Goal: Task Accomplishment & Management: Complete application form

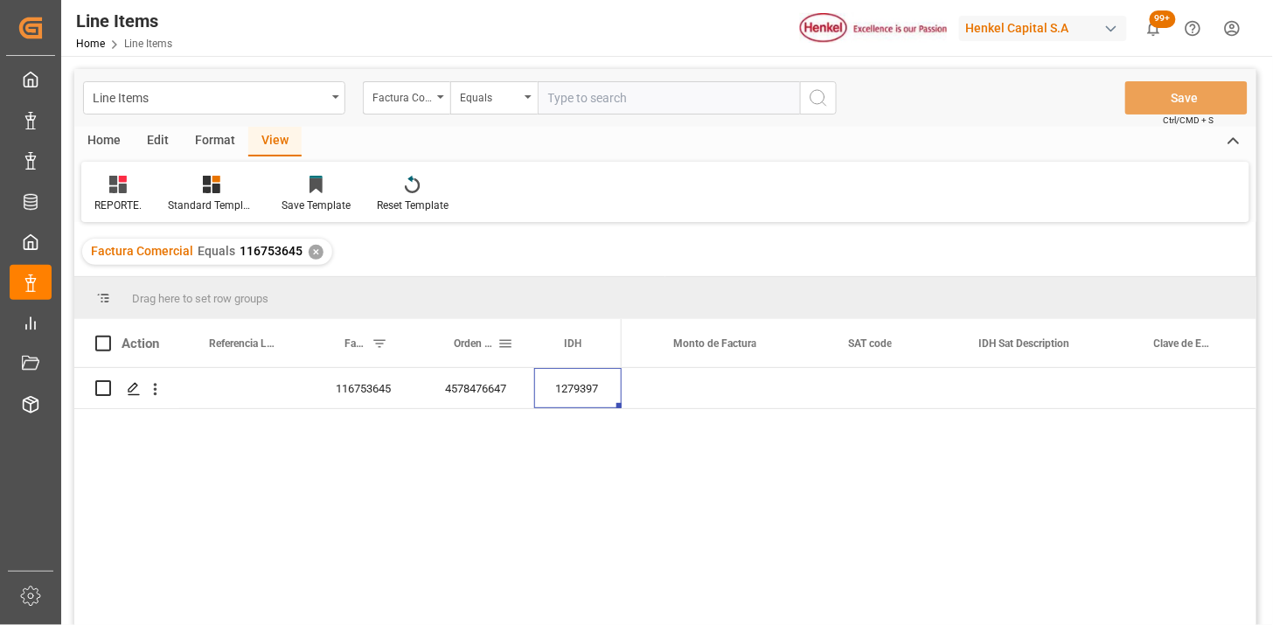
scroll to position [0, 1700]
click at [441, 99] on div "Factura Comercial" at bounding box center [406, 97] width 87 height 33
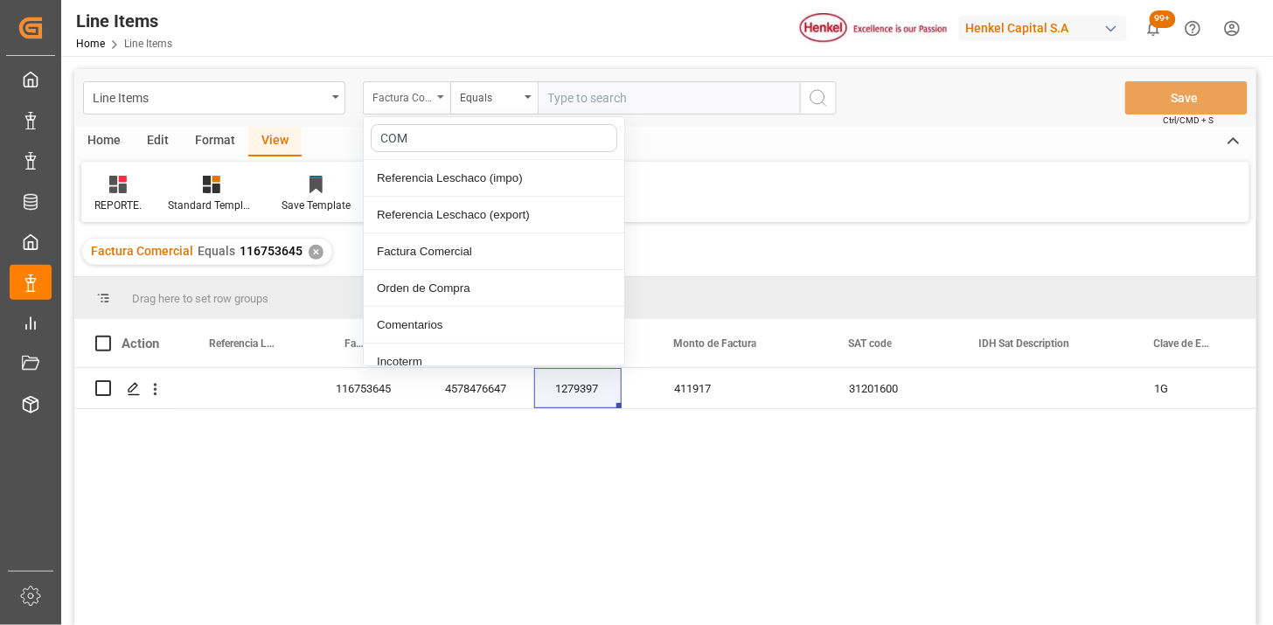
type input "COME"
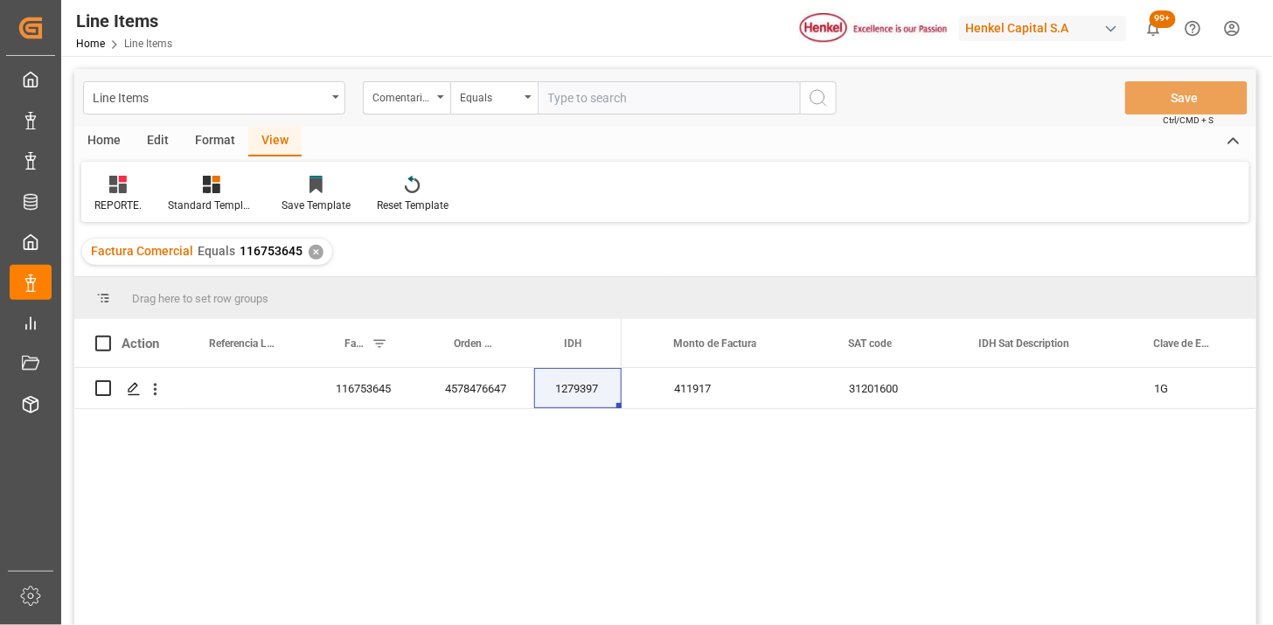
click at [610, 99] on input "text" at bounding box center [669, 97] width 262 height 33
paste input "EGVL2500177641"
type input "EGVL2500177641"
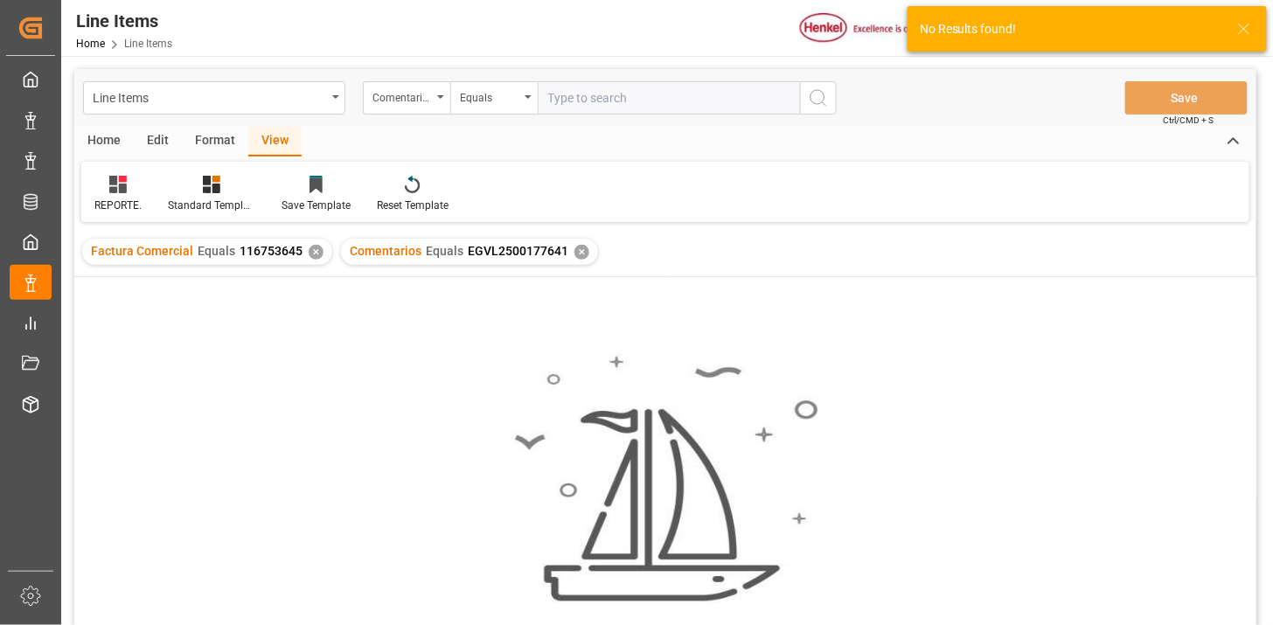
click at [313, 251] on div "✕" at bounding box center [316, 252] width 15 height 15
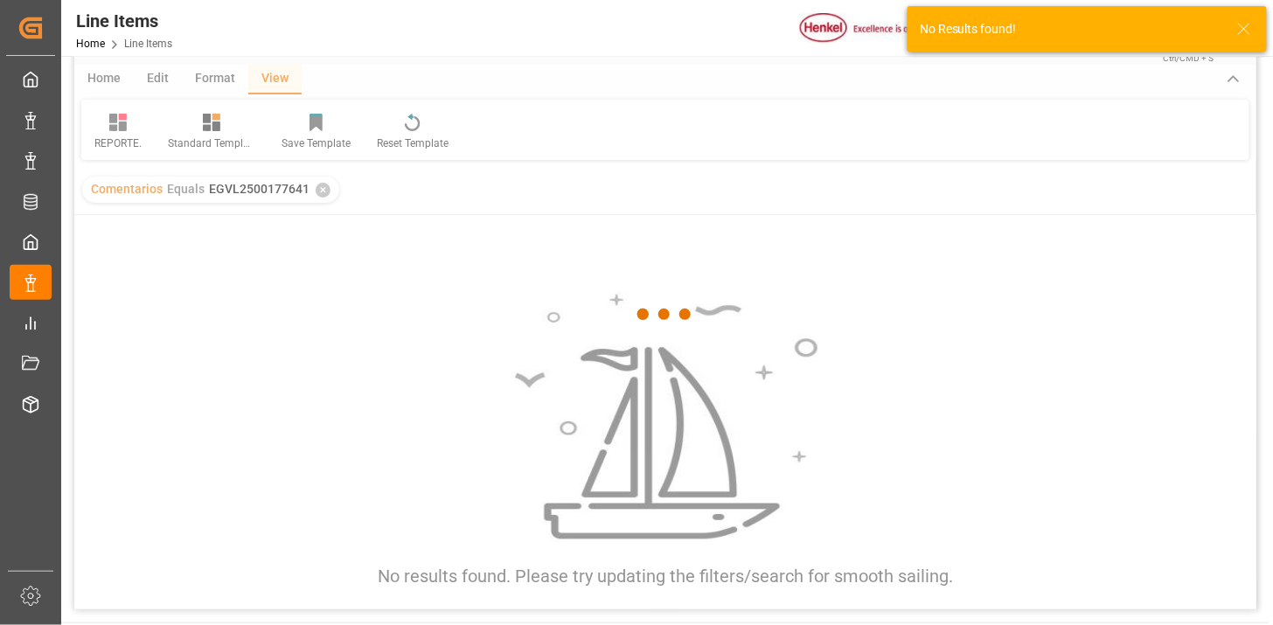
scroll to position [97, 0]
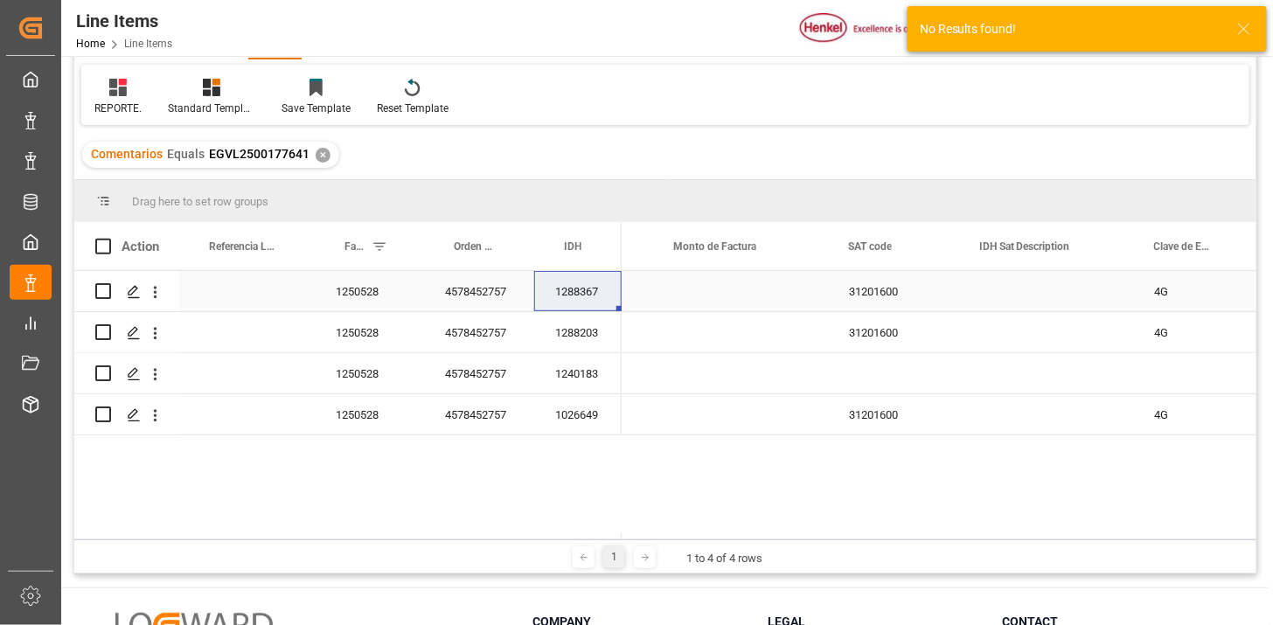
click at [362, 309] on div "1250528" at bounding box center [369, 291] width 109 height 40
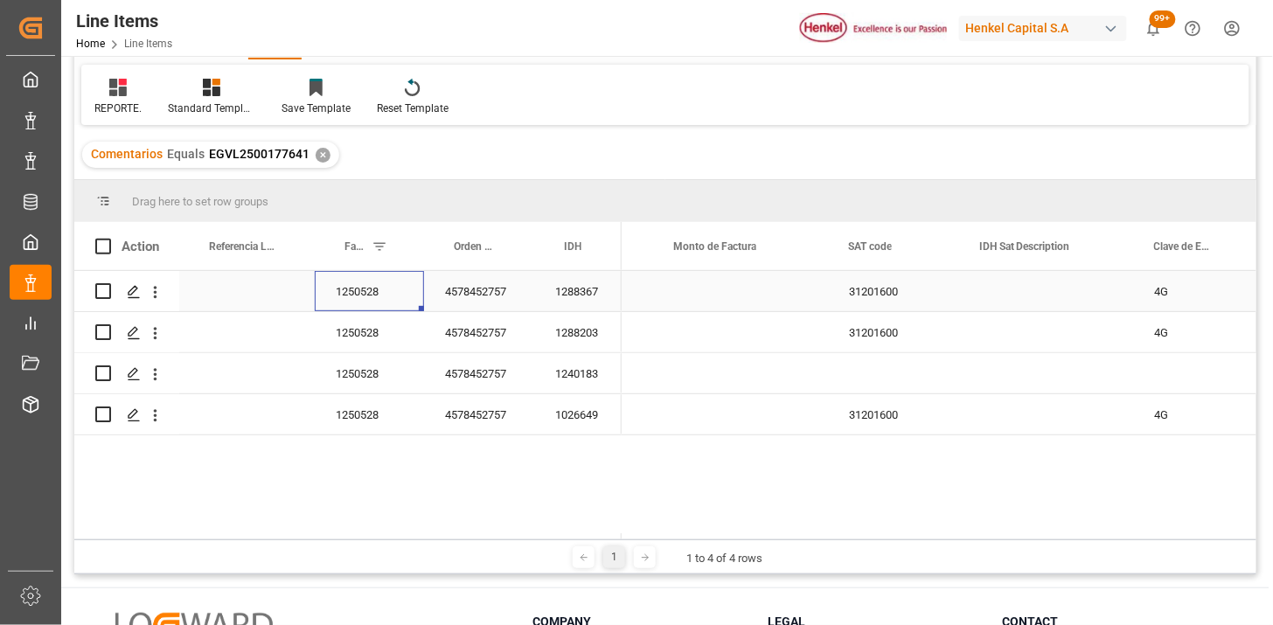
click at [373, 299] on div "1250528" at bounding box center [369, 291] width 109 height 40
click at [373, 299] on input "1250528" at bounding box center [369, 301] width 81 height 33
type input "I250528"
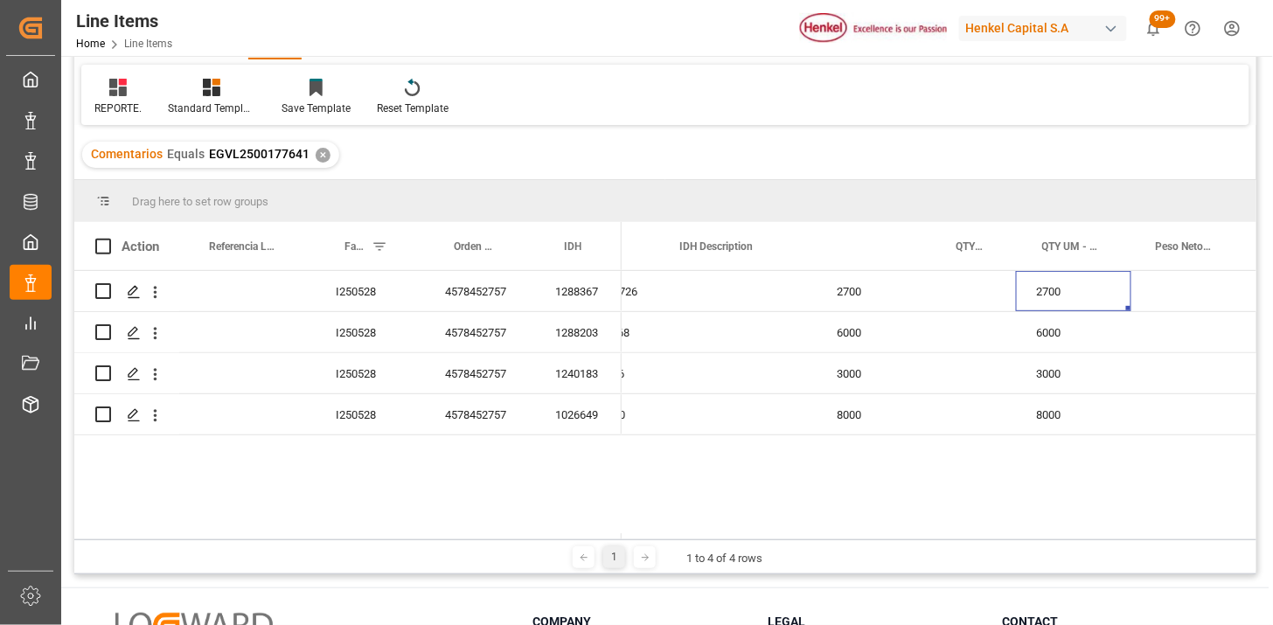
scroll to position [0, 378]
click at [914, 414] on div "Press SPACE to select this row." at bounding box center [959, 414] width 114 height 40
drag, startPoint x: 914, startPoint y: 414, endPoint x: 947, endPoint y: 420, distance: 32.9
click at [915, 414] on div "Press SPACE to select this row." at bounding box center [959, 414] width 114 height 40
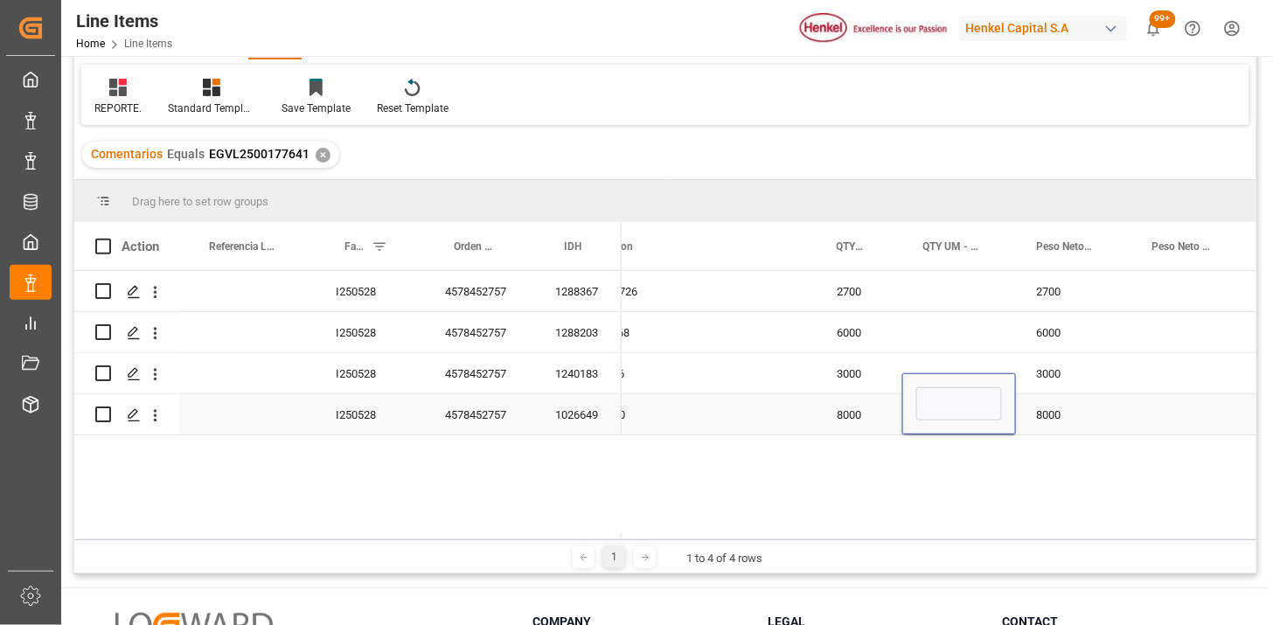
click at [949, 420] on div "Press SPACE to select this row." at bounding box center [959, 403] width 114 height 61
click at [944, 406] on input "Press SPACE to select this row." at bounding box center [959, 403] width 86 height 33
type input "KG"
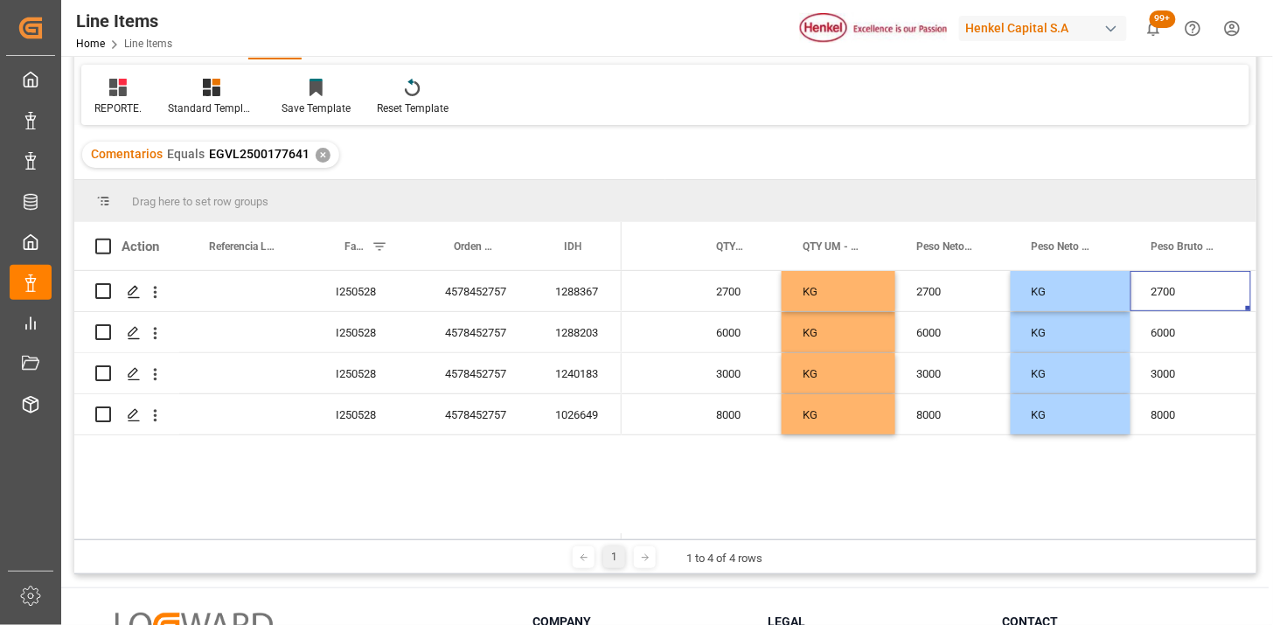
scroll to position [0, 626]
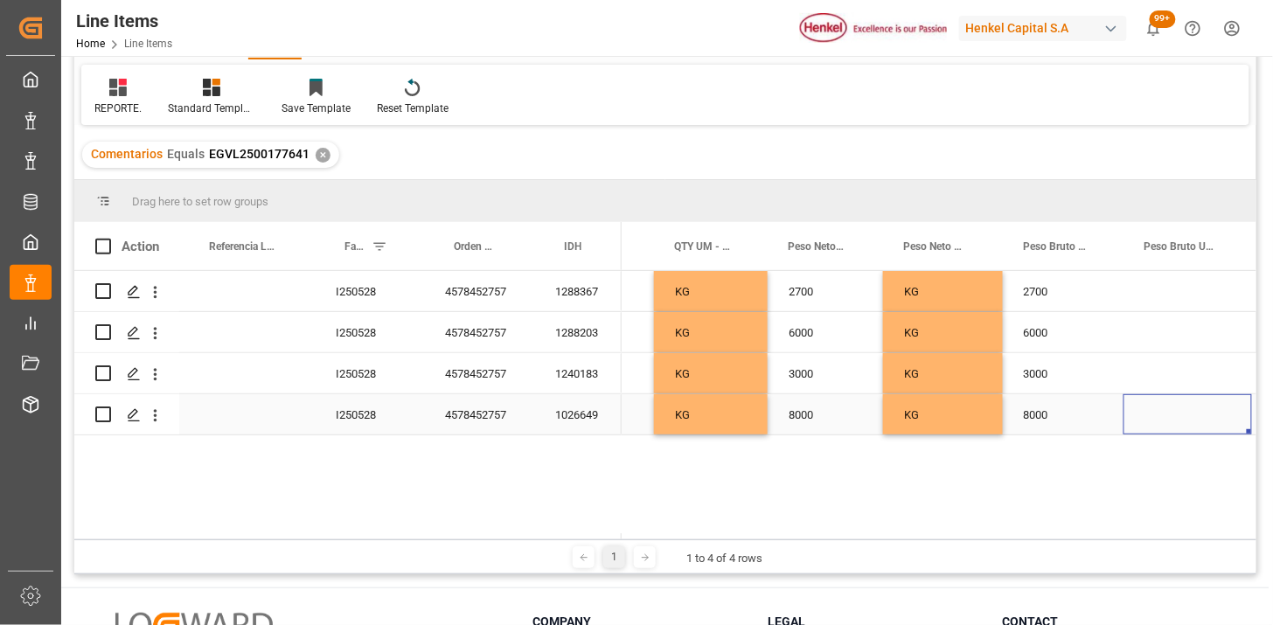
click at [1178, 417] on div "Press SPACE to select this row." at bounding box center [1187, 414] width 128 height 40
click at [1034, 423] on div "8000" at bounding box center [1063, 414] width 121 height 40
click at [1034, 423] on div "8000" at bounding box center [1063, 403] width 121 height 61
click at [1037, 415] on input "8000" at bounding box center [1063, 403] width 93 height 33
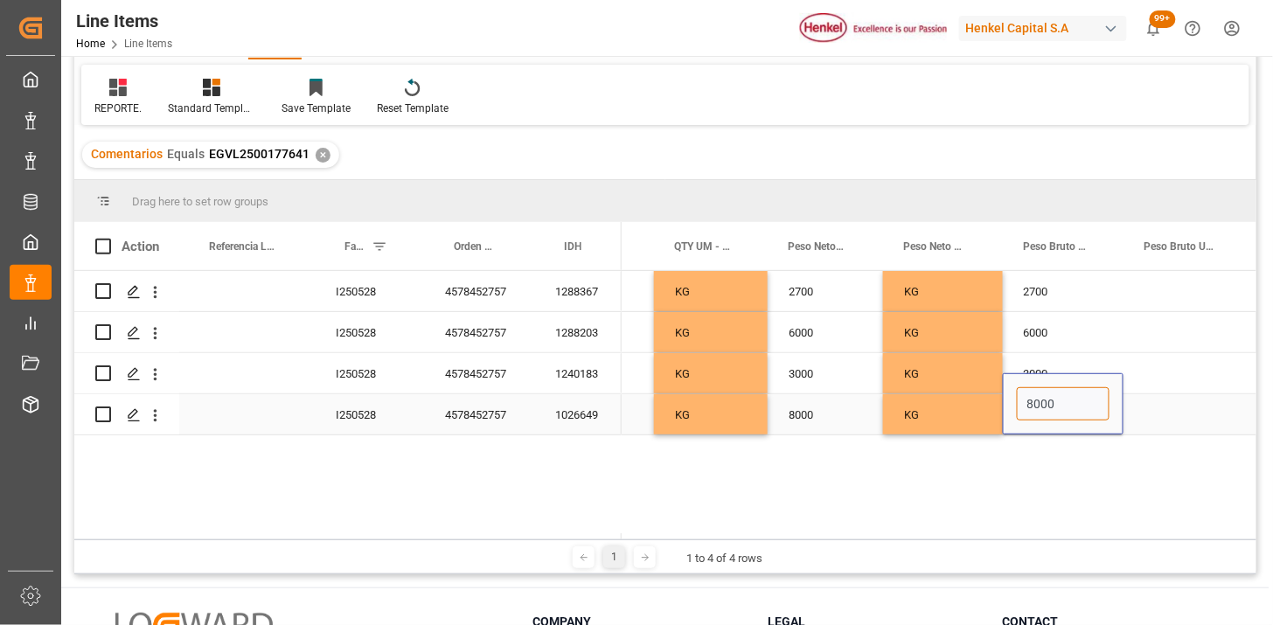
click at [1037, 415] on input "8000" at bounding box center [1063, 403] width 93 height 33
type input "8800"
click at [1051, 377] on div "3000" at bounding box center [1063, 373] width 121 height 40
click at [1051, 377] on input "3000" at bounding box center [1063, 383] width 93 height 33
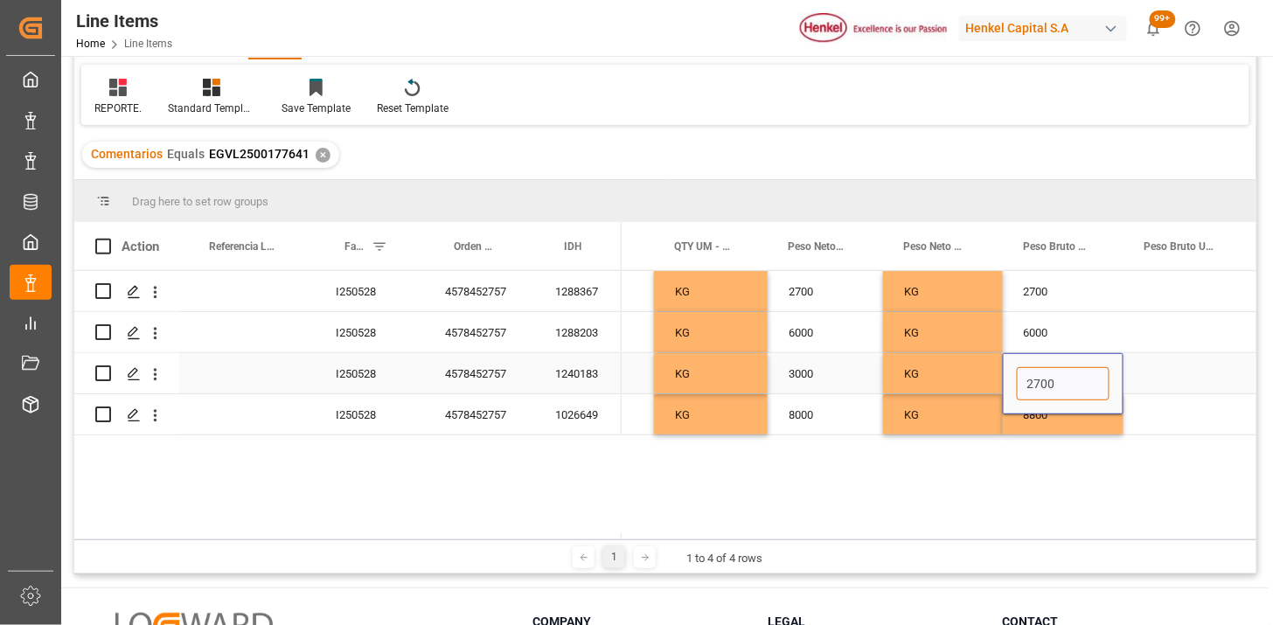
type input "2700"
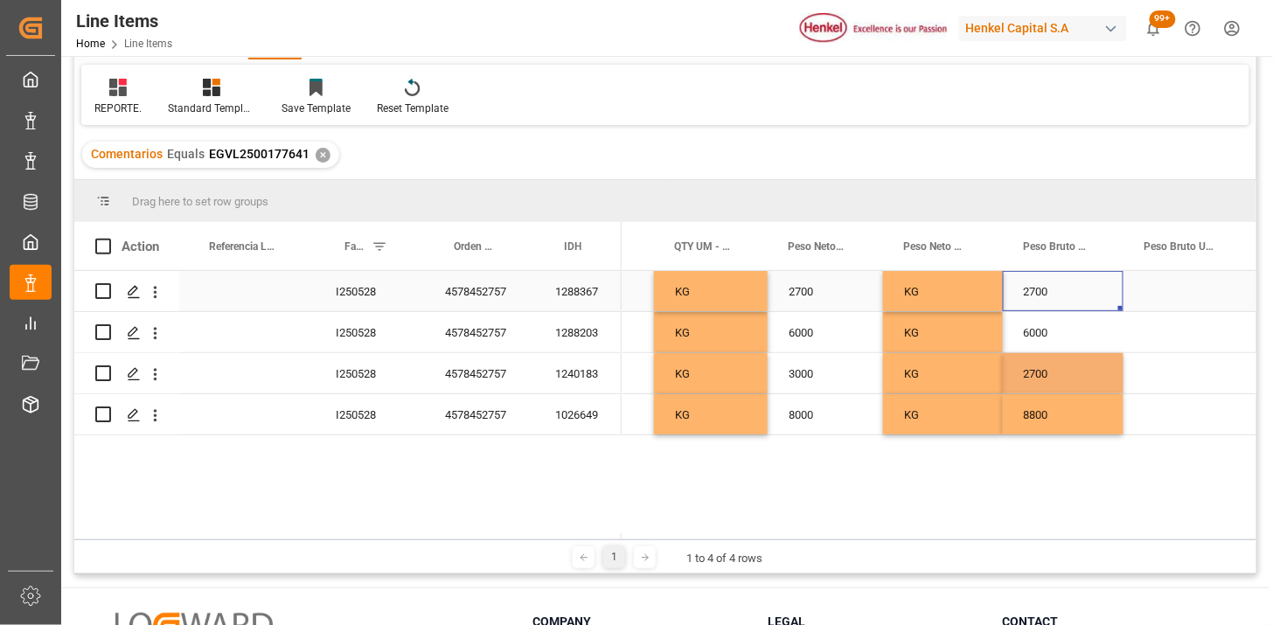
click at [1066, 303] on div "2700" at bounding box center [1063, 291] width 121 height 40
click at [1065, 302] on input "2700" at bounding box center [1063, 301] width 93 height 33
type input "3000"
click at [1069, 320] on div "6000" at bounding box center [1063, 332] width 121 height 40
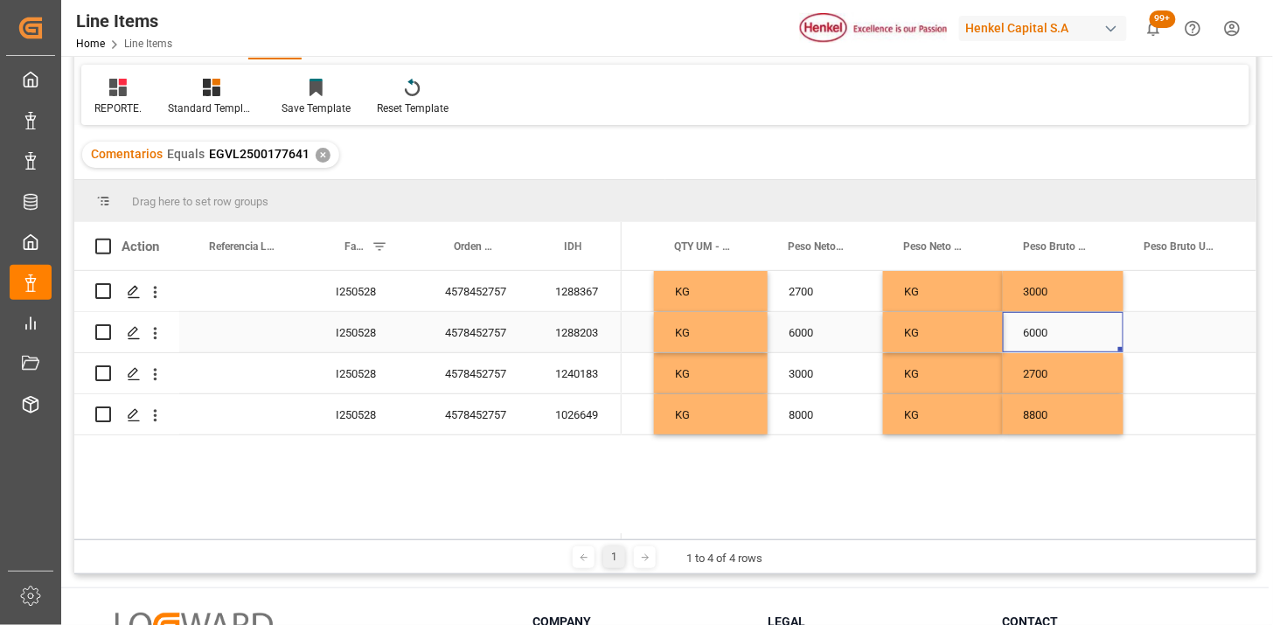
click at [1069, 320] on div "6000" at bounding box center [1063, 332] width 121 height 40
click at [1069, 320] on div "6000" at bounding box center [1063, 342] width 121 height 61
click at [1075, 336] on input "6000" at bounding box center [1063, 342] width 93 height 33
type input "6360"
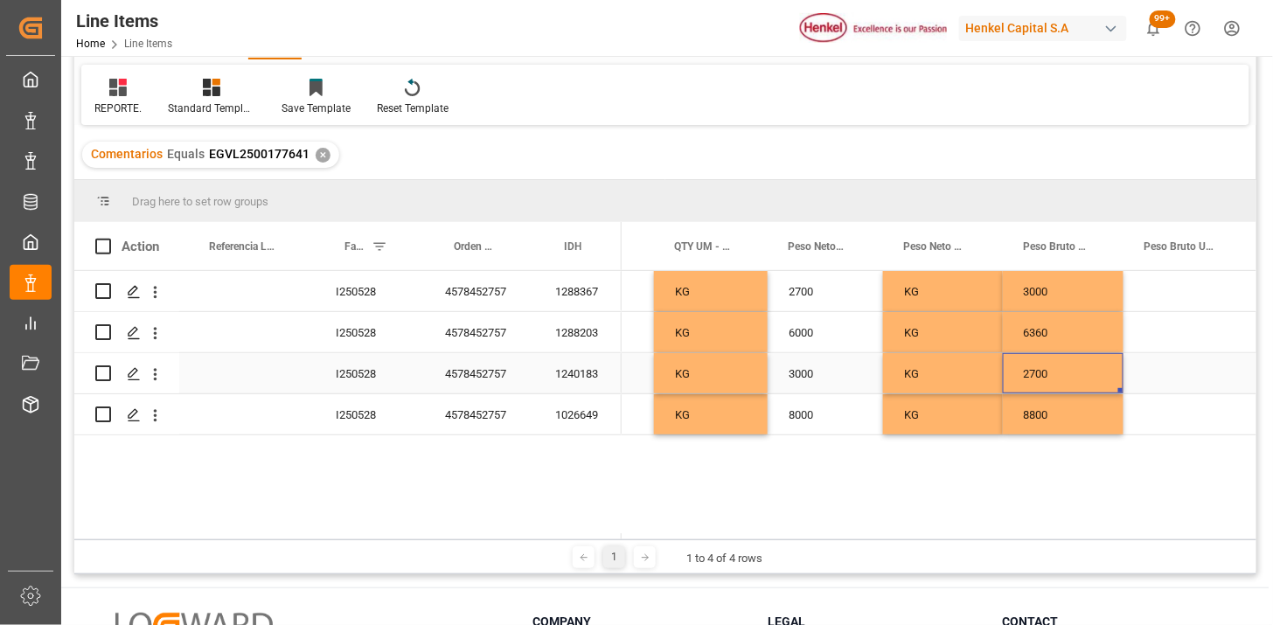
click at [1058, 373] on div "2700" at bounding box center [1063, 373] width 121 height 40
click at [1058, 373] on input "2700" at bounding box center [1063, 383] width 93 height 33
type input "3300"
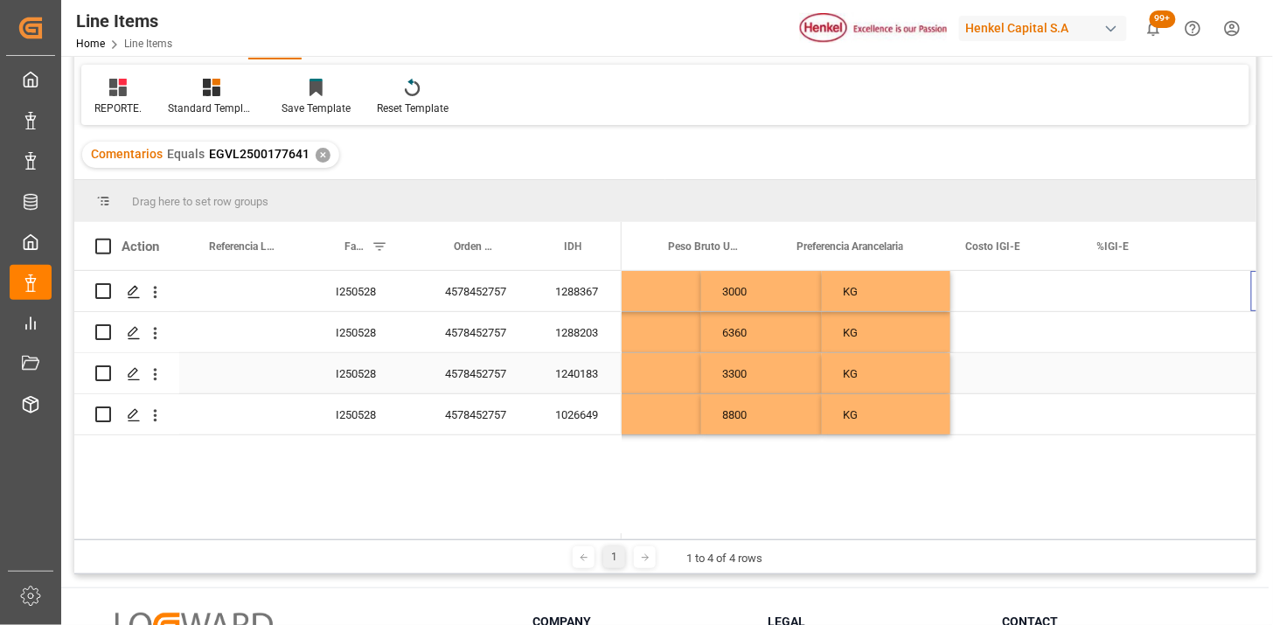
scroll to position [0, 1102]
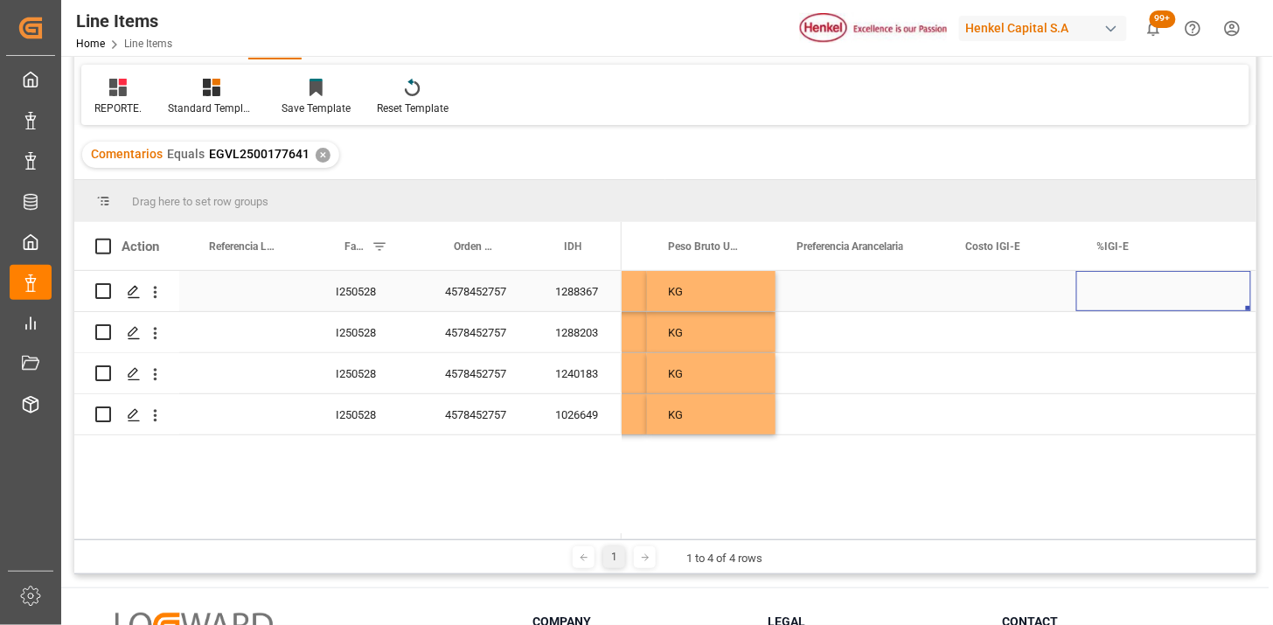
click at [861, 302] on div "Press SPACE to select this row." at bounding box center [859, 291] width 169 height 40
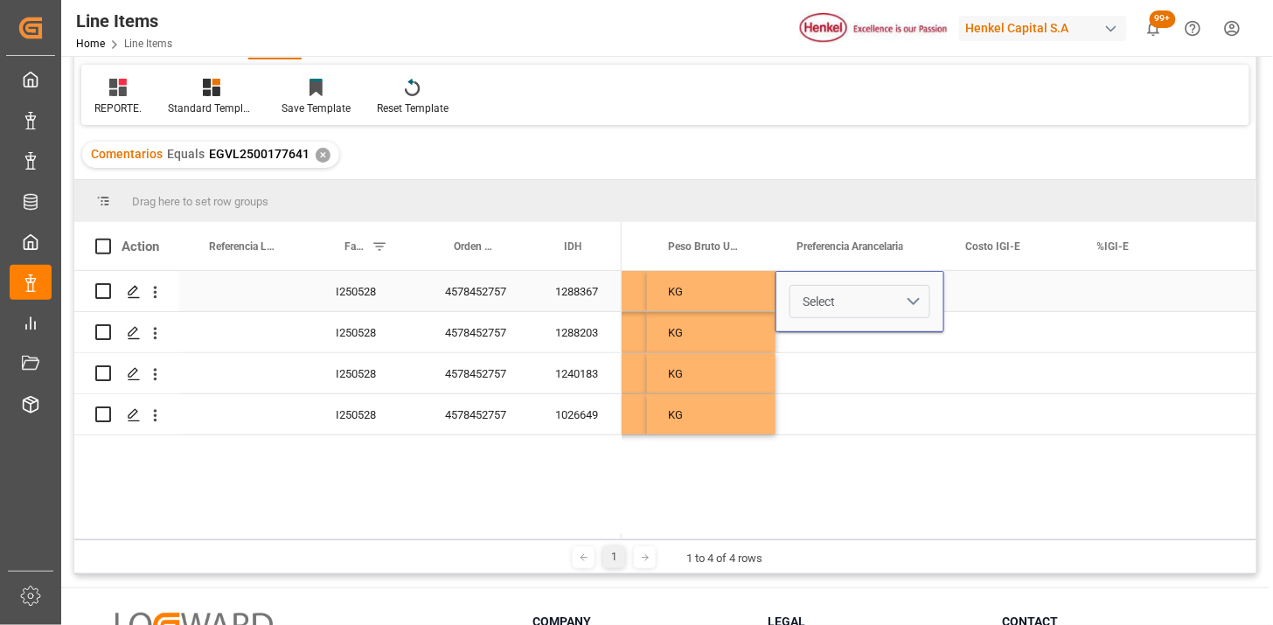
click at [920, 308] on button "Select" at bounding box center [859, 301] width 141 height 33
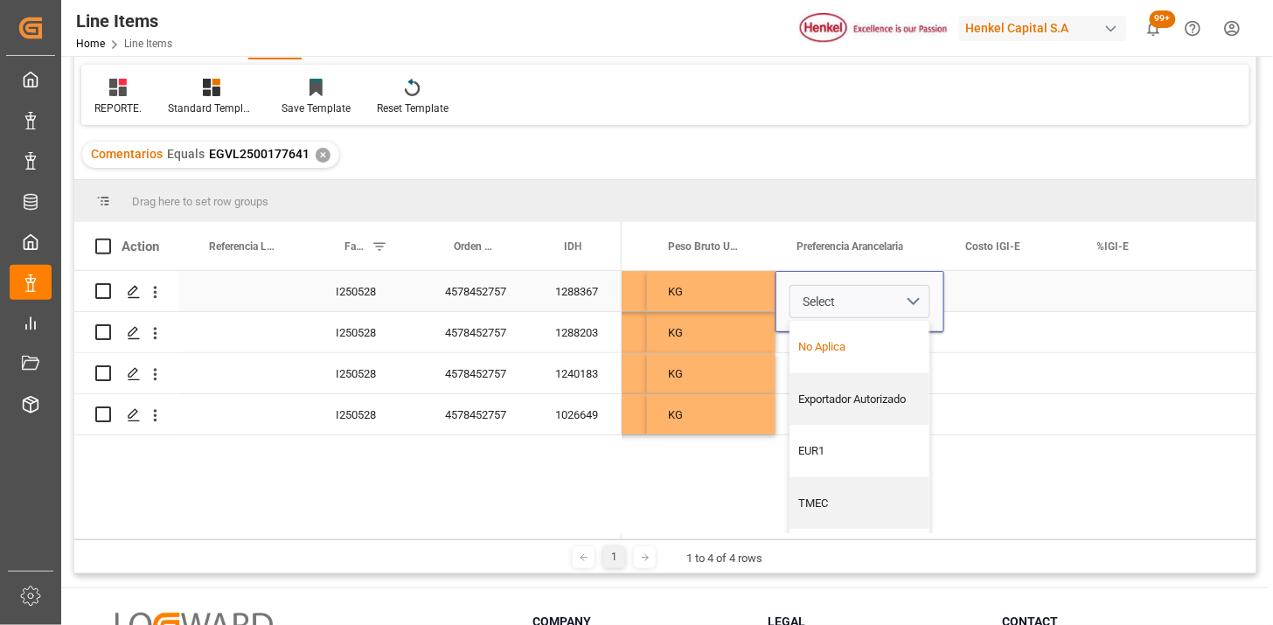
drag, startPoint x: 865, startPoint y: 345, endPoint x: 746, endPoint y: 302, distance: 127.5
click at [854, 338] on div "No Aplica" at bounding box center [860, 346] width 121 height 17
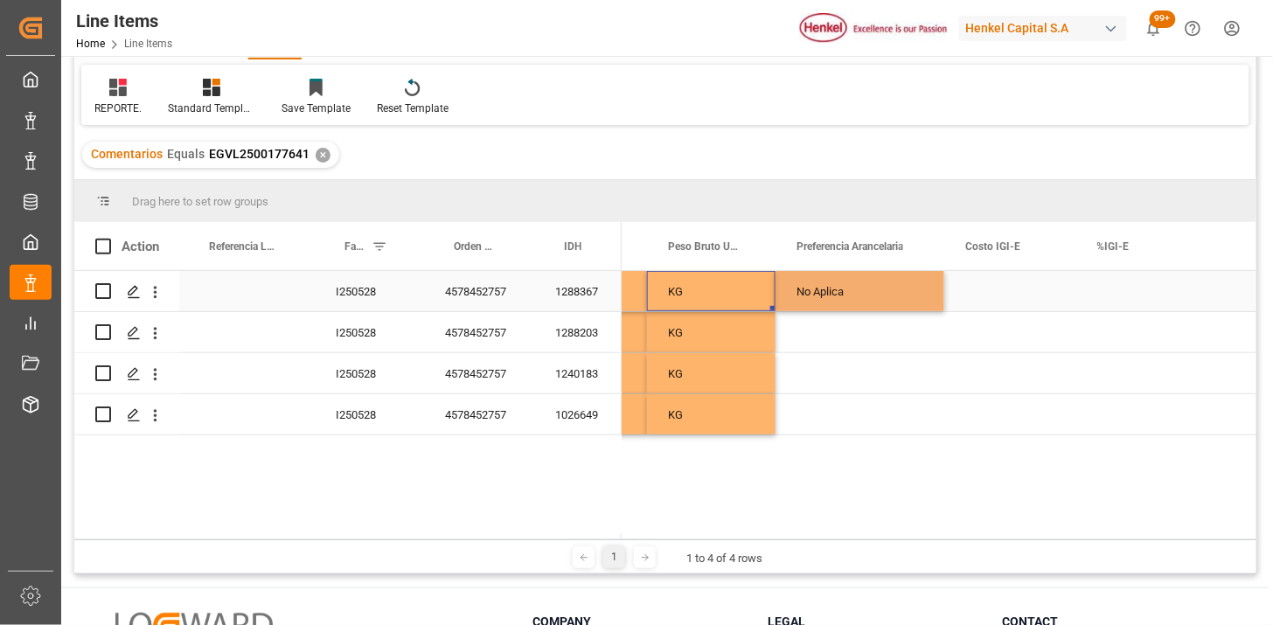
click at [739, 301] on div "KG" at bounding box center [711, 291] width 128 height 40
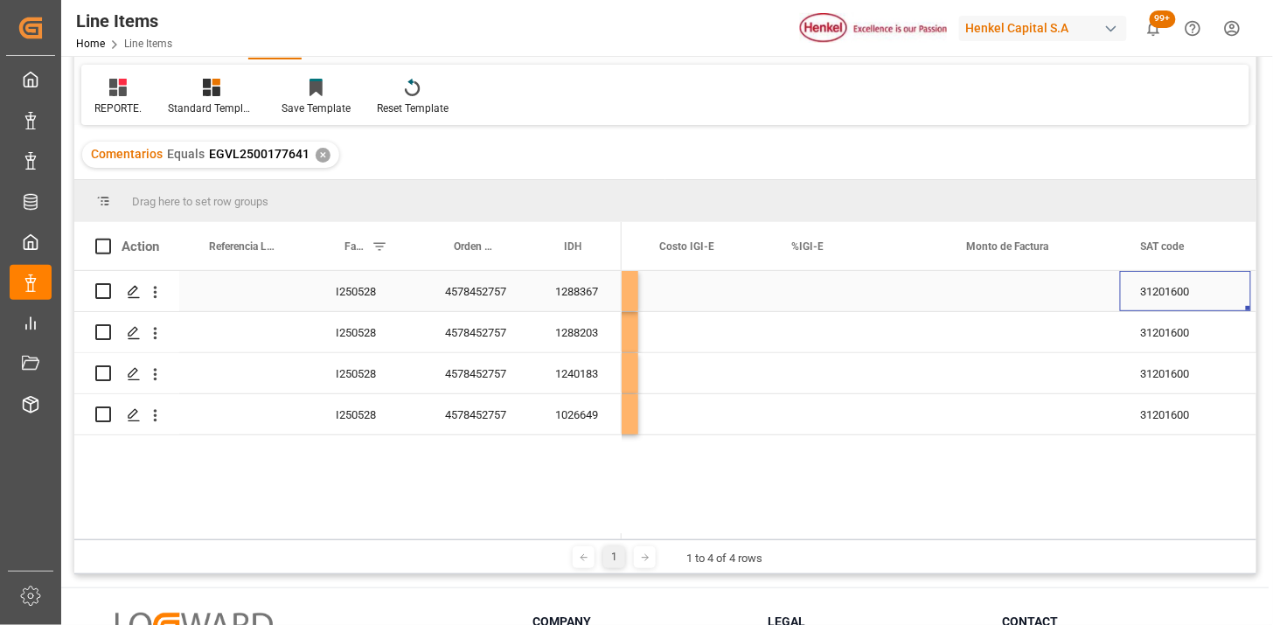
scroll to position [0, 1583]
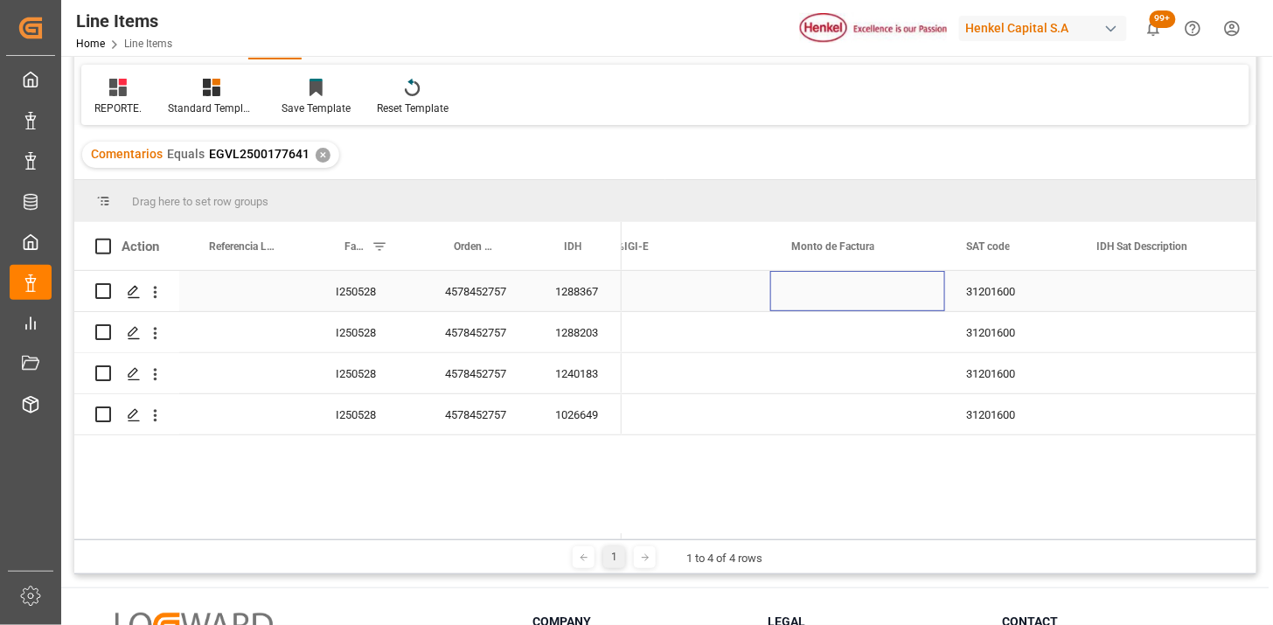
click at [850, 291] on div "Press SPACE to select this row." at bounding box center [857, 291] width 175 height 40
click at [879, 420] on div "Press SPACE to select this row." at bounding box center [857, 414] width 175 height 40
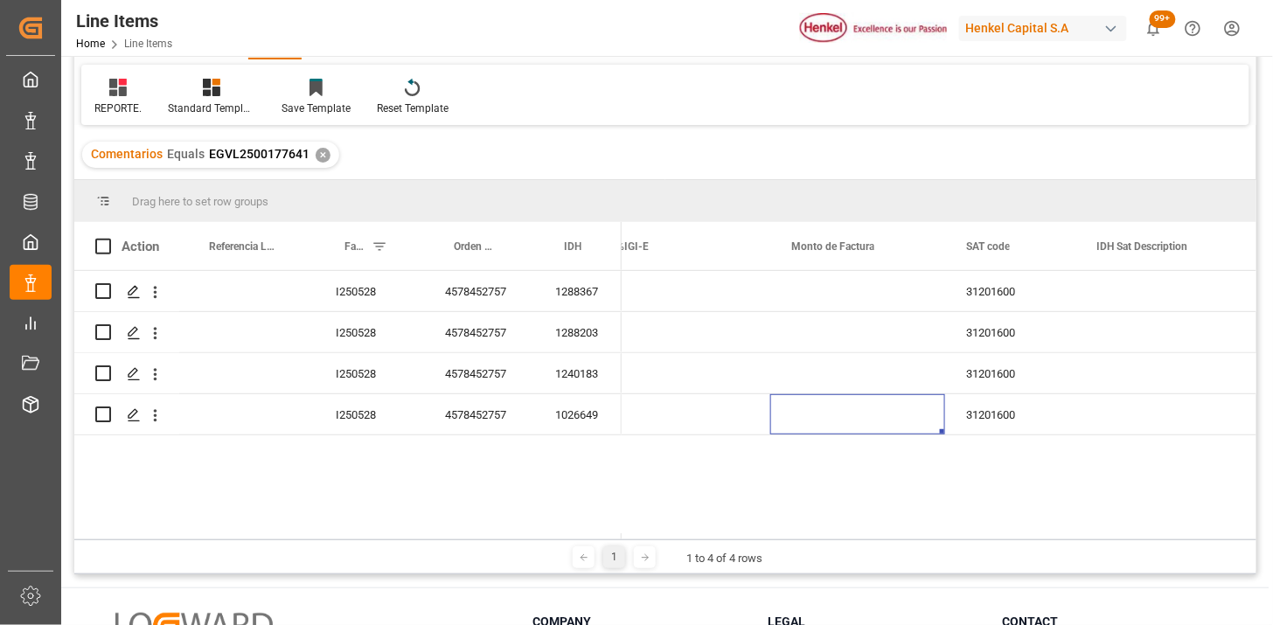
click at [849, 420] on div "Press SPACE to select this row." at bounding box center [857, 414] width 175 height 40
click at [849, 420] on input "Press SPACE to select this row." at bounding box center [857, 403] width 147 height 33
type input "33600"
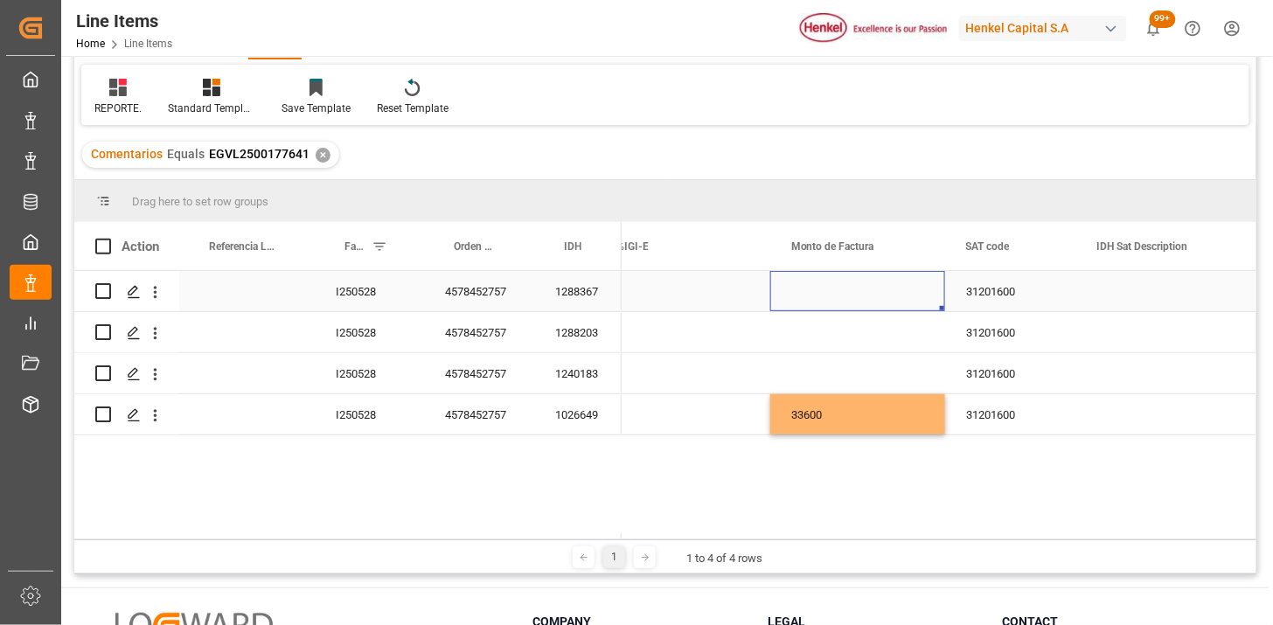
click at [826, 290] on div "Press SPACE to select this row." at bounding box center [857, 291] width 175 height 40
click at [826, 290] on input "Press SPACE to select this row." at bounding box center [857, 301] width 147 height 33
type input "45900"
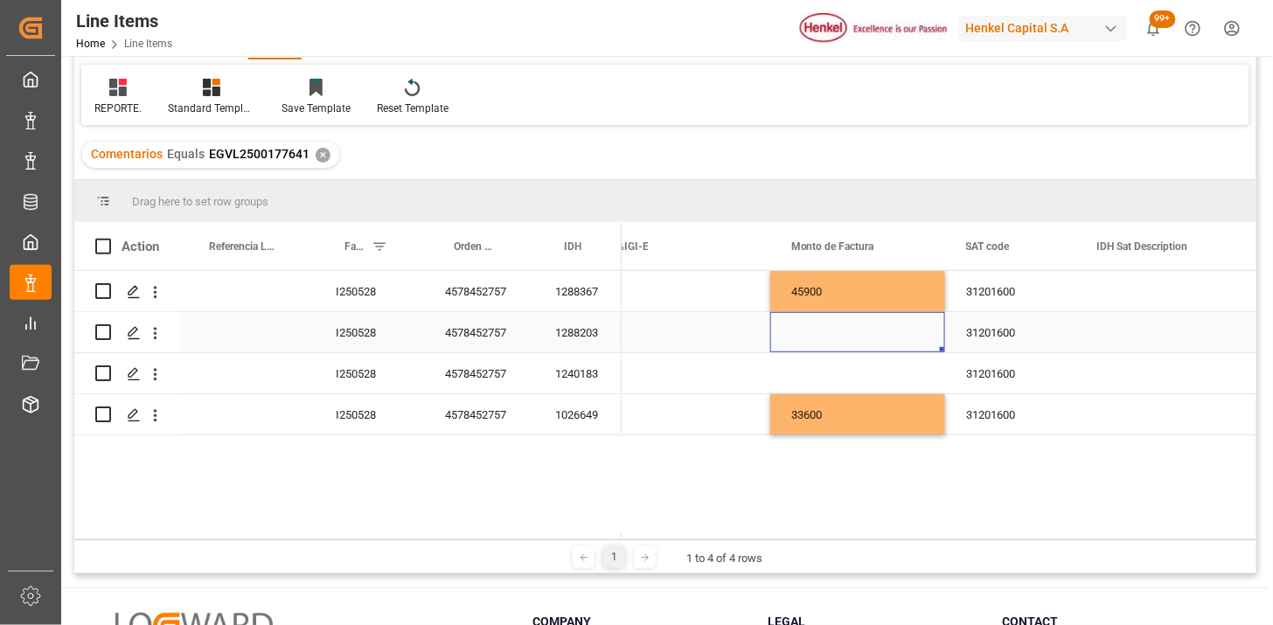
click at [822, 329] on div "Press SPACE to select this row." at bounding box center [857, 332] width 175 height 40
click at [820, 329] on div "Press SPACE to select this row." at bounding box center [857, 332] width 175 height 40
click at [820, 329] on input "Press SPACE to select this row." at bounding box center [857, 342] width 147 height 33
type input "240"
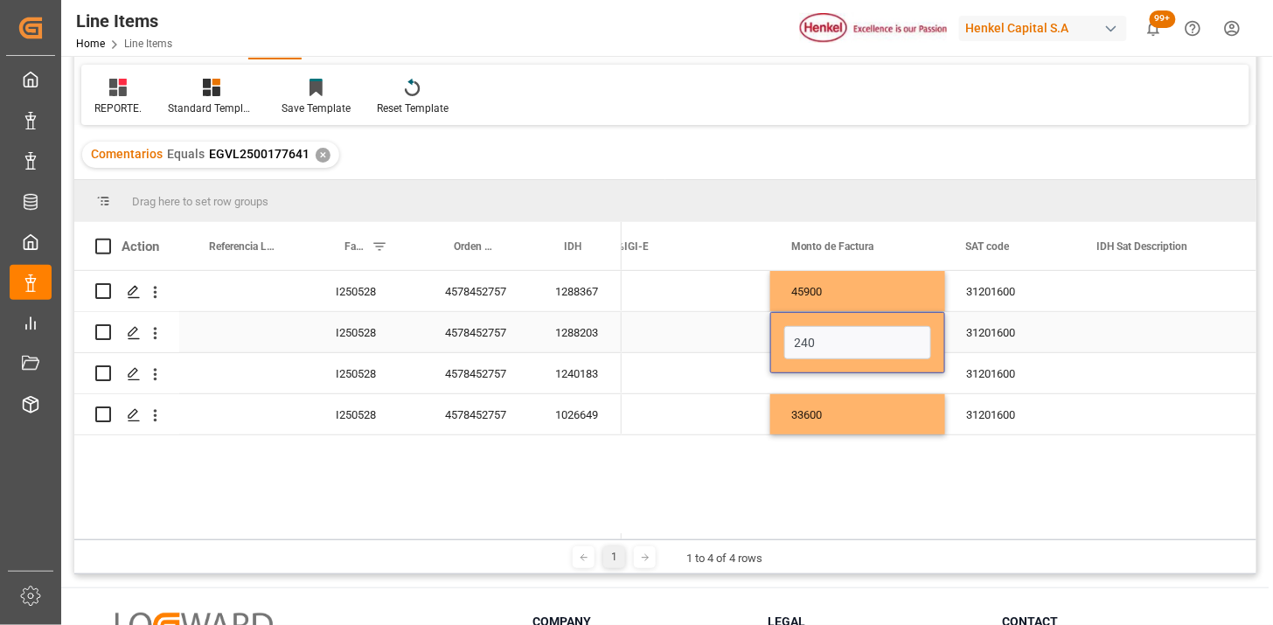
scroll to position [0, 0]
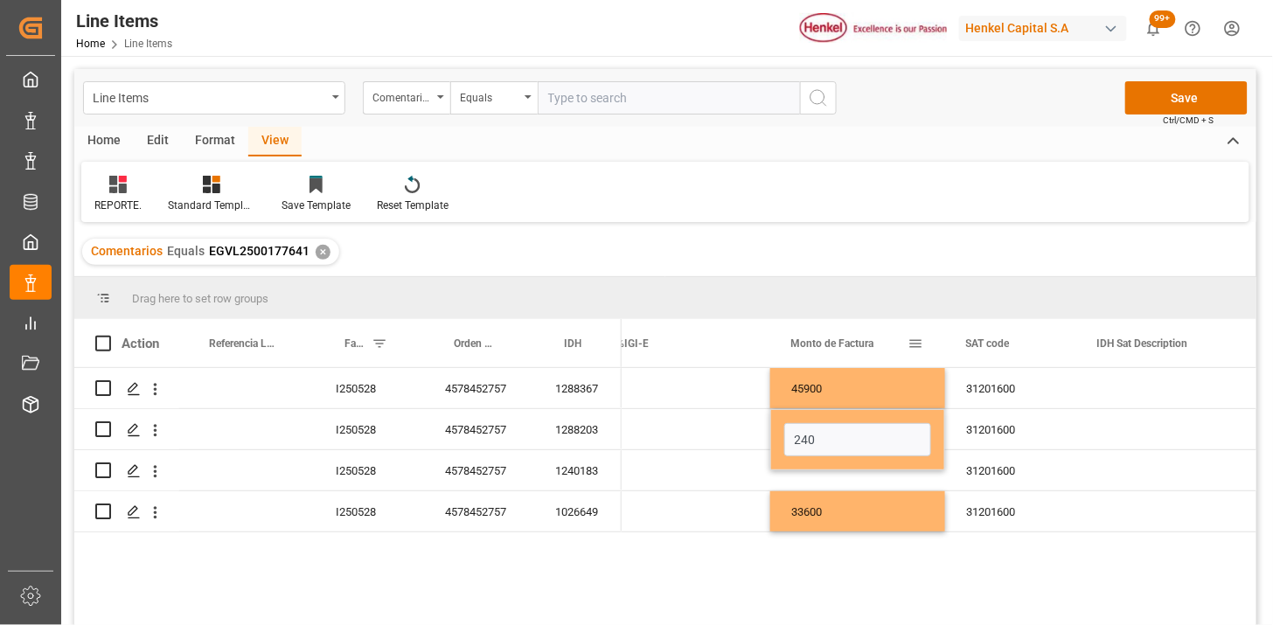
click at [820, 329] on div "Monto de Factura" at bounding box center [849, 343] width 117 height 48
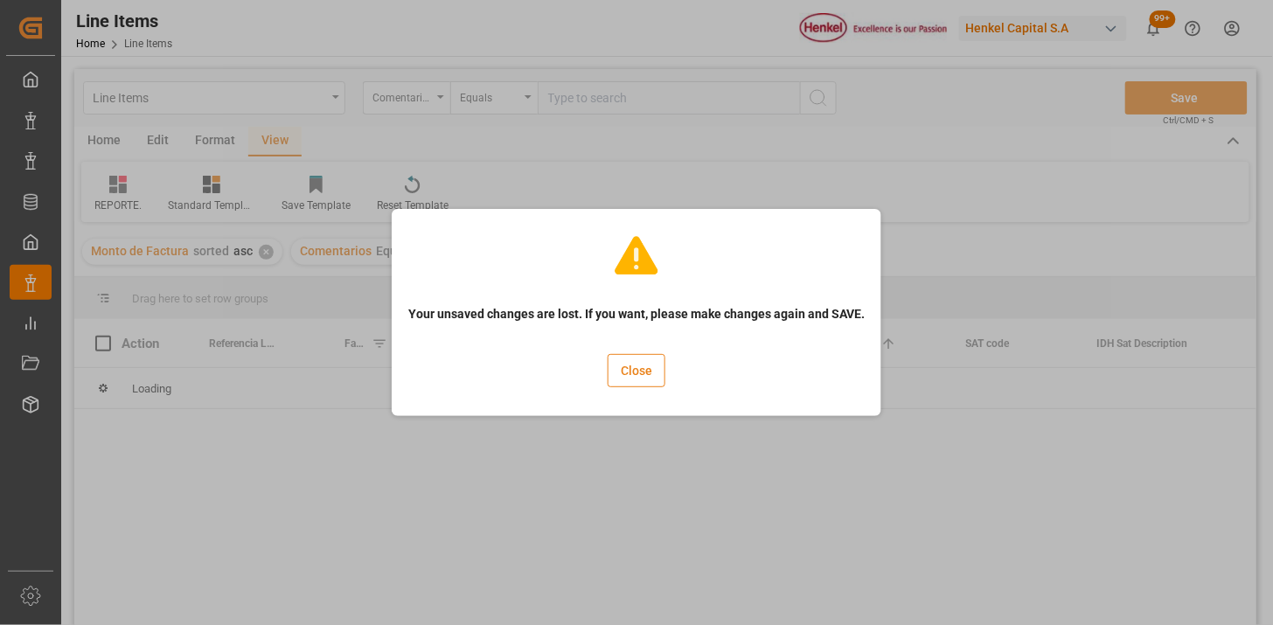
click at [640, 371] on button "Close" at bounding box center [636, 370] width 58 height 33
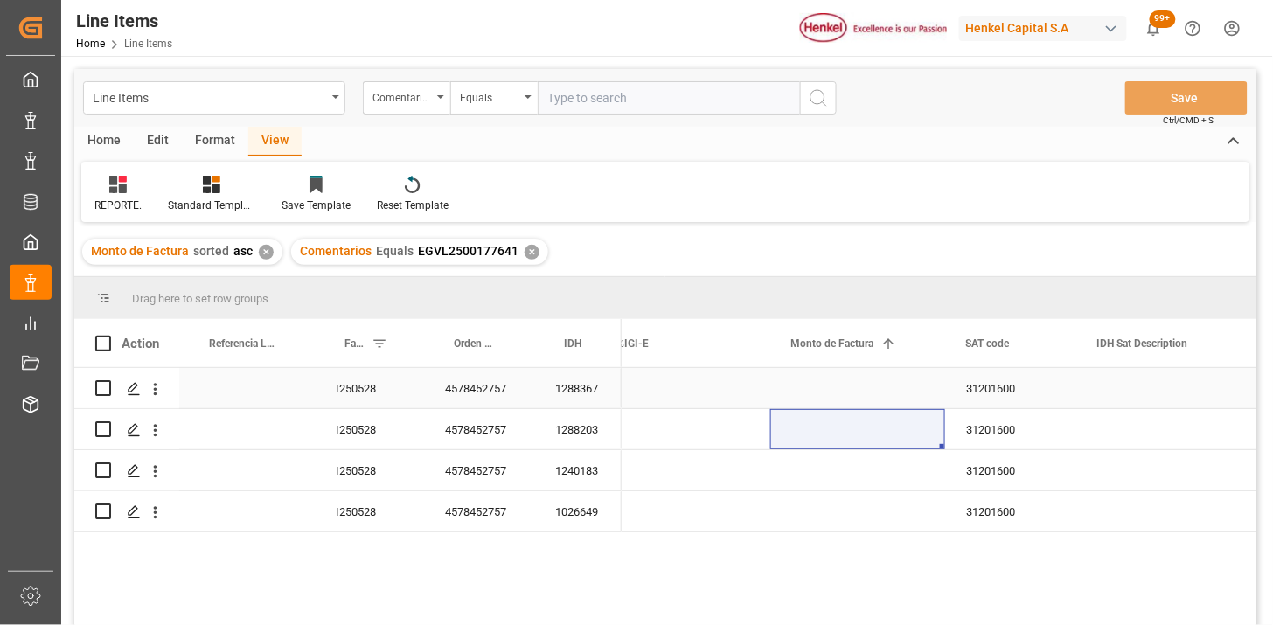
click at [862, 378] on div "Press SPACE to select this row." at bounding box center [857, 388] width 175 height 40
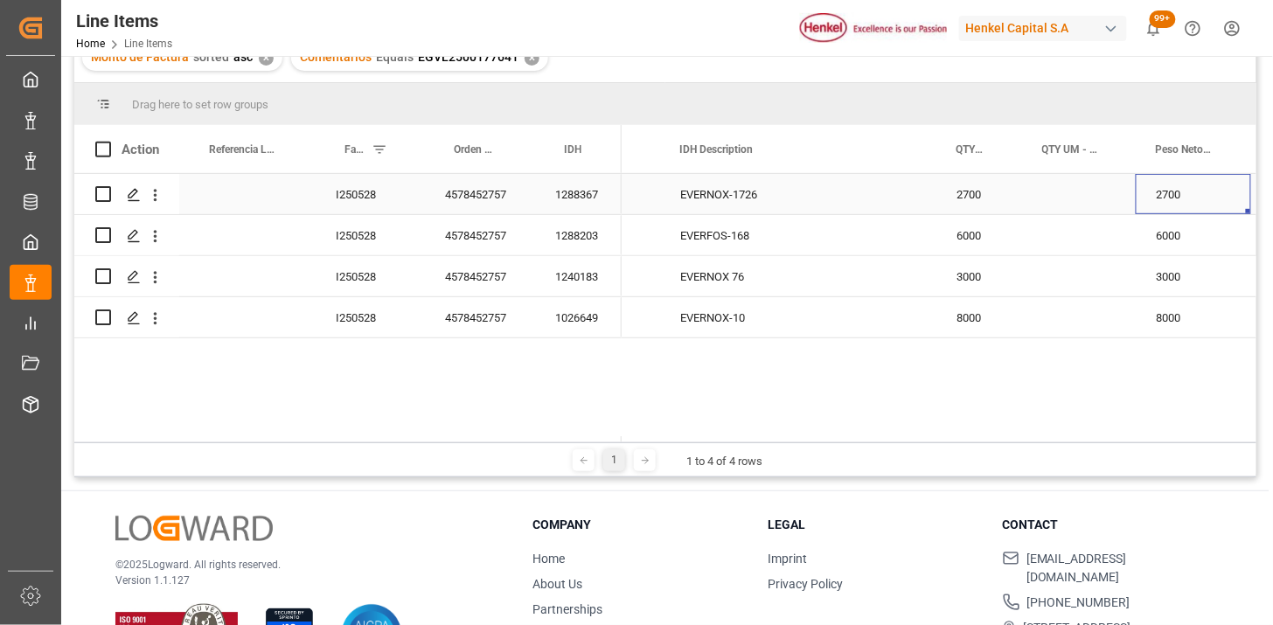
scroll to position [0, 378]
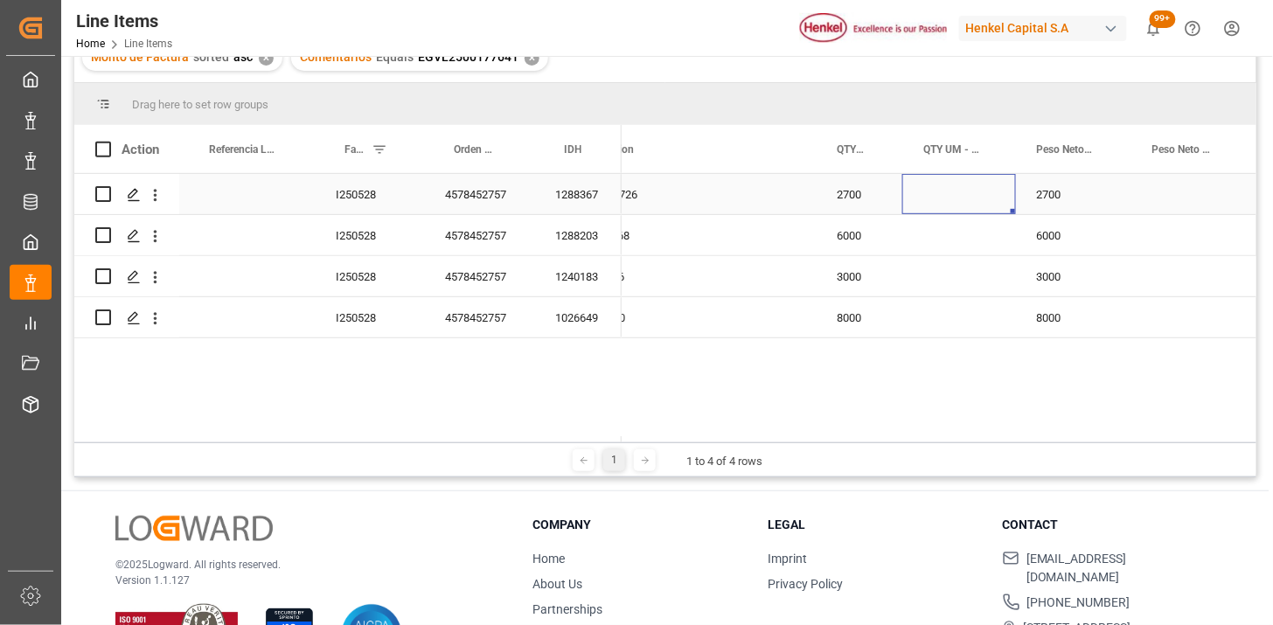
click at [935, 205] on div "Press SPACE to select this row." at bounding box center [959, 194] width 114 height 40
click at [944, 201] on input "Press SPACE to select this row." at bounding box center [959, 204] width 86 height 33
type input "KG"
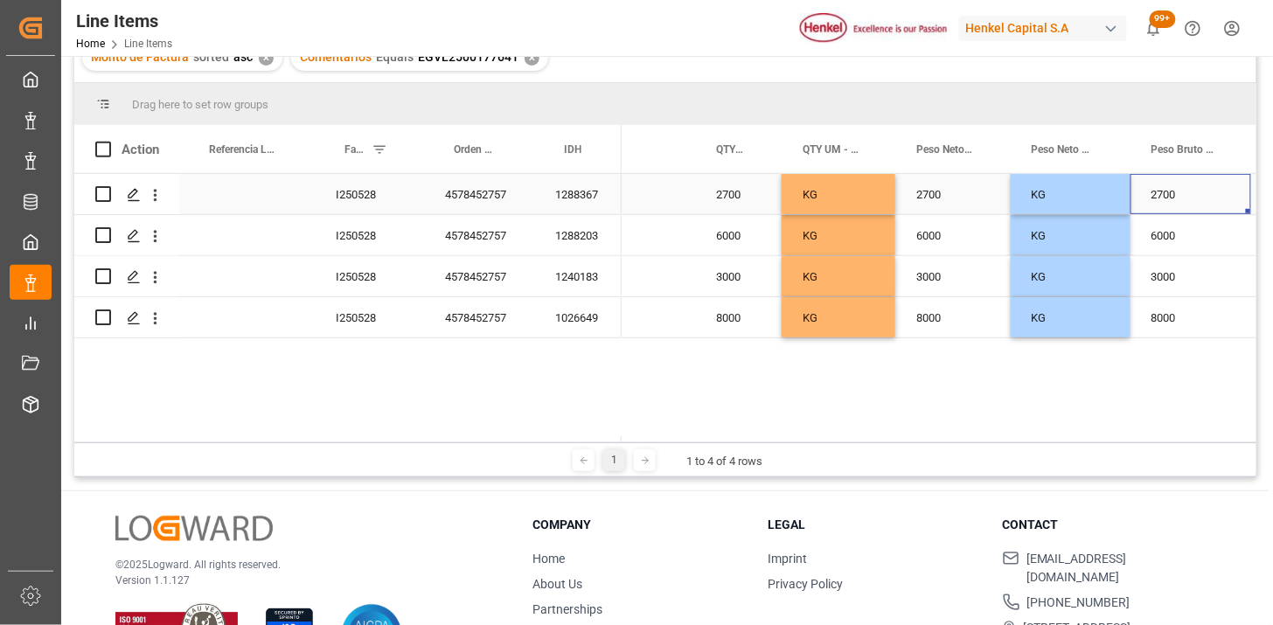
scroll to position [0, 626]
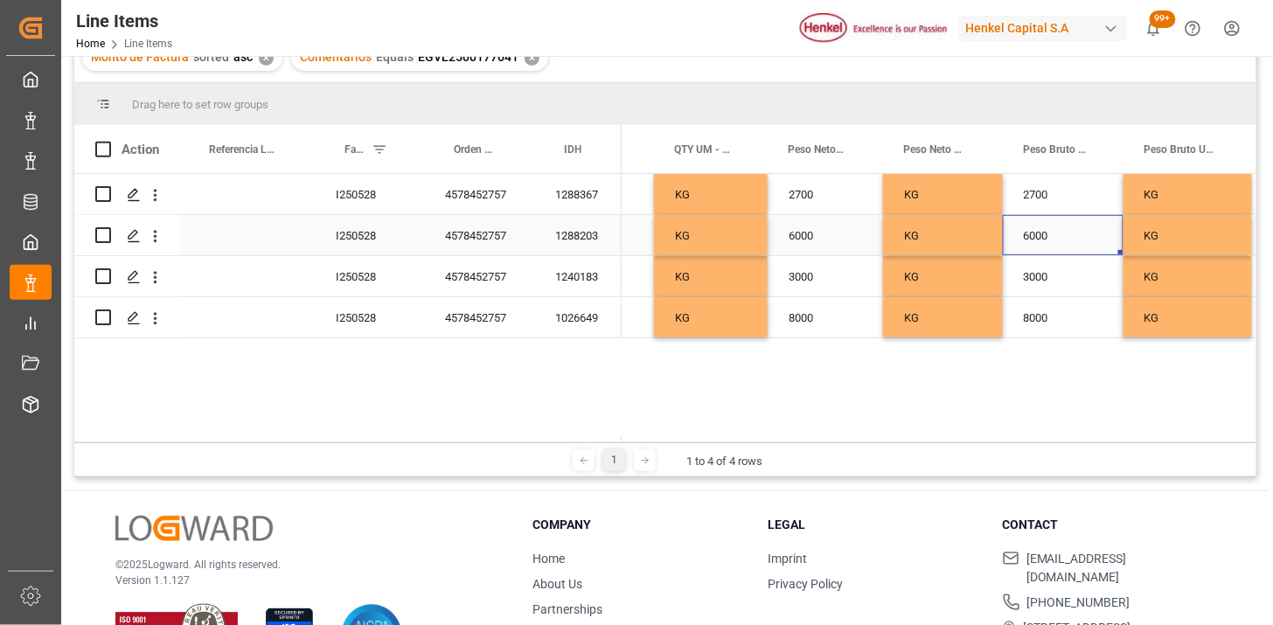
click at [1051, 231] on div "6000" at bounding box center [1063, 235] width 121 height 40
click at [1063, 240] on input "6000" at bounding box center [1063, 245] width 93 height 33
type input "6360"
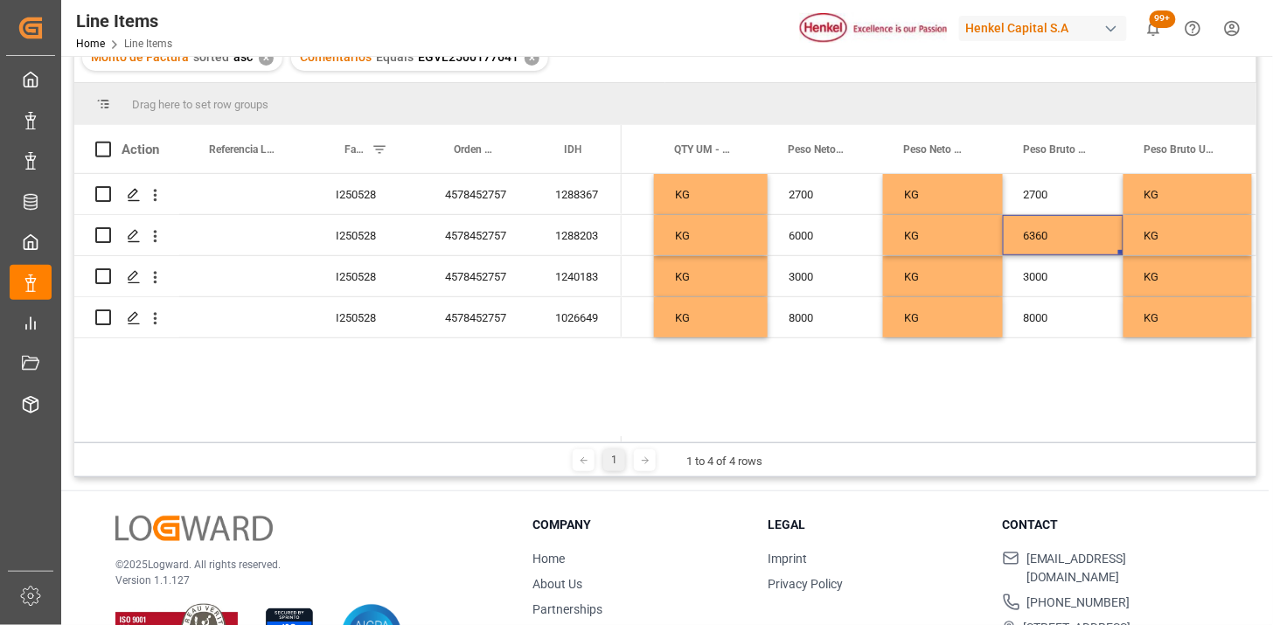
click at [1075, 335] on div "8000" at bounding box center [1063, 317] width 121 height 40
click at [1075, 334] on div "8000" at bounding box center [1063, 317] width 121 height 40
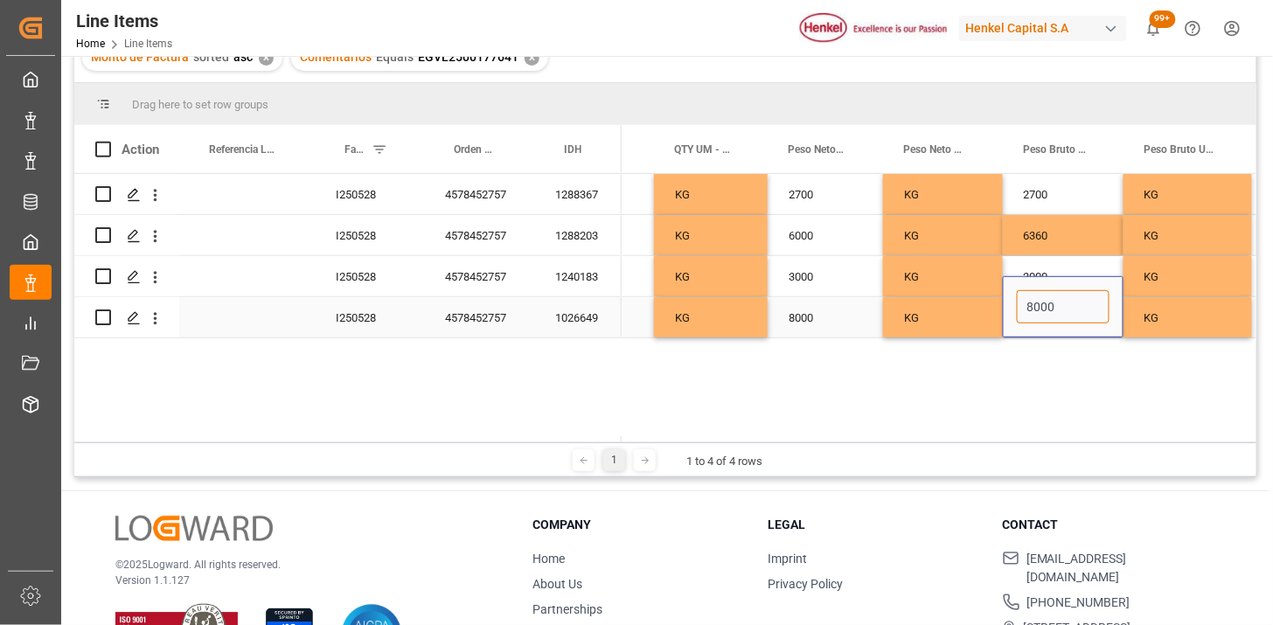
click at [1064, 311] on input "8000" at bounding box center [1063, 306] width 93 height 33
type input "8800"
click at [1052, 198] on div "2700" at bounding box center [1063, 194] width 121 height 40
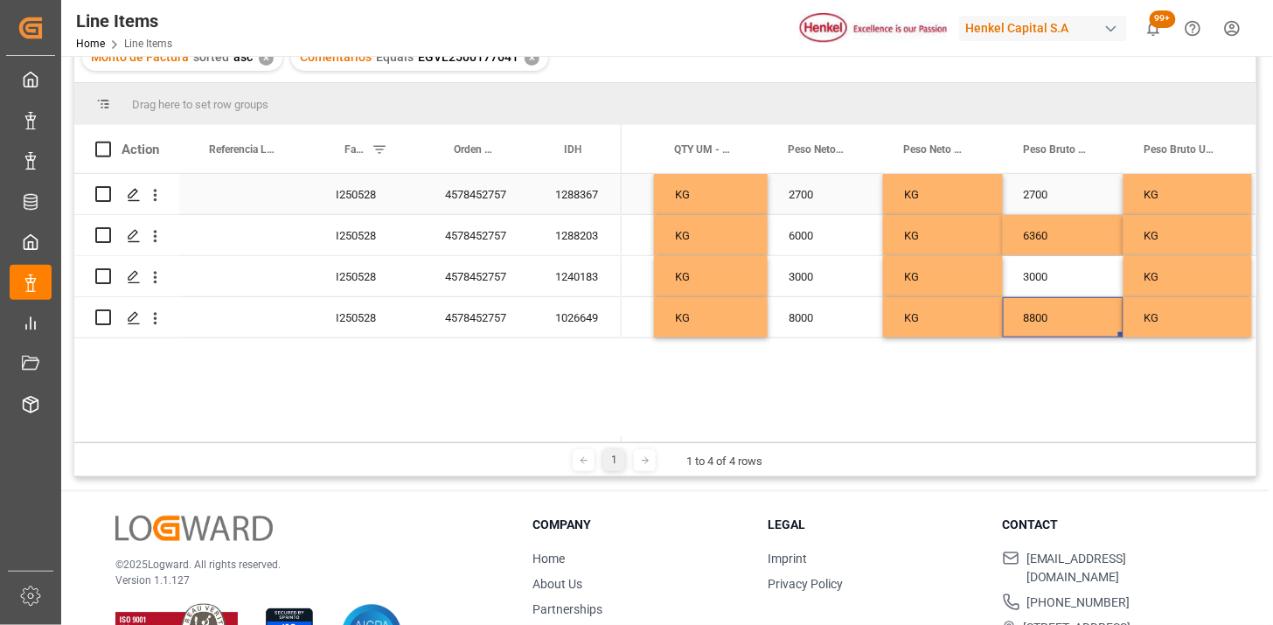
click at [1052, 198] on div "2700" at bounding box center [1063, 194] width 121 height 40
click at [1052, 198] on input "2700" at bounding box center [1063, 204] width 93 height 33
type input "0"
type input "3000"
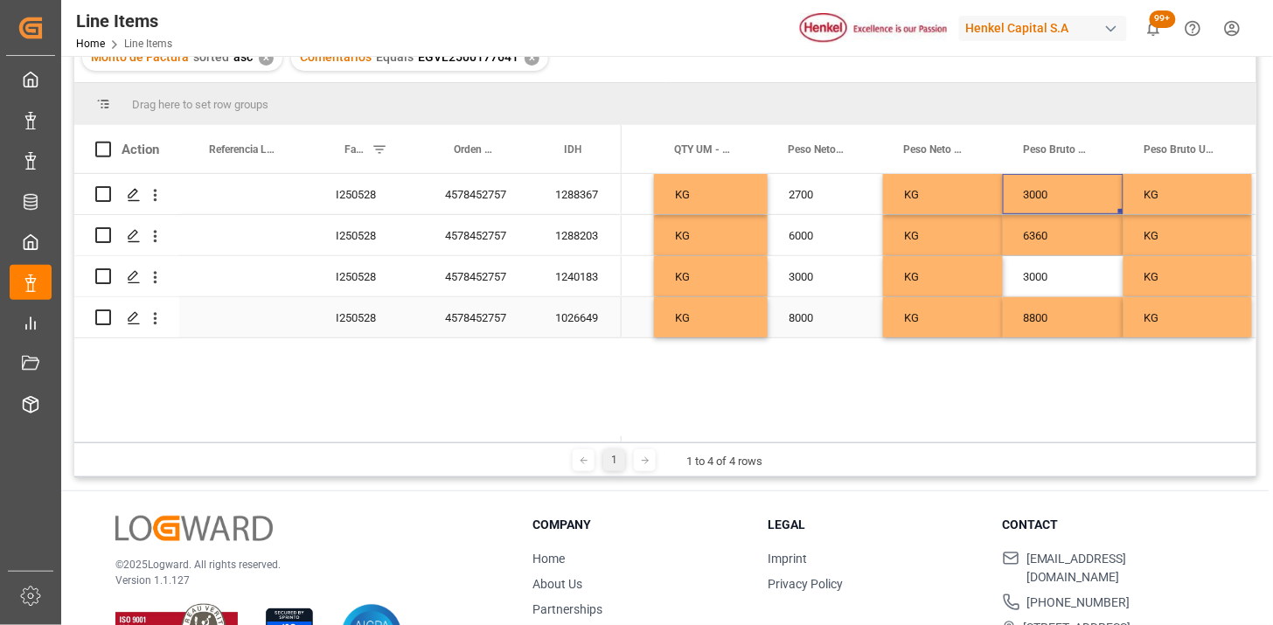
click at [1070, 282] on div "3000" at bounding box center [1063, 276] width 121 height 40
click at [1070, 282] on input "3000" at bounding box center [1063, 286] width 93 height 33
type input "3300"
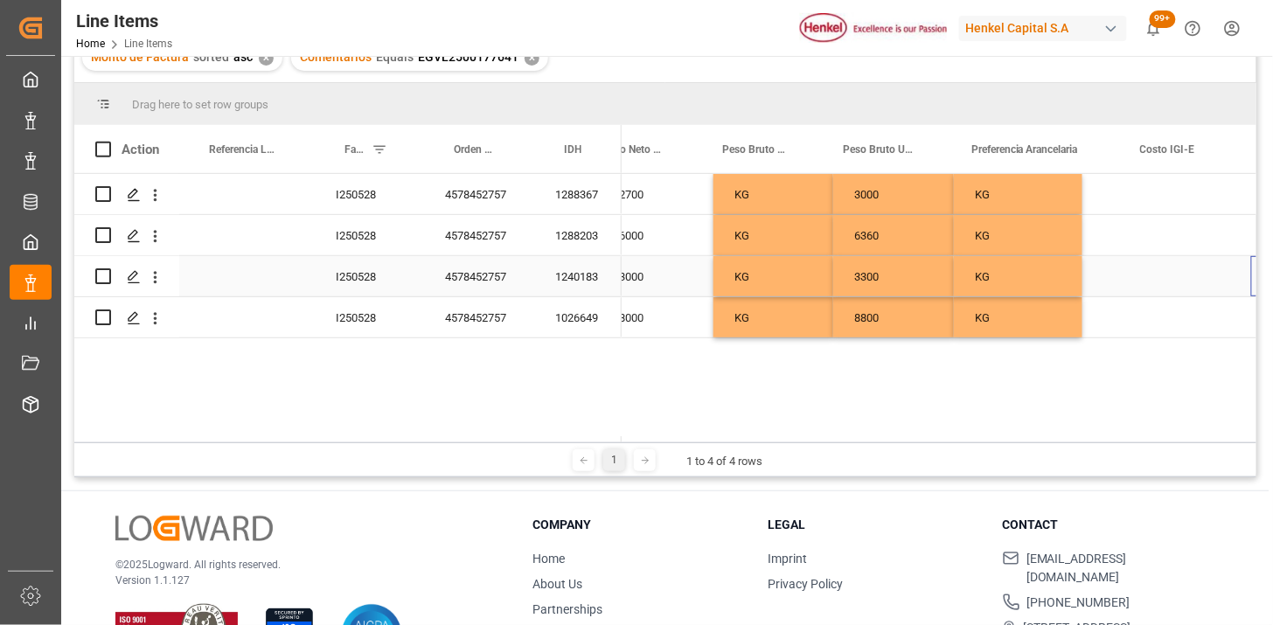
scroll to position [0, 927]
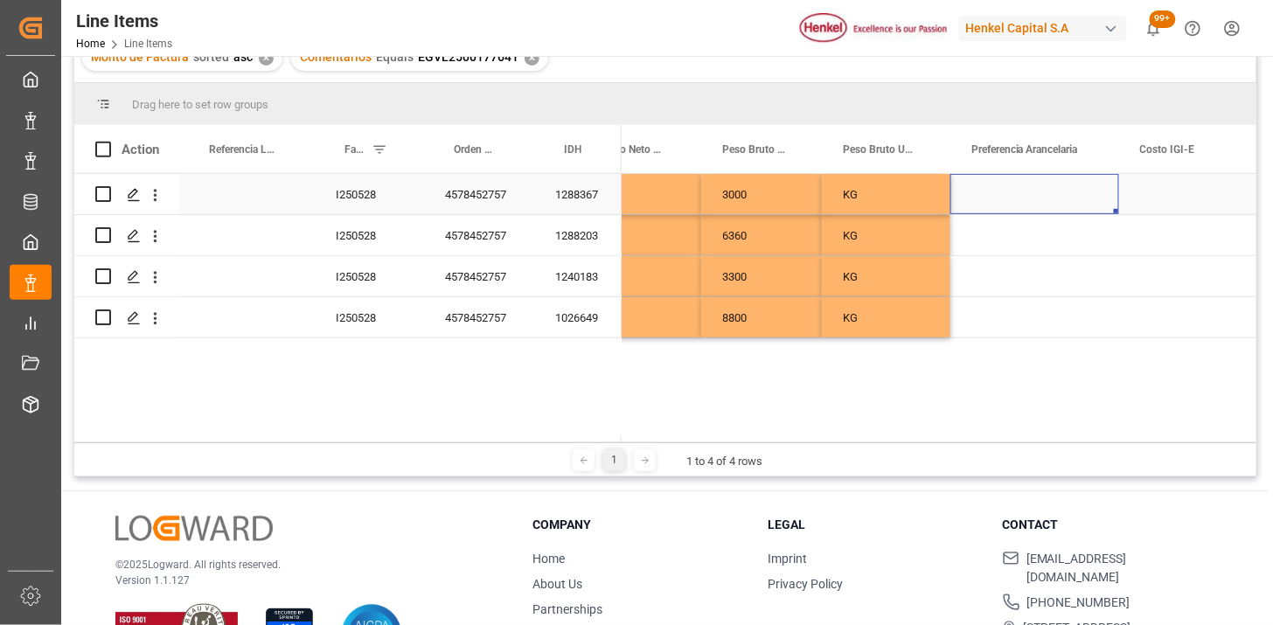
click at [1033, 196] on div "Press SPACE to select this row." at bounding box center [1034, 194] width 169 height 40
click at [1081, 196] on button "Select" at bounding box center [1034, 204] width 141 height 33
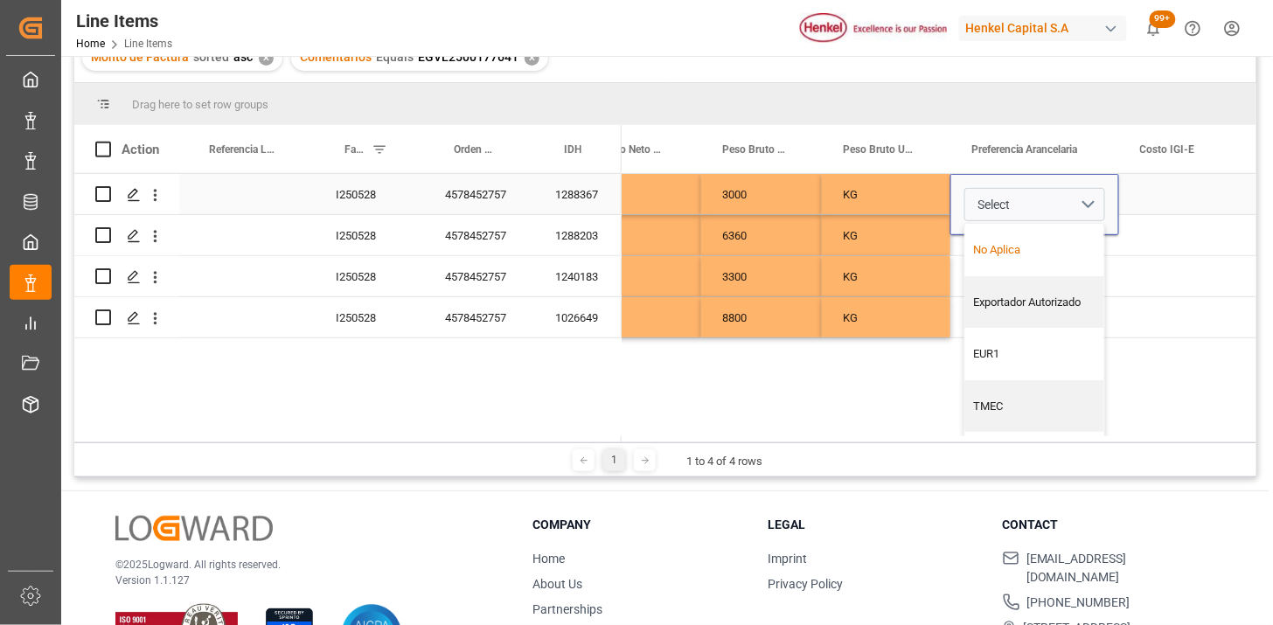
drag, startPoint x: 1052, startPoint y: 243, endPoint x: 904, endPoint y: 212, distance: 151.7
click at [1045, 241] on div "No Aplica" at bounding box center [1035, 249] width 121 height 17
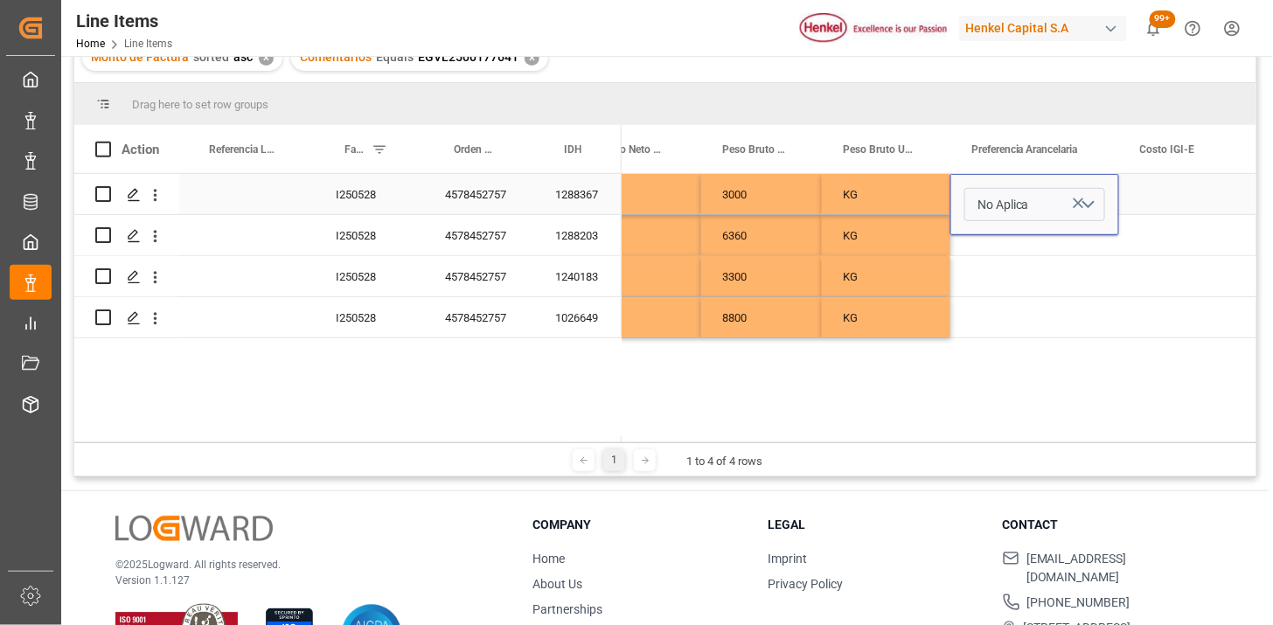
click at [901, 205] on div "KG" at bounding box center [886, 194] width 128 height 40
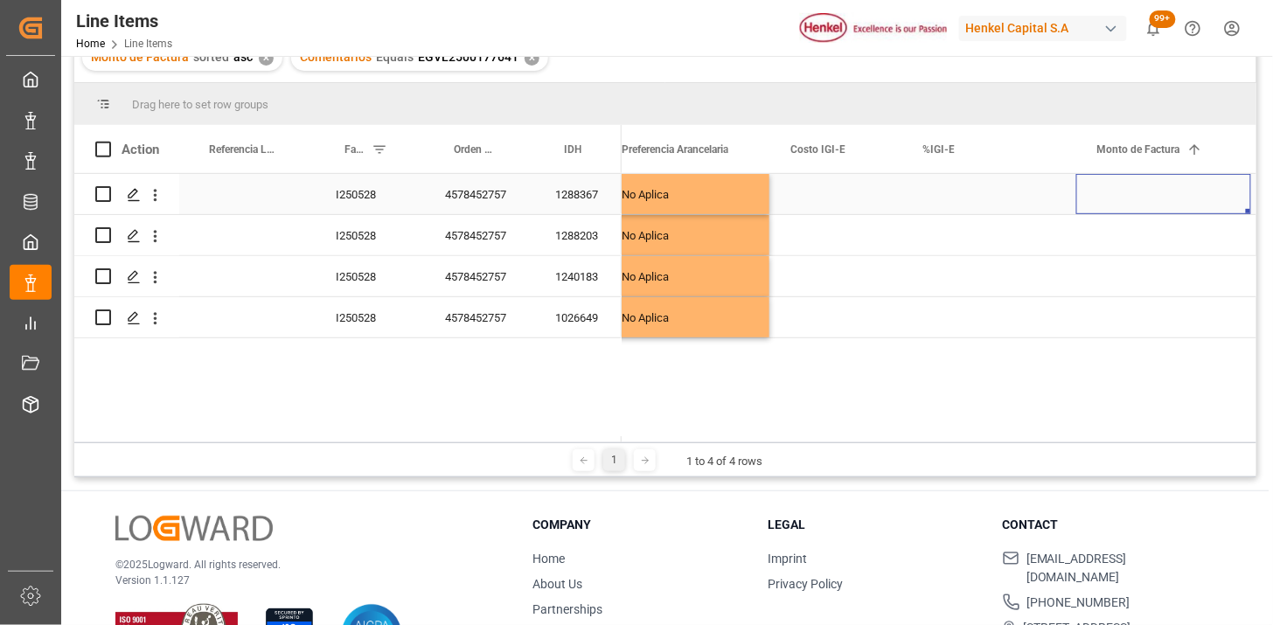
scroll to position [0, 1408]
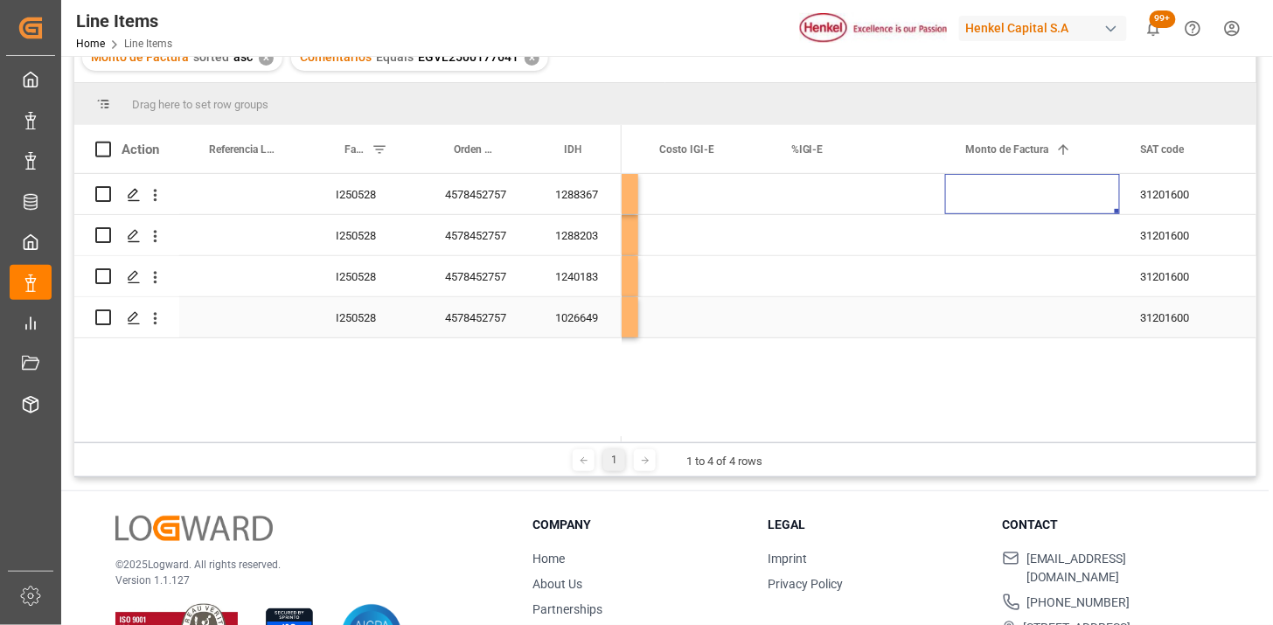
click at [1029, 316] on div "Press SPACE to select this row." at bounding box center [1032, 317] width 175 height 40
click at [1024, 317] on div "Press SPACE to select this row." at bounding box center [1032, 317] width 175 height 40
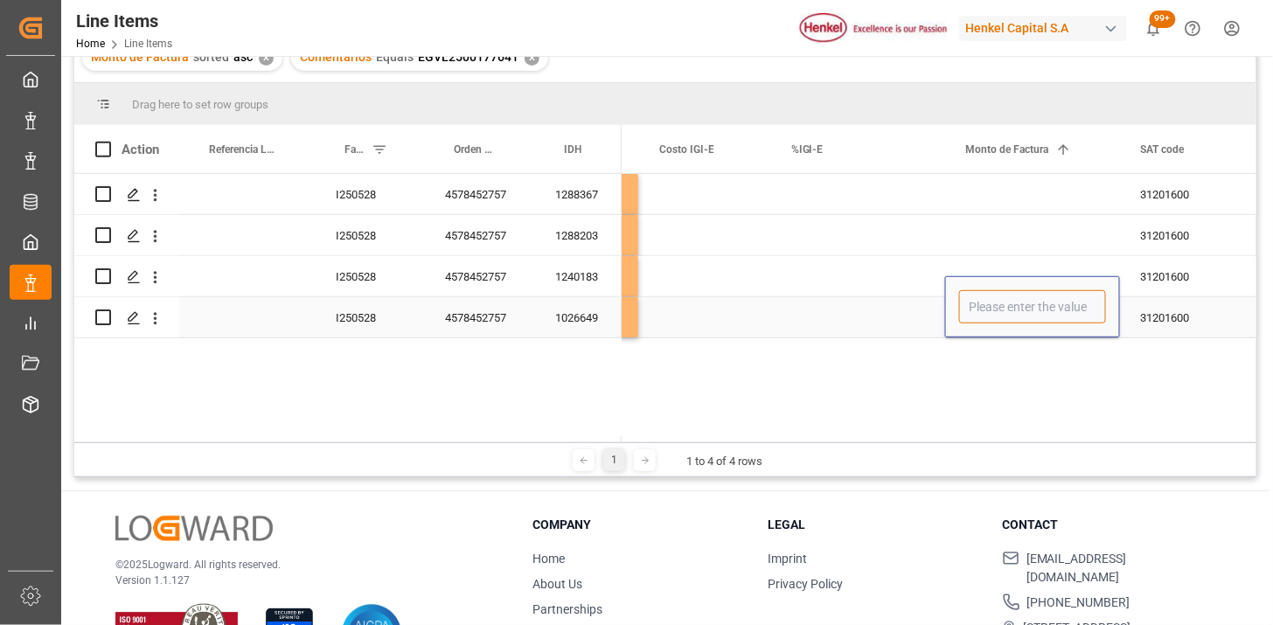
click at [1024, 318] on input "Press SPACE to select this row." at bounding box center [1032, 306] width 147 height 33
type input "33600"
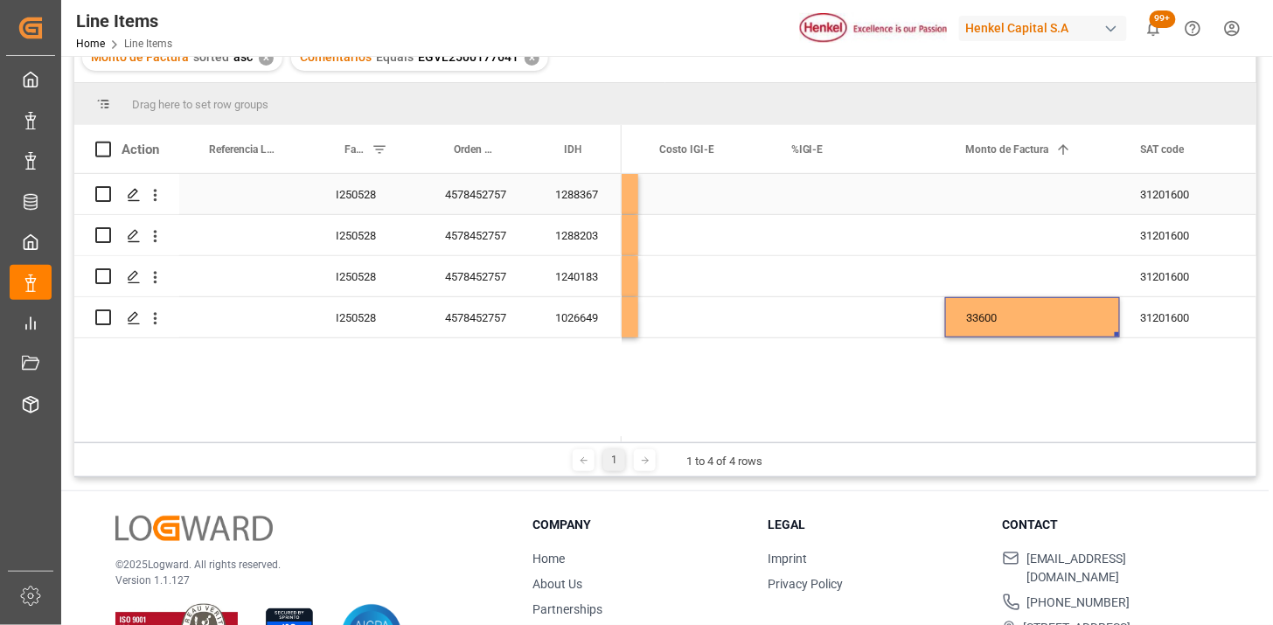
click at [1019, 206] on div "Press SPACE to select this row." at bounding box center [1032, 194] width 175 height 40
click at [1018, 204] on div "Press SPACE to select this row." at bounding box center [1032, 194] width 175 height 40
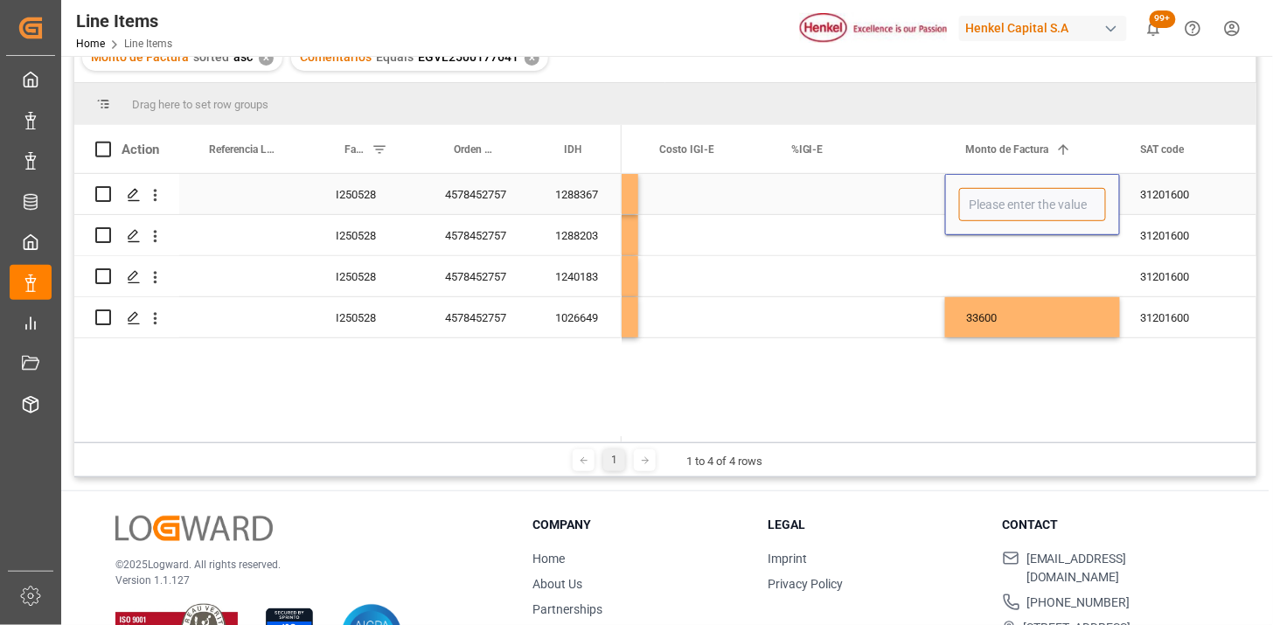
click at [1018, 204] on input "Press SPACE to select this row." at bounding box center [1032, 204] width 147 height 33
type input "45900"
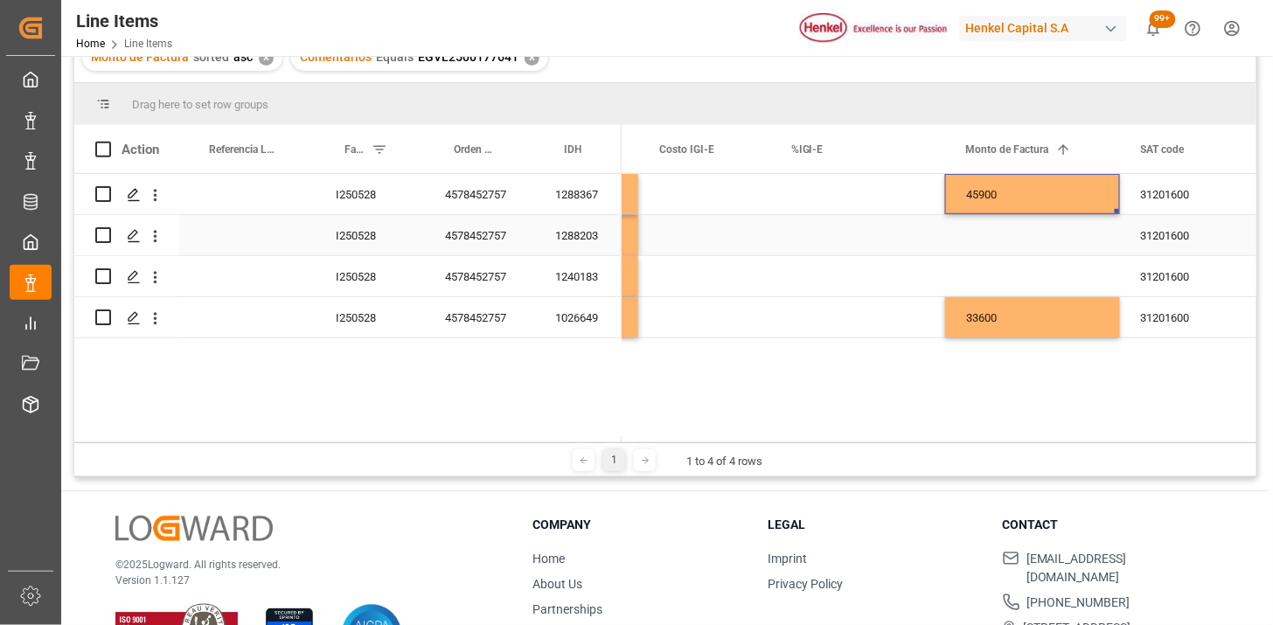
click at [997, 239] on div "Press SPACE to select this row." at bounding box center [1032, 235] width 175 height 40
click at [997, 239] on input "Press SPACE to select this row." at bounding box center [1032, 245] width 147 height 33
type input "24000"
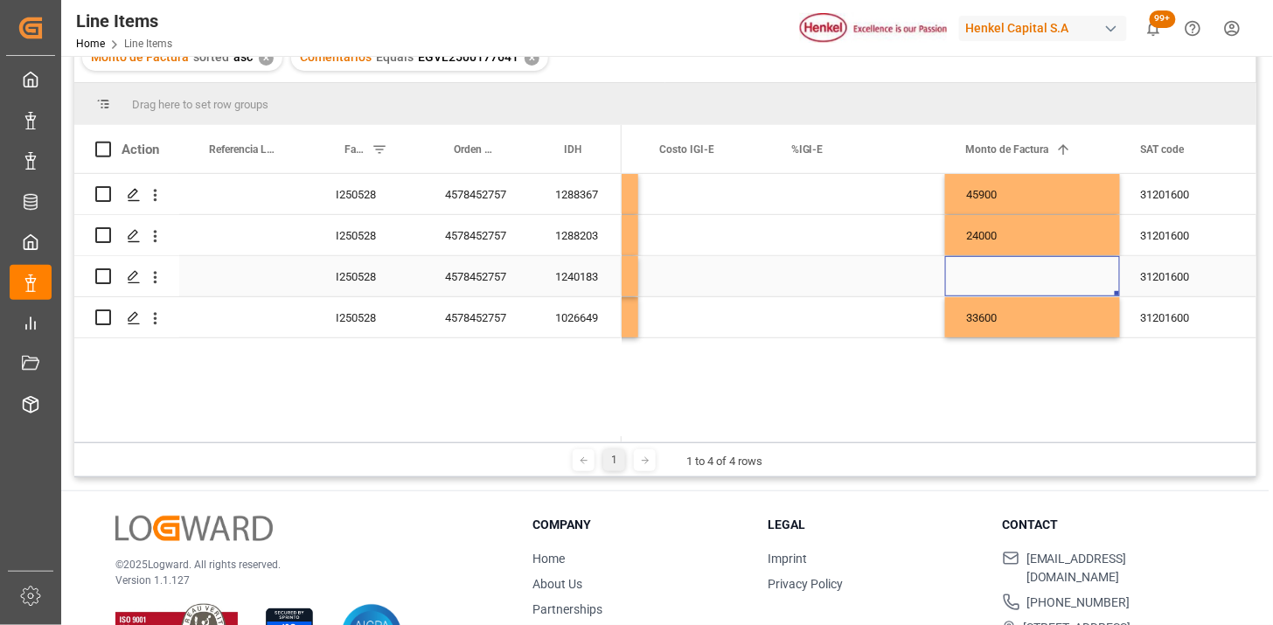
click at [989, 281] on div "Press SPACE to select this row." at bounding box center [1032, 276] width 175 height 40
click at [989, 281] on input "Press SPACE to select this row." at bounding box center [1032, 286] width 147 height 33
type input "14700"
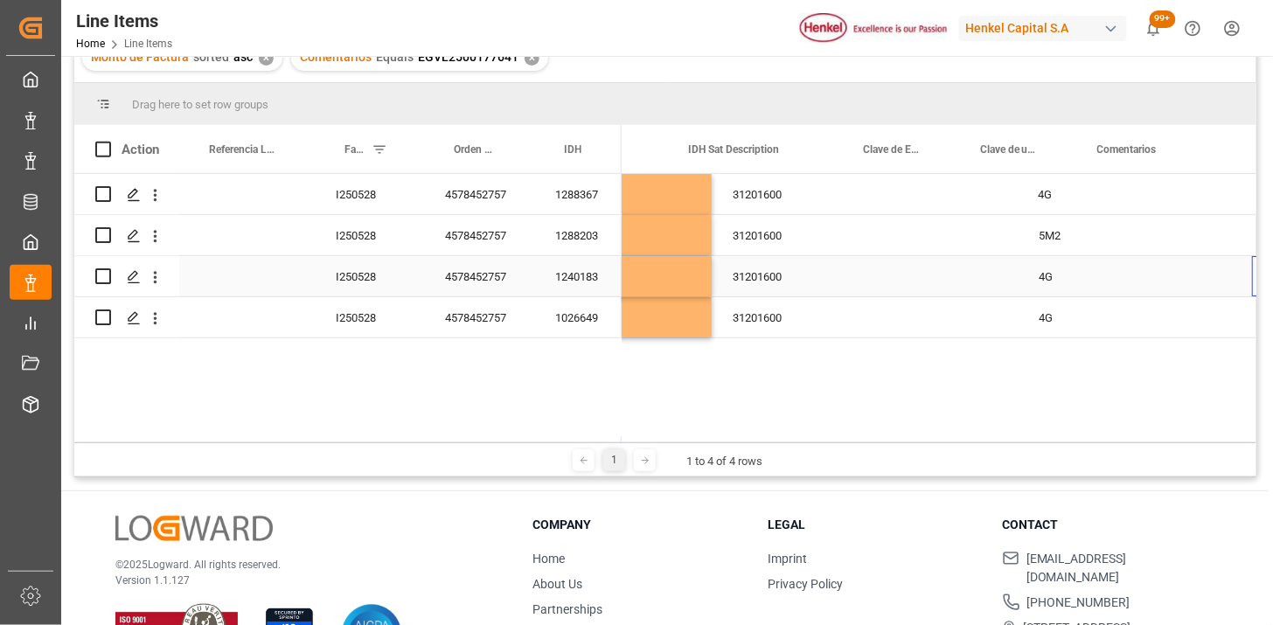
scroll to position [0, 1991]
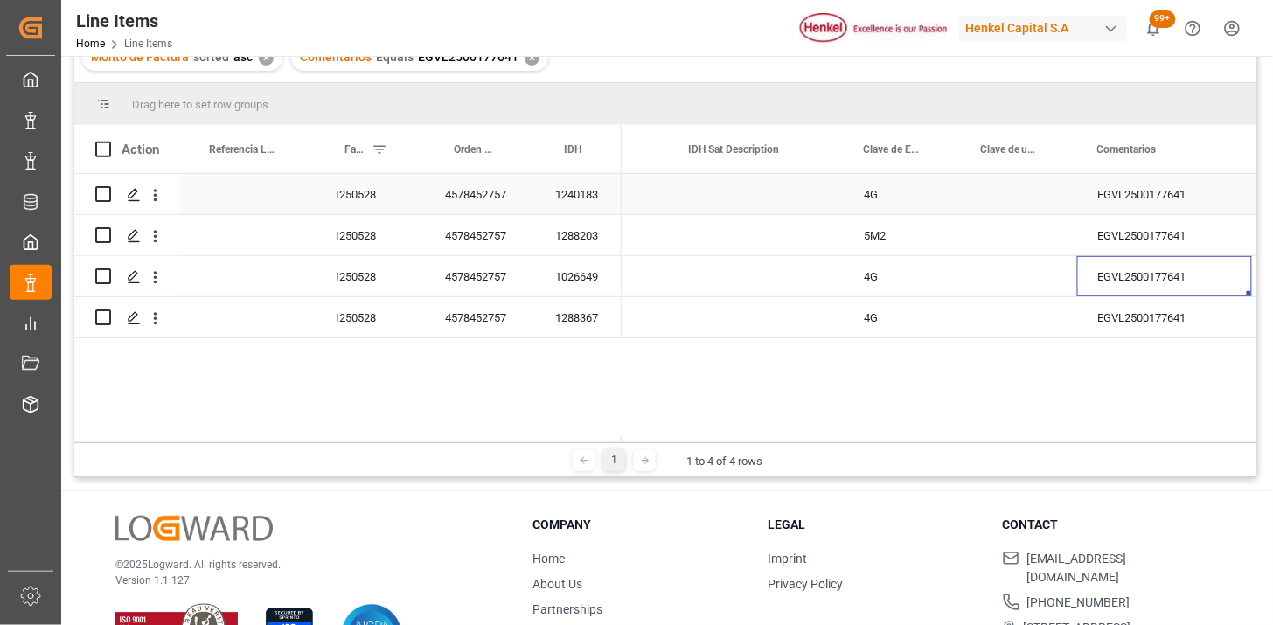
click at [996, 195] on div "Press SPACE to select this row." at bounding box center [1018, 194] width 117 height 40
drag, startPoint x: 997, startPoint y: 195, endPoint x: 1021, endPoint y: 198, distance: 23.9
click at [998, 194] on div "Press SPACE to select this row." at bounding box center [1018, 194] width 117 height 40
click at [1045, 210] on icon "open menu" at bounding box center [1044, 205] width 21 height 21
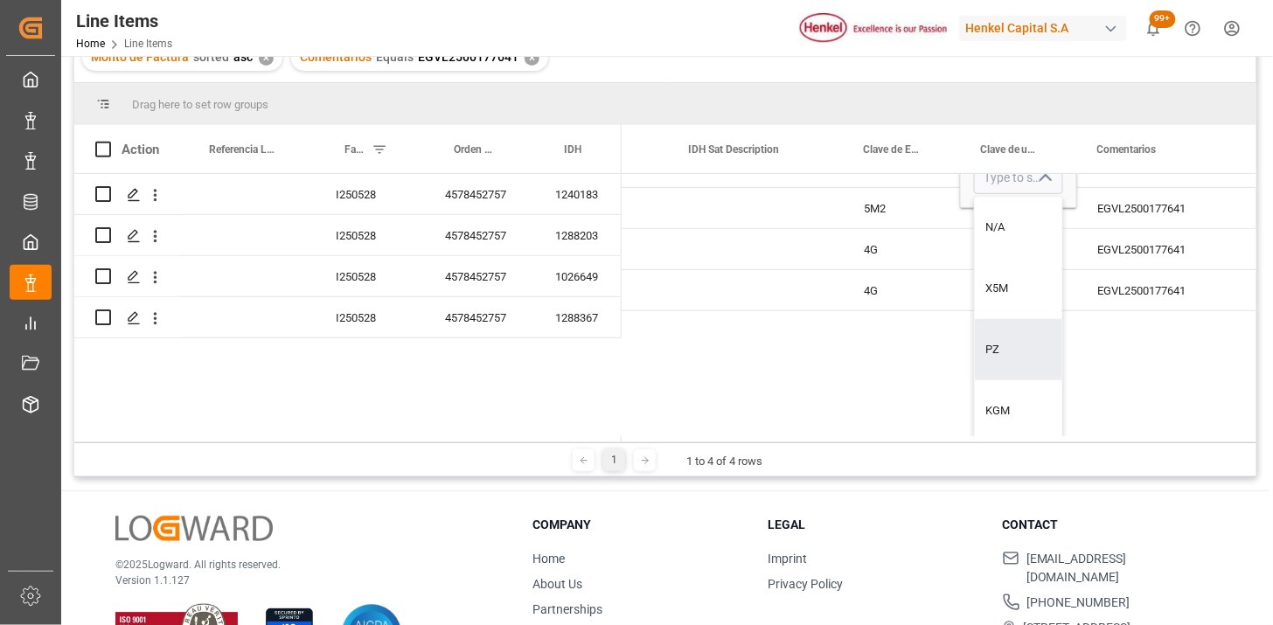
scroll to position [258, 0]
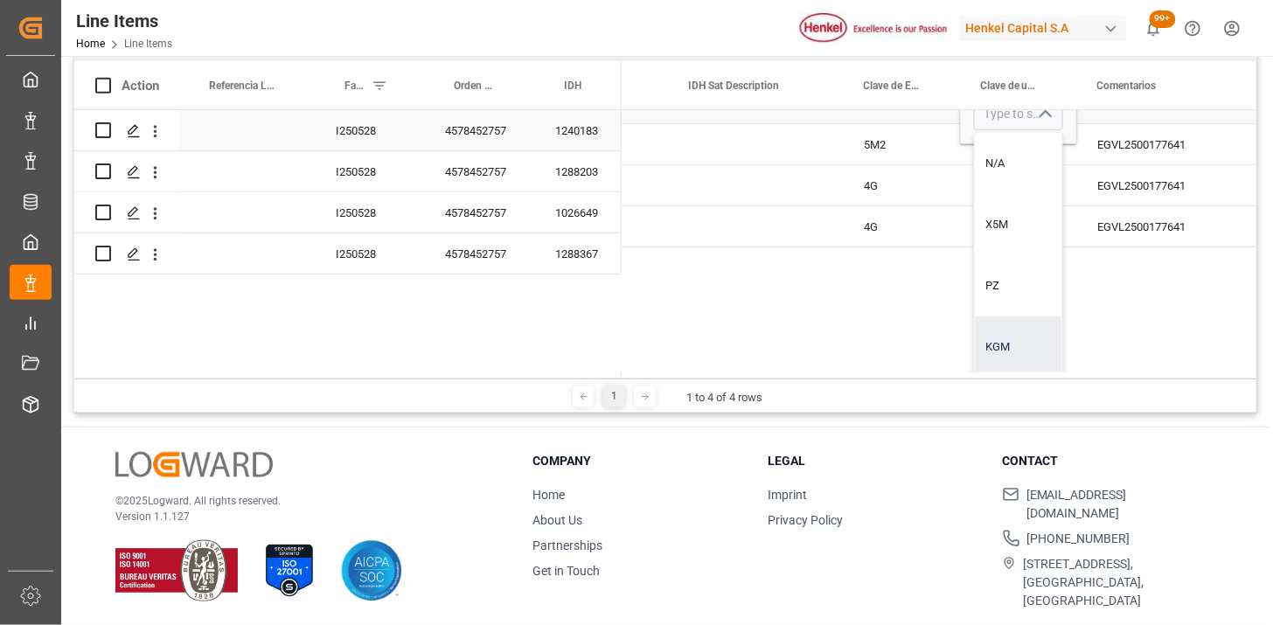
click at [1003, 334] on div "KGM" at bounding box center [1018, 346] width 87 height 61
type input "KGM"
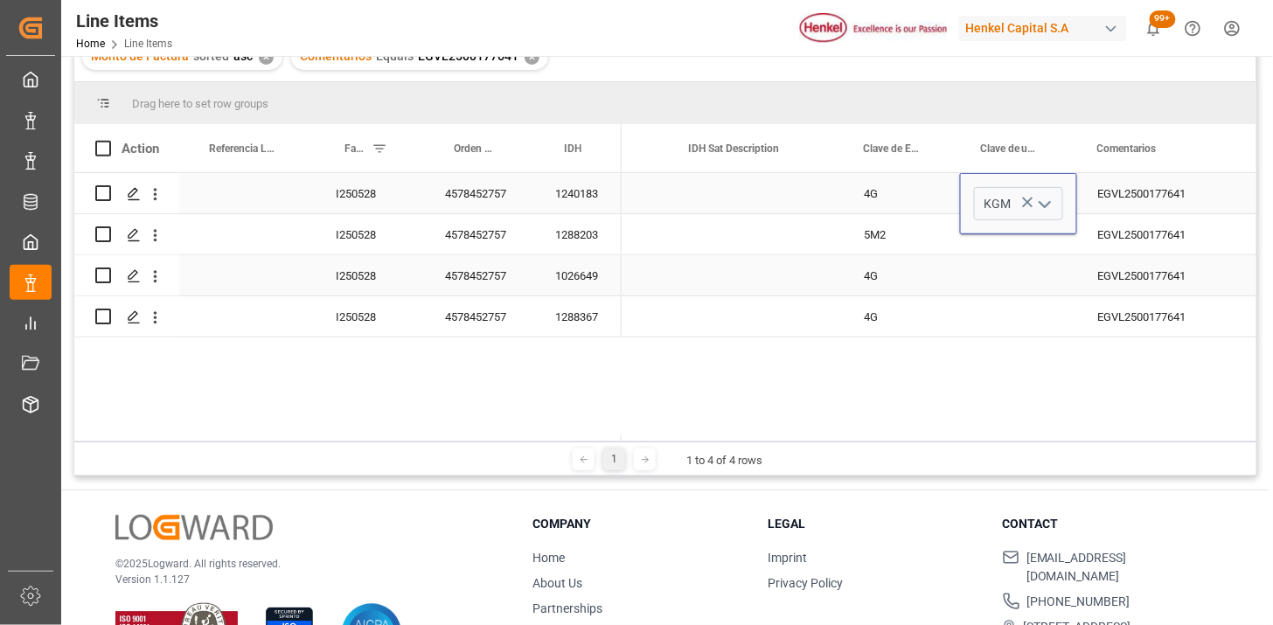
scroll to position [161, 0]
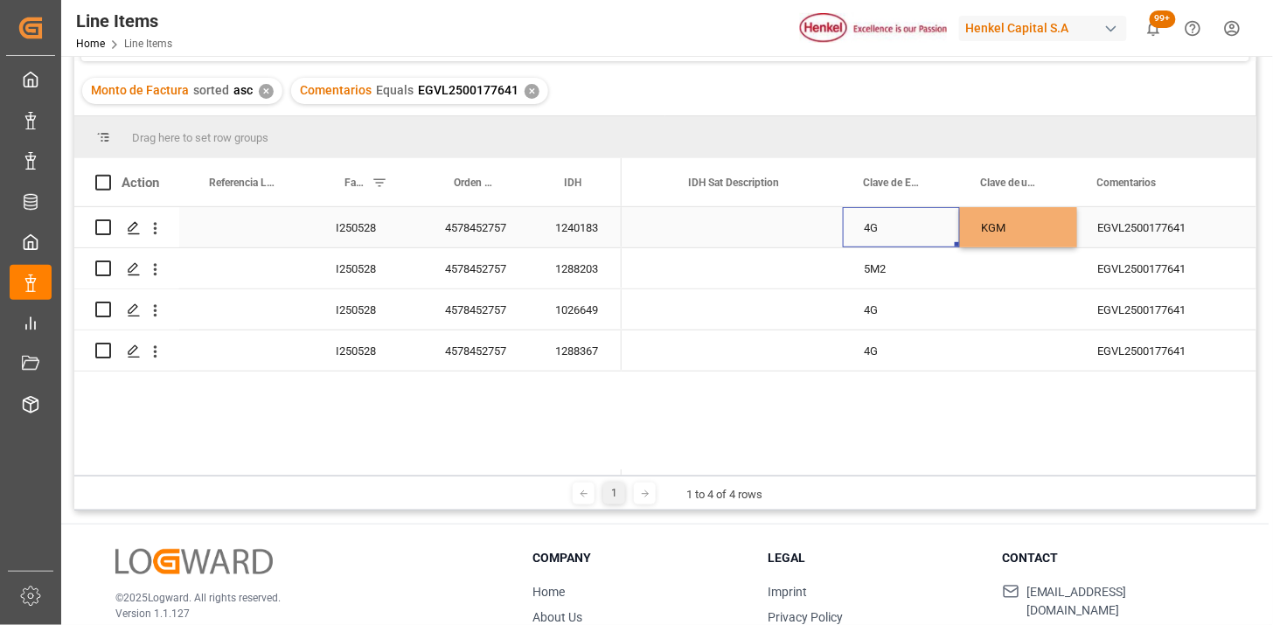
click at [913, 239] on div "4G" at bounding box center [901, 227] width 117 height 40
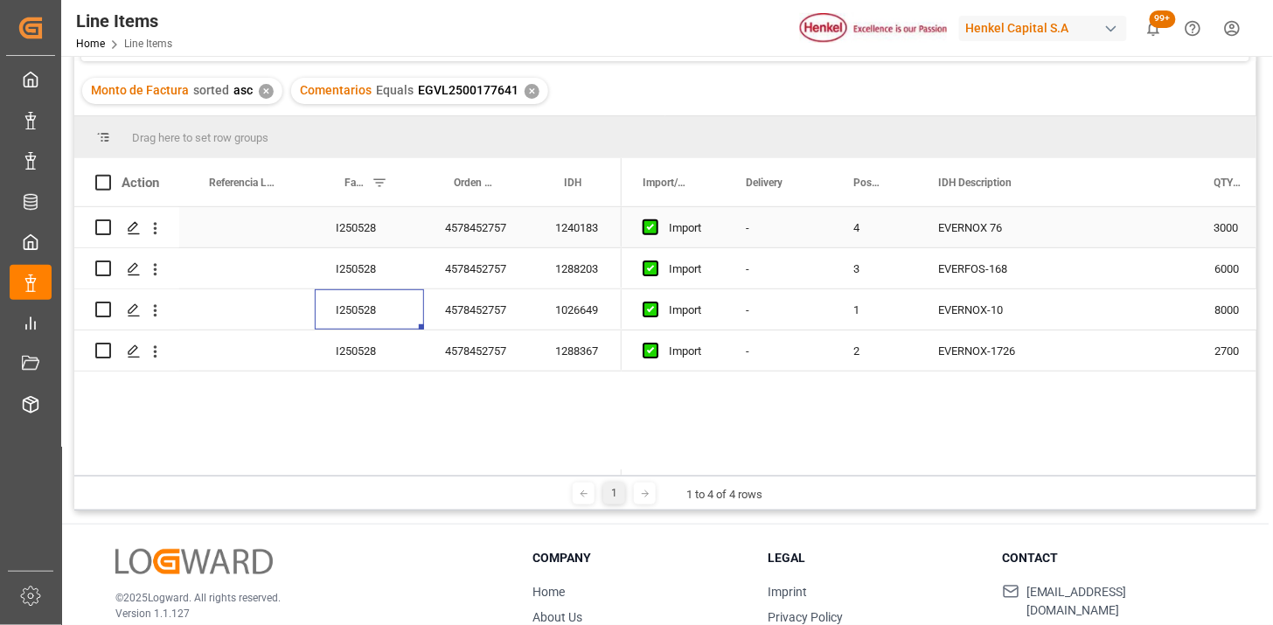
scroll to position [0, 0]
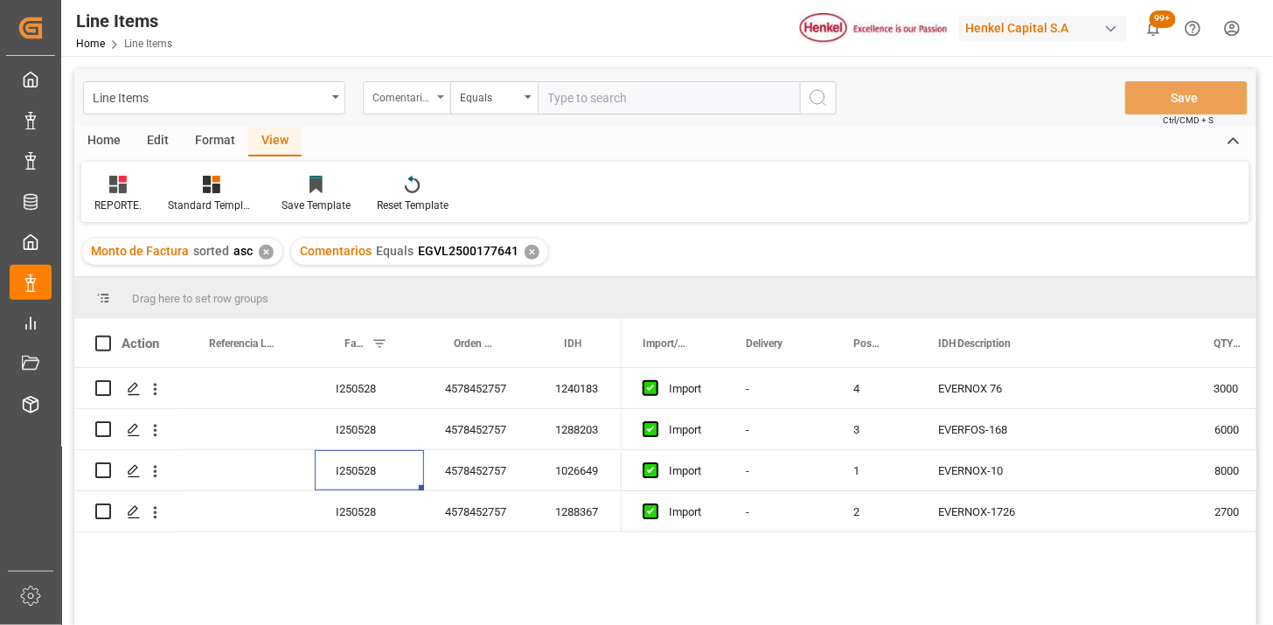
click at [406, 105] on div "Comentarios" at bounding box center [401, 96] width 59 height 20
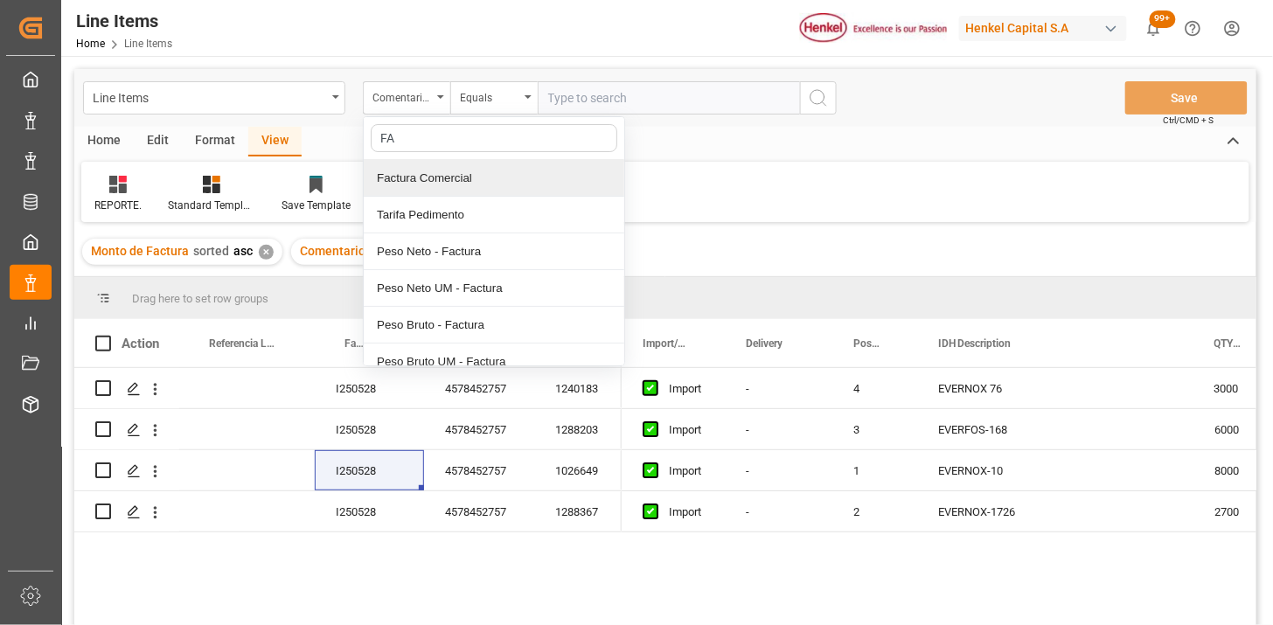
type input "FAC"
drag, startPoint x: 438, startPoint y: 178, endPoint x: 568, endPoint y: 134, distance: 137.7
click at [451, 175] on div "Factura Comercial" at bounding box center [494, 178] width 260 height 37
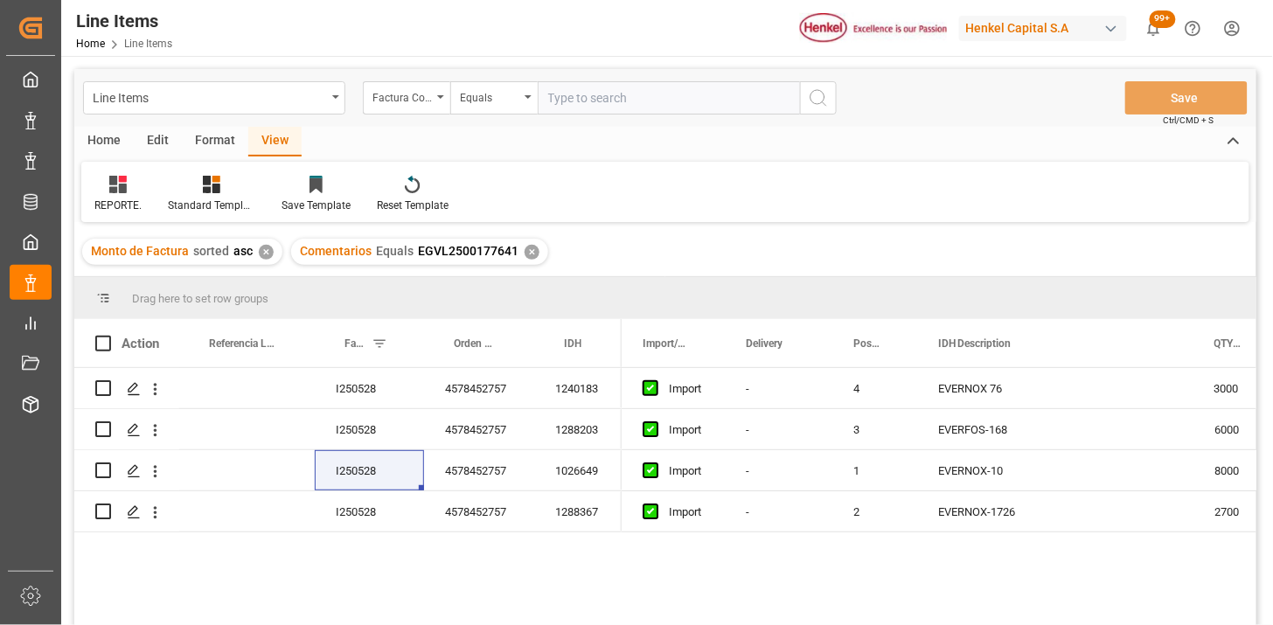
click at [617, 81] on input "text" at bounding box center [669, 97] width 262 height 33
paste input "25-SHQL-085-3"
type input "25-SHQL-085-3"
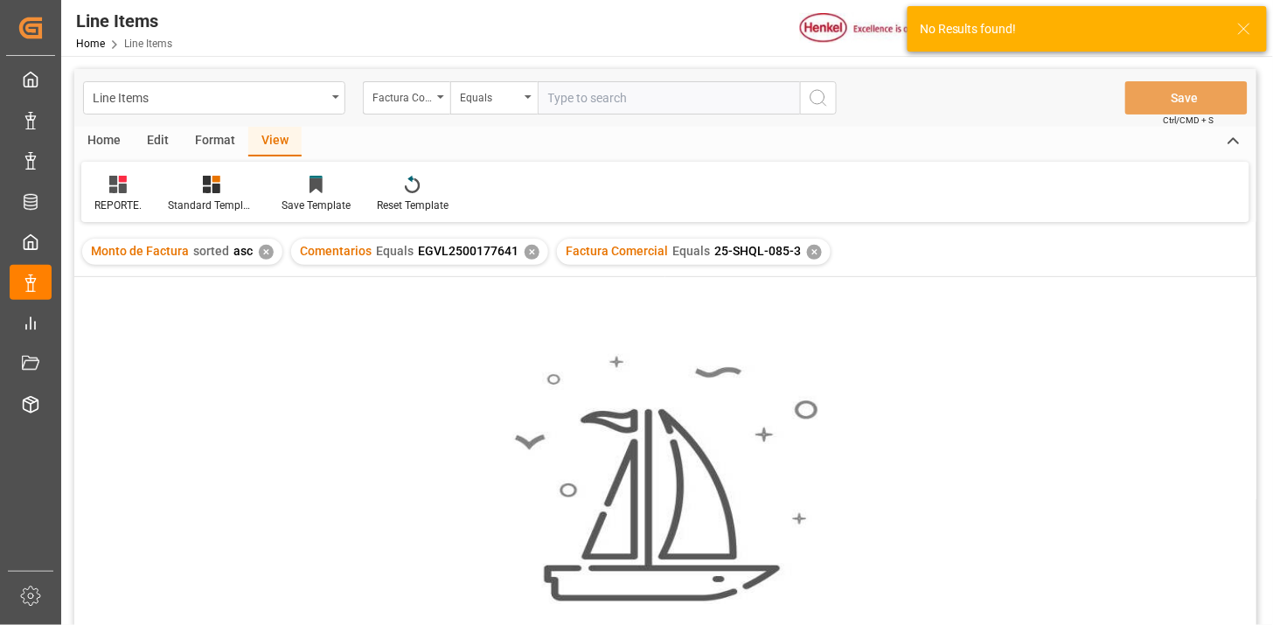
click at [529, 254] on div "✕" at bounding box center [531, 252] width 15 height 15
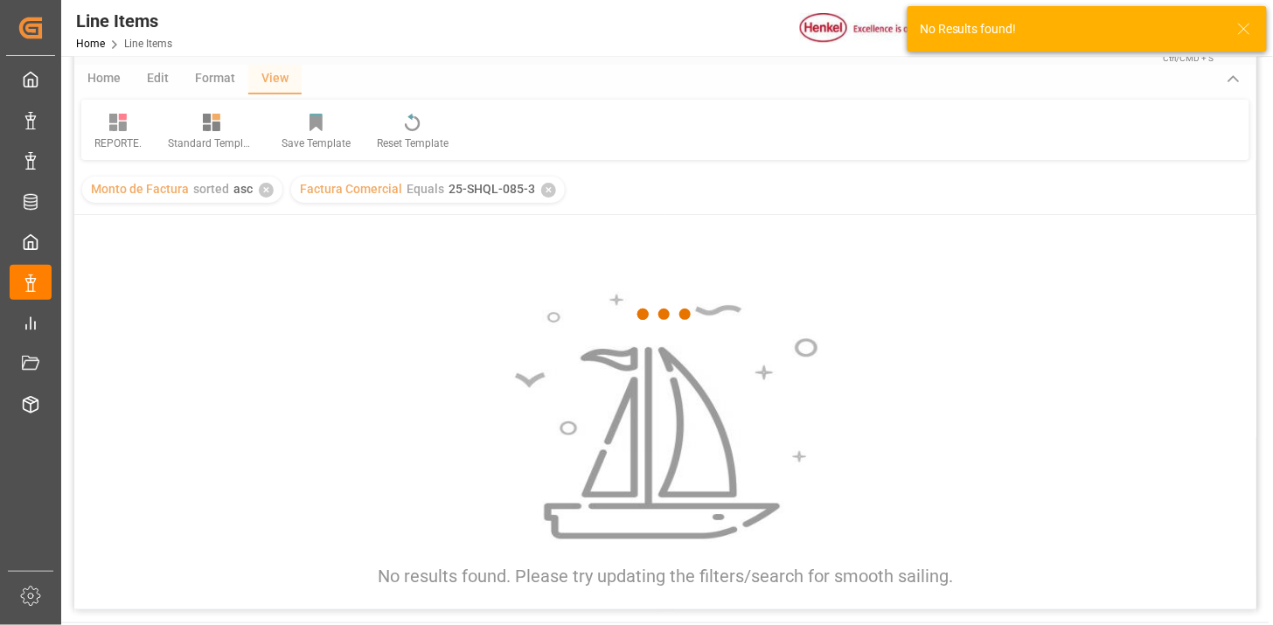
scroll to position [97, 0]
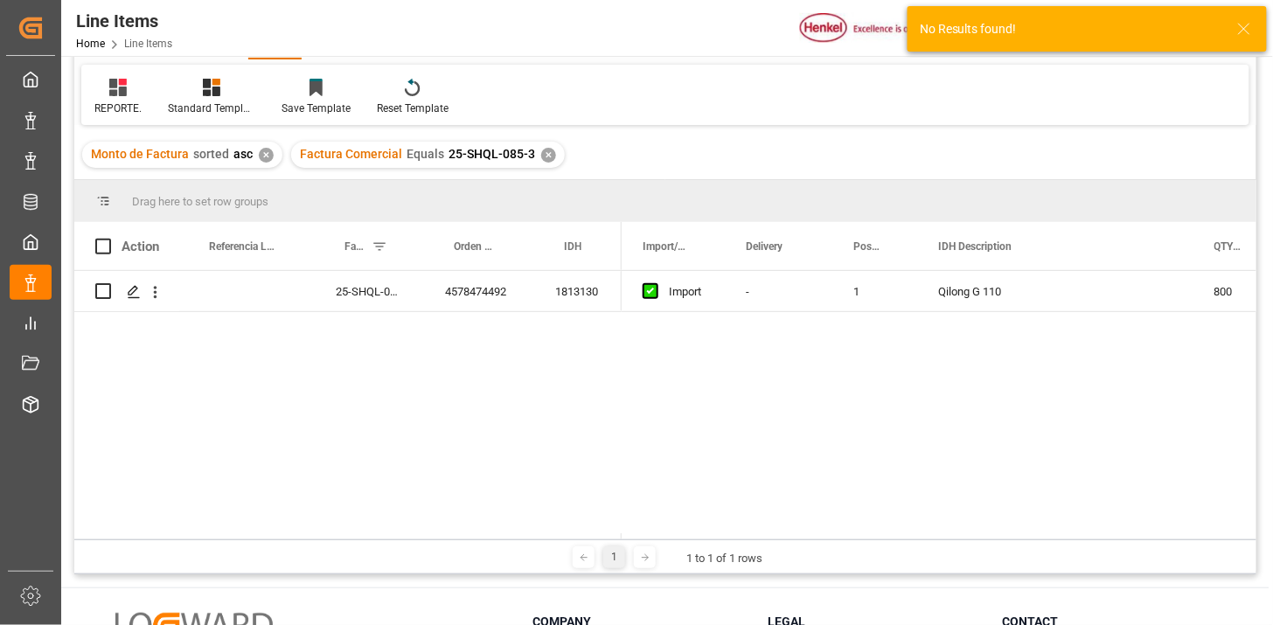
click at [256, 158] on div "Monto de Factura sorted asc ✕" at bounding box center [182, 155] width 200 height 26
click at [259, 159] on div "✕" at bounding box center [266, 155] width 15 height 15
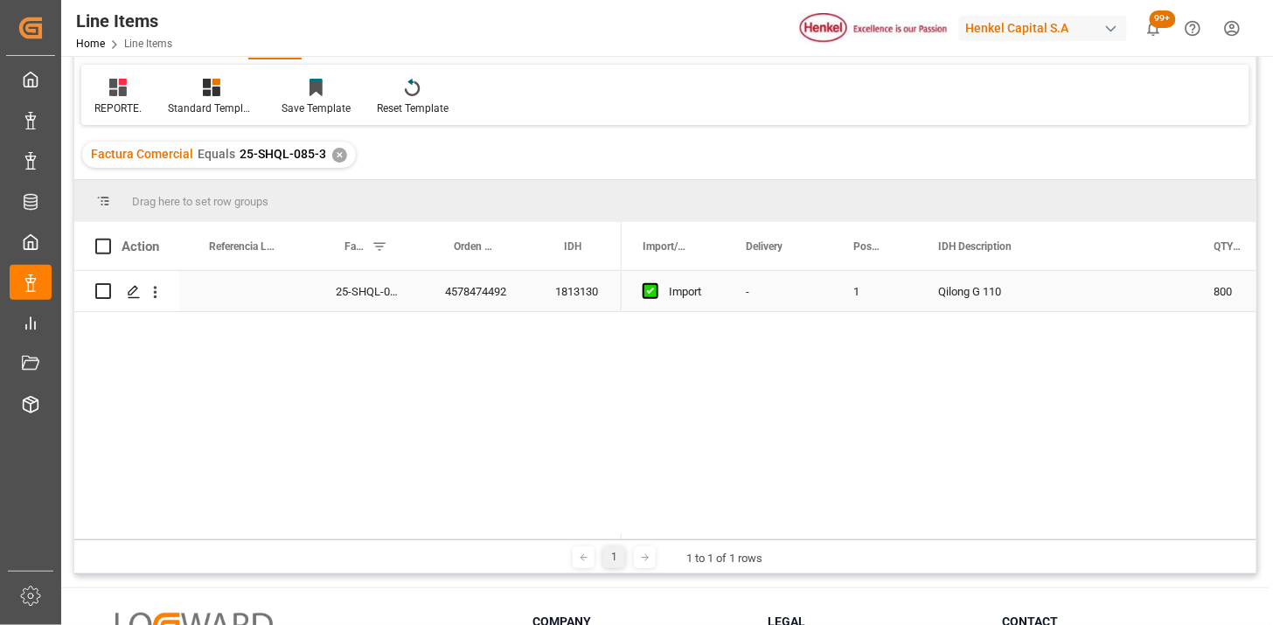
click at [364, 302] on div "25-SHQL-085-3" at bounding box center [369, 291] width 109 height 40
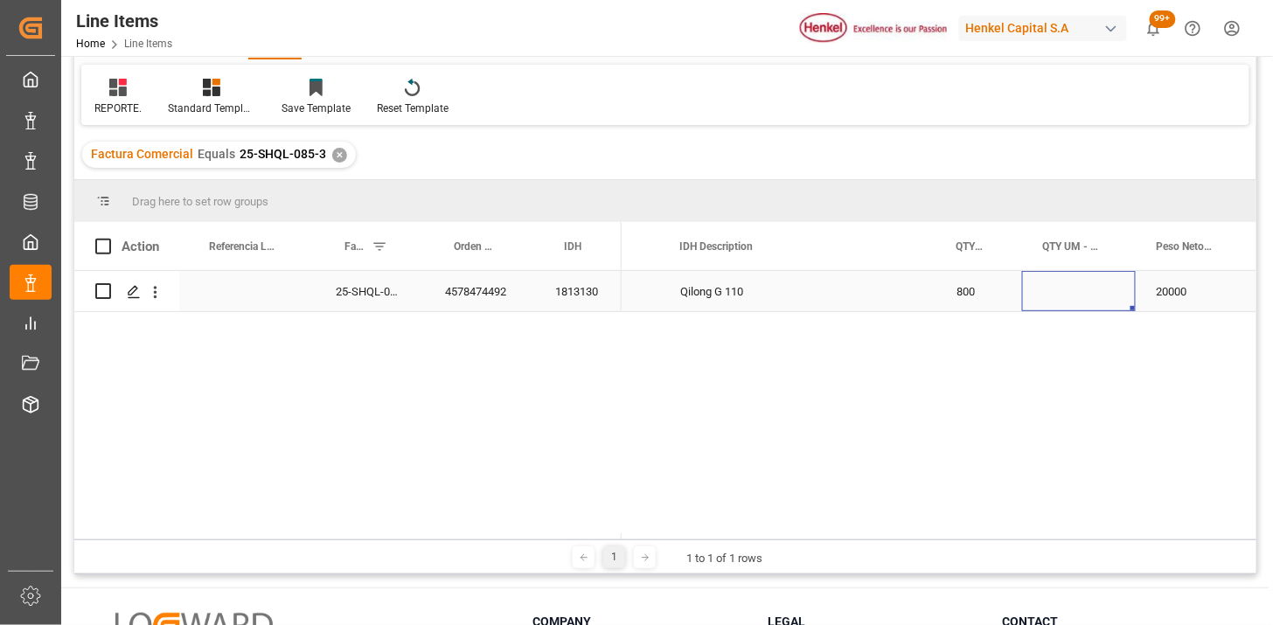
click at [1069, 289] on div "Press SPACE to select this row." at bounding box center [1079, 291] width 114 height 40
click at [1069, 288] on div "Press SPACE to select this row." at bounding box center [1079, 291] width 114 height 40
click at [1069, 288] on input "Press SPACE to select this row." at bounding box center [1079, 301] width 86 height 33
type input "BGS"
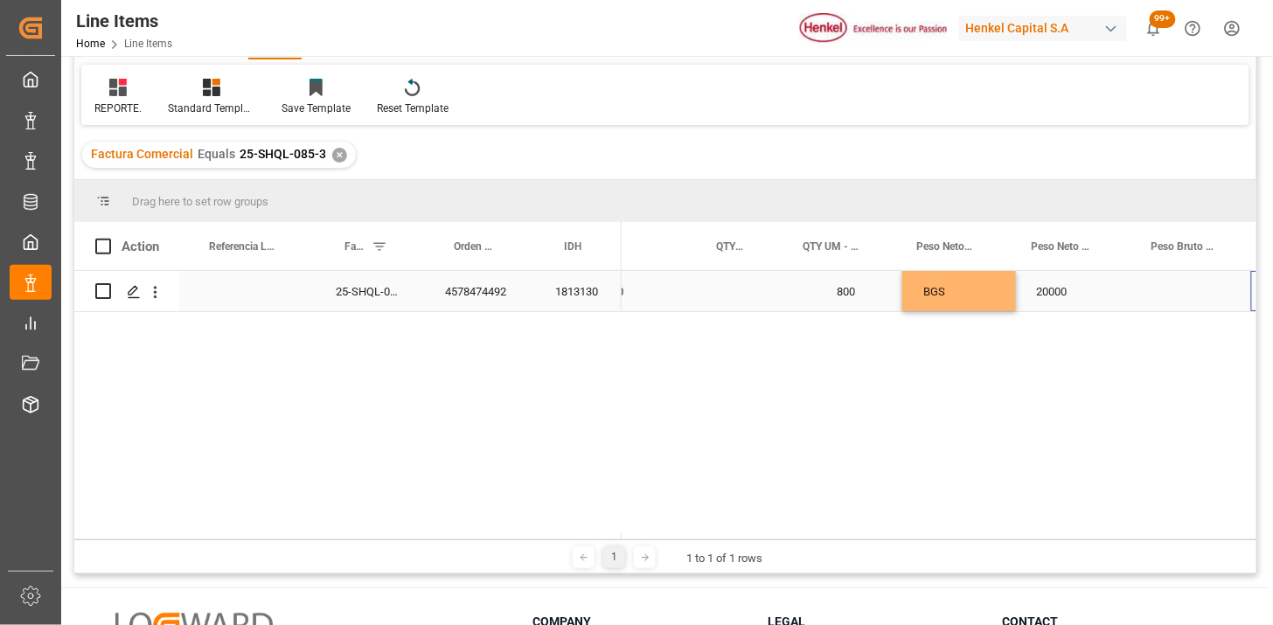
scroll to position [0, 498]
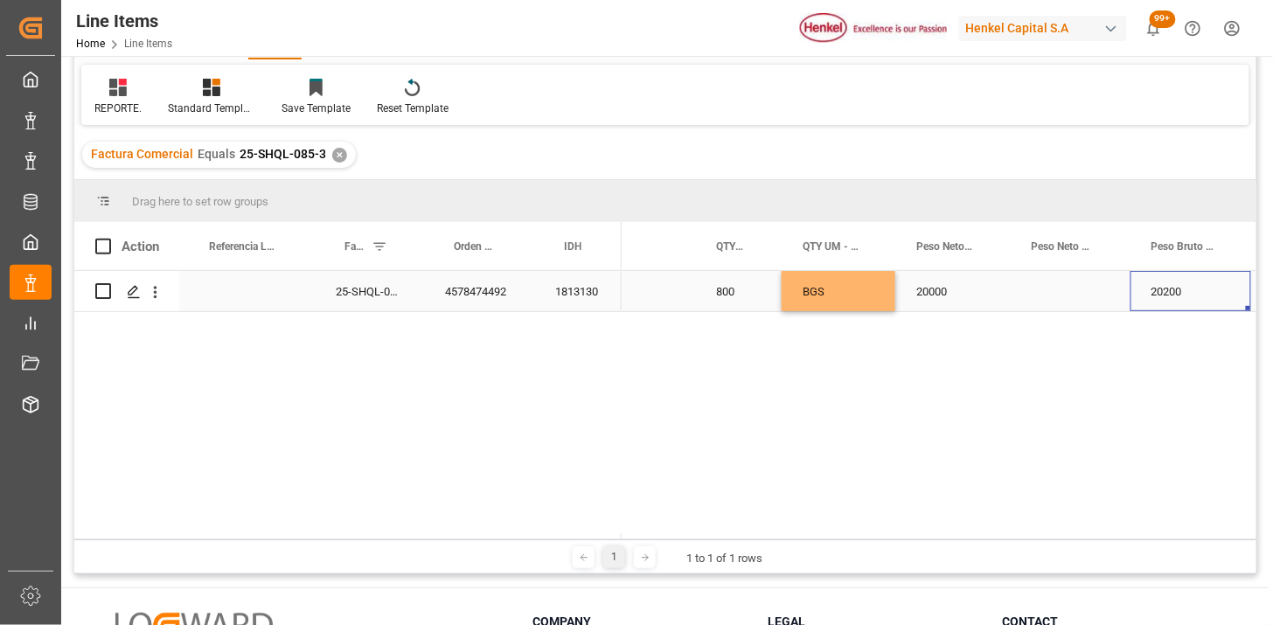
click at [1056, 283] on div "Press SPACE to select this row." at bounding box center [1070, 291] width 120 height 40
click at [1056, 283] on div "Press SPACE to select this row." at bounding box center [1070, 301] width 120 height 61
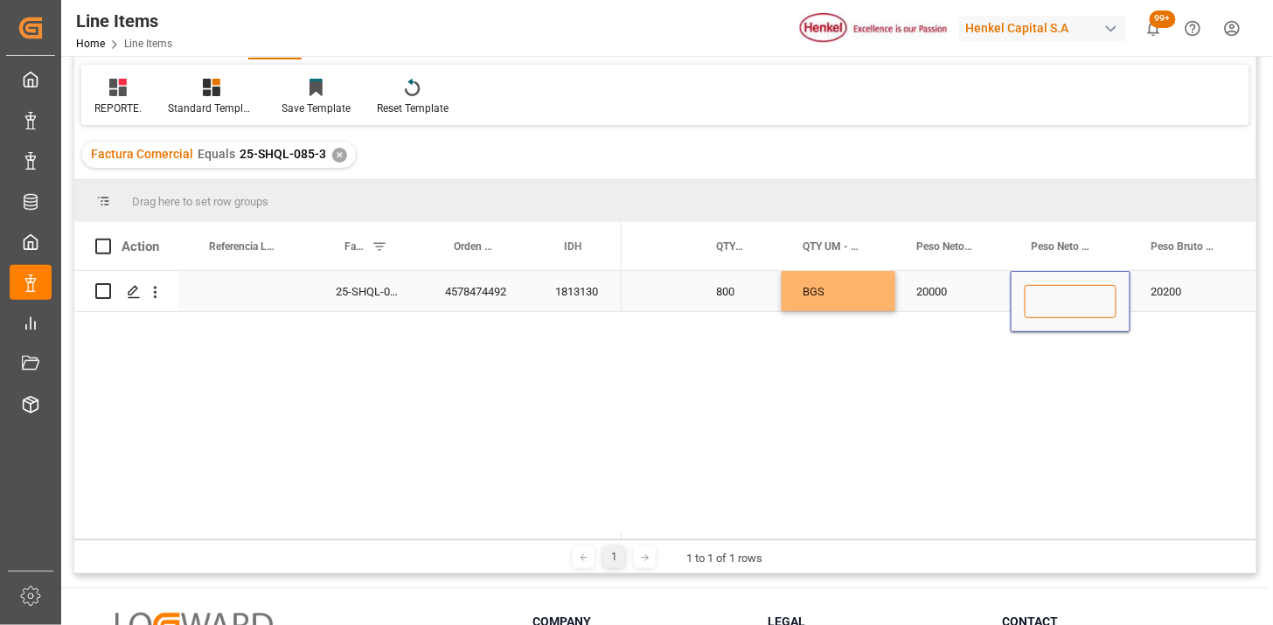
click at [1072, 300] on input "Press SPACE to select this row." at bounding box center [1070, 301] width 92 height 33
type input "KG"
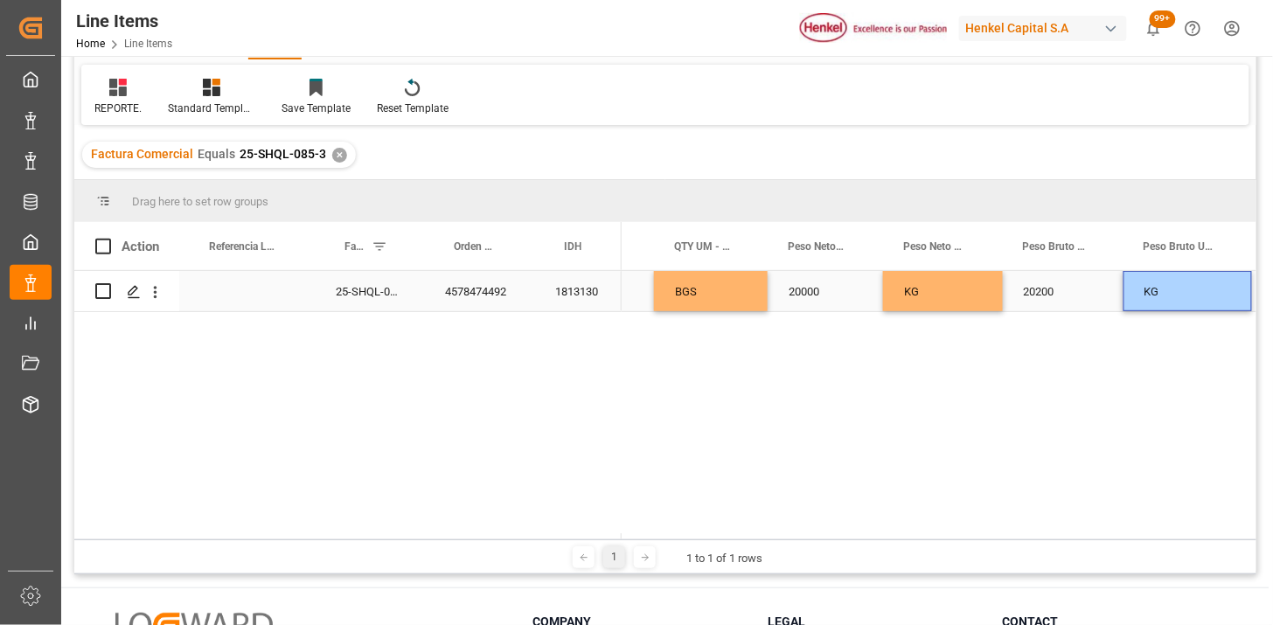
scroll to position [0, 795]
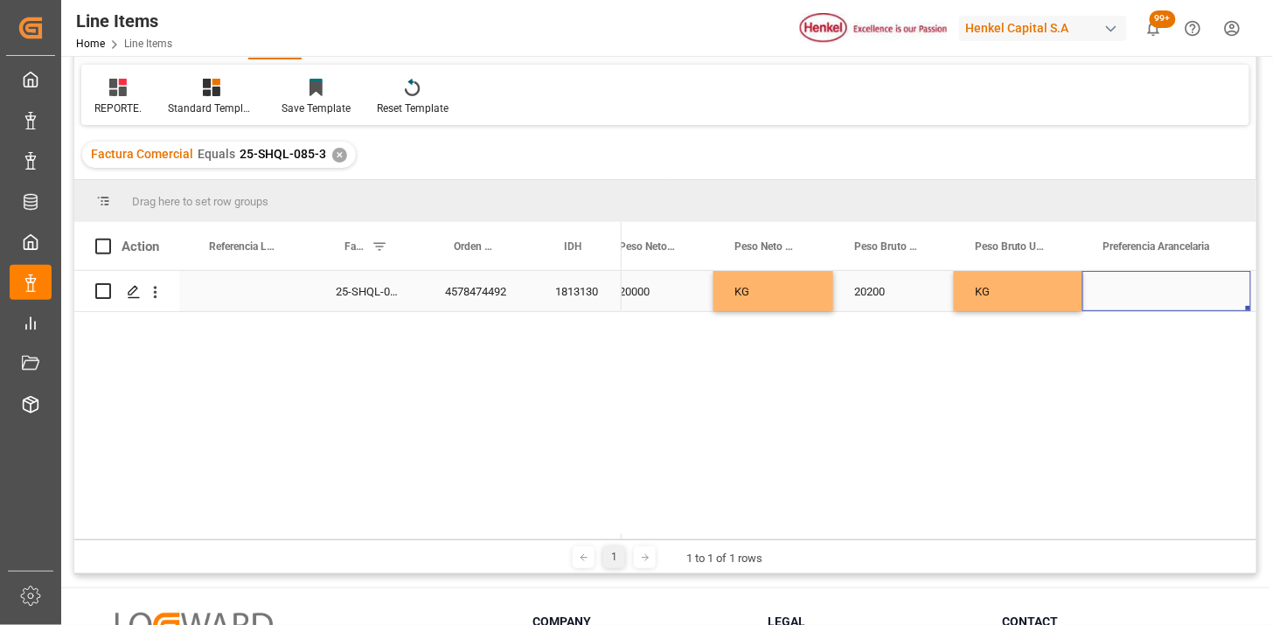
click at [1152, 297] on div "Press SPACE to select this row." at bounding box center [1166, 291] width 169 height 40
click at [1159, 307] on button "Select" at bounding box center [1166, 301] width 141 height 33
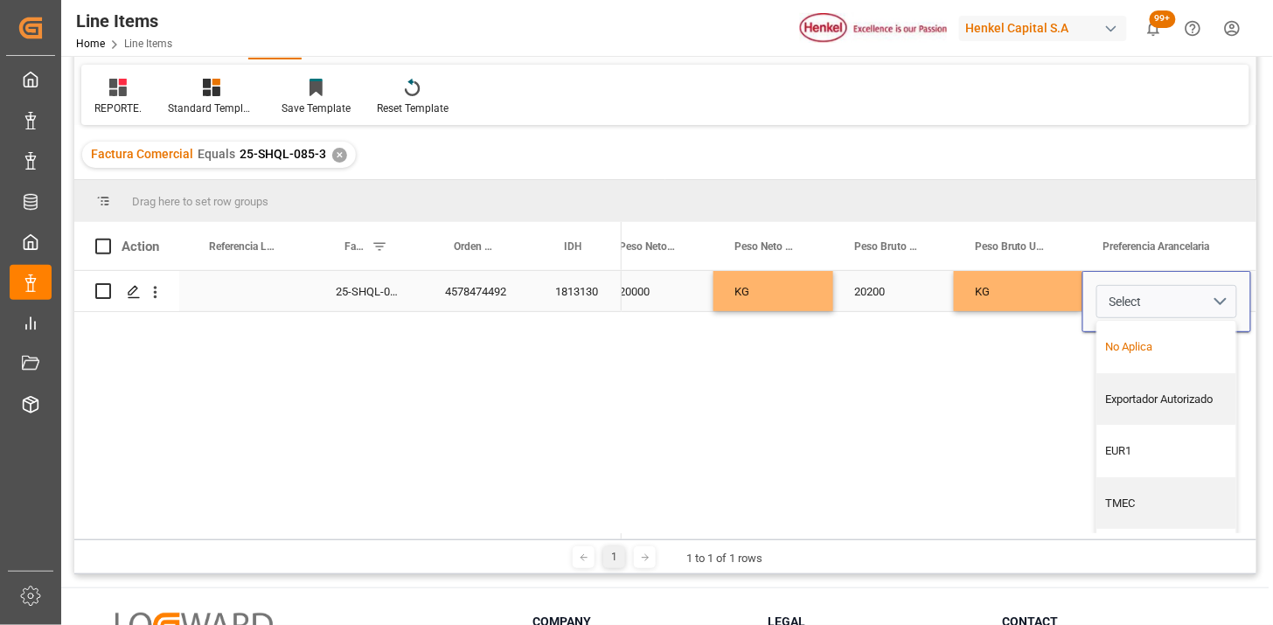
click at [1148, 344] on div "No Aplica" at bounding box center [1167, 346] width 121 height 17
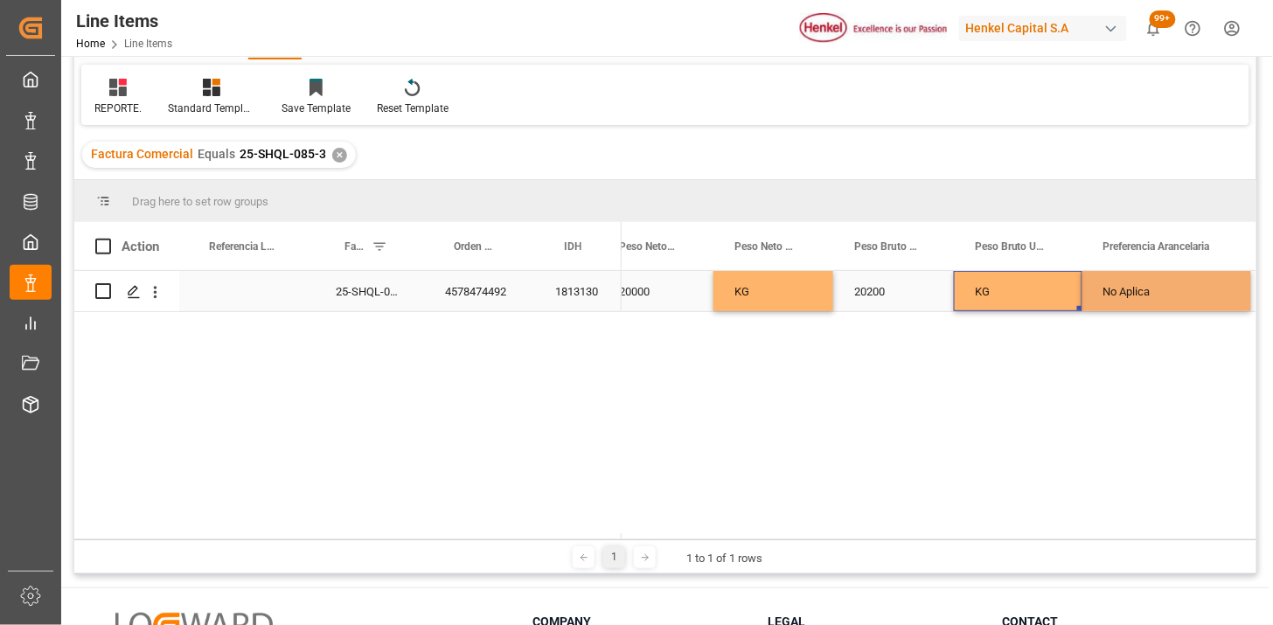
click at [1047, 302] on div "KG" at bounding box center [1018, 291] width 128 height 40
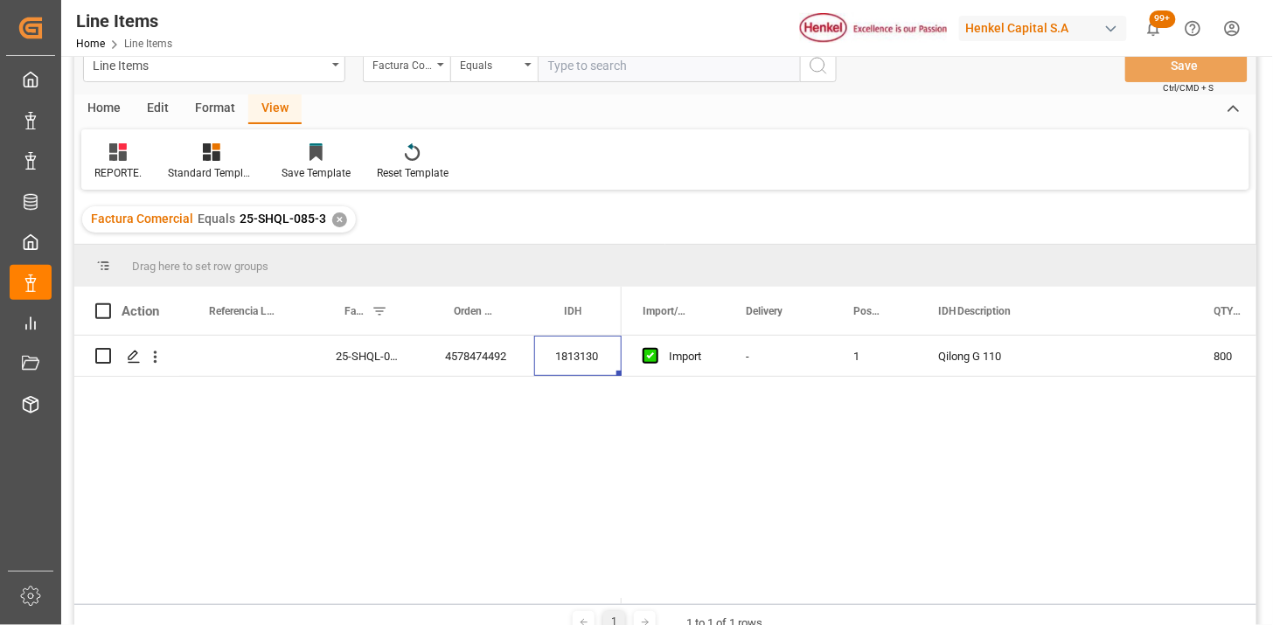
scroll to position [0, 0]
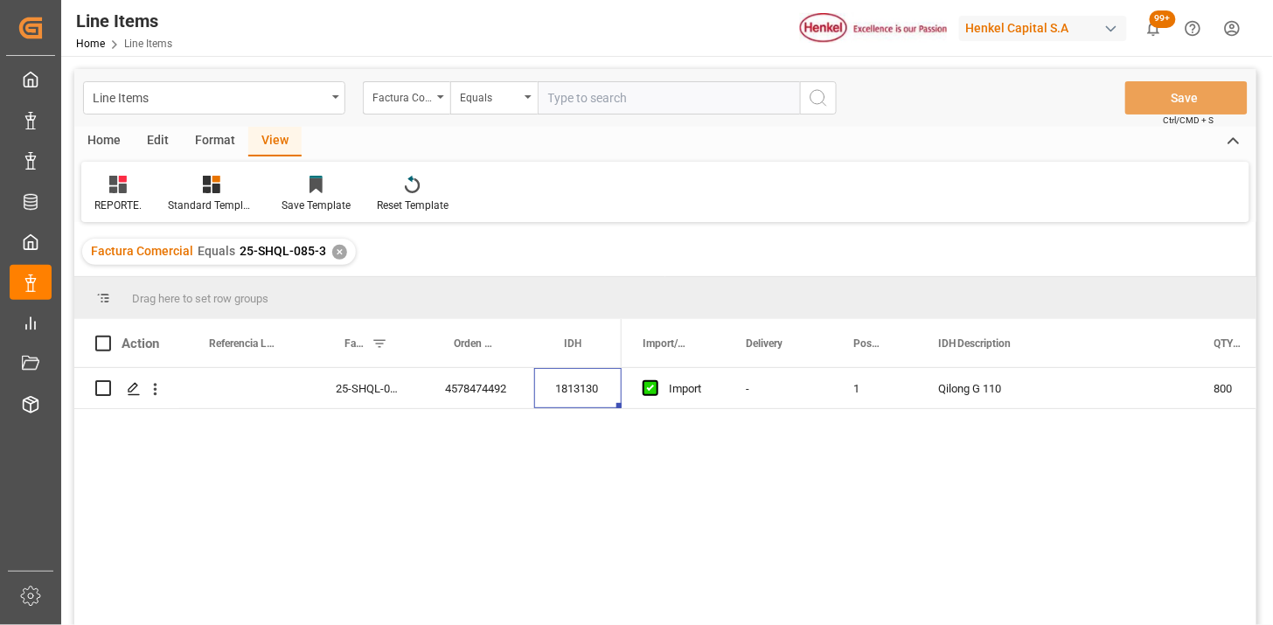
click at [644, 88] on input "text" at bounding box center [669, 97] width 262 height 33
paste input "LH4578400841"
type input "LH4578400841"
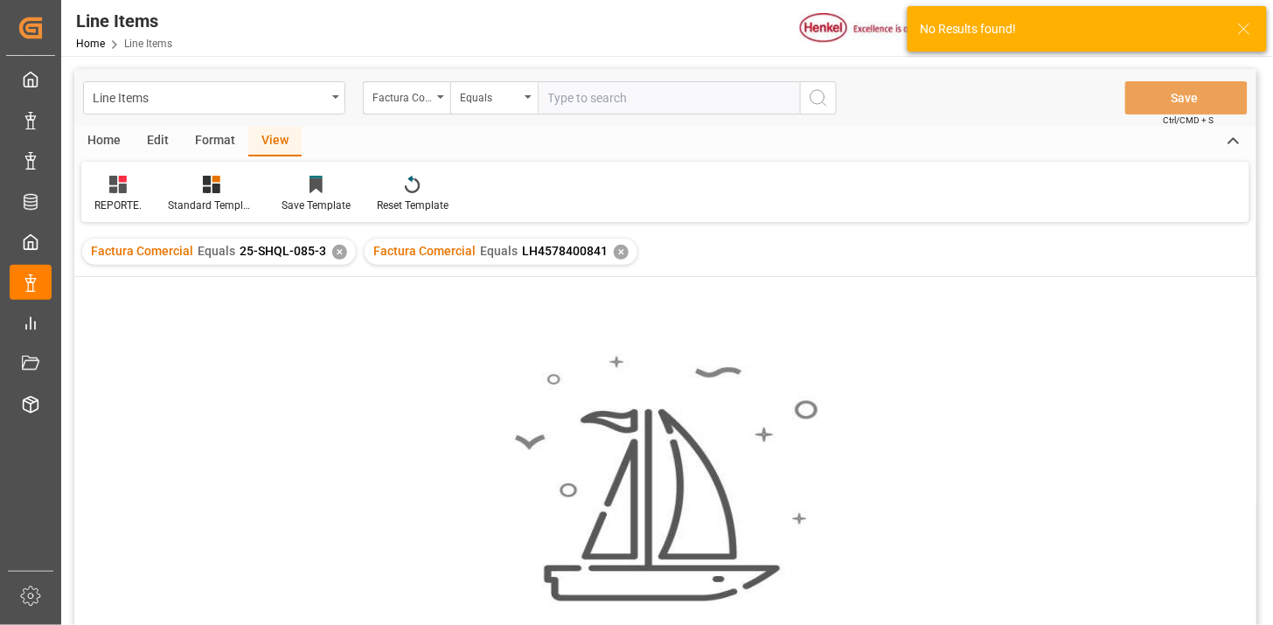
click at [334, 252] on div "✕" at bounding box center [339, 252] width 15 height 15
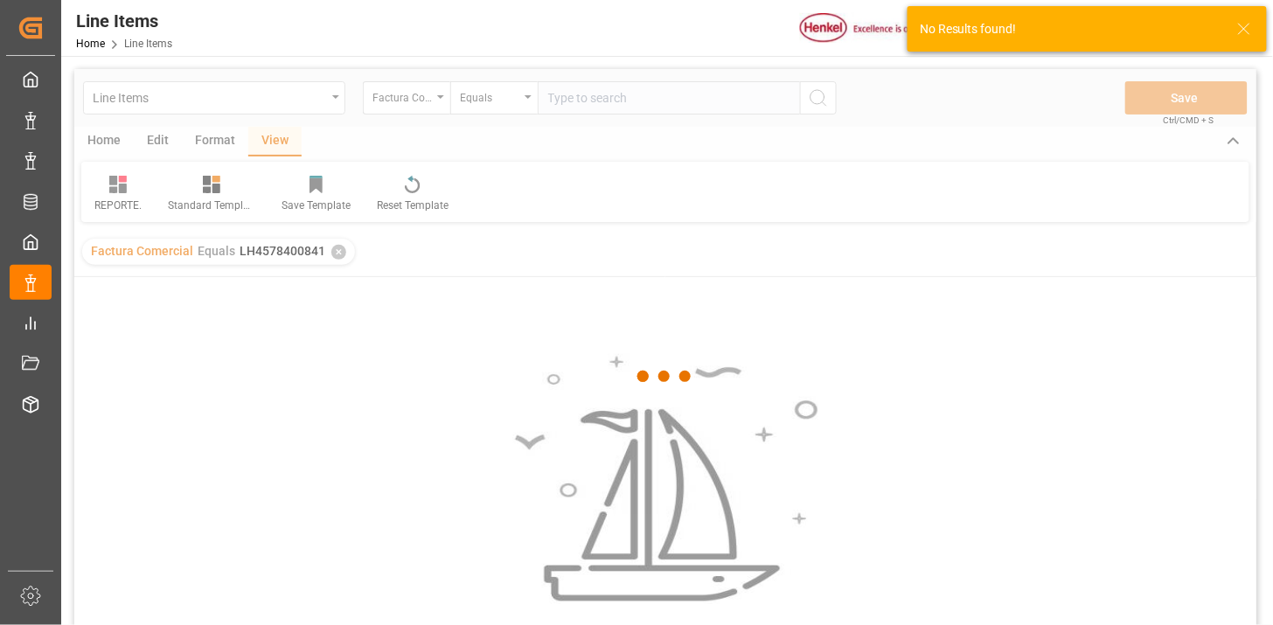
scroll to position [97, 0]
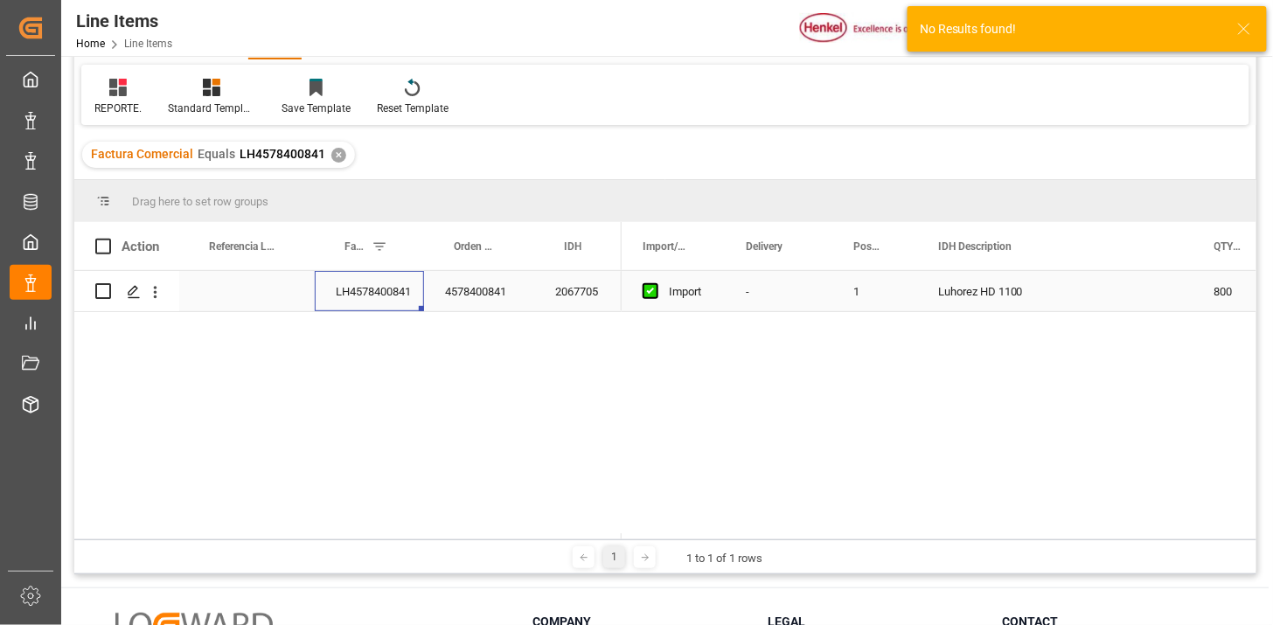
click at [356, 309] on div "LH4578400841" at bounding box center [369, 291] width 109 height 40
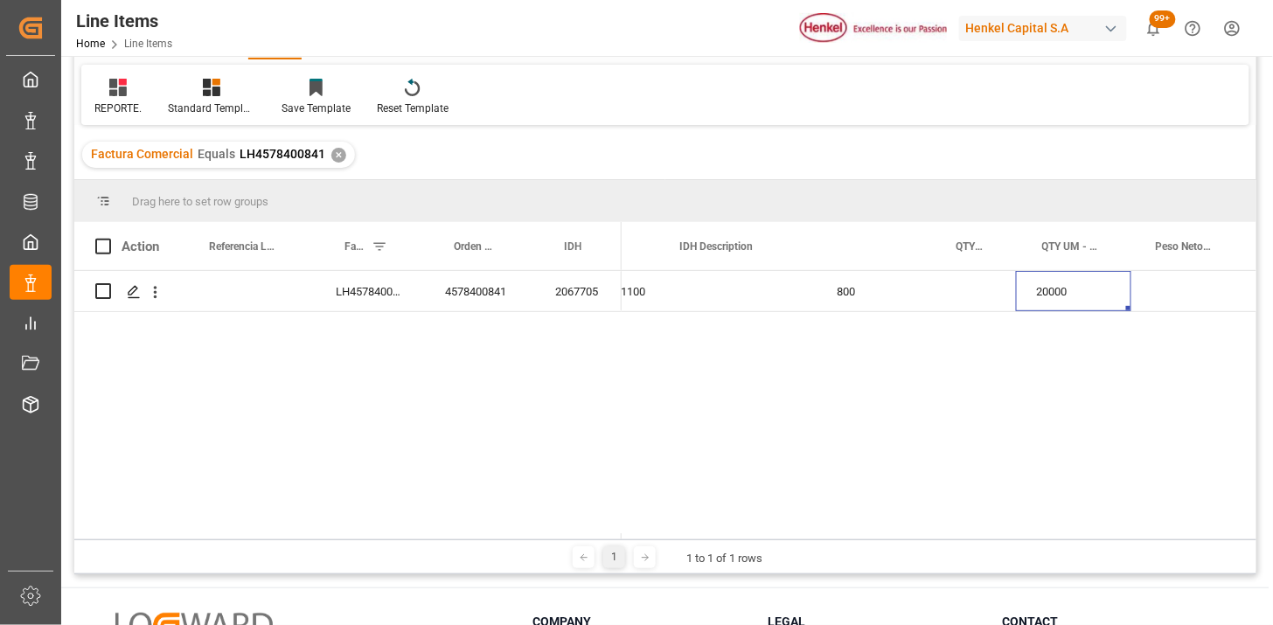
scroll to position [0, 378]
click at [949, 292] on div "Press SPACE to select this row." at bounding box center [959, 291] width 114 height 40
type input "BGS"
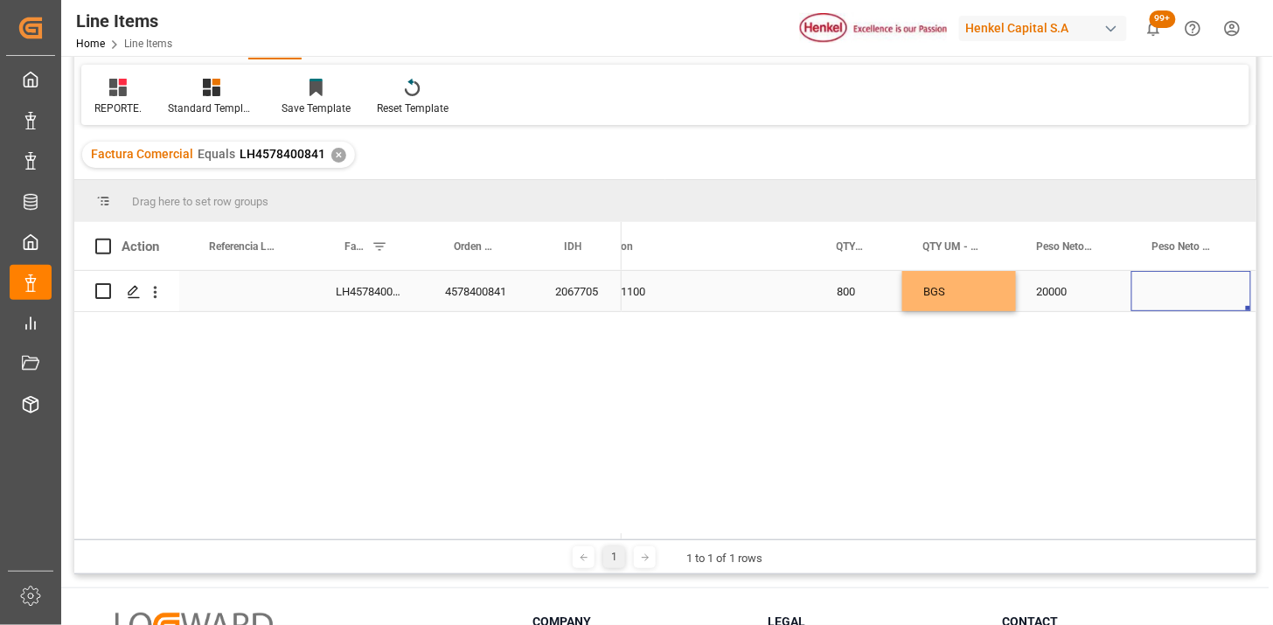
scroll to position [0, 498]
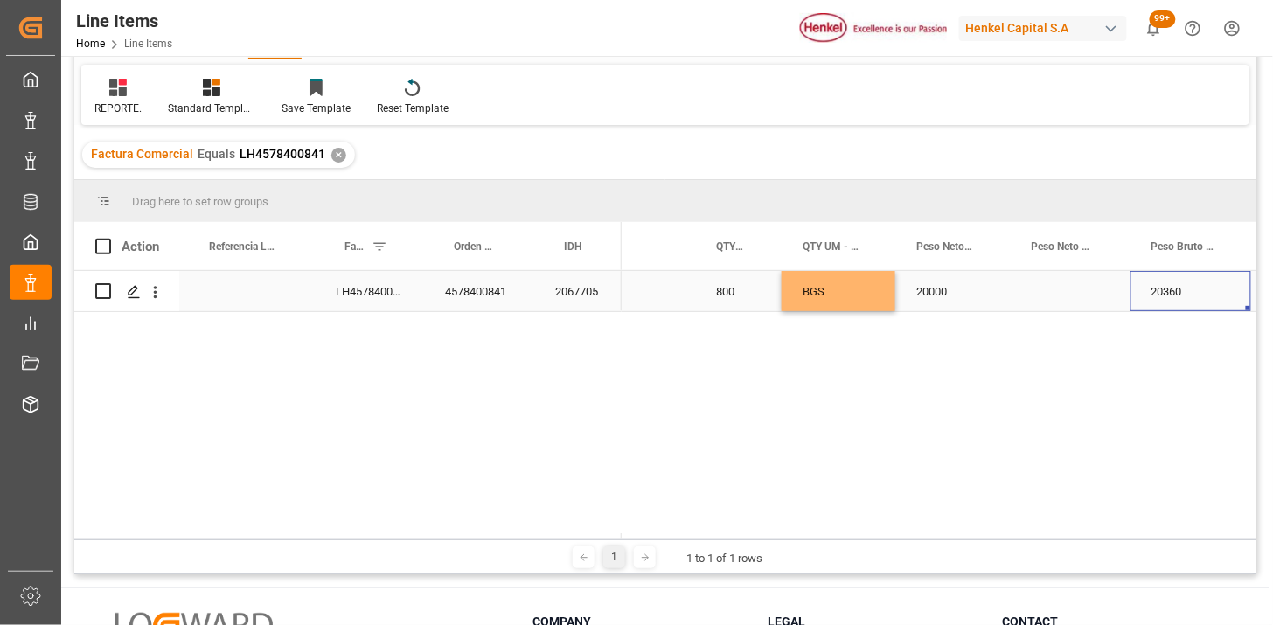
click at [1059, 298] on div "Press SPACE to select this row." at bounding box center [1070, 291] width 120 height 40
click at [1059, 298] on input "Press SPACE to select this row." at bounding box center [1070, 301] width 92 height 33
type input "KG"
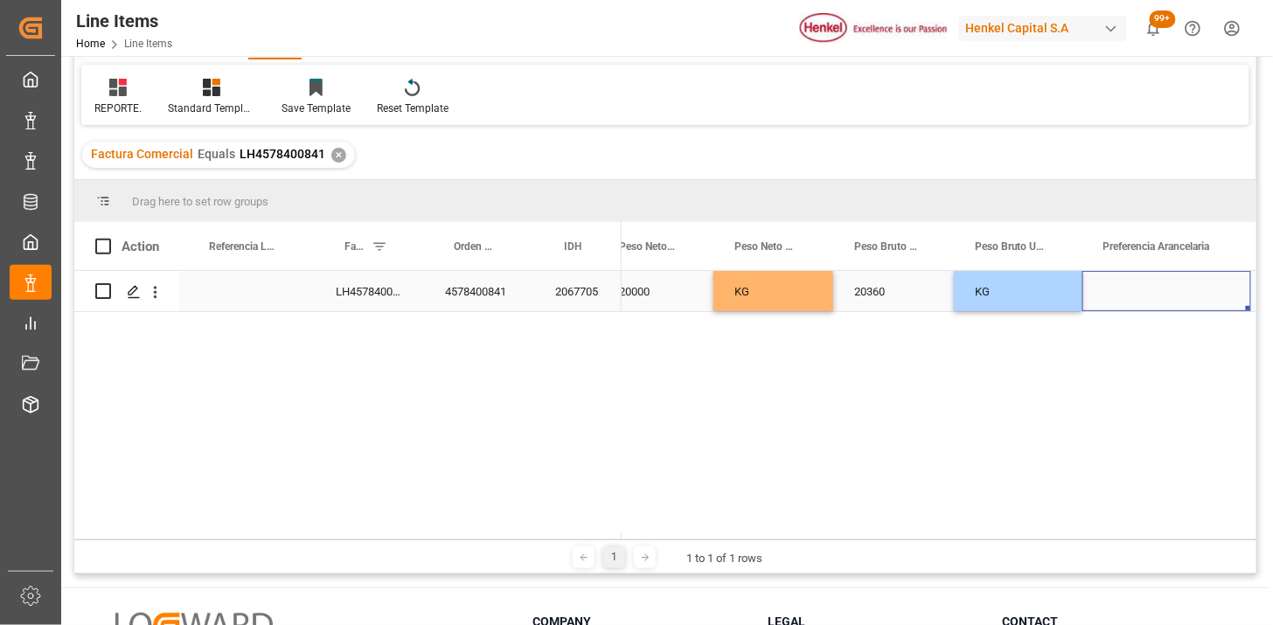
scroll to position [0, 927]
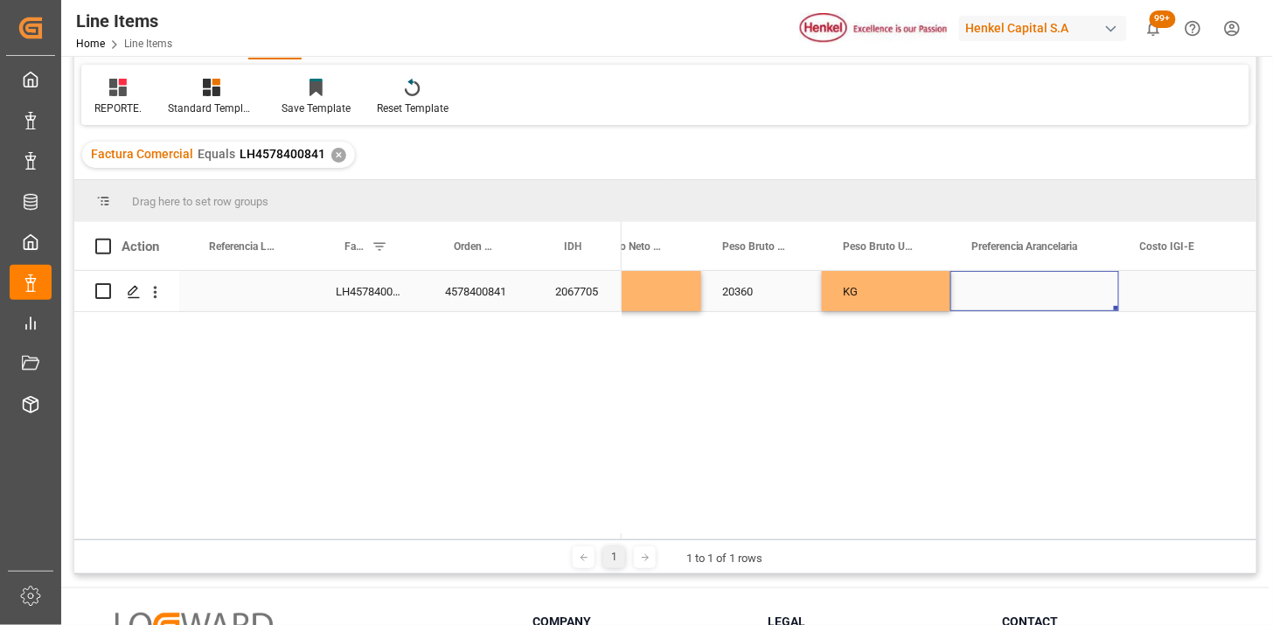
click at [1059, 298] on div "Press SPACE to select this row." at bounding box center [1034, 291] width 169 height 40
click at [1059, 298] on button "Select" at bounding box center [1034, 301] width 141 height 33
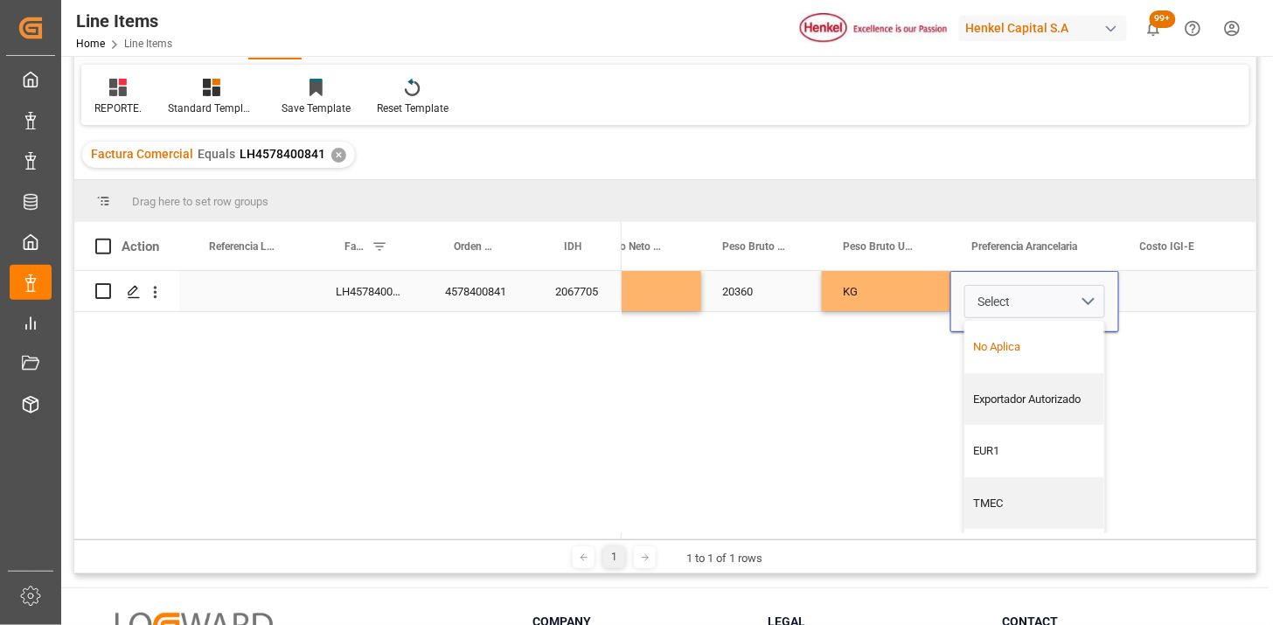
click at [1001, 348] on div "No Aplica" at bounding box center [1035, 346] width 121 height 17
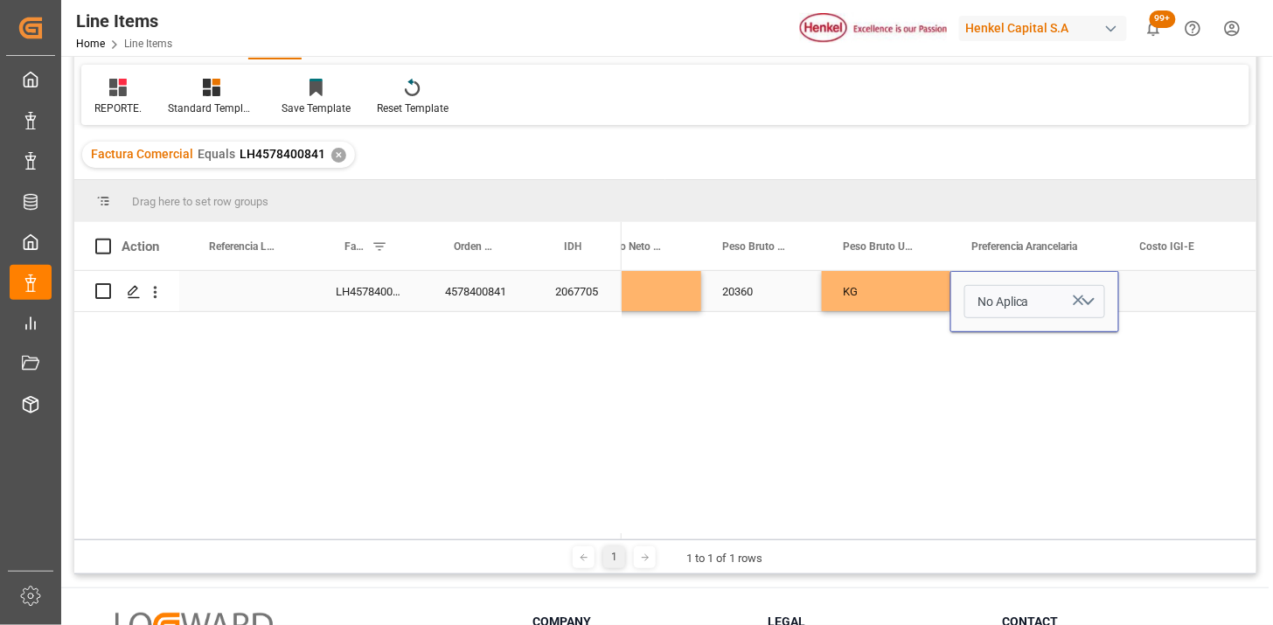
click at [933, 310] on div "KG" at bounding box center [886, 291] width 128 height 40
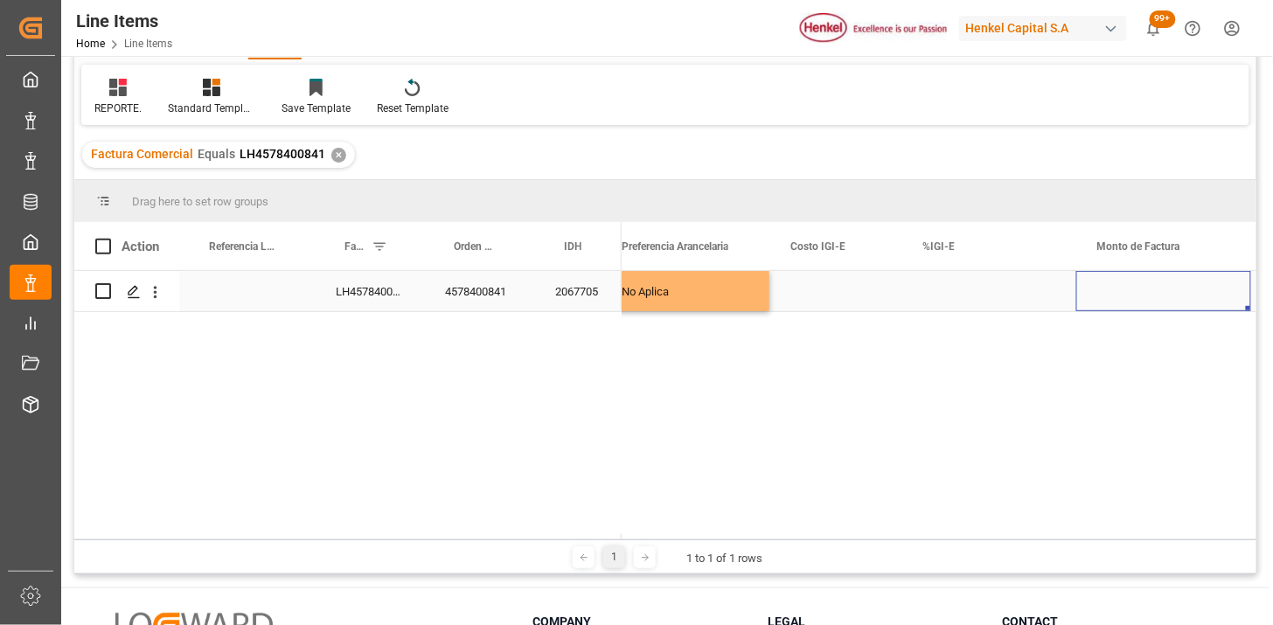
scroll to position [0, 1408]
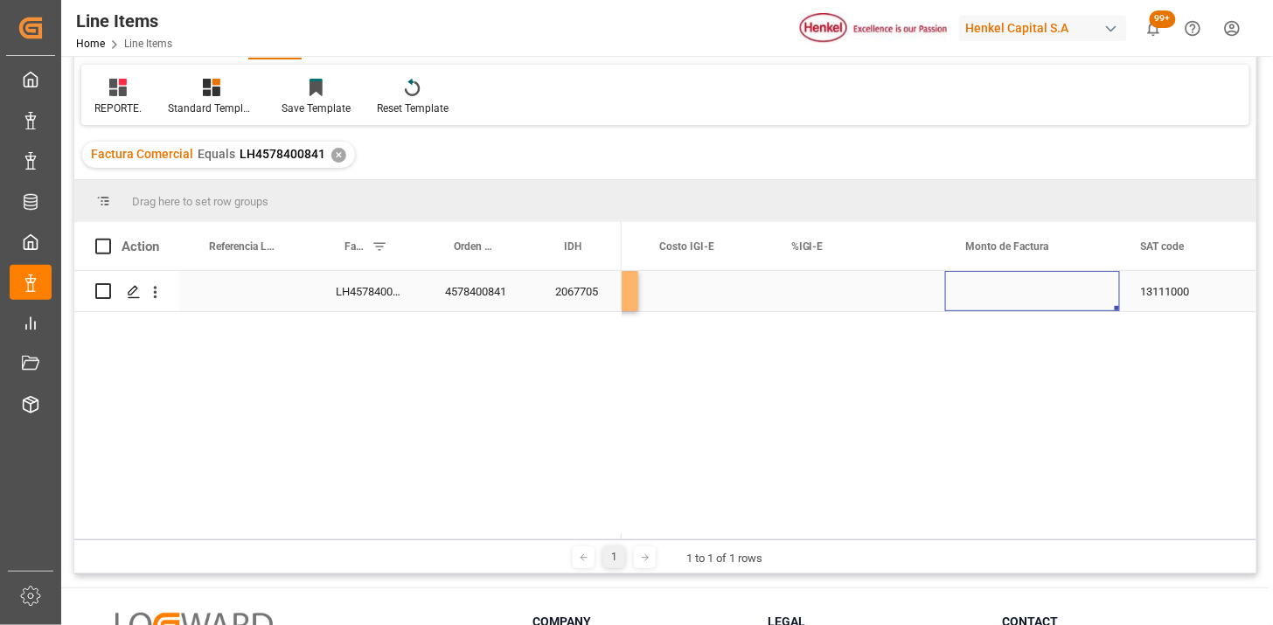
click at [989, 291] on div "Press SPACE to select this row." at bounding box center [1032, 291] width 175 height 40
click at [989, 291] on input "Press SPACE to select this row." at bounding box center [1032, 301] width 147 height 33
type input "25000"
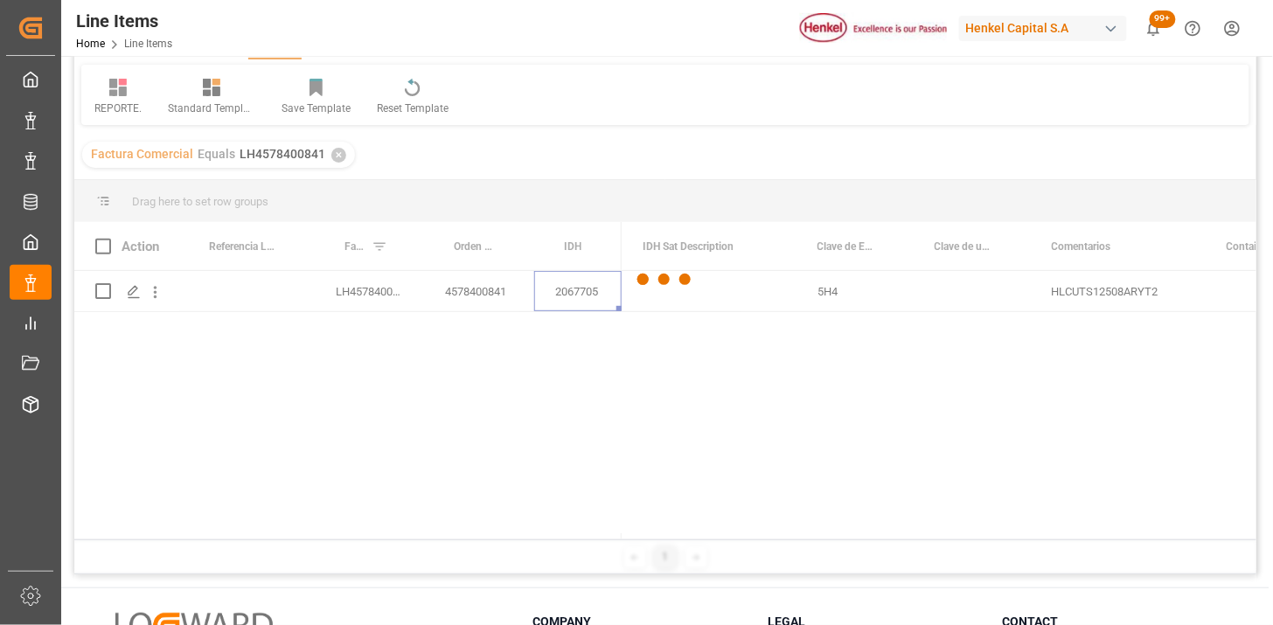
scroll to position [0, 0]
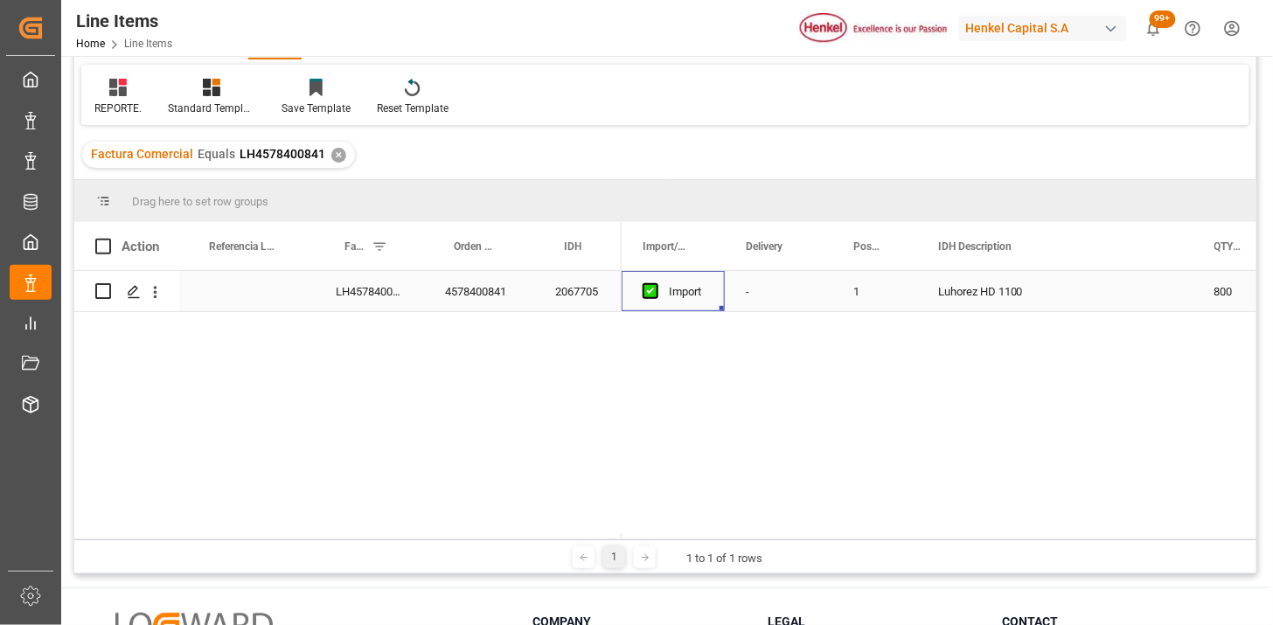
click at [677, 292] on div "Import" at bounding box center [686, 292] width 35 height 40
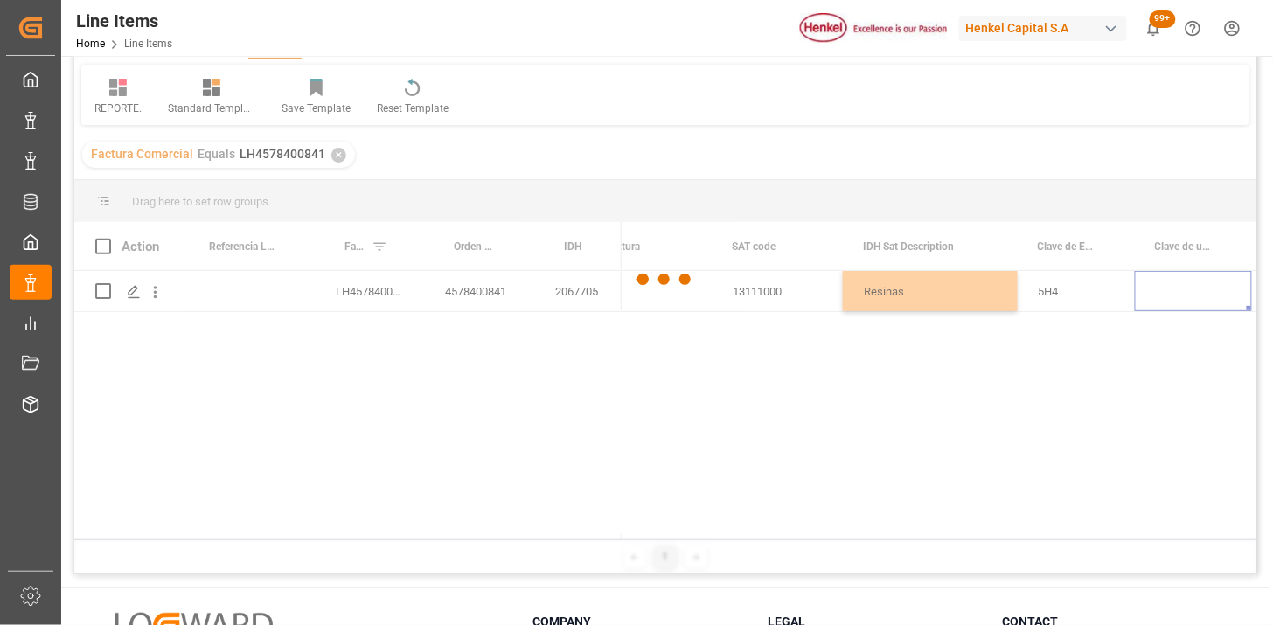
scroll to position [0, 1991]
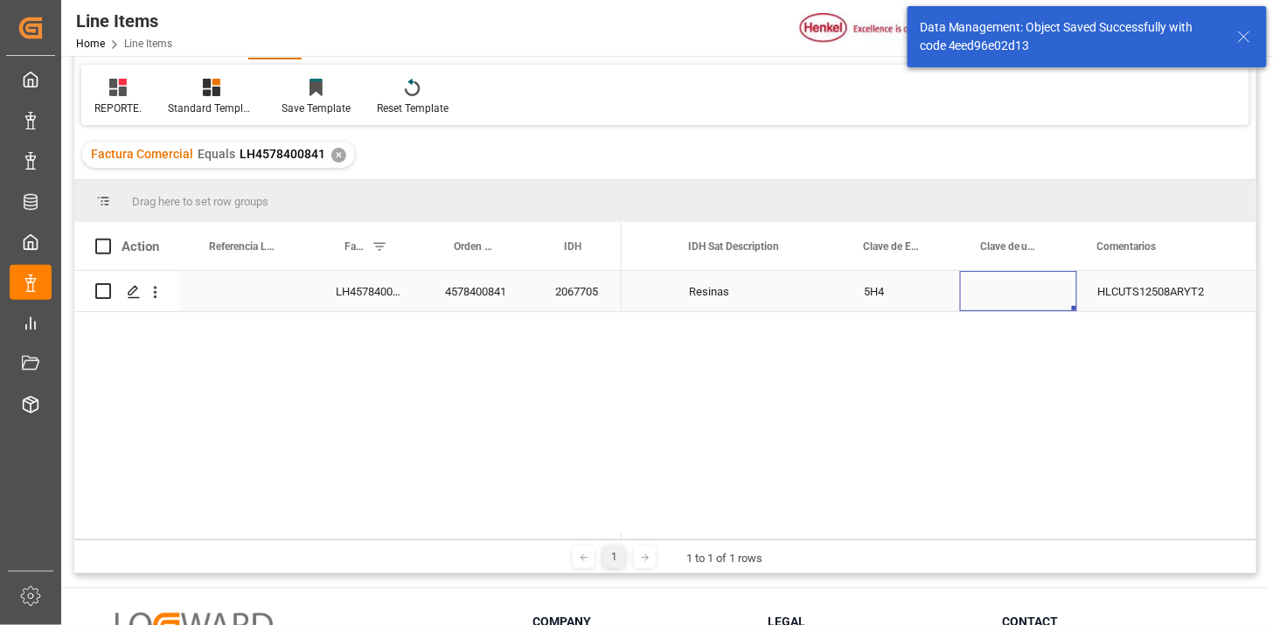
click at [1020, 300] on div "Press SPACE to select this row." at bounding box center [1018, 291] width 117 height 40
click at [1045, 304] on icon "open menu" at bounding box center [1044, 302] width 21 height 21
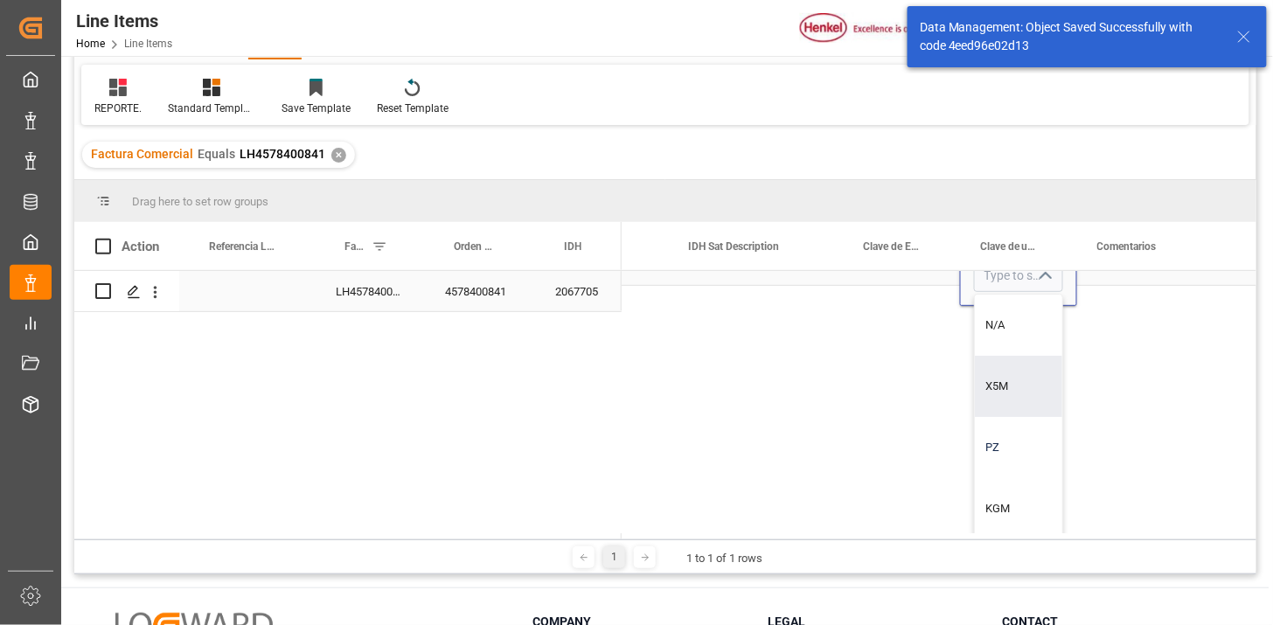
scroll to position [38, 1991]
click at [1016, 496] on div "KGM" at bounding box center [1018, 507] width 87 height 61
type input "KGM"
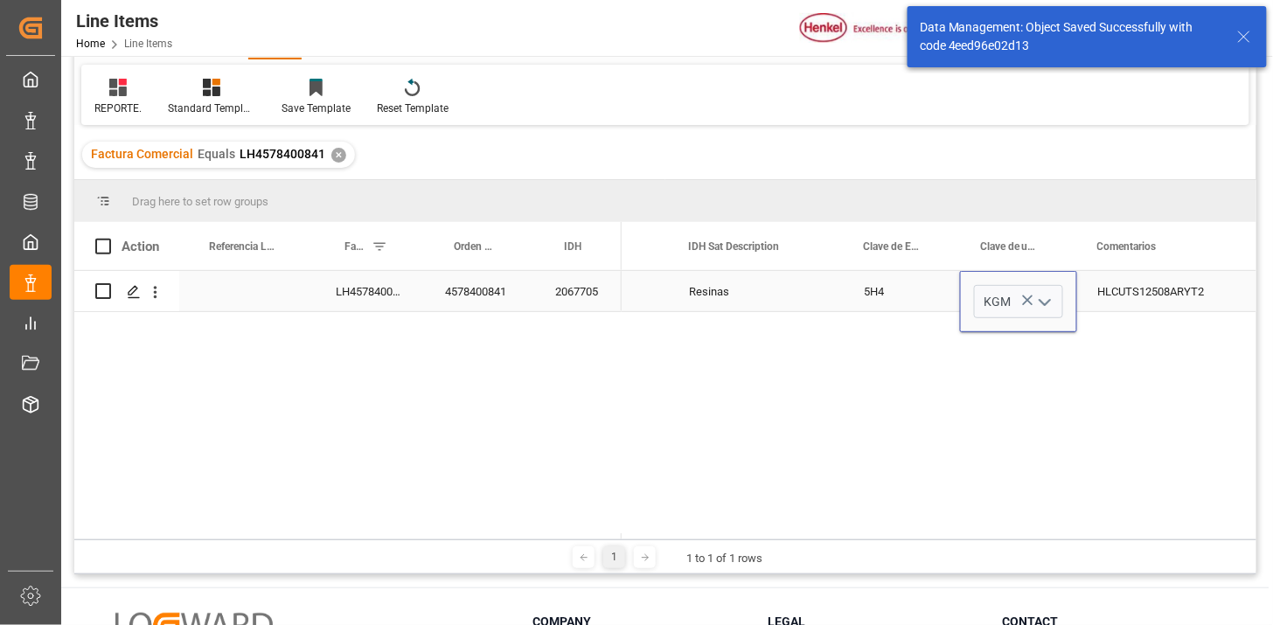
scroll to position [0, 1991]
click at [897, 420] on div "25000 13111000 Resinas 5H4 KGM HLCUTS12508ARYT2" at bounding box center [938, 405] width 635 height 268
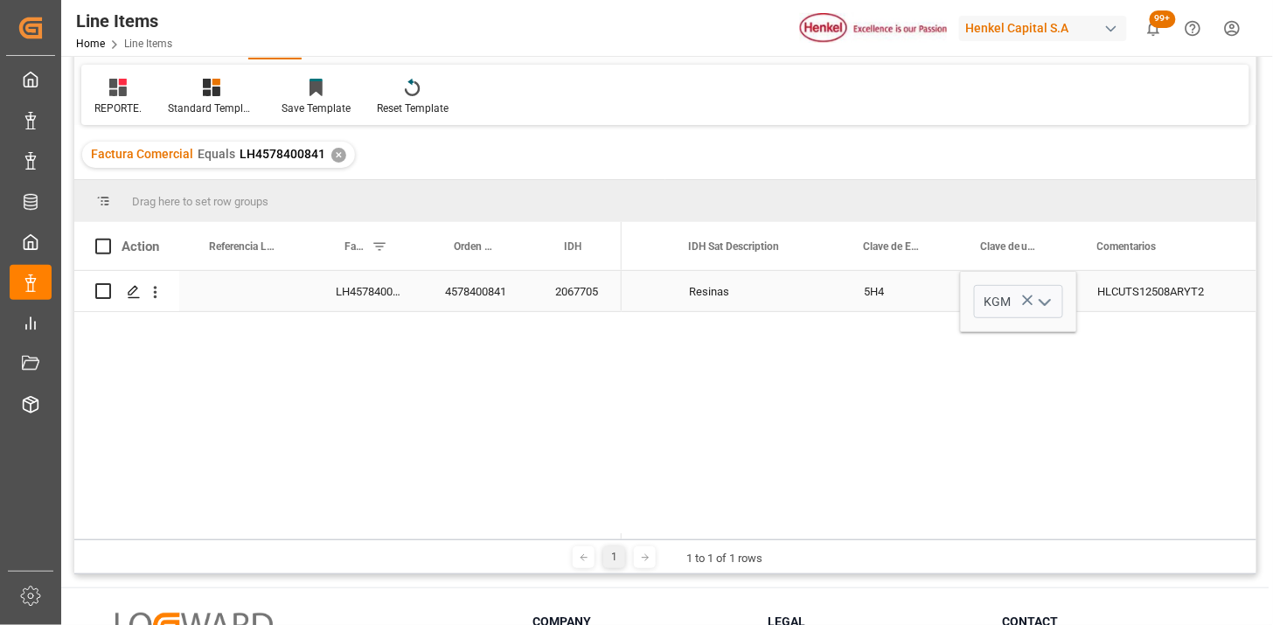
click at [909, 295] on div "5H4" at bounding box center [901, 291] width 117 height 40
click at [579, 306] on div "2067705" at bounding box center [577, 291] width 87 height 40
click at [350, 299] on div "LH4578400841" at bounding box center [369, 291] width 109 height 40
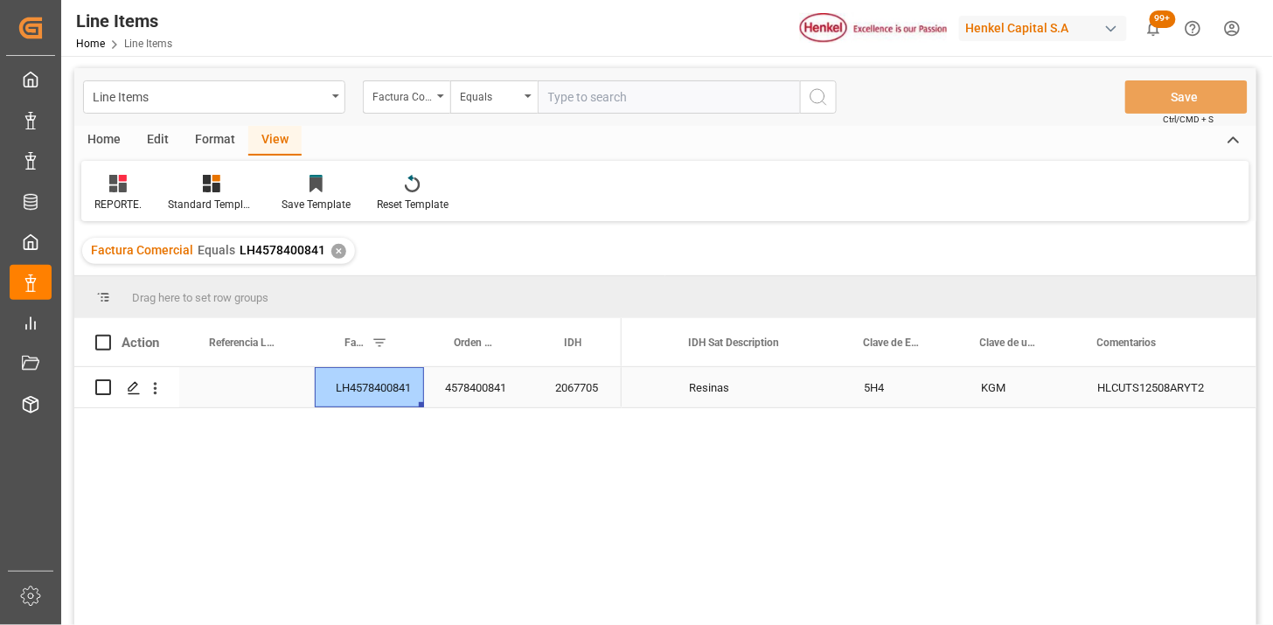
scroll to position [0, 0]
click at [486, 100] on div "Equals" at bounding box center [489, 96] width 59 height 20
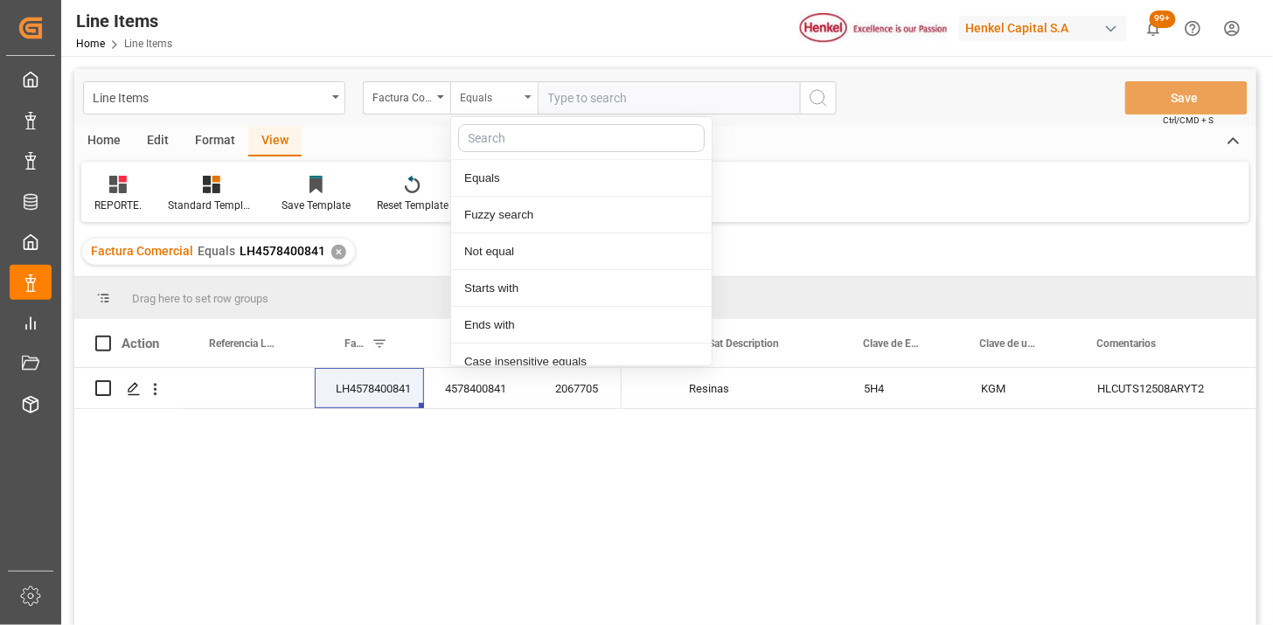
scroll to position [87, 0]
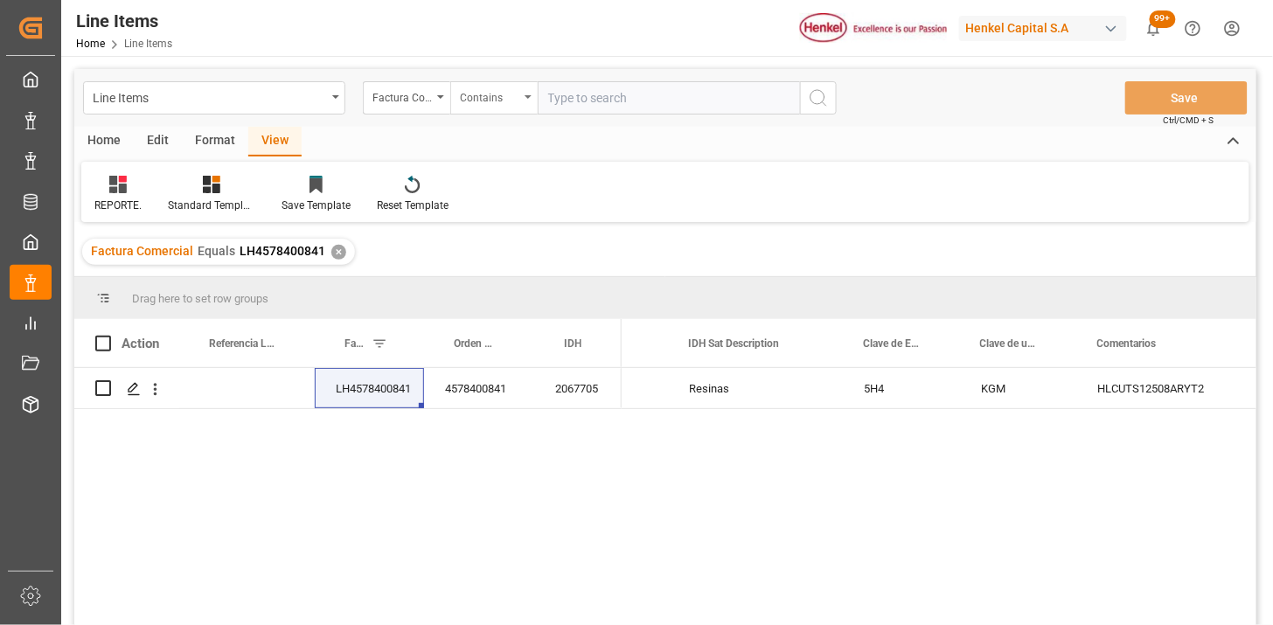
paste input "LH4578400841"
paste input "LH4578400840"
type input "LH4578400841,LH4578400840"
click at [336, 247] on div "✕" at bounding box center [338, 252] width 15 height 15
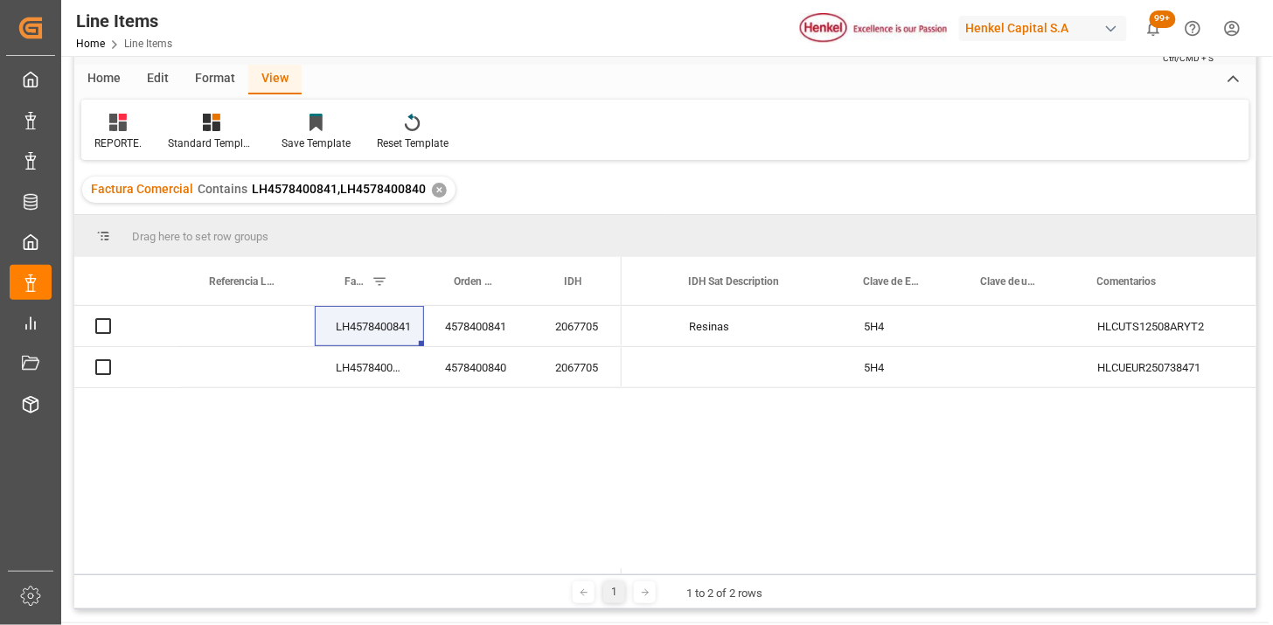
scroll to position [97, 0]
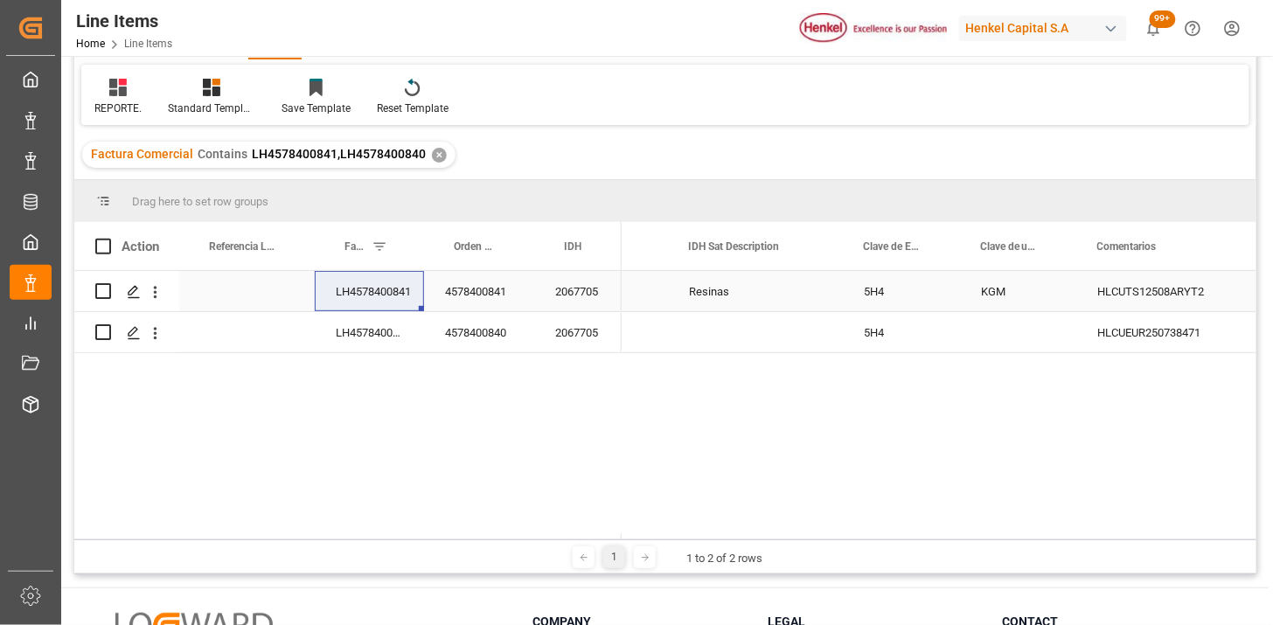
click at [397, 298] on div "LH4578400841" at bounding box center [369, 291] width 109 height 40
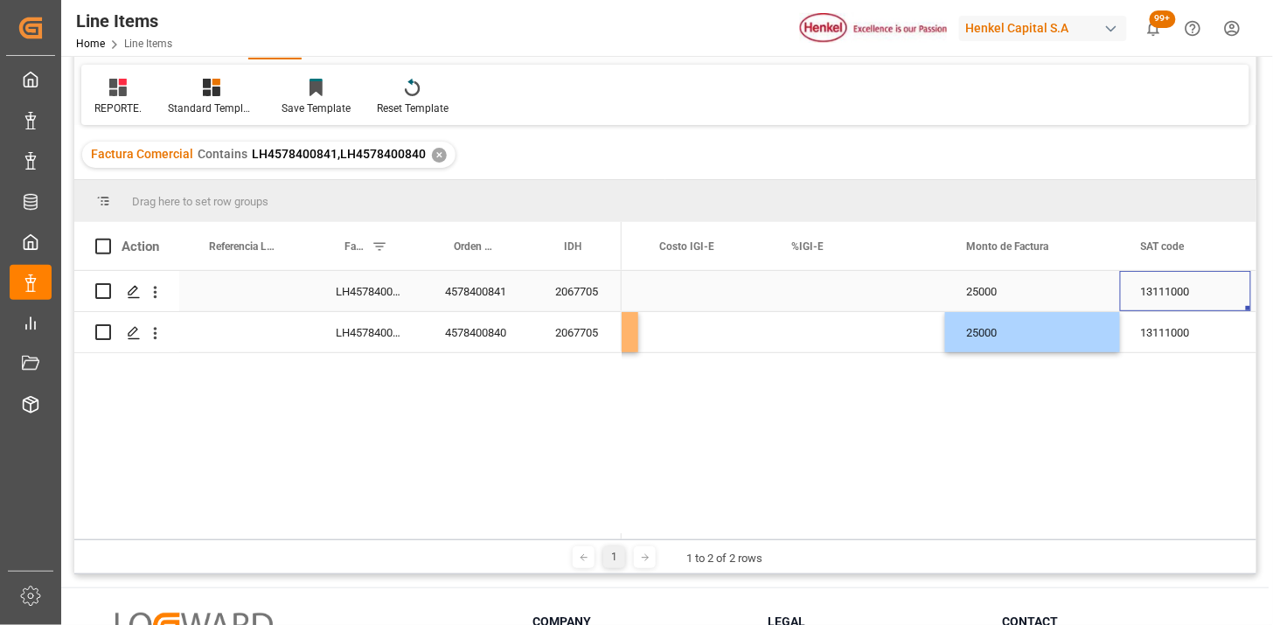
scroll to position [0, 1583]
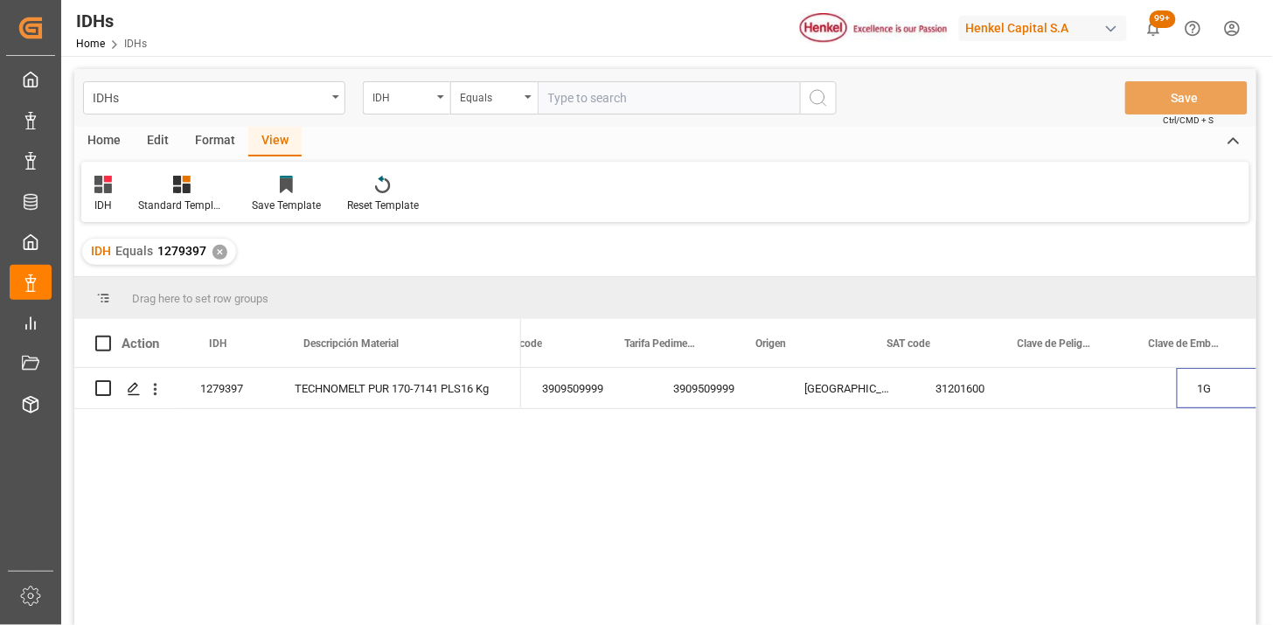
scroll to position [0, 48]
drag, startPoint x: 597, startPoint y: 107, endPoint x: 606, endPoint y: 106, distance: 8.8
click at [599, 107] on input "text" at bounding box center [669, 97] width 262 height 33
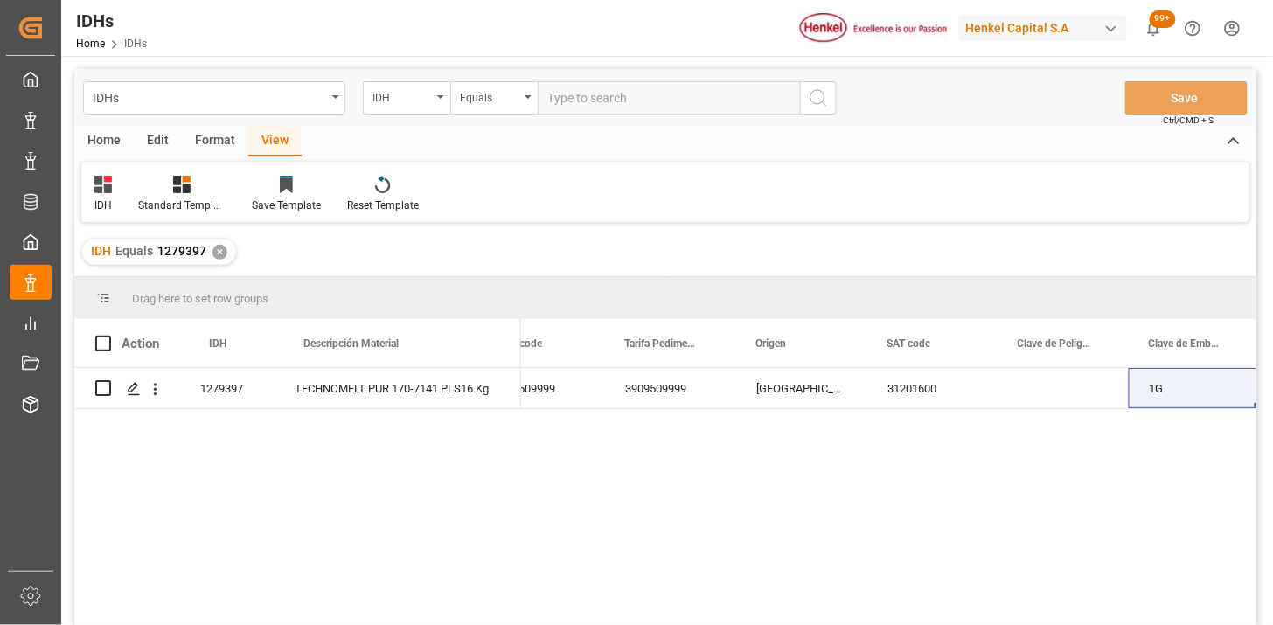
paste input "1240183"
type input "1240183"
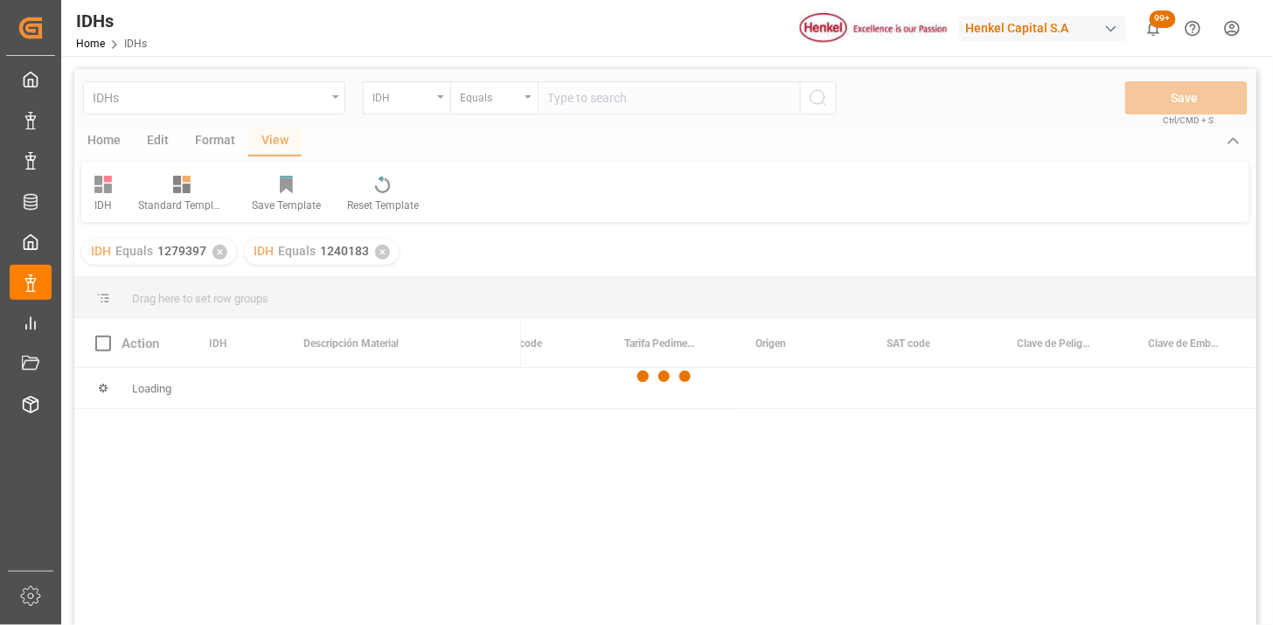
click at [641, 98] on div at bounding box center [665, 376] width 1182 height 614
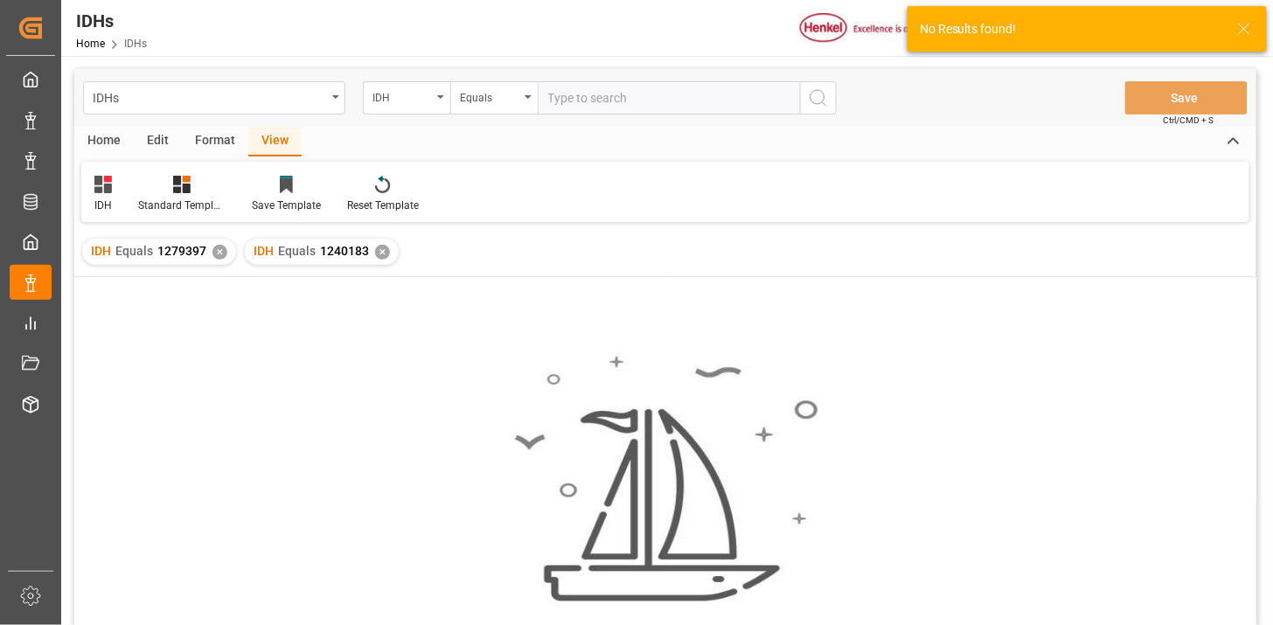
click at [222, 252] on div "✕" at bounding box center [219, 252] width 15 height 15
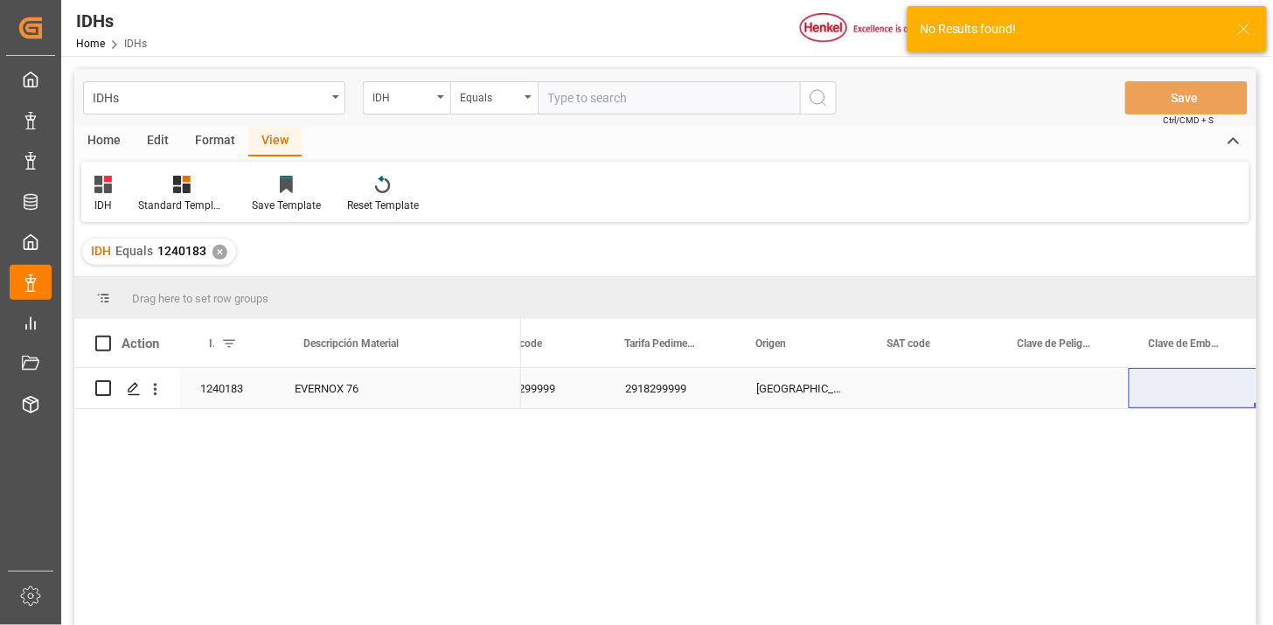
click at [474, 386] on div "EVERNOX 76" at bounding box center [397, 388] width 247 height 40
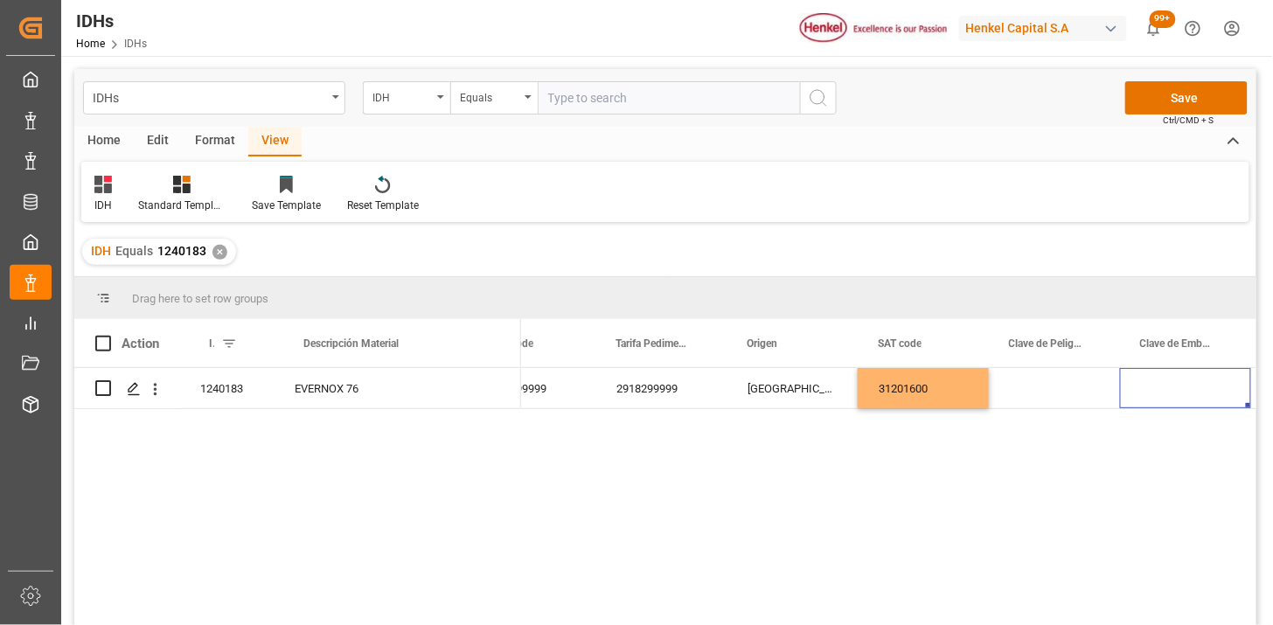
scroll to position [0, 188]
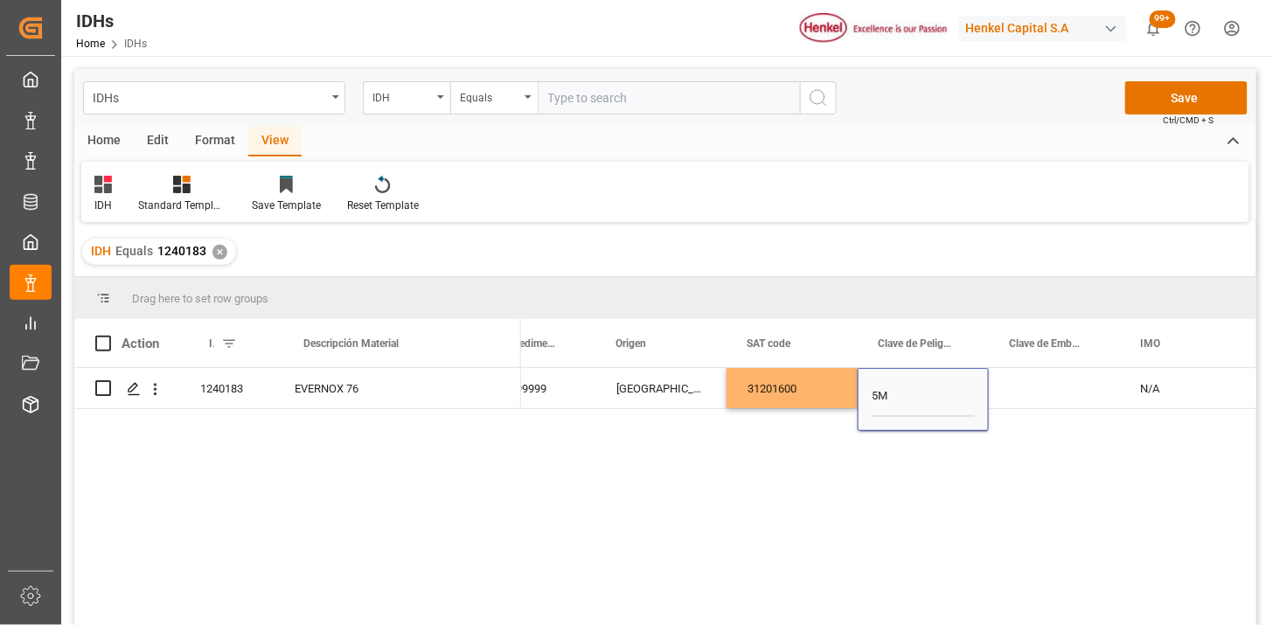
type input "5M2"
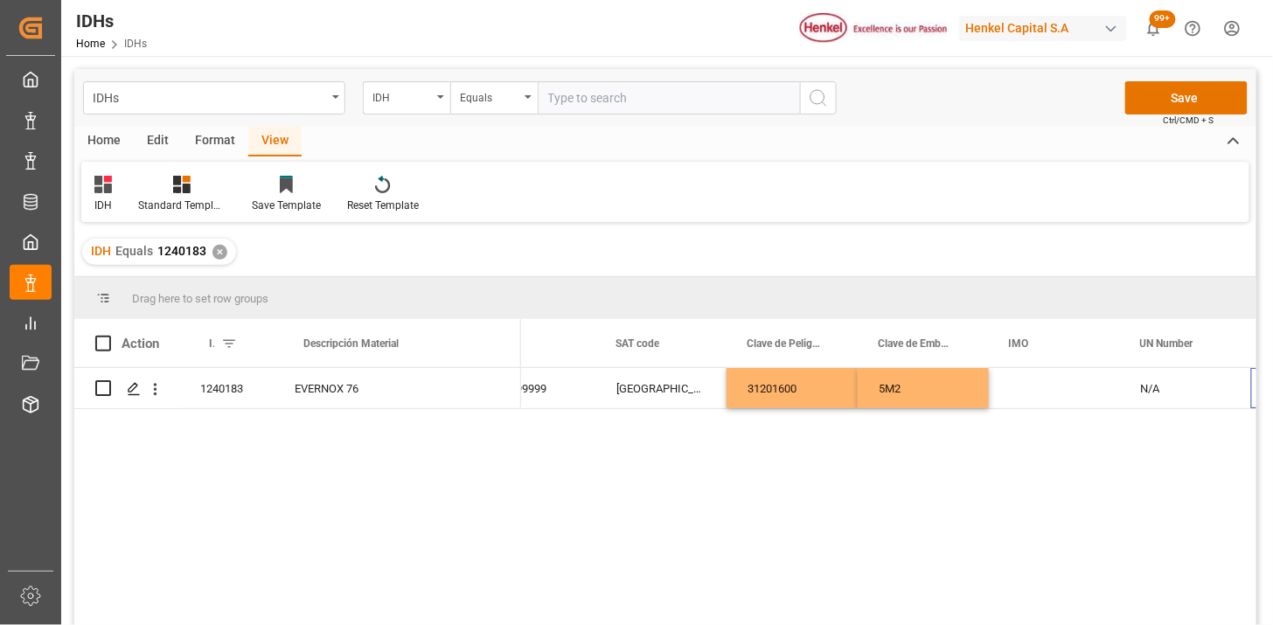
scroll to position [0, 319]
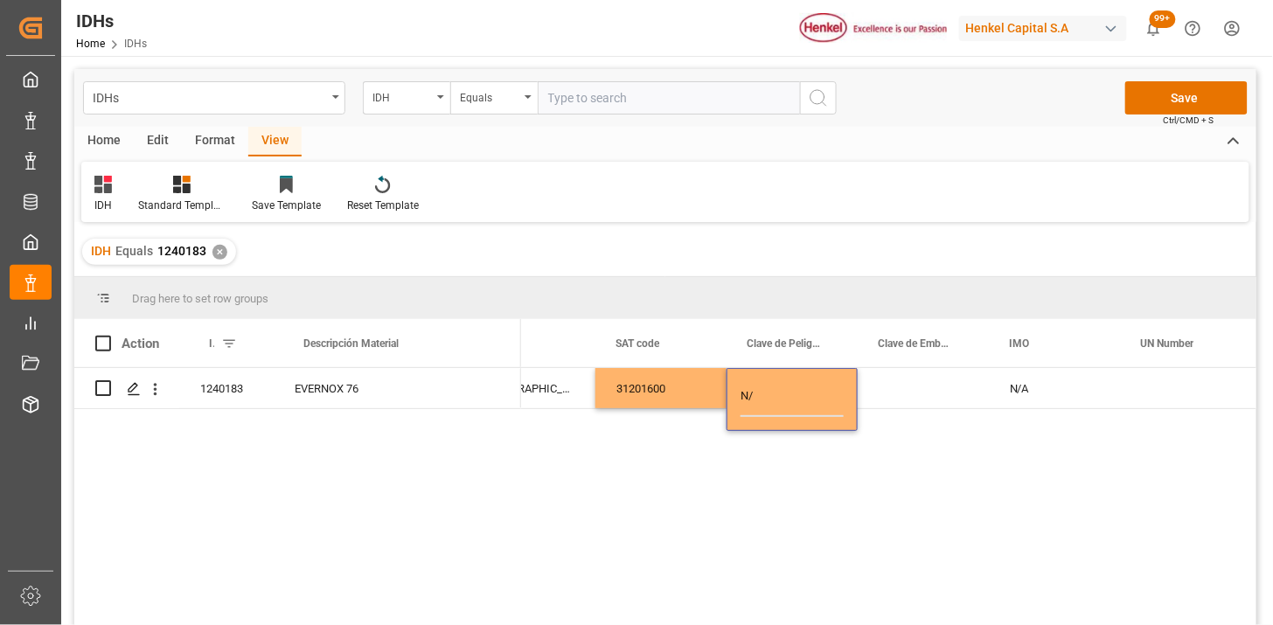
type input "N/A"
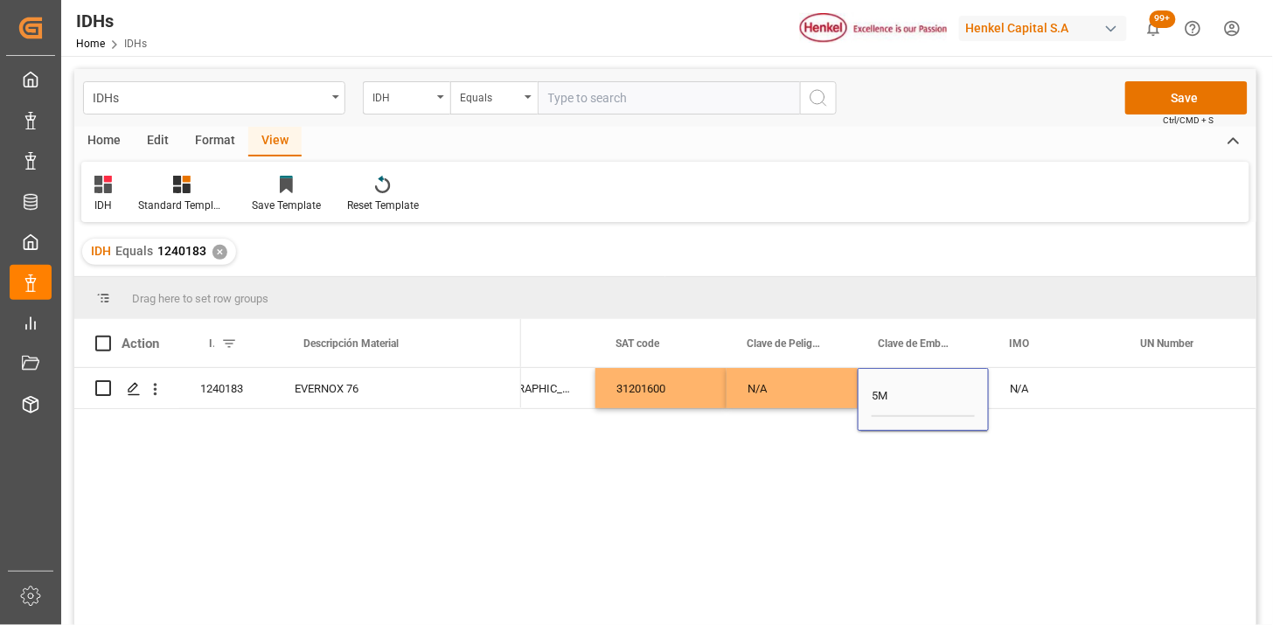
type input "5M2"
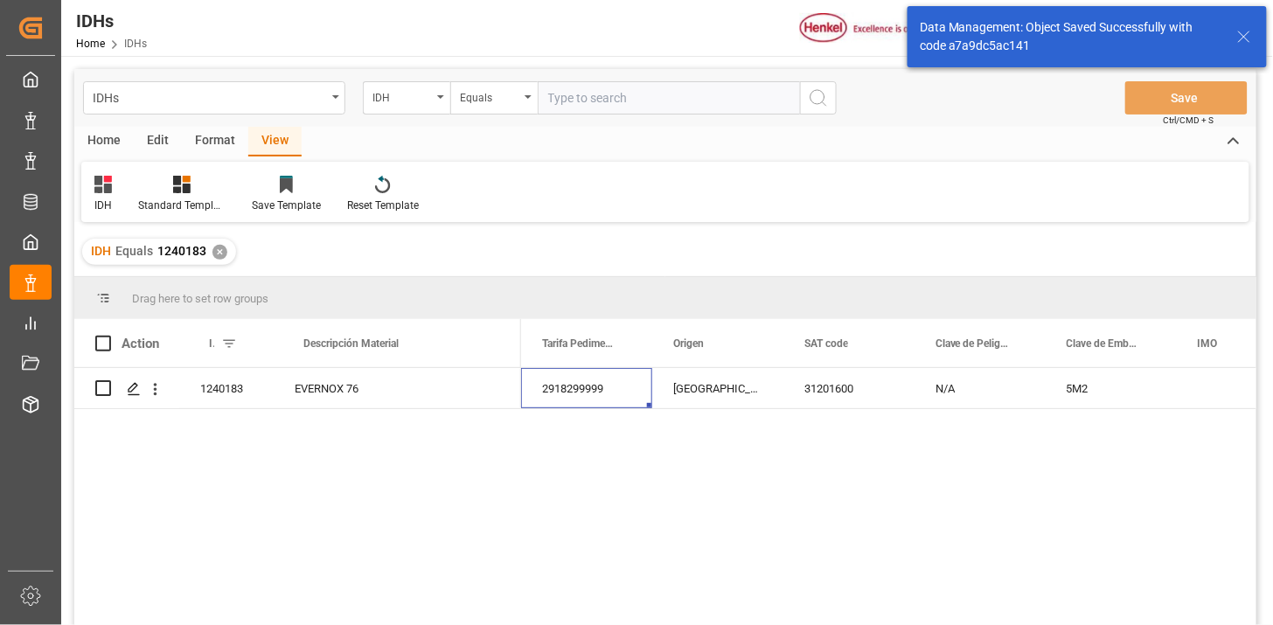
scroll to position [0, 0]
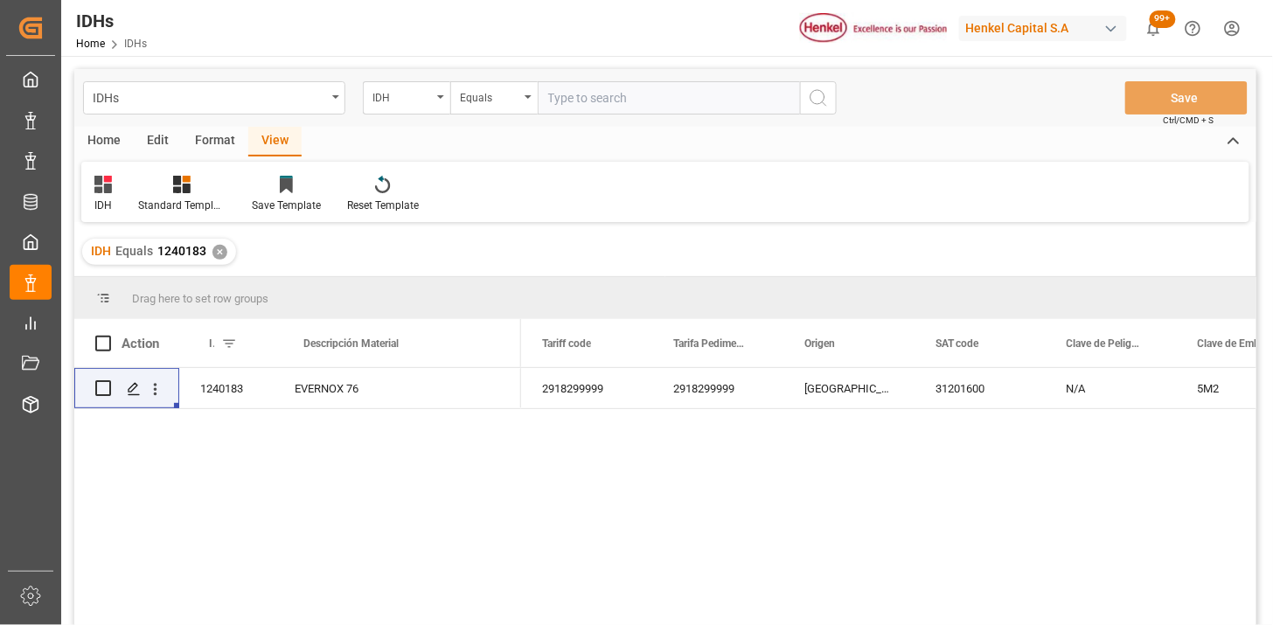
click at [665, 87] on input "text" at bounding box center [669, 97] width 262 height 33
paste input "1288367"
type input "1288367"
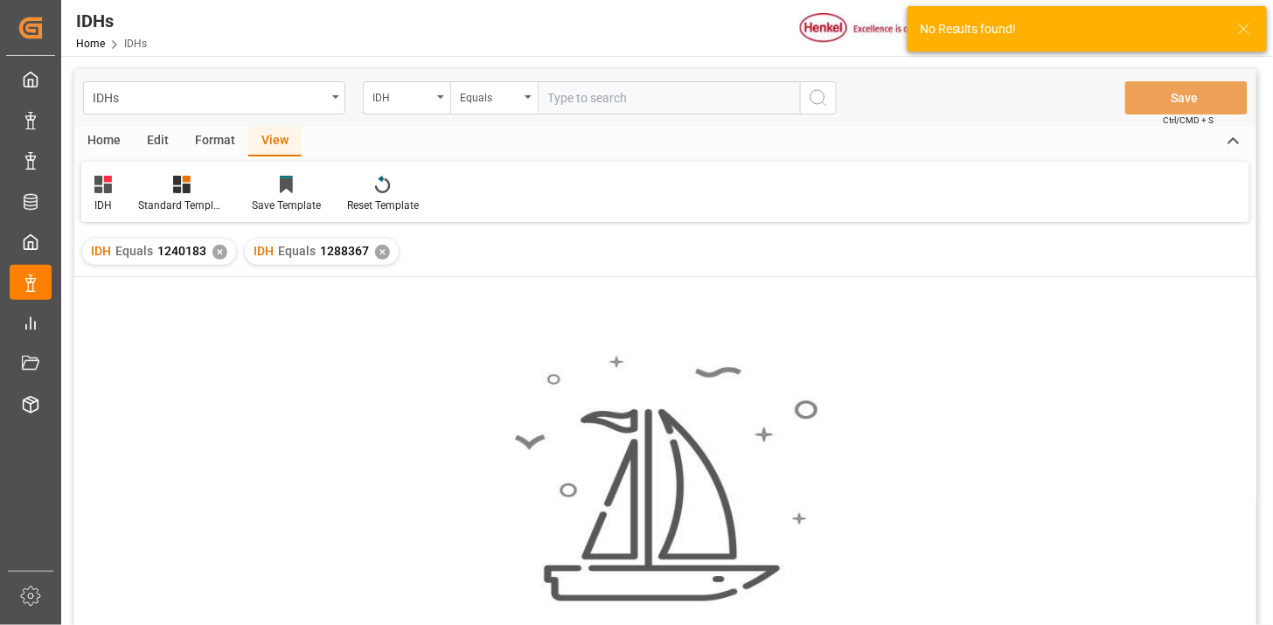
click at [219, 250] on div "✕" at bounding box center [219, 252] width 15 height 15
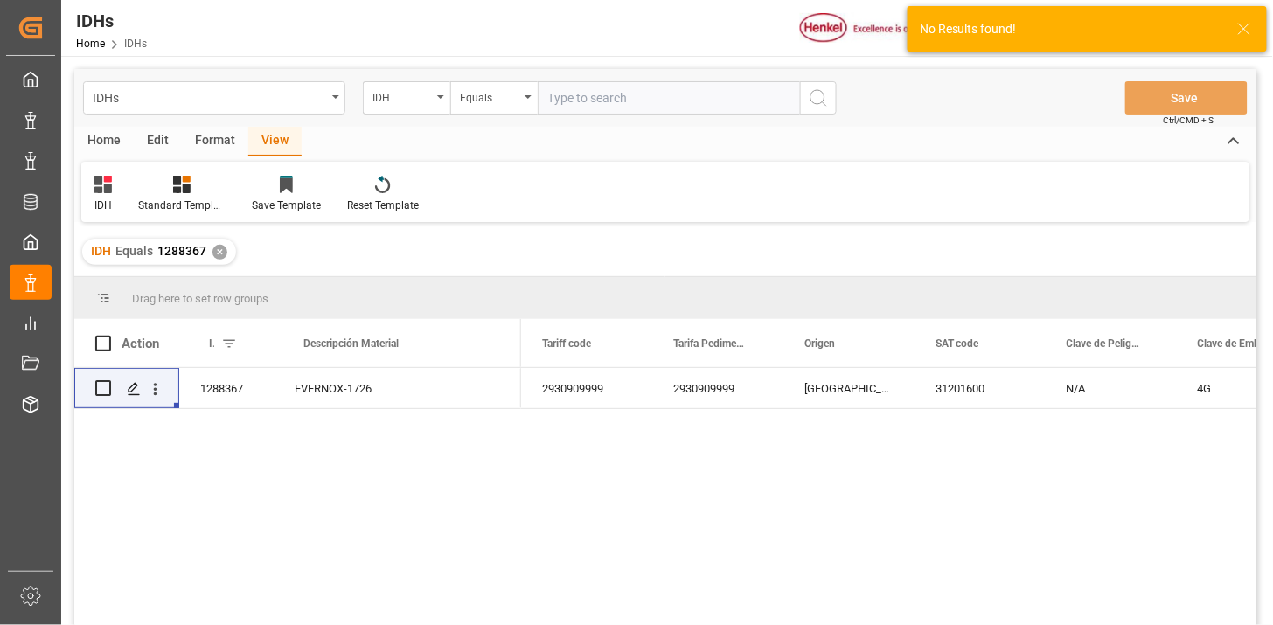
click at [950, 409] on div "2930909999 2930909999 TAIWAN 31201600 N/A 4G" at bounding box center [888, 502] width 735 height 268
click at [951, 407] on div "31201600" at bounding box center [979, 388] width 131 height 40
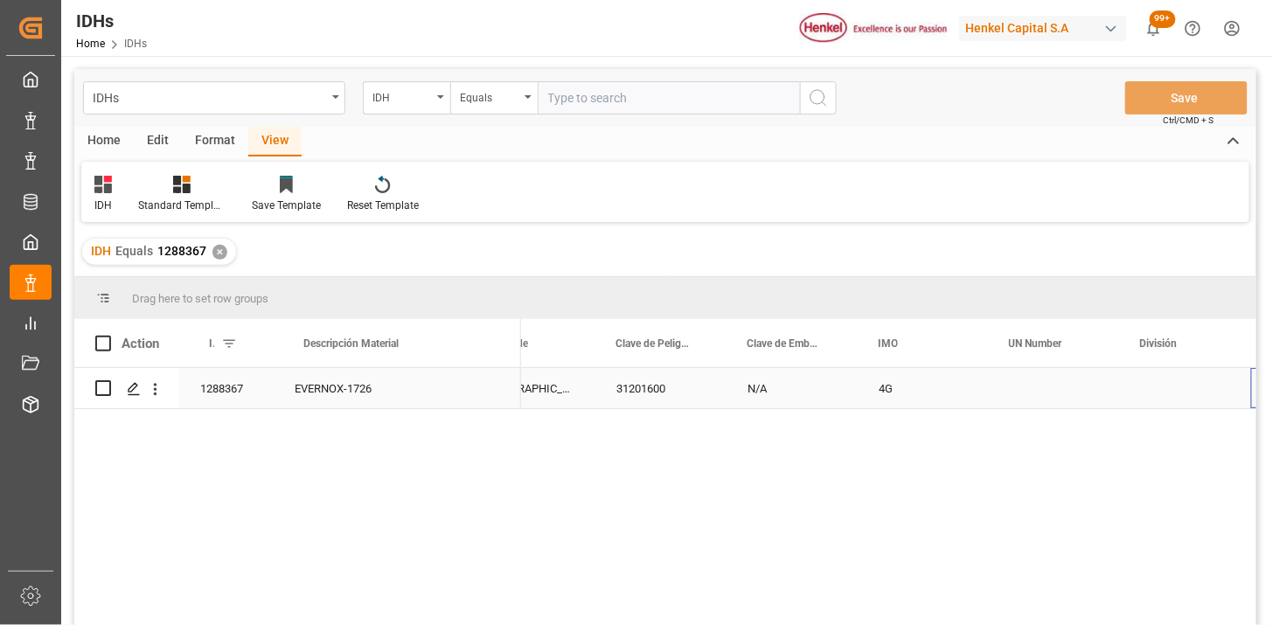
scroll to position [0, 443]
type input "5M2"
click at [512, 105] on div "Equals" at bounding box center [489, 96] width 59 height 20
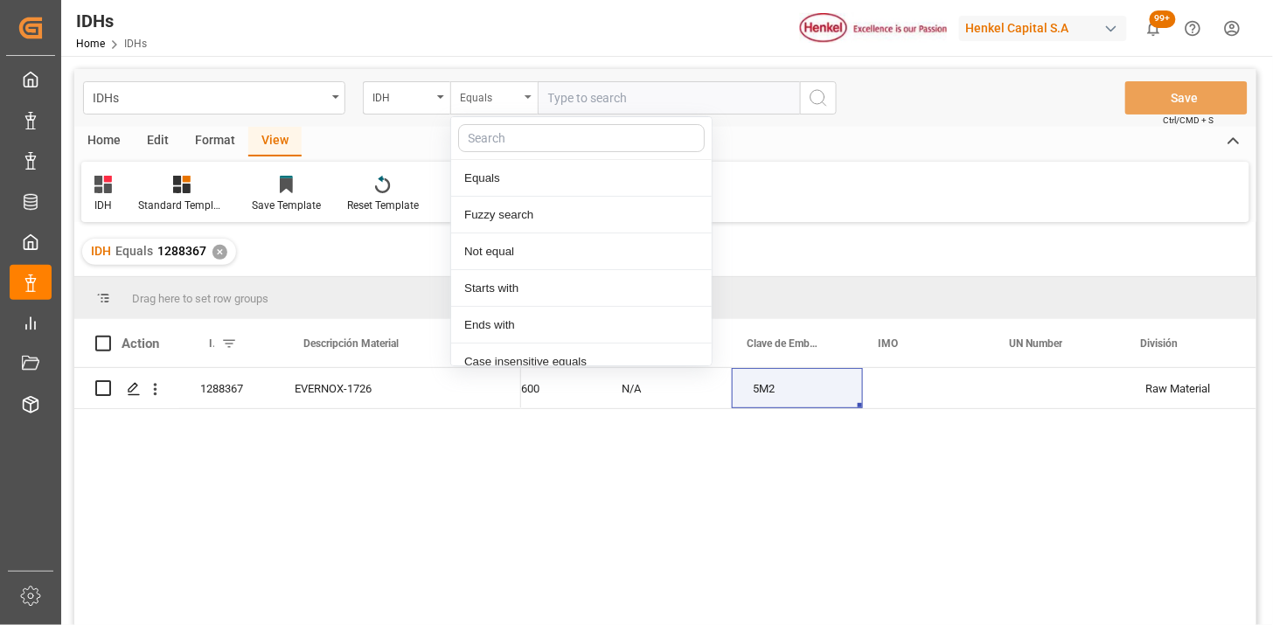
scroll to position [87, 0]
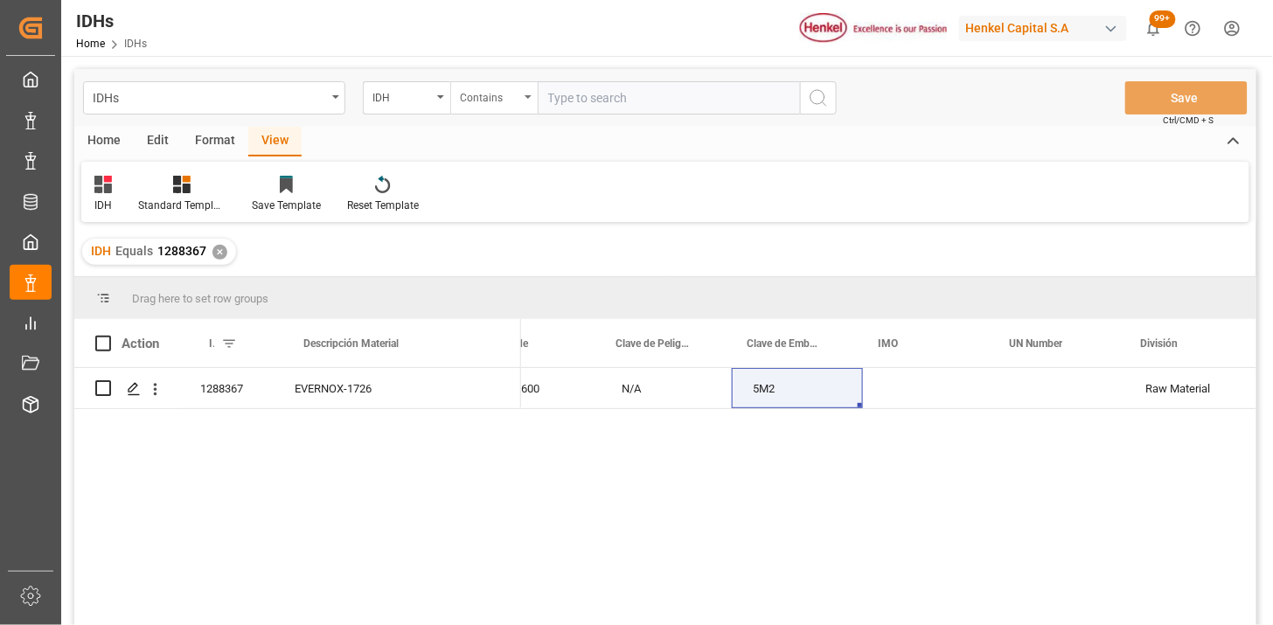
paste input "1288203 1026649"
type input "1288203,1026649"
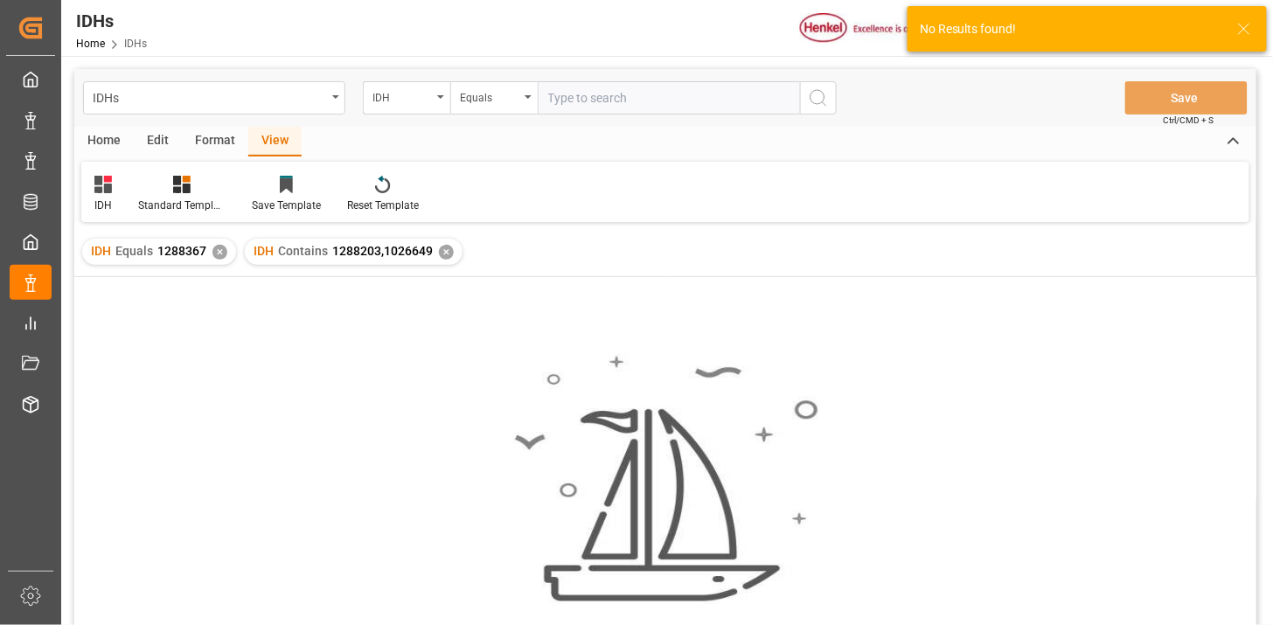
click at [222, 253] on div "✕" at bounding box center [219, 252] width 15 height 15
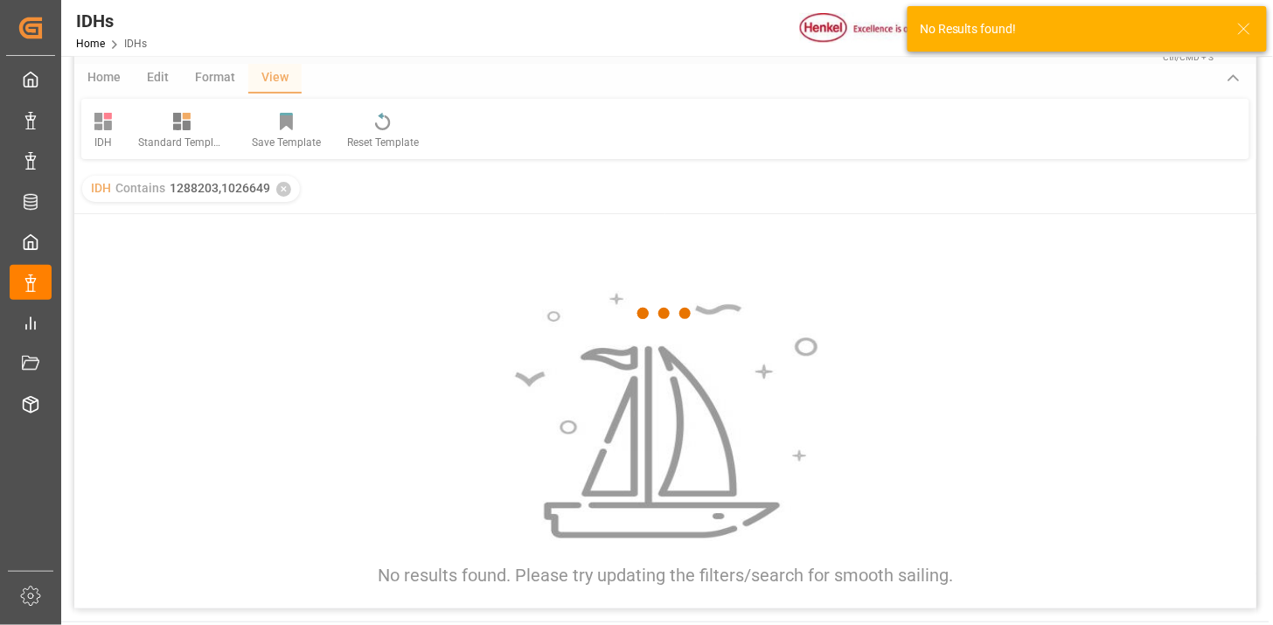
scroll to position [97, 0]
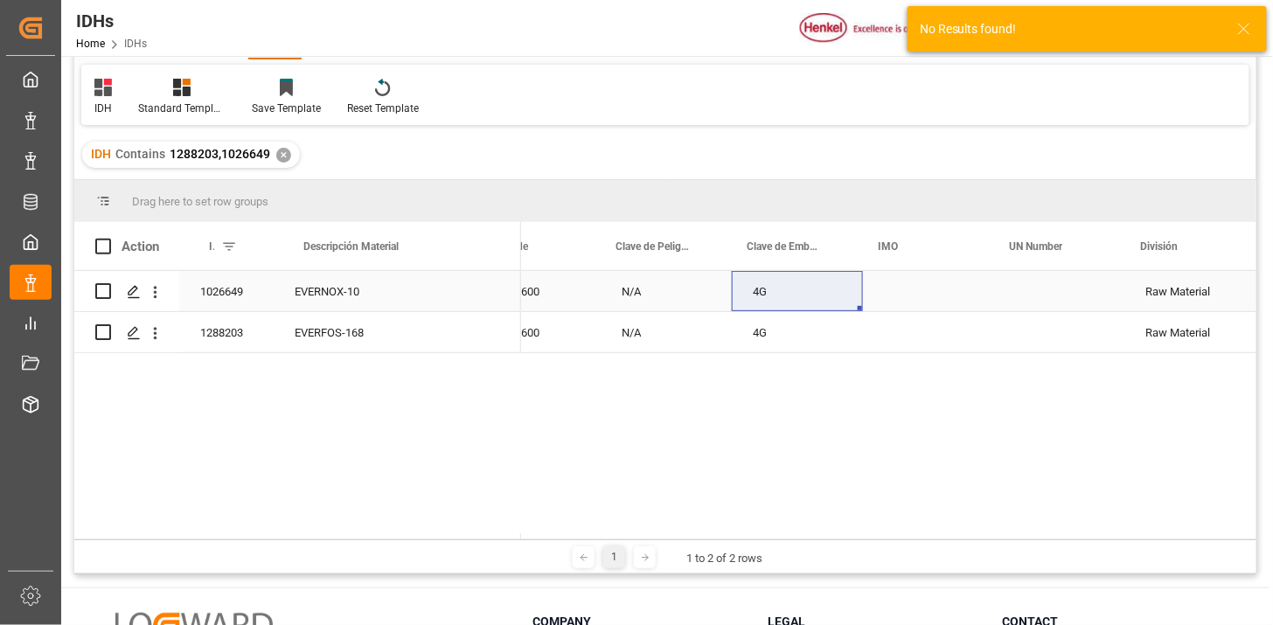
click at [815, 293] on div "4G" at bounding box center [797, 291] width 131 height 40
click at [815, 293] on input "4G" at bounding box center [797, 302] width 103 height 35
type input "5M2"
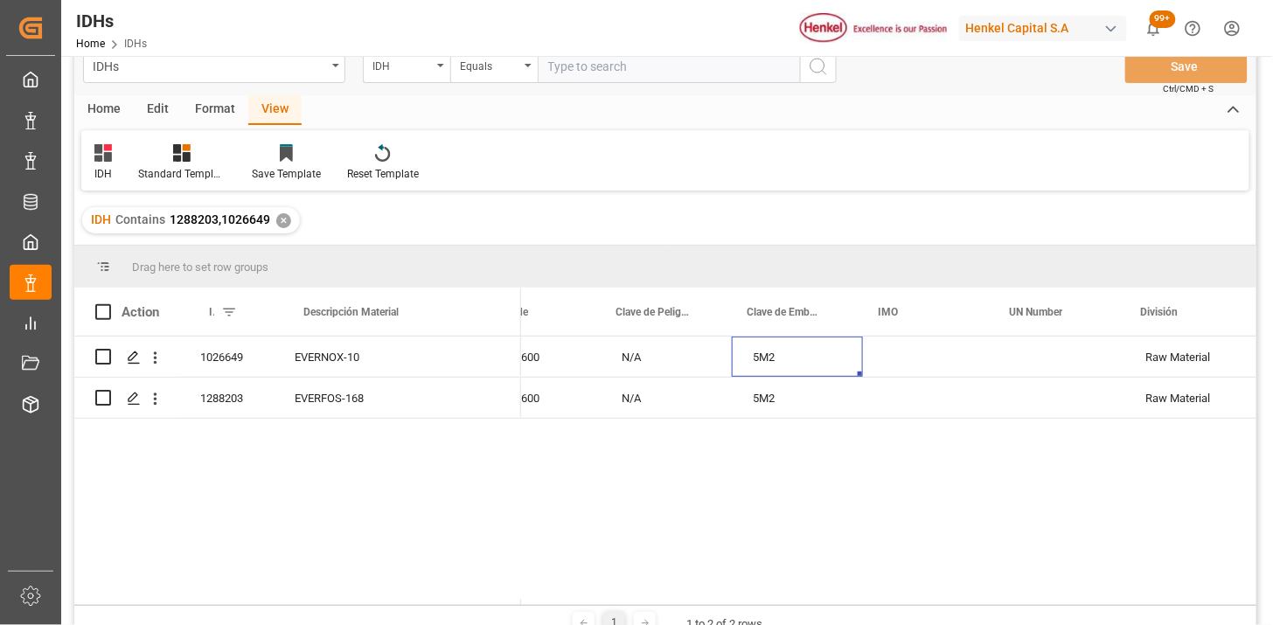
scroll to position [0, 0]
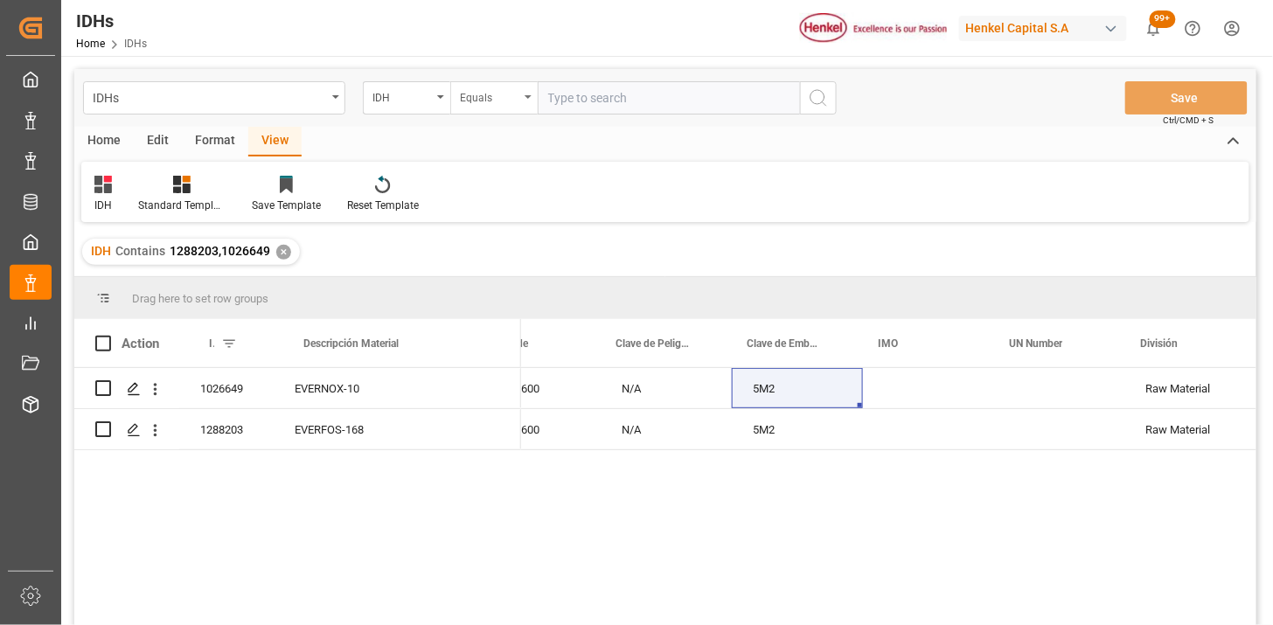
click at [496, 94] on div "Equals" at bounding box center [489, 96] width 59 height 20
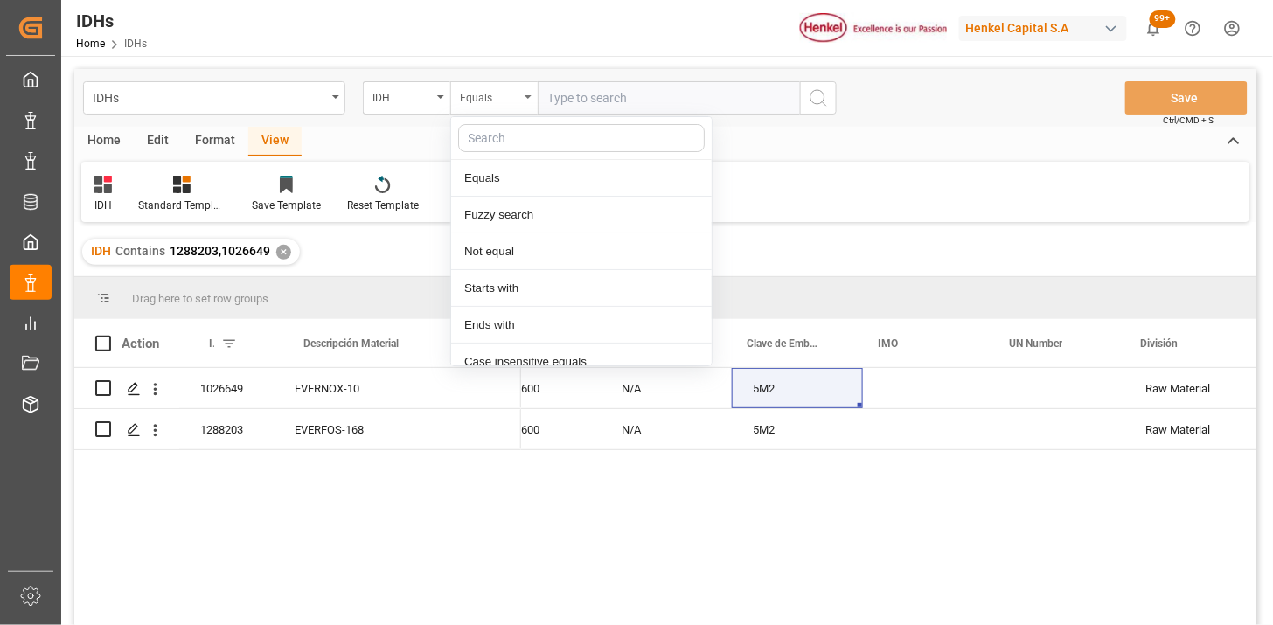
scroll to position [87, 0]
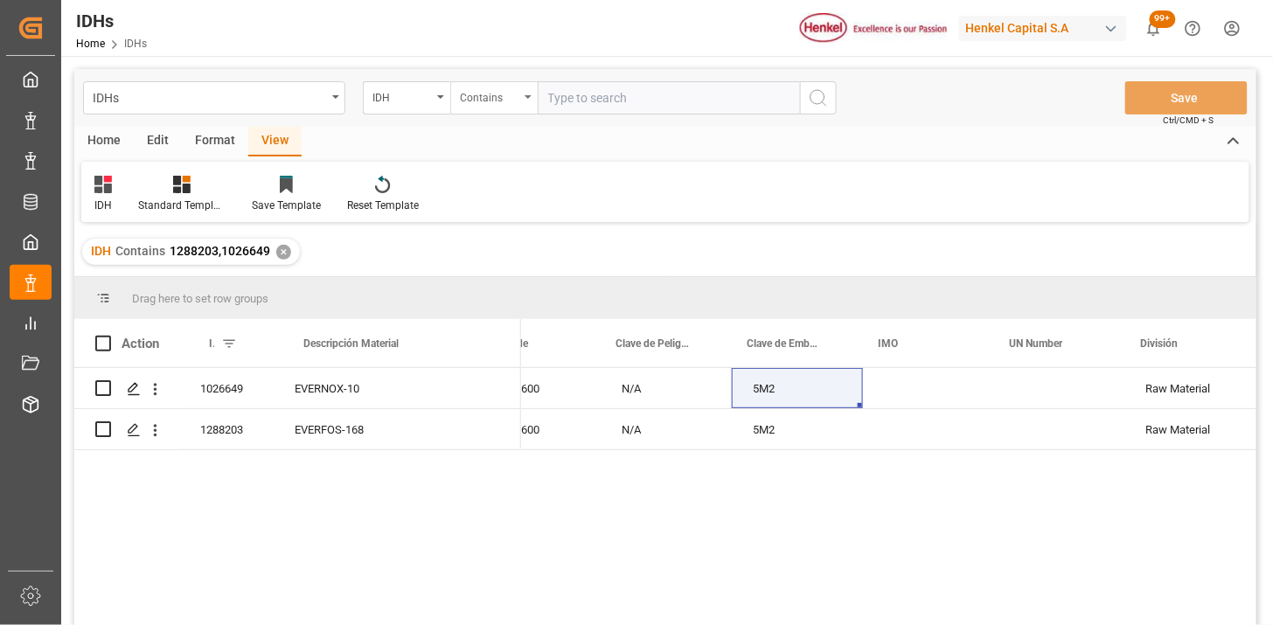
paste input "1288203 1026649 1288367 1240183"
type input "1288203,1026649,1288367,1240183"
click at [283, 253] on div "✕" at bounding box center [283, 252] width 15 height 15
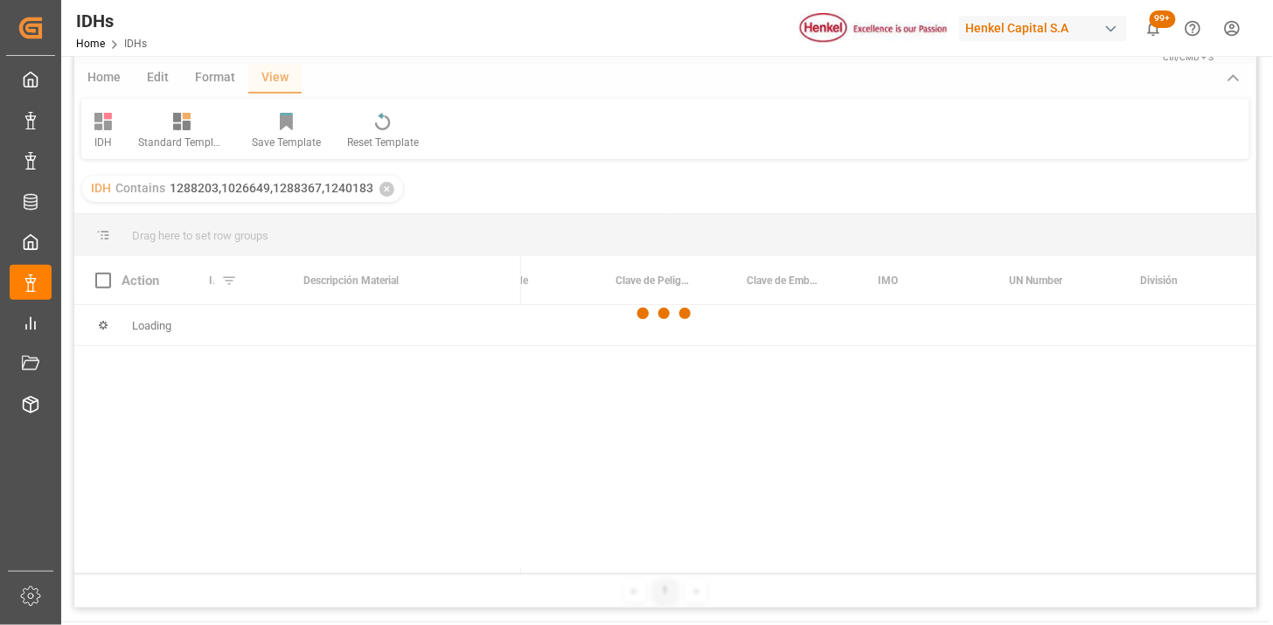
scroll to position [97, 0]
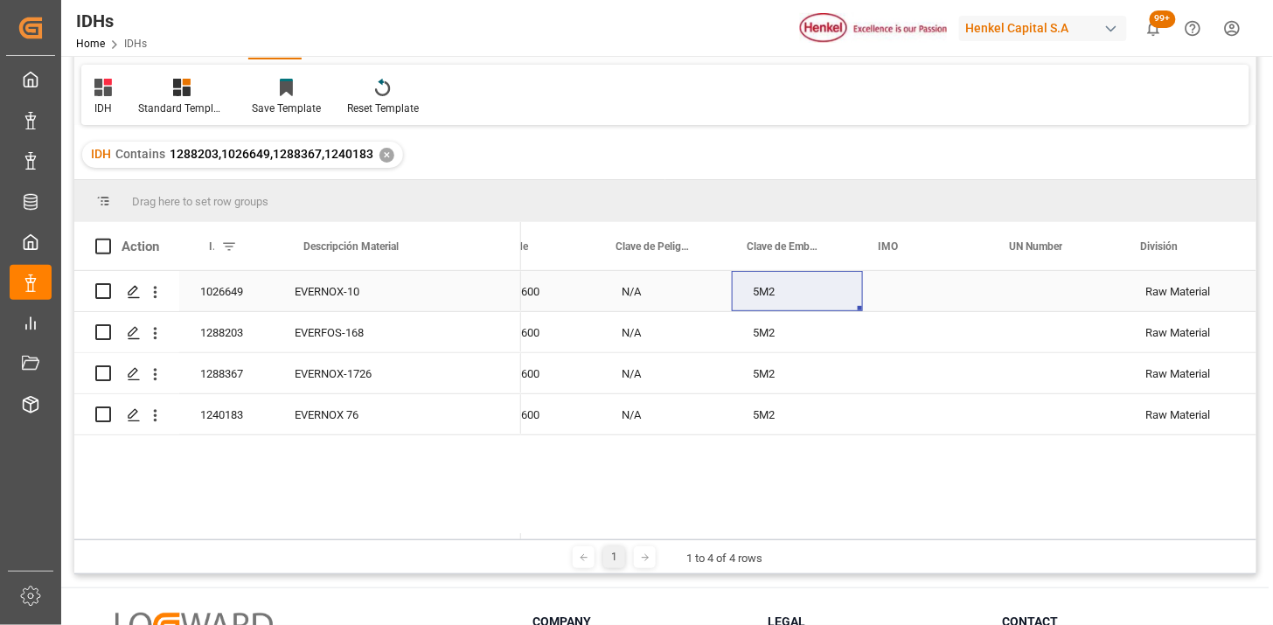
click at [796, 290] on div "5M2" at bounding box center [797, 291] width 131 height 40
click at [796, 290] on input "5M2" at bounding box center [797, 302] width 103 height 35
type input "4G"
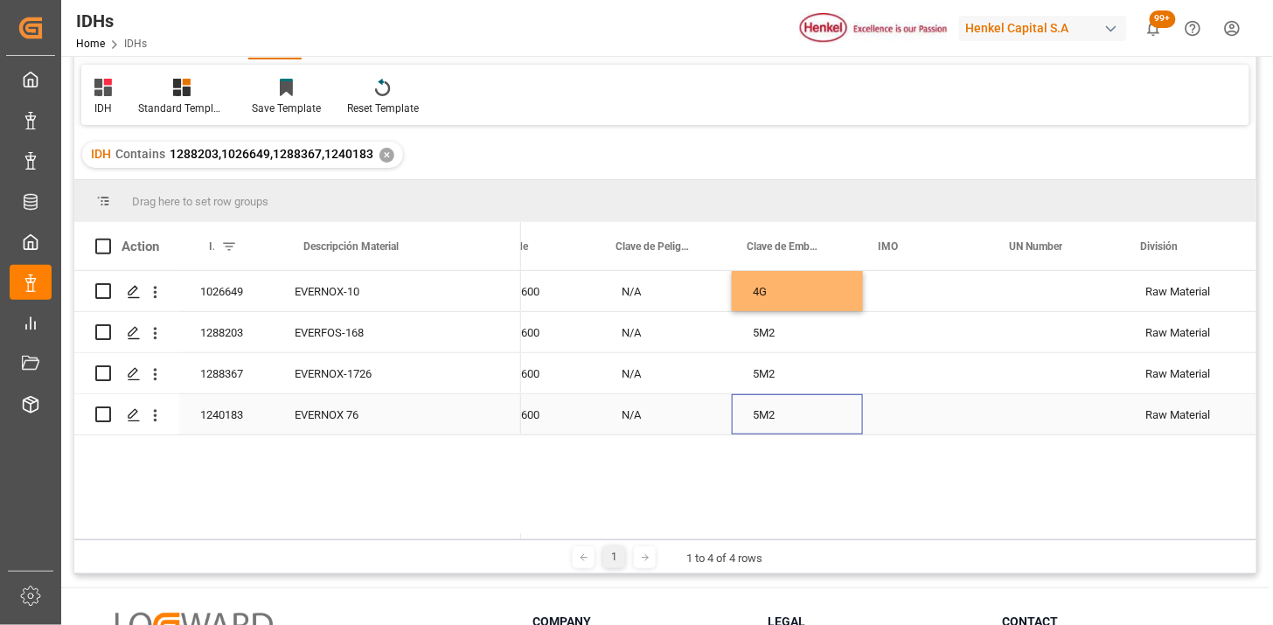
click at [794, 407] on div "5M2" at bounding box center [797, 414] width 131 height 40
type input "4G"
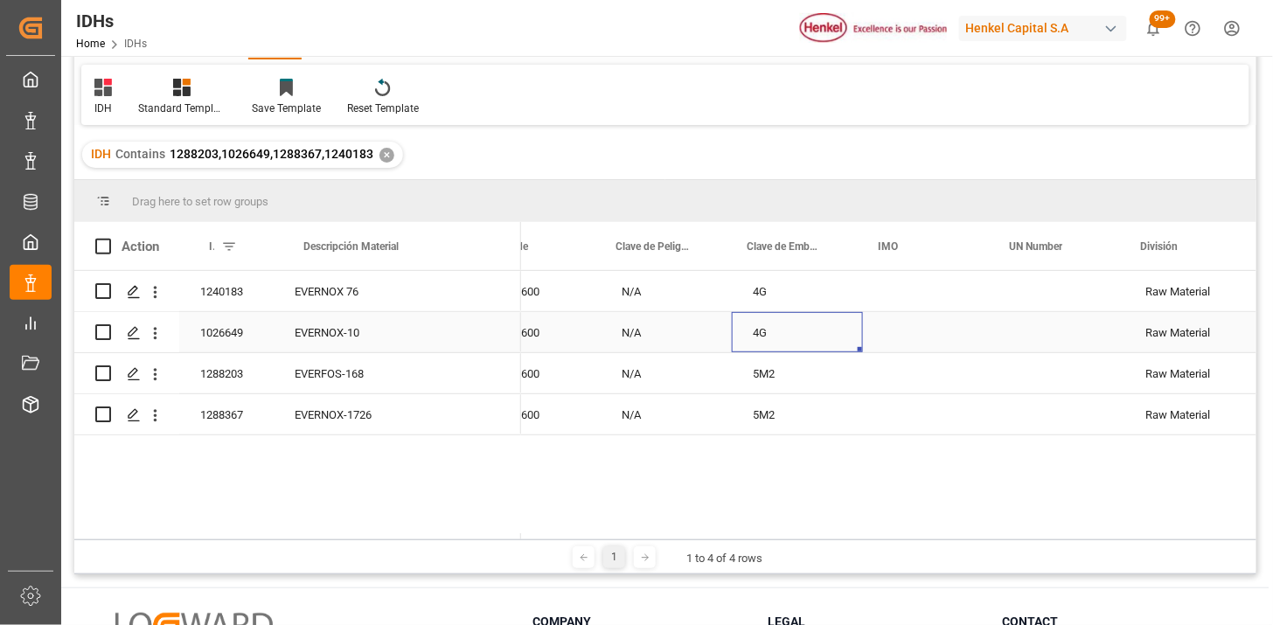
click at [778, 335] on div "4G" at bounding box center [797, 332] width 131 height 40
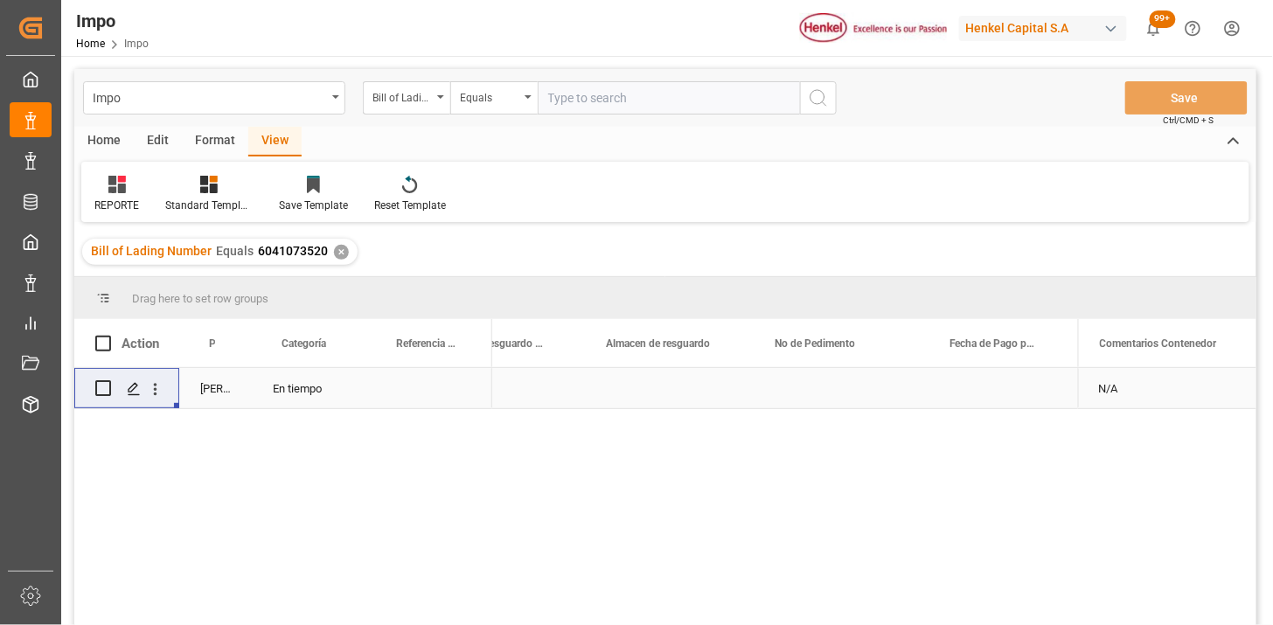
scroll to position [0, 994]
click at [677, 107] on input "text" at bounding box center [669, 97] width 262 height 33
paste input "EGVL2500177641"
type input "EGVL2500177641"
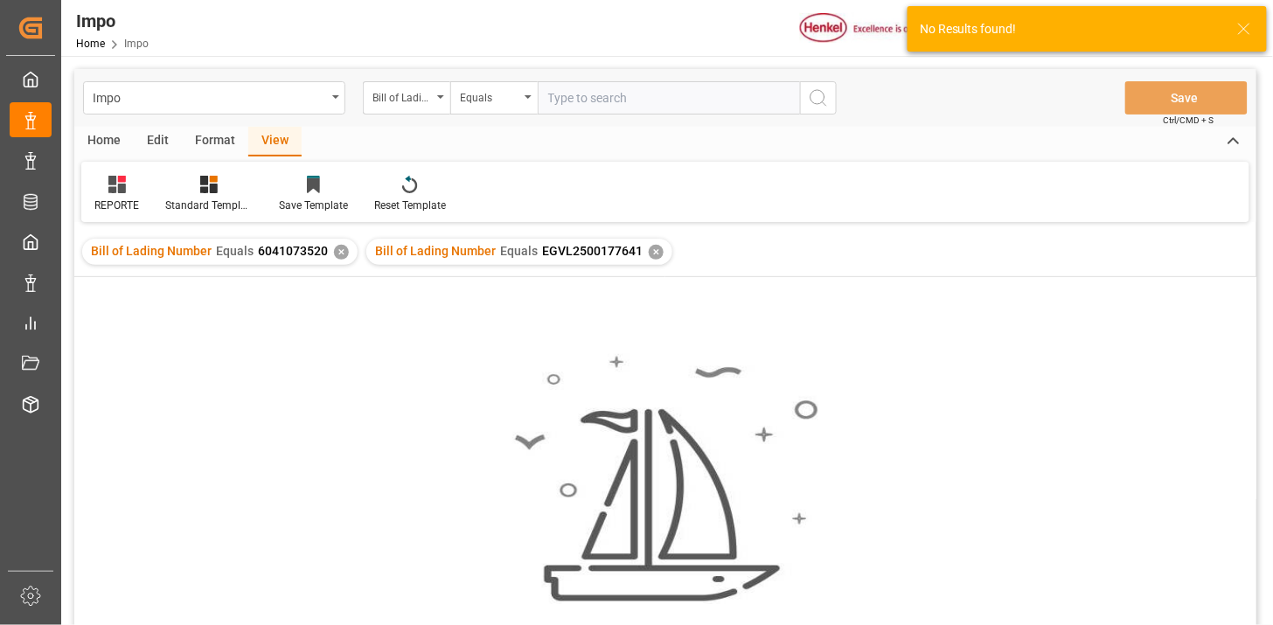
drag, startPoint x: 330, startPoint y: 255, endPoint x: 337, endPoint y: 301, distance: 46.1
click at [332, 260] on div "Bill of Lading Number Equals 6041073520 ✕" at bounding box center [219, 252] width 275 height 26
click at [334, 251] on div "✕" at bounding box center [341, 252] width 15 height 15
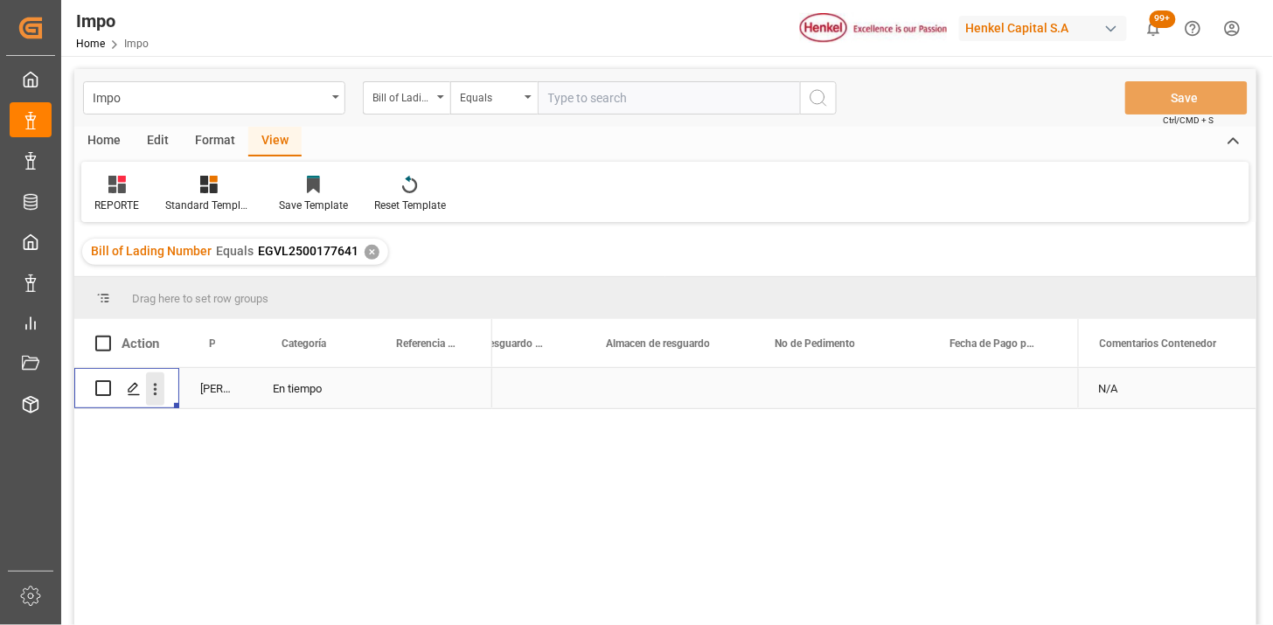
click at [160, 392] on icon "open menu" at bounding box center [155, 389] width 18 height 18
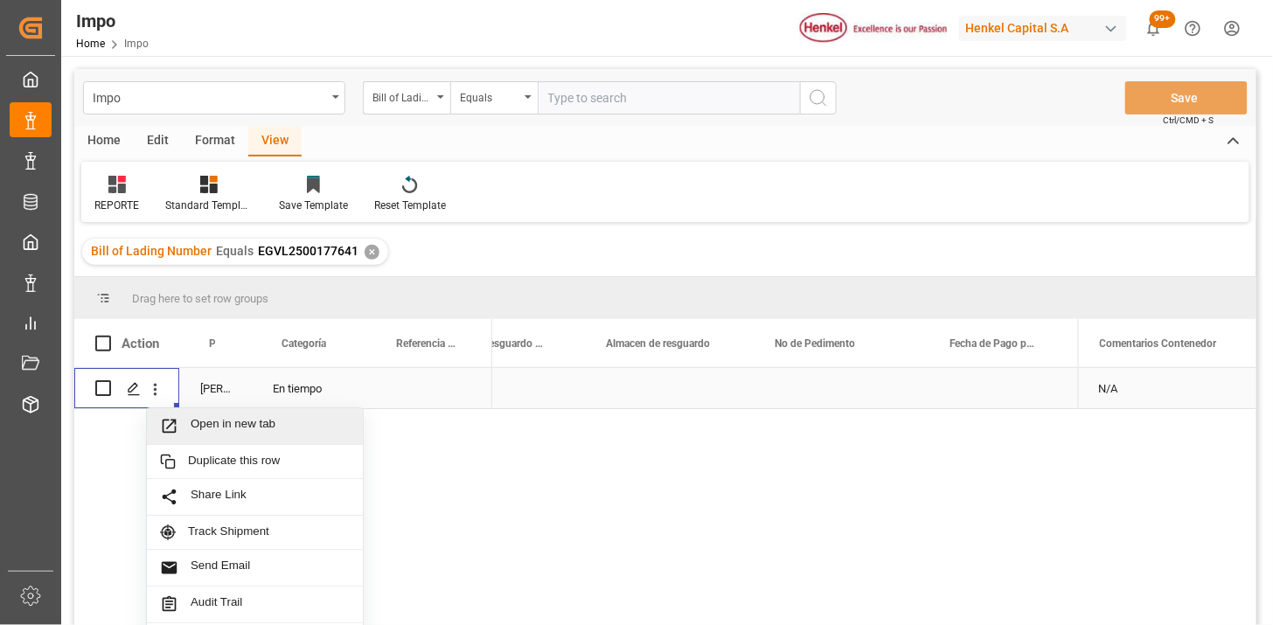
click at [211, 429] on span "Open in new tab" at bounding box center [270, 426] width 159 height 18
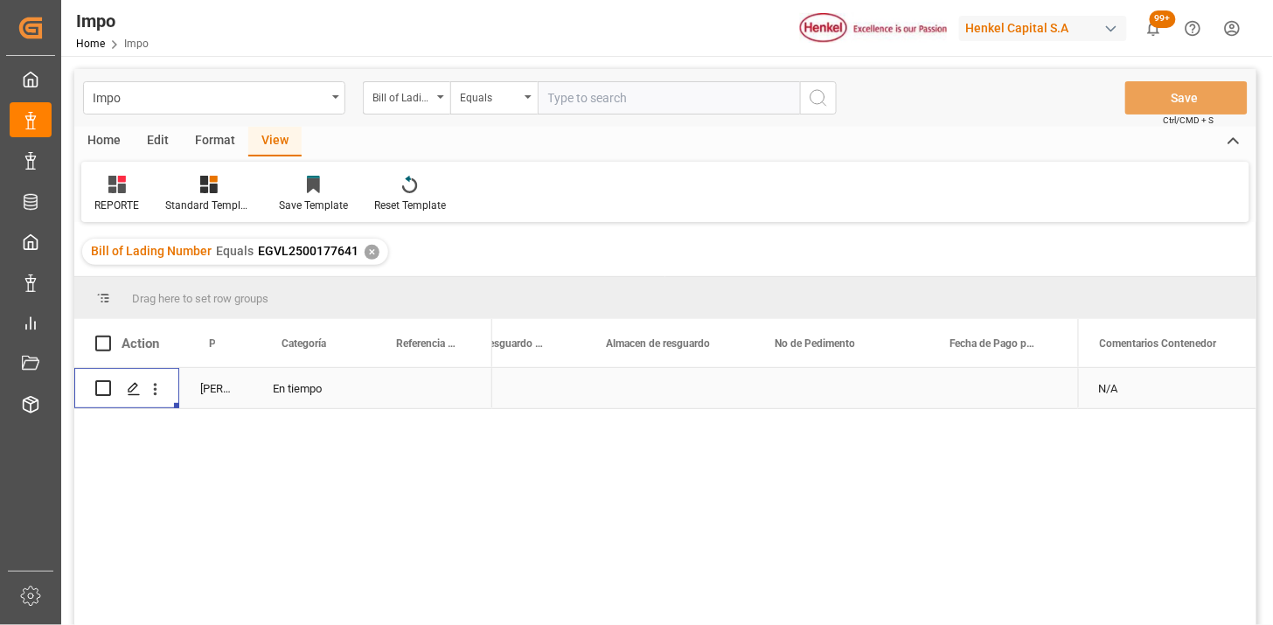
click at [553, 106] on input "text" at bounding box center [669, 97] width 262 height 33
paste input "250882410021"
type input "250882410021"
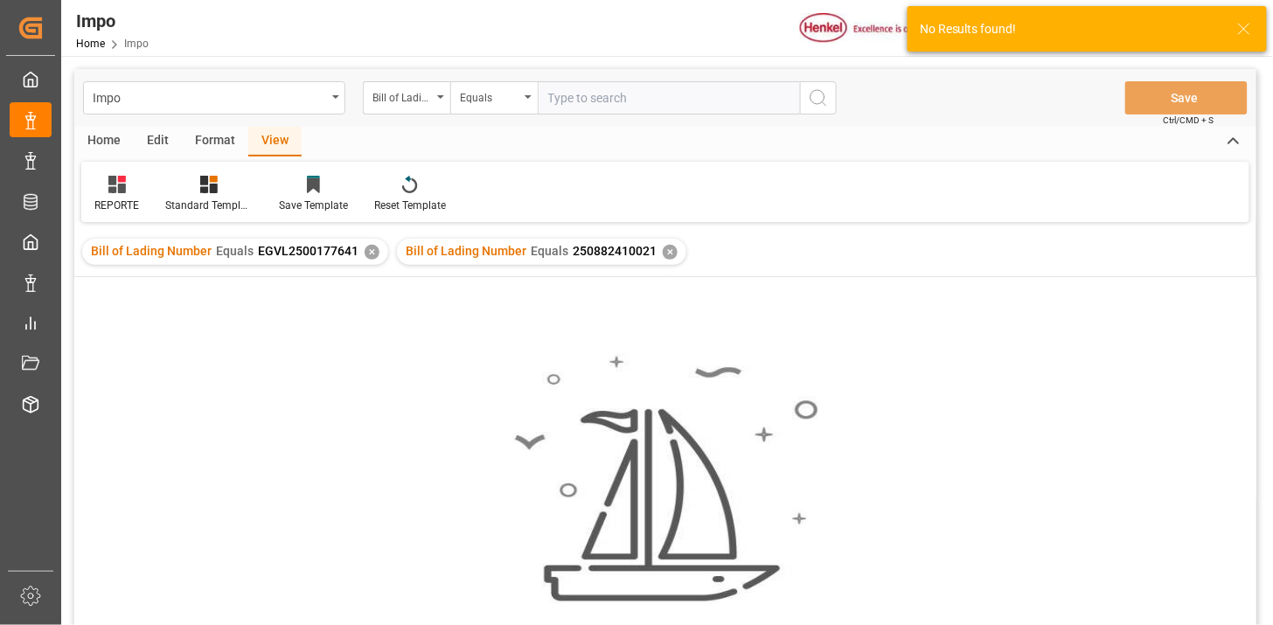
click at [364, 249] on div "✕" at bounding box center [371, 252] width 15 height 15
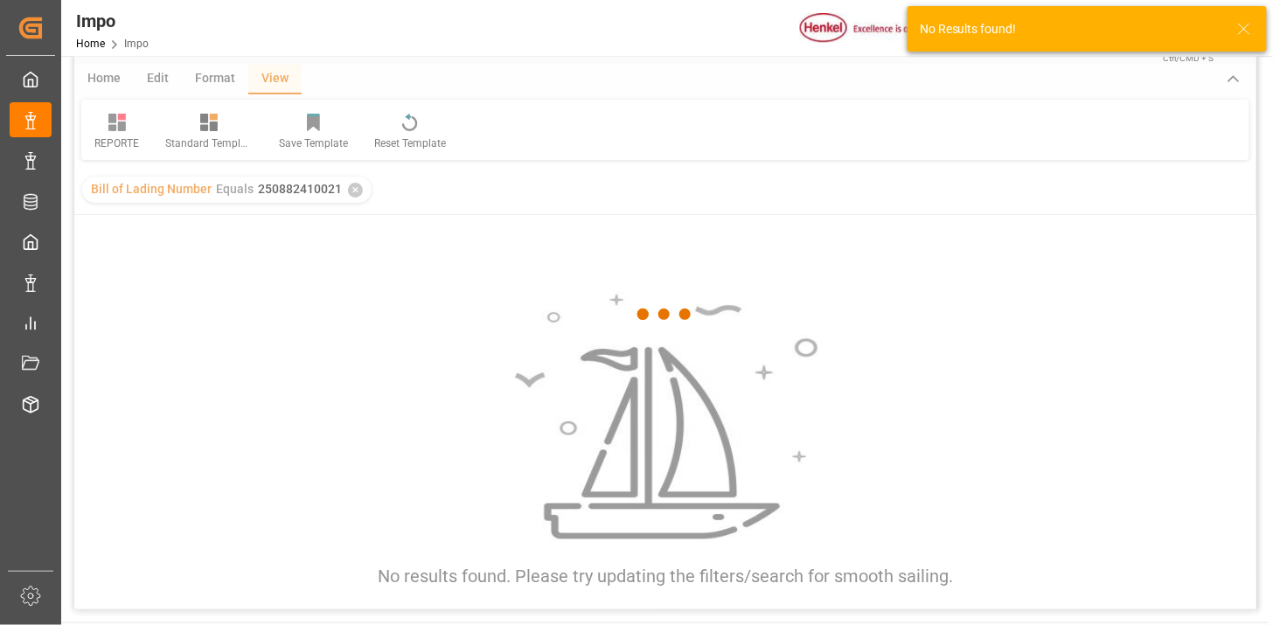
scroll to position [97, 0]
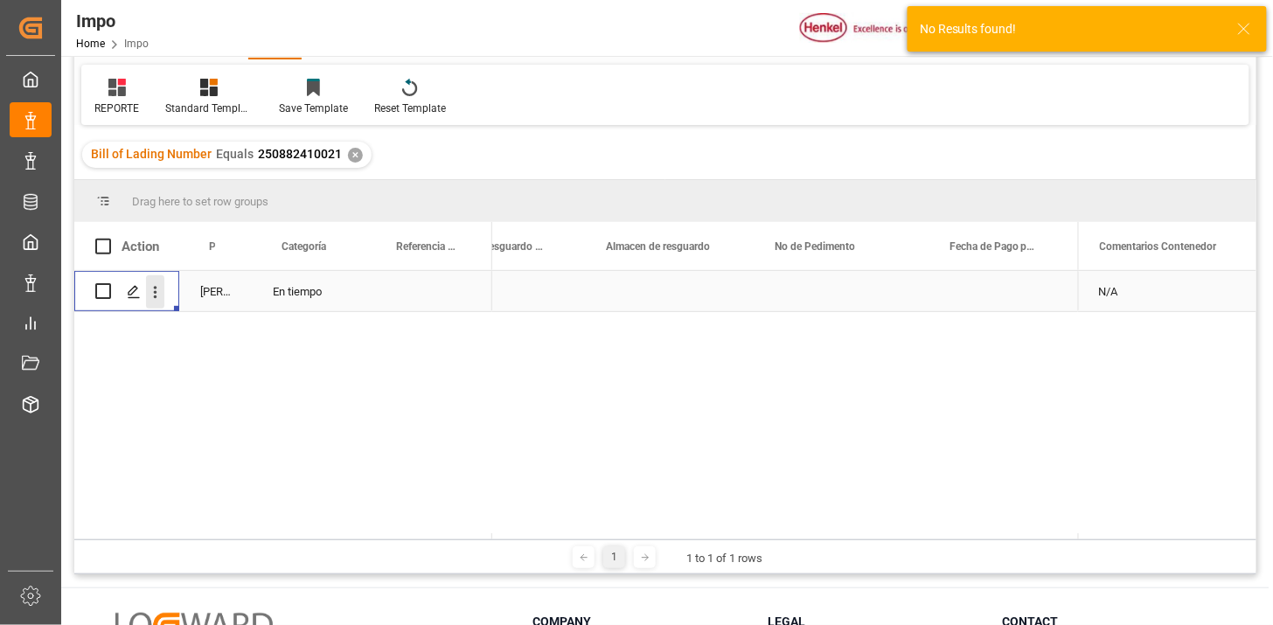
click at [155, 294] on icon "open menu" at bounding box center [155, 292] width 18 height 18
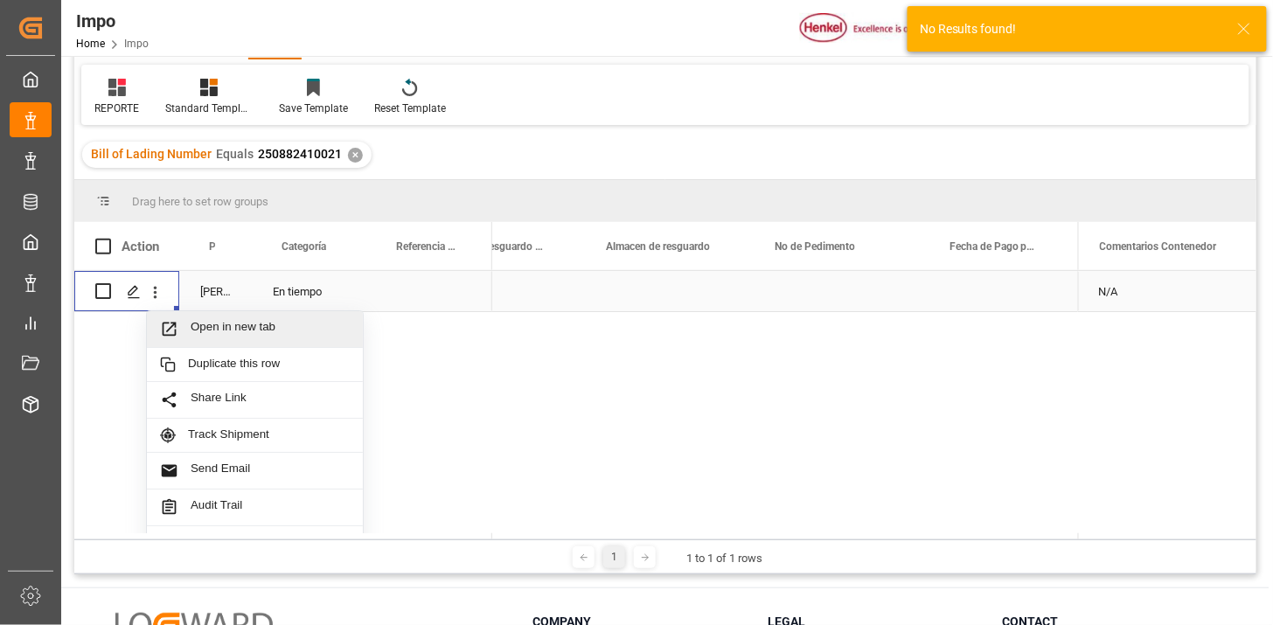
click at [189, 320] on span "Press SPACE to select this row." at bounding box center [175, 329] width 31 height 18
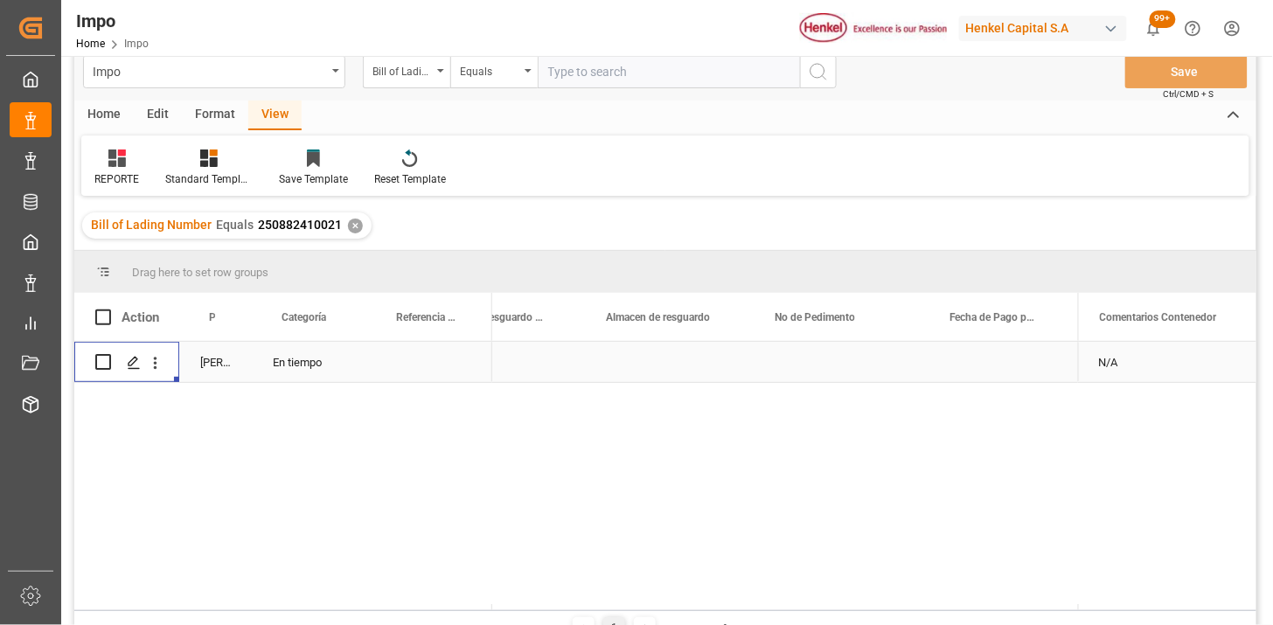
scroll to position [0, 0]
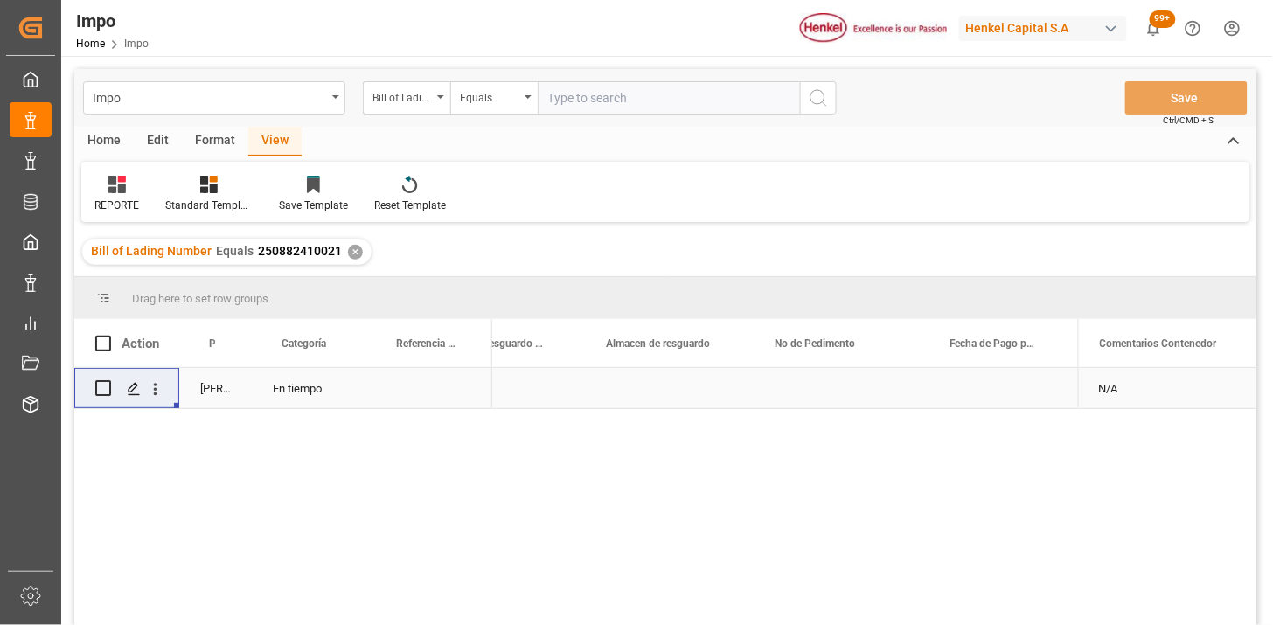
click at [564, 93] on input "text" at bounding box center [669, 97] width 262 height 33
click at [402, 92] on div "Bill of Lading Number" at bounding box center [401, 96] width 59 height 20
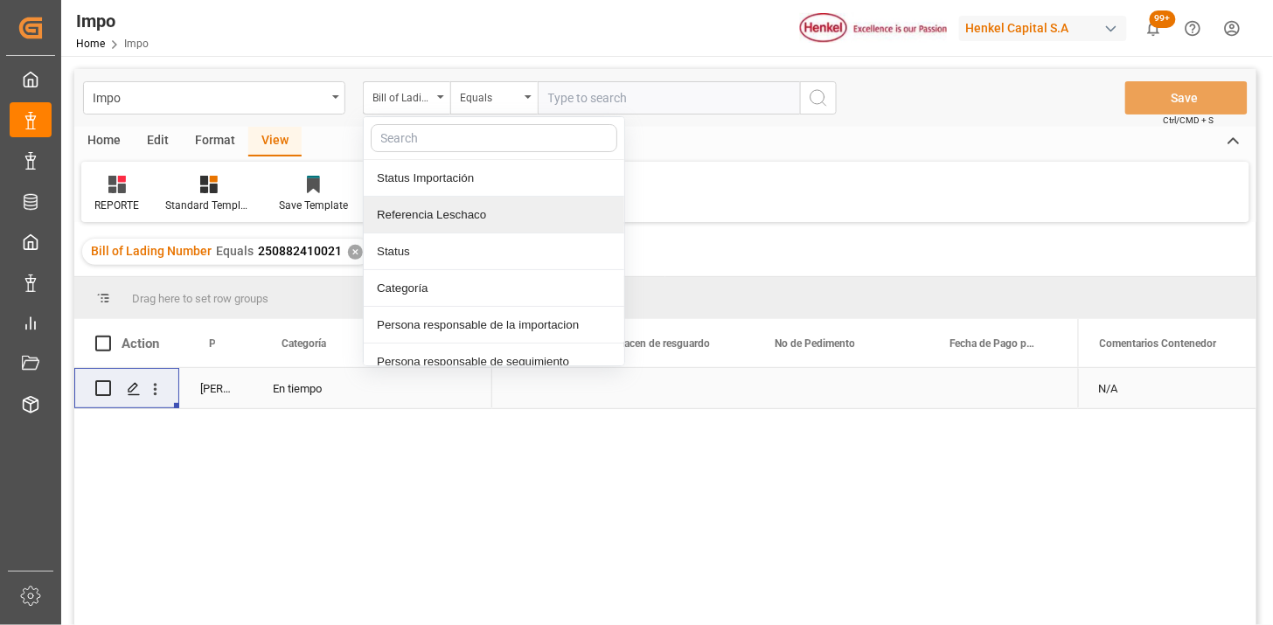
click at [475, 211] on div "Referencia Leschaco" at bounding box center [494, 215] width 260 height 37
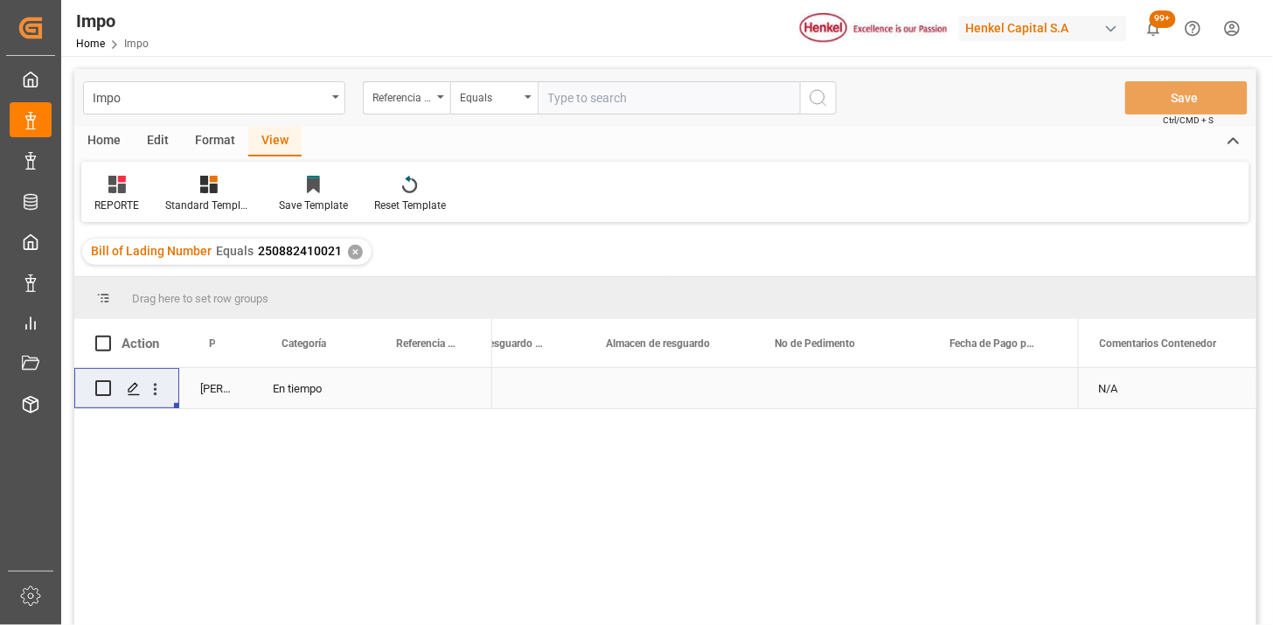
drag, startPoint x: 614, startPoint y: 110, endPoint x: 659, endPoint y: 110, distance: 45.5
click at [614, 109] on input "text" at bounding box center [669, 97] width 262 height 33
paste input "250915080141"
type input "250915080141"
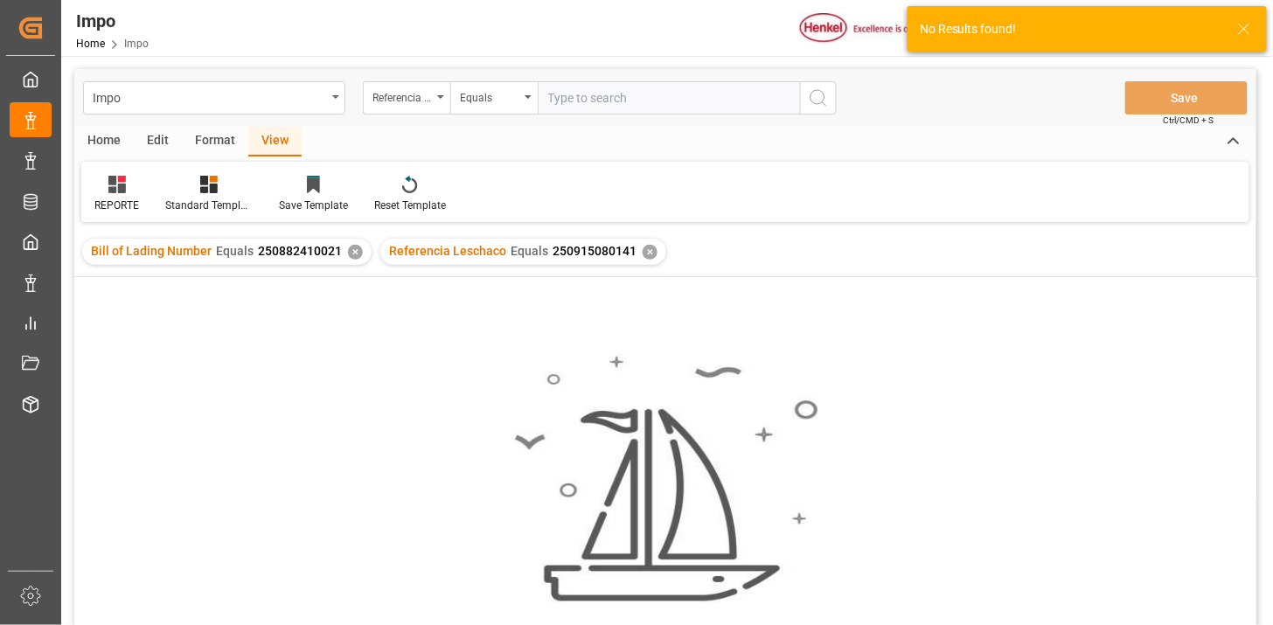
click at [351, 252] on div "✕" at bounding box center [355, 252] width 15 height 15
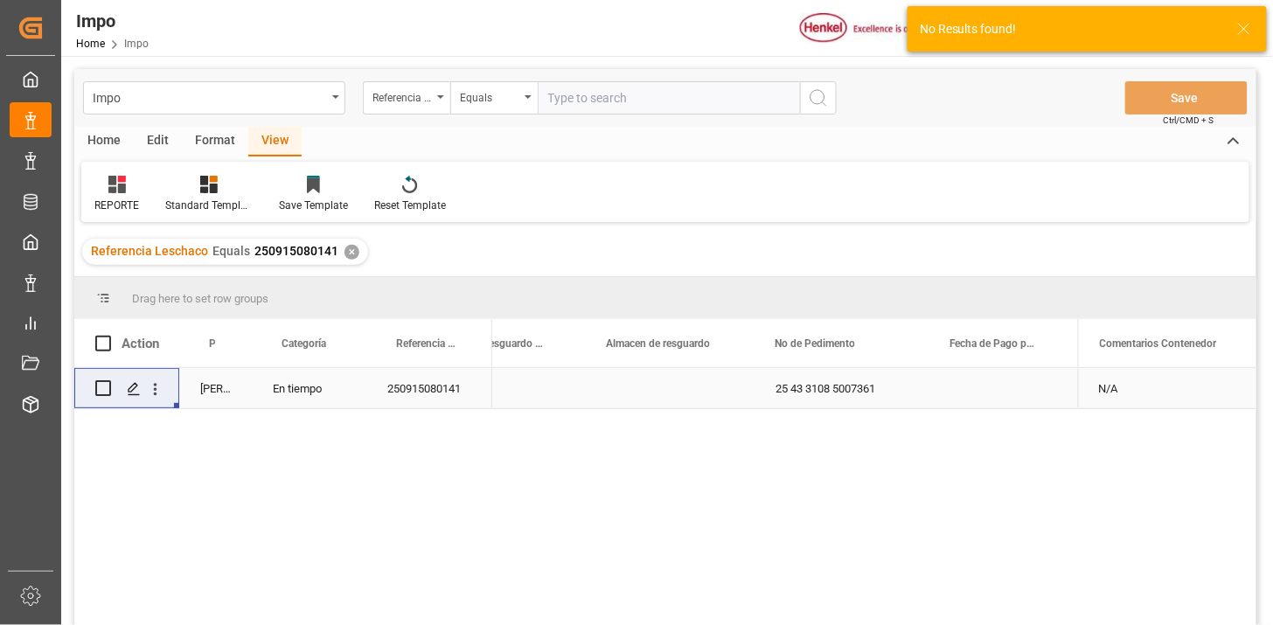
click at [664, 372] on div "Press SPACE to select this row." at bounding box center [670, 388] width 169 height 40
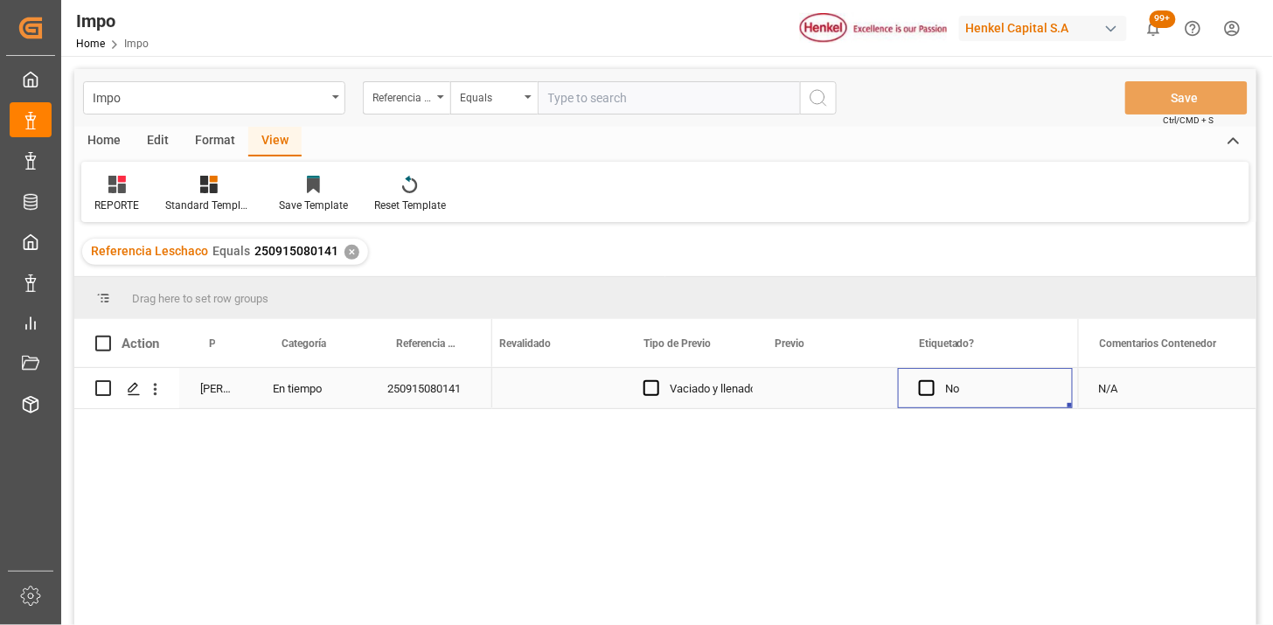
click at [545, 393] on div "Press SPACE to select this row." at bounding box center [550, 388] width 144 height 40
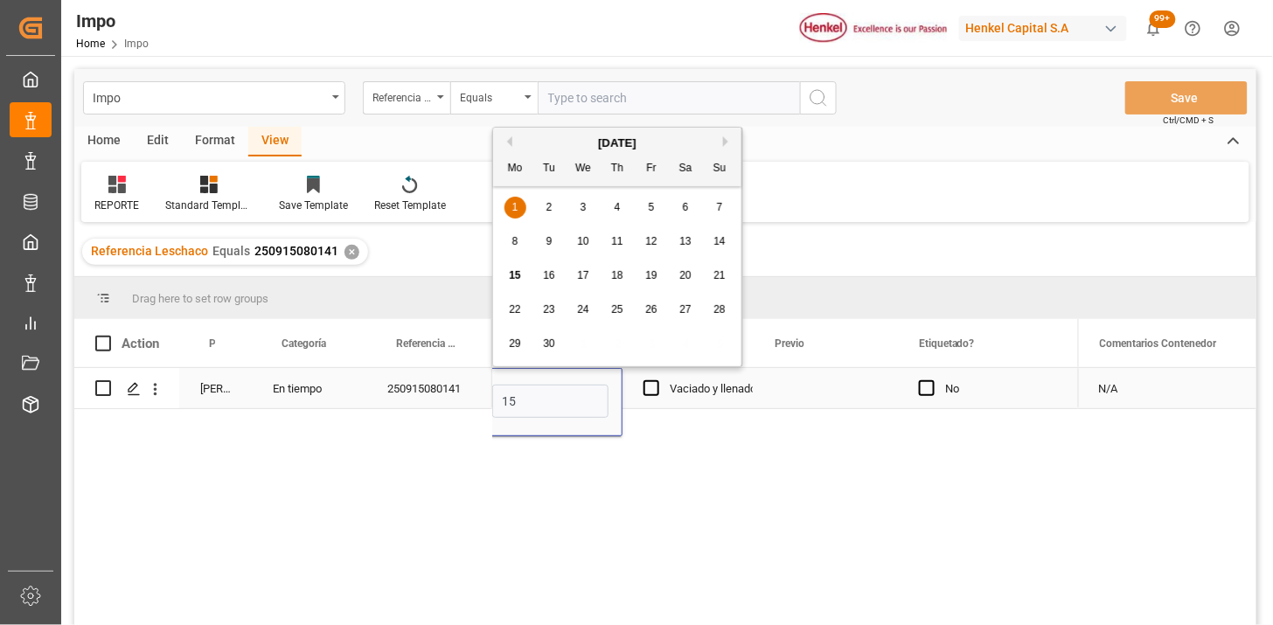
type input "[DATE]"
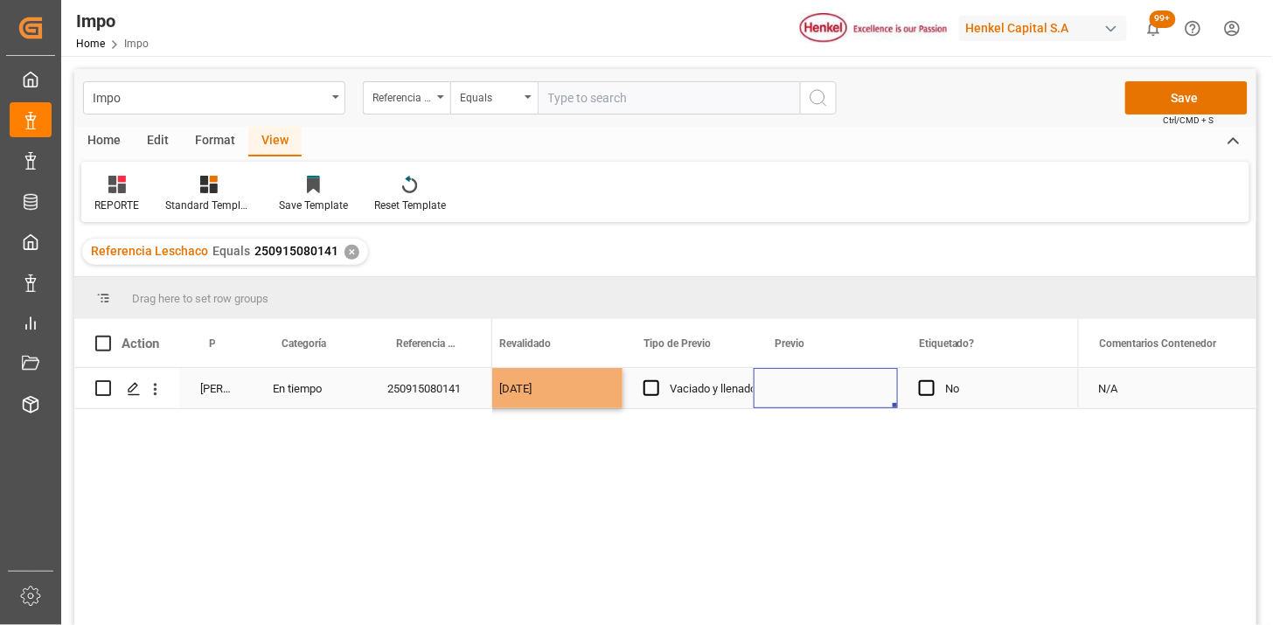
click at [808, 388] on div "Press SPACE to select this row." at bounding box center [825, 388] width 144 height 40
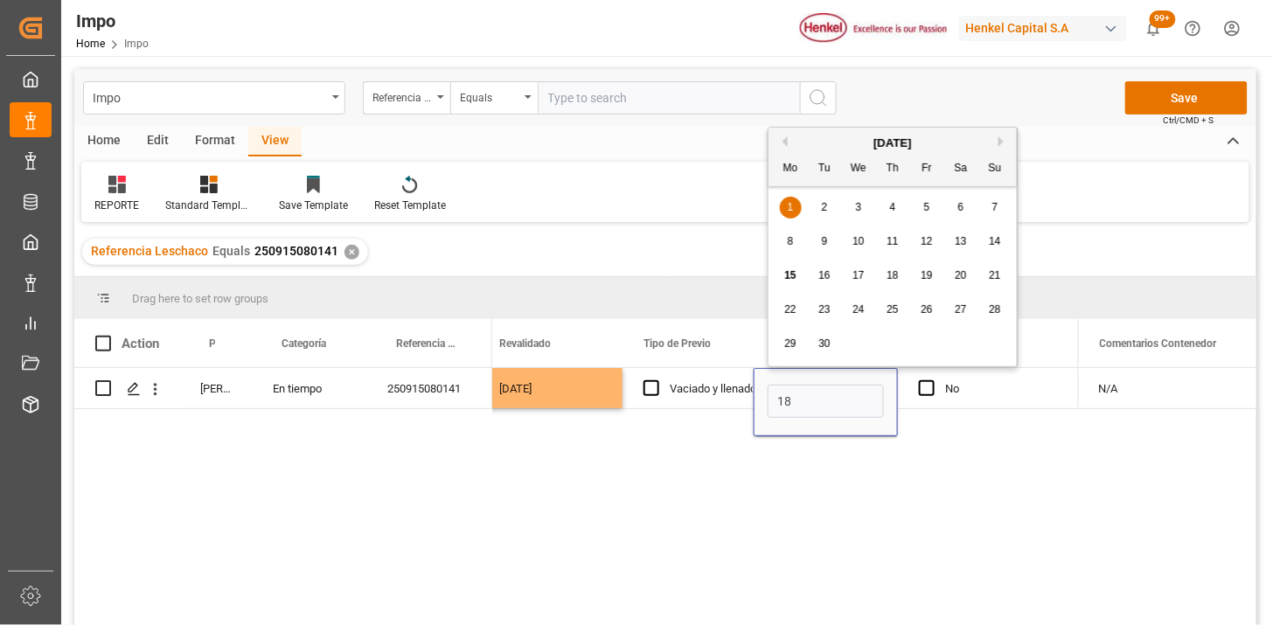
type input "18-09-2025"
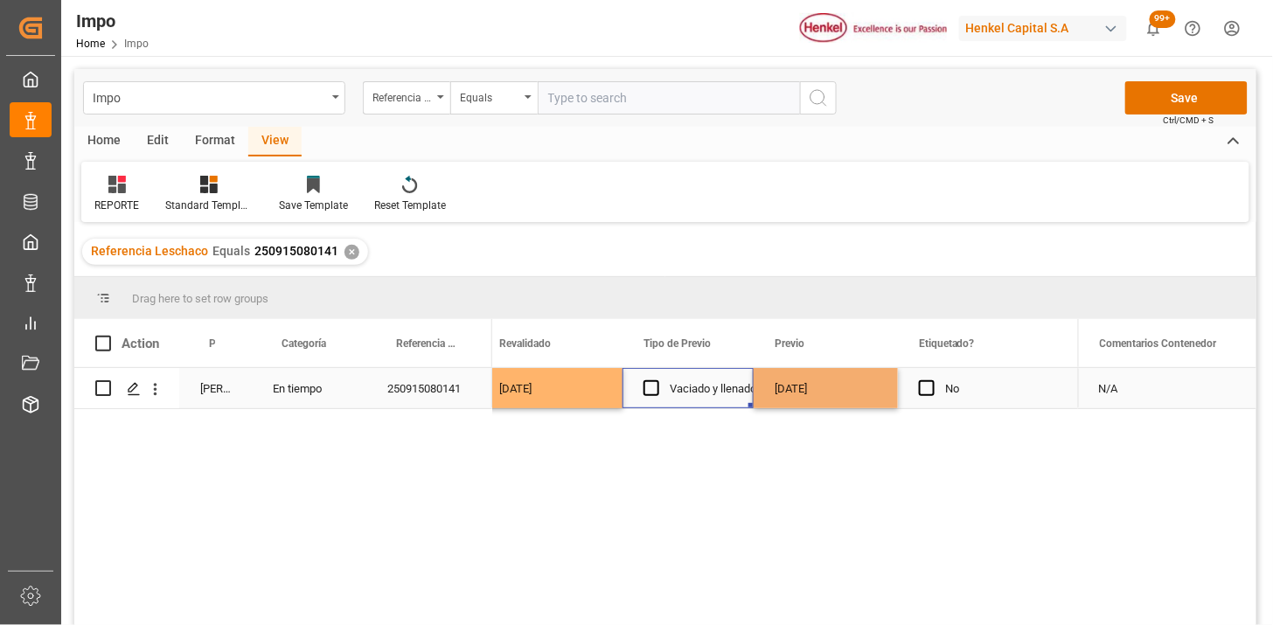
click at [729, 395] on div "Vaciado y llenado" at bounding box center [713, 389] width 87 height 40
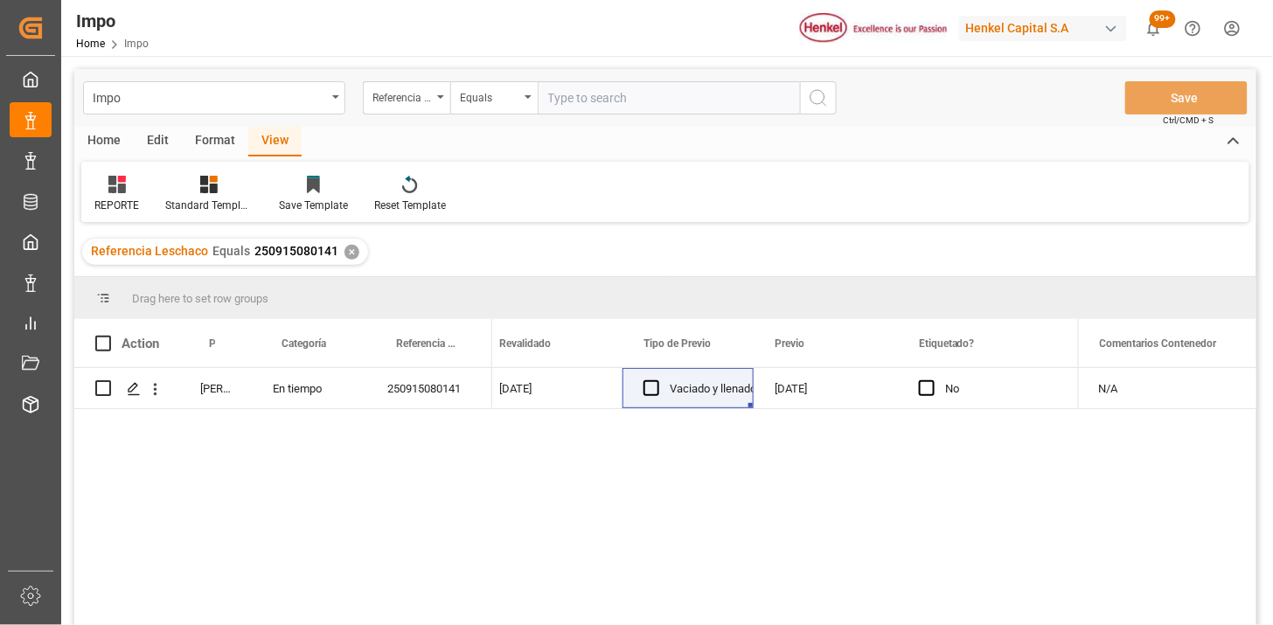
click at [666, 94] on input "text" at bounding box center [669, 97] width 262 height 33
paste input "250906900514"
paste input "4"
type input "250906900514"
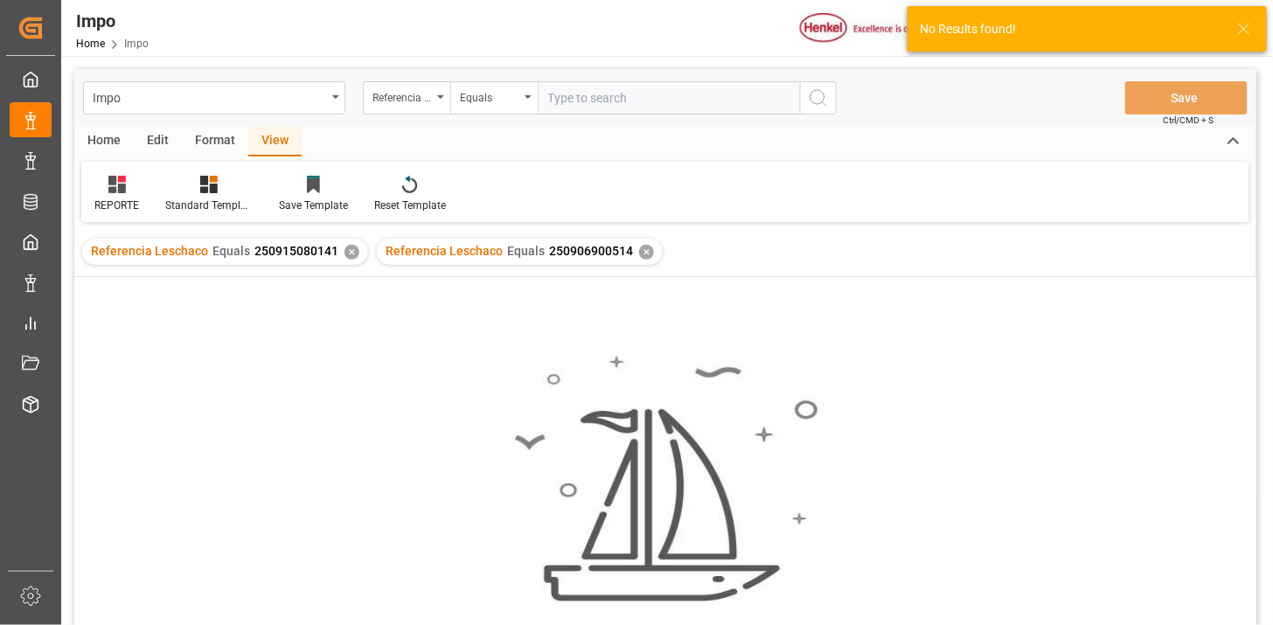
click at [350, 252] on div "✕" at bounding box center [351, 252] width 15 height 15
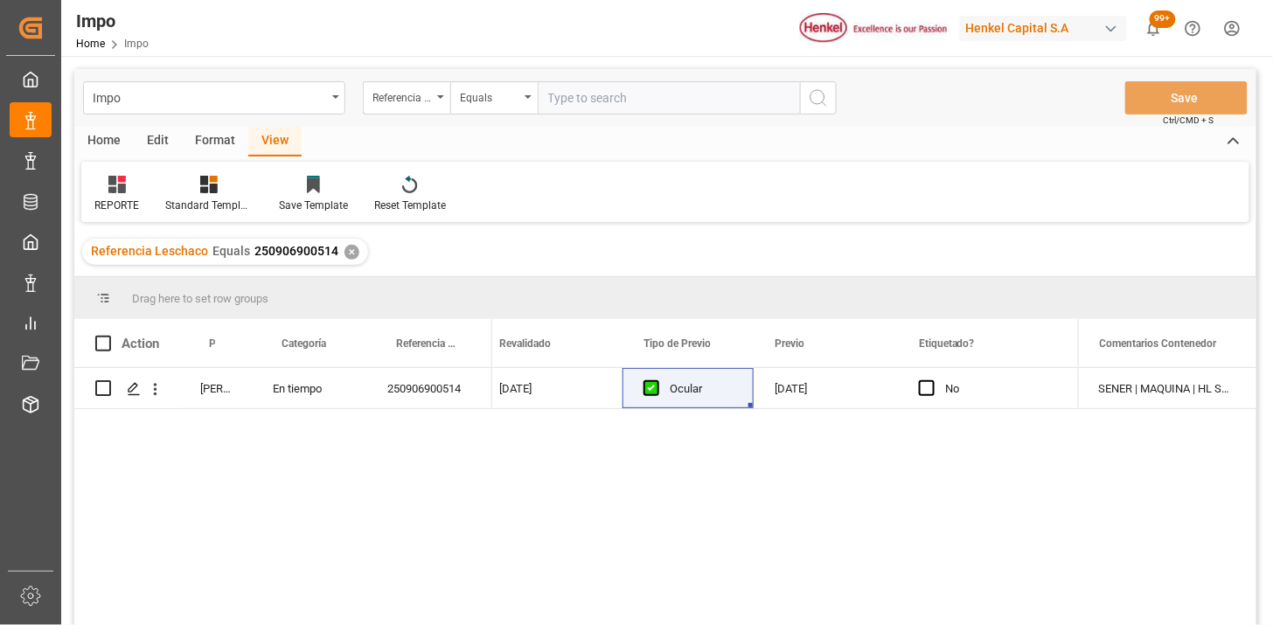
click at [817, 396] on div "09-09-2025" at bounding box center [825, 388] width 144 height 40
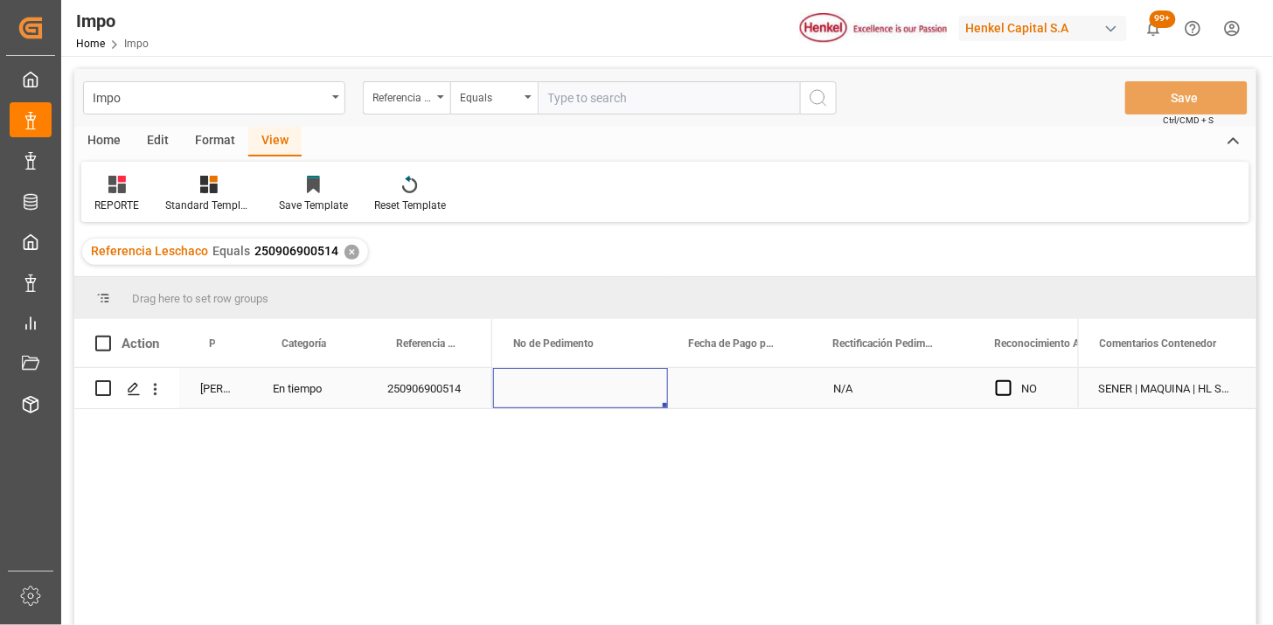
scroll to position [0, 1087]
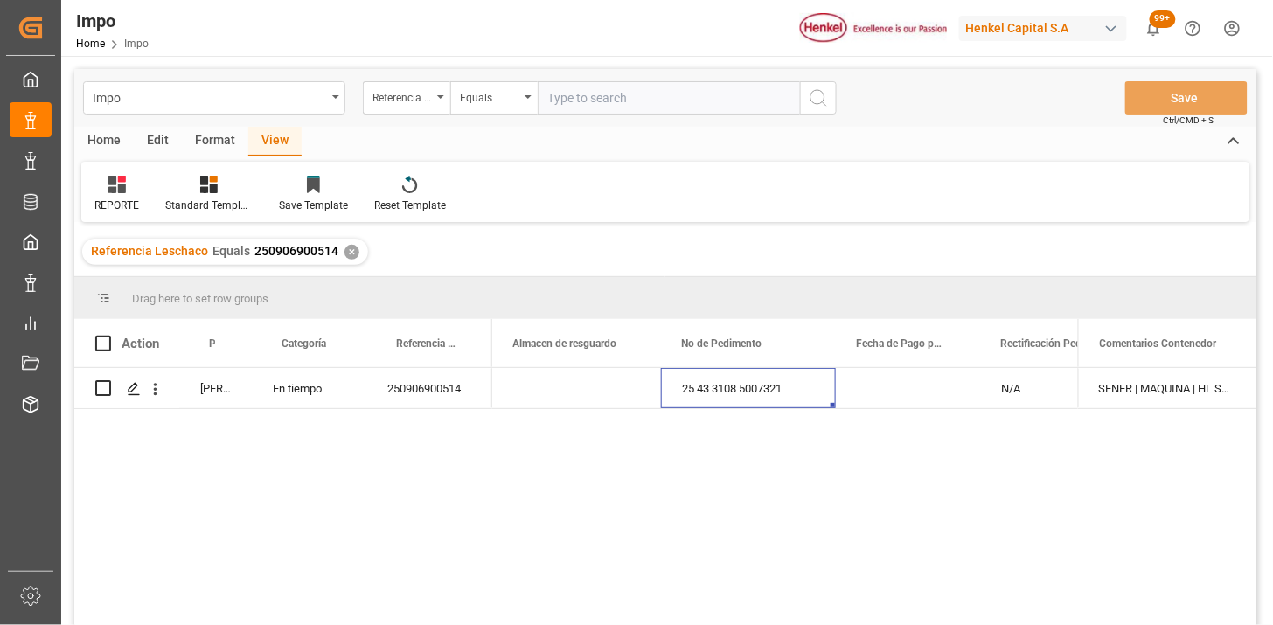
drag, startPoint x: 594, startPoint y: 100, endPoint x: 621, endPoint y: 101, distance: 26.3
click at [595, 100] on input "text" at bounding box center [669, 97] width 262 height 33
paste input "250906900242"
paste input "2"
type input "250906900242"
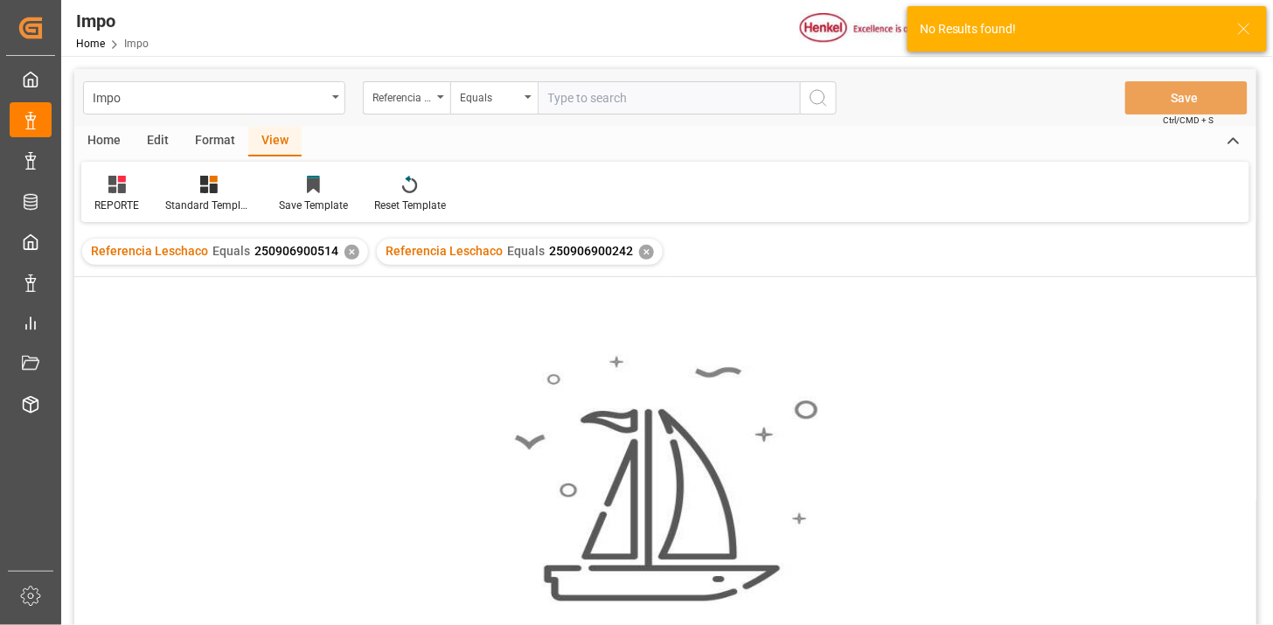
click at [347, 254] on div "✕" at bounding box center [351, 252] width 15 height 15
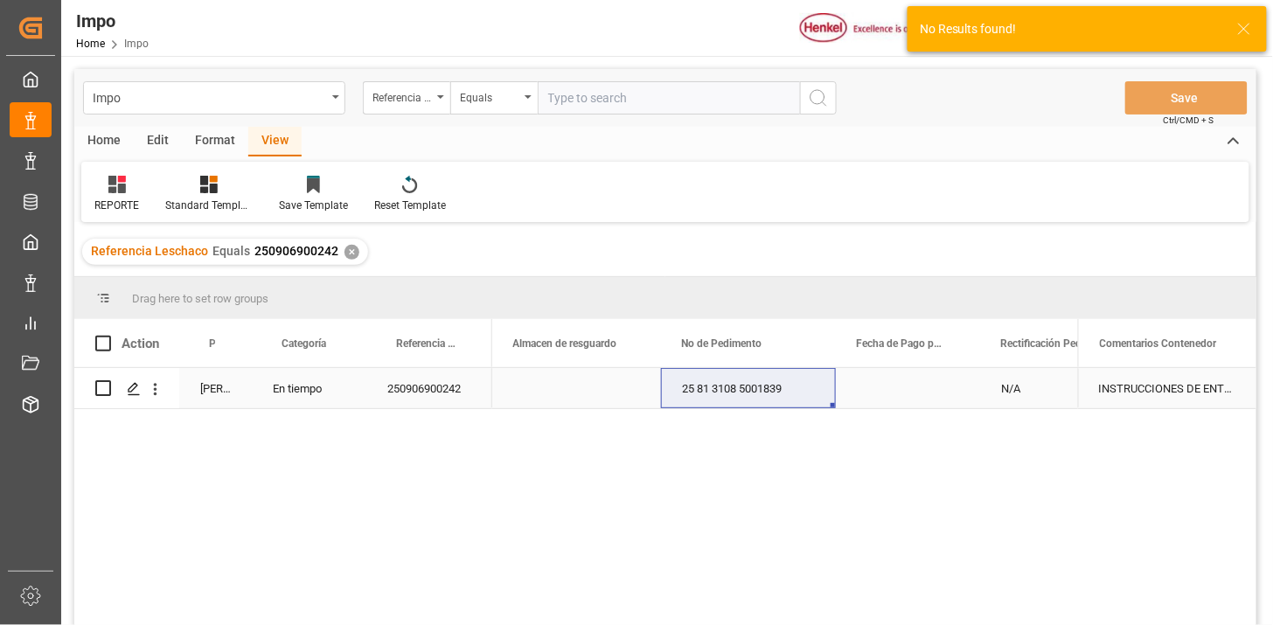
click at [894, 381] on div "Press SPACE to select this row." at bounding box center [908, 388] width 144 height 40
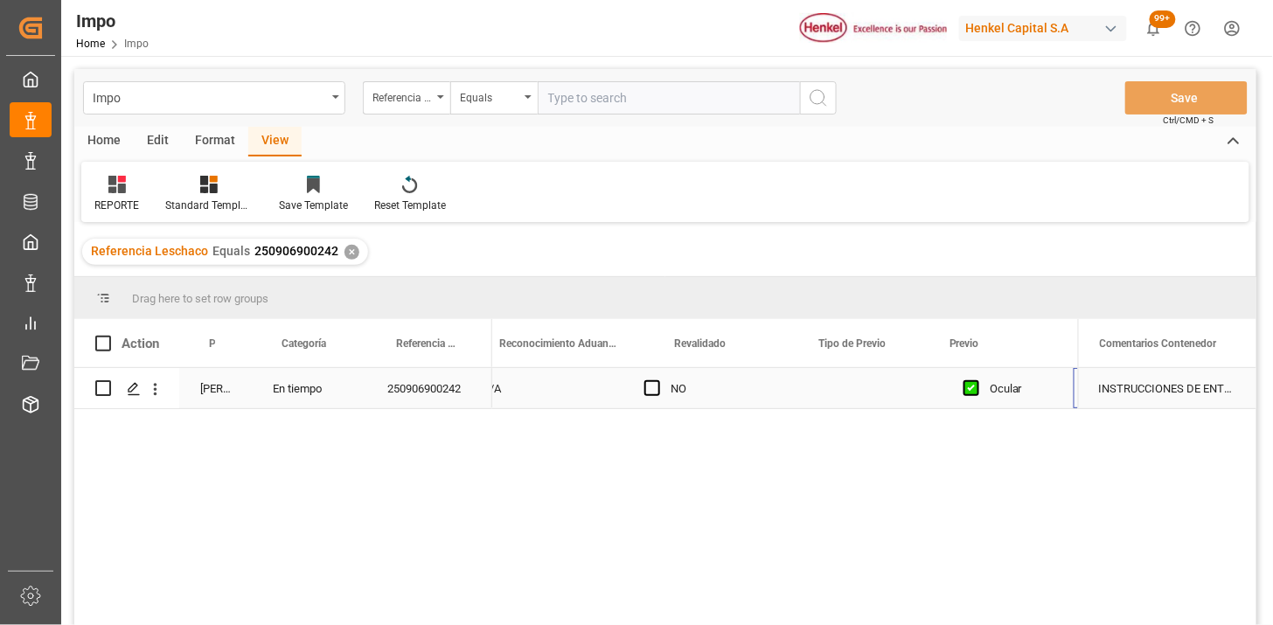
scroll to position [0, 1752]
click at [718, 390] on div "Press SPACE to select this row." at bounding box center [725, 388] width 144 height 40
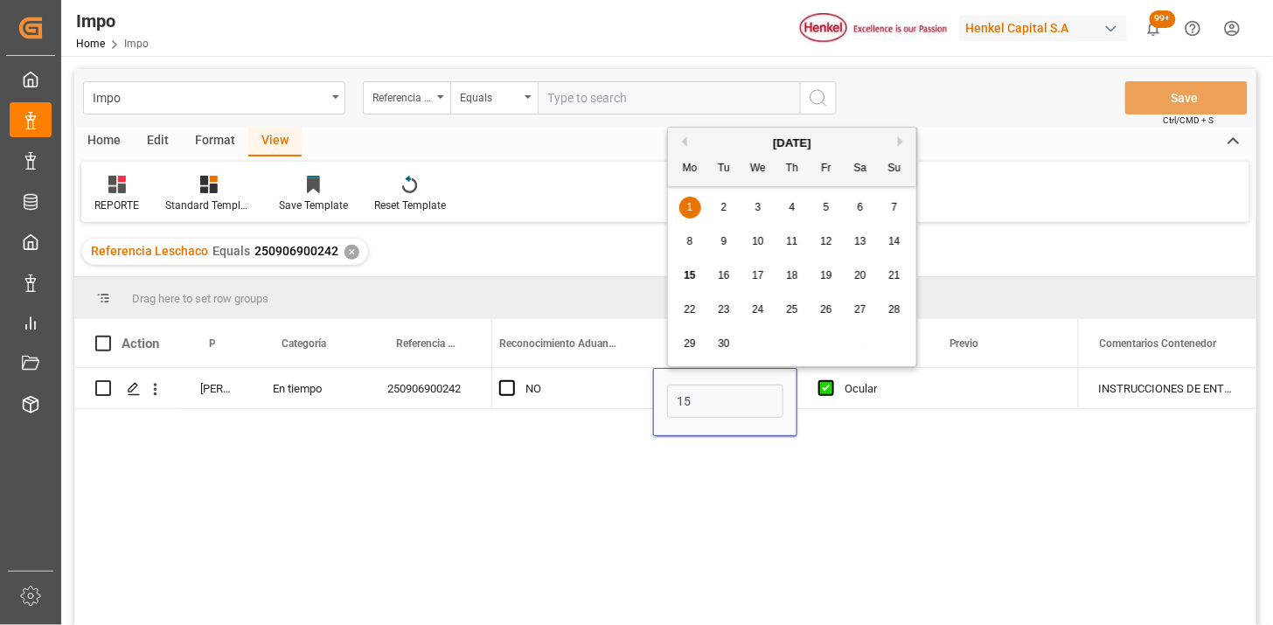
type input "[DATE]"
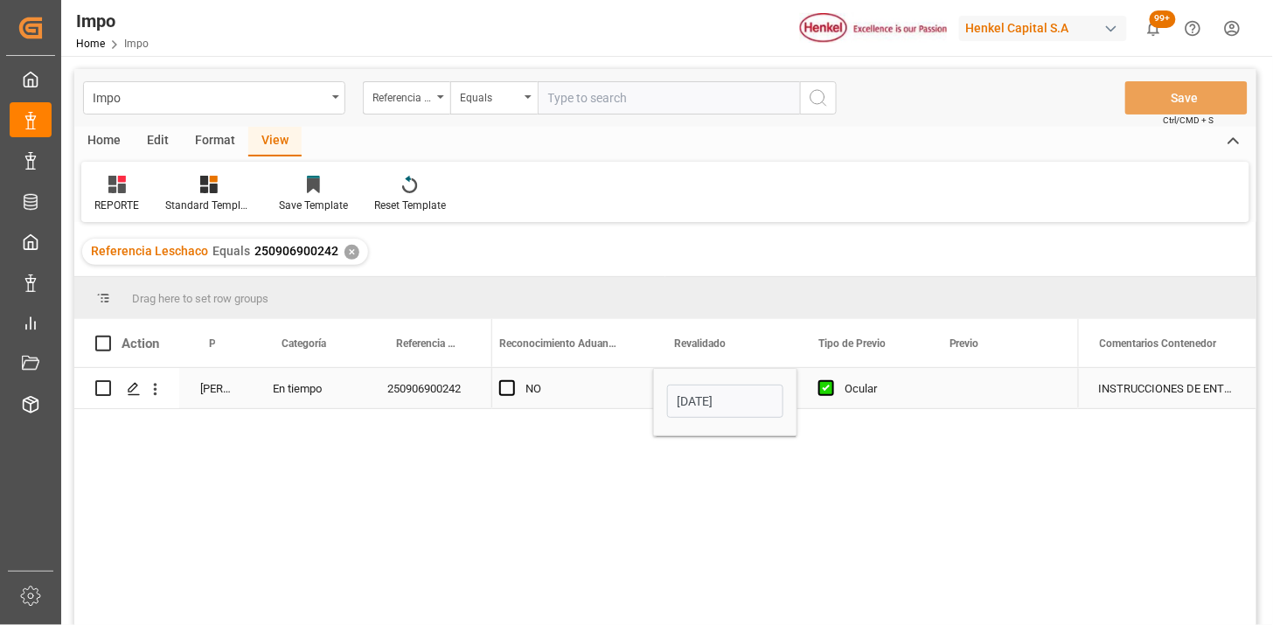
click at [592, 404] on div "NO" at bounding box center [578, 389] width 107 height 40
click at [455, 106] on div "Equals" at bounding box center [493, 97] width 87 height 33
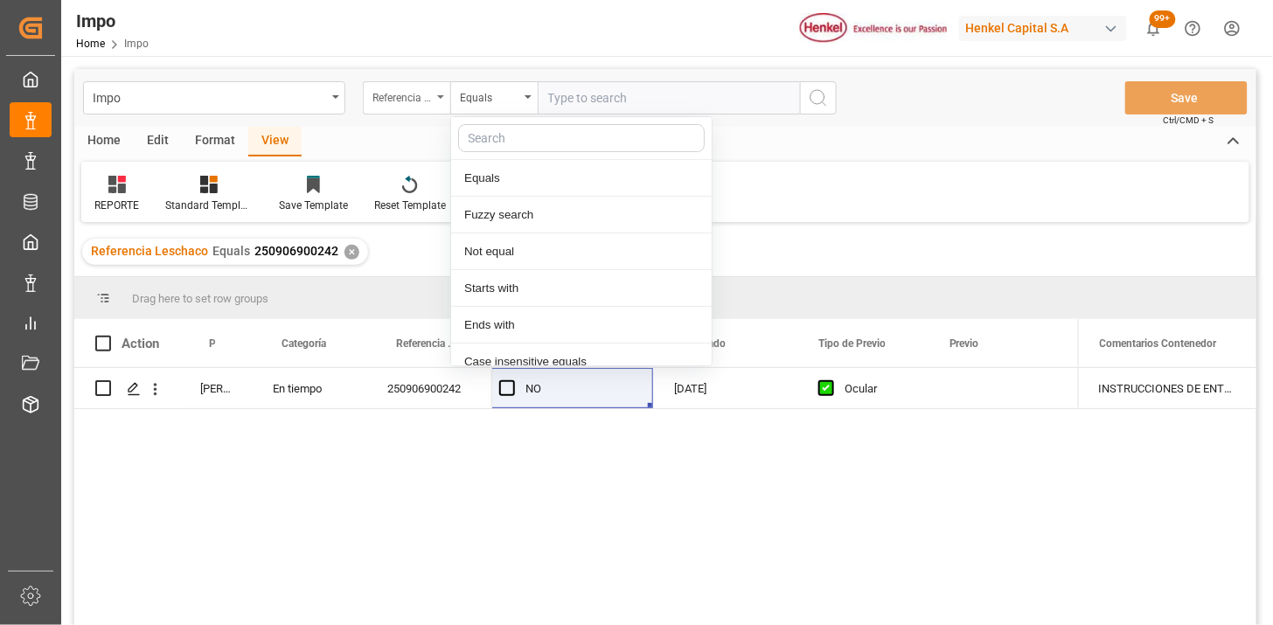
click at [421, 103] on div "Referencia Leschaco" at bounding box center [401, 96] width 59 height 20
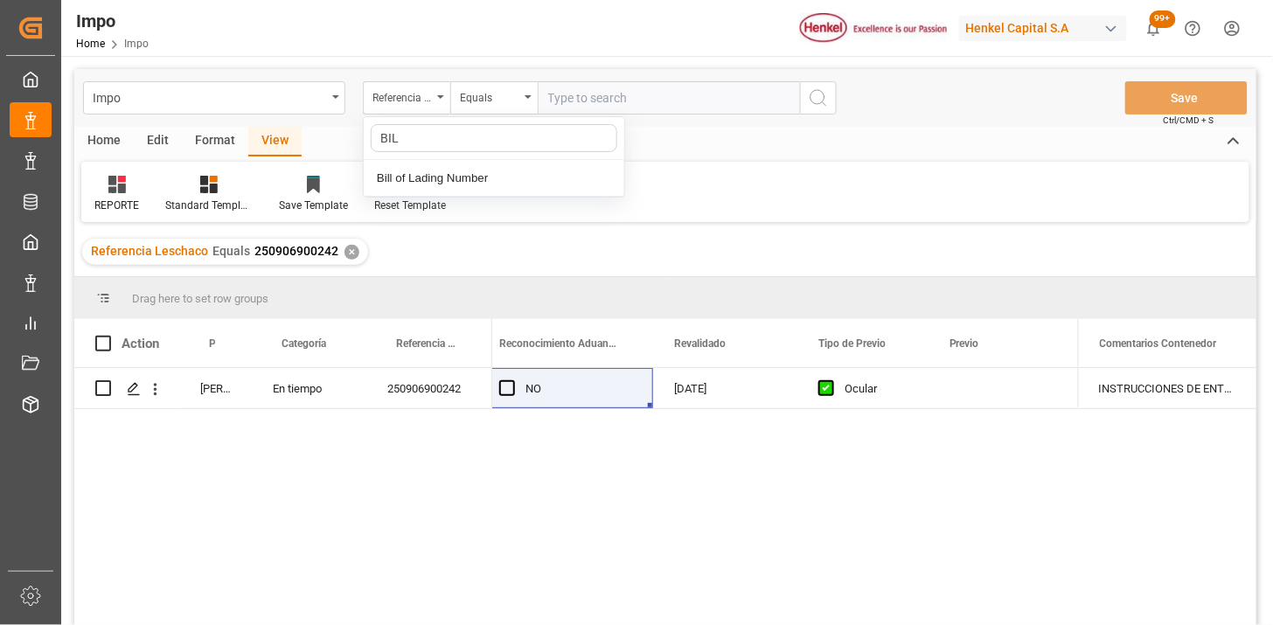
type input "BIL"
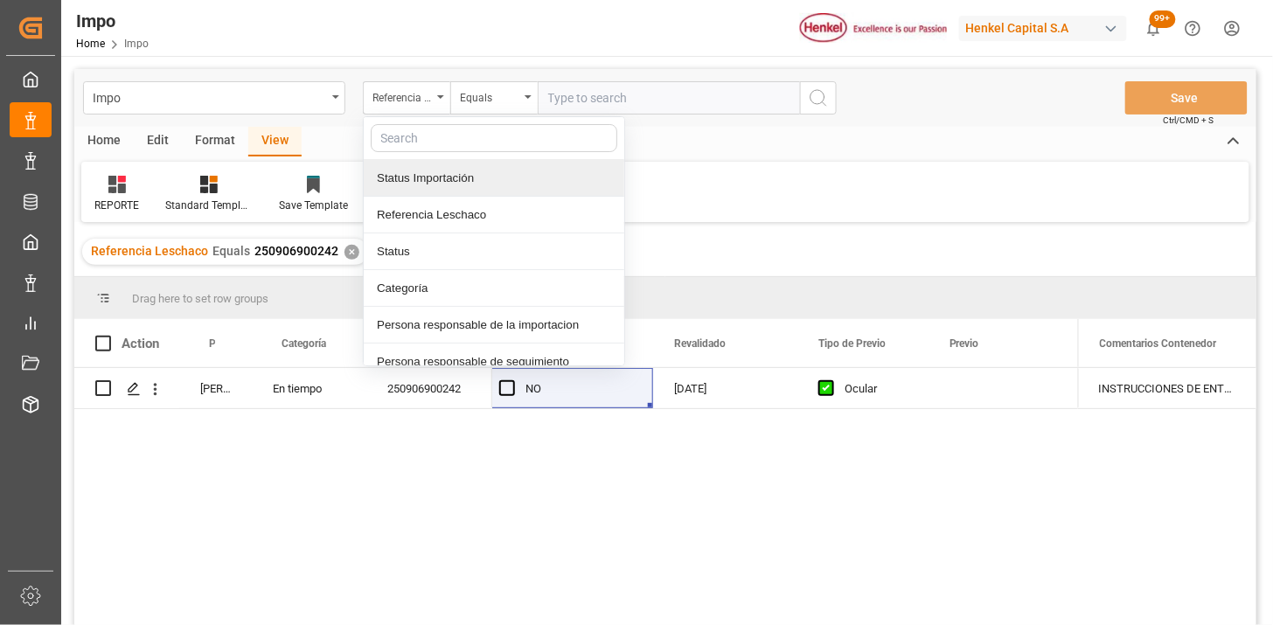
click at [468, 198] on div "Impo Referencia Leschaco Status Importación Referencia Leschaco Status Categorí…" at bounding box center [665, 370] width 1182 height 602
click at [429, 134] on input "text" at bounding box center [494, 138] width 246 height 28
type input "BIL"
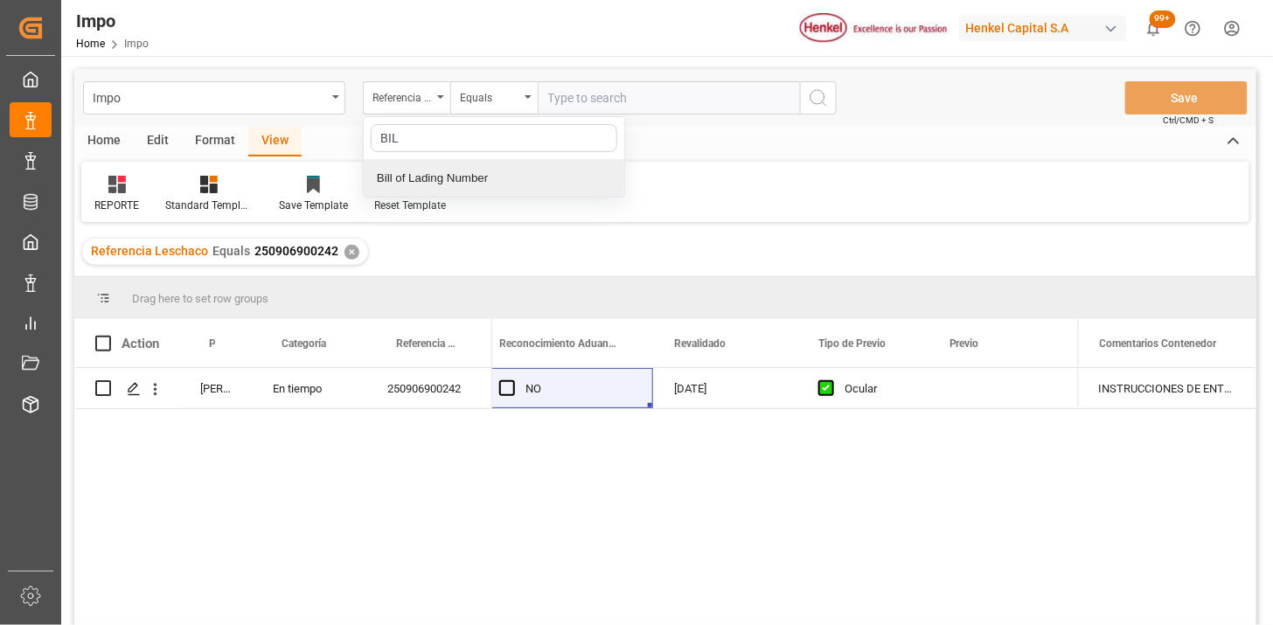
drag, startPoint x: 451, startPoint y: 177, endPoint x: 464, endPoint y: 171, distance: 14.1
click at [455, 176] on div "Bill of Lading Number" at bounding box center [494, 178] width 260 height 37
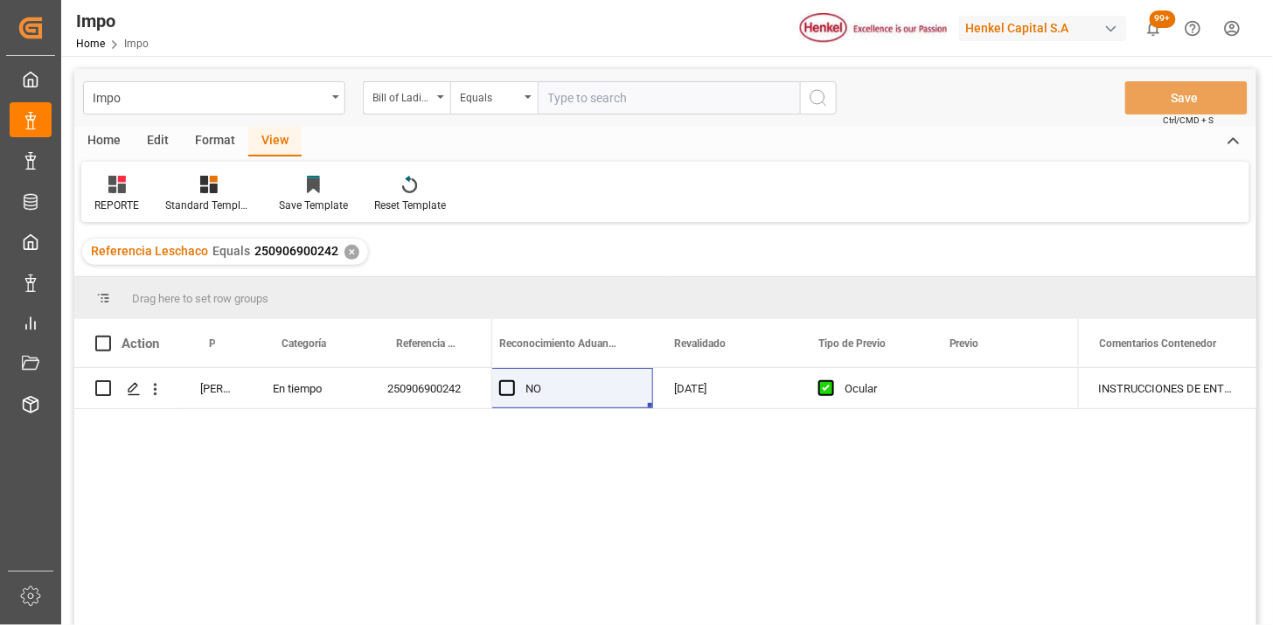
click at [574, 106] on input "text" at bounding box center [669, 97] width 262 height 33
paste input "HLCUTS12508ARYT2"
type input "HLCUTS12508ARYT2"
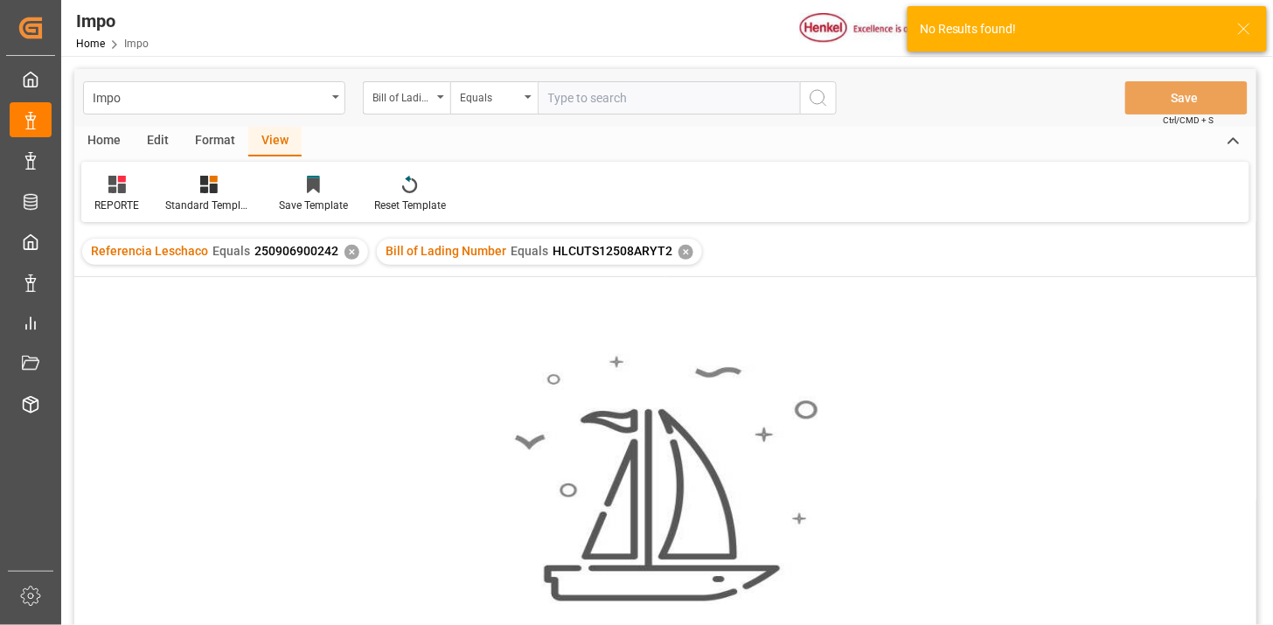
click at [344, 259] on div "Referencia Leschaco Equals 250906900242 ✕" at bounding box center [225, 252] width 286 height 26
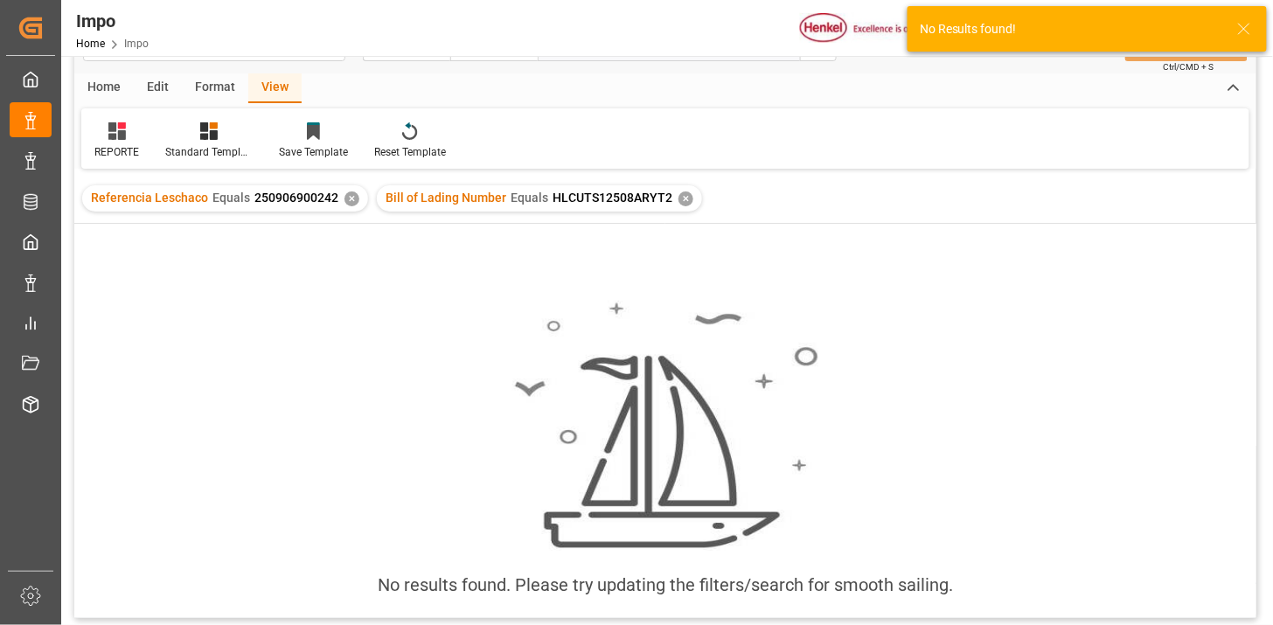
scroll to position [97, 0]
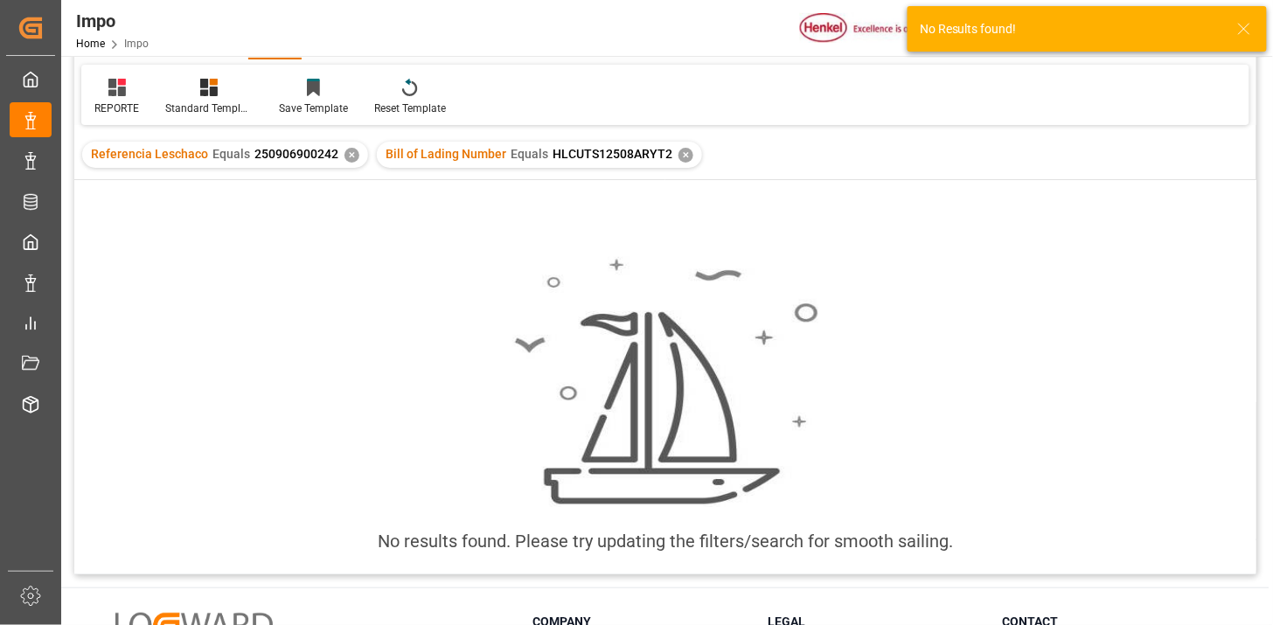
click at [347, 154] on div "✕" at bounding box center [351, 155] width 15 height 15
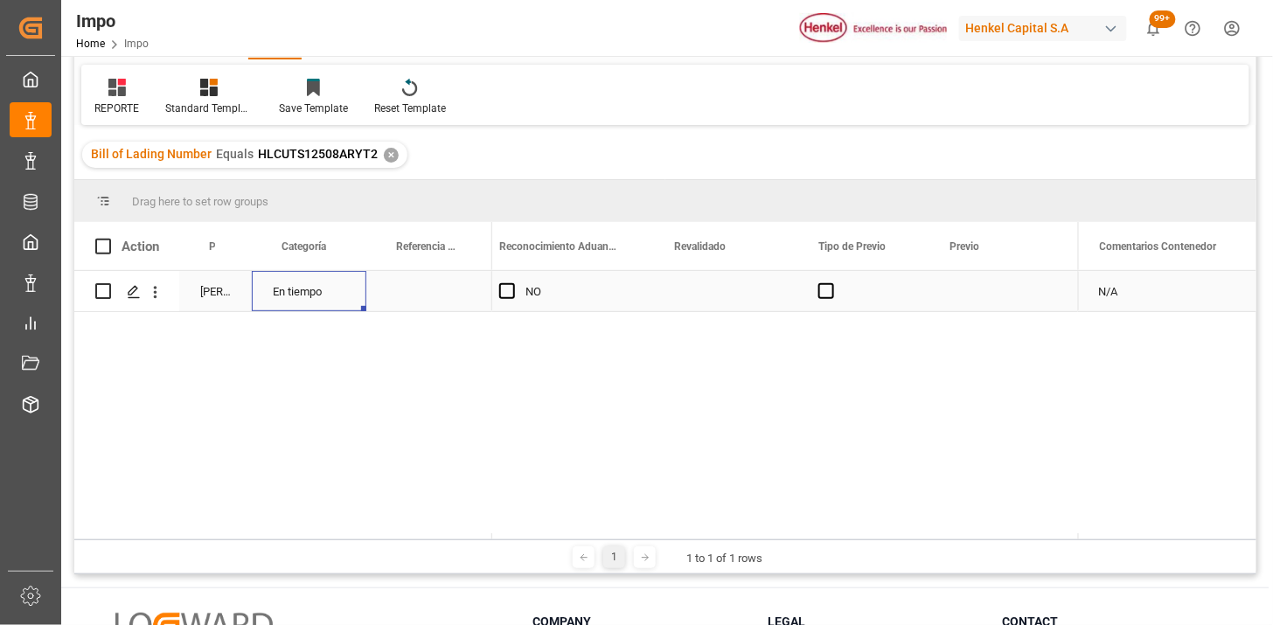
click at [307, 298] on div "En tiempo" at bounding box center [309, 291] width 115 height 40
click at [159, 301] on button "open menu" at bounding box center [155, 291] width 18 height 33
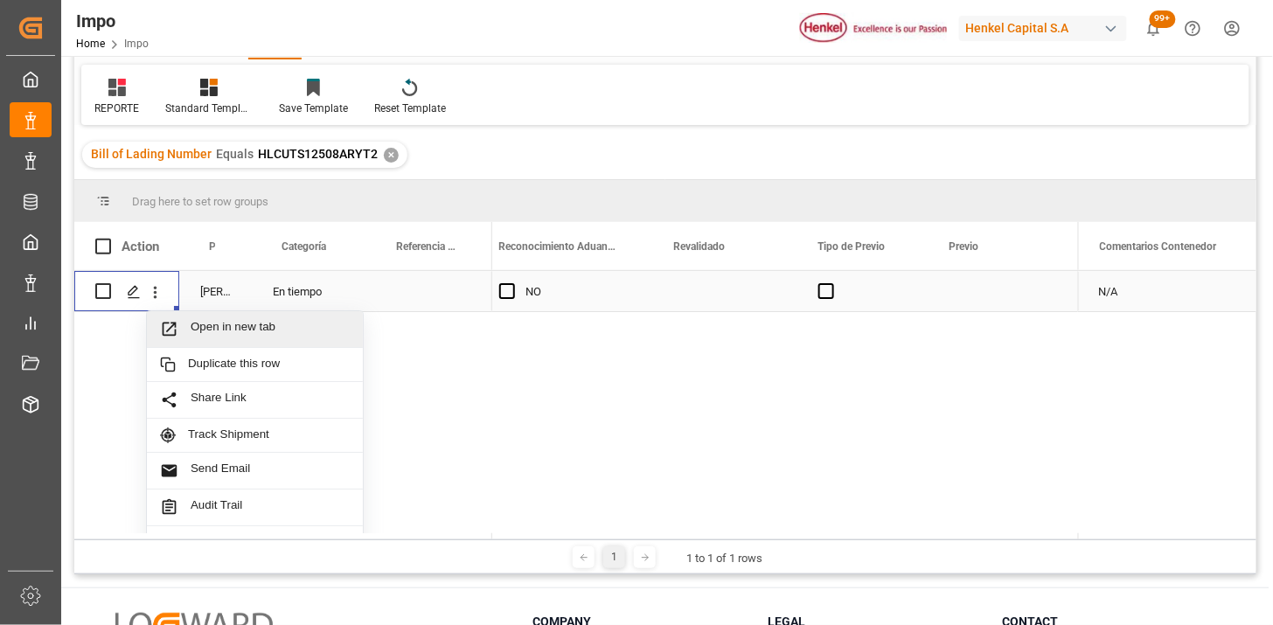
click at [188, 324] on span "Press SPACE to select this row." at bounding box center [175, 329] width 31 height 18
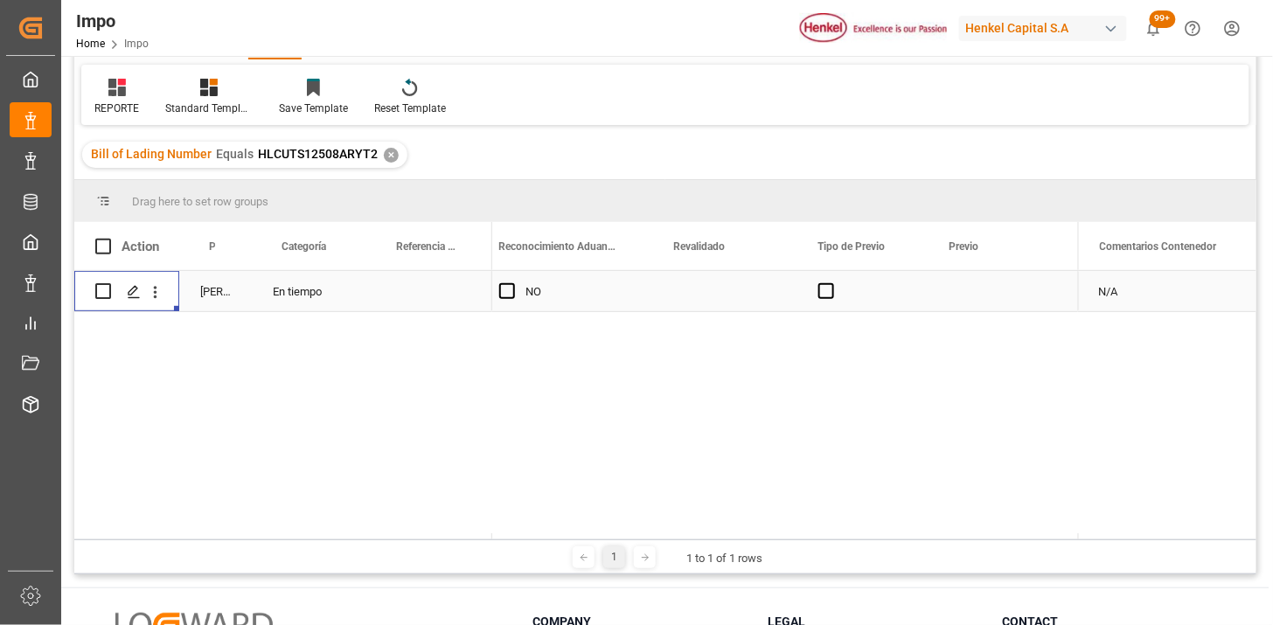
click at [327, 298] on div "En tiempo" at bounding box center [309, 291] width 115 height 40
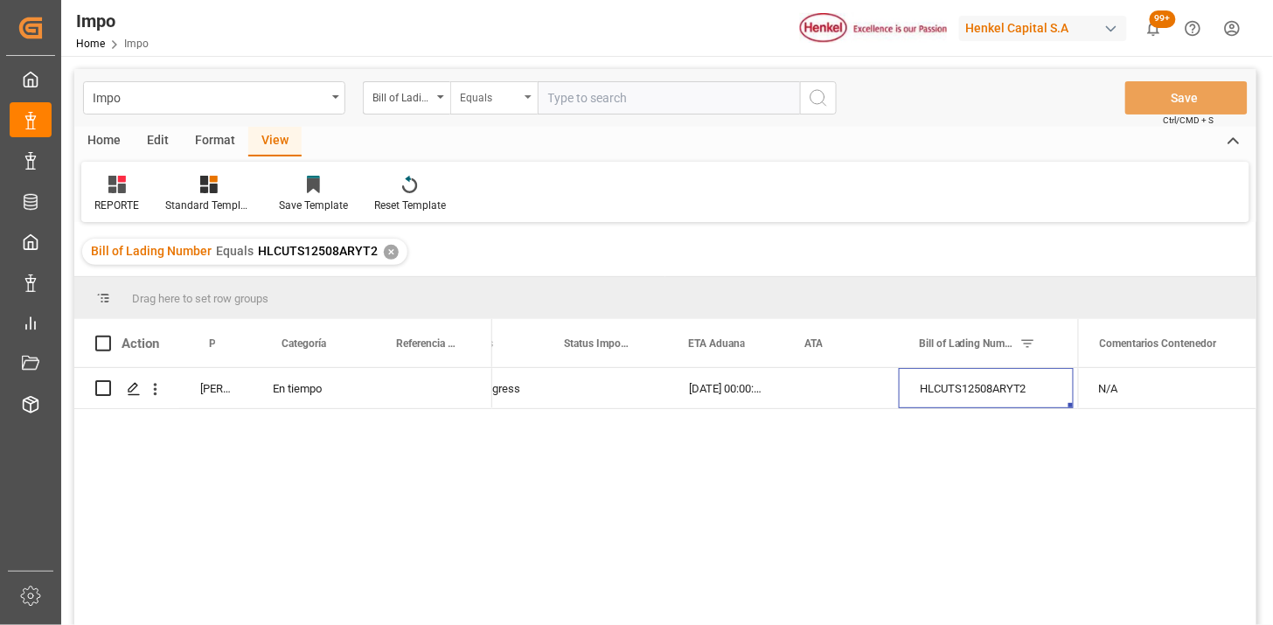
click at [495, 100] on div "Equals" at bounding box center [489, 96] width 59 height 20
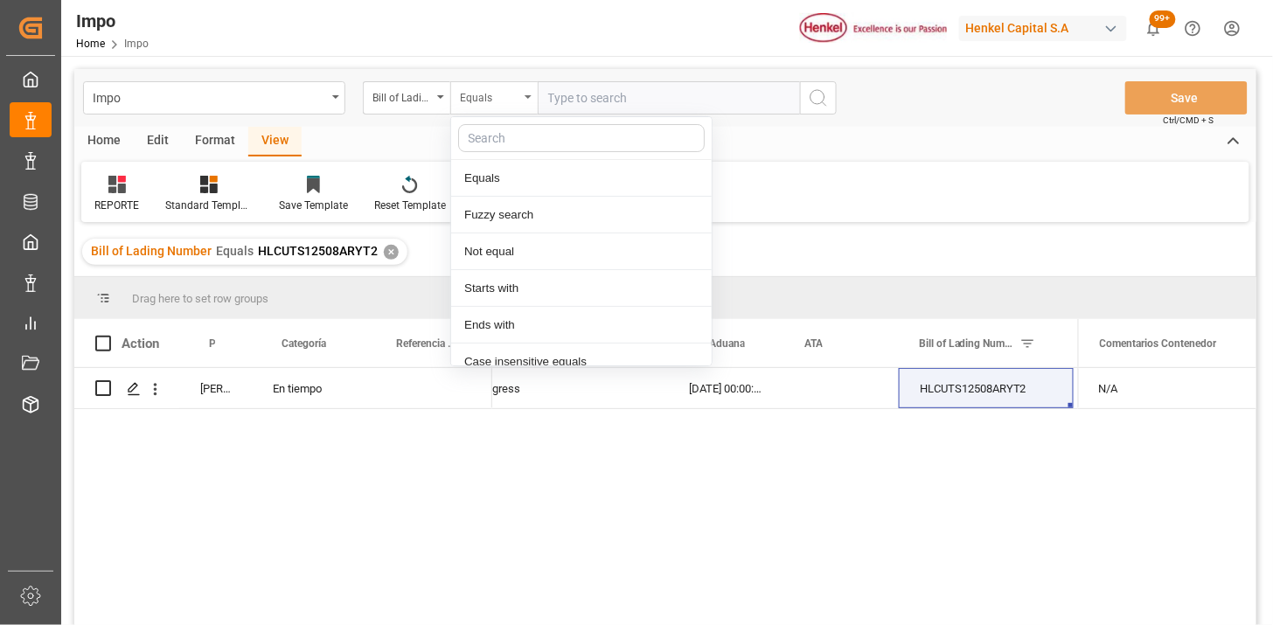
scroll to position [87, 0]
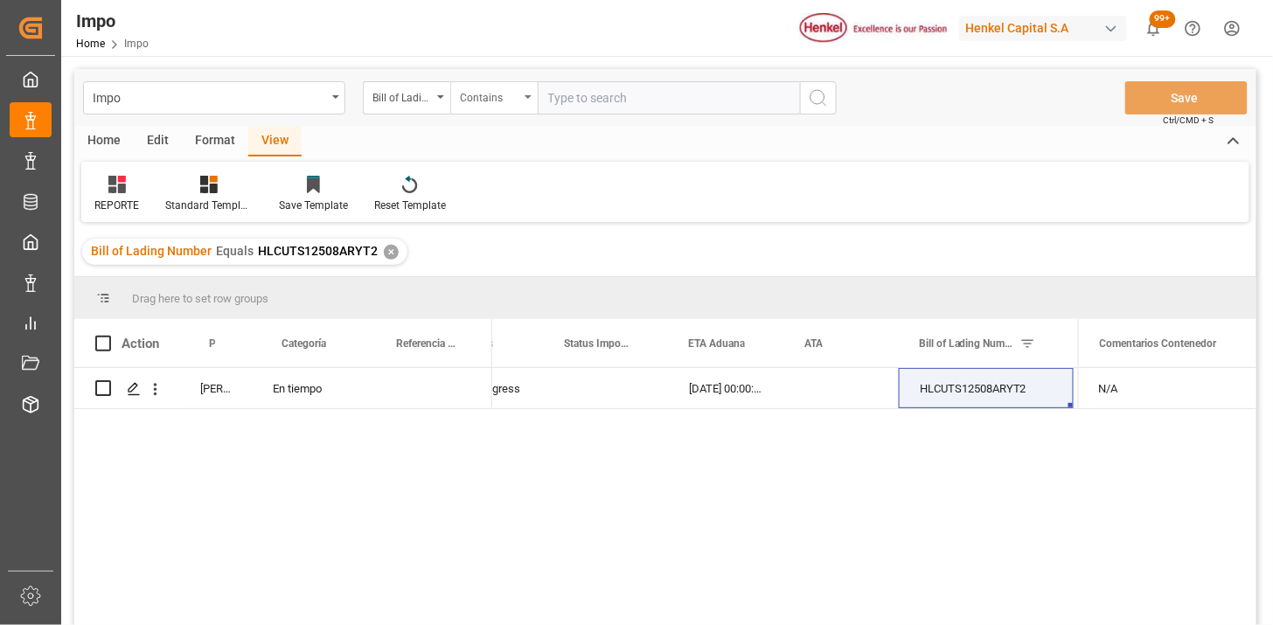
paste input "HLCUTS12508ARYT2"
click at [697, 111] on input "HLCUTS12508ARYT2," at bounding box center [669, 97] width 262 height 33
click at [712, 98] on input "HLCUTS12508ARYT2," at bounding box center [669, 97] width 262 height 33
paste input "HLCUEUR250738471"
type input "HLCUTS12508ARYT2,HLCUEUR250738471"
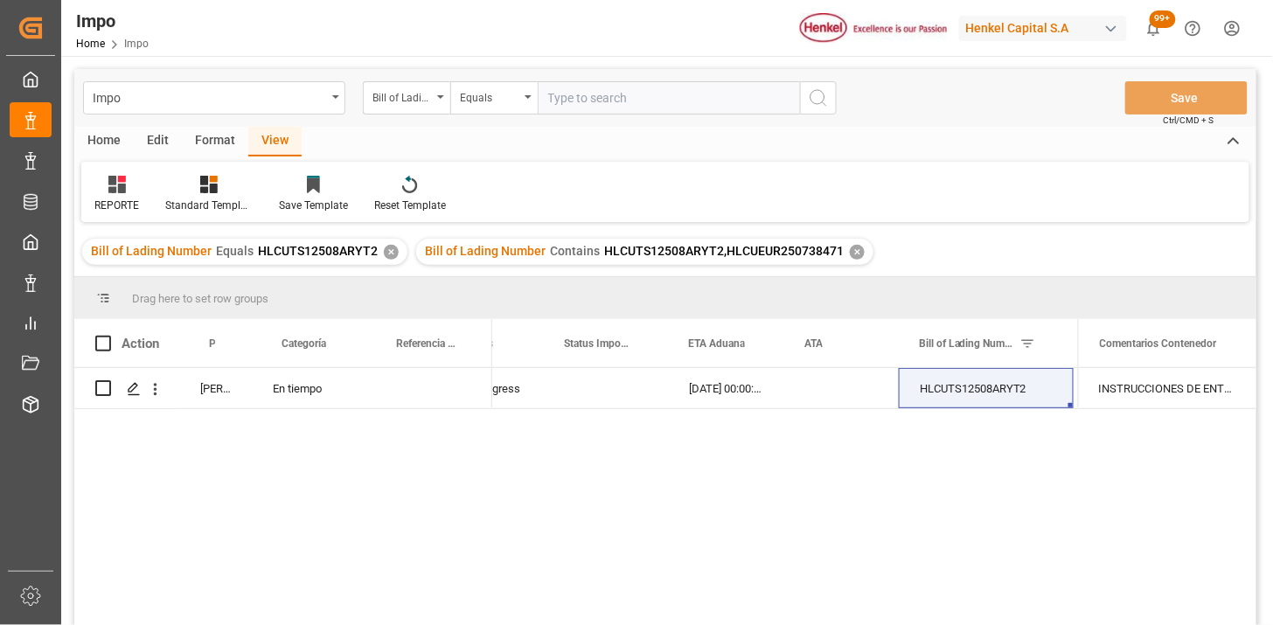
click at [384, 253] on div "✕" at bounding box center [391, 252] width 15 height 15
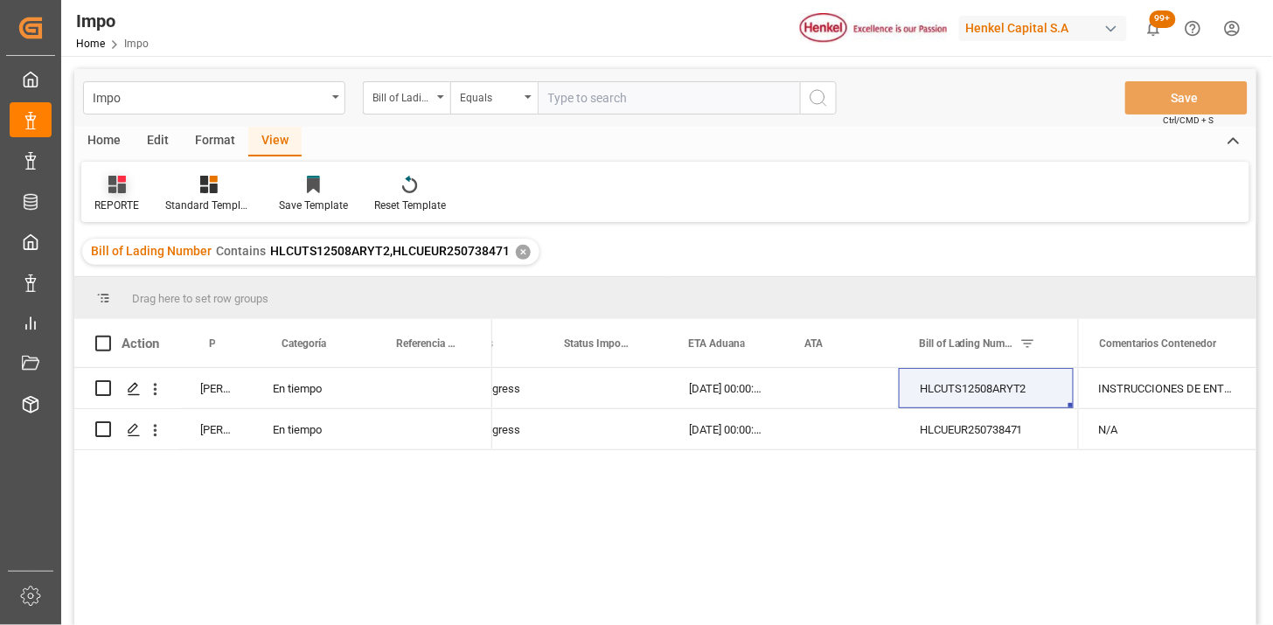
click at [128, 186] on div at bounding box center [116, 184] width 45 height 18
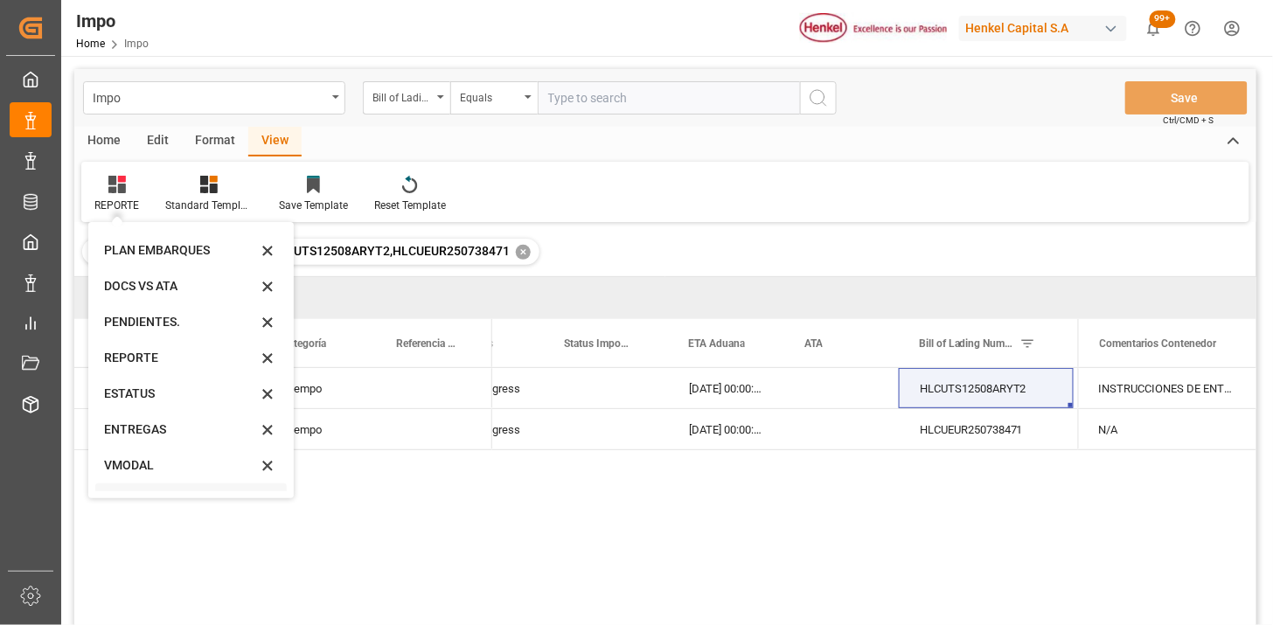
scroll to position [96, 0]
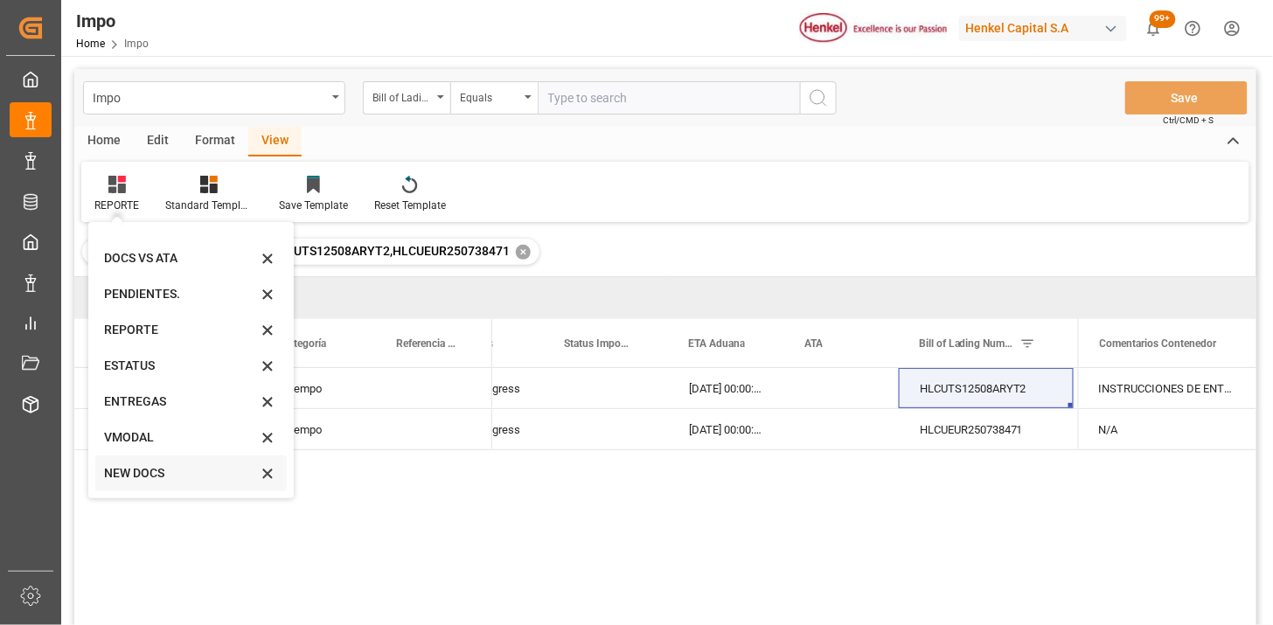
click at [159, 474] on div "NEW DOCS" at bounding box center [180, 473] width 153 height 18
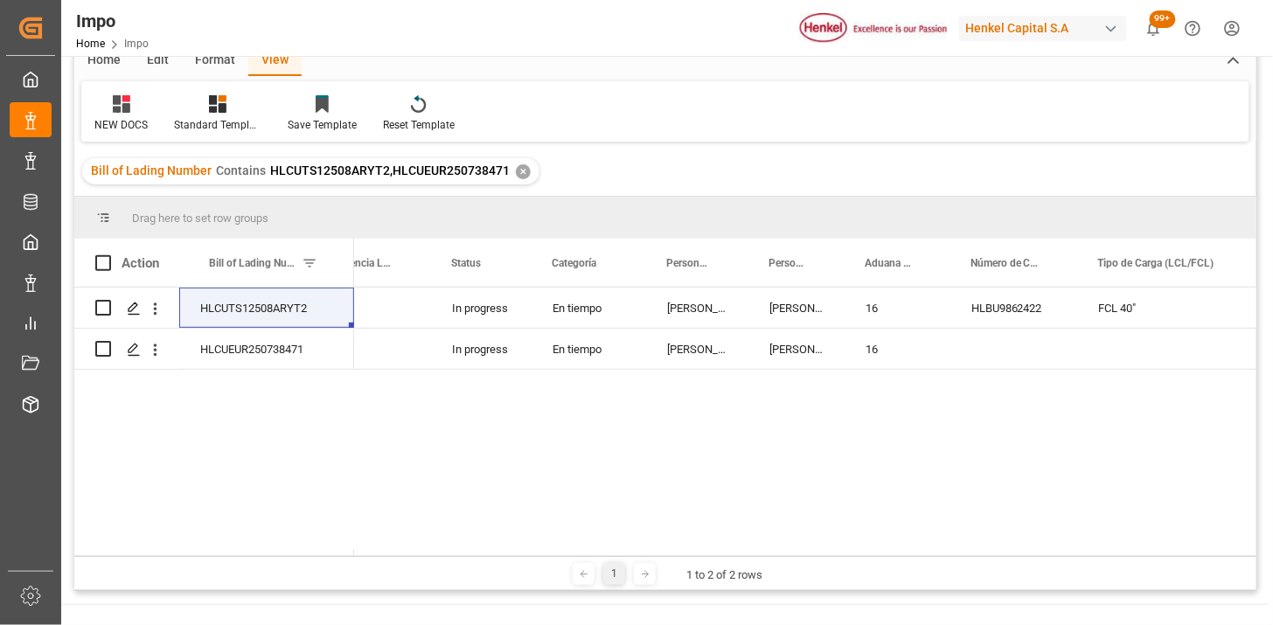
scroll to position [97, 0]
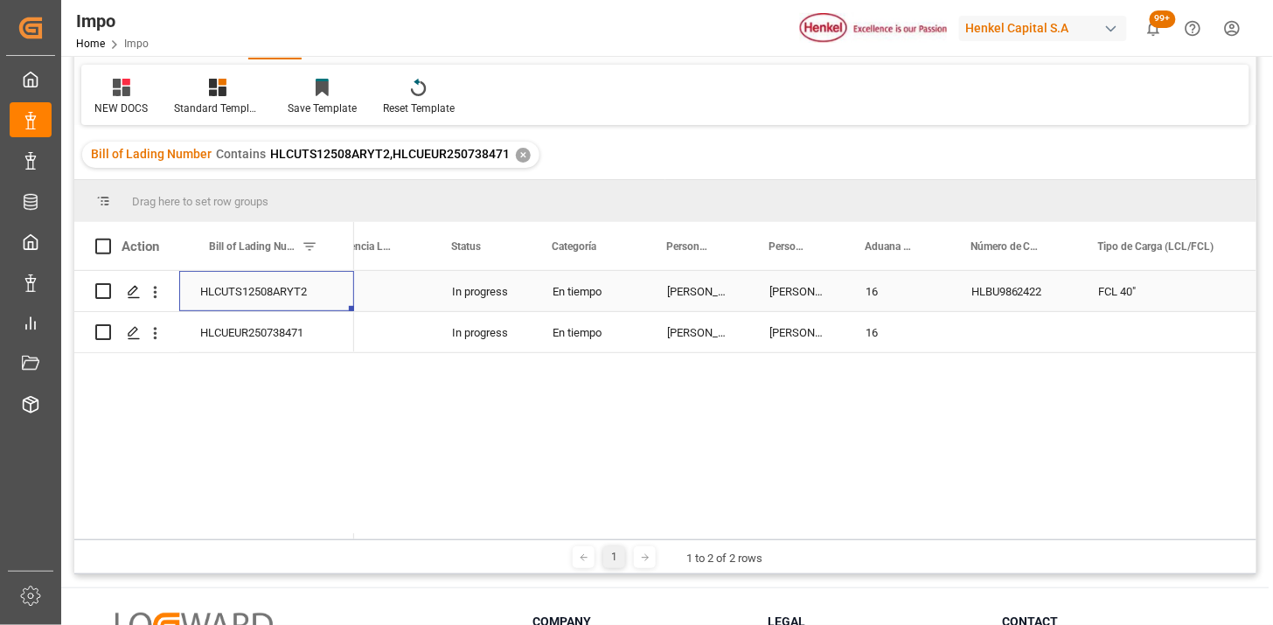
click at [321, 302] on div "HLCUTS12508ARYT2" at bounding box center [266, 291] width 175 height 40
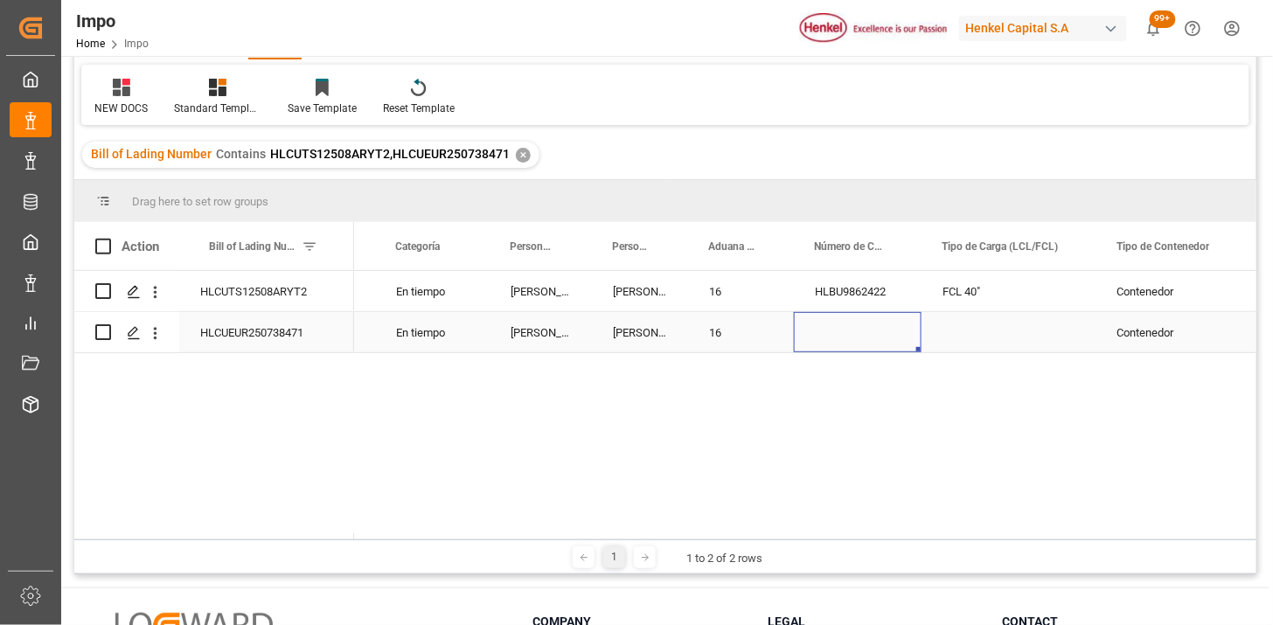
click at [857, 338] on div "Press SPACE to select this row." at bounding box center [858, 332] width 128 height 40
click at [857, 337] on div "Press SPACE to select this row." at bounding box center [858, 332] width 128 height 40
click at [857, 337] on div "Press SPACE to select this row." at bounding box center [858, 321] width 128 height 61
click at [857, 333] on input "Press SPACE to select this row." at bounding box center [858, 321] width 100 height 33
paste input "HLBU 9156200"
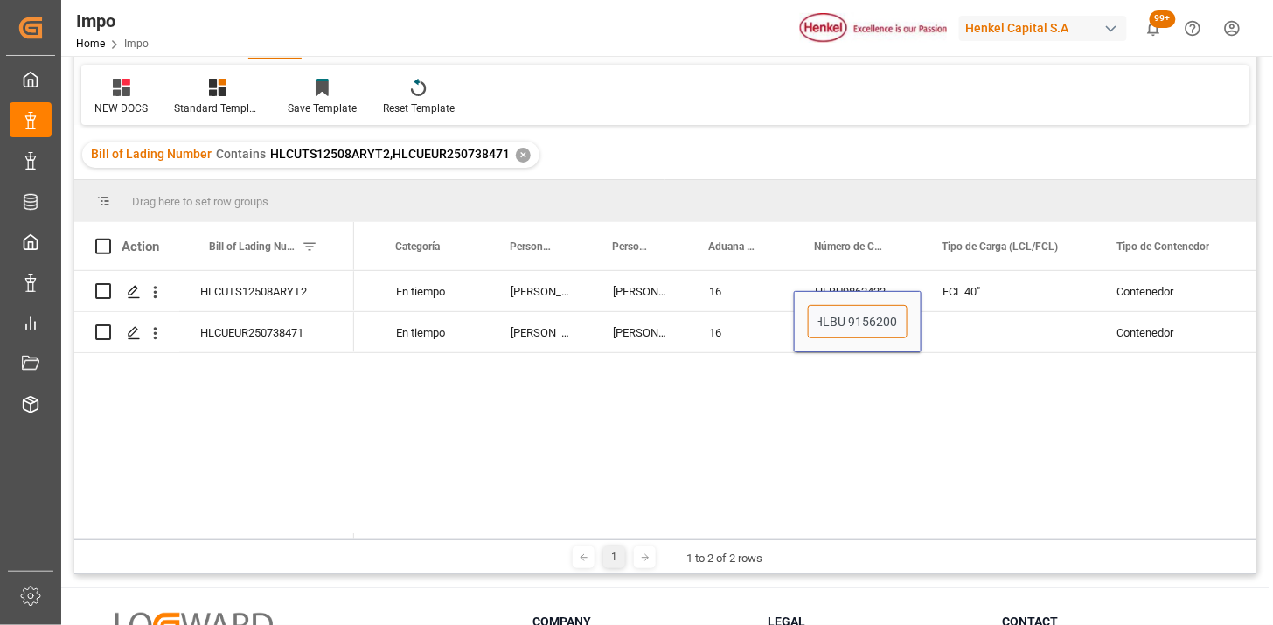
scroll to position [0, 3]
type input "HLBU9156200"
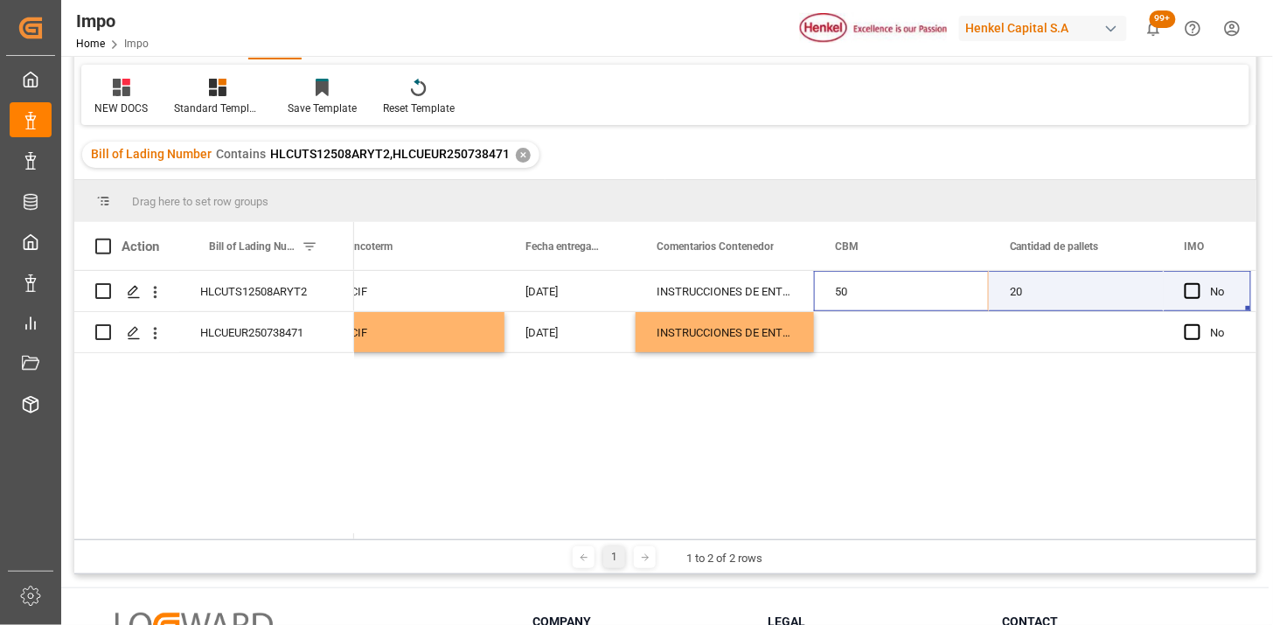
scroll to position [0, 1783]
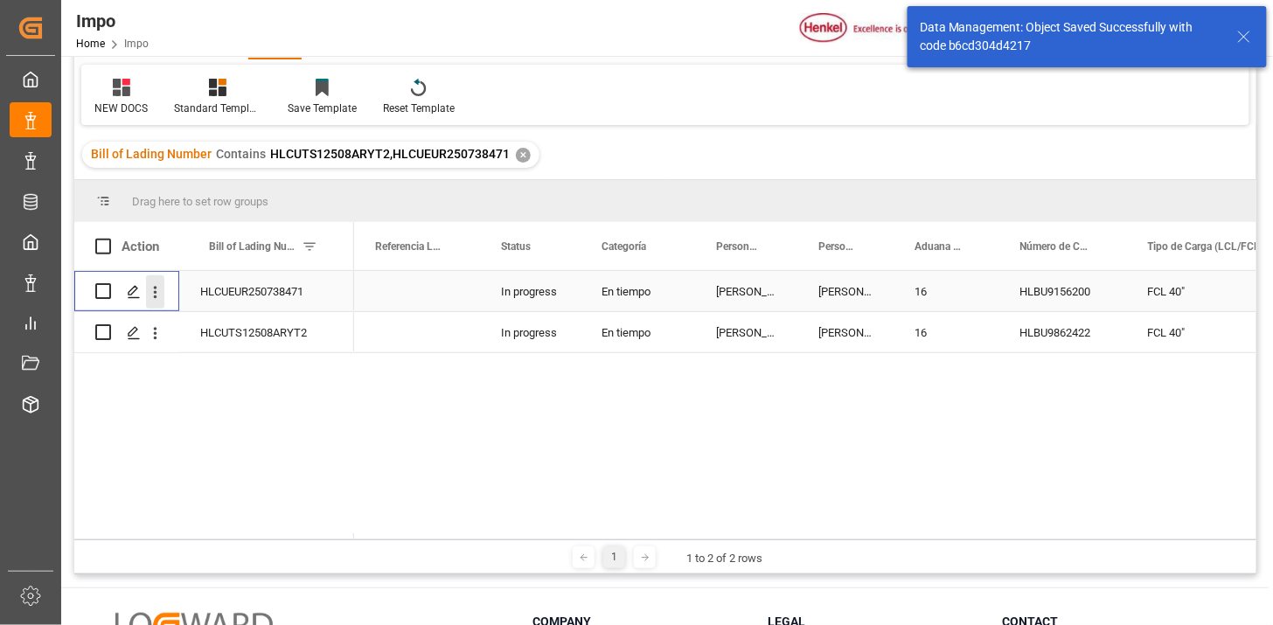
click at [154, 294] on icon "open menu" at bounding box center [155, 292] width 18 height 18
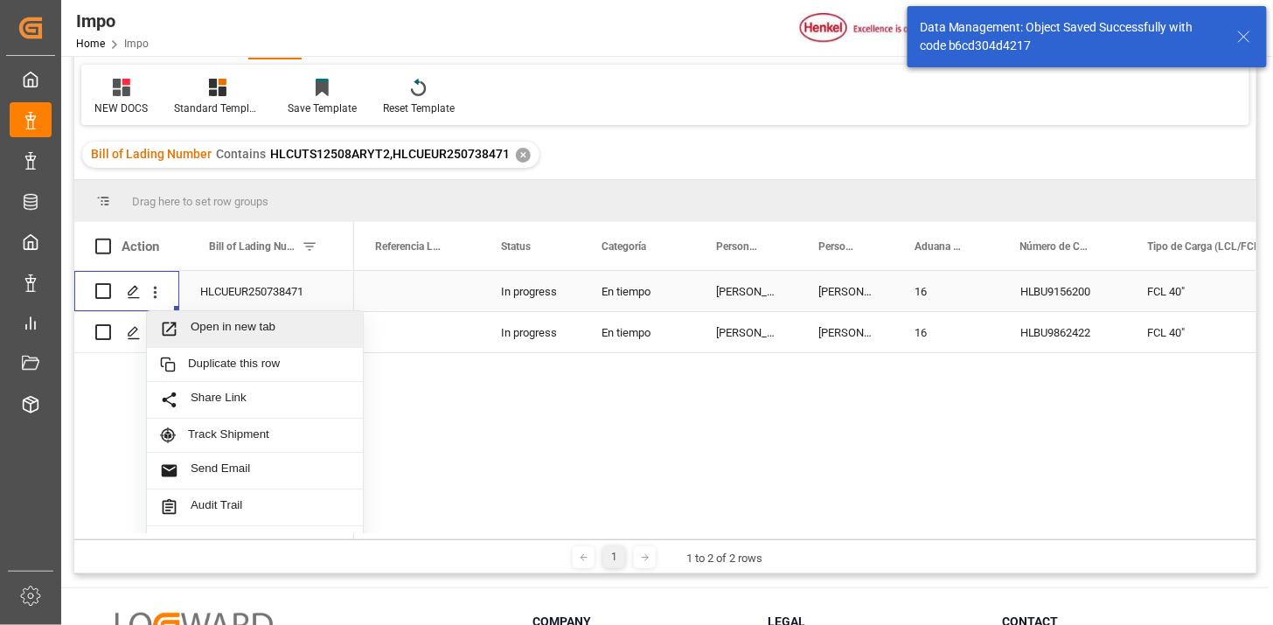
click at [201, 329] on span "Open in new tab" at bounding box center [270, 329] width 159 height 18
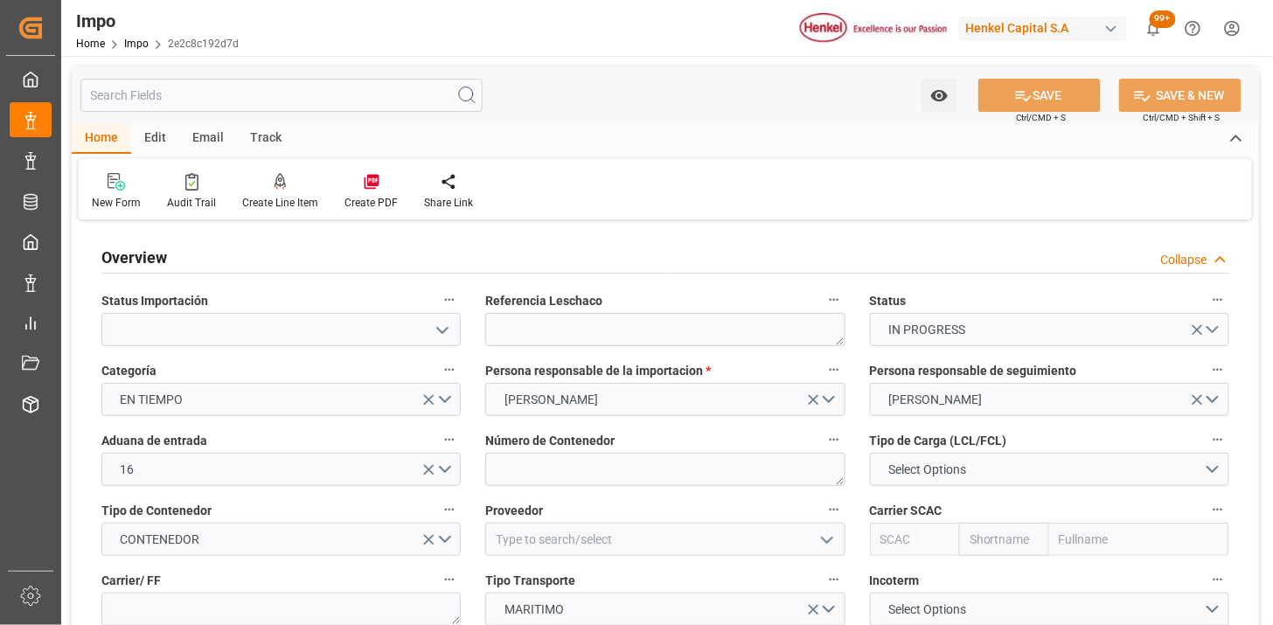
type input "[DATE]"
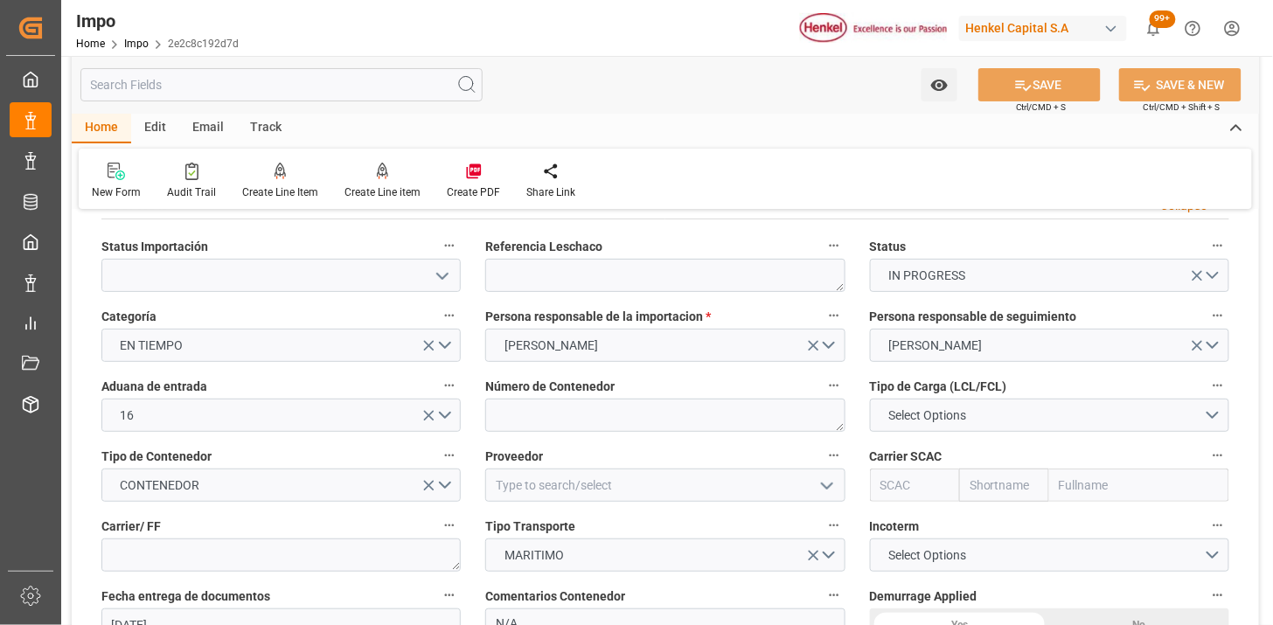
scroll to position [97, 0]
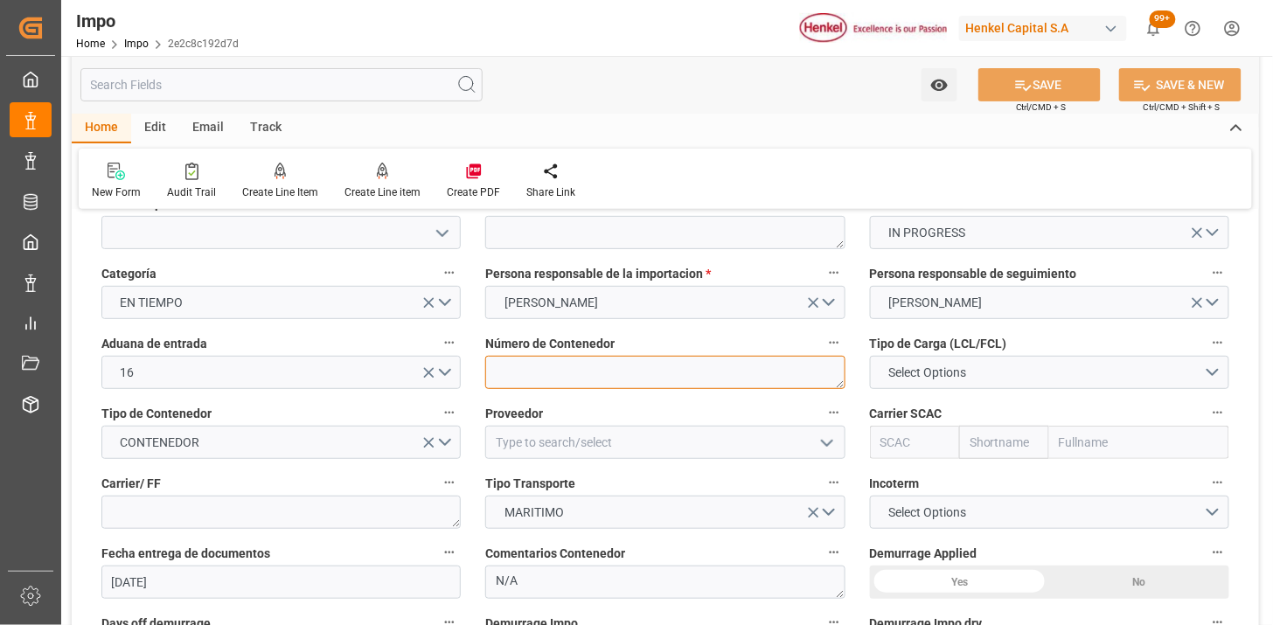
click at [553, 376] on textarea at bounding box center [664, 372] width 359 height 33
paste textarea "TIIU5153985"
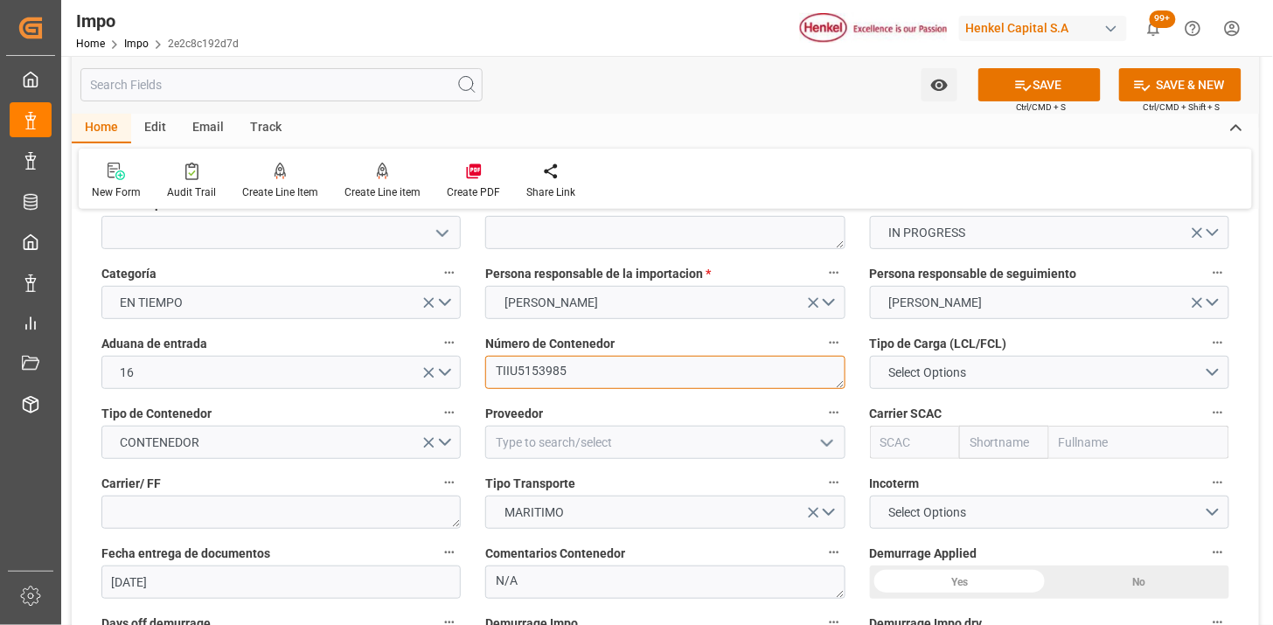
type textarea "TIIU5153985"
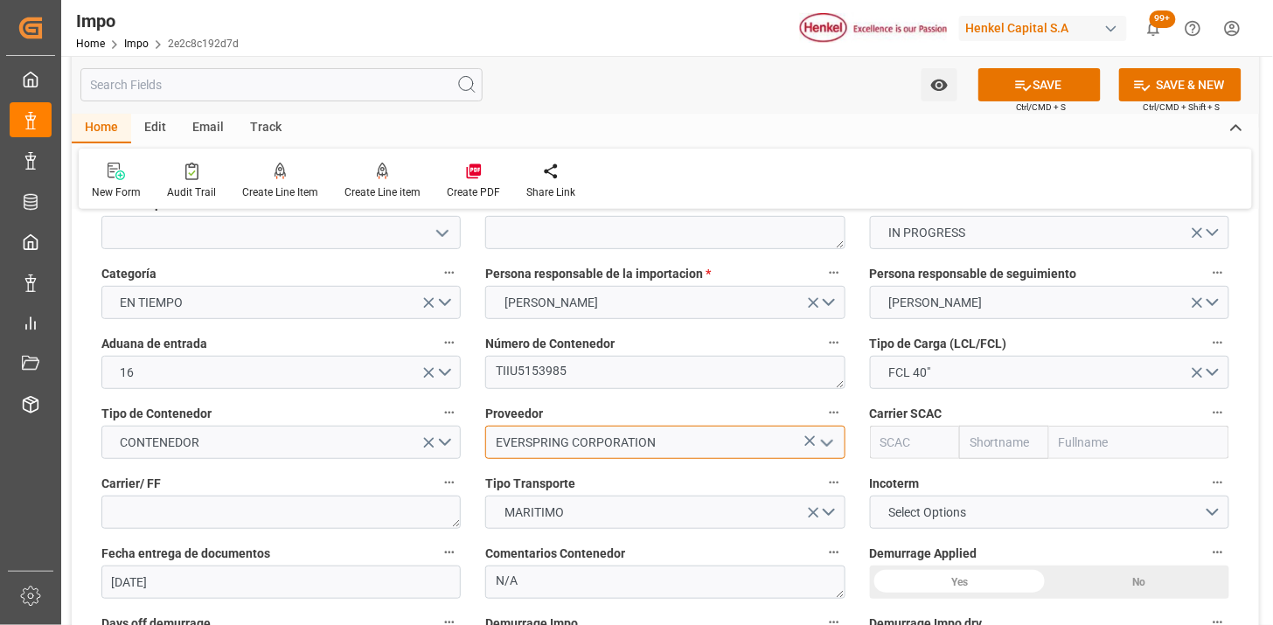
type input "EVERSPRING CORPORATION"
type input "EGLV"
type input "Evergreen"
type input "Evergreen Marine Corp."
type input "EGLV"
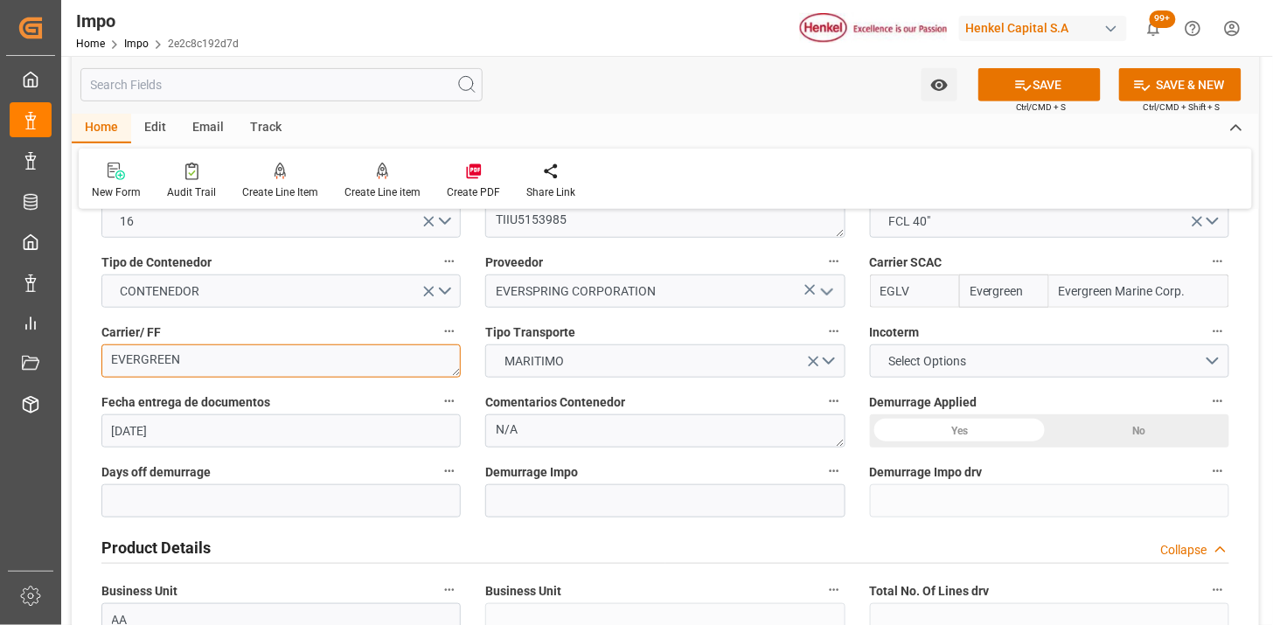
scroll to position [291, 0]
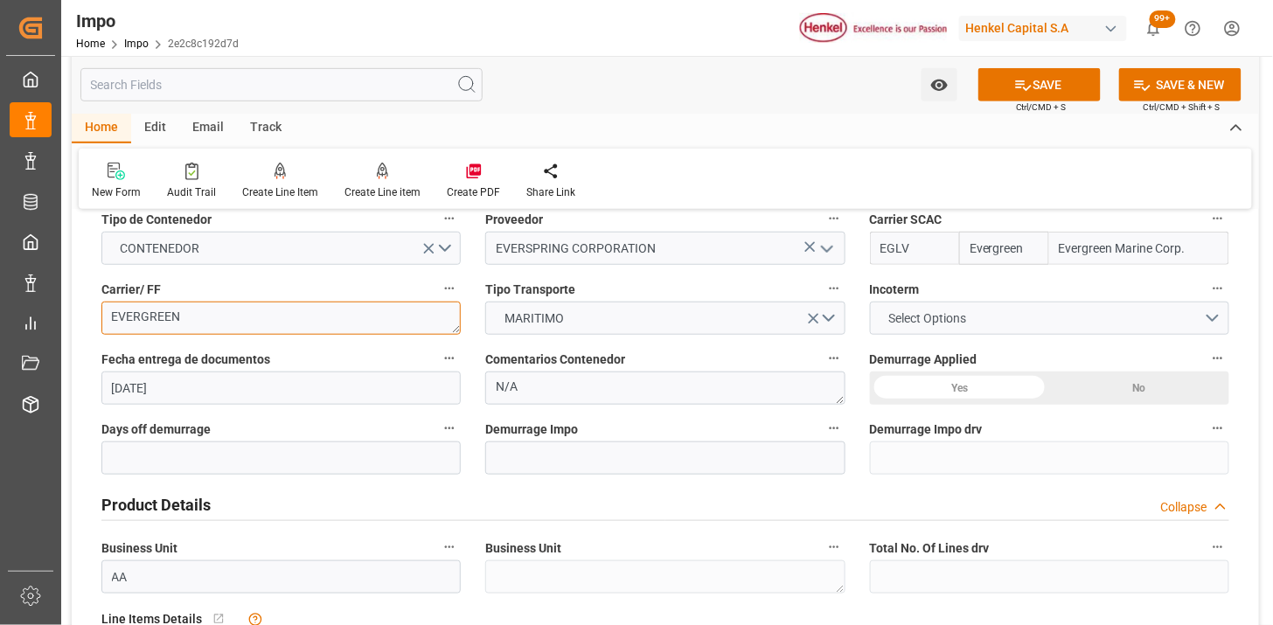
type textarea "EVERGREEN"
click at [906, 319] on span "Select Options" at bounding box center [926, 318] width 95 height 18
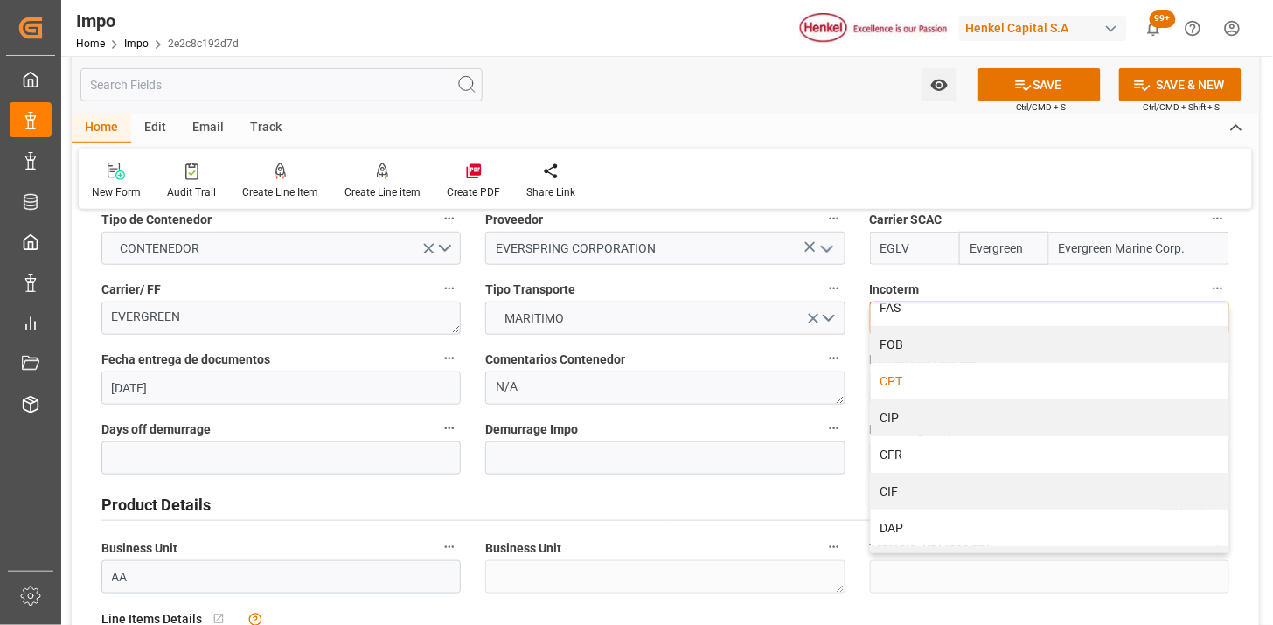
scroll to position [97, 0]
click at [918, 441] on div "CFR" at bounding box center [1049, 445] width 357 height 37
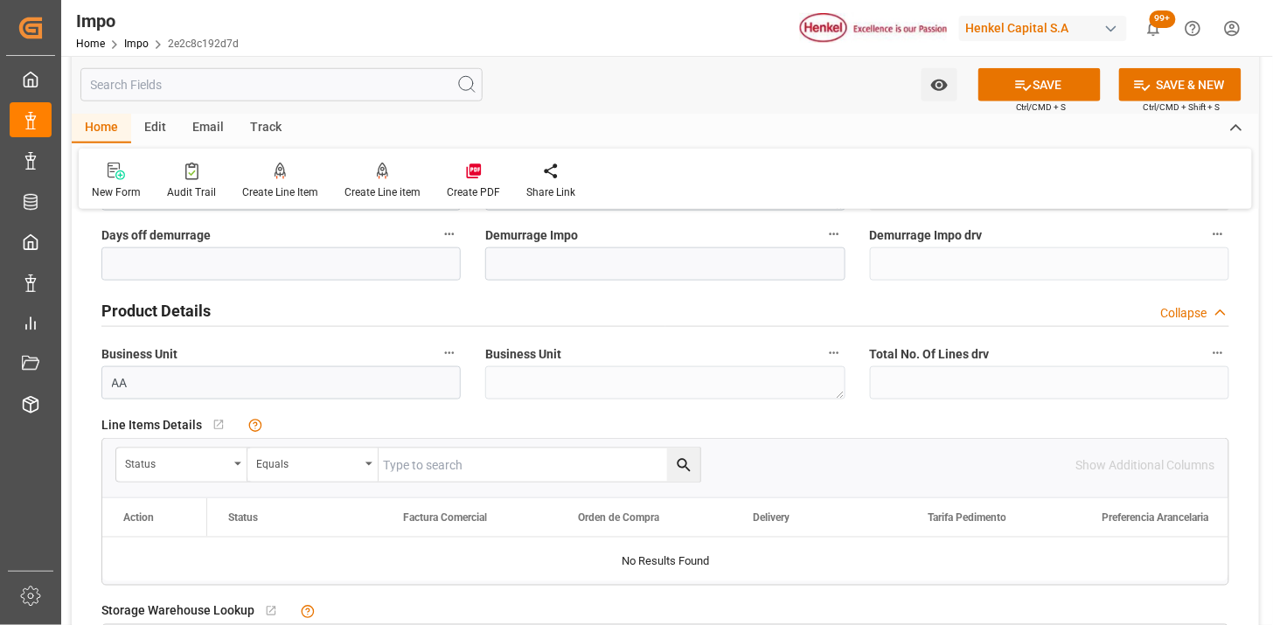
scroll to position [582, 0]
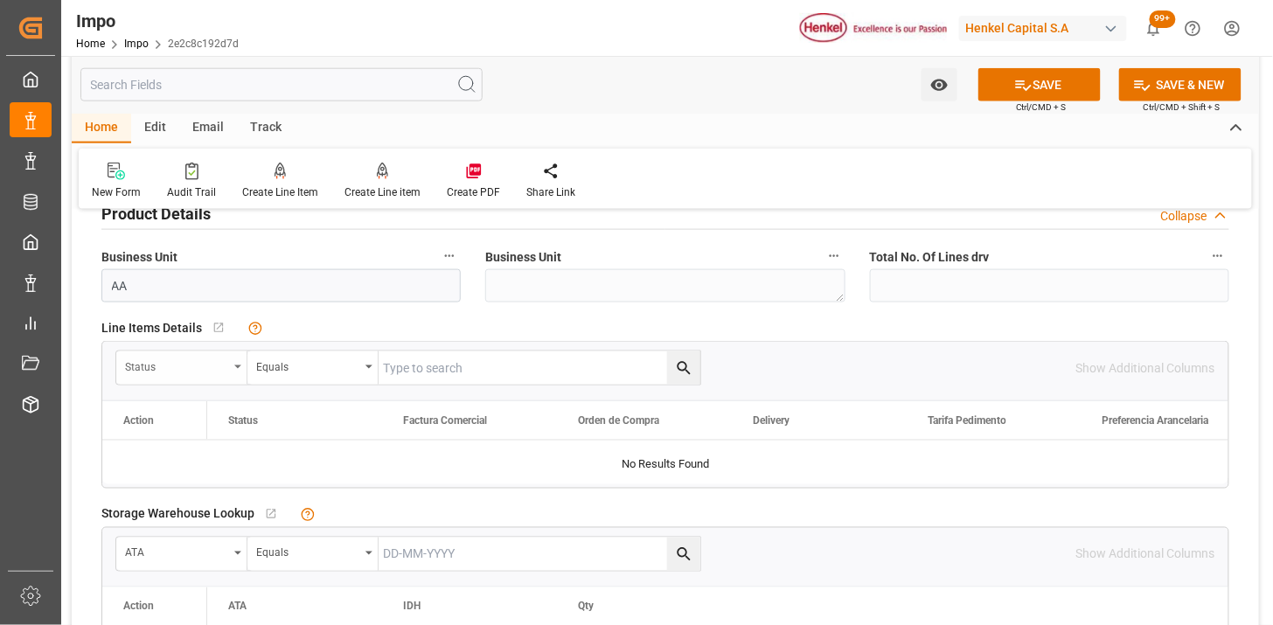
click at [149, 371] on div "Status" at bounding box center [176, 365] width 103 height 20
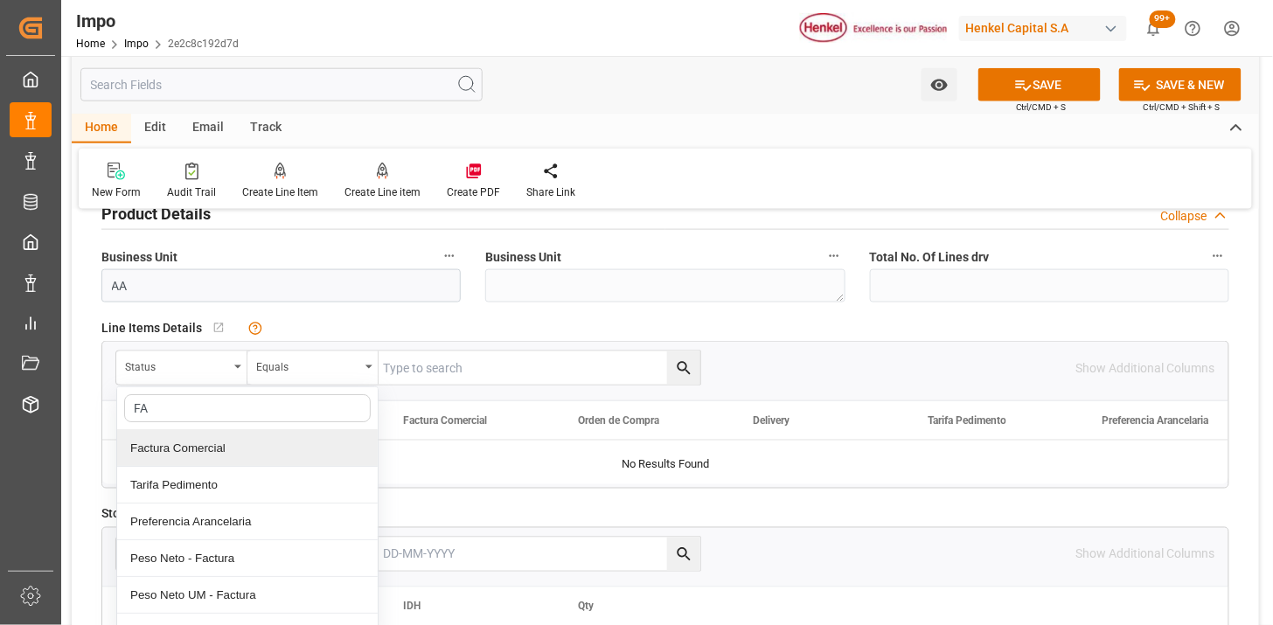
type input "FAC"
drag, startPoint x: 204, startPoint y: 448, endPoint x: 226, endPoint y: 441, distance: 22.9
click at [208, 447] on div "Factura Comercial" at bounding box center [247, 448] width 260 height 37
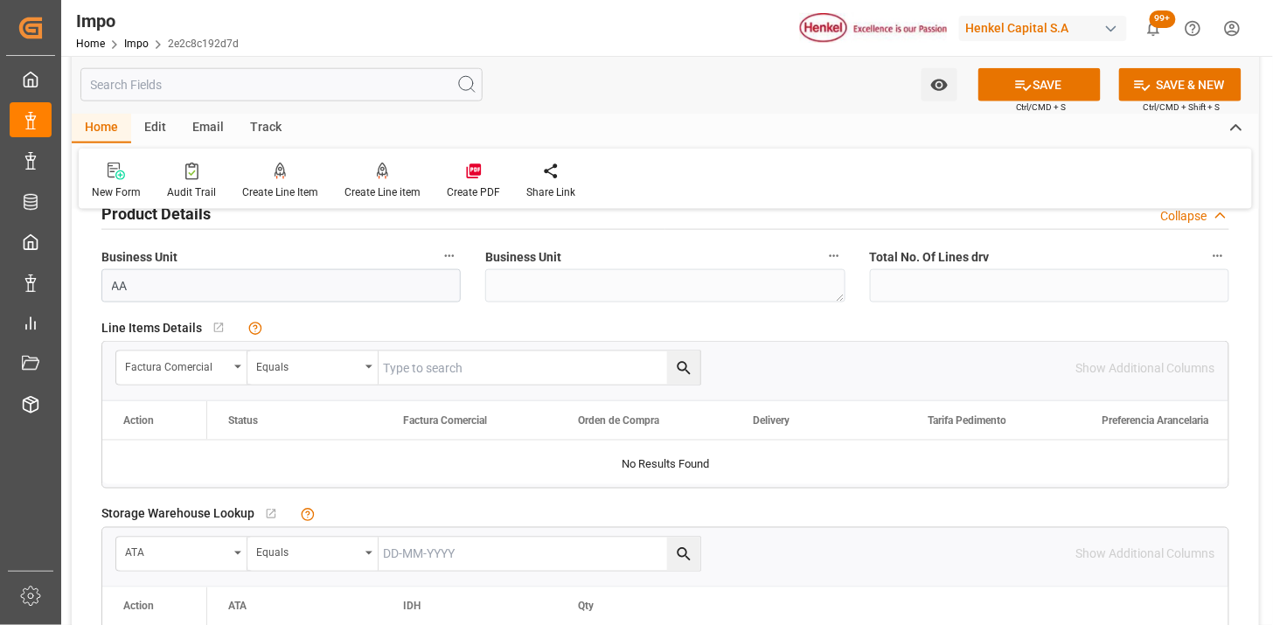
click at [443, 377] on input "text" at bounding box center [539, 367] width 322 height 33
paste input "I250528"
type input "I250528"
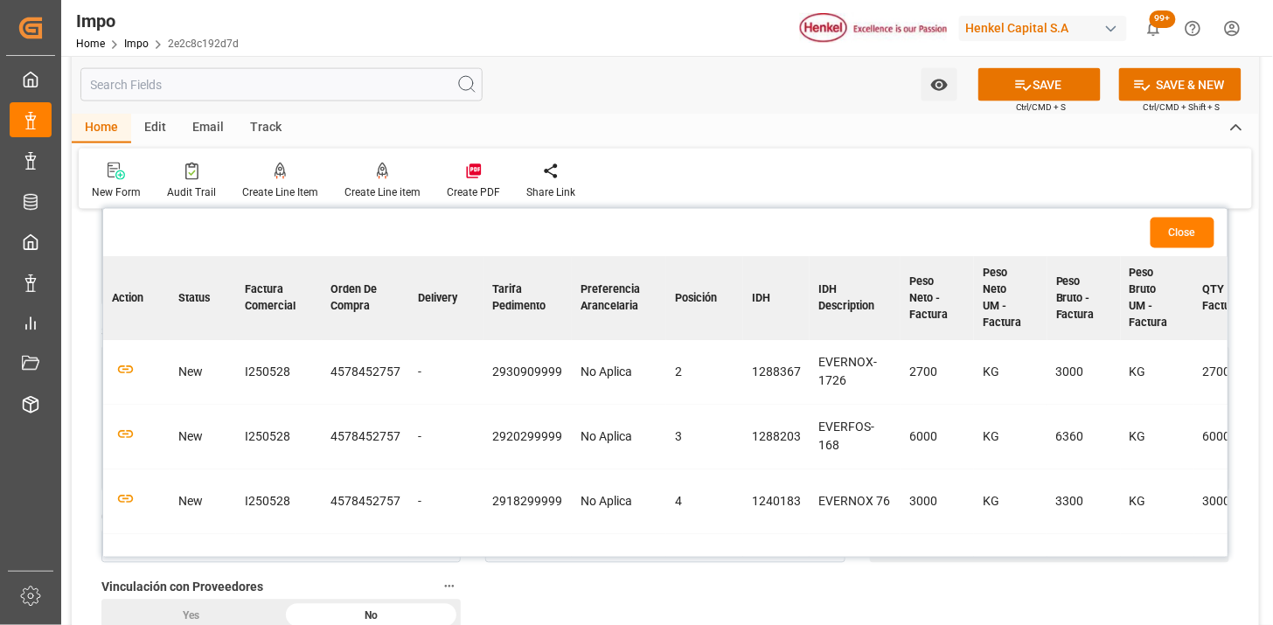
scroll to position [776, 0]
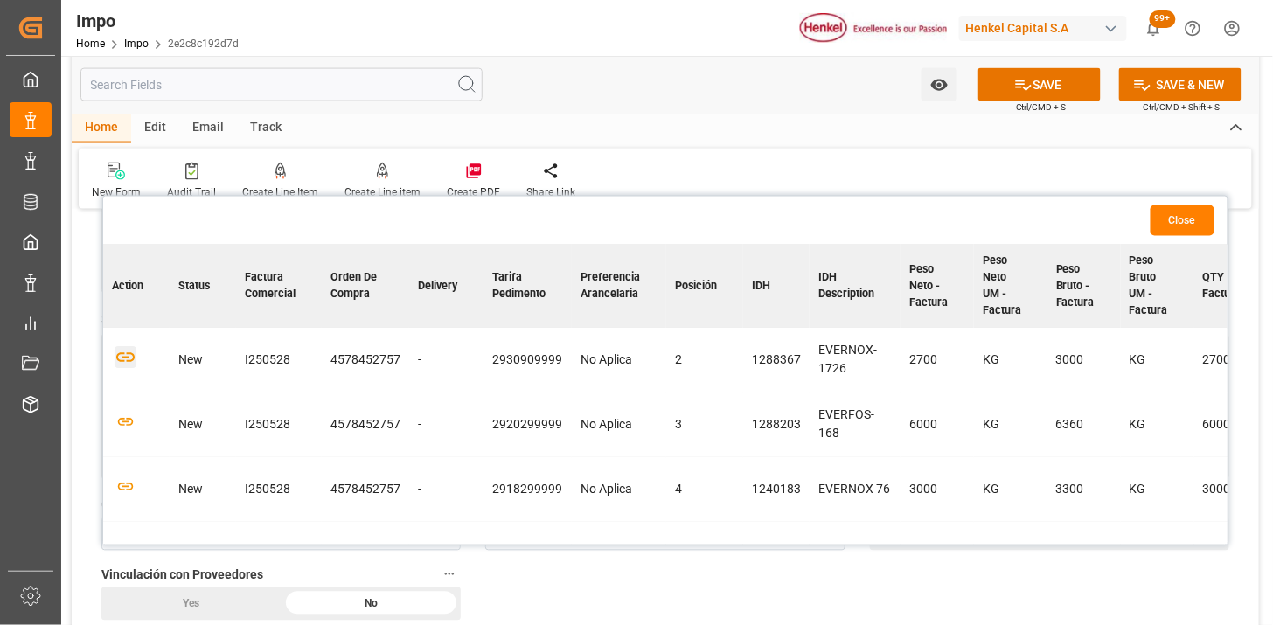
click at [123, 353] on icon "button" at bounding box center [125, 358] width 18 height 10
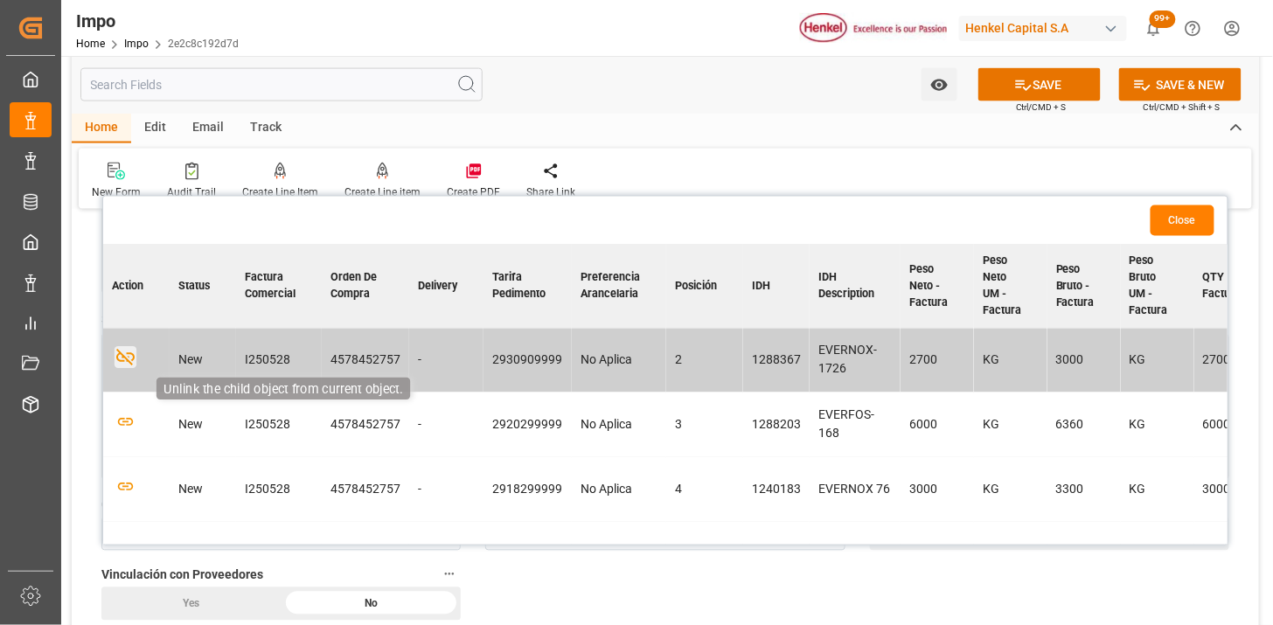
click at [129, 359] on icon "button" at bounding box center [126, 358] width 22 height 22
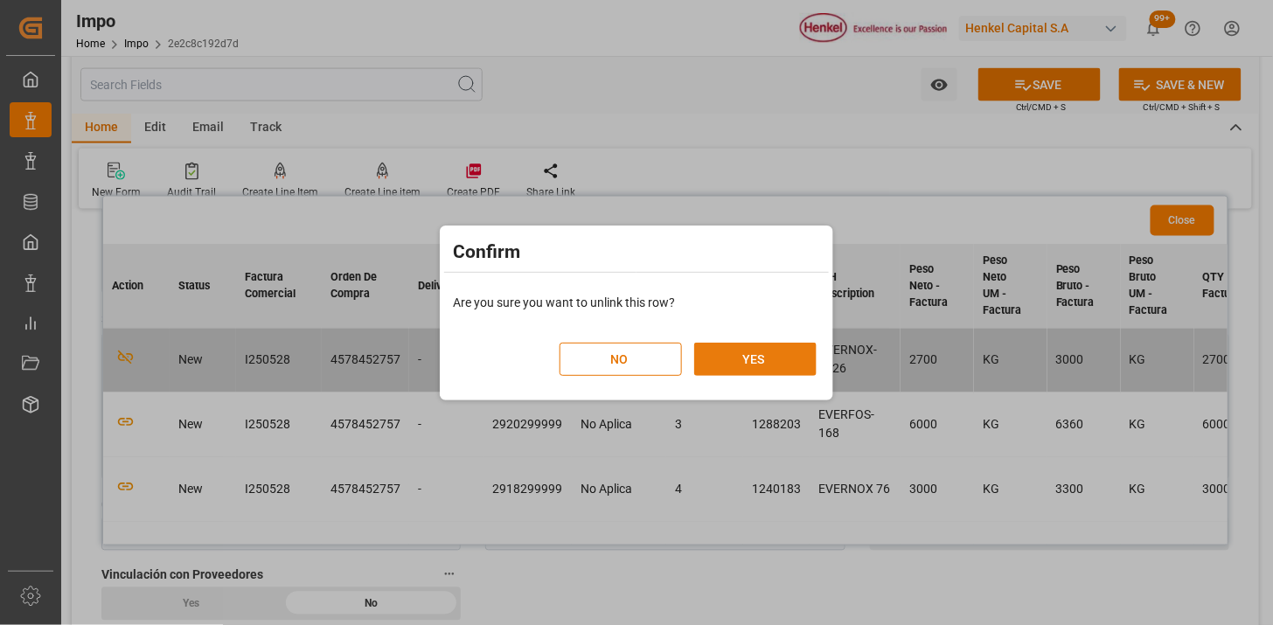
click at [753, 372] on button "YES" at bounding box center [755, 359] width 122 height 33
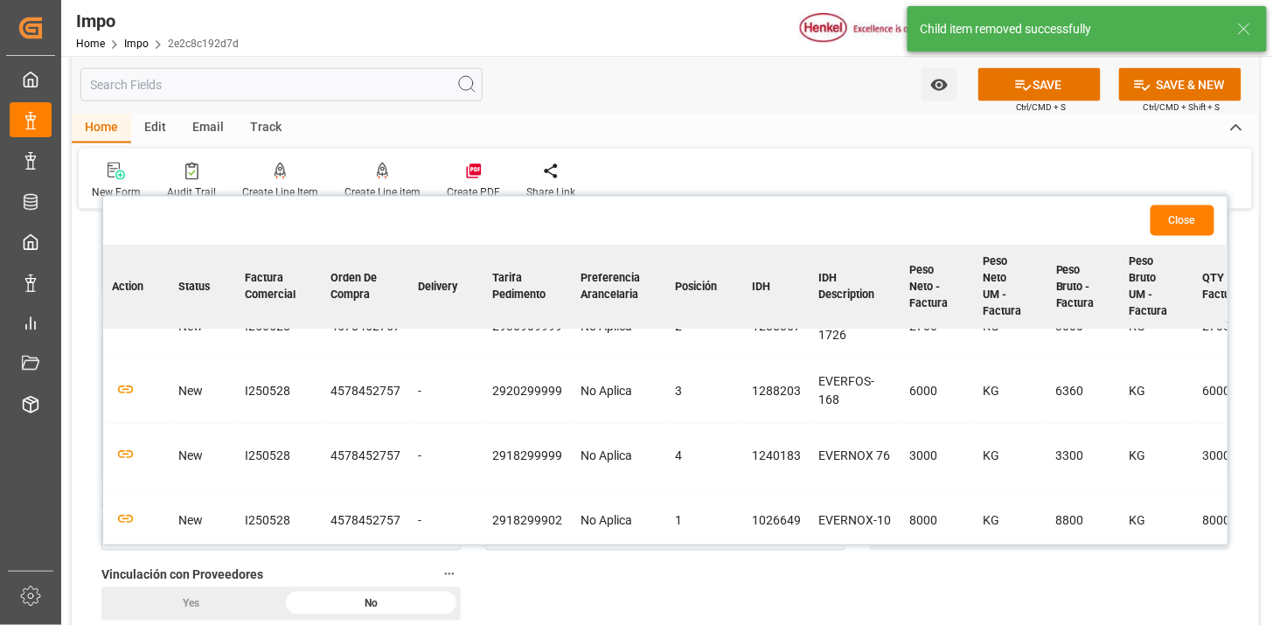
scroll to position [48, 0]
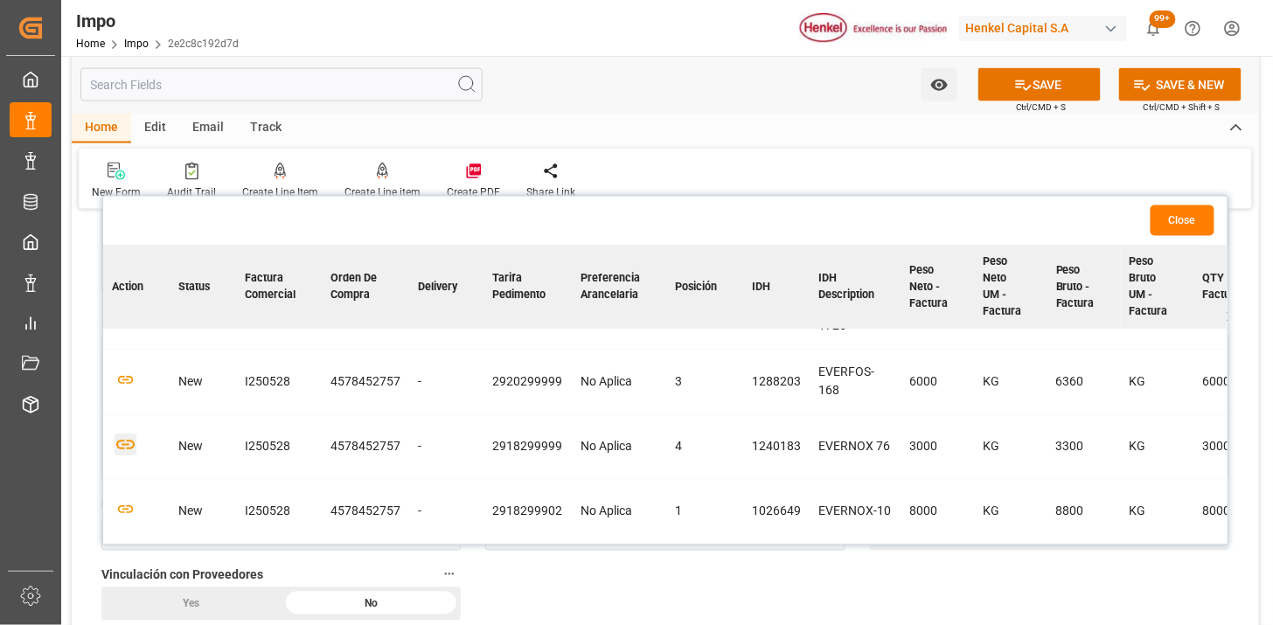
click at [124, 440] on icon "button" at bounding box center [125, 445] width 18 height 10
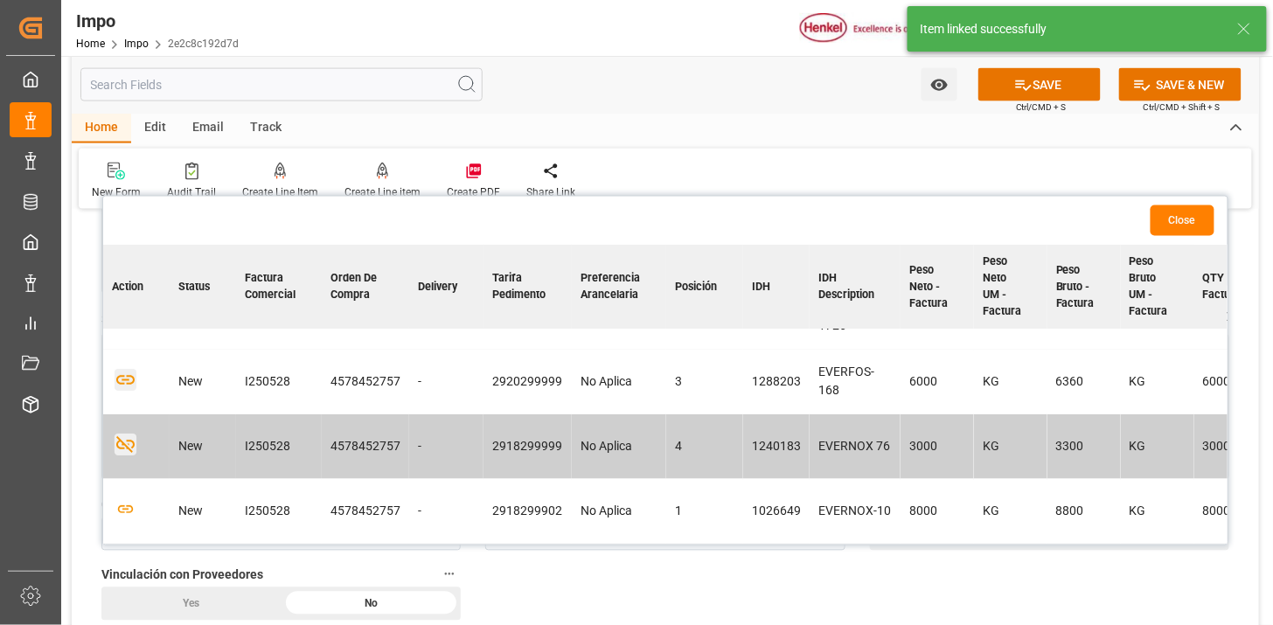
click at [120, 371] on icon "button" at bounding box center [126, 380] width 22 height 22
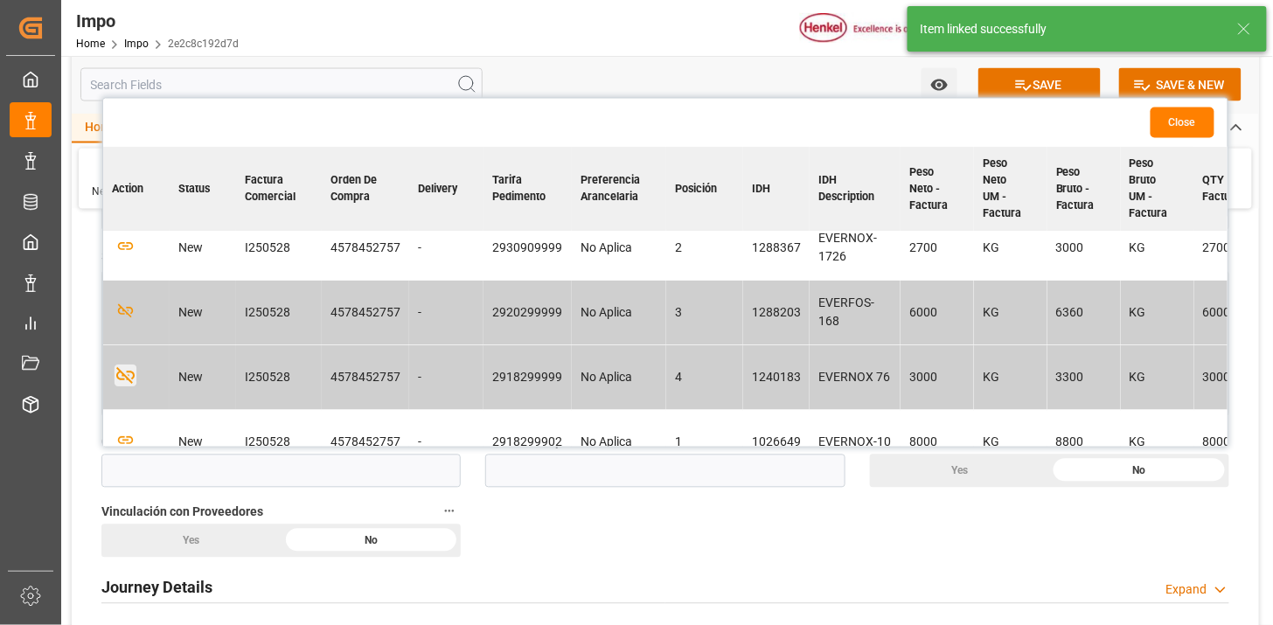
scroll to position [0, 0]
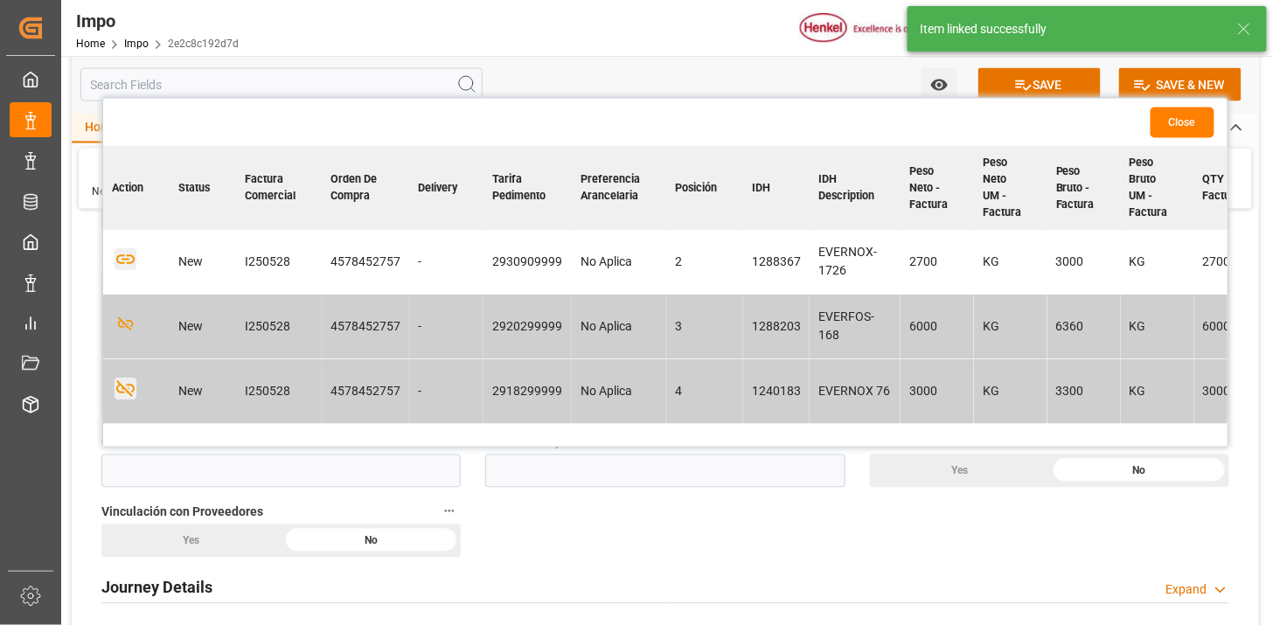
click at [128, 265] on icon "button" at bounding box center [126, 260] width 22 height 22
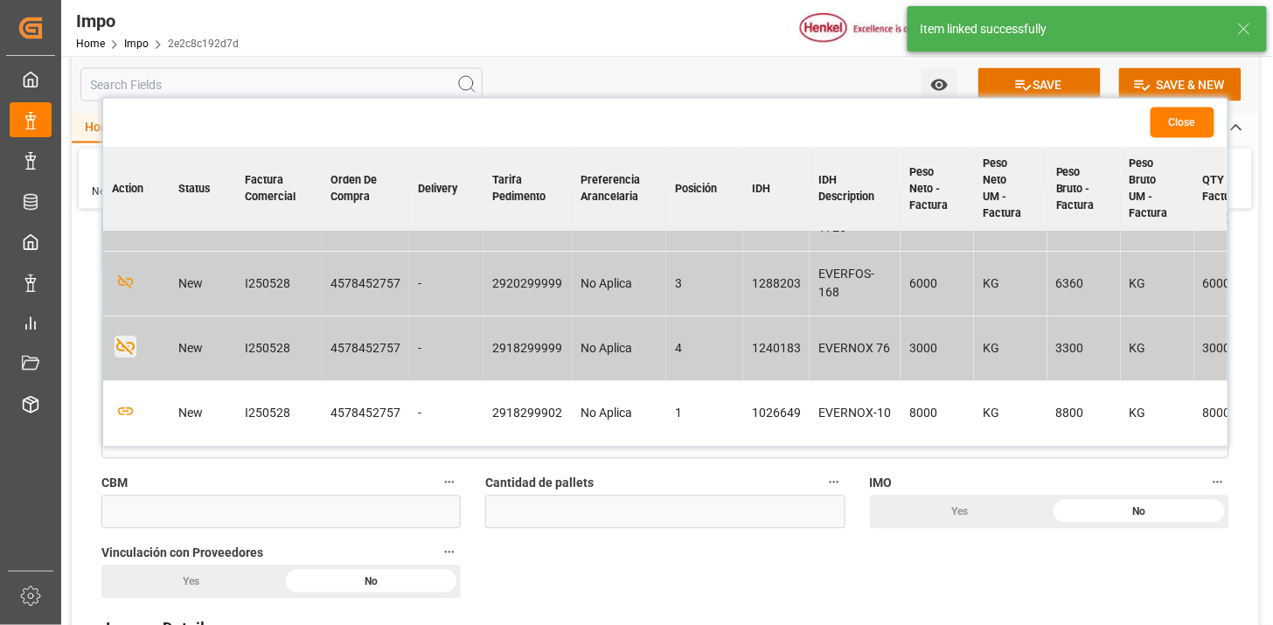
scroll to position [48, 0]
click at [134, 409] on icon "button" at bounding box center [126, 411] width 22 height 22
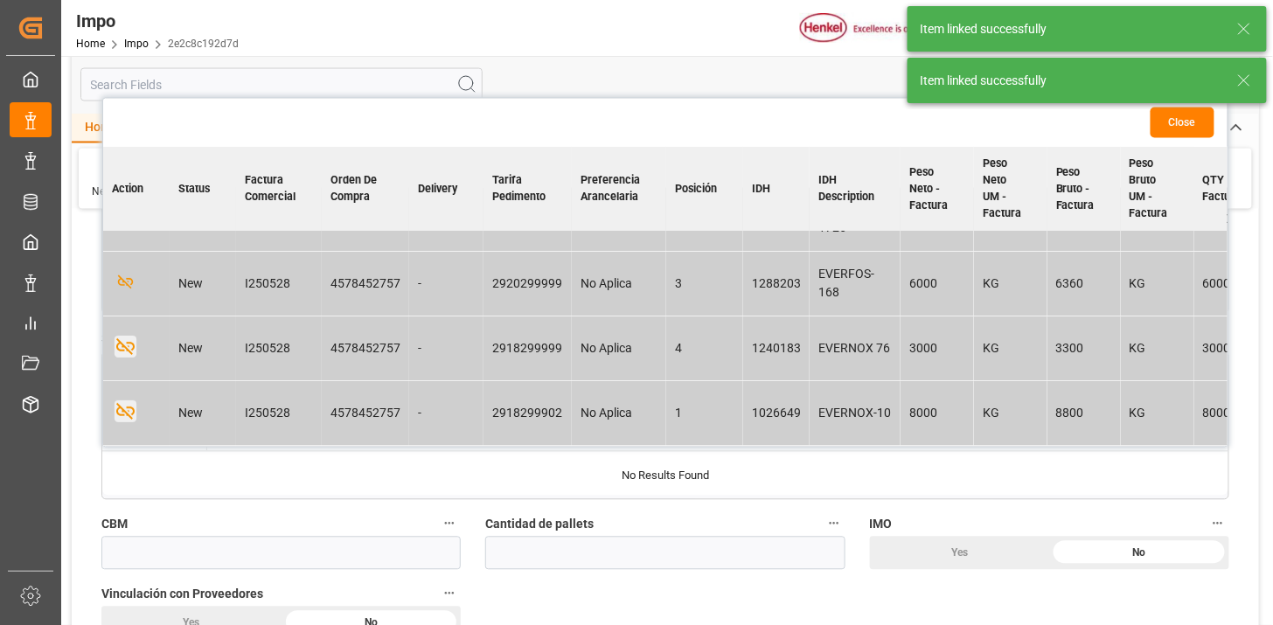
click at [1181, 127] on button "Close" at bounding box center [1182, 123] width 64 height 31
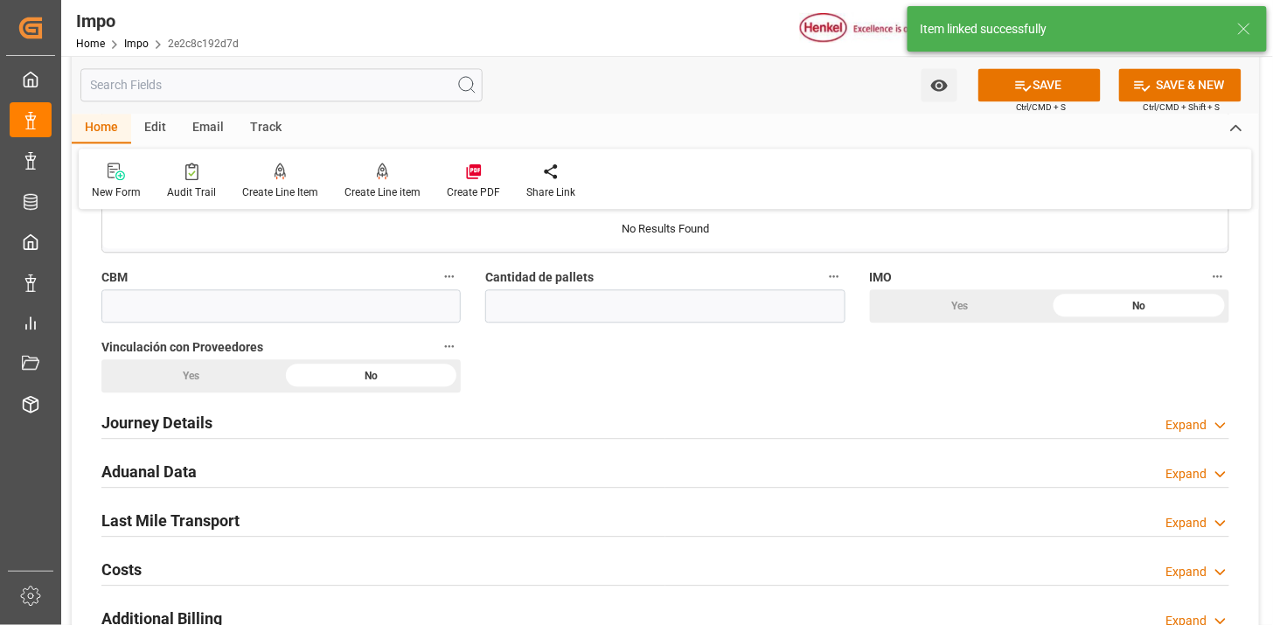
scroll to position [1165, 0]
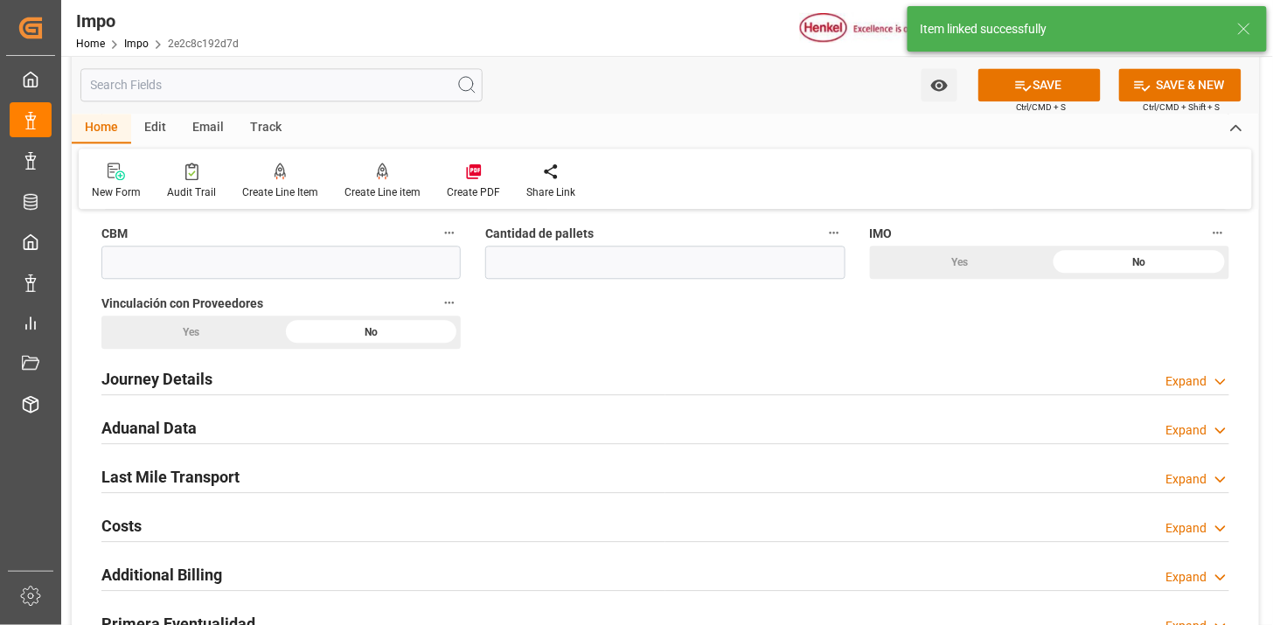
click at [335, 245] on label "CBM" at bounding box center [280, 233] width 359 height 24
click at [438, 244] on button "CBM" at bounding box center [449, 232] width 23 height 23
click at [335, 253] on div at bounding box center [636, 312] width 1273 height 625
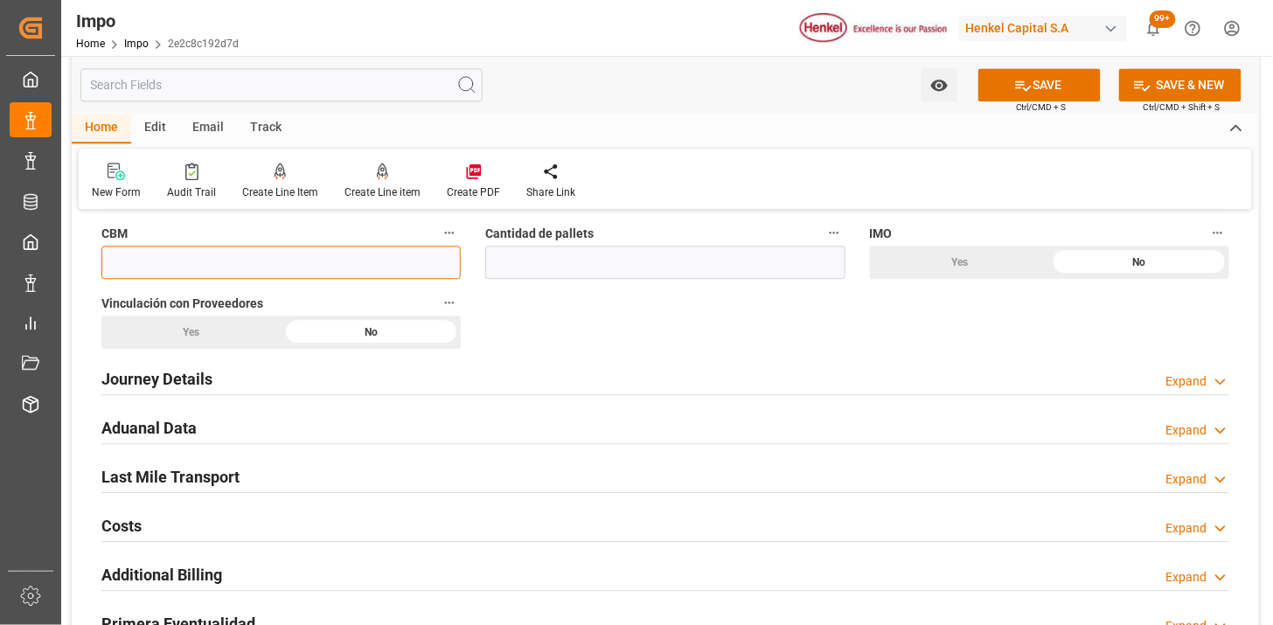
click at [192, 267] on input "text" at bounding box center [280, 262] width 359 height 33
type input "4"
type input "0"
type input "55"
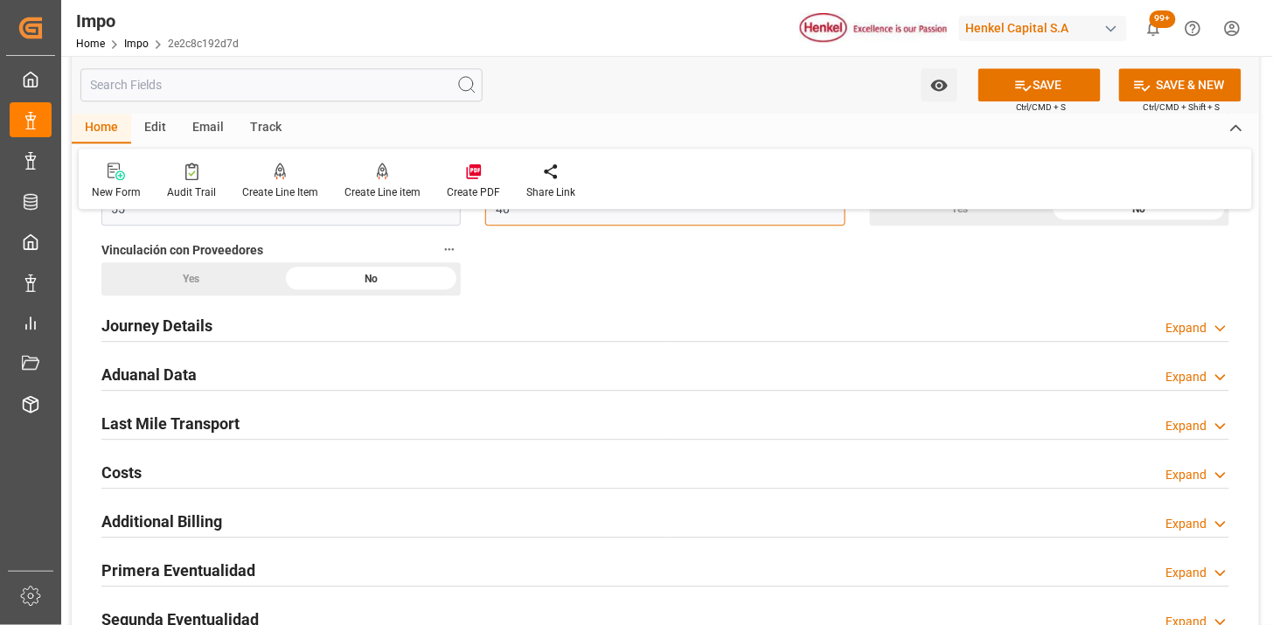
scroll to position [1262, 0]
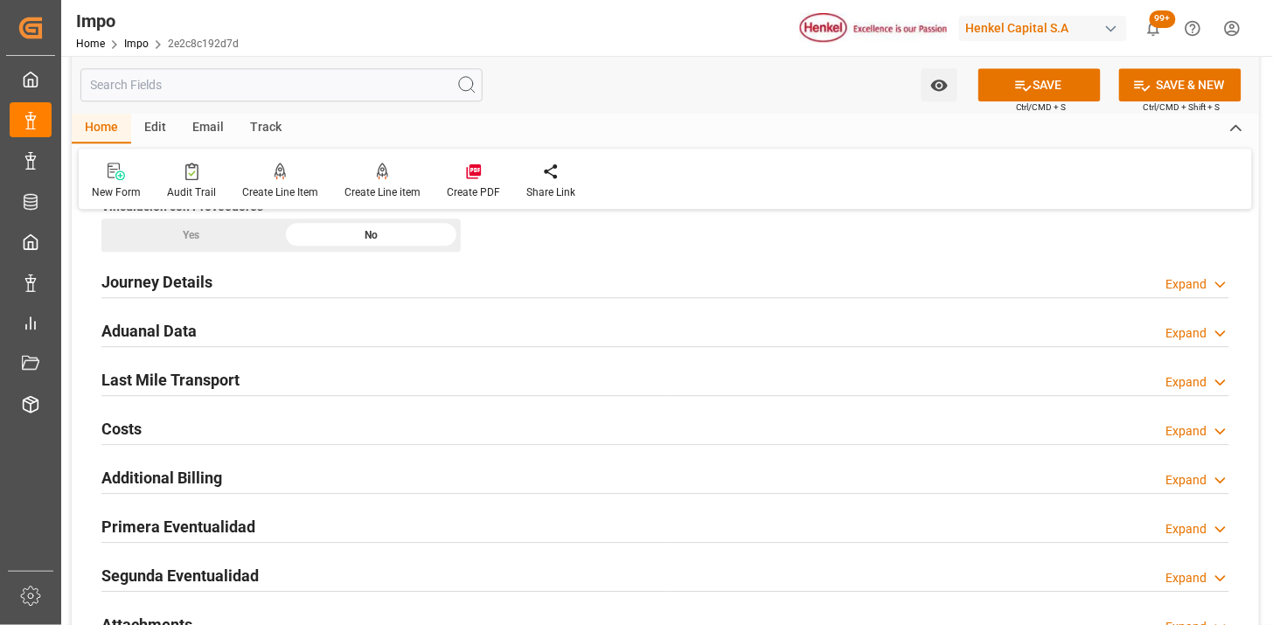
type input "40"
click at [208, 300] on div "Journey Details Expand" at bounding box center [665, 282] width 1152 height 49
click at [215, 292] on div "Journey Details Expand" at bounding box center [665, 280] width 1128 height 33
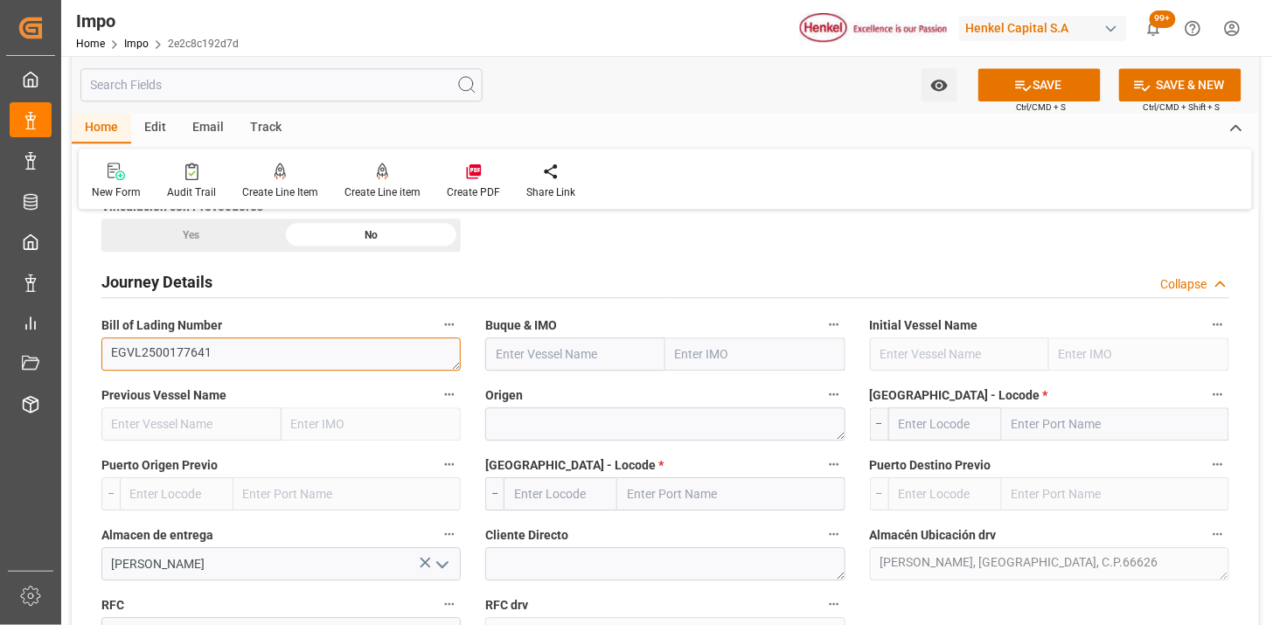
click at [302, 356] on textarea "EGVL2500177641" at bounding box center [280, 353] width 359 height 33
paste textarea "002500177641"
type textarea "EGLV002500177641"
click at [517, 359] on input "text" at bounding box center [575, 353] width 180 height 33
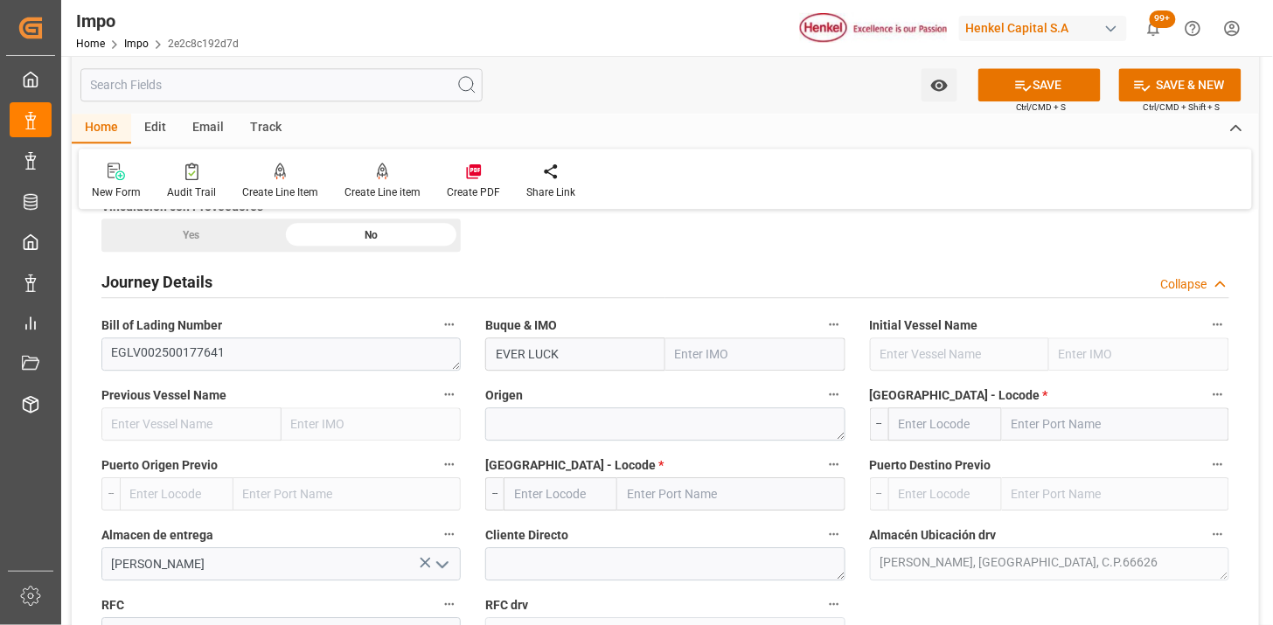
type input "EVER LUCKY"
type input "9604172"
type input "EVER LUCKY"
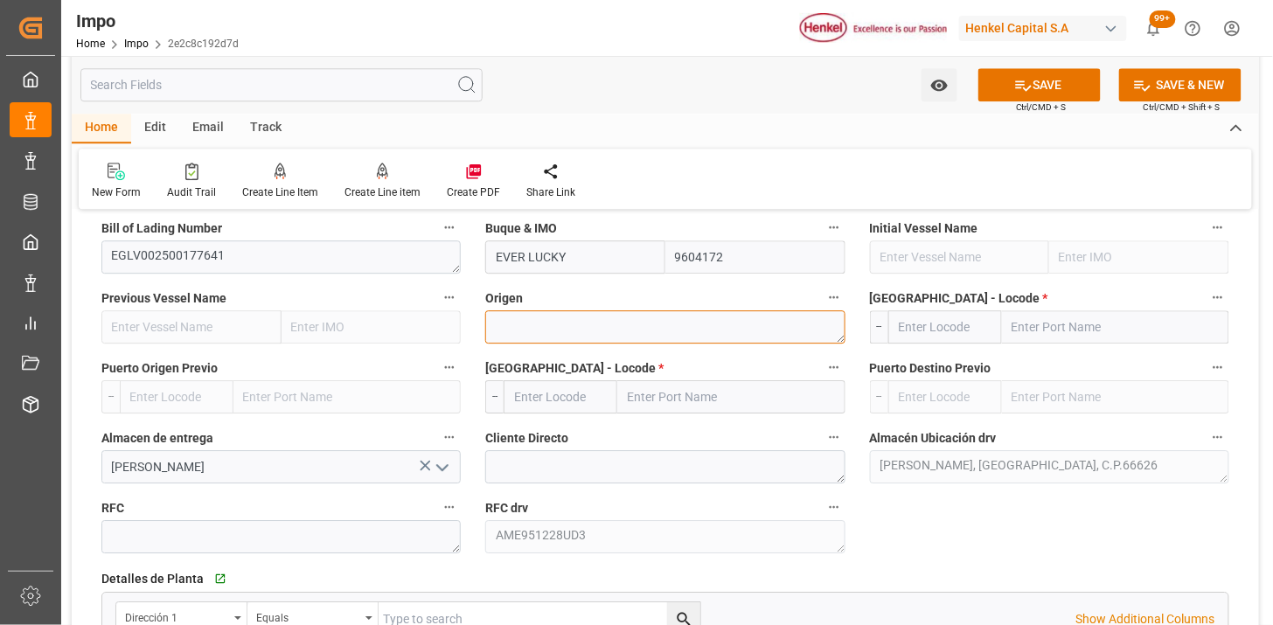
click at [528, 330] on textarea at bounding box center [664, 326] width 359 height 33
type textarea "TAIWAN"
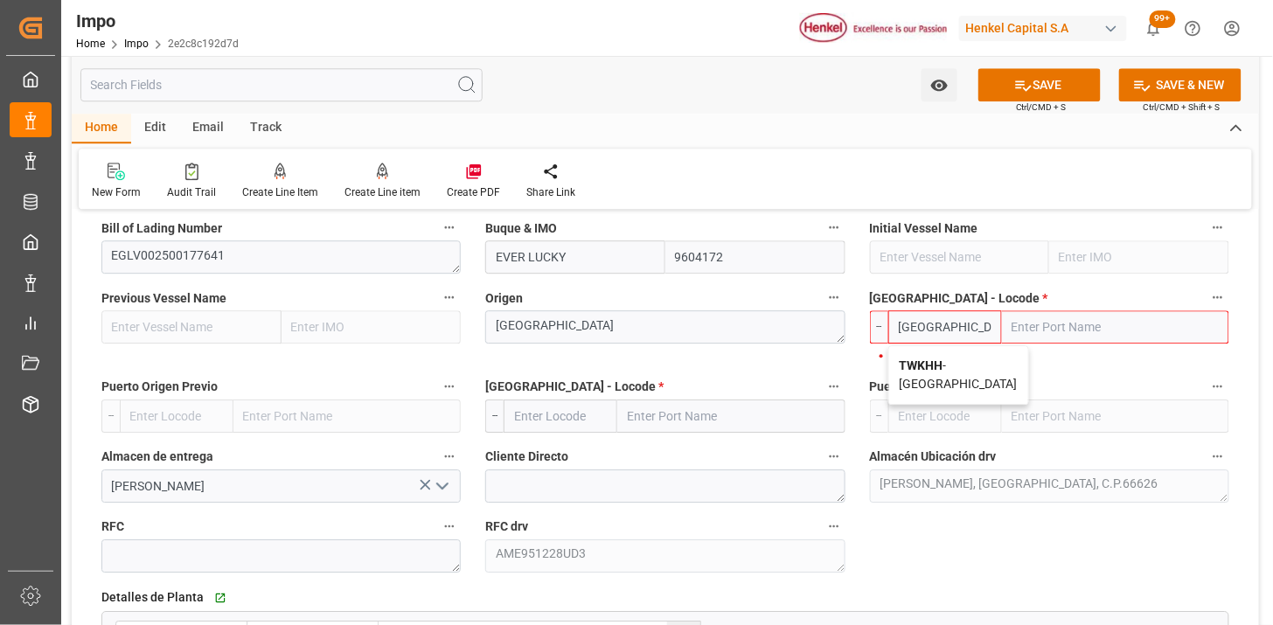
type input "TWKHH"
type input "Kaohsiung"
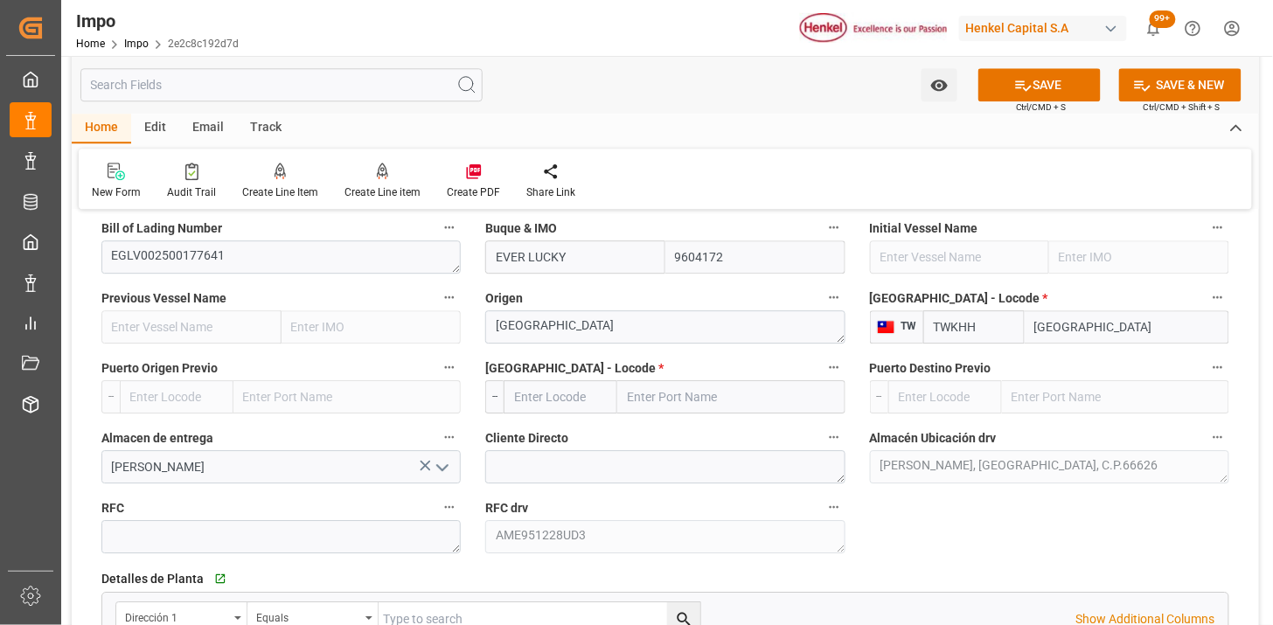
type input "TWKHH"
type input "MXZLO"
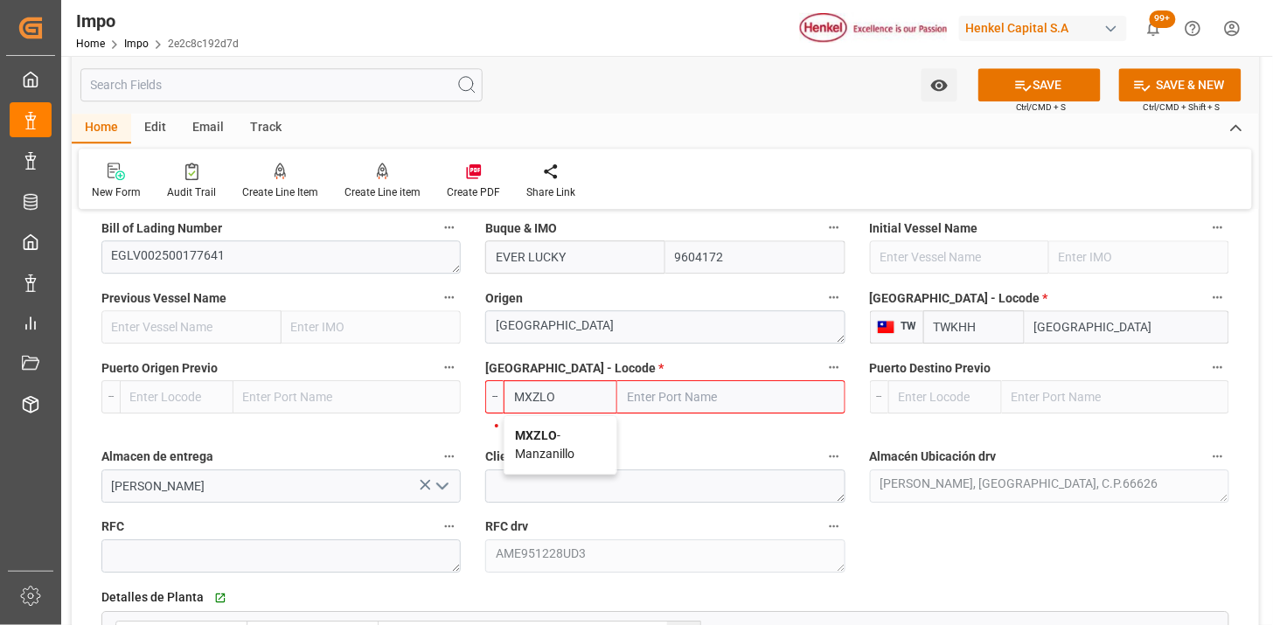
type input "Manzanillo"
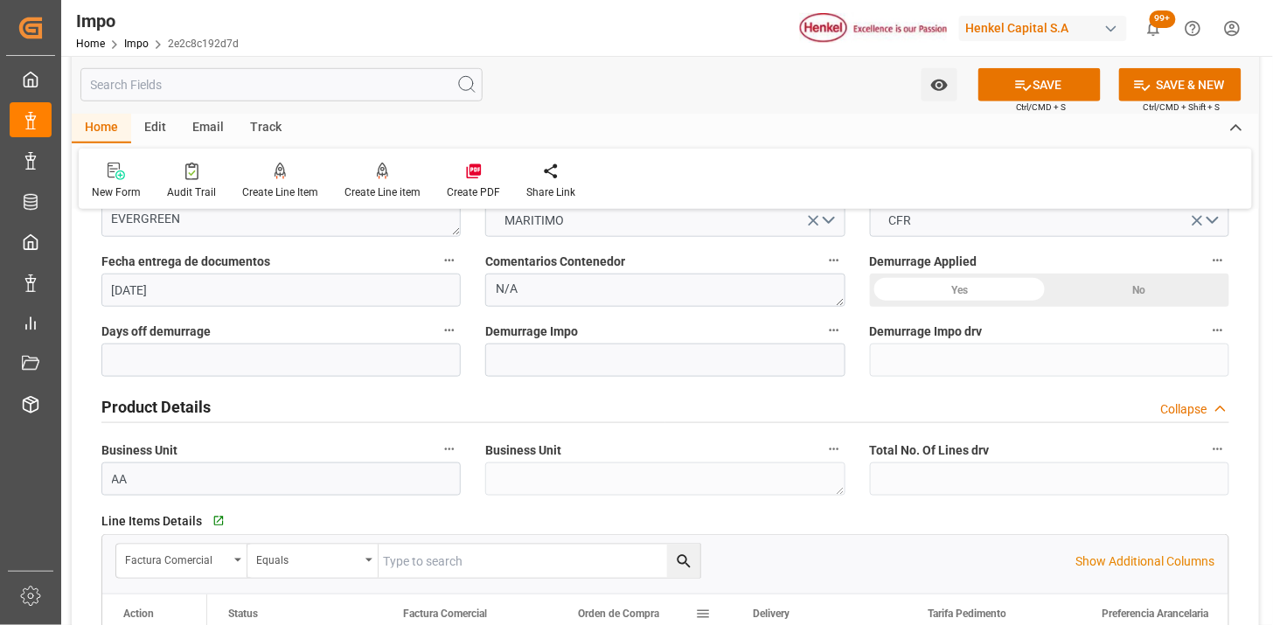
scroll to position [388, 0]
type input "MXZLO"
click at [580, 300] on textarea "N/A" at bounding box center [664, 290] width 359 height 33
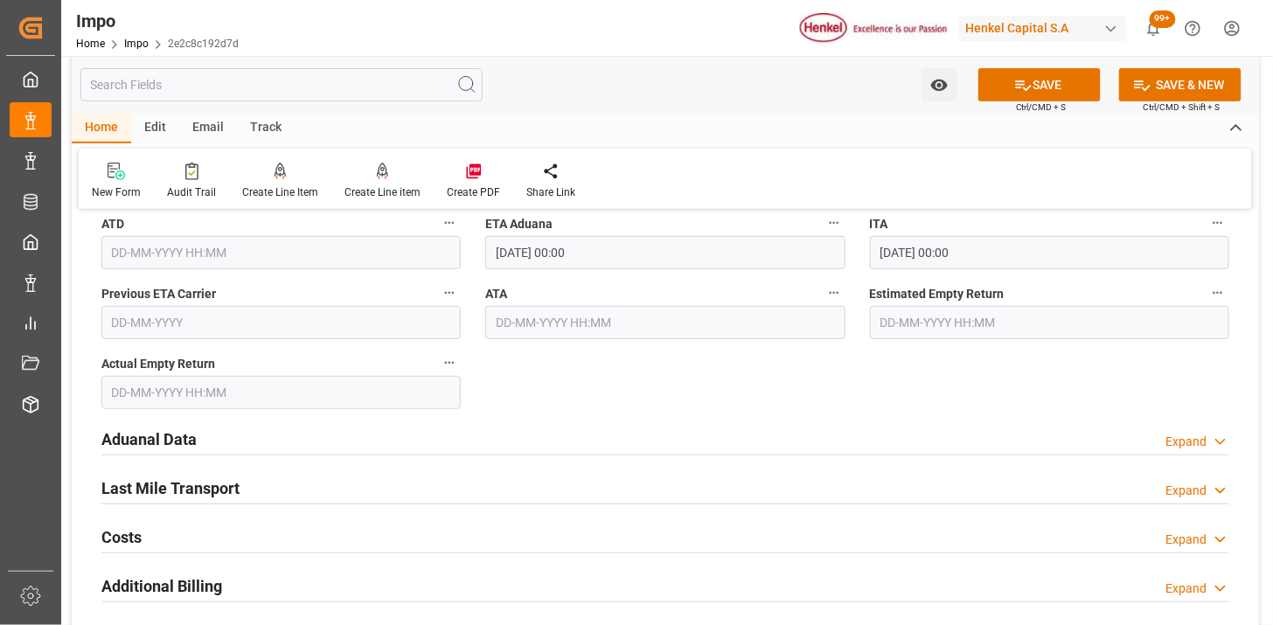
scroll to position [2136, 0]
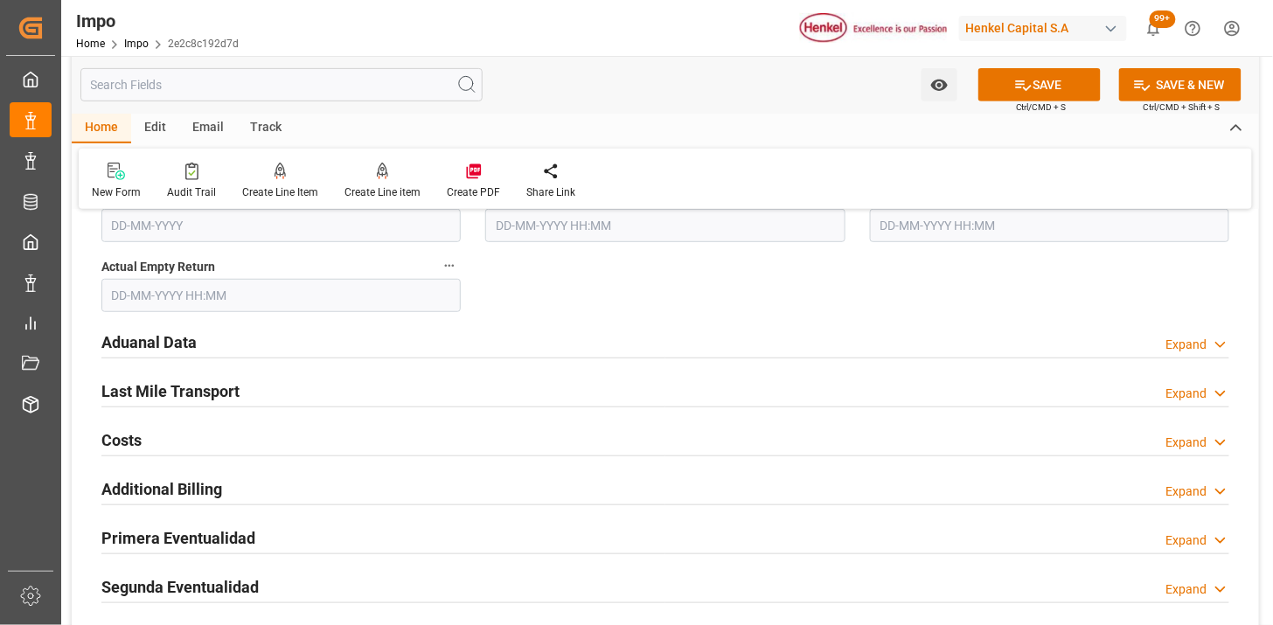
type textarea "INSTRUCCIONES DE ENTREGA"
click at [397, 339] on div "Aduanal Data Expand" at bounding box center [665, 340] width 1128 height 33
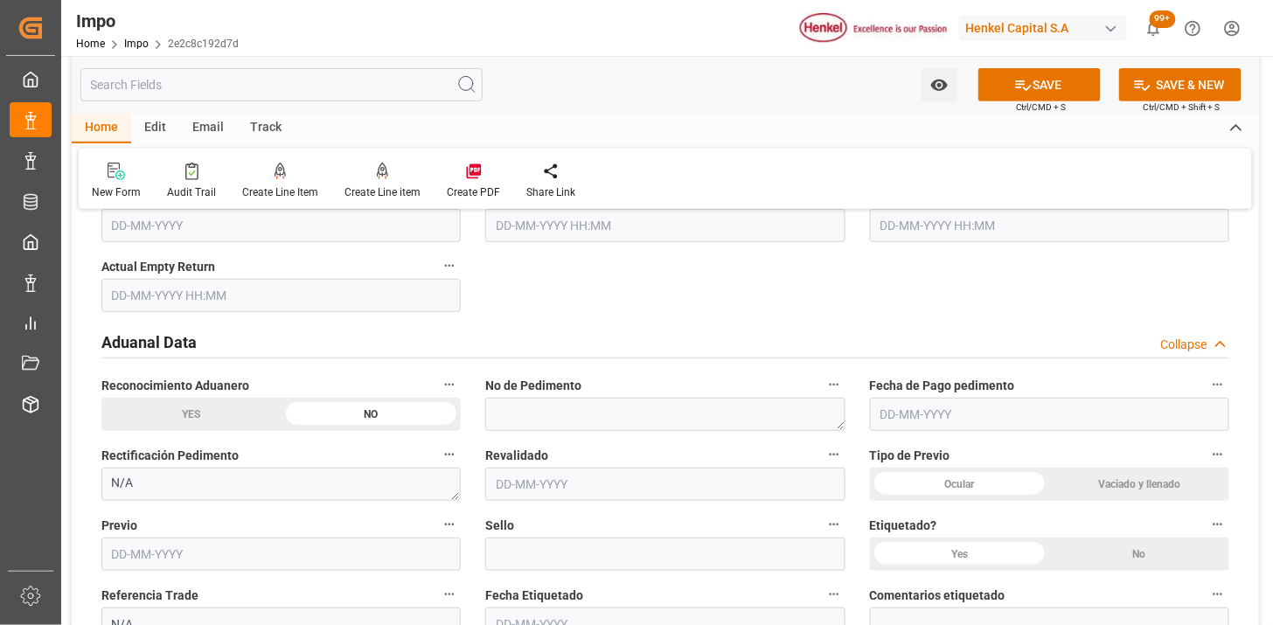
scroll to position [2233, 0]
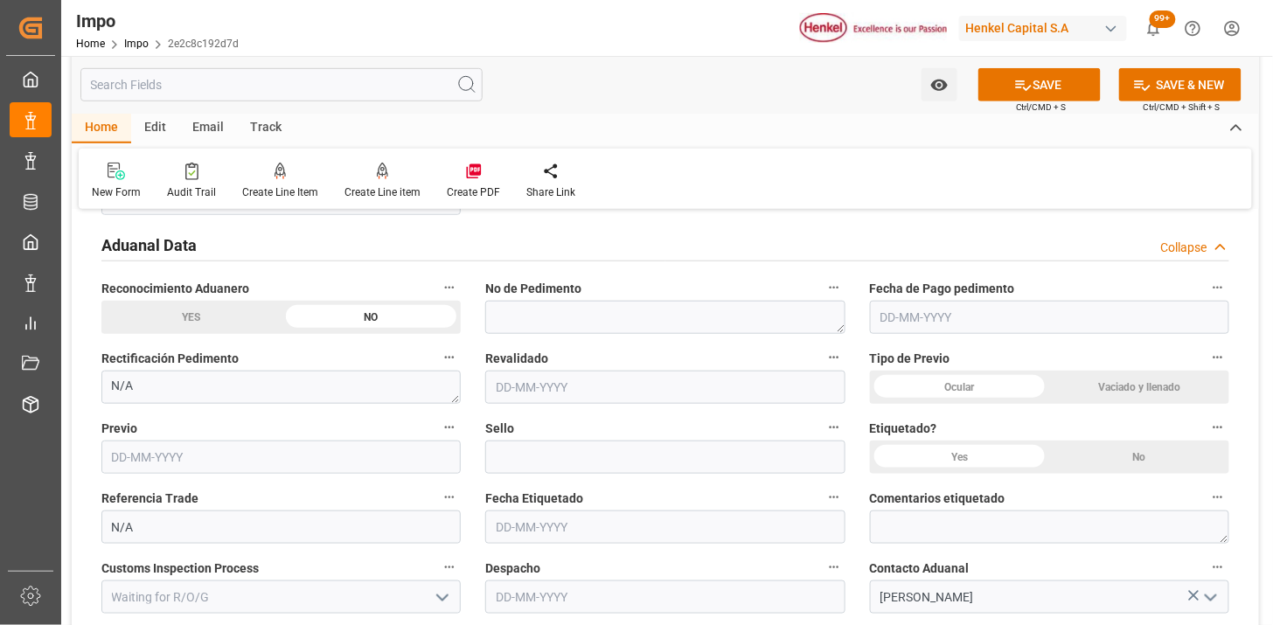
drag, startPoint x: 1009, startPoint y: 388, endPoint x: 1017, endPoint y: 404, distance: 17.6
click at [1008, 388] on div "Ocular" at bounding box center [960, 387] width 180 height 33
click at [1121, 460] on div "No" at bounding box center [1139, 457] width 180 height 33
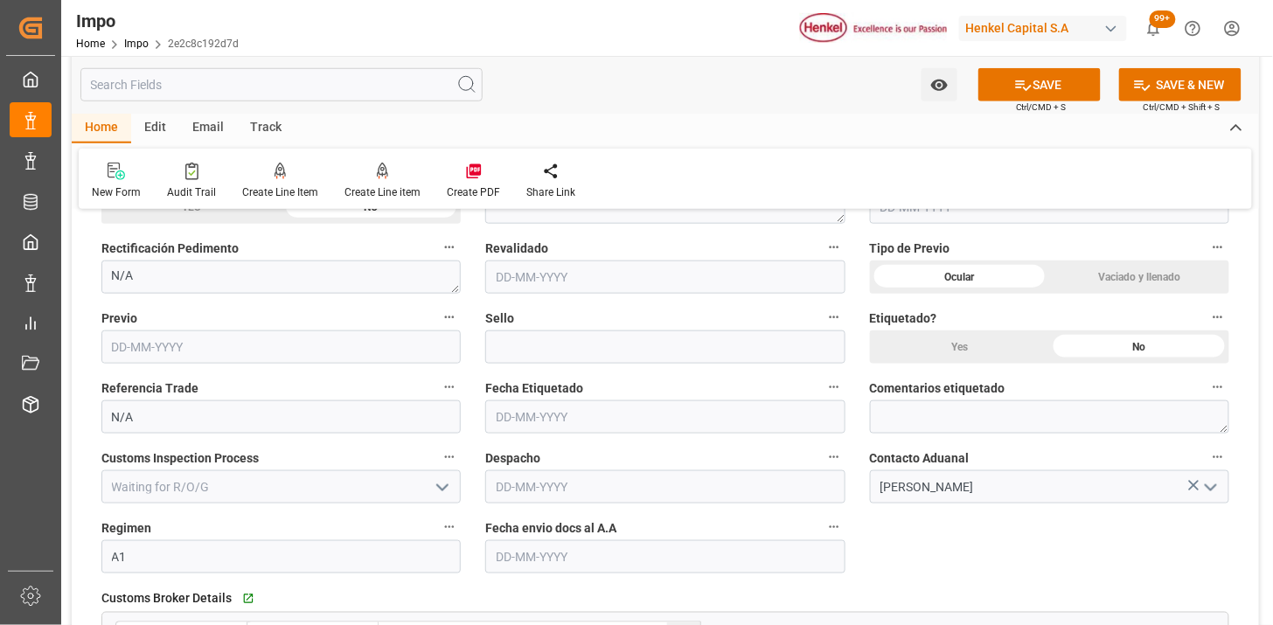
scroll to position [2427, 0]
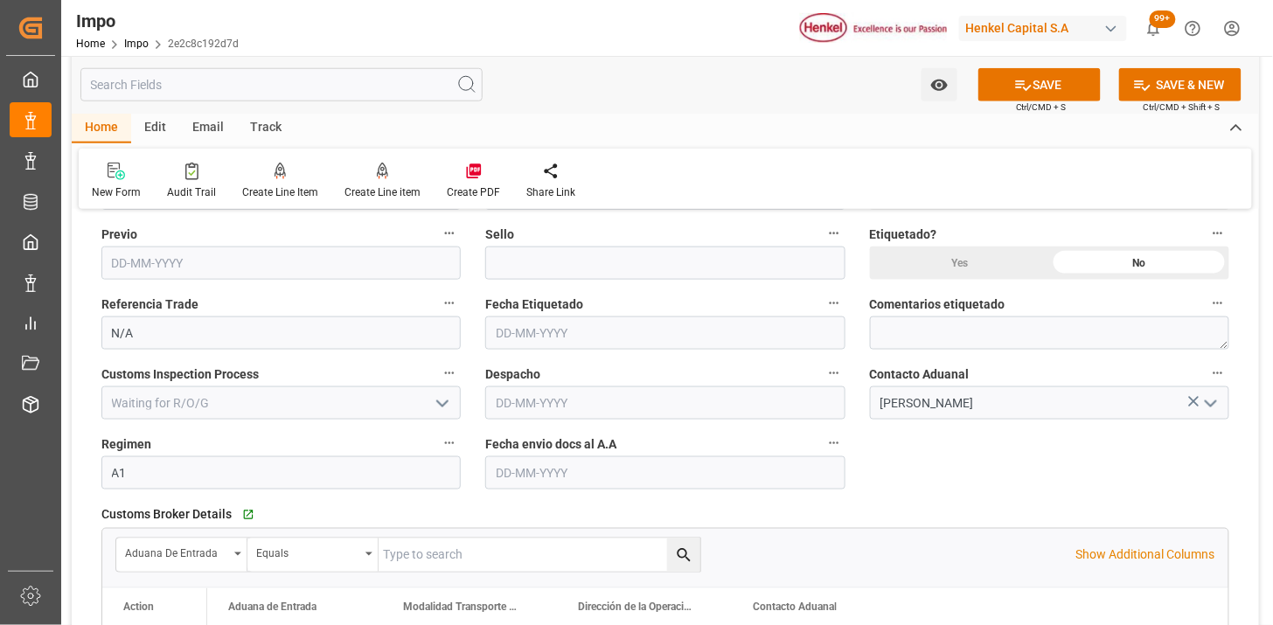
click at [531, 468] on input "text" at bounding box center [664, 472] width 359 height 33
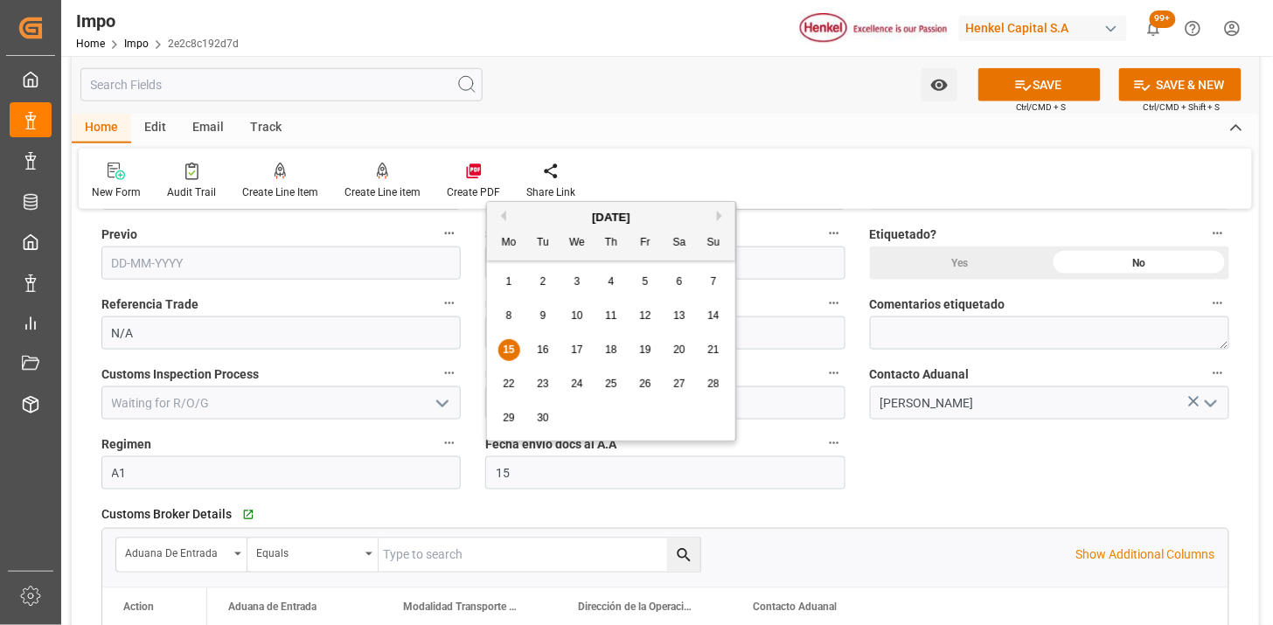
type input "[DATE]"
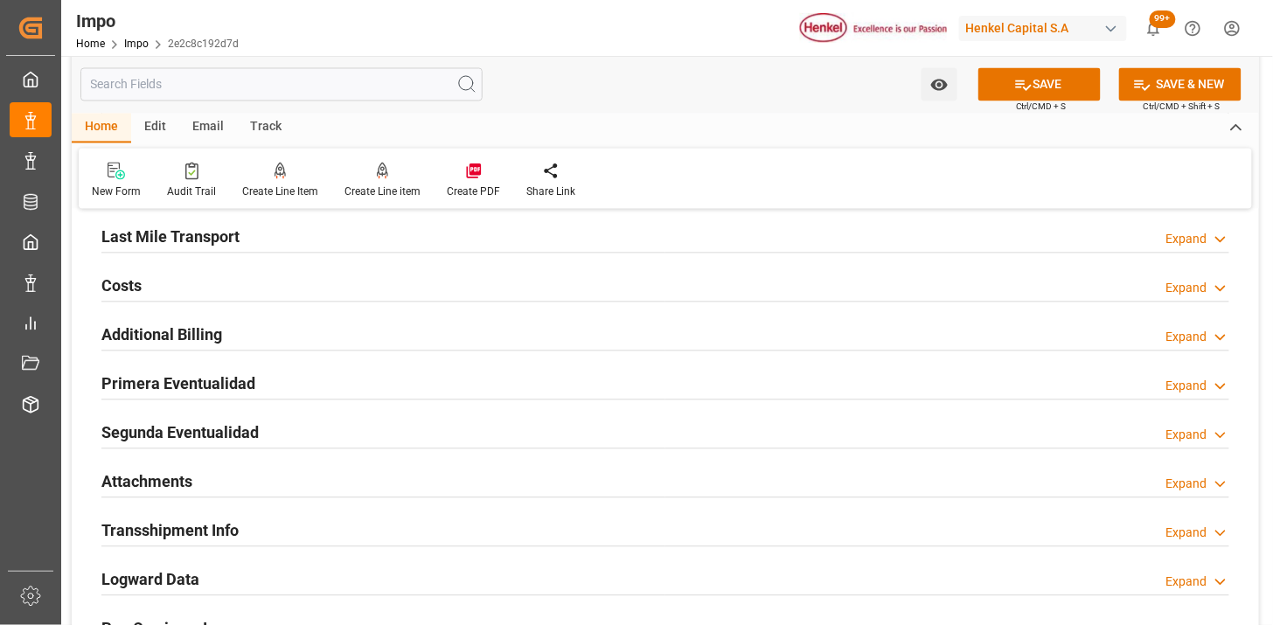
scroll to position [2913, 0]
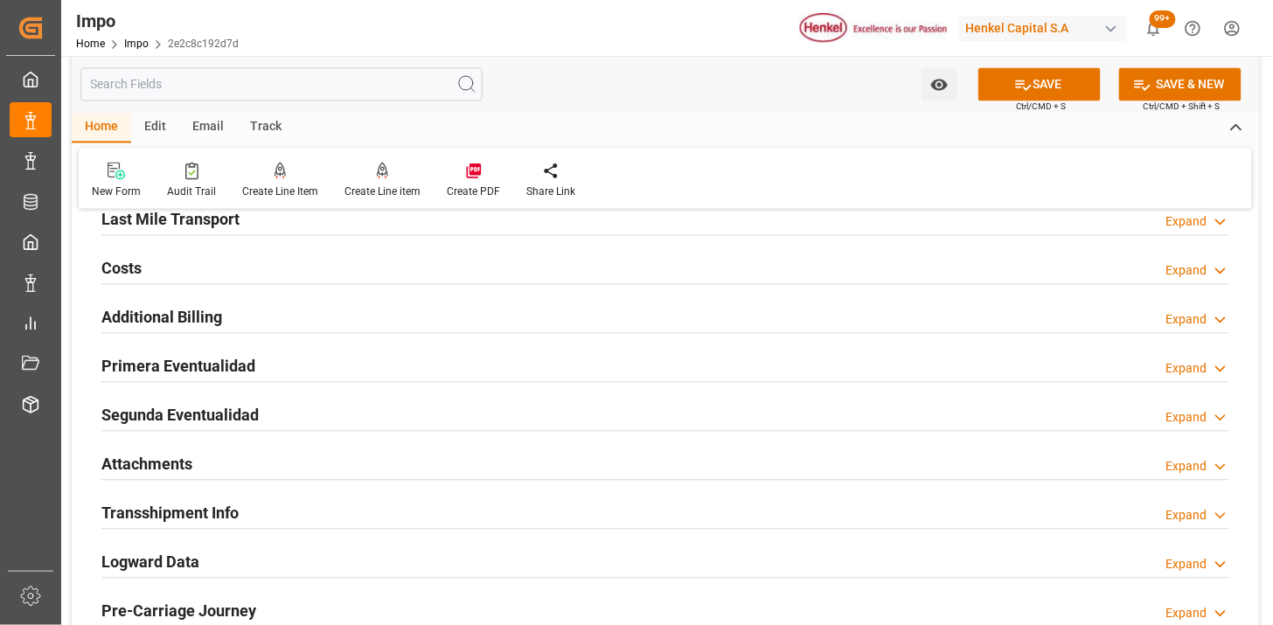
click at [249, 459] on div "Attachments Expand" at bounding box center [665, 463] width 1128 height 33
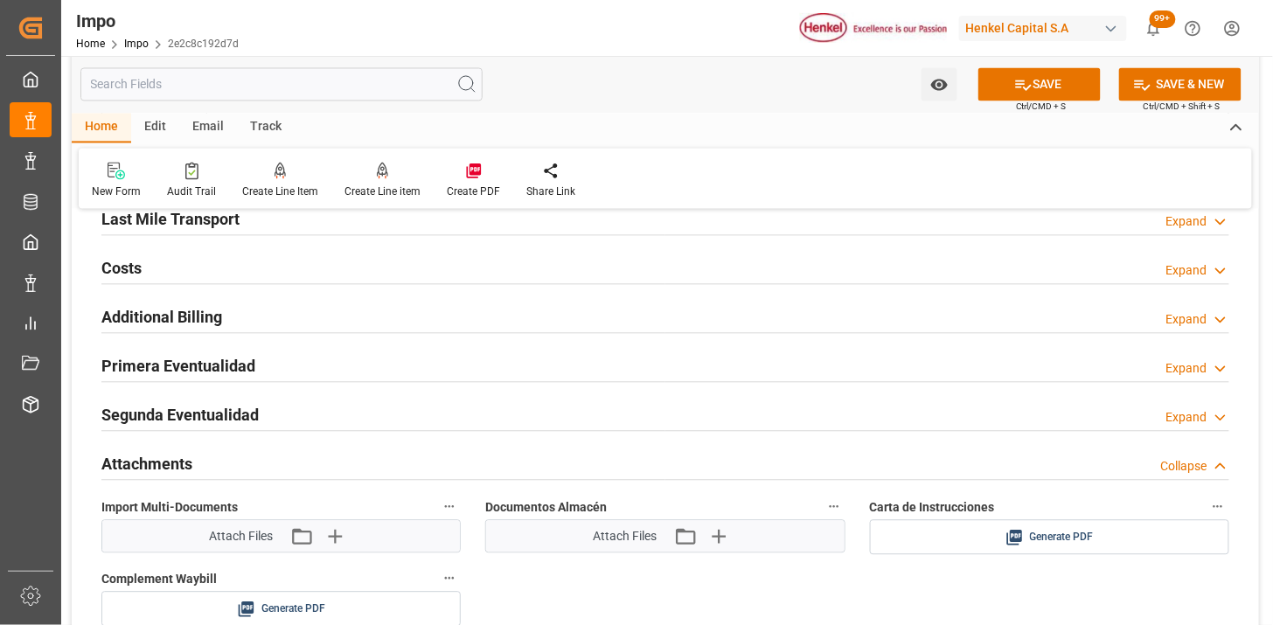
scroll to position [3010, 0]
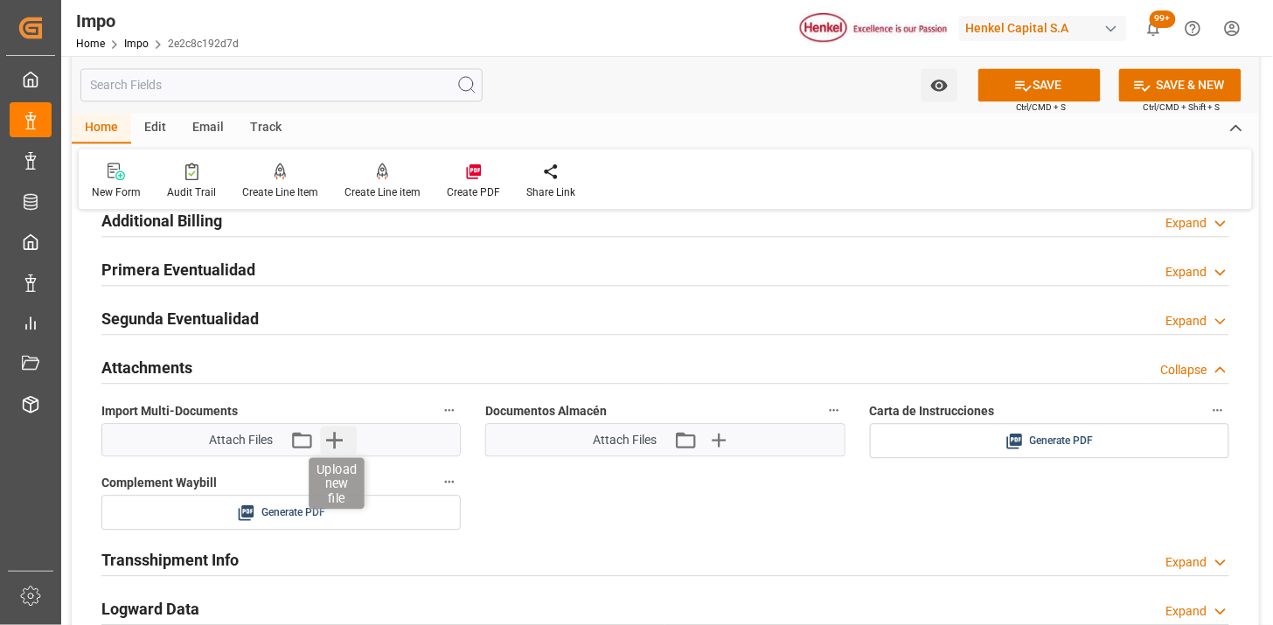
click at [344, 434] on icon "button" at bounding box center [334, 440] width 28 height 28
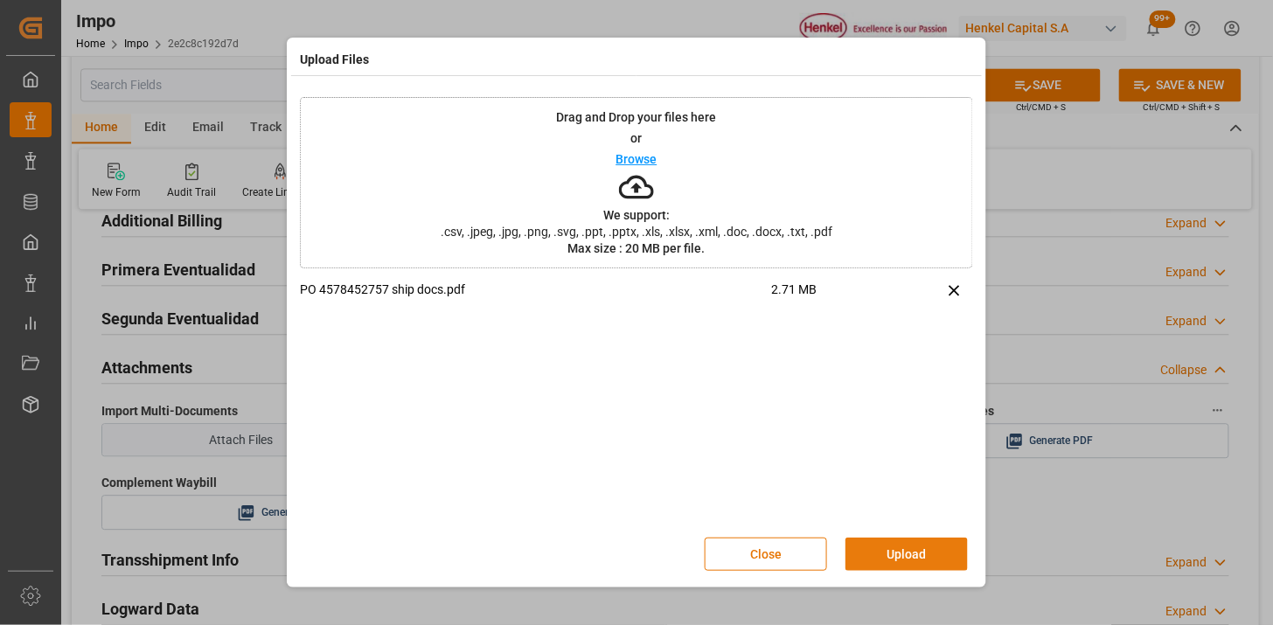
click at [914, 555] on button "Upload" at bounding box center [906, 554] width 122 height 33
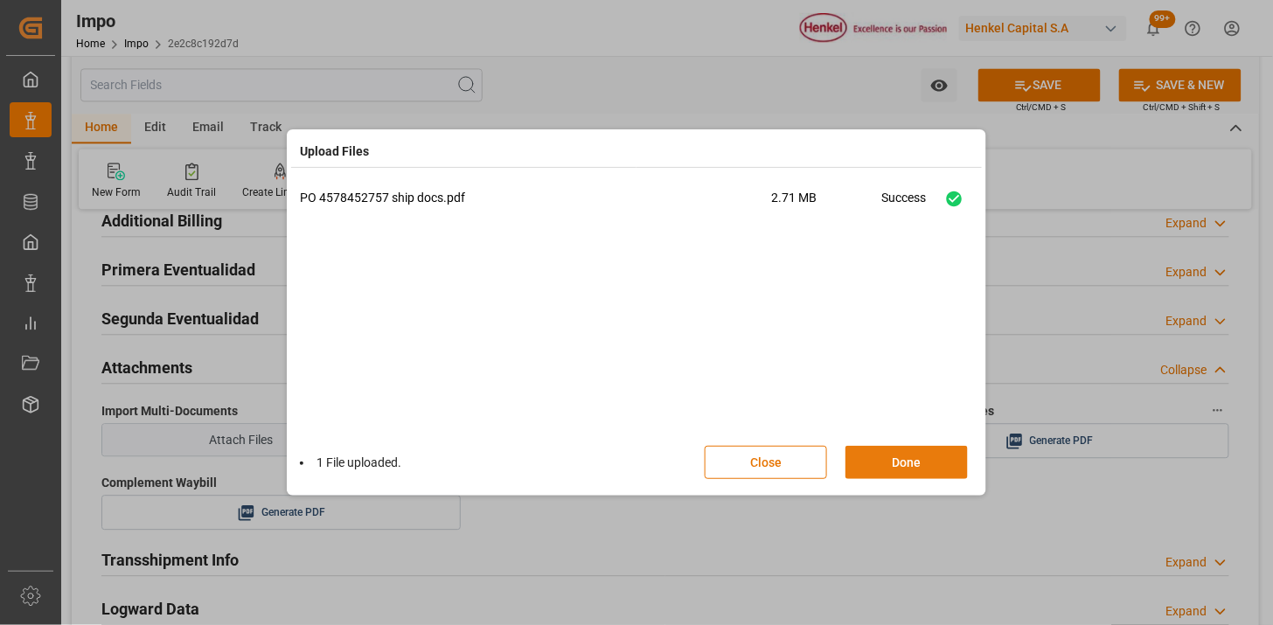
click at [894, 468] on button "Done" at bounding box center [906, 462] width 122 height 33
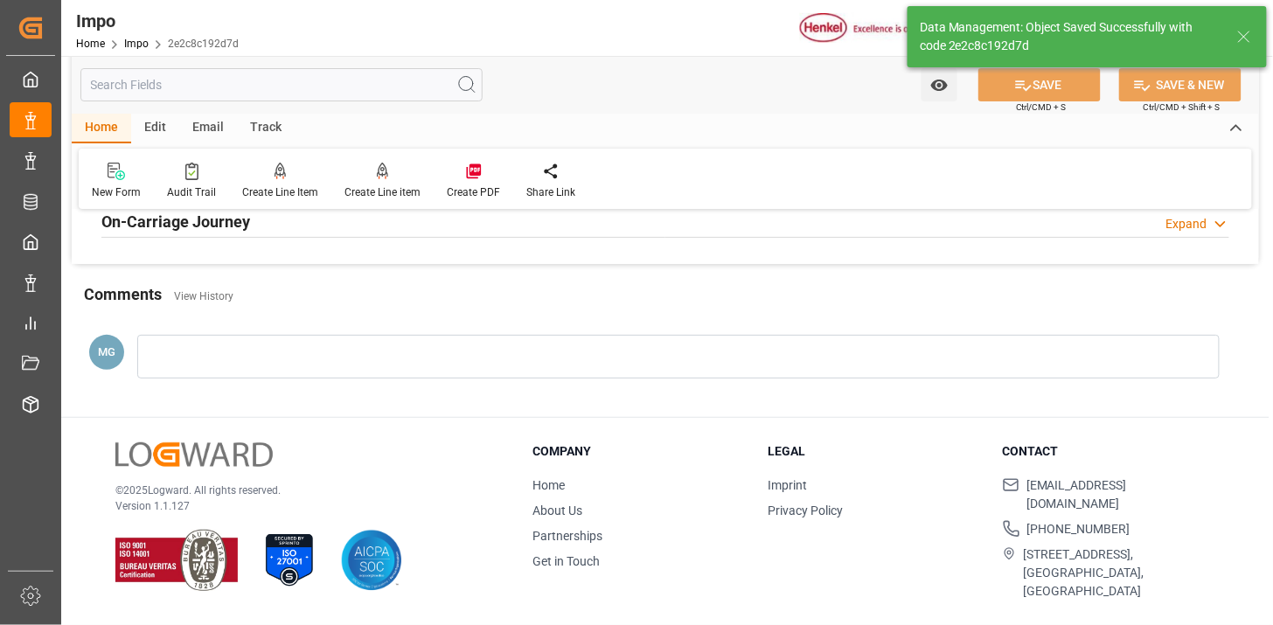
type textarea "AA"
type input "4"
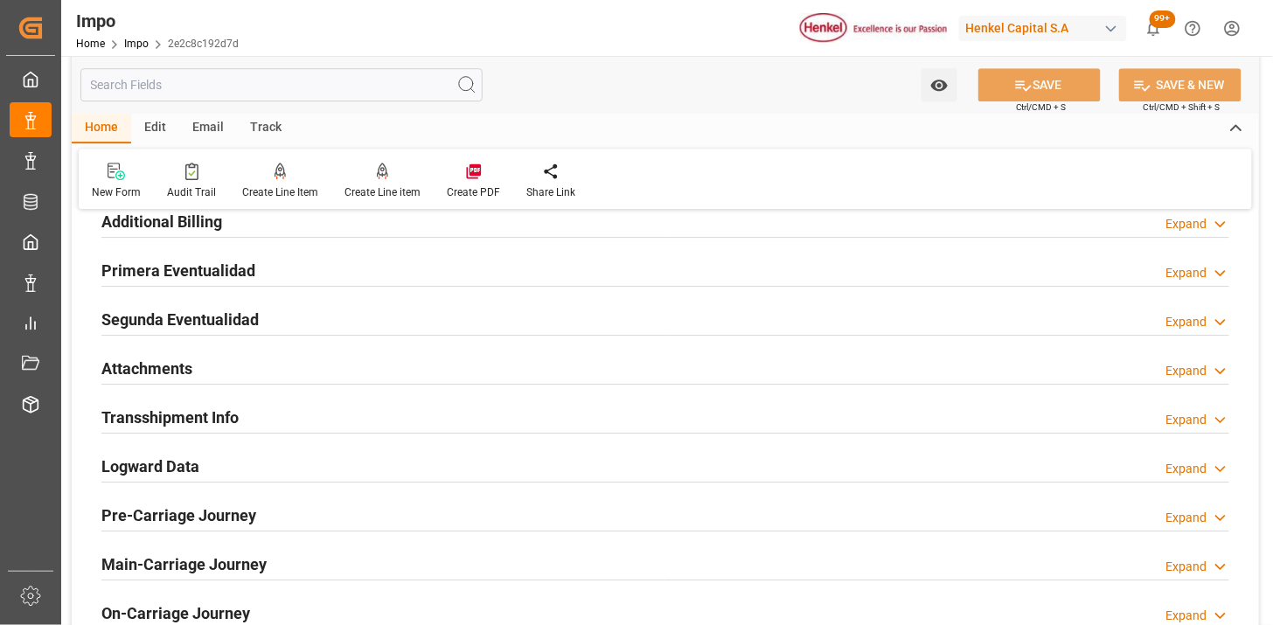
click at [347, 371] on div "Attachments Expand" at bounding box center [665, 366] width 1128 height 33
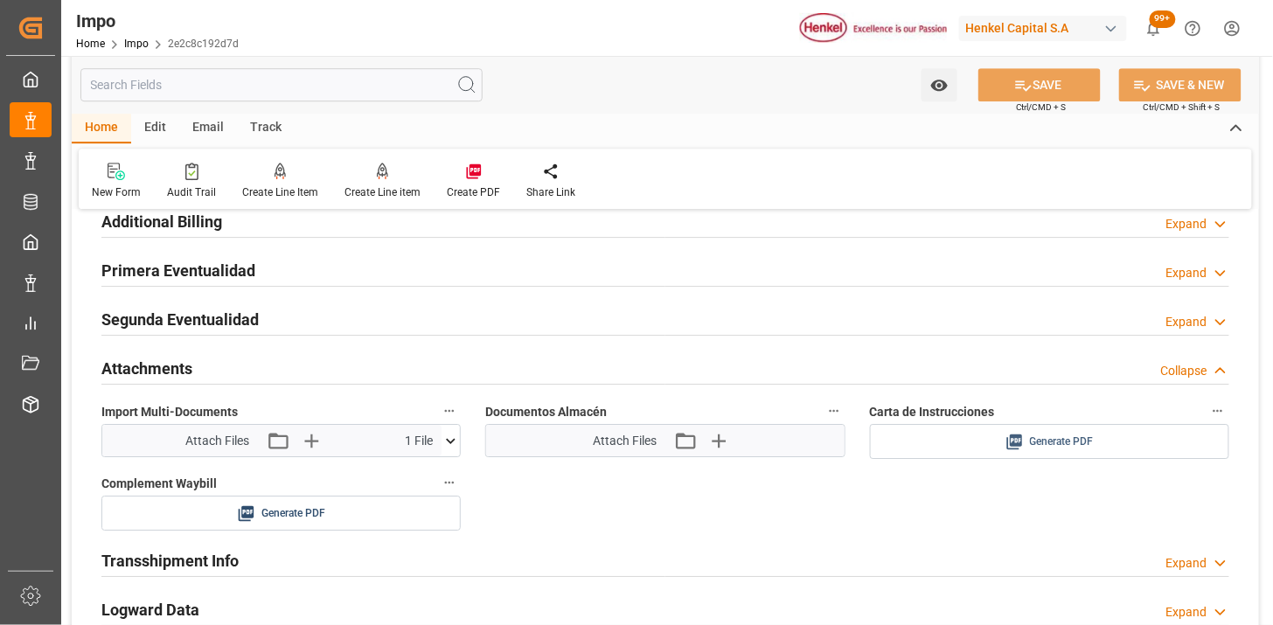
click at [1038, 429] on button "Generate PDF" at bounding box center [1049, 441] width 357 height 33
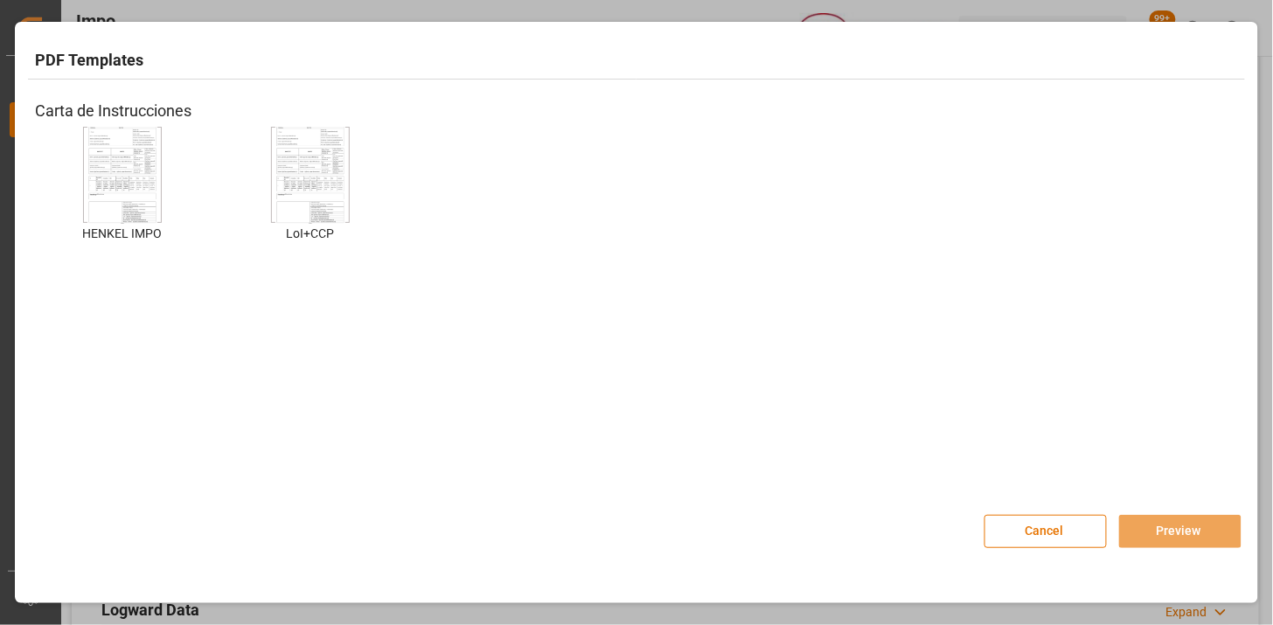
click at [103, 145] on img at bounding box center [122, 175] width 70 height 99
click at [136, 180] on img at bounding box center [122, 175] width 70 height 99
click at [1167, 534] on button "Preview" at bounding box center [1180, 531] width 122 height 33
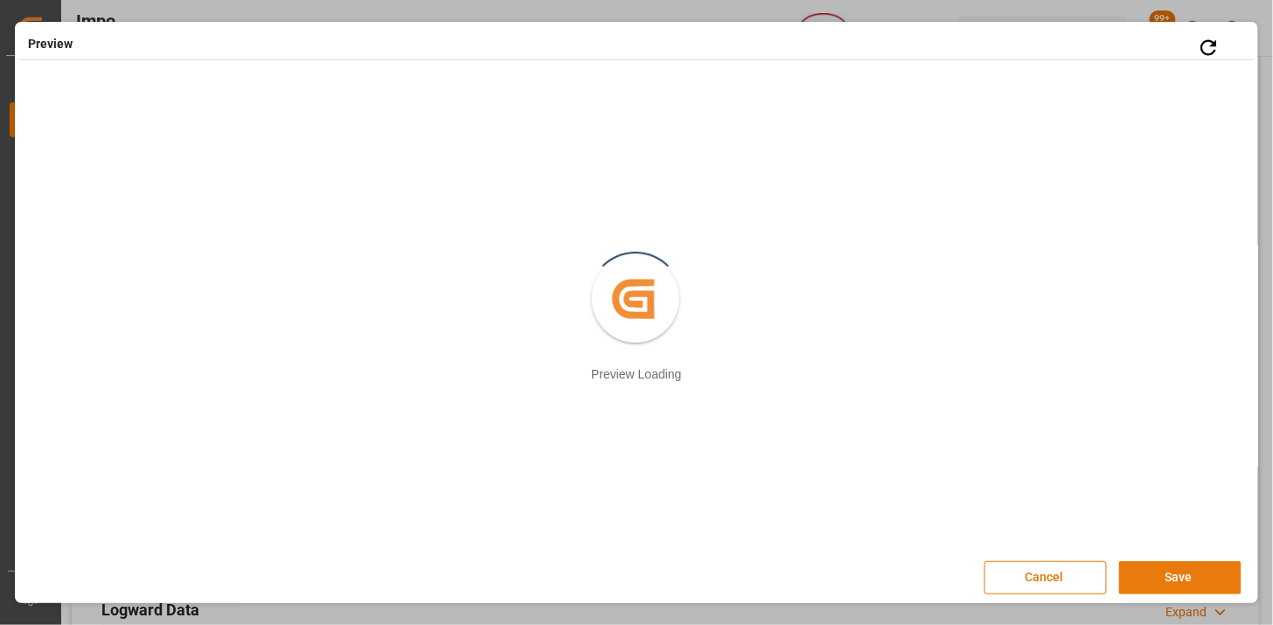
click at [1176, 573] on button "Save" at bounding box center [1180, 577] width 122 height 33
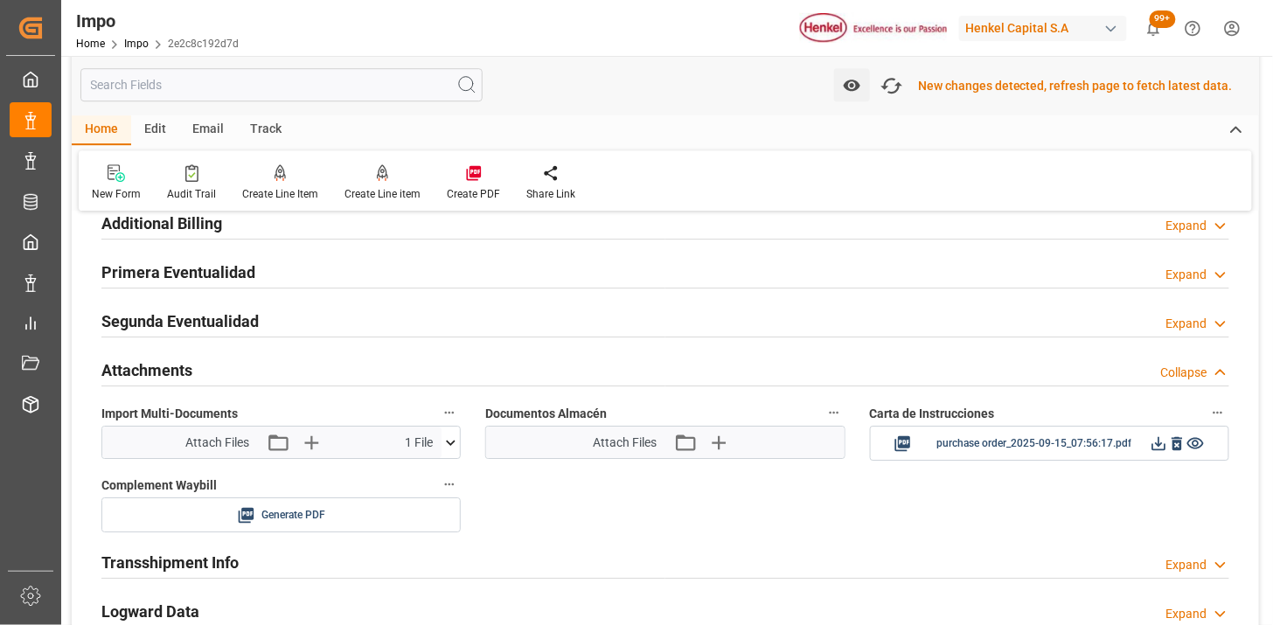
scroll to position [1521, 0]
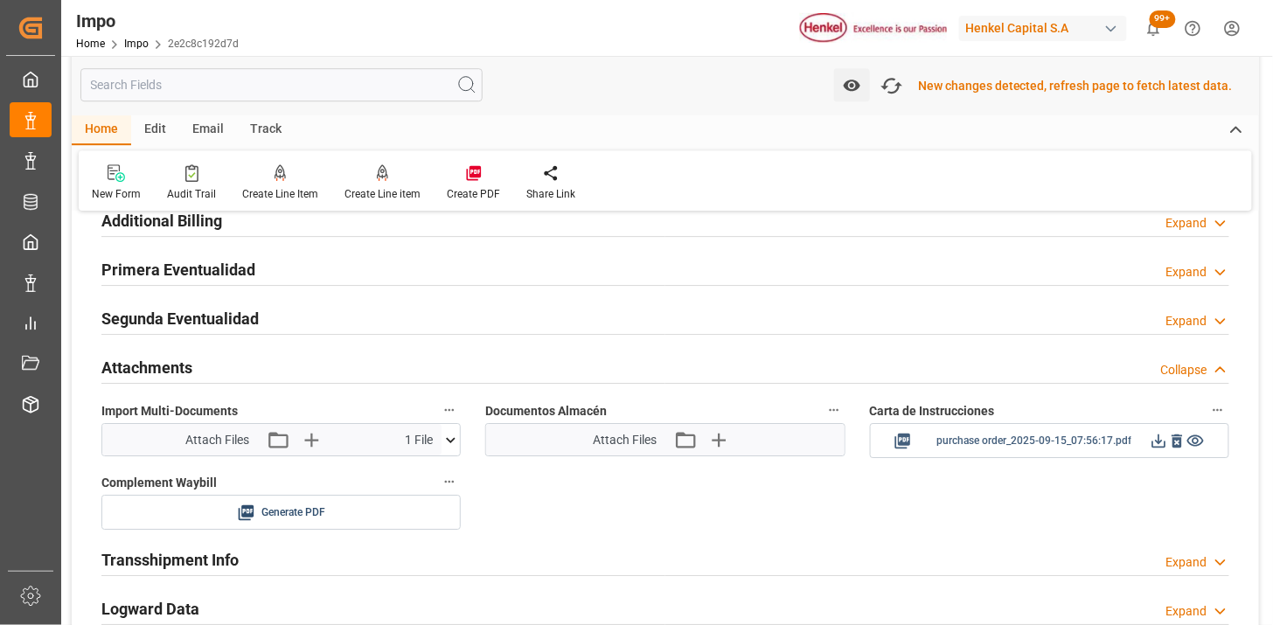
click at [1156, 442] on icon at bounding box center [1158, 441] width 18 height 18
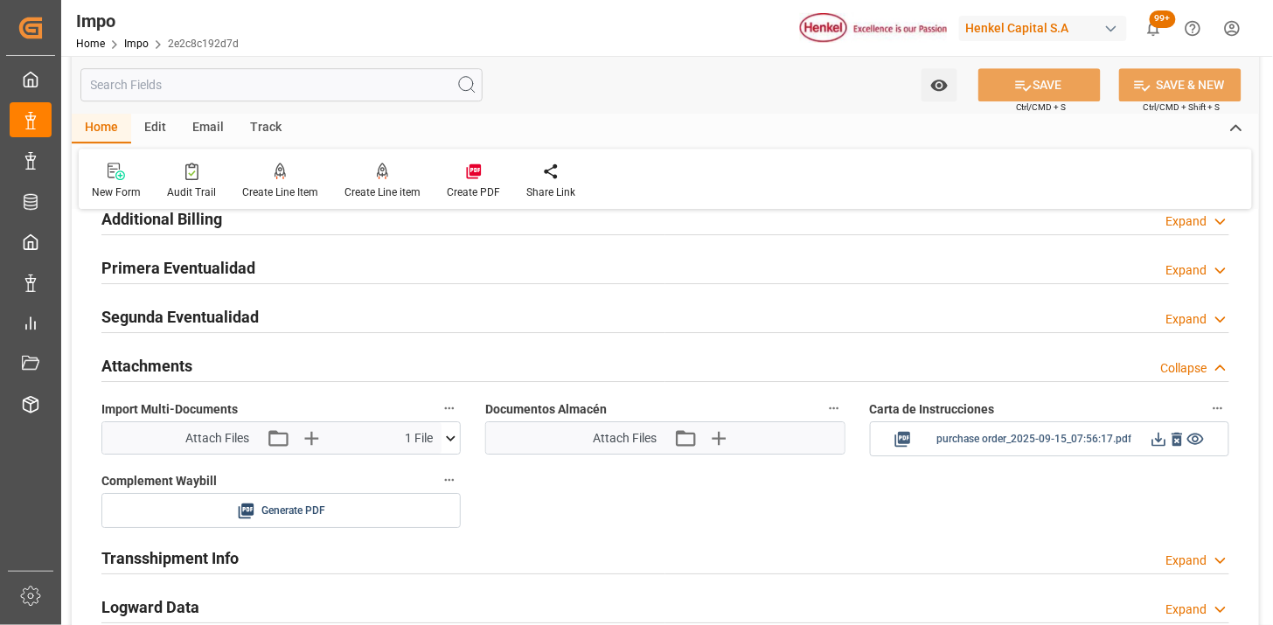
scroll to position [1518, 0]
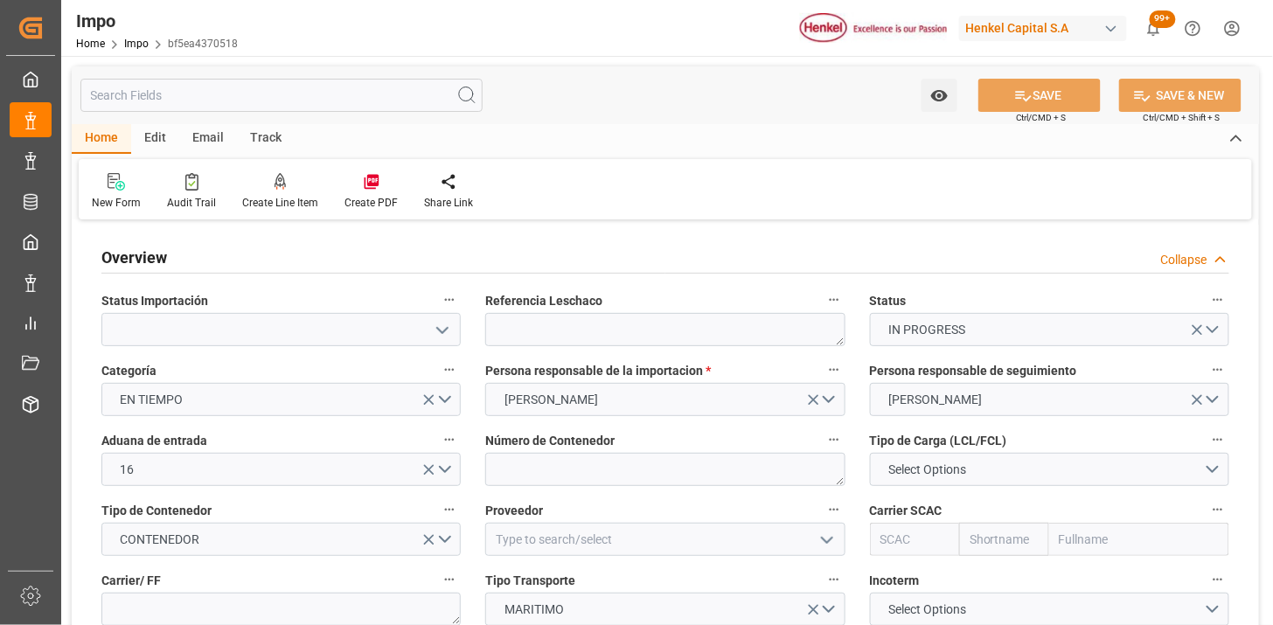
type input "[DATE]"
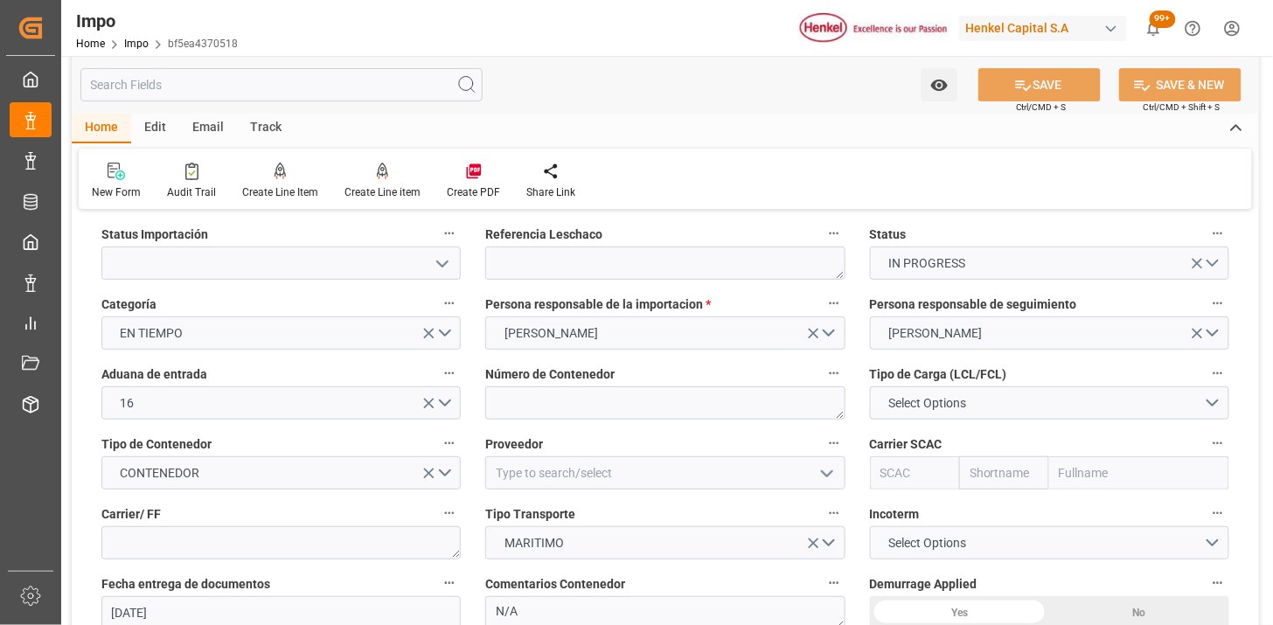
scroll to position [97, 0]
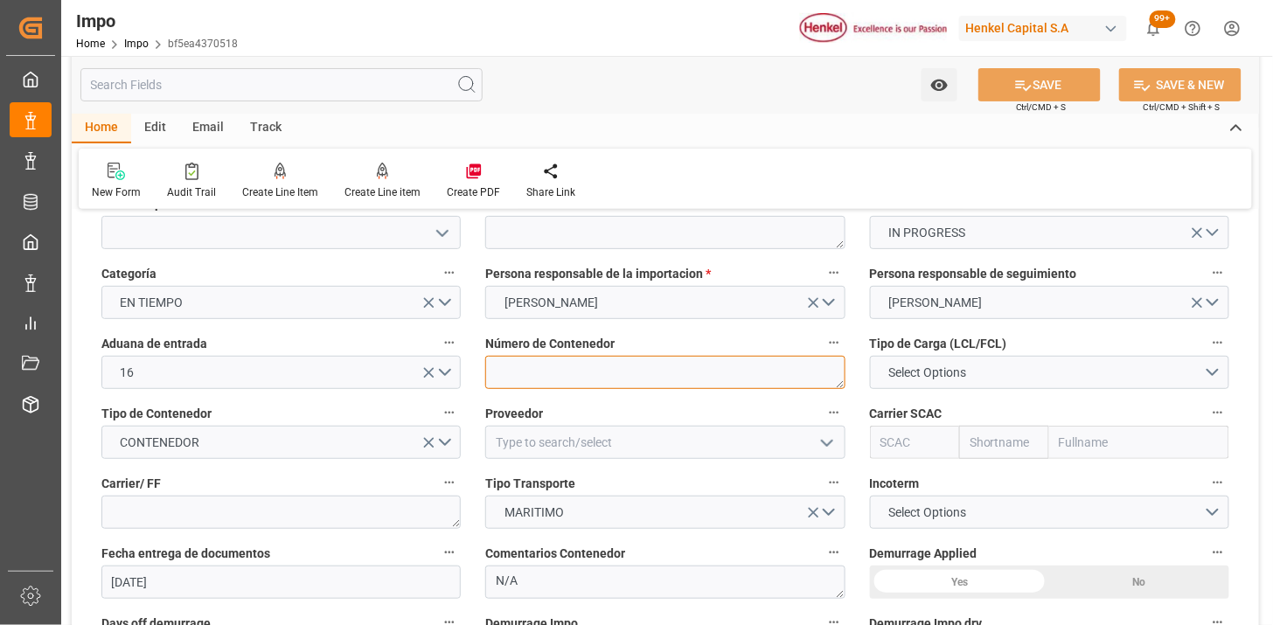
click at [640, 364] on textarea at bounding box center [664, 372] width 359 height 33
paste textarea "TGHU5078992"
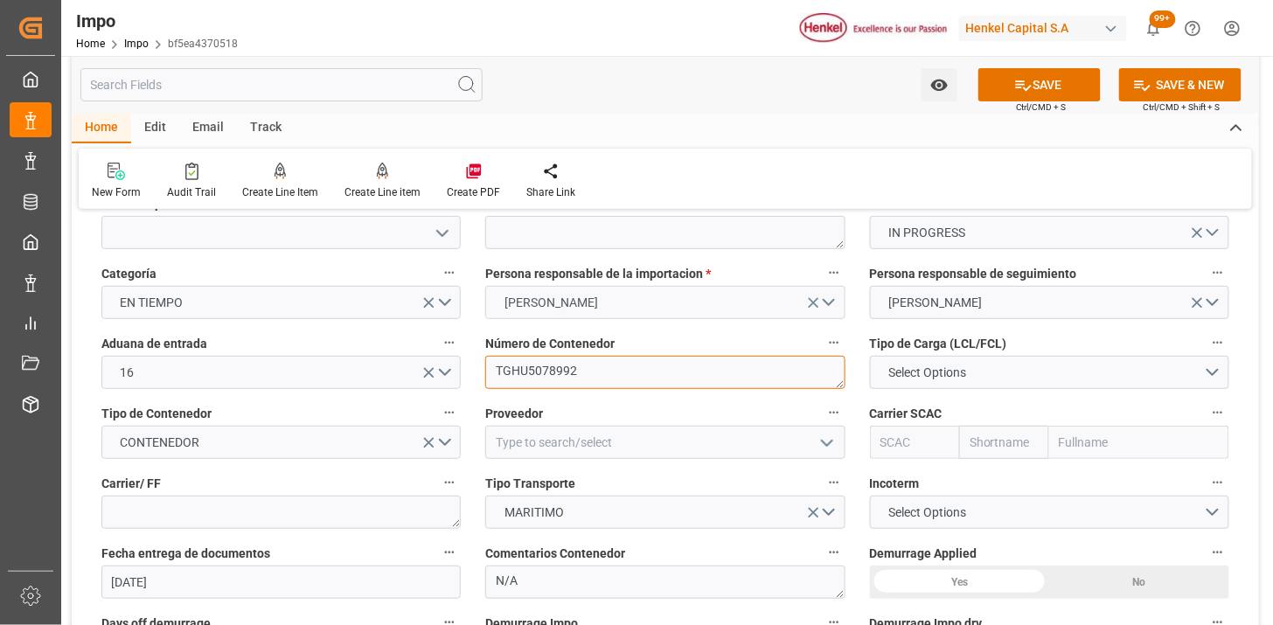
type textarea "TGHU5078992"
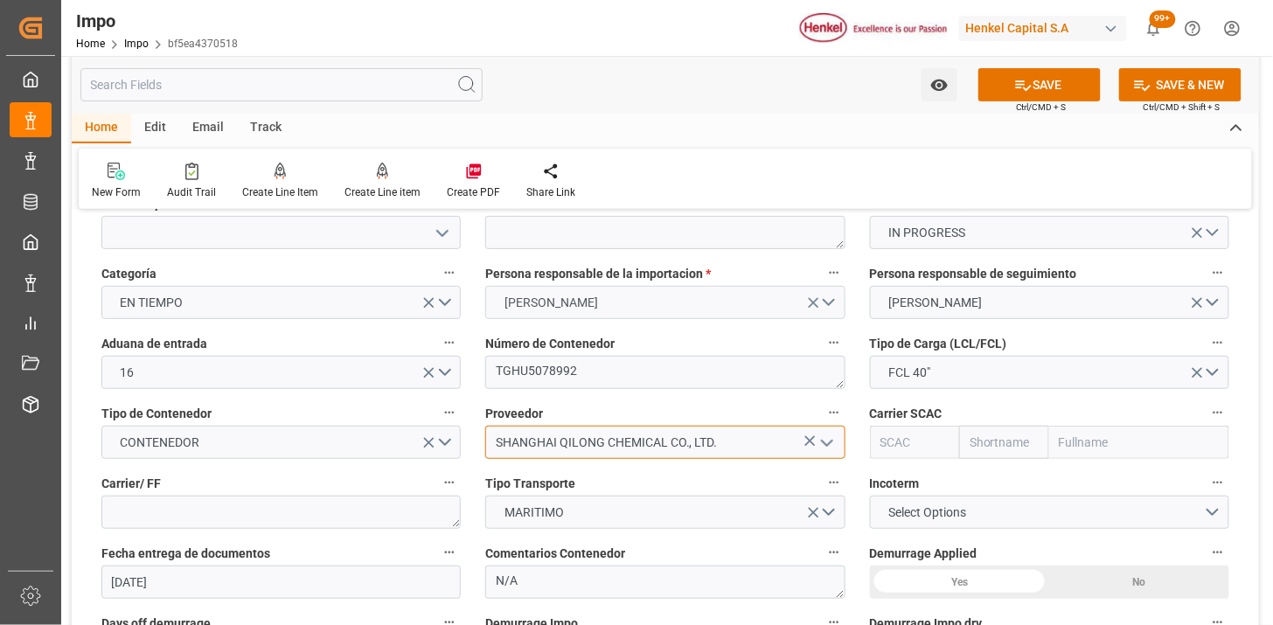
type input "SHANGHAI QILONG CHEMICAL CO., LTD."
type input "MSCU"
type input "MSC"
type input "Mediterranean Shipping Company"
type input "MSCU"
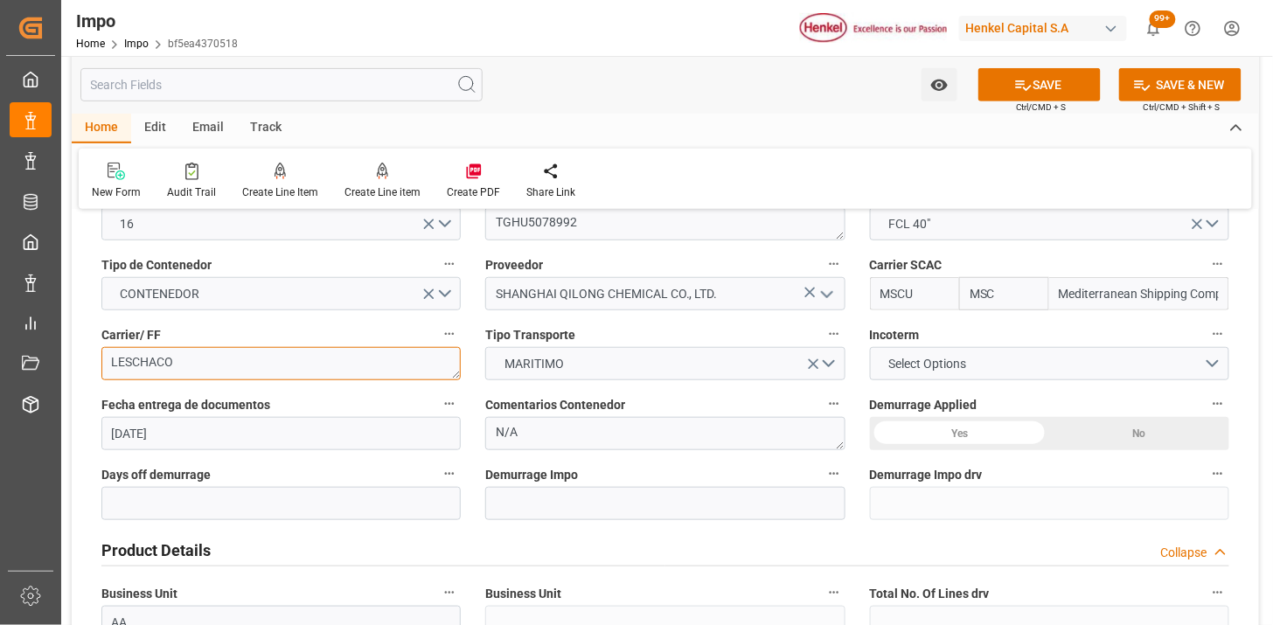
scroll to position [291, 0]
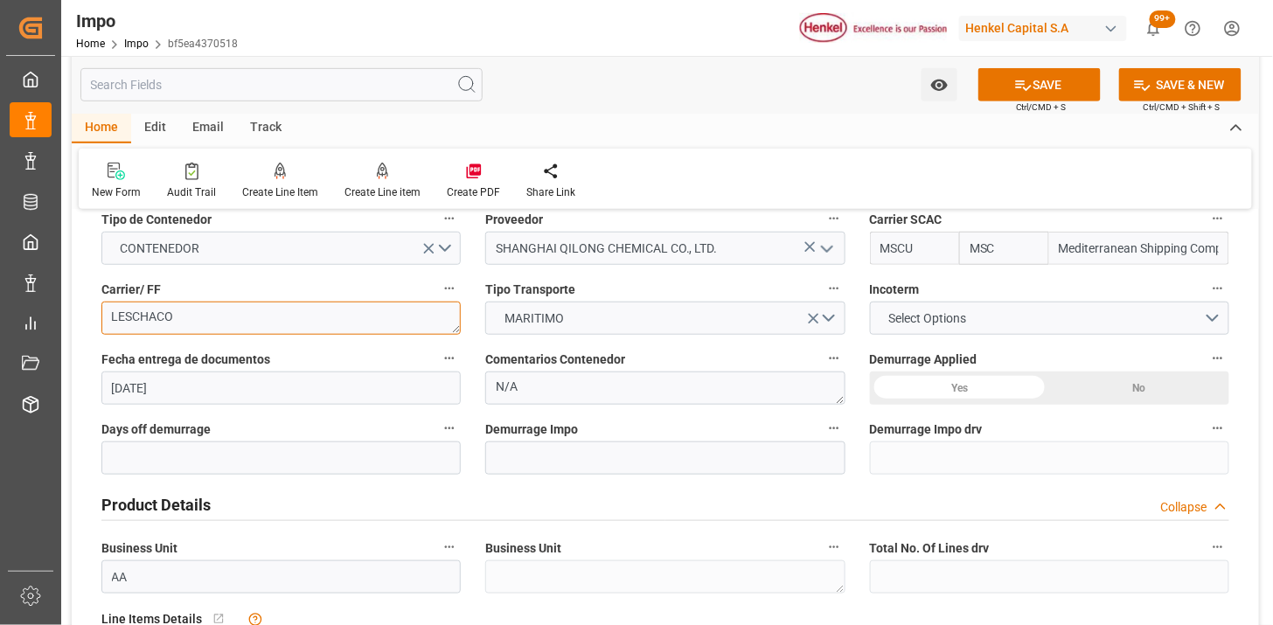
type textarea "LESCHACO"
click at [940, 321] on span "Select Options" at bounding box center [926, 318] width 95 height 18
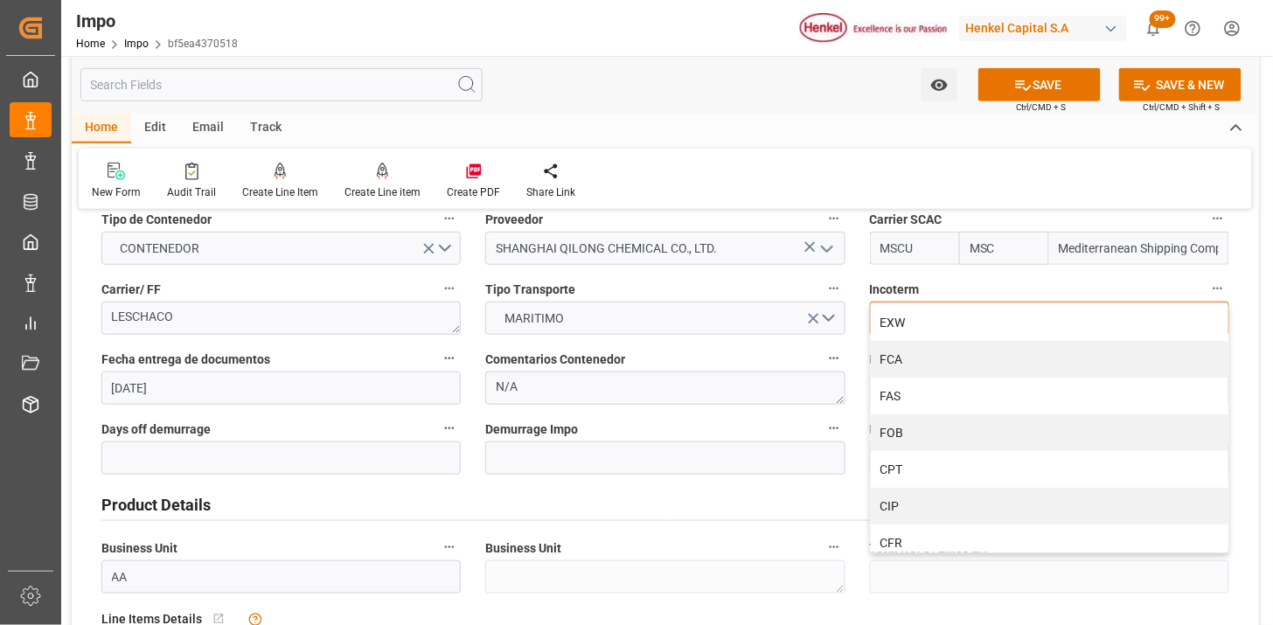
drag, startPoint x: 944, startPoint y: 429, endPoint x: 806, endPoint y: 435, distance: 138.2
click at [941, 430] on div "FOB" at bounding box center [1049, 432] width 357 height 37
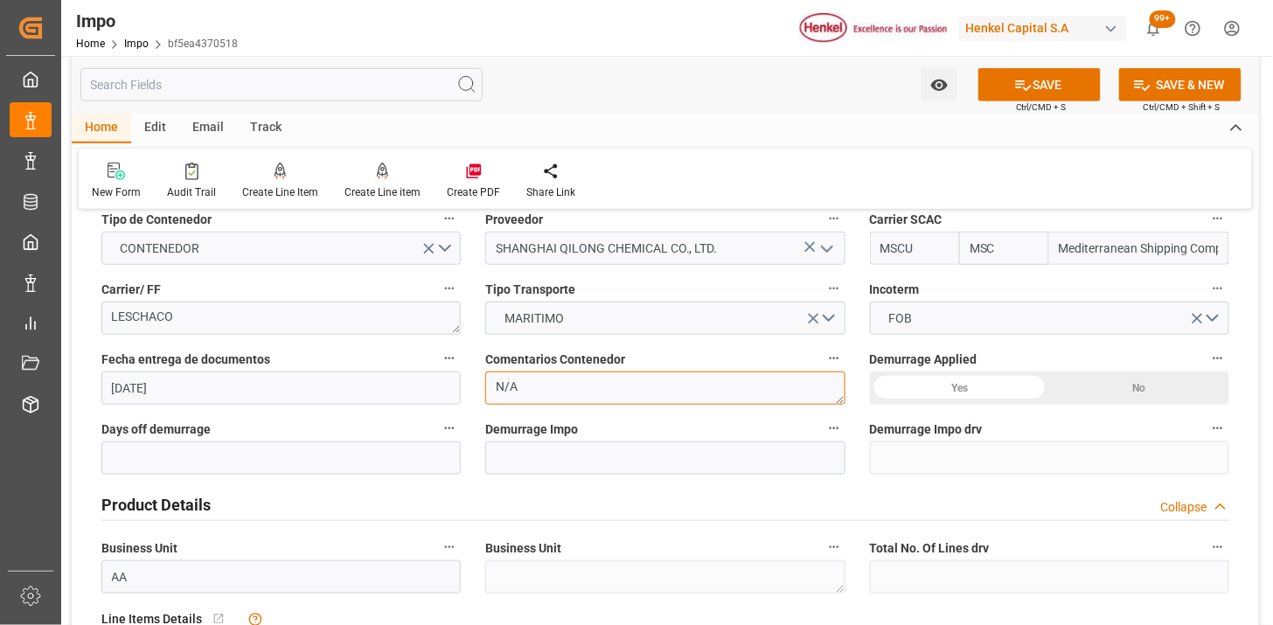
click at [560, 392] on textarea "N/A" at bounding box center [664, 387] width 359 height 33
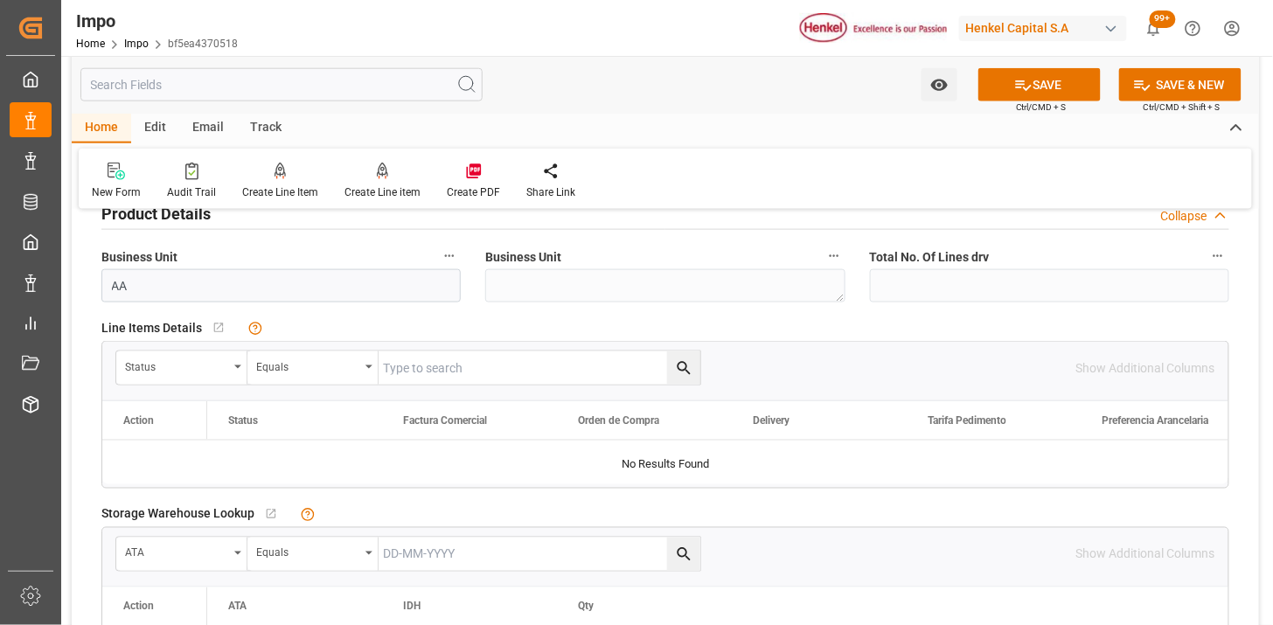
scroll to position [679, 0]
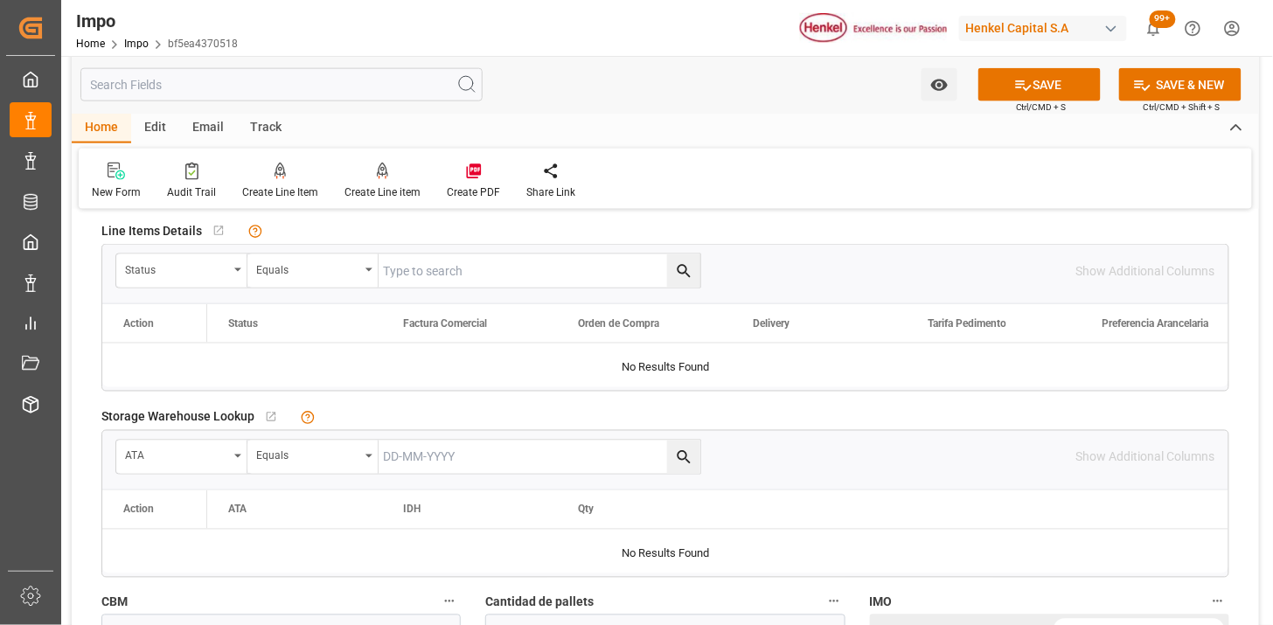
type textarea "INCREMENTABLES | INSTRUCCIONES DE ENTREGA"
click at [205, 275] on div "Status" at bounding box center [176, 268] width 103 height 20
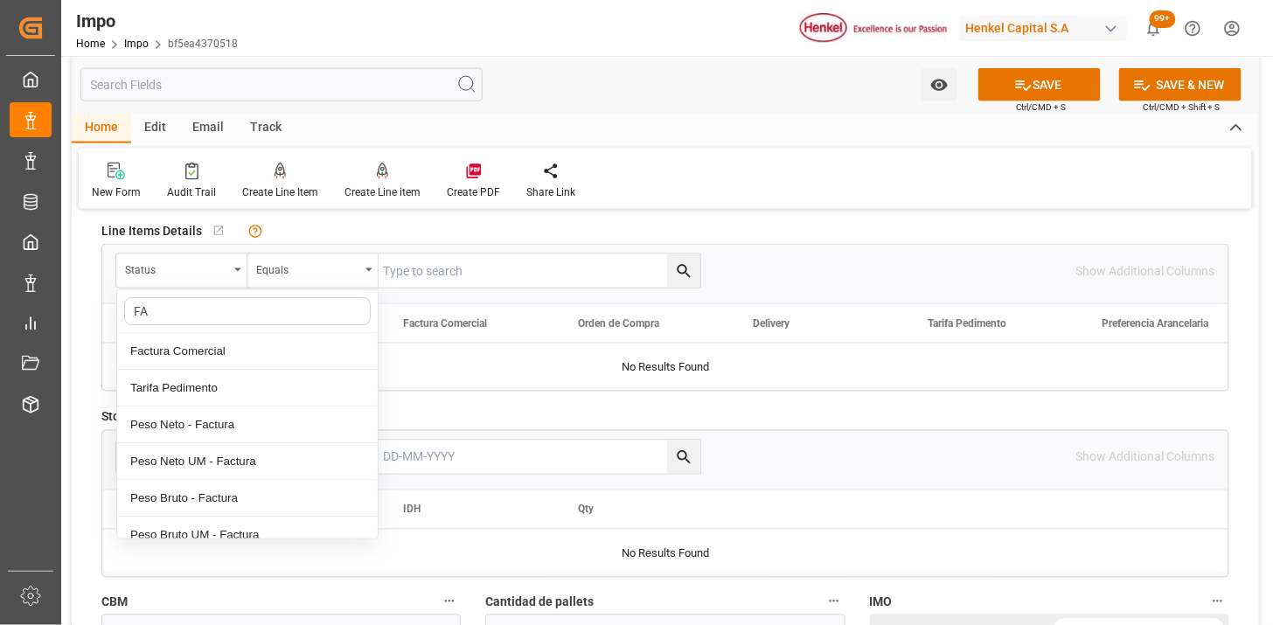
type input "FAC"
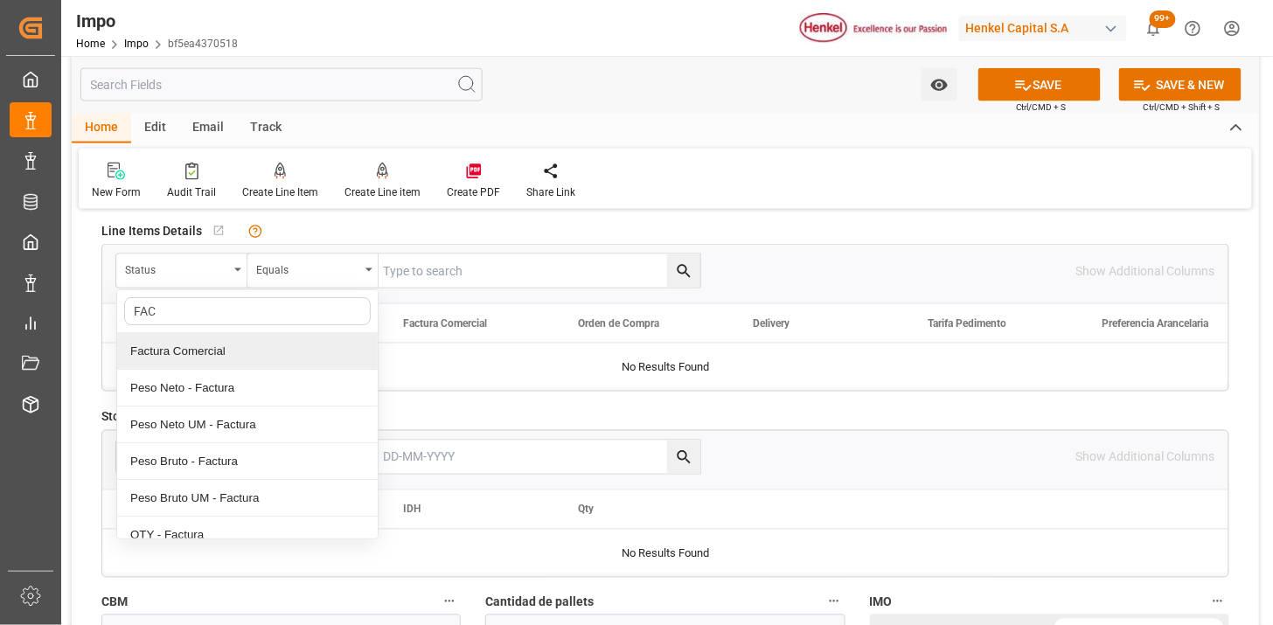
drag, startPoint x: 231, startPoint y: 352, endPoint x: 428, endPoint y: 274, distance: 212.6
click at [246, 346] on div "Factura Comercial" at bounding box center [247, 351] width 260 height 37
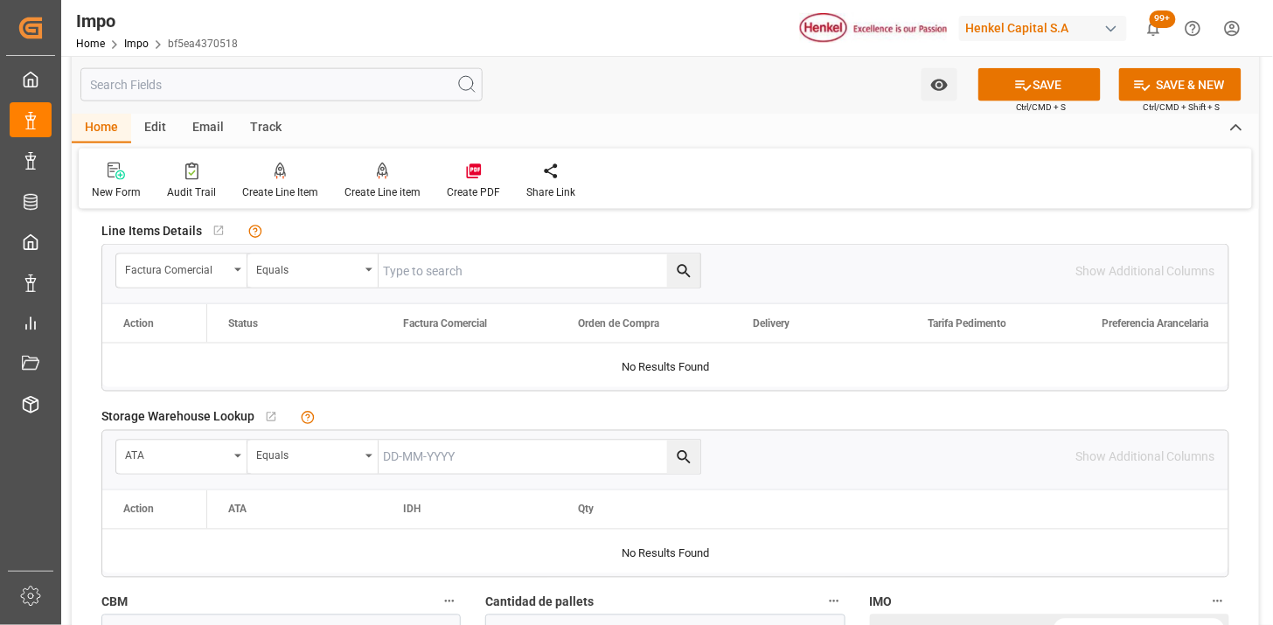
click at [437, 267] on input "text" at bounding box center [539, 270] width 322 height 33
paste input "25-SHQL-085-3"
type input "25-SHQL-085-3"
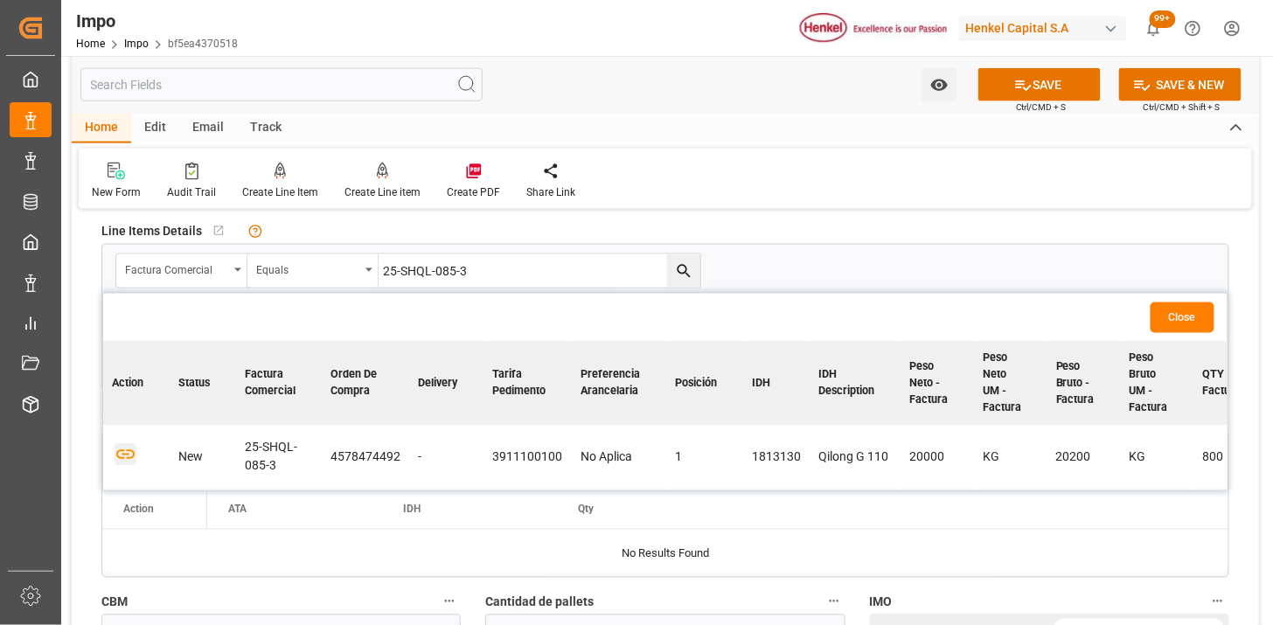
click at [128, 453] on icon "button" at bounding box center [125, 455] width 18 height 10
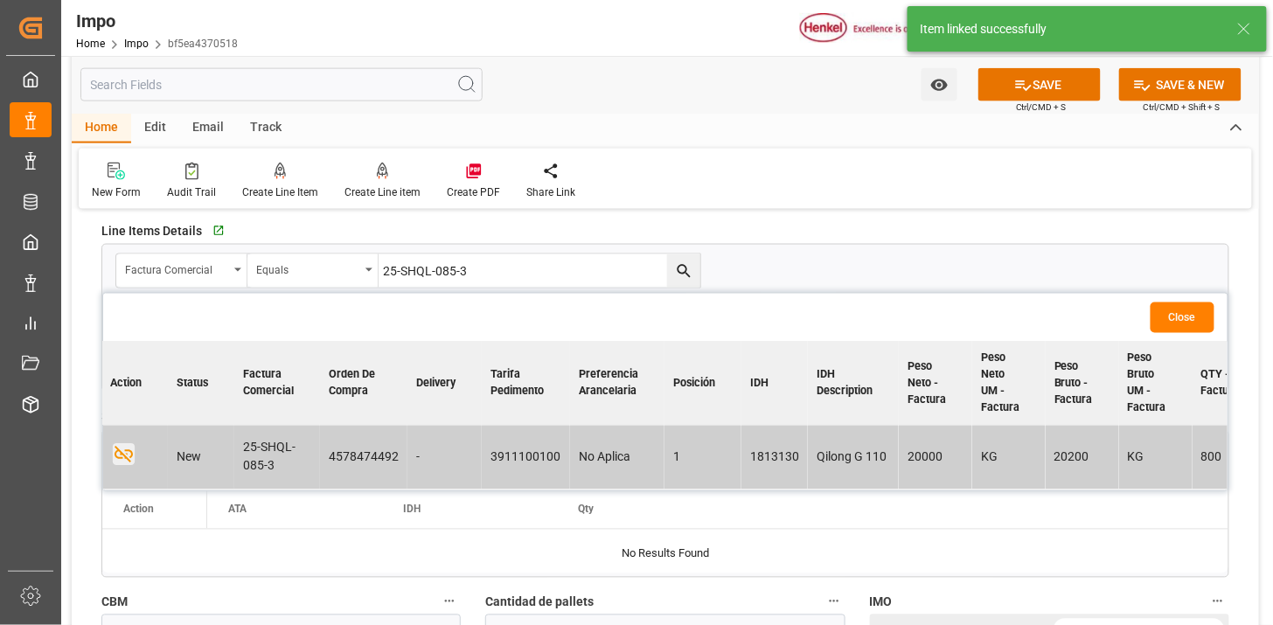
scroll to position [0, 0]
click at [1165, 309] on button "Close" at bounding box center [1182, 317] width 64 height 31
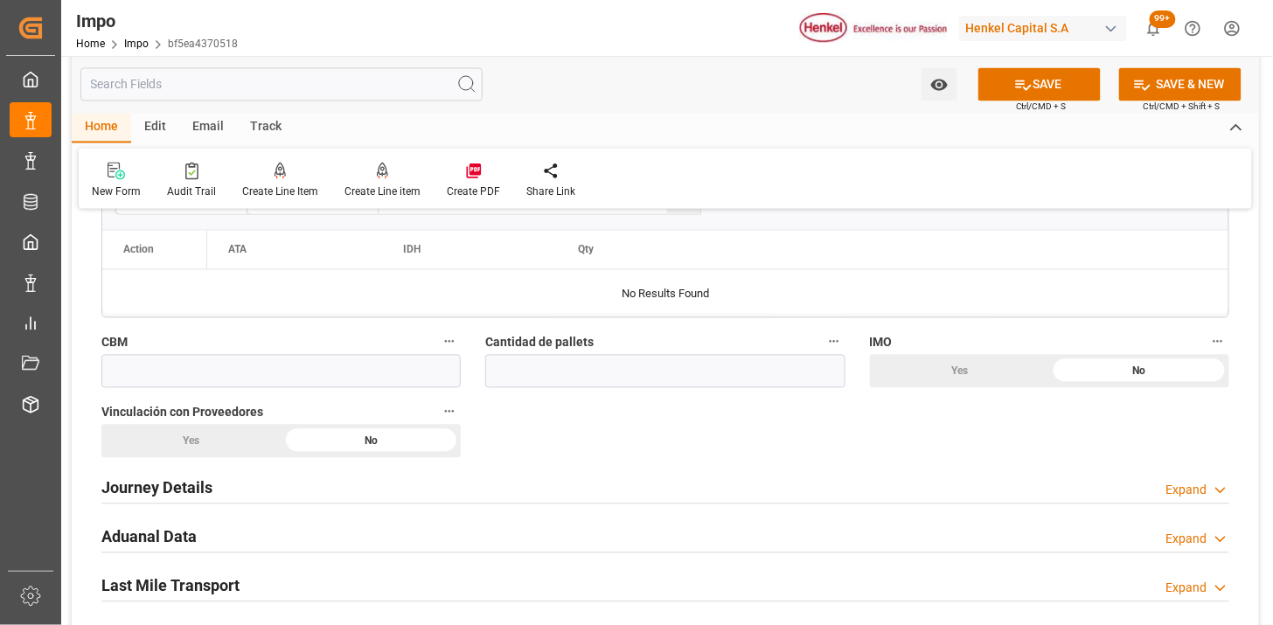
scroll to position [971, 0]
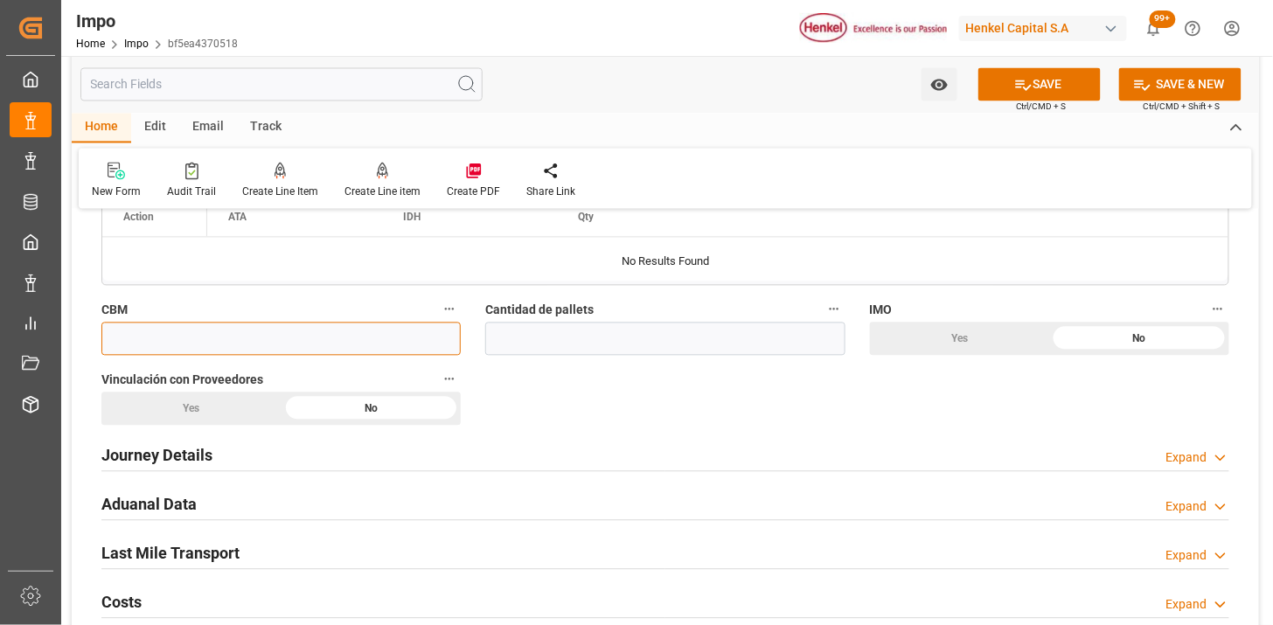
click at [420, 336] on input "text" at bounding box center [280, 339] width 359 height 33
paste input "50.000"
type input "50"
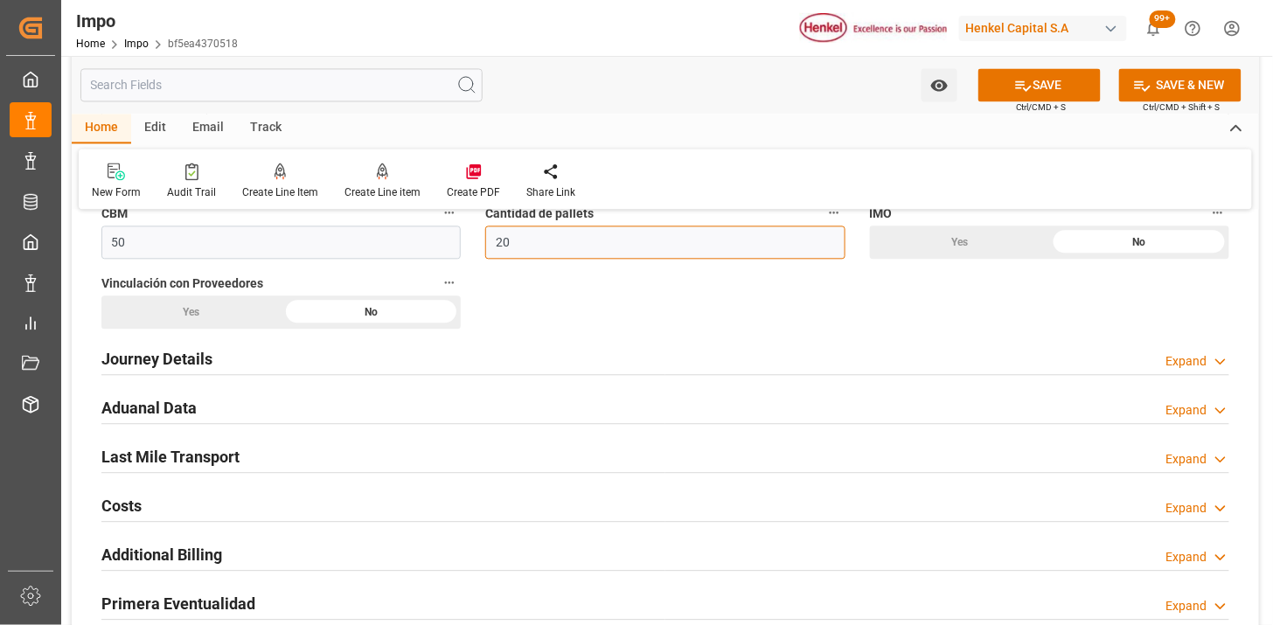
type input "20"
click at [316, 362] on div "Journey Details Expand" at bounding box center [665, 357] width 1128 height 33
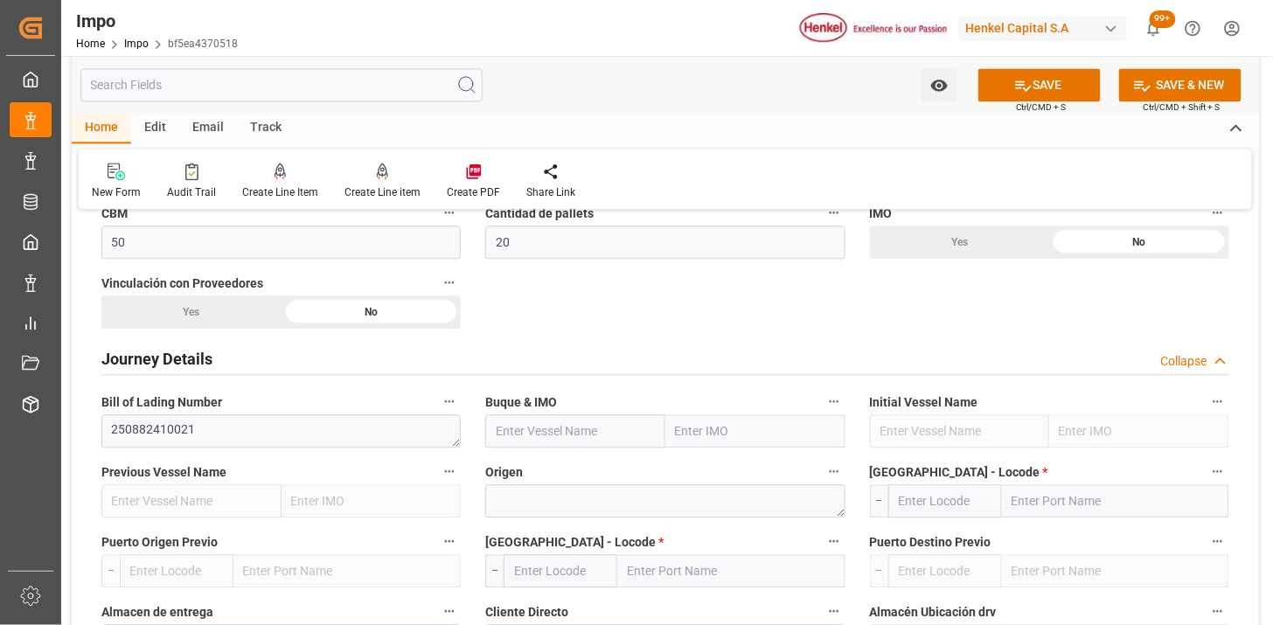
scroll to position [1165, 0]
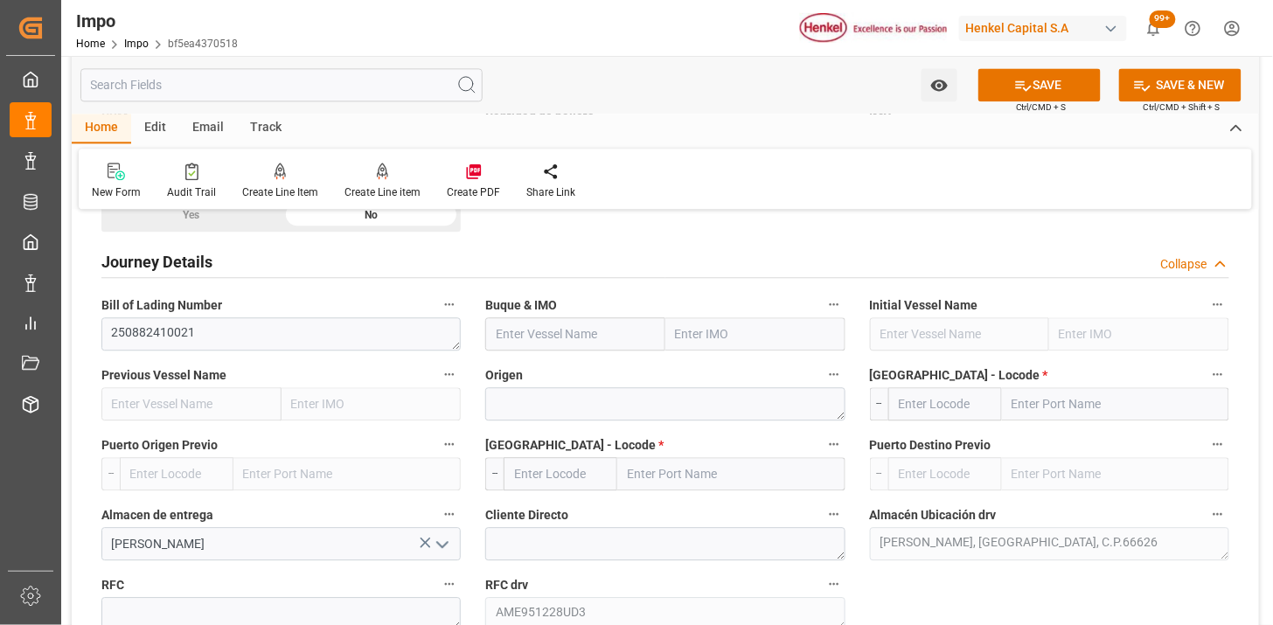
click at [599, 330] on input "text" at bounding box center [575, 333] width 180 height 33
paste input "MSC SIXIN"
type input "MSC SIXIN"
type input "9839301"
type input "MSC SIXIN"
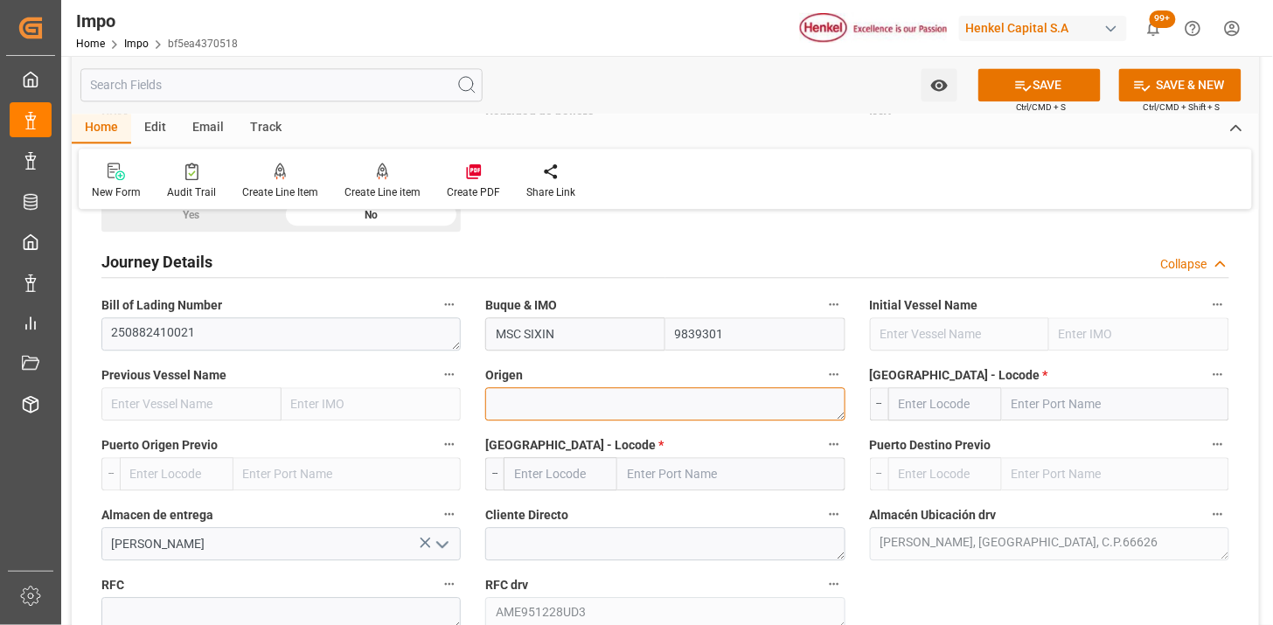
click at [562, 406] on textarea at bounding box center [664, 403] width 359 height 33
type textarea "[GEOGRAPHIC_DATA]"
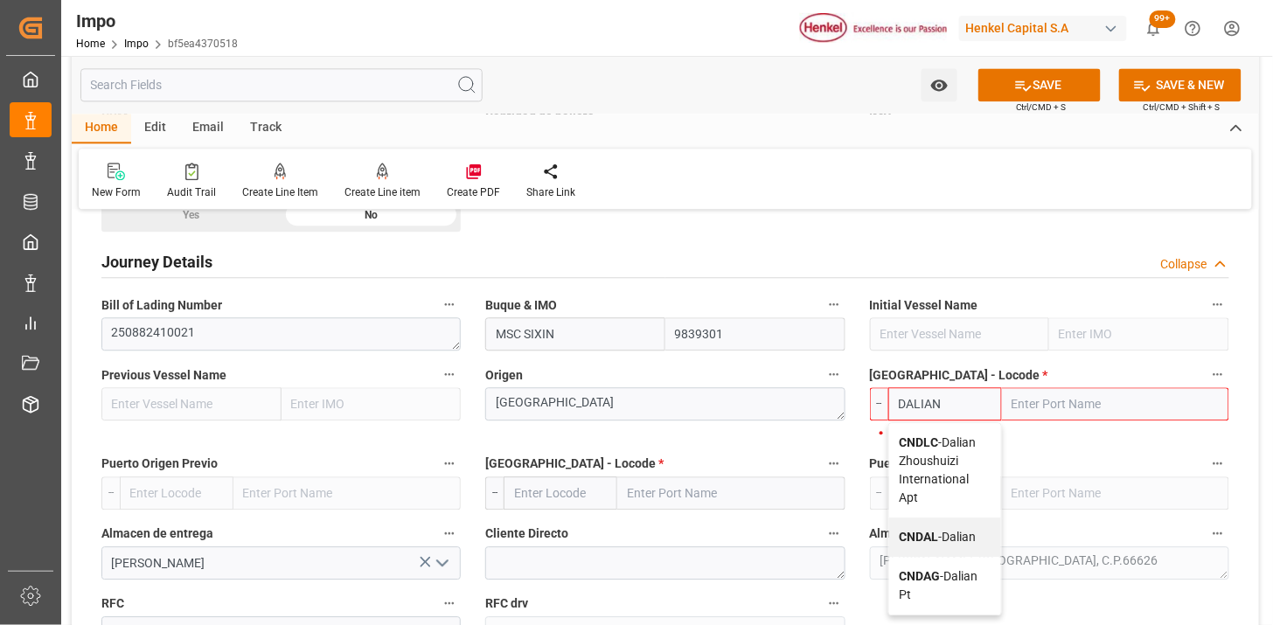
type input "CNDAL"
type input "Dalian"
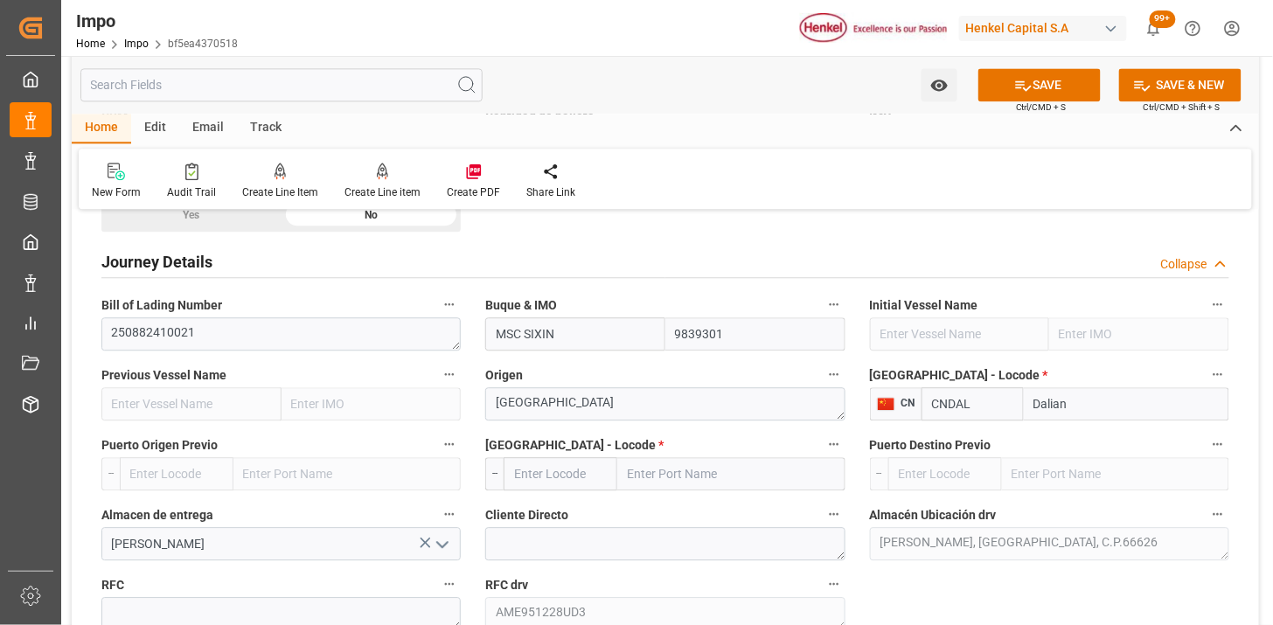
type input "CNDAL"
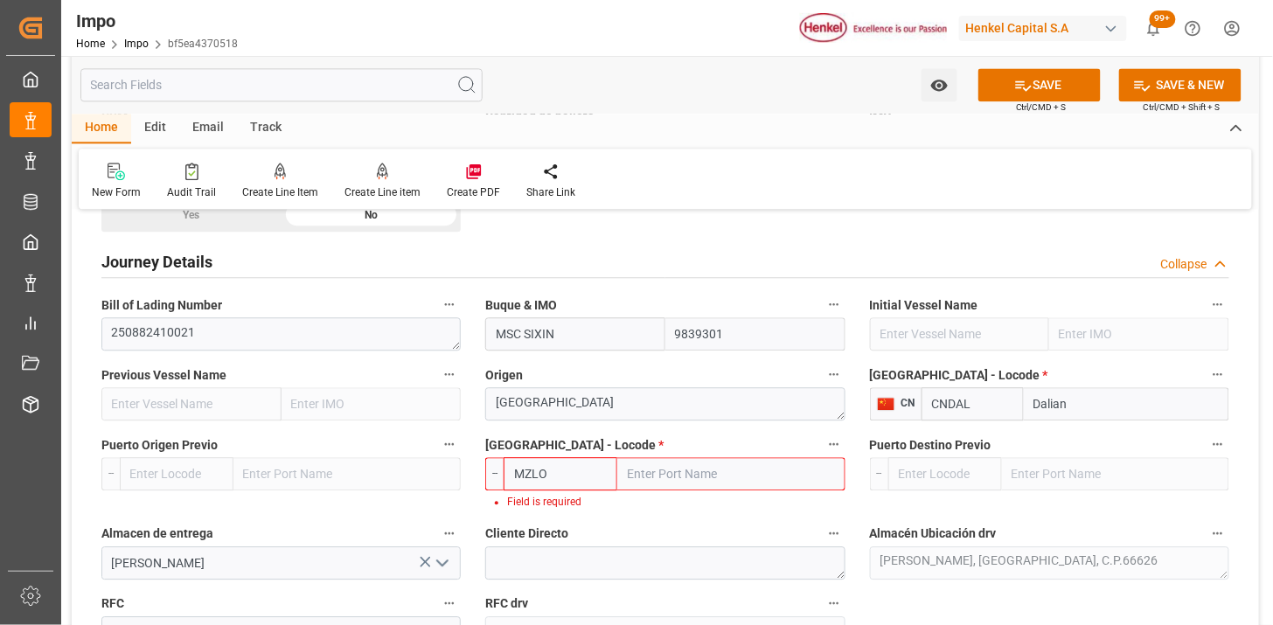
type input "MXZLO"
type input "Manzanillo"
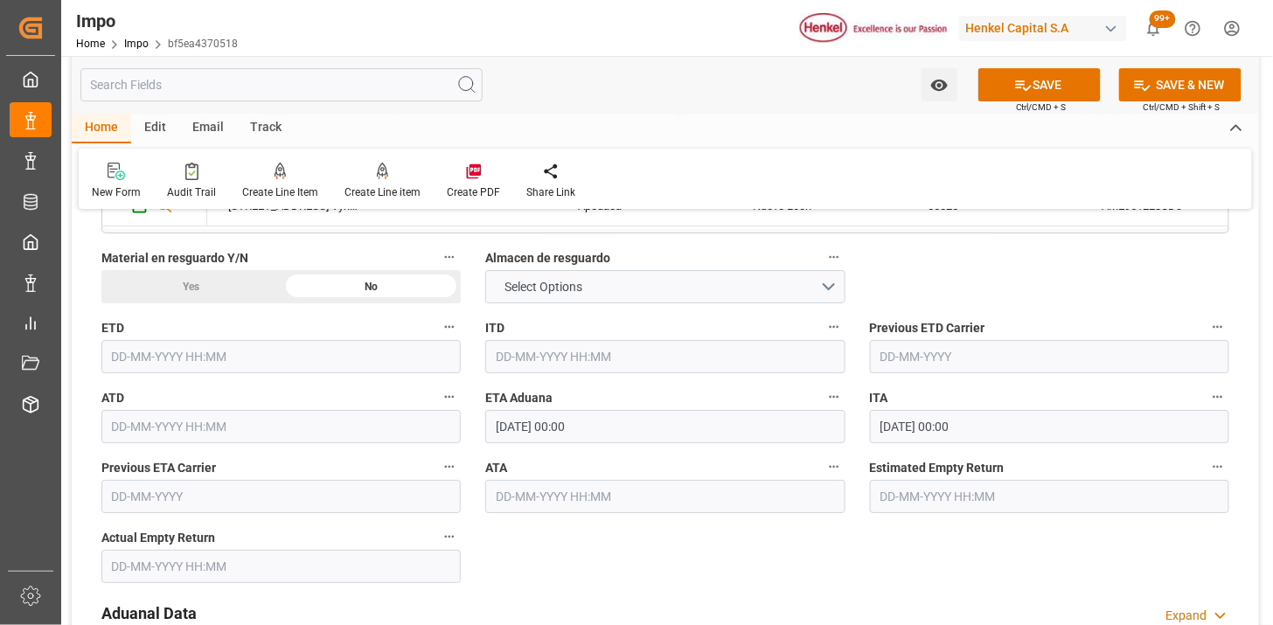
scroll to position [1845, 0]
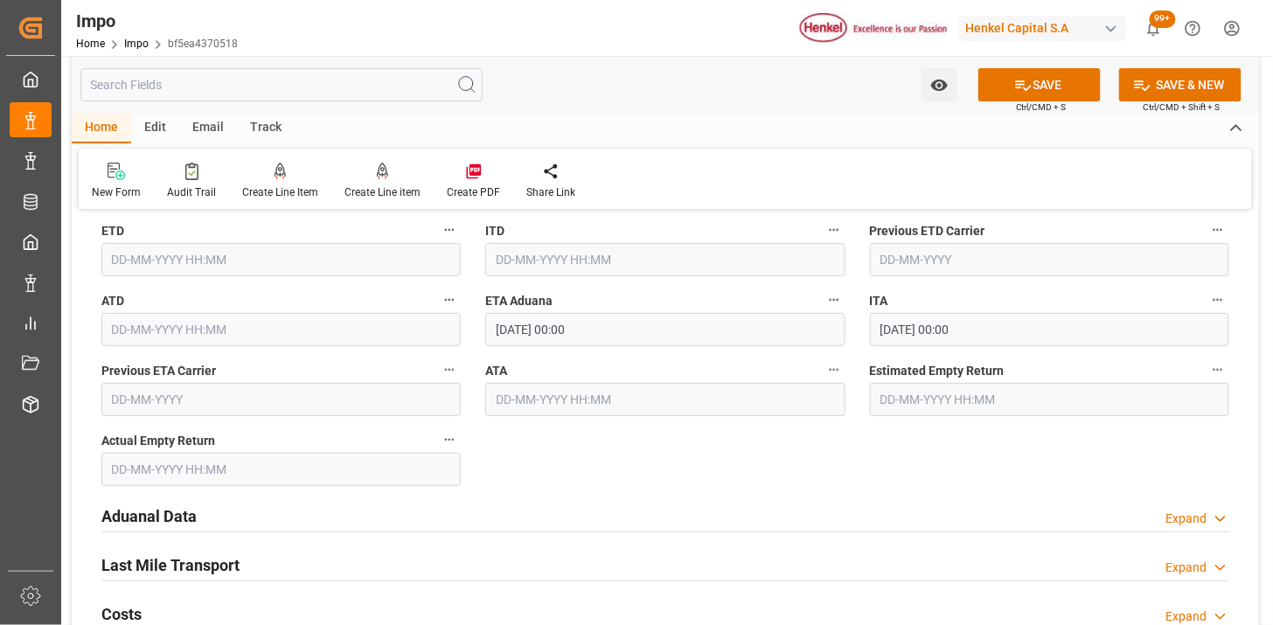
type input "MXZLO"
click at [635, 329] on input "24-09-2025 00:00" at bounding box center [664, 329] width 359 height 33
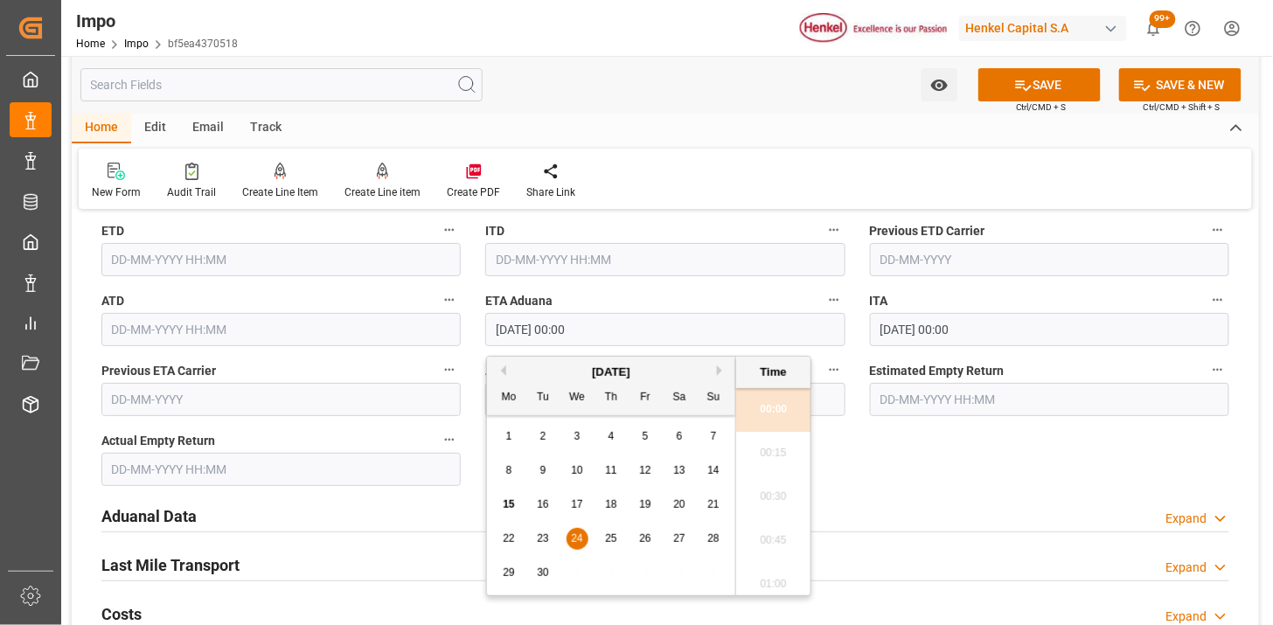
click at [635, 329] on input "24-09-2025 00:00" at bounding box center [664, 329] width 359 height 33
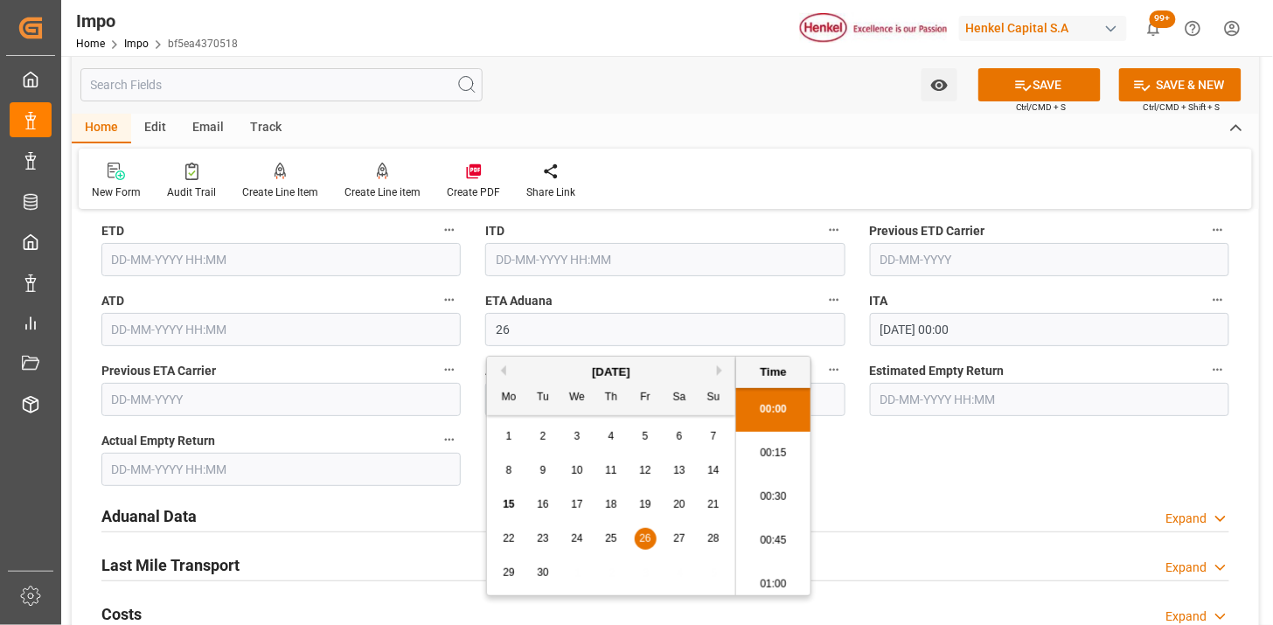
type input "26-09-2025 00:00"
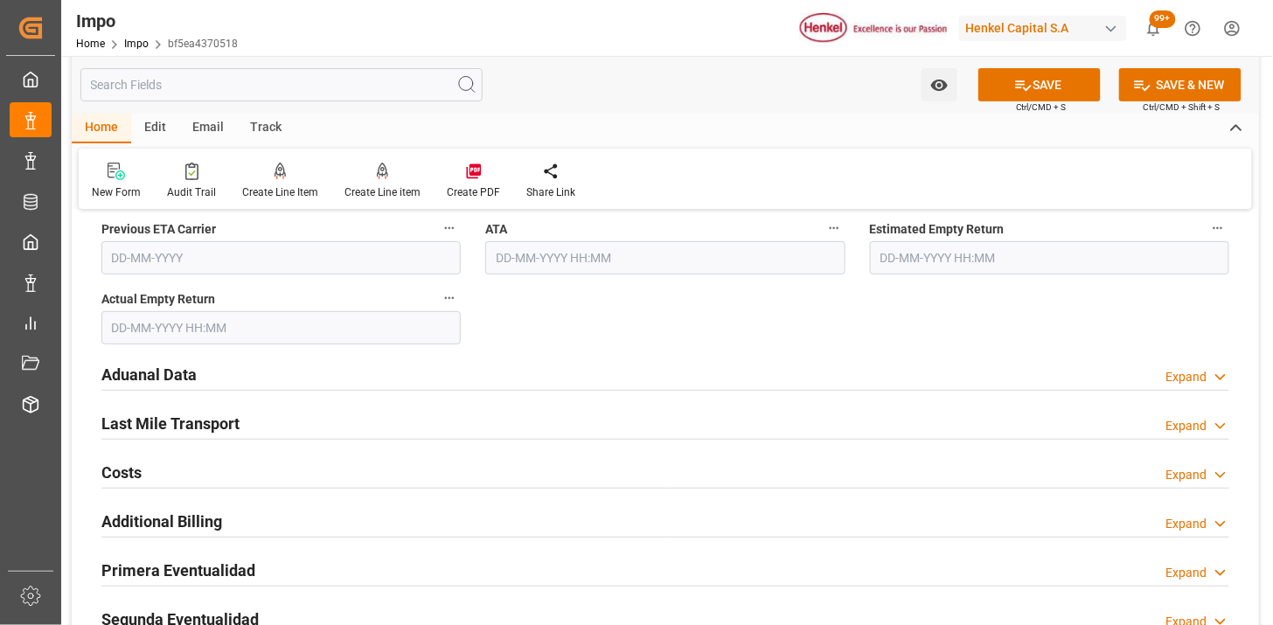
scroll to position [2039, 0]
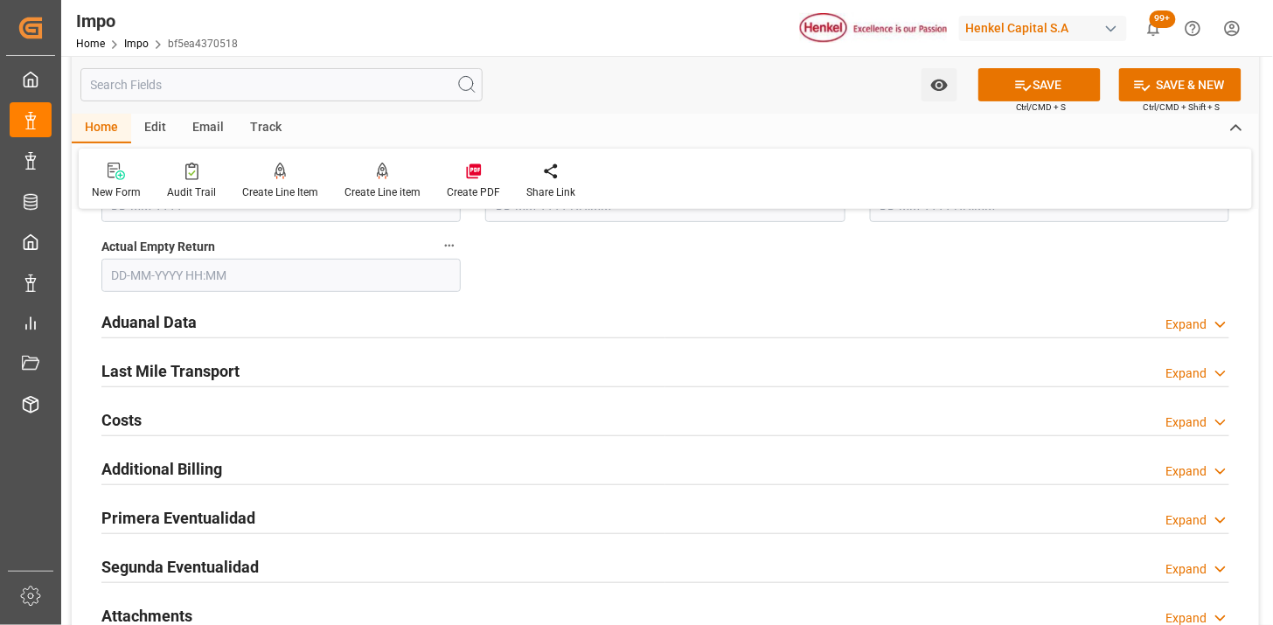
drag, startPoint x: 370, startPoint y: 326, endPoint x: 426, endPoint y: 335, distance: 56.6
click at [370, 325] on div "Aduanal Data Expand" at bounding box center [665, 320] width 1128 height 33
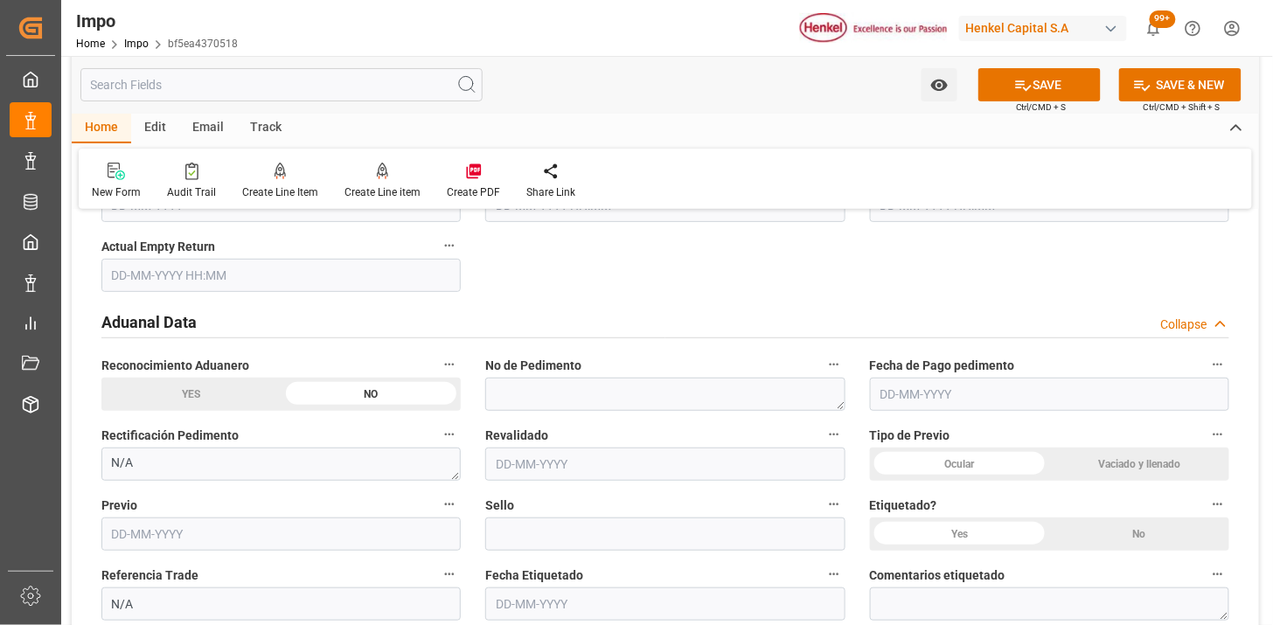
scroll to position [2136, 0]
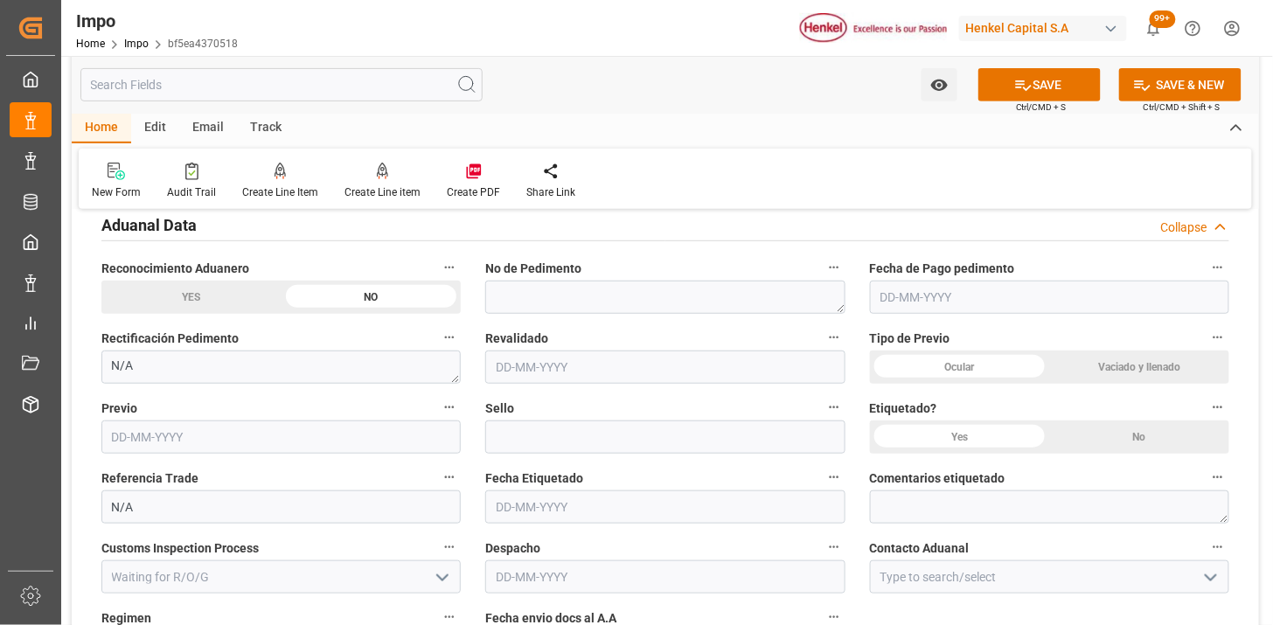
drag, startPoint x: 979, startPoint y: 359, endPoint x: 994, endPoint y: 368, distance: 17.2
click at [979, 358] on div "Ocular" at bounding box center [960, 366] width 180 height 33
click at [1168, 434] on div "No" at bounding box center [1139, 436] width 180 height 33
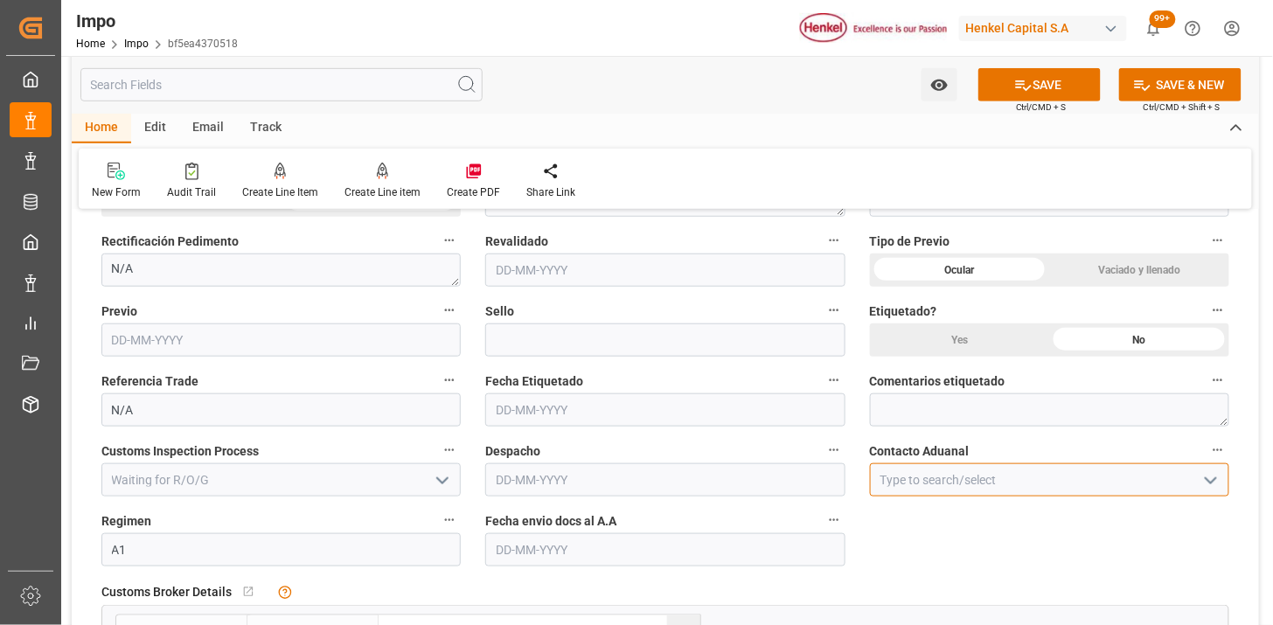
click at [903, 487] on input at bounding box center [1049, 479] width 359 height 33
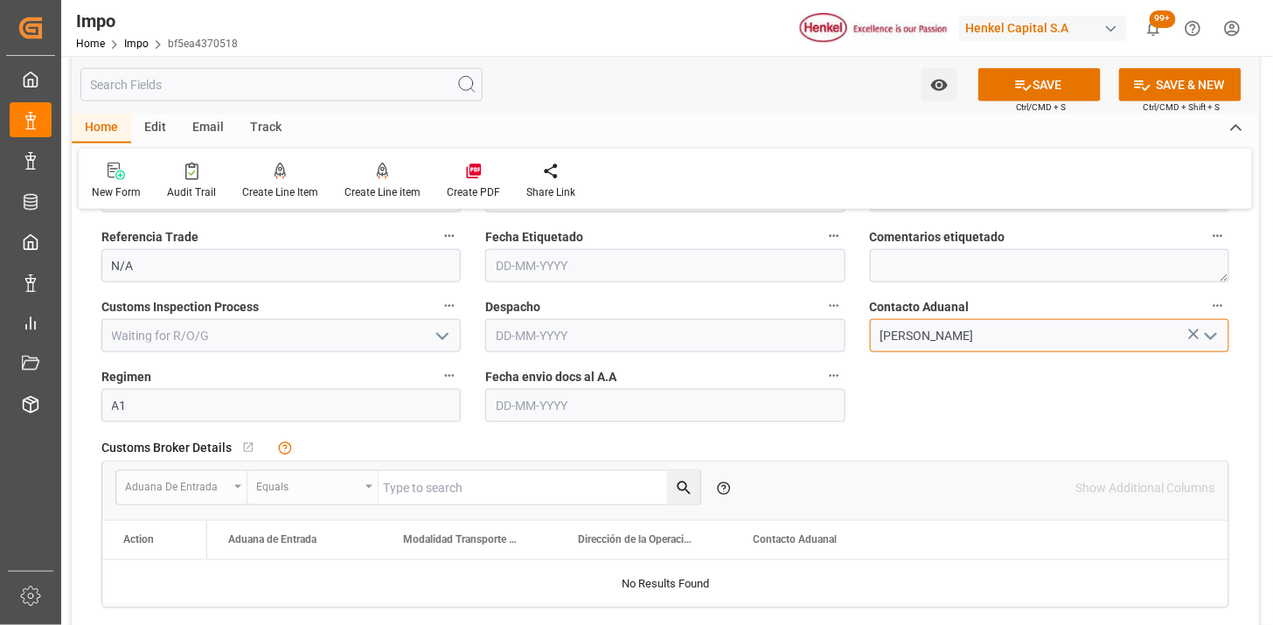
scroll to position [2427, 0]
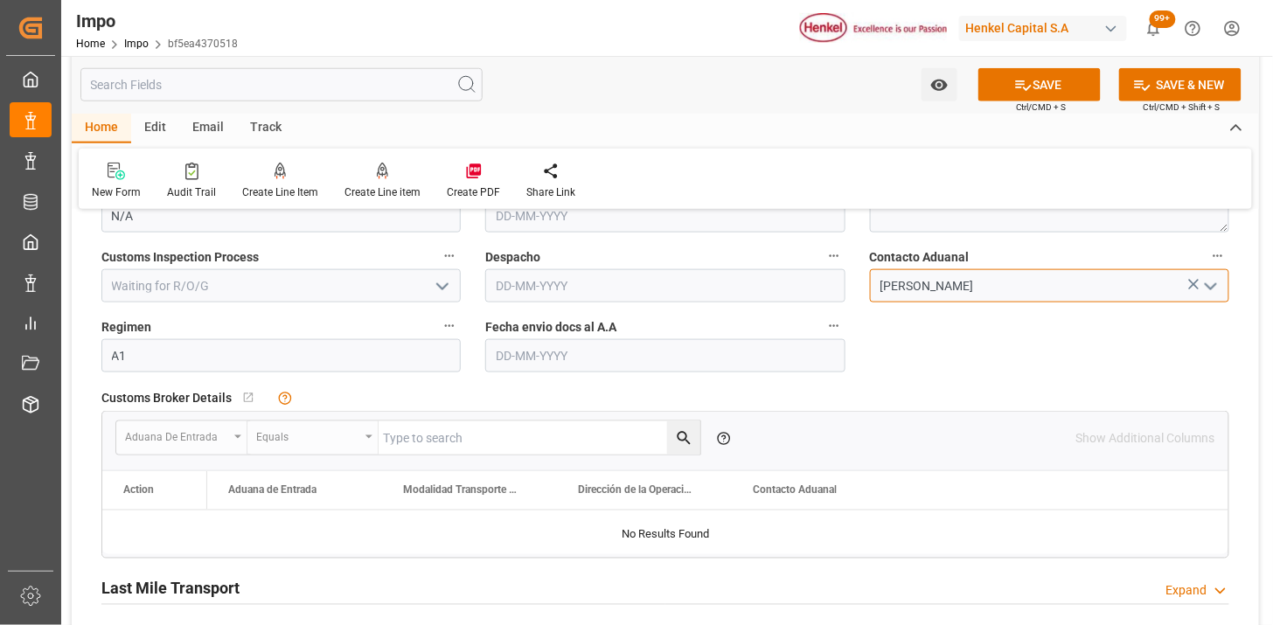
type input "[PERSON_NAME]"
click at [530, 357] on input "text" at bounding box center [664, 355] width 359 height 33
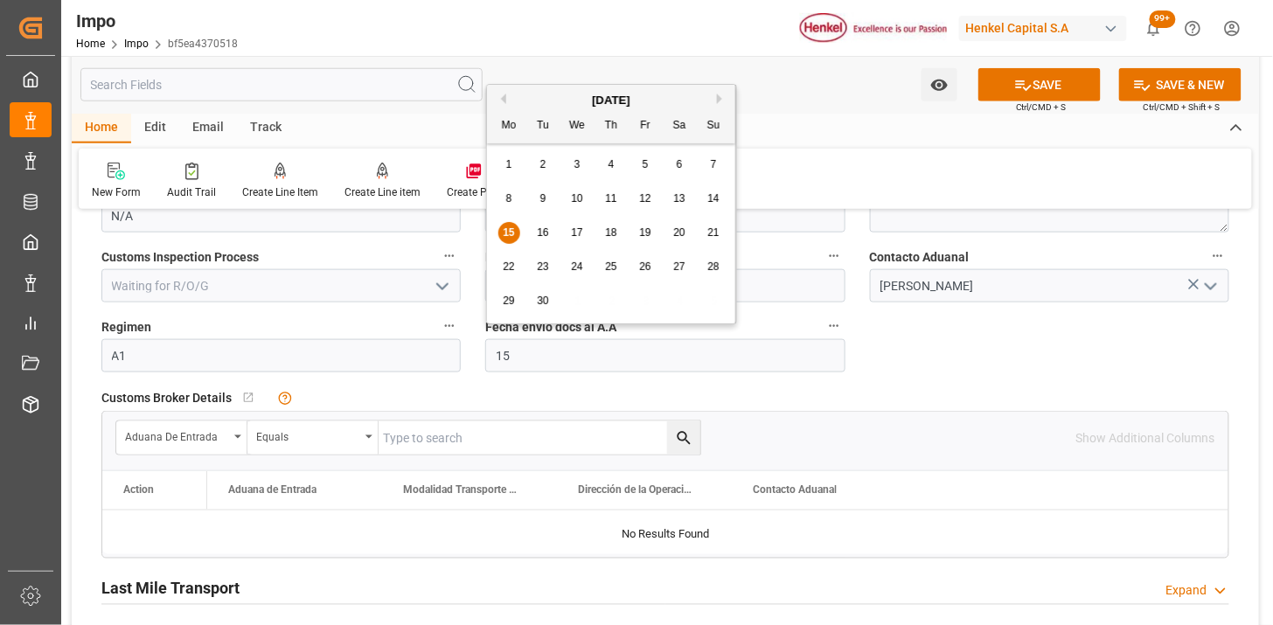
type input "[DATE]"
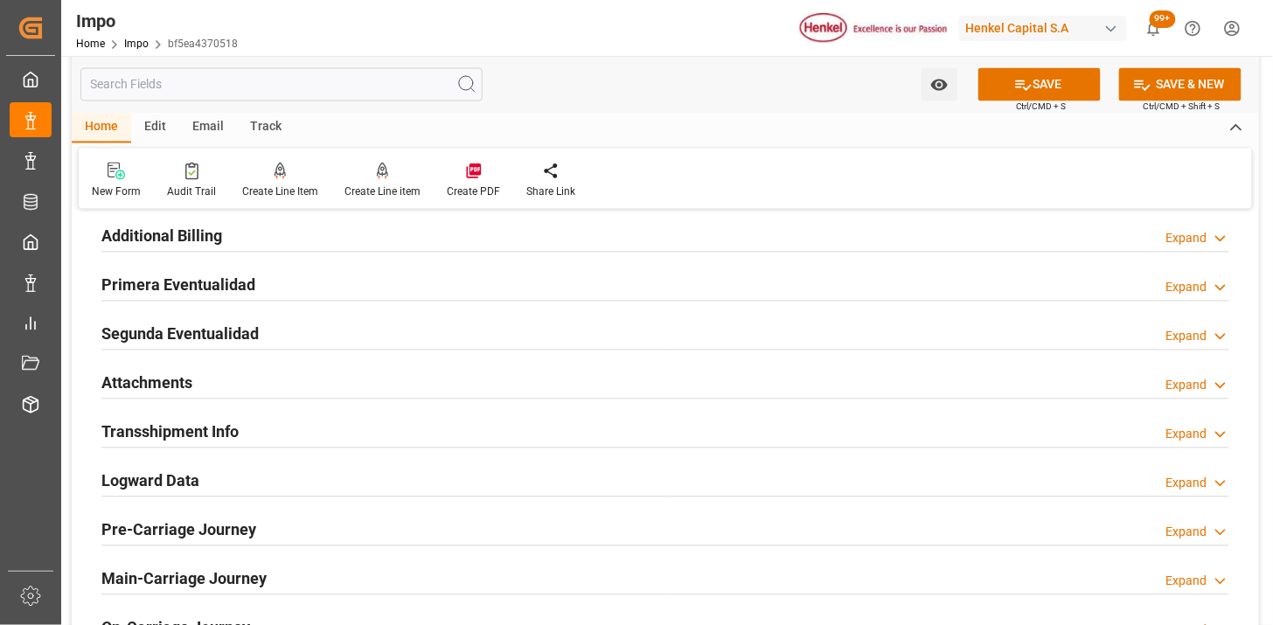
scroll to position [2913, 0]
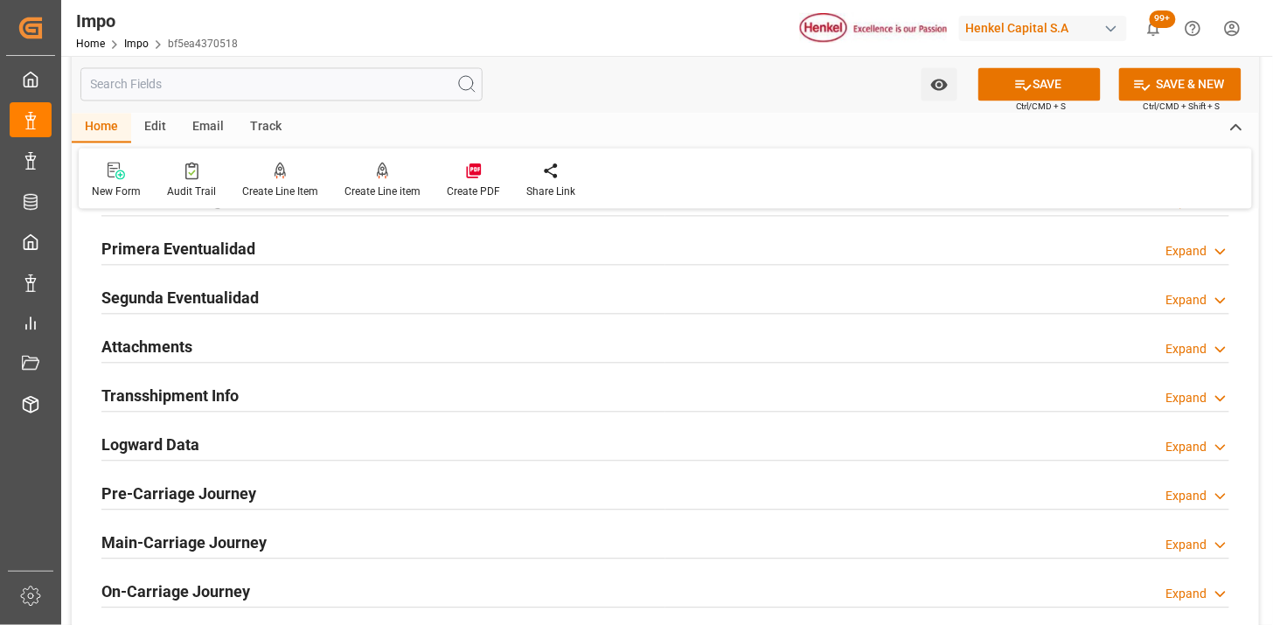
drag, startPoint x: 302, startPoint y: 352, endPoint x: 409, endPoint y: 407, distance: 120.0
click at [308, 358] on div "Attachments Expand" at bounding box center [665, 346] width 1128 height 33
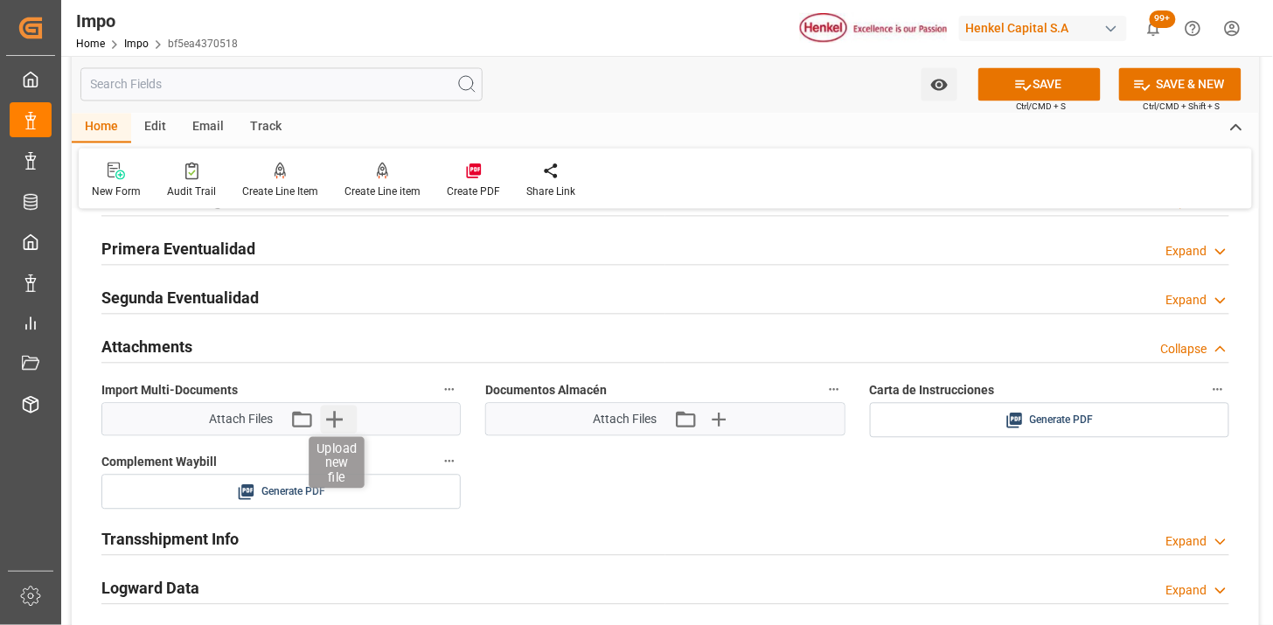
click at [342, 421] on icon "button" at bounding box center [334, 420] width 17 height 17
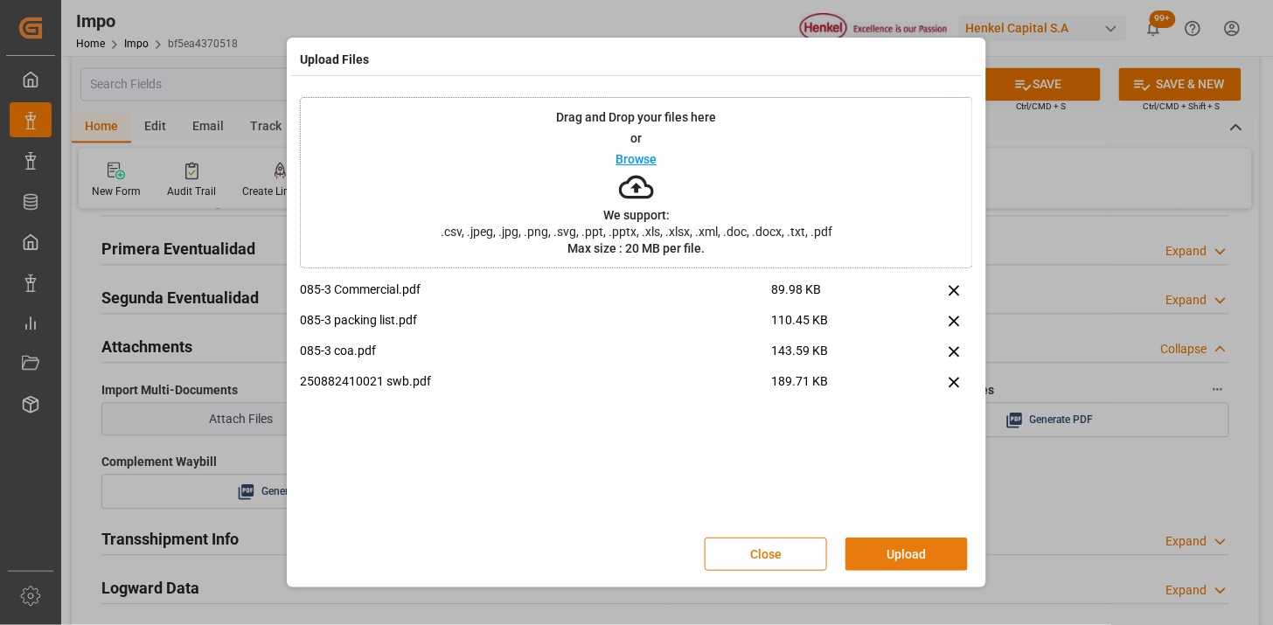
click at [898, 545] on button "Upload" at bounding box center [906, 554] width 122 height 33
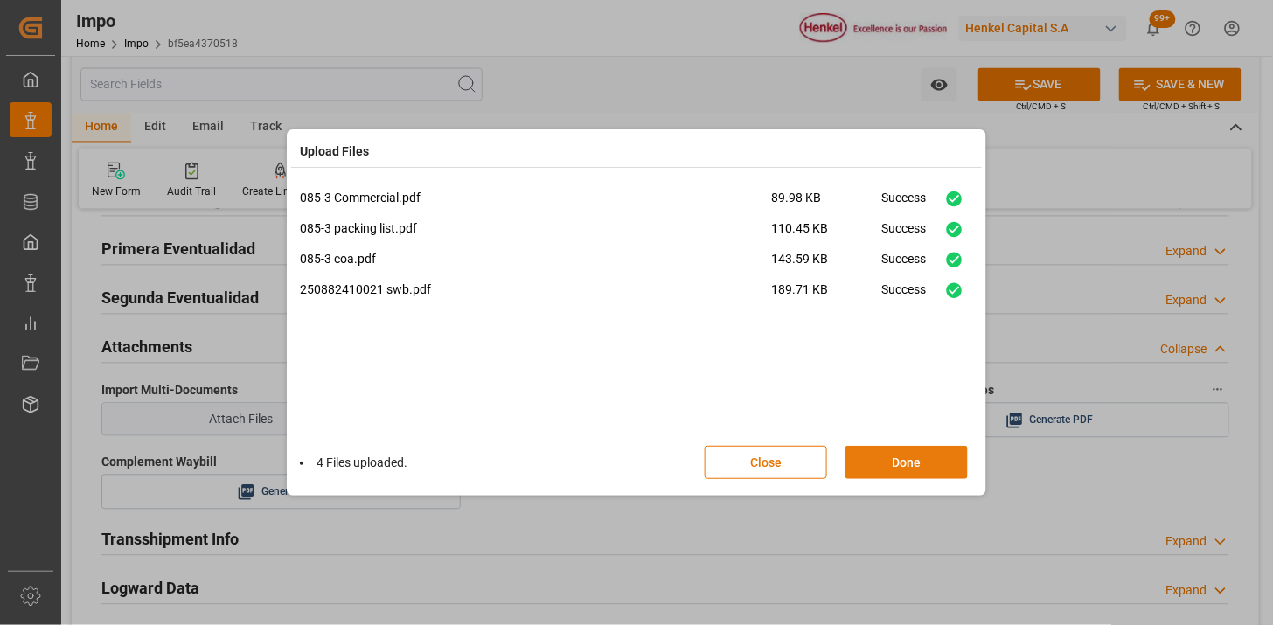
click at [878, 466] on button "Done" at bounding box center [906, 462] width 122 height 33
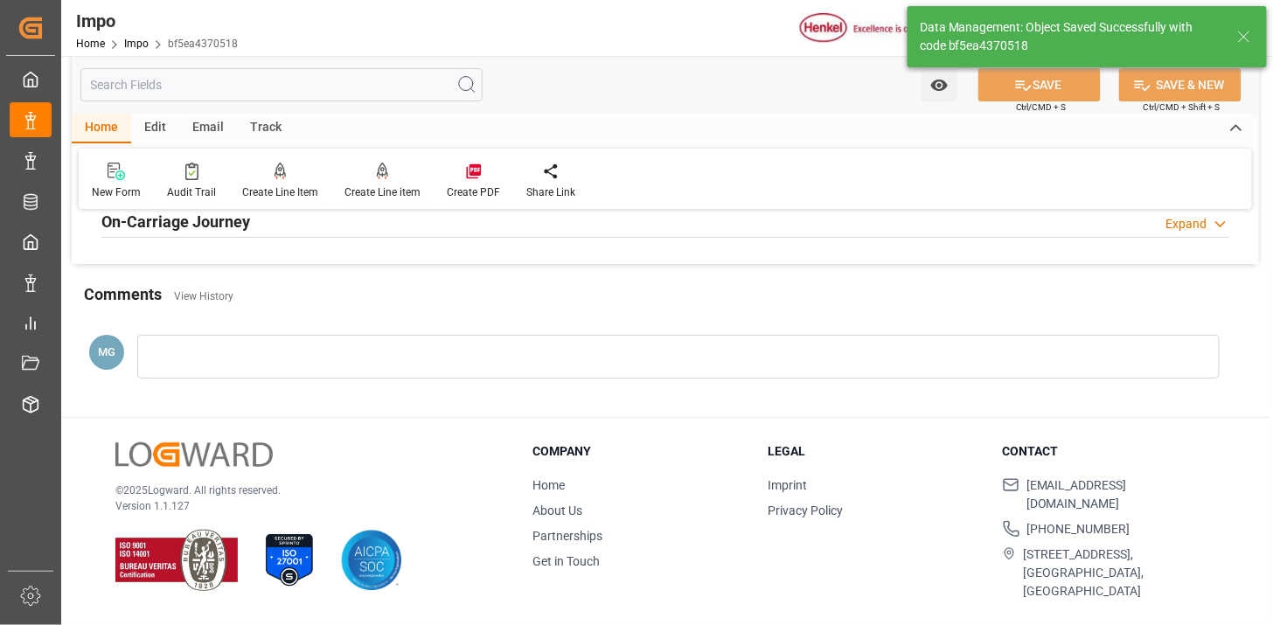
type textarea "AA"
type input "1"
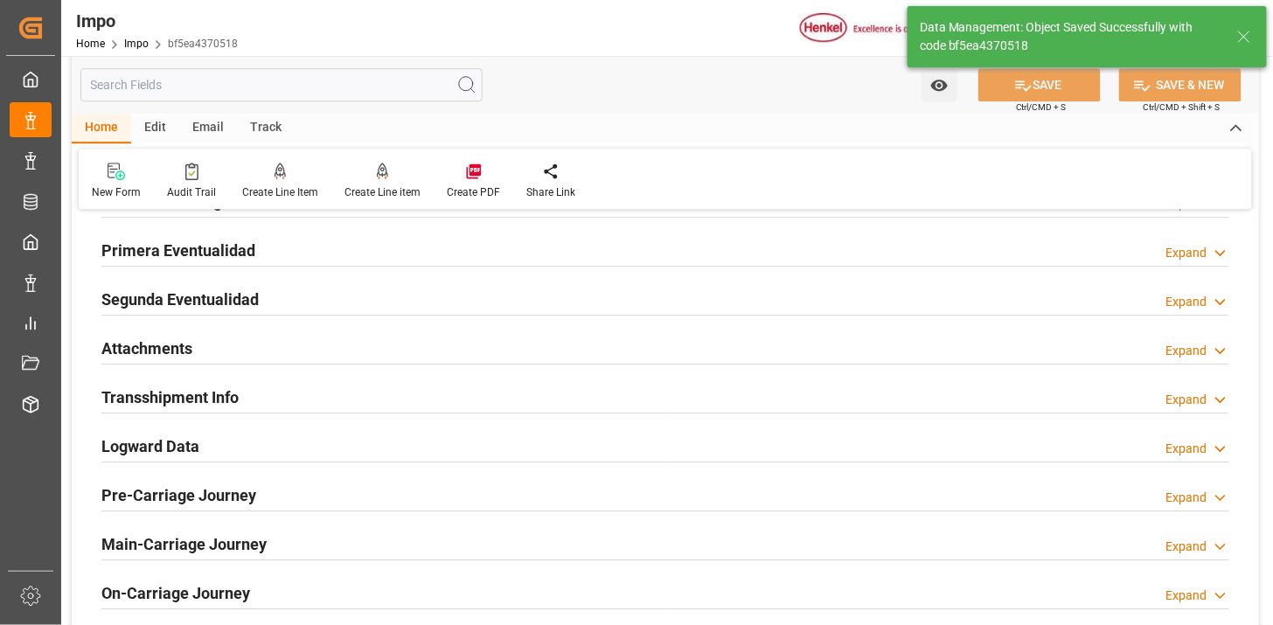
click at [247, 347] on div "Attachments Expand" at bounding box center [665, 346] width 1128 height 33
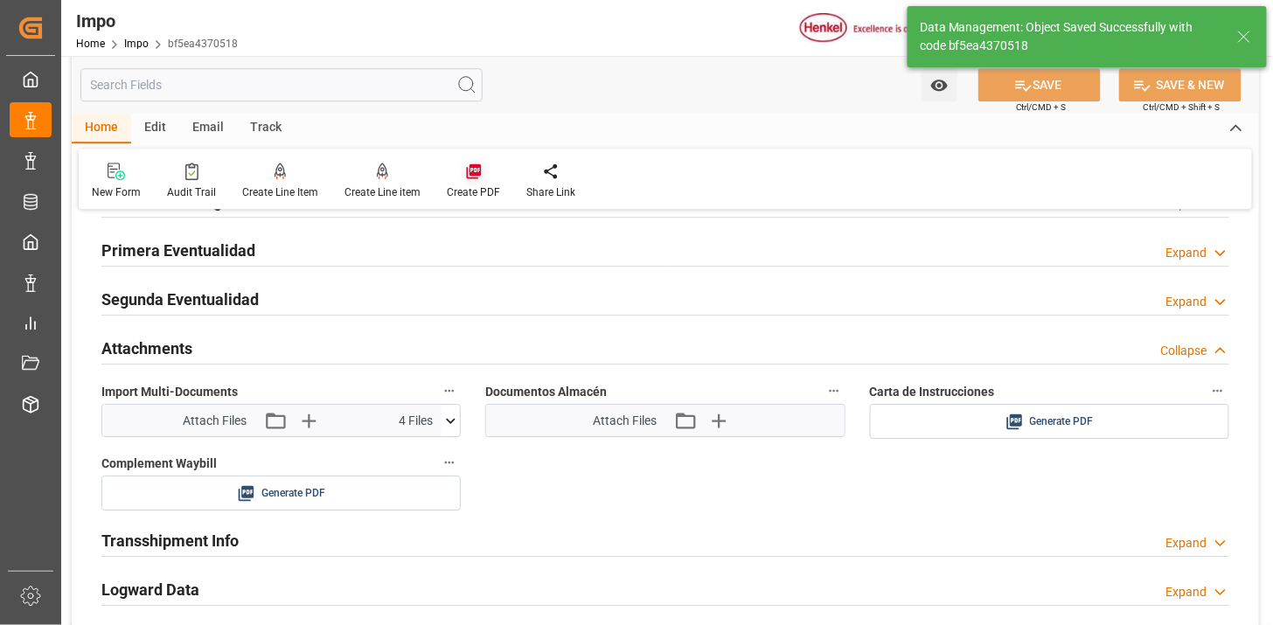
click at [470, 175] on icon at bounding box center [473, 171] width 17 height 17
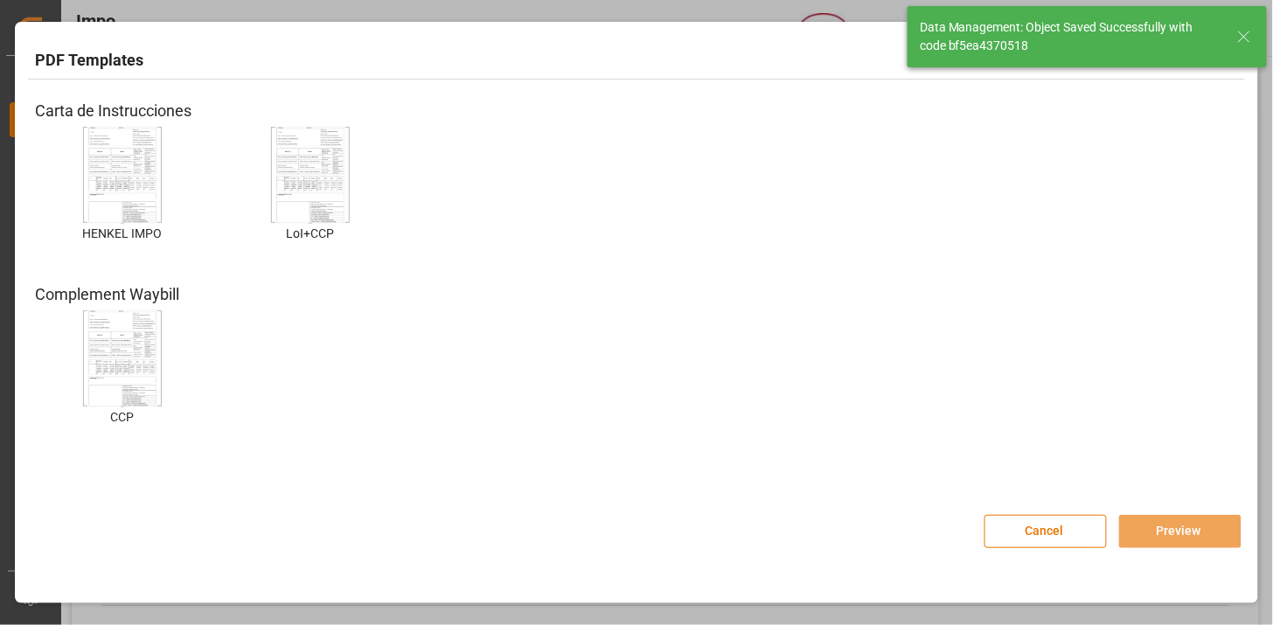
click at [122, 159] on img at bounding box center [122, 175] width 70 height 99
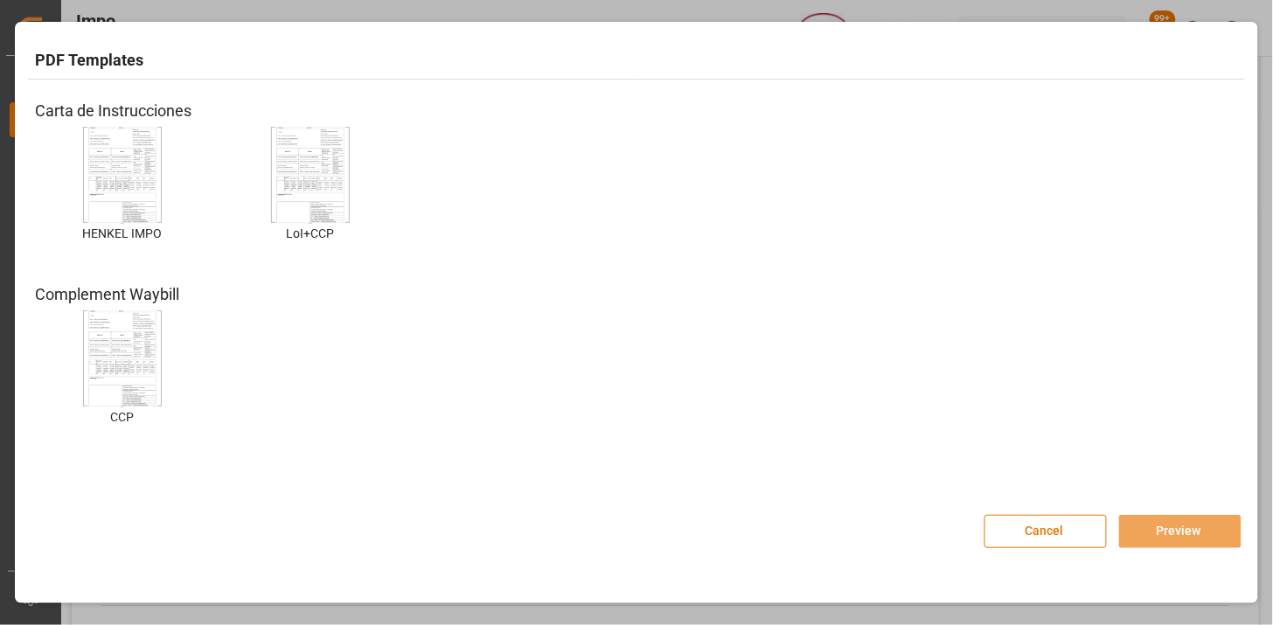
click at [128, 182] on img at bounding box center [122, 175] width 70 height 99
click at [1189, 529] on button "Preview" at bounding box center [1180, 531] width 122 height 33
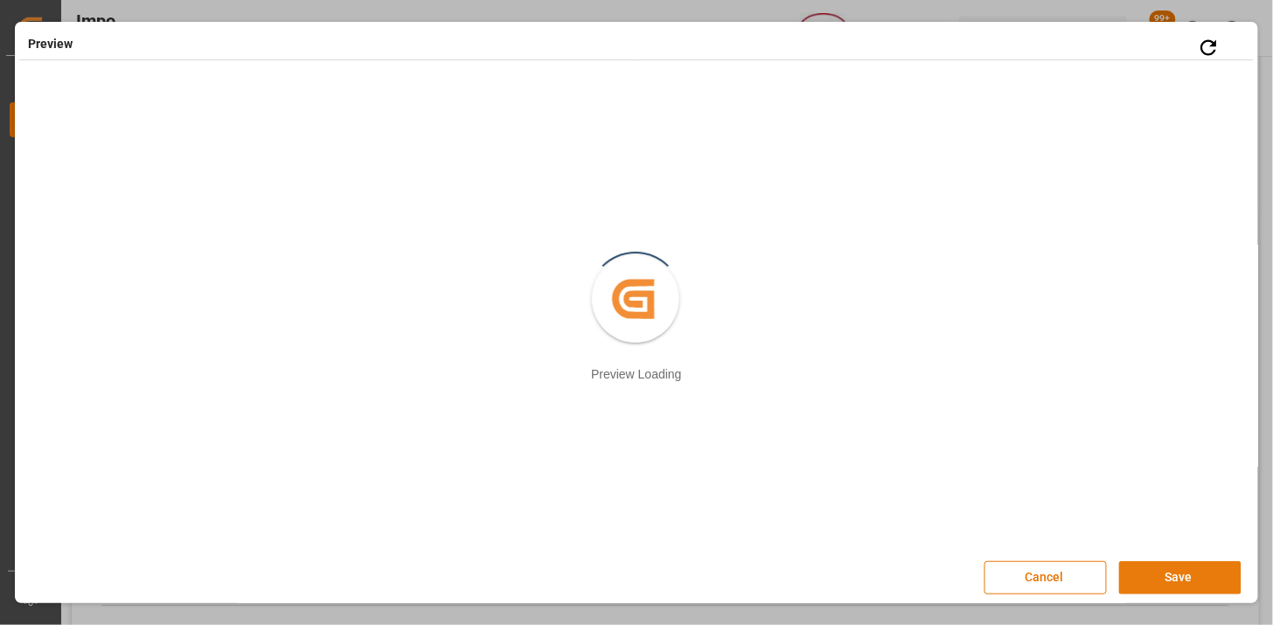
click at [1193, 577] on button "Save" at bounding box center [1180, 577] width 122 height 33
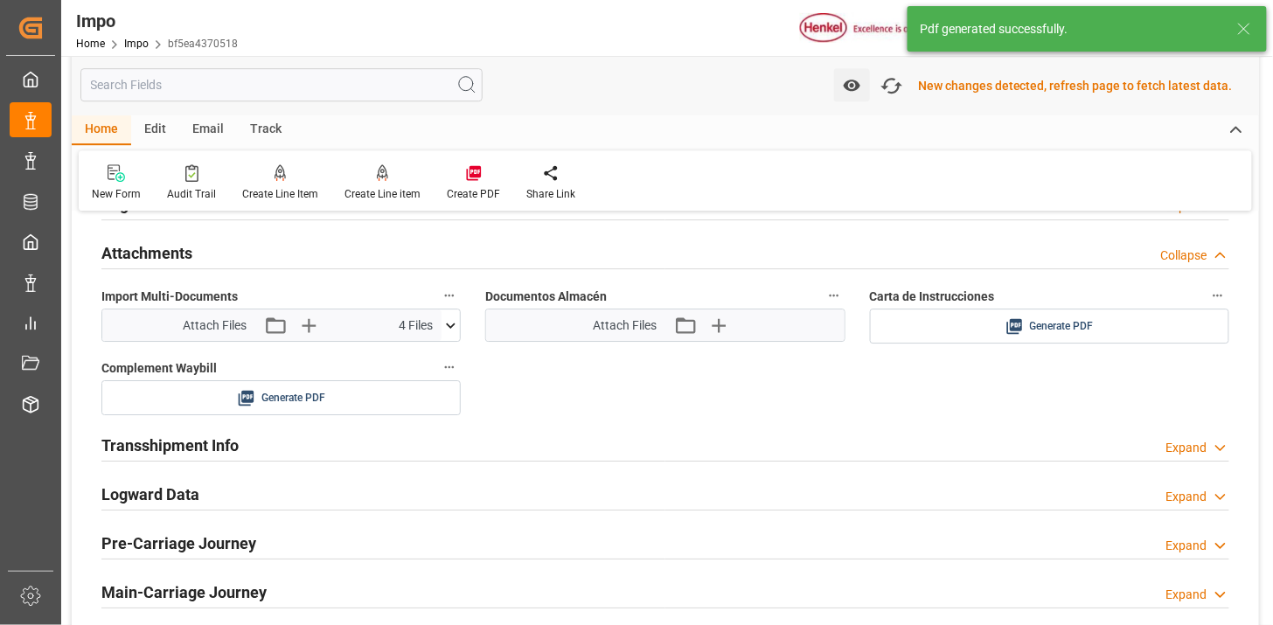
scroll to position [1521, 0]
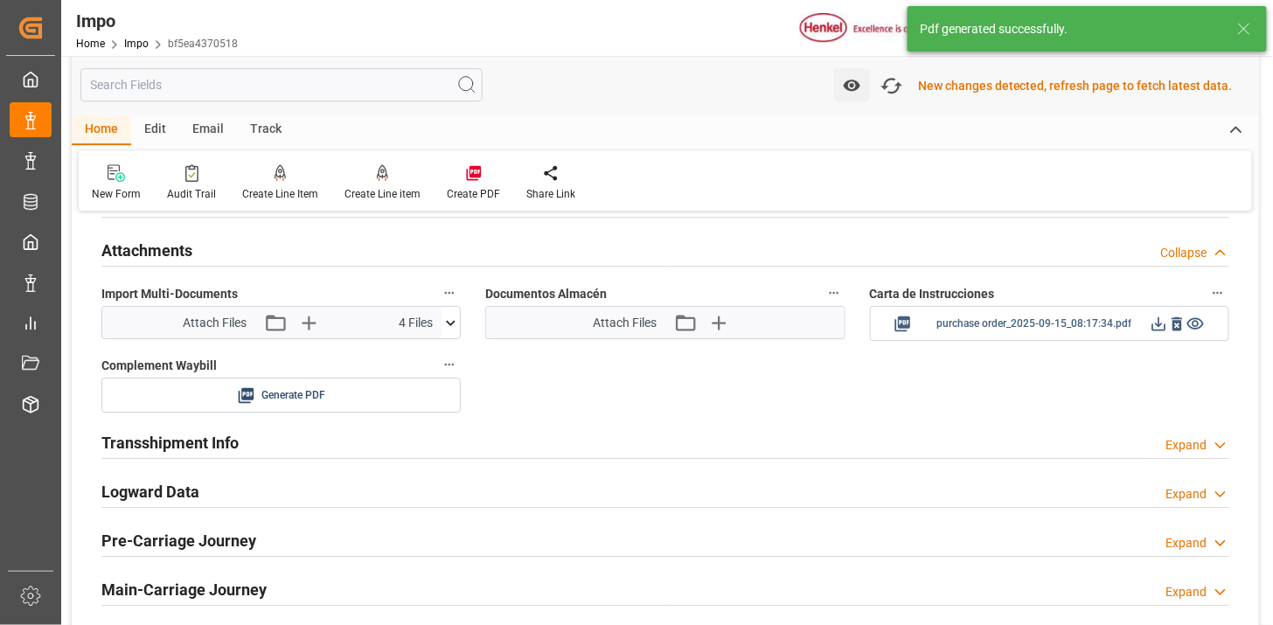
click at [1156, 334] on button at bounding box center [1158, 324] width 18 height 22
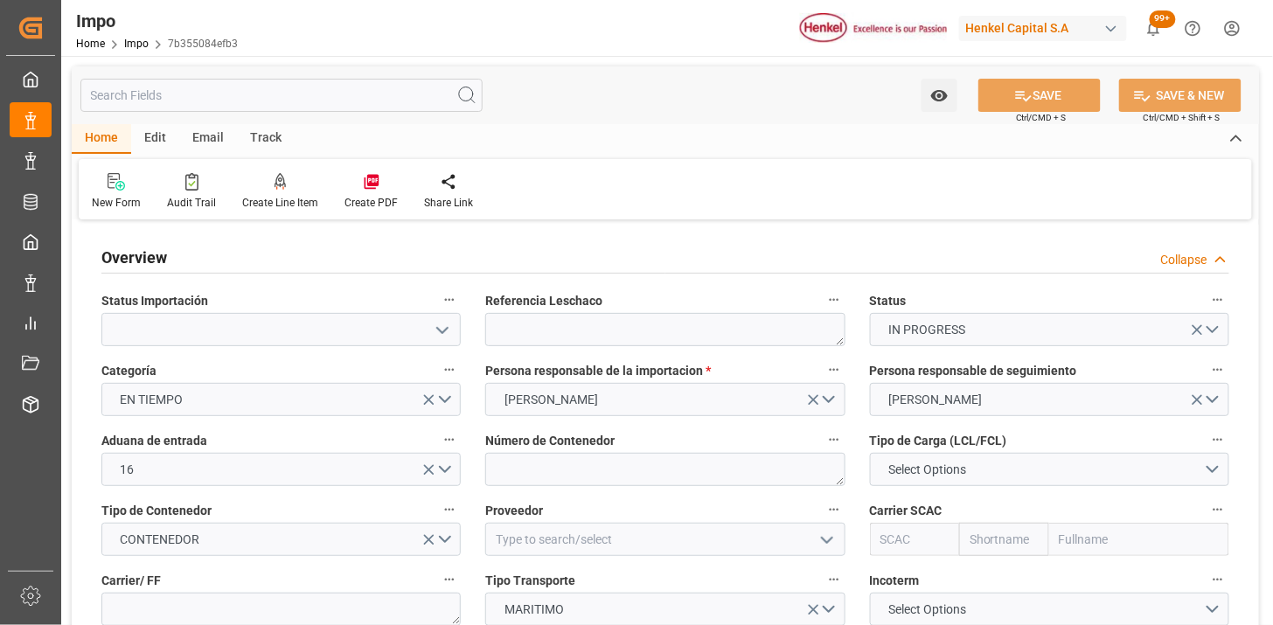
type input "[DATE]"
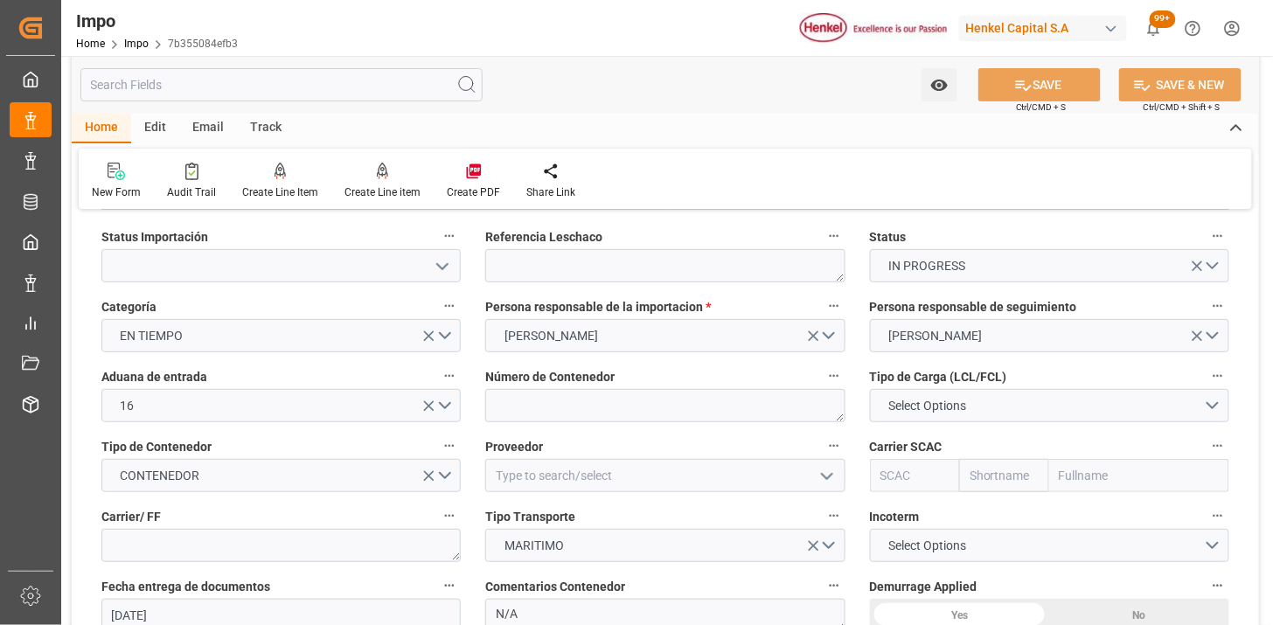
scroll to position [97, 0]
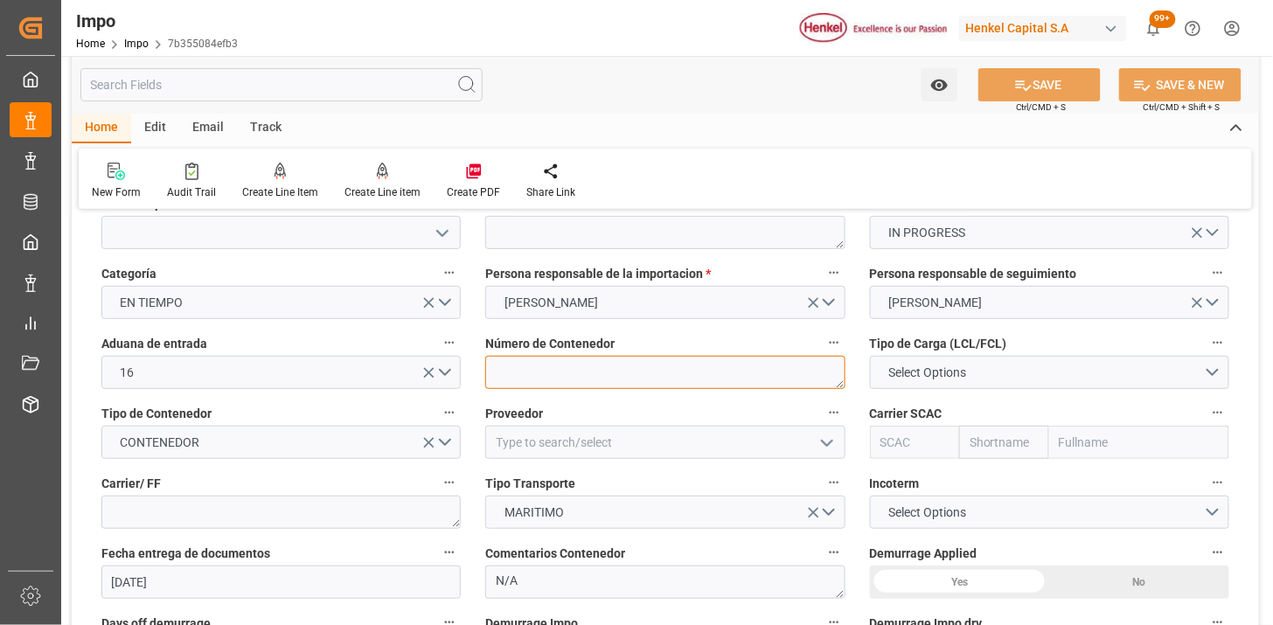
click at [526, 367] on textarea at bounding box center [664, 372] width 359 height 33
paste textarea "HLBU 9862422"
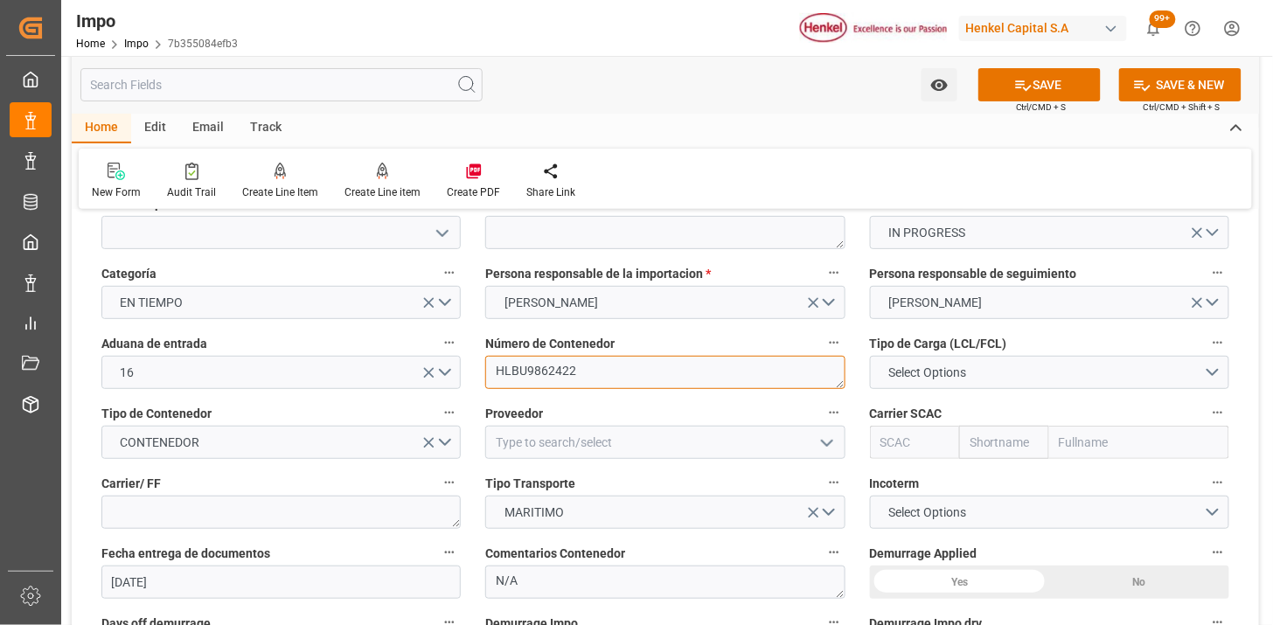
type textarea "HLBU9862422"
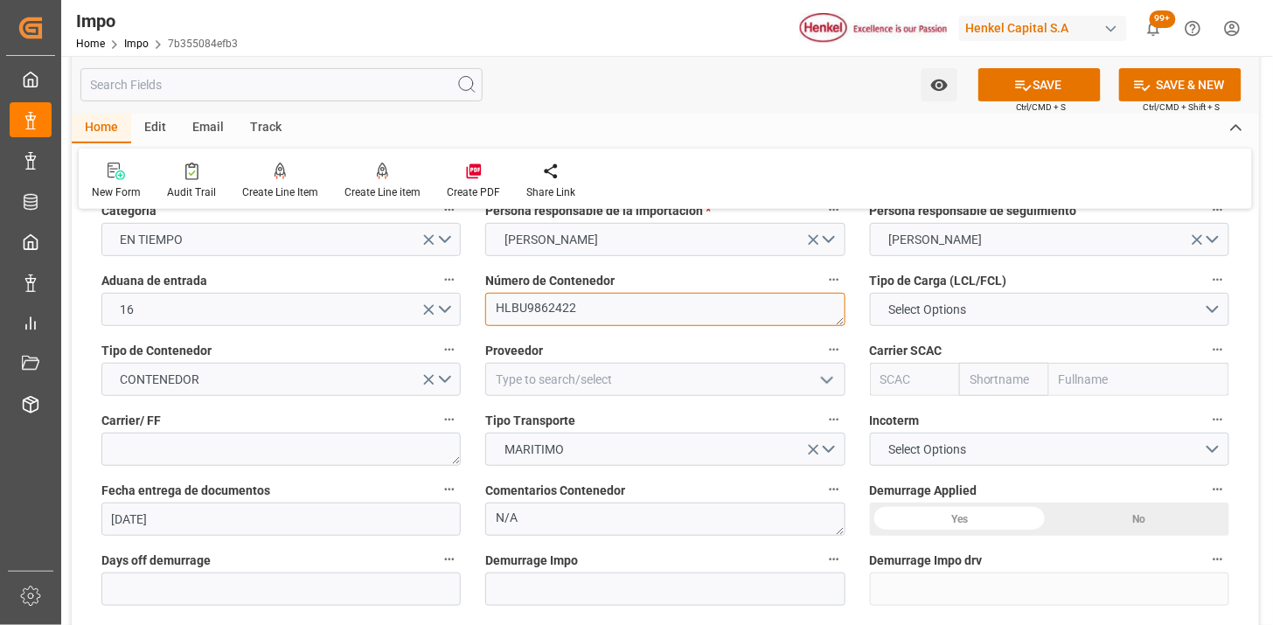
scroll to position [194, 0]
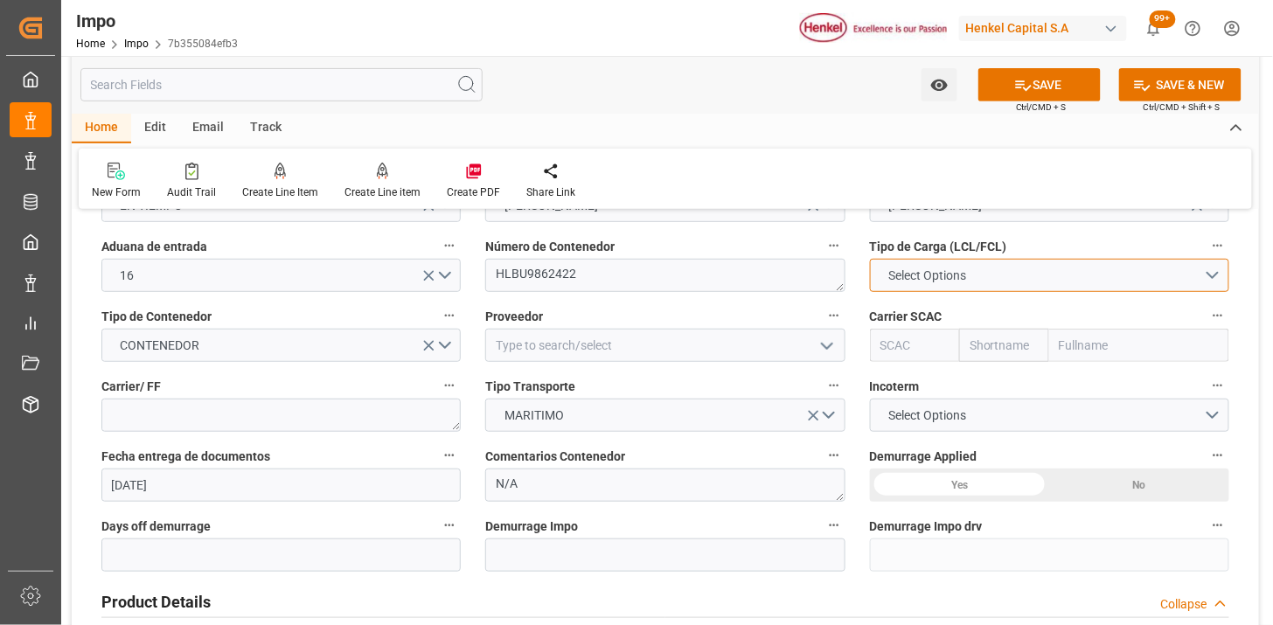
click at [964, 275] on span "Select Options" at bounding box center [926, 276] width 95 height 18
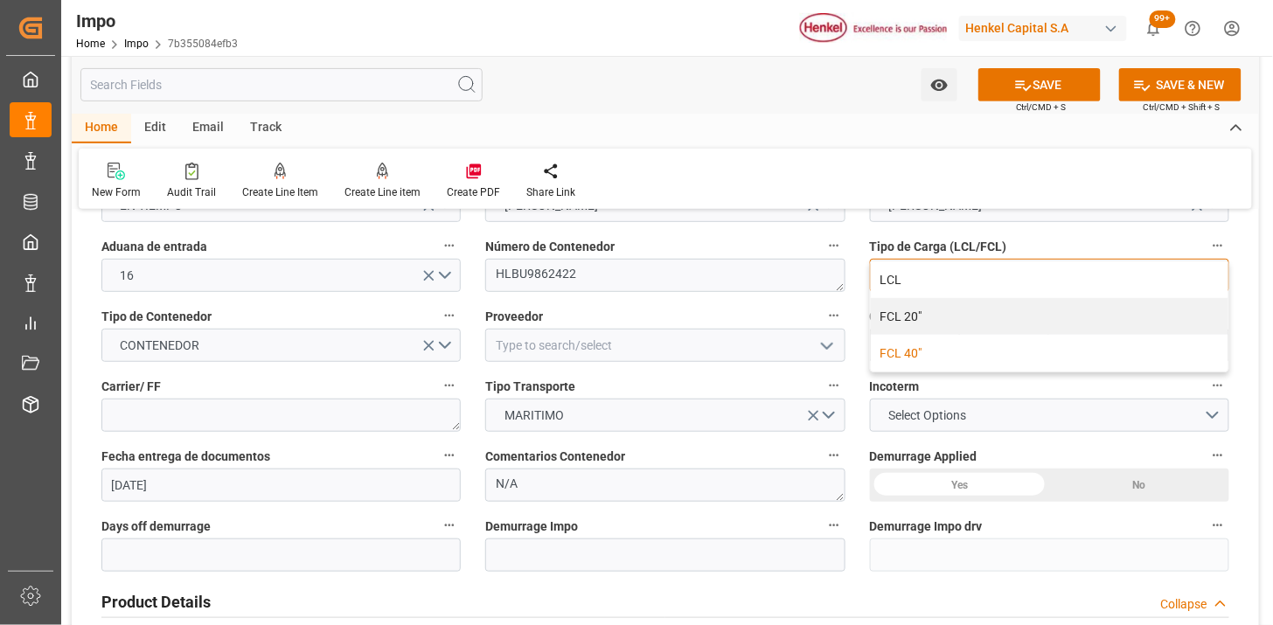
click at [956, 346] on div "FCL 40"" at bounding box center [1049, 353] width 357 height 37
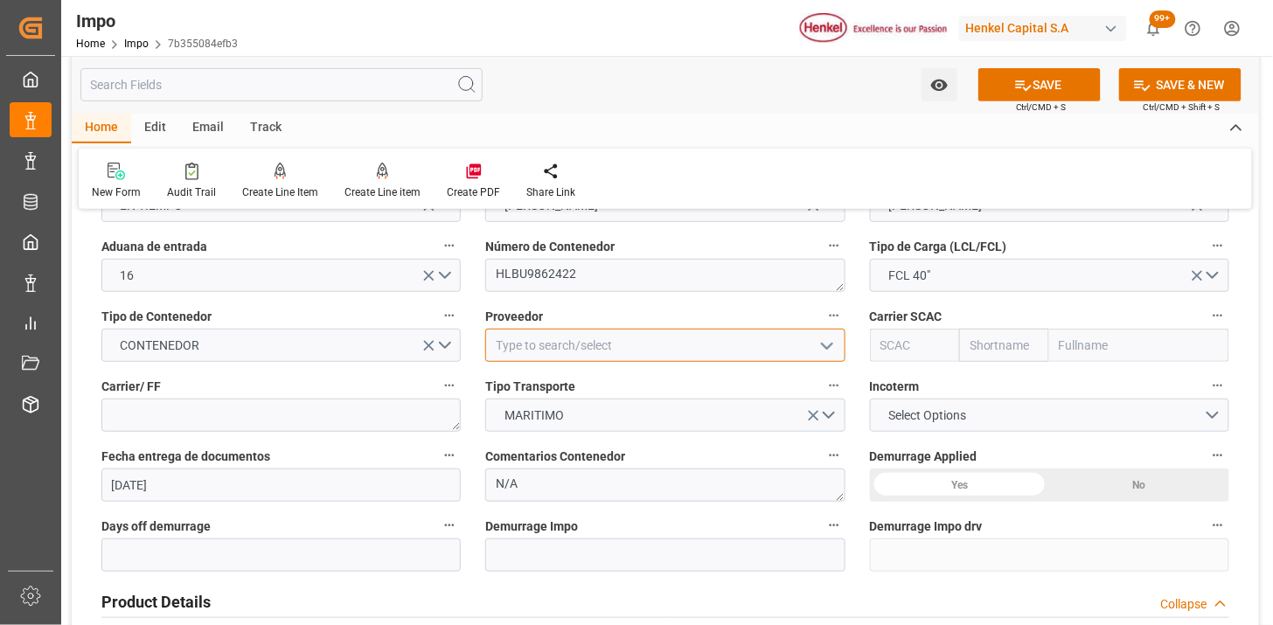
click at [573, 337] on input at bounding box center [664, 345] width 359 height 33
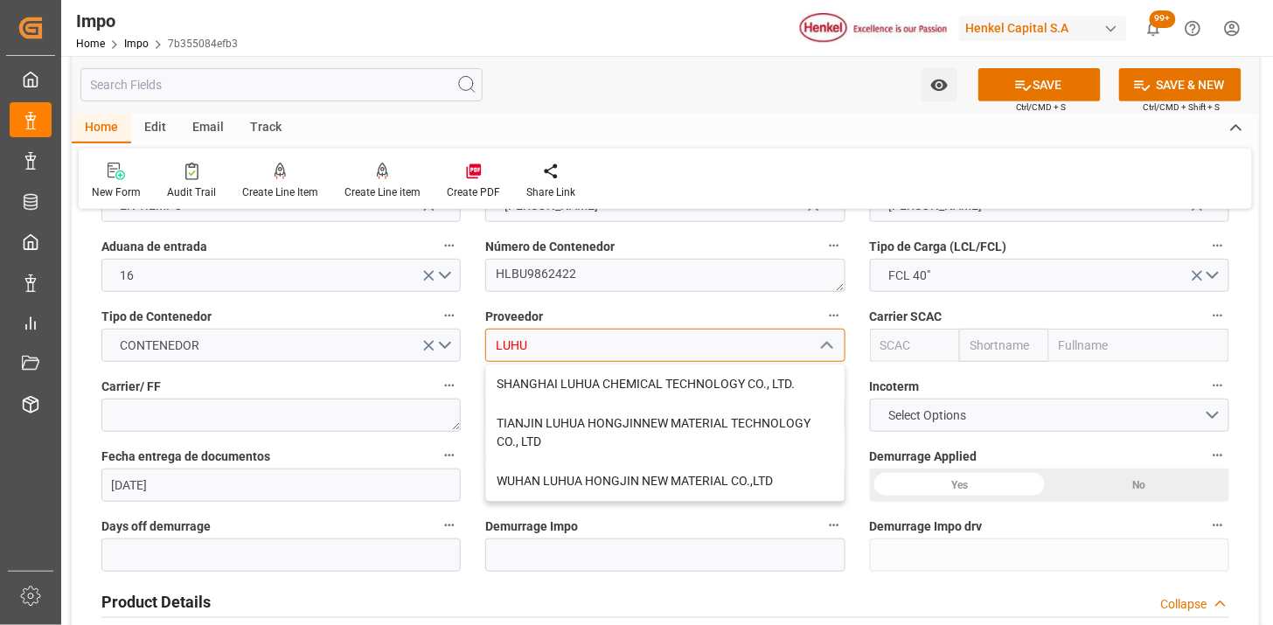
type input "LUHU"
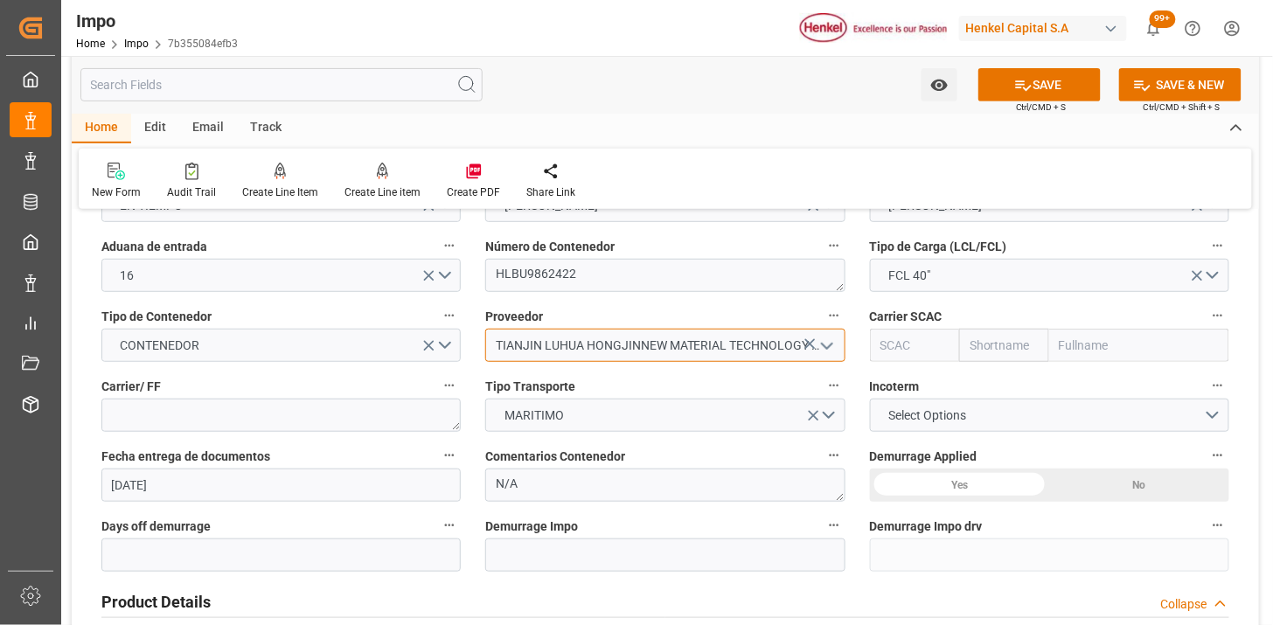
type input "TIANJIN LUHUA HONGJINNEW MATERIAL TECHNOLOGY CO., LTD"
type input "HLCU"
type input "Hapag [PERSON_NAME]"
type input "Hapag Lloyd Aktiengesellschaft"
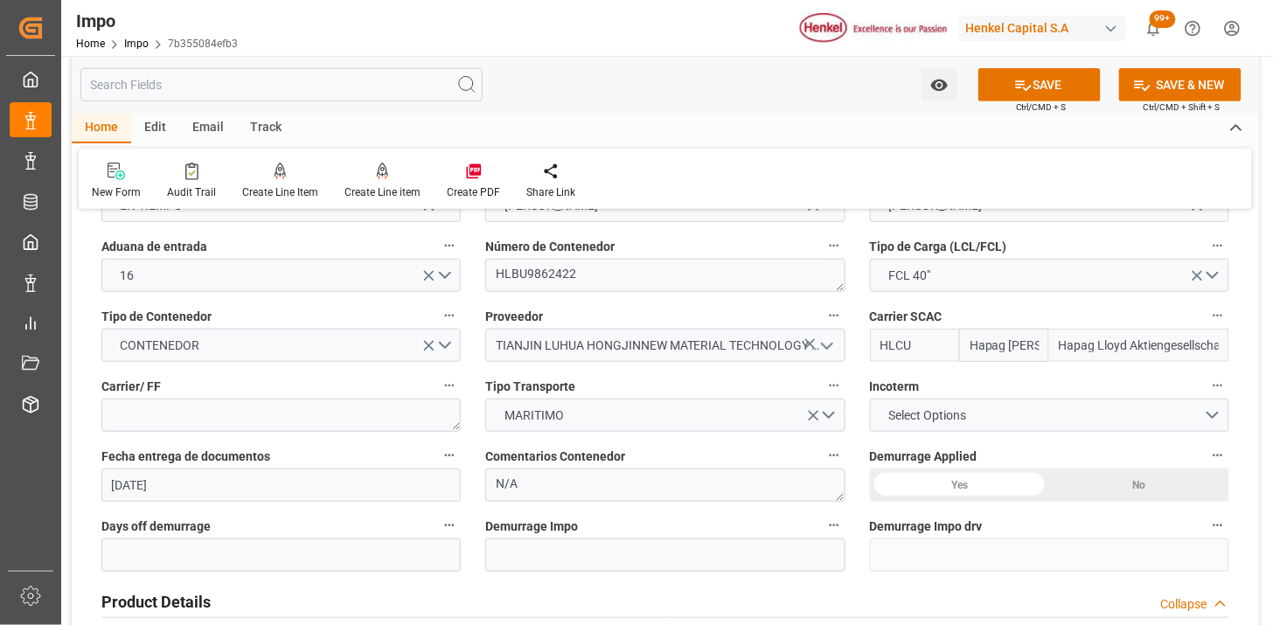
type input "HLCU"
click at [360, 416] on textarea at bounding box center [280, 415] width 359 height 33
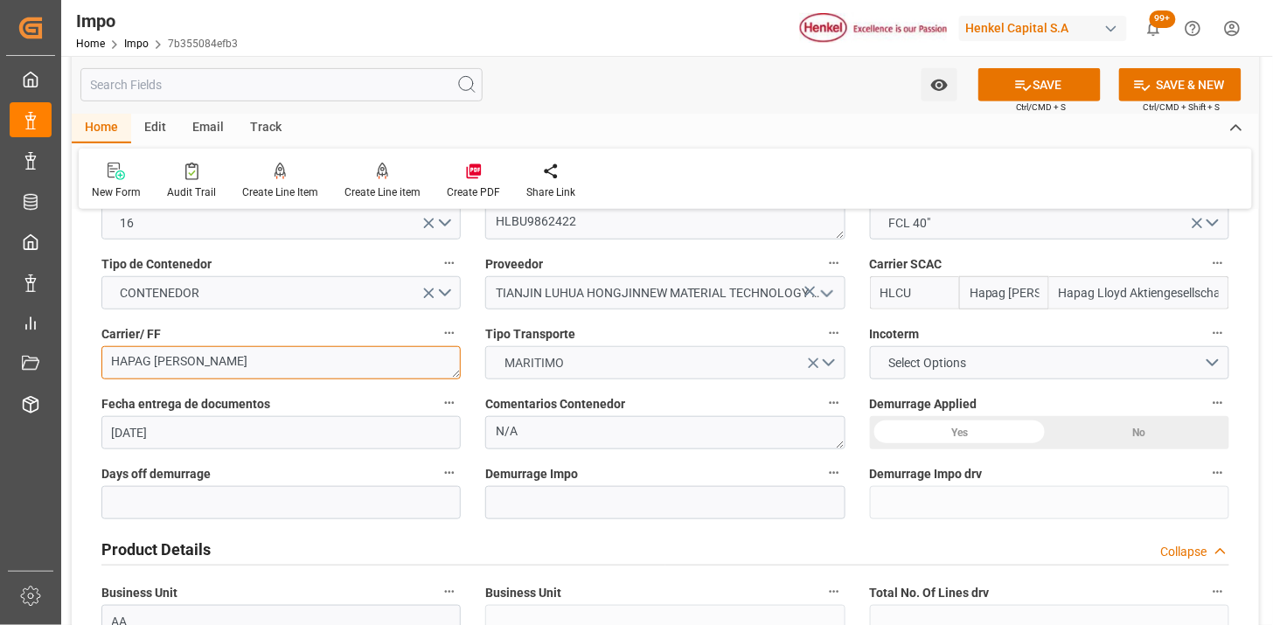
scroll to position [291, 0]
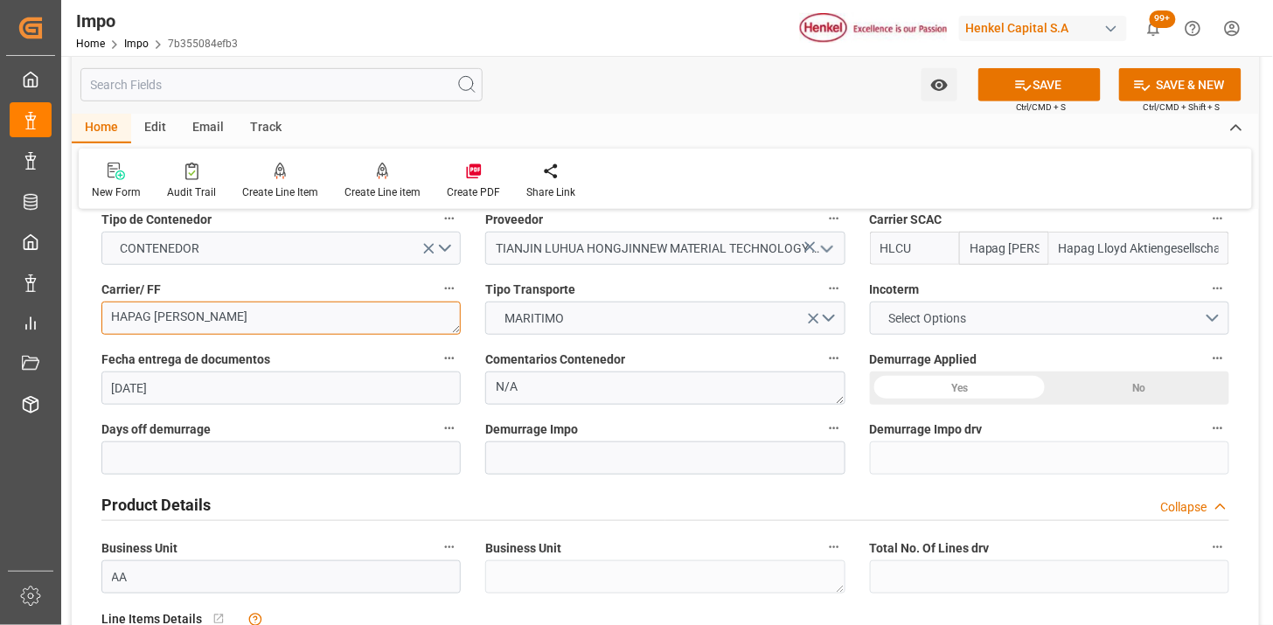
type textarea "HAPAG [PERSON_NAME]"
click at [896, 306] on button "Select Options" at bounding box center [1049, 318] width 359 height 33
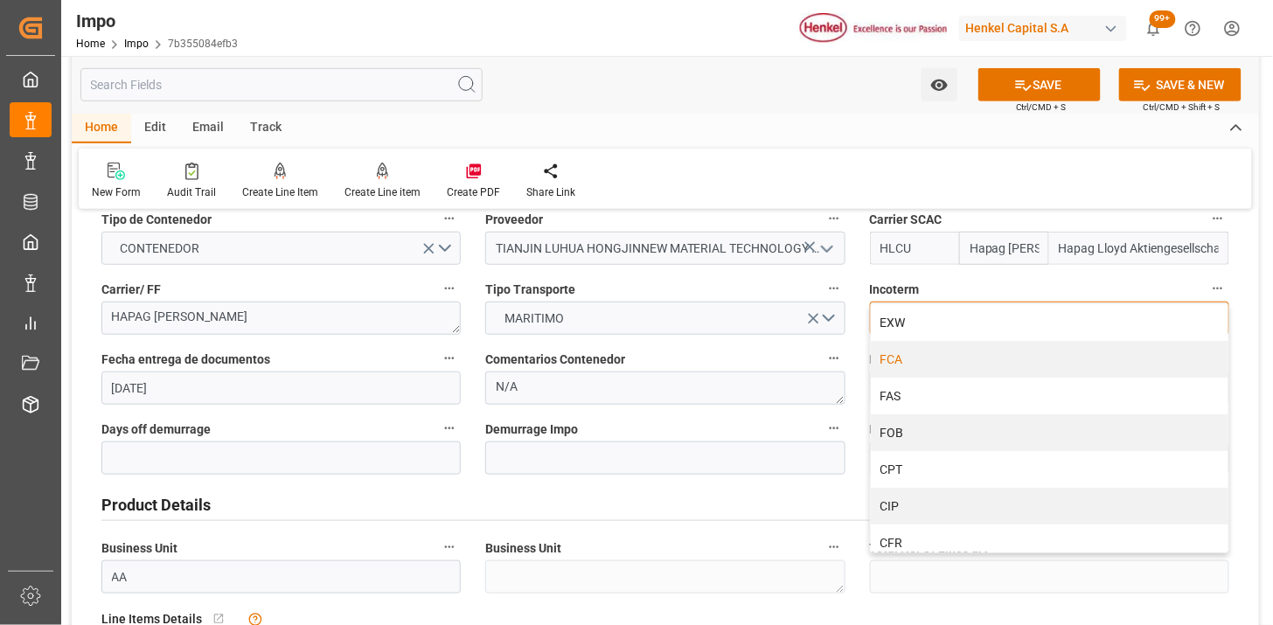
scroll to position [97, 0]
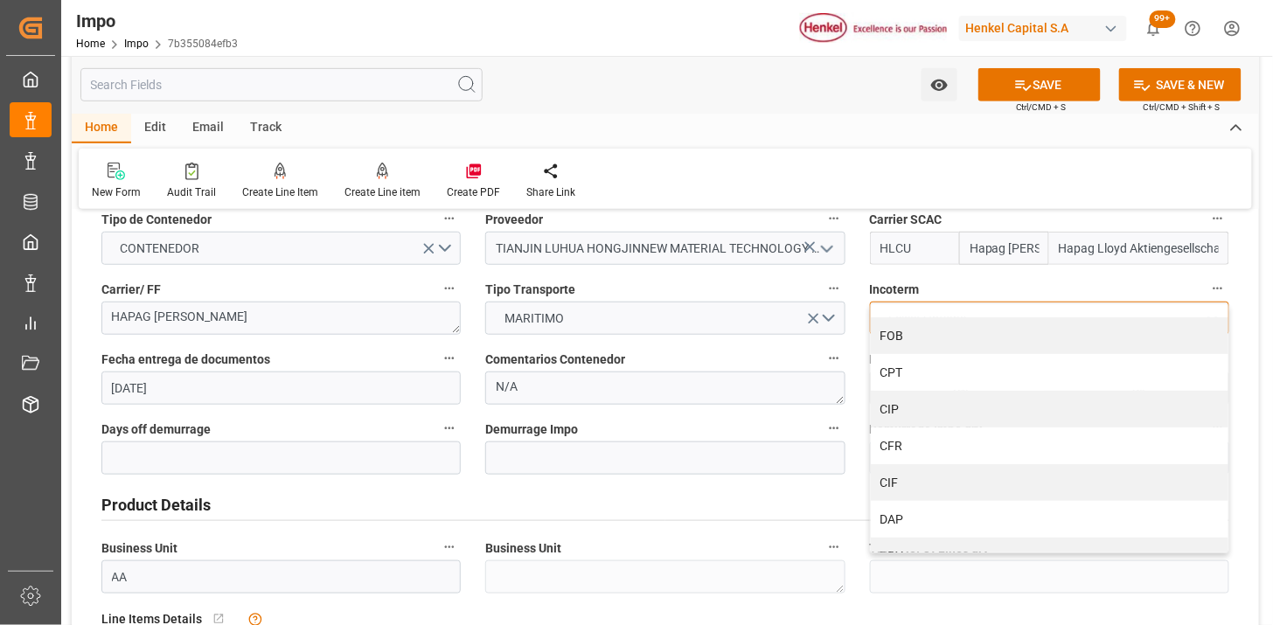
click at [915, 483] on div "CIF" at bounding box center [1049, 482] width 357 height 37
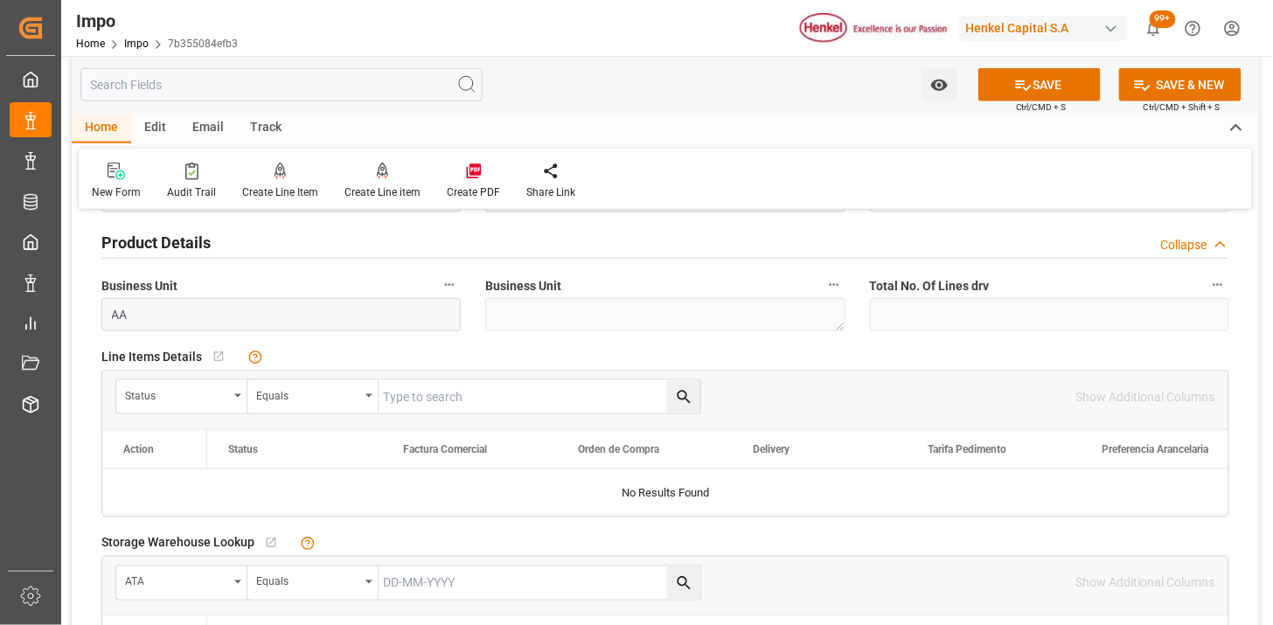
scroll to position [582, 0]
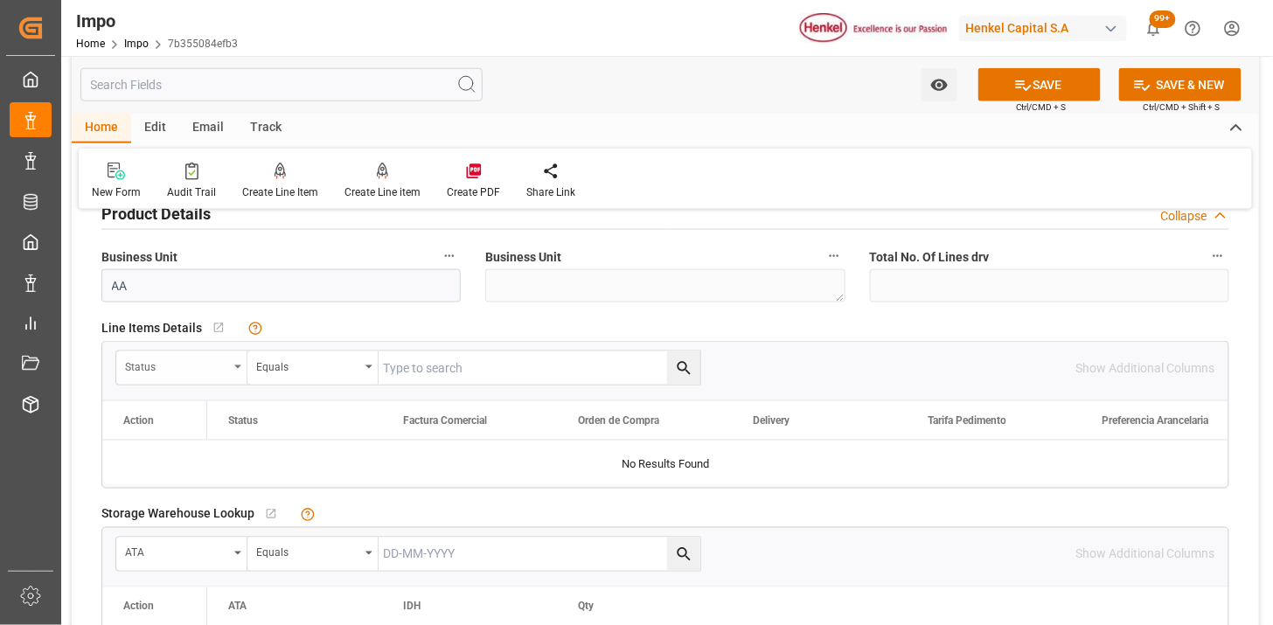
click at [204, 368] on div "Status" at bounding box center [176, 365] width 103 height 20
type input "AC"
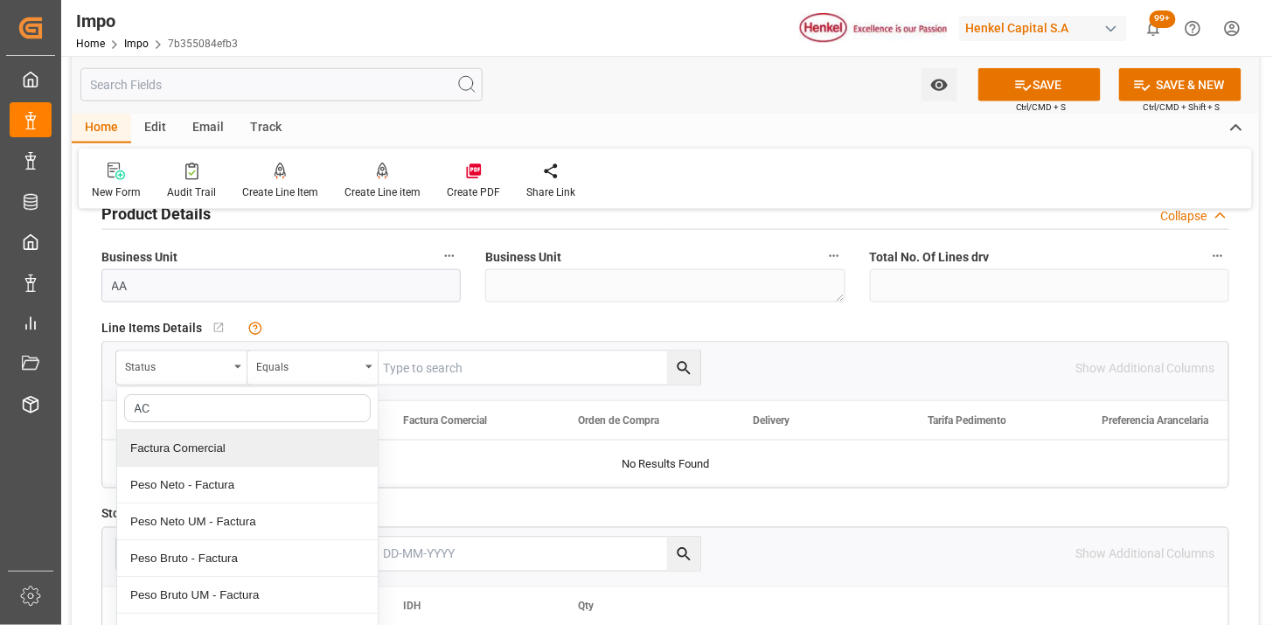
drag, startPoint x: 238, startPoint y: 450, endPoint x: 252, endPoint y: 444, distance: 15.3
click at [239, 449] on div "Factura Comercial" at bounding box center [247, 448] width 260 height 37
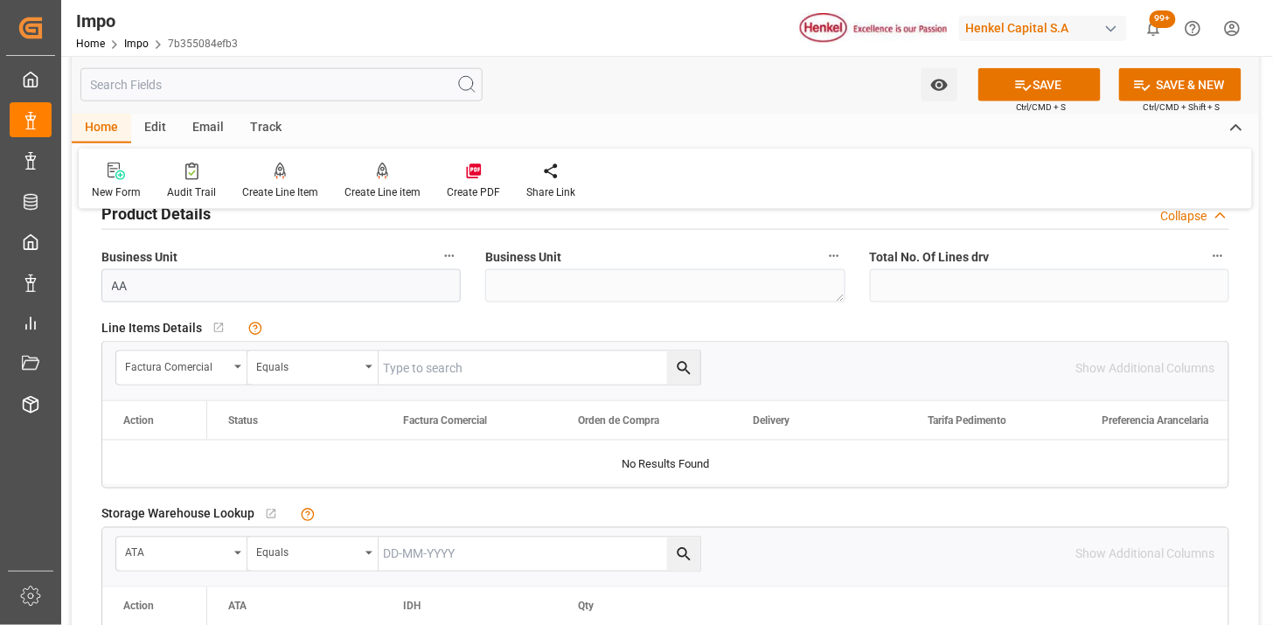
click at [421, 371] on input "text" at bounding box center [539, 367] width 322 height 33
paste input "LH4578400841"
type input "LH4578400841"
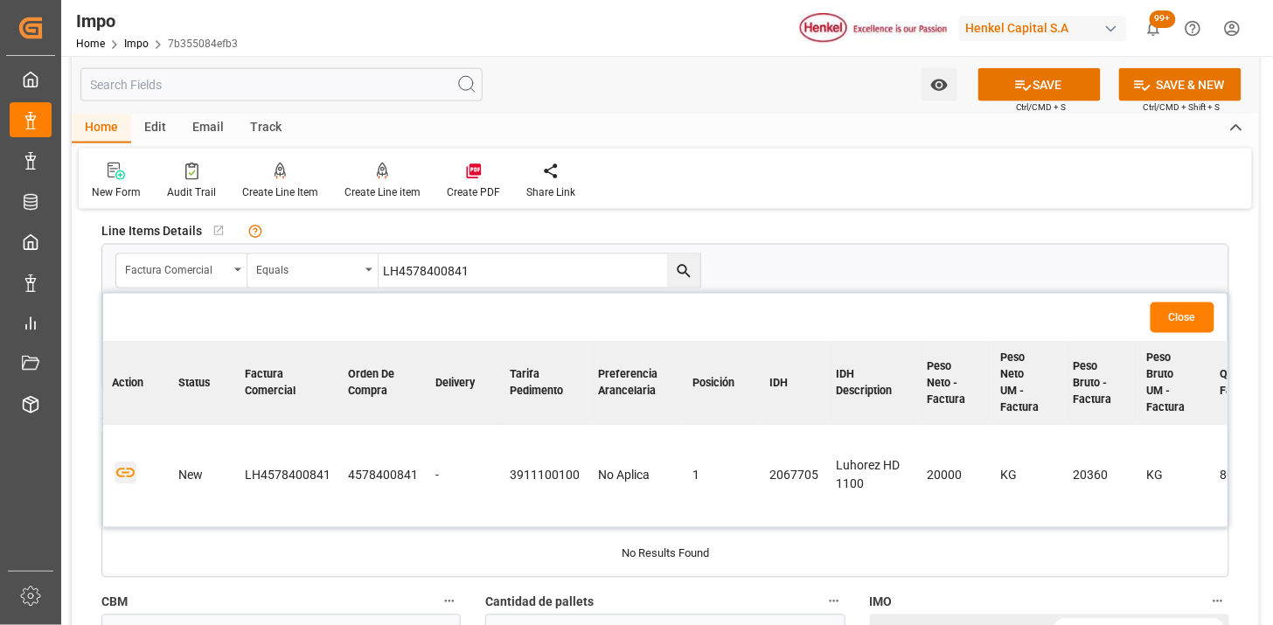
click at [132, 468] on icon "button" at bounding box center [126, 473] width 22 height 22
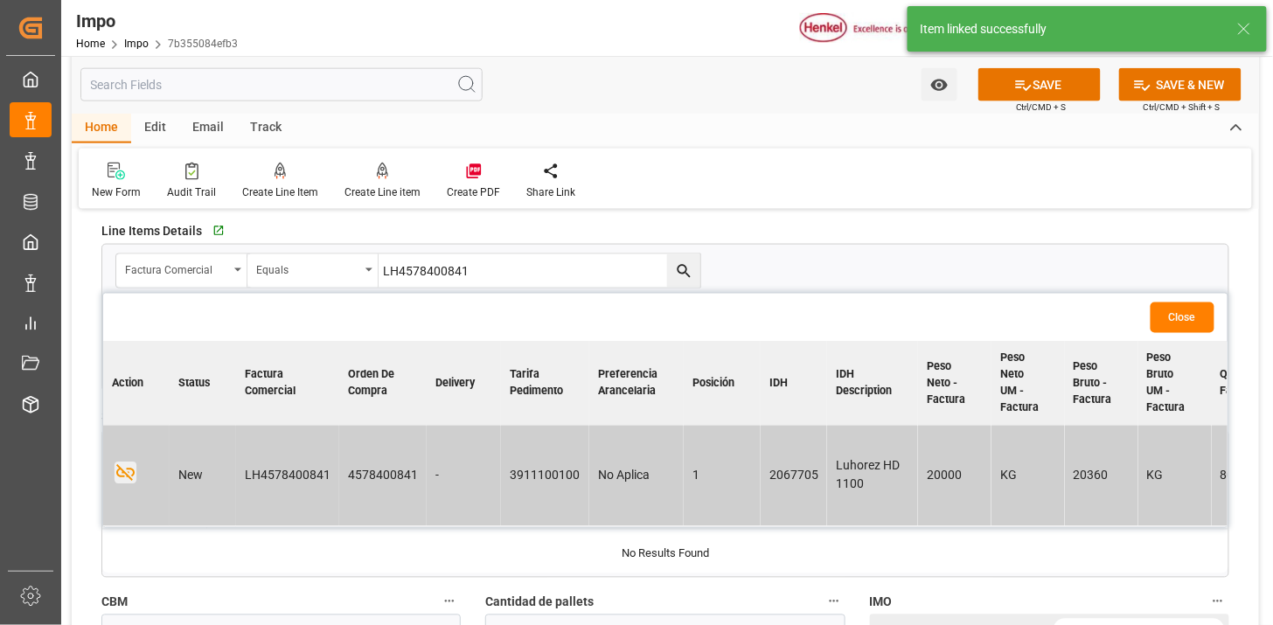
click at [1169, 320] on button "Close" at bounding box center [1182, 317] width 64 height 31
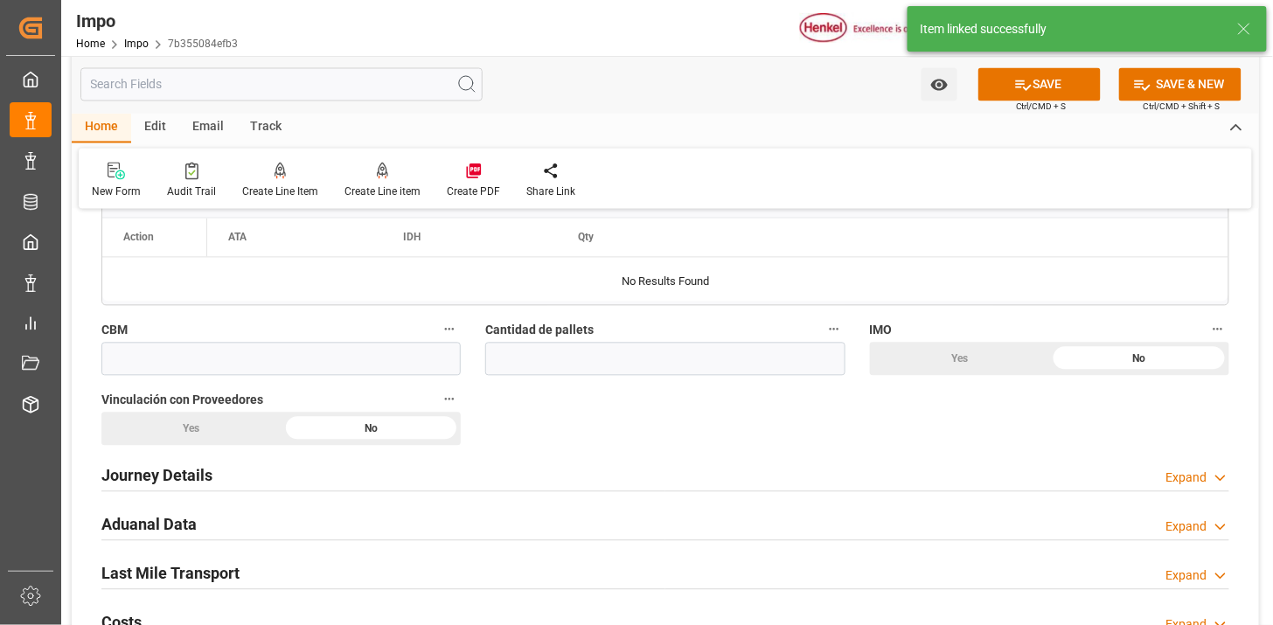
scroll to position [971, 0]
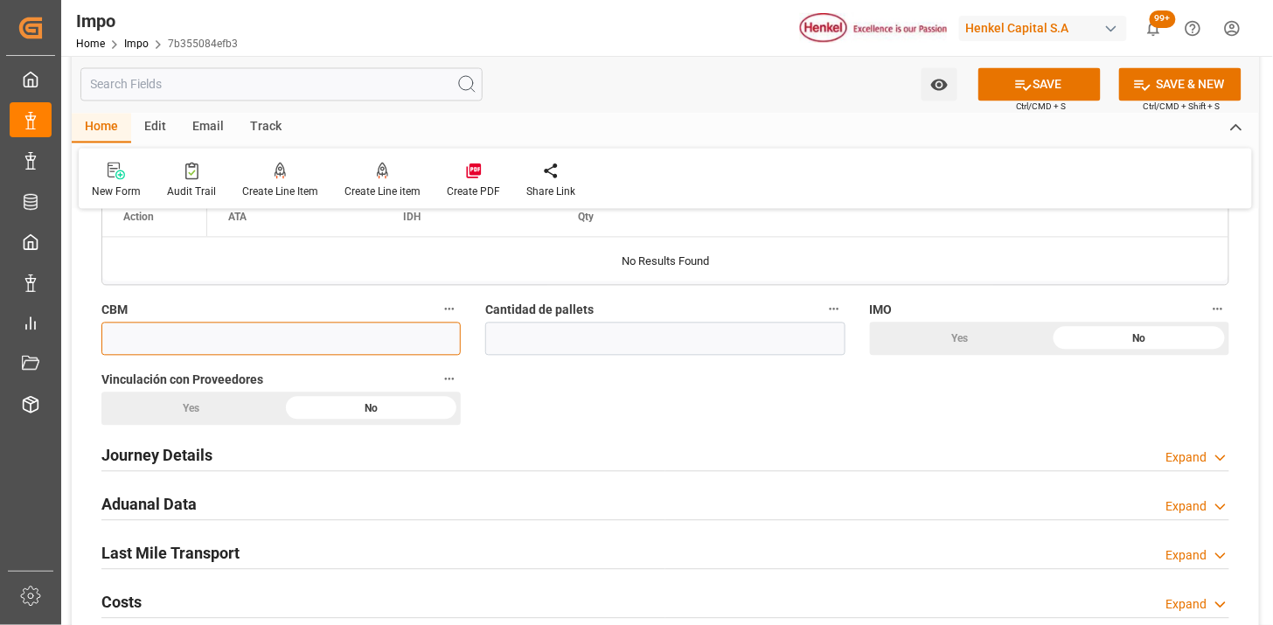
click at [255, 347] on input "text" at bounding box center [280, 339] width 359 height 33
type input "50"
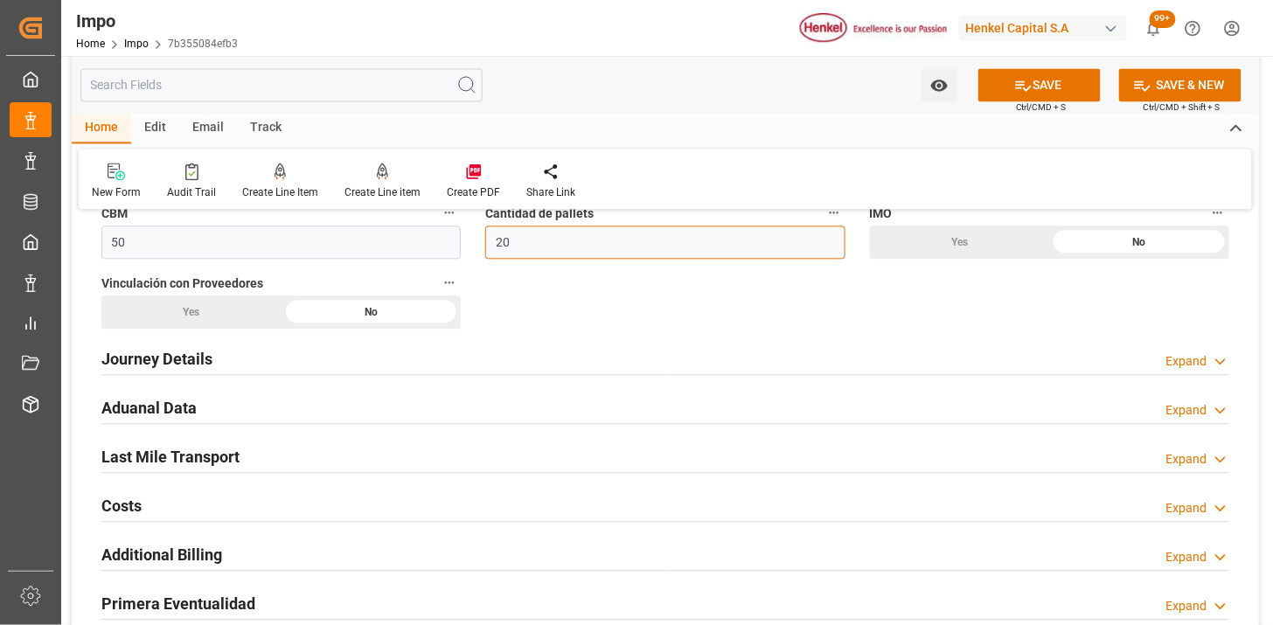
type input "20"
drag, startPoint x: 242, startPoint y: 369, endPoint x: 264, endPoint y: 358, distance: 24.2
click at [246, 368] on div "Journey Details Expand" at bounding box center [665, 357] width 1128 height 33
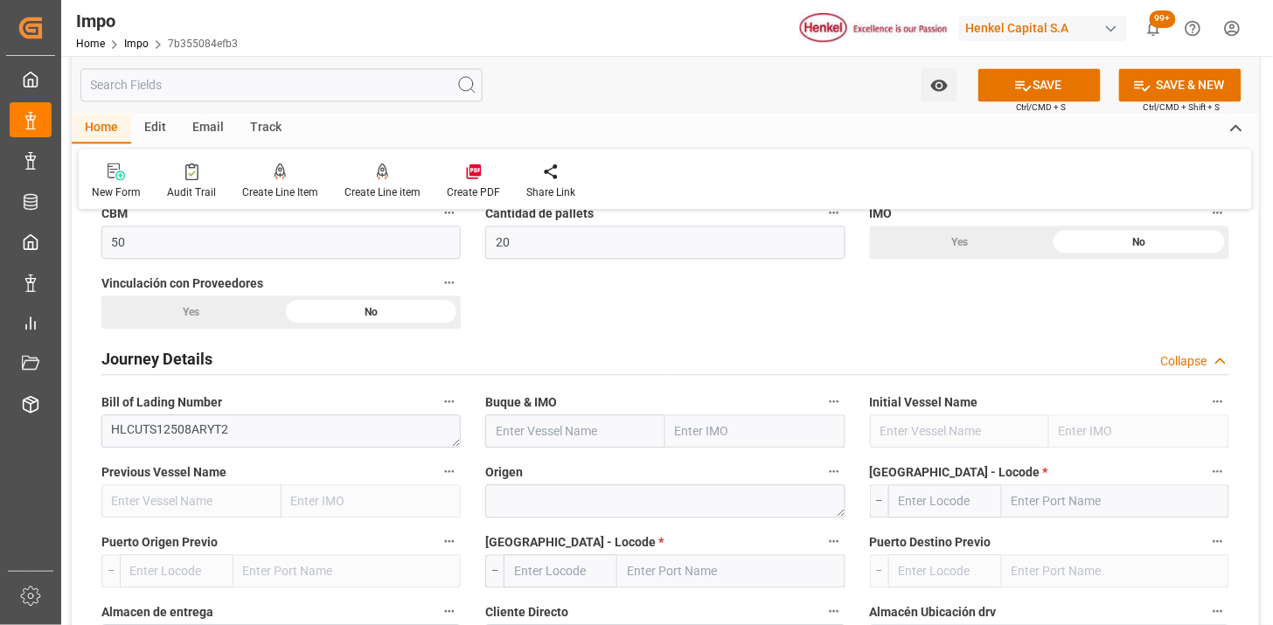
scroll to position [1165, 0]
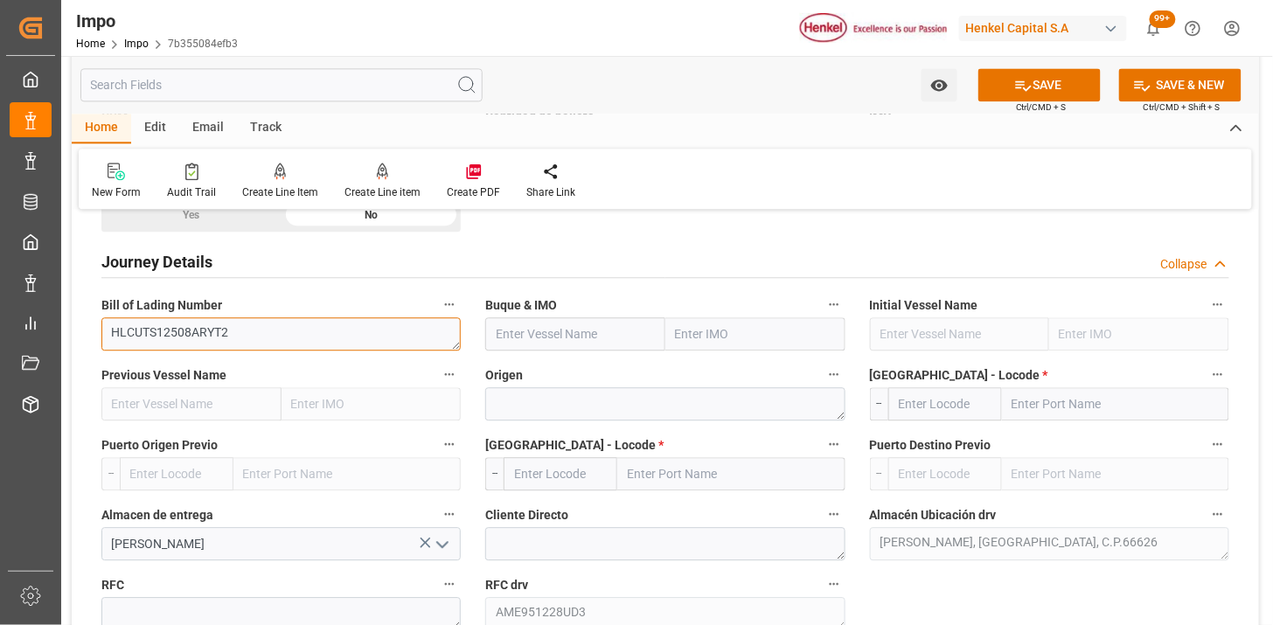
click at [391, 342] on textarea "HLCUTS12508ARYT2" at bounding box center [280, 333] width 359 height 33
click at [537, 322] on input "text" at bounding box center [575, 333] width 180 height 33
paste input "[PERSON_NAME]"
type input "[PERSON_NAME]"
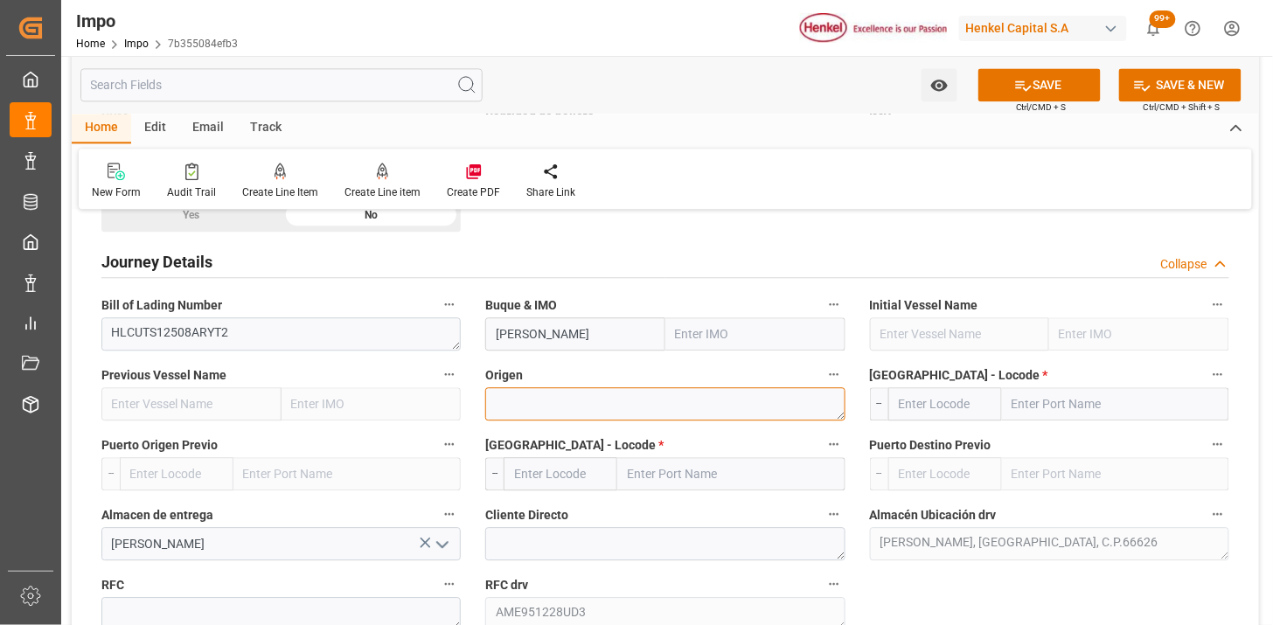
click at [552, 407] on textarea at bounding box center [664, 403] width 359 height 33
type textarea "[GEOGRAPHIC_DATA]"
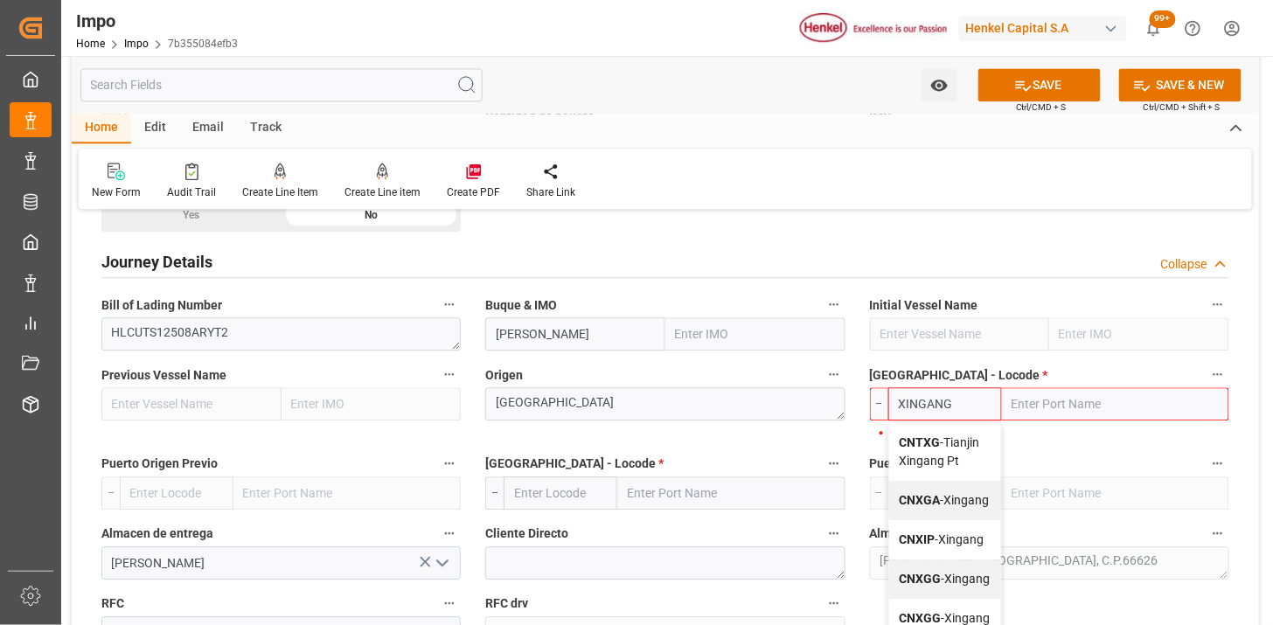
type input "CNXGA"
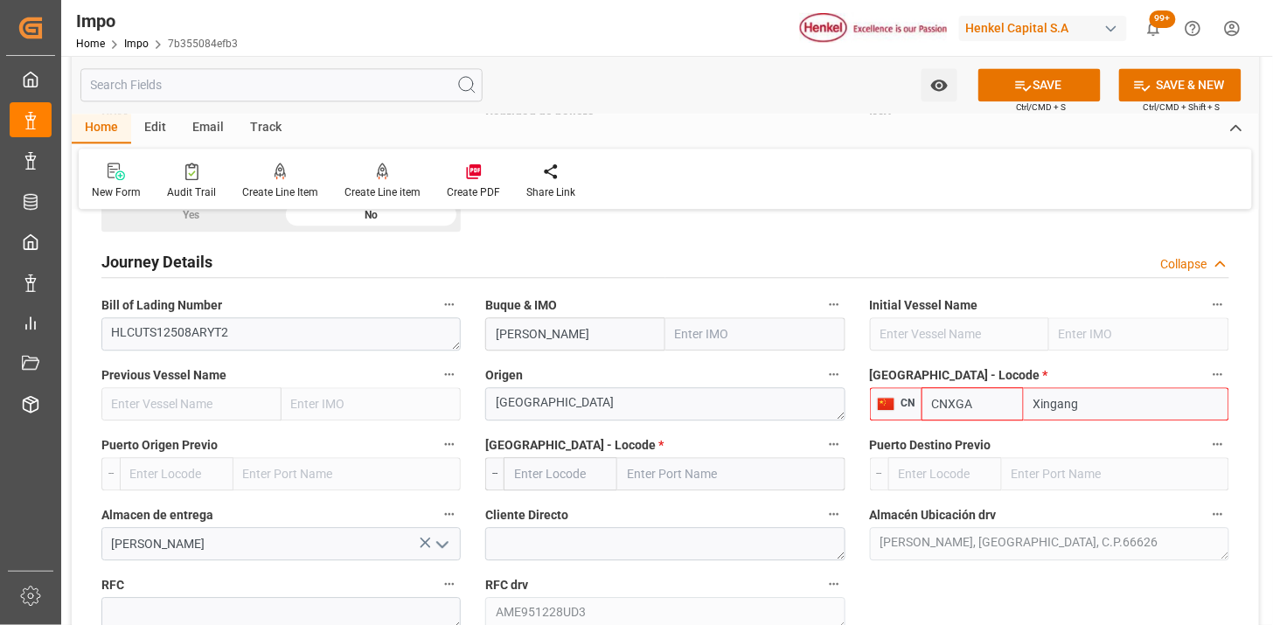
type input "Xingang"
type input "CNXGA"
type input "MXZLO"
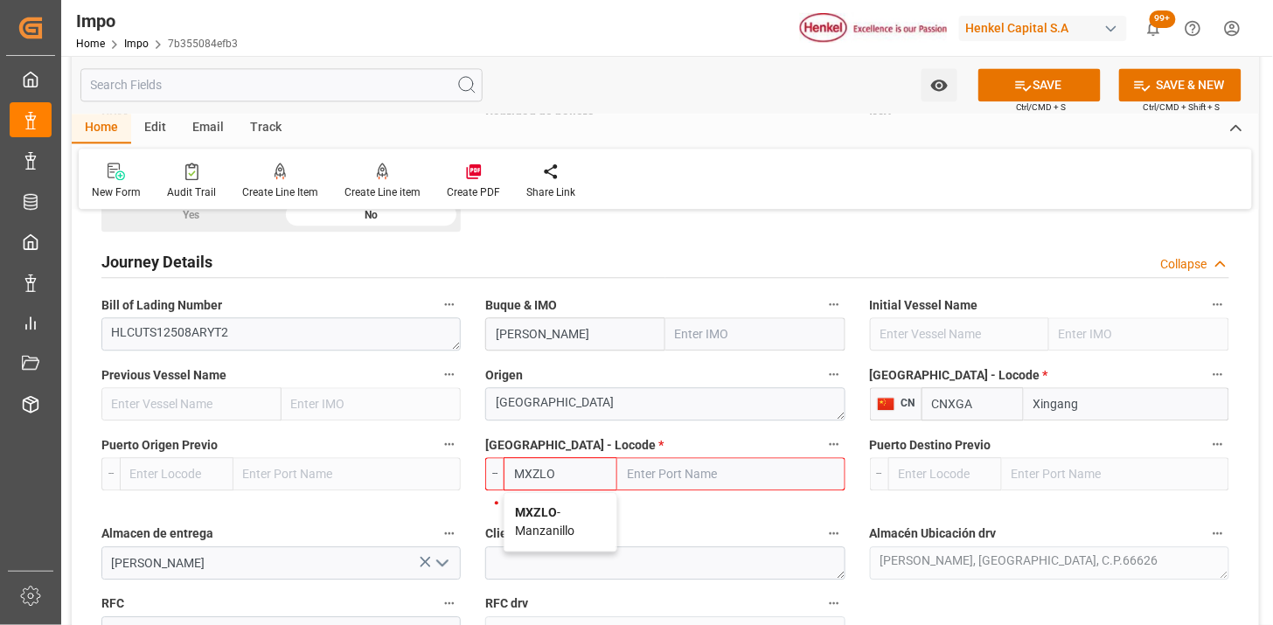
type input "Manzanillo"
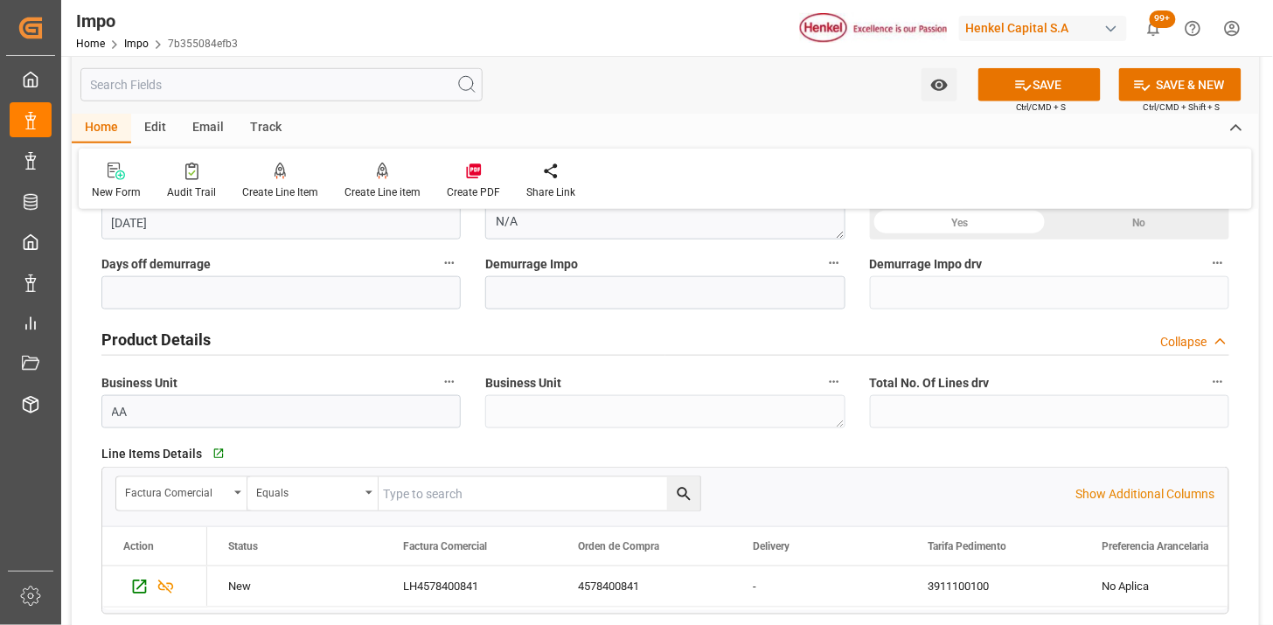
scroll to position [388, 0]
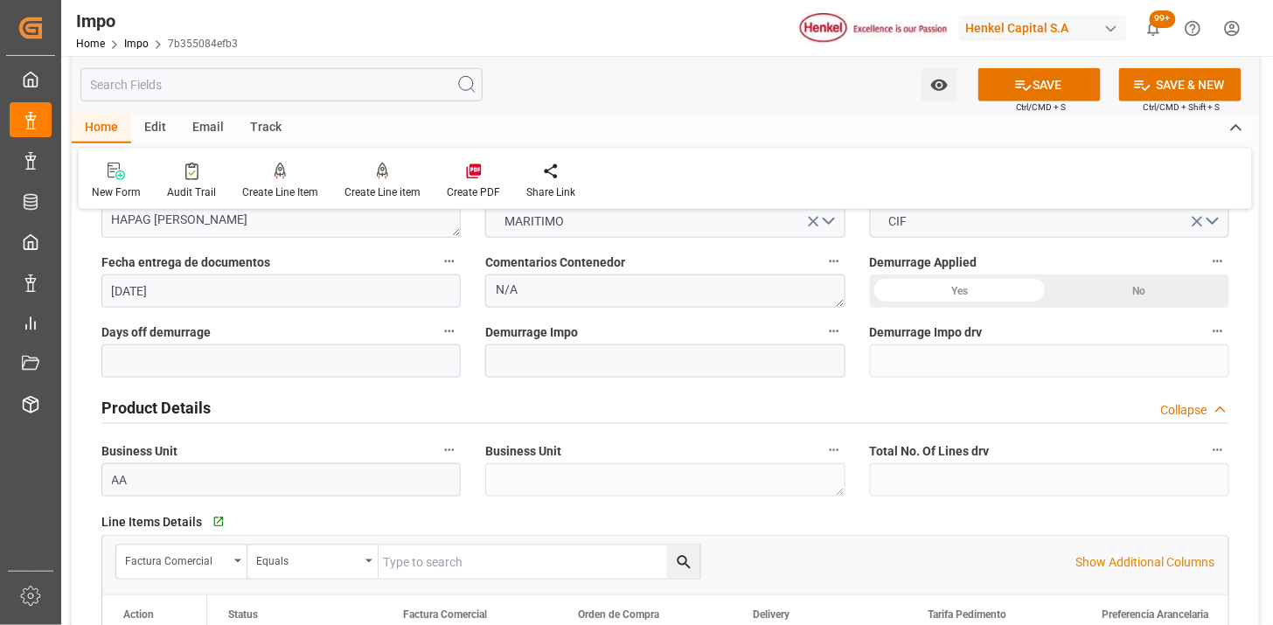
type input "MXZLO"
click at [554, 295] on textarea "N/A" at bounding box center [664, 290] width 359 height 33
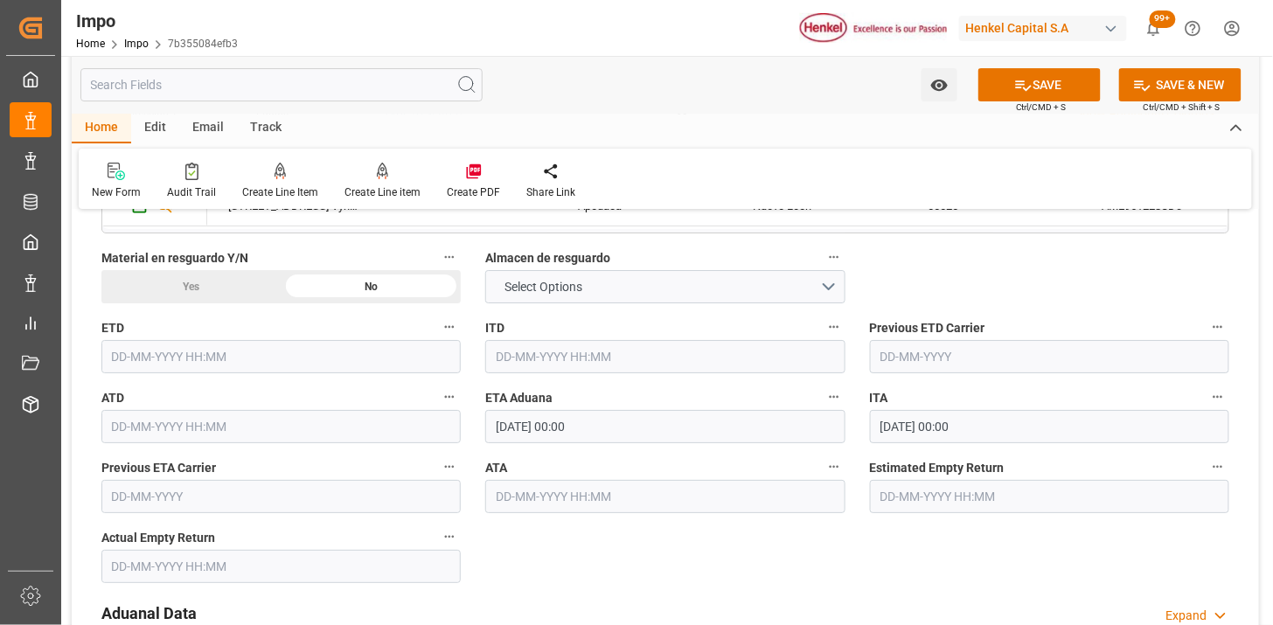
scroll to position [1845, 0]
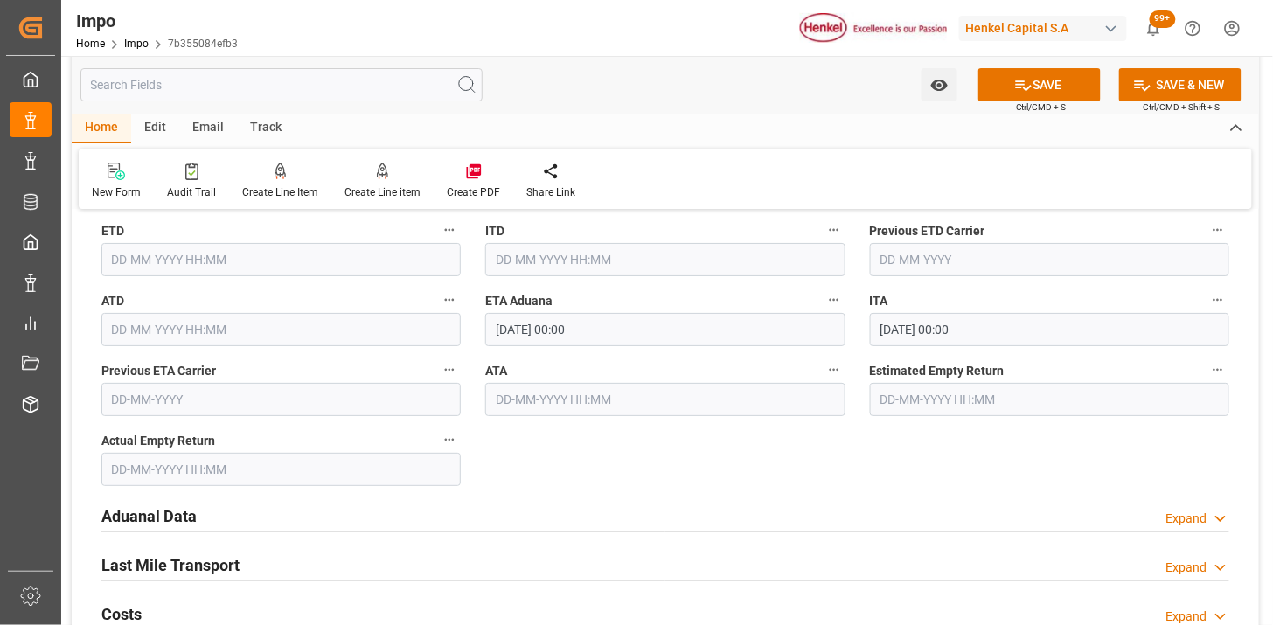
type textarea "INSTRUCCIONES DE ENTREGA"
click at [643, 335] on input "[DATE] 00:00" at bounding box center [664, 329] width 359 height 33
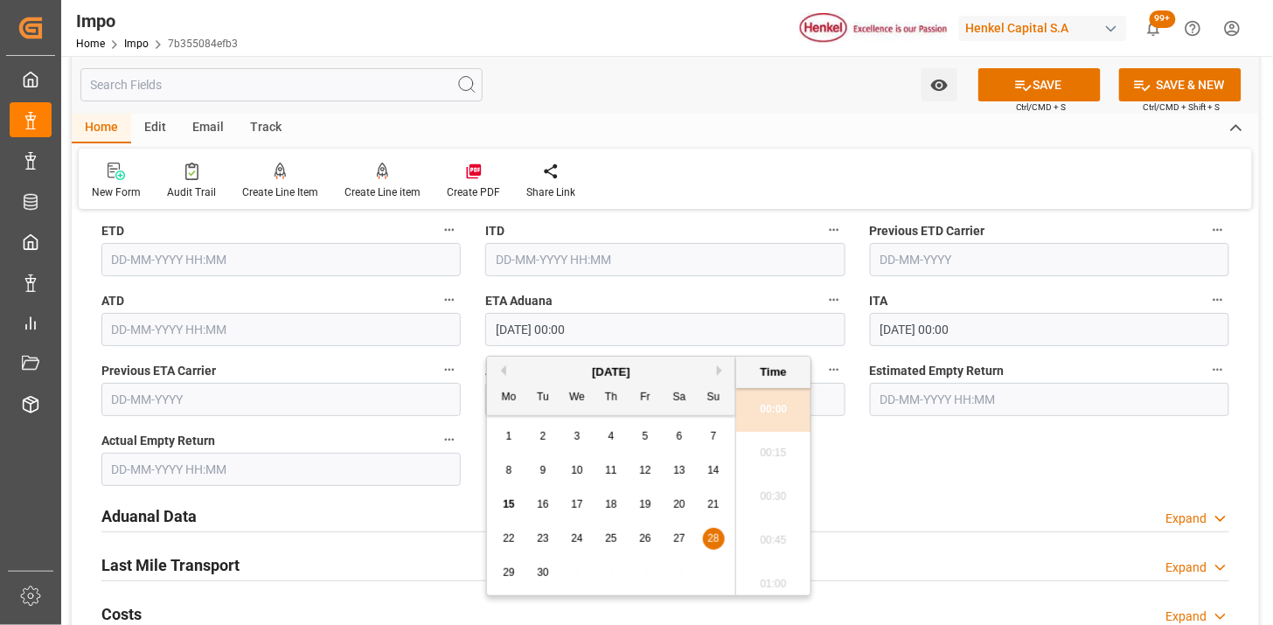
click at [643, 335] on input "[DATE] 00:00" at bounding box center [664, 329] width 359 height 33
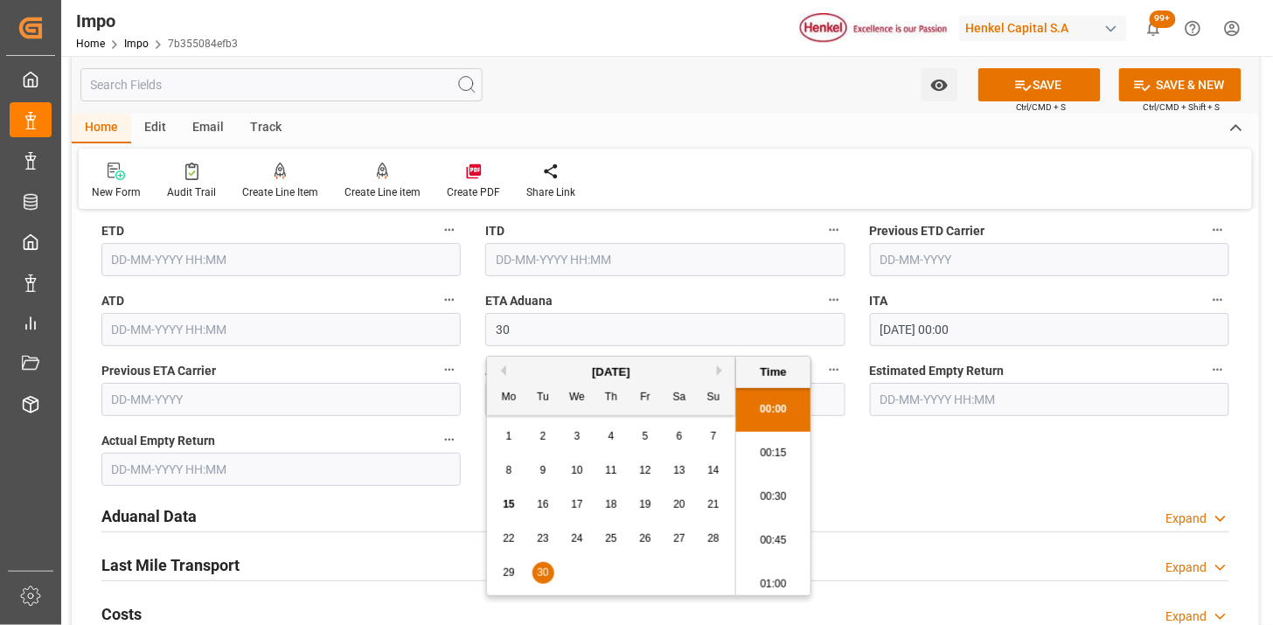
type input "30-09-2025 00:00"
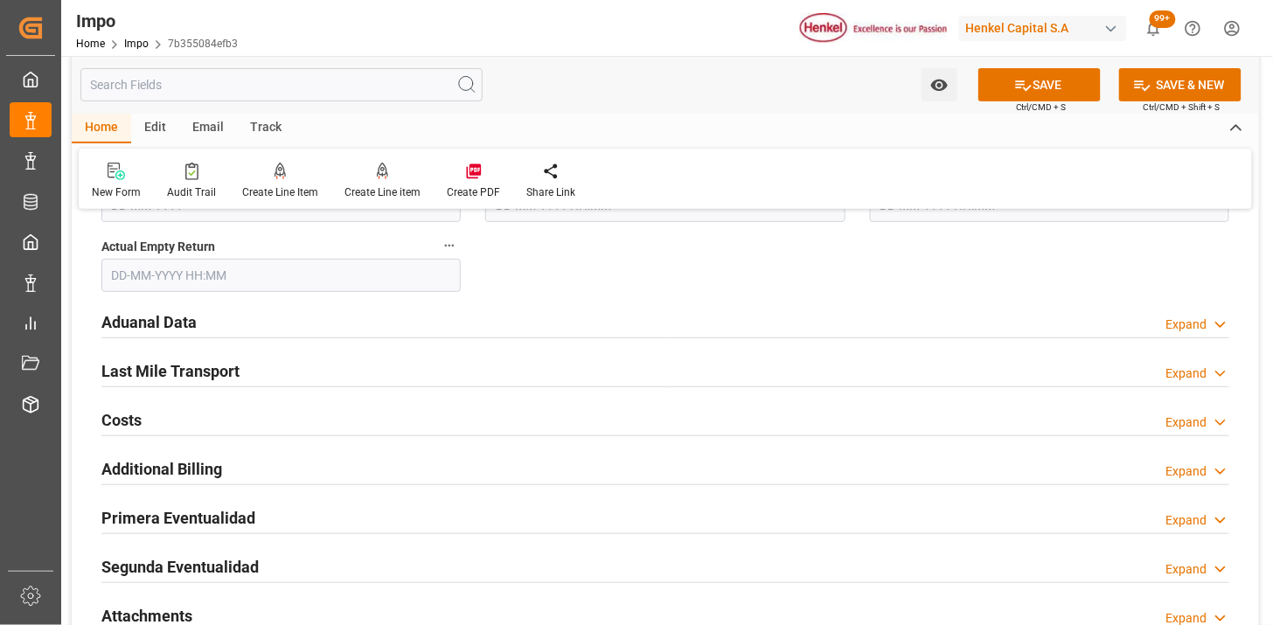
scroll to position [2136, 0]
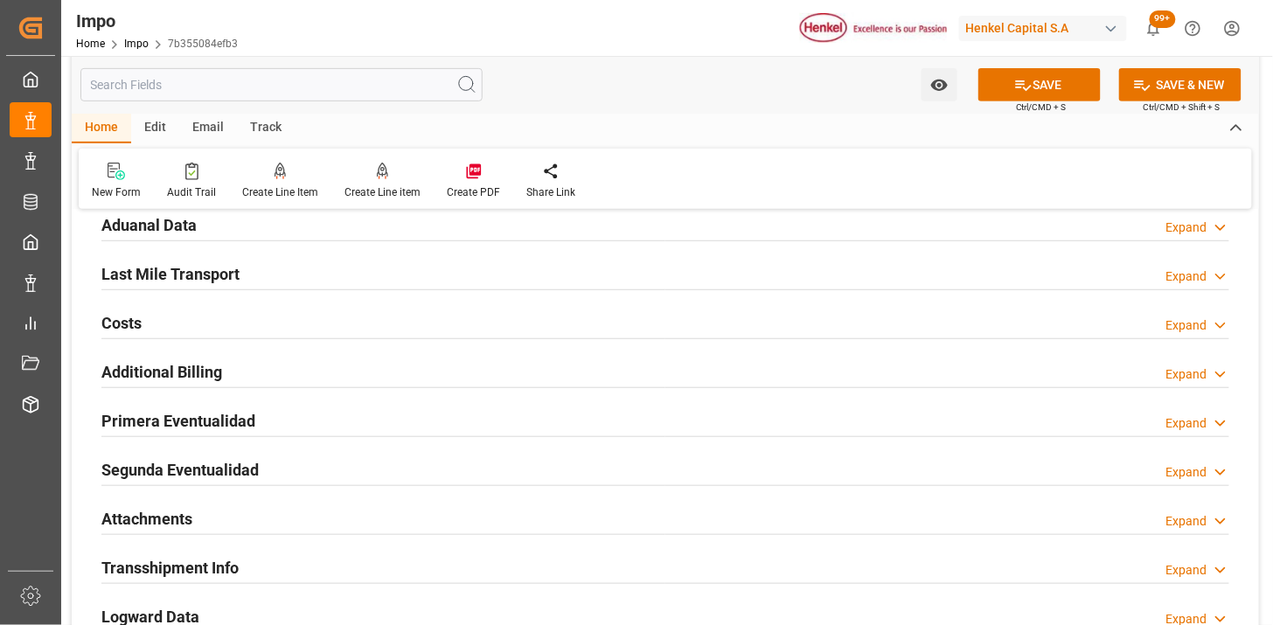
click at [298, 232] on div "Aduanal Data Expand" at bounding box center [665, 223] width 1128 height 33
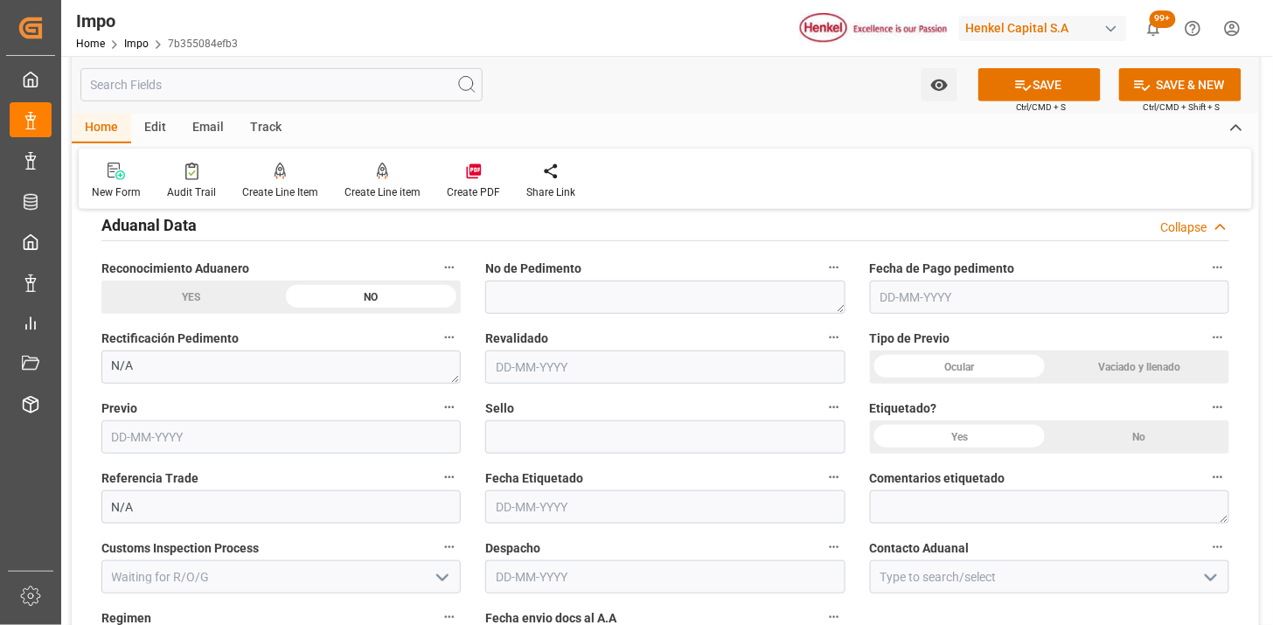
click at [994, 371] on div "Ocular" at bounding box center [960, 366] width 180 height 33
click at [1129, 432] on div "No" at bounding box center [1139, 436] width 180 height 33
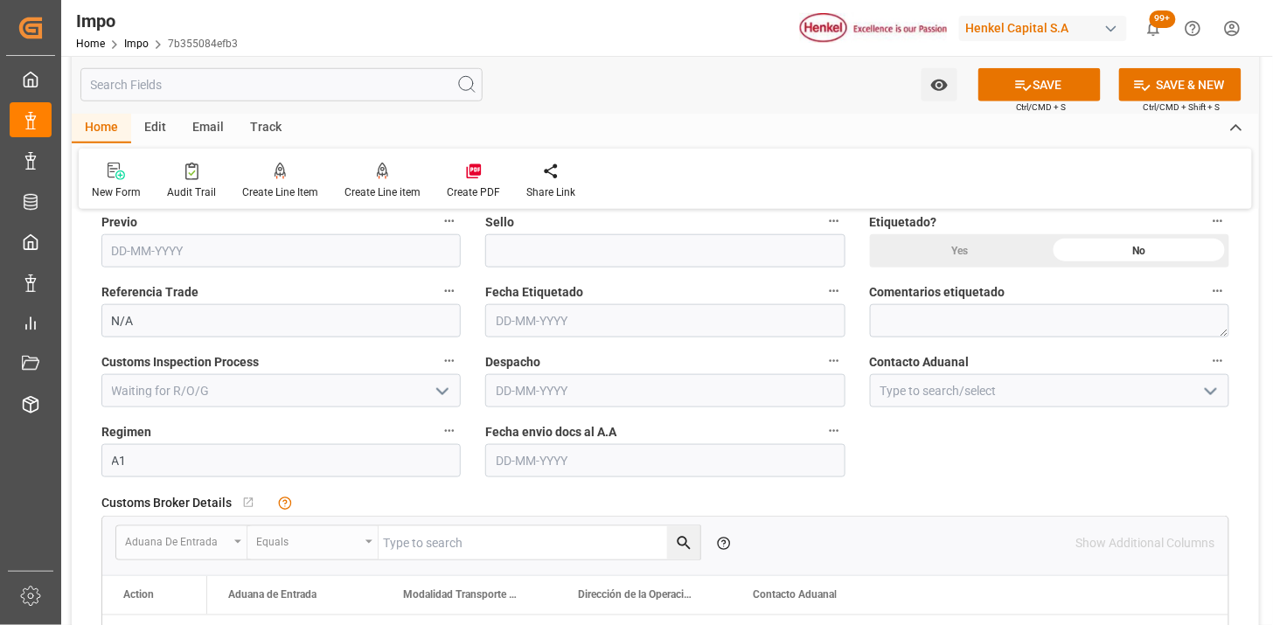
scroll to position [2330, 0]
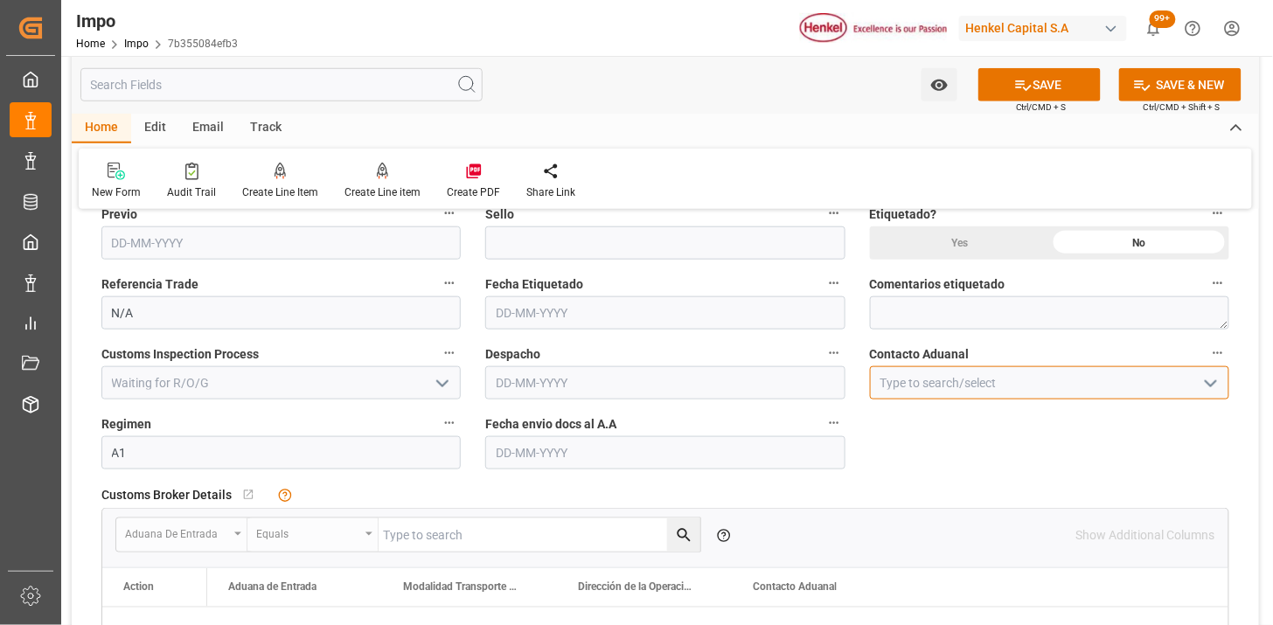
click at [951, 393] on input at bounding box center [1049, 382] width 359 height 33
type input "[PERSON_NAME]"
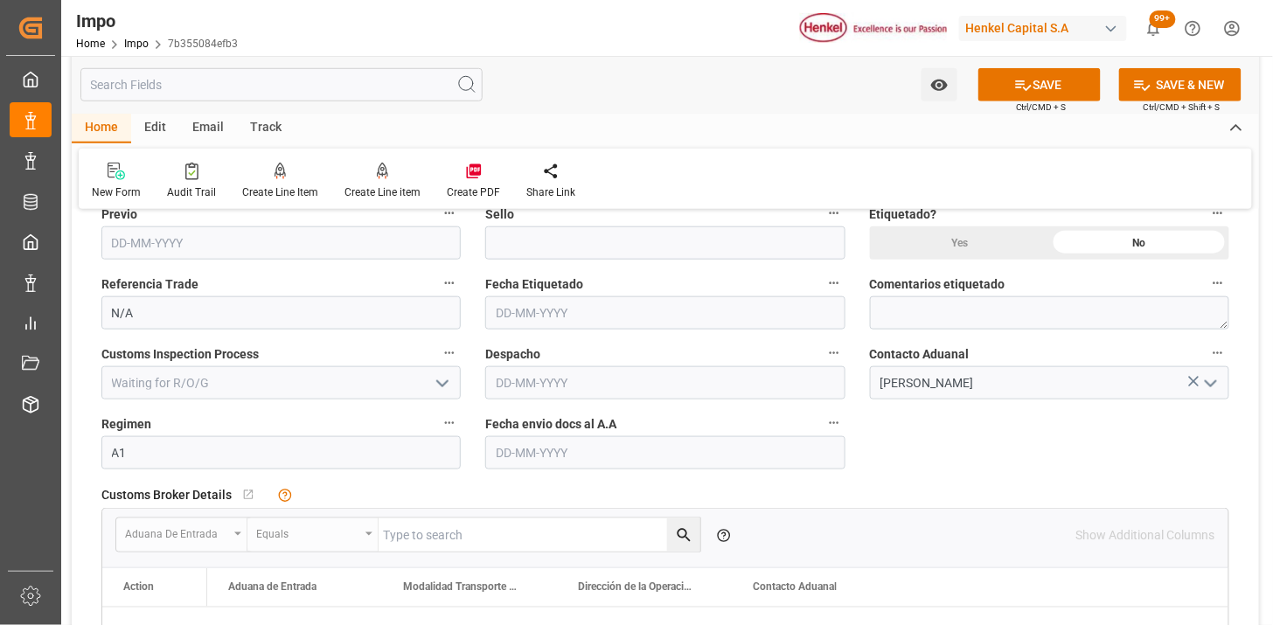
click at [578, 452] on input "text" at bounding box center [664, 452] width 359 height 33
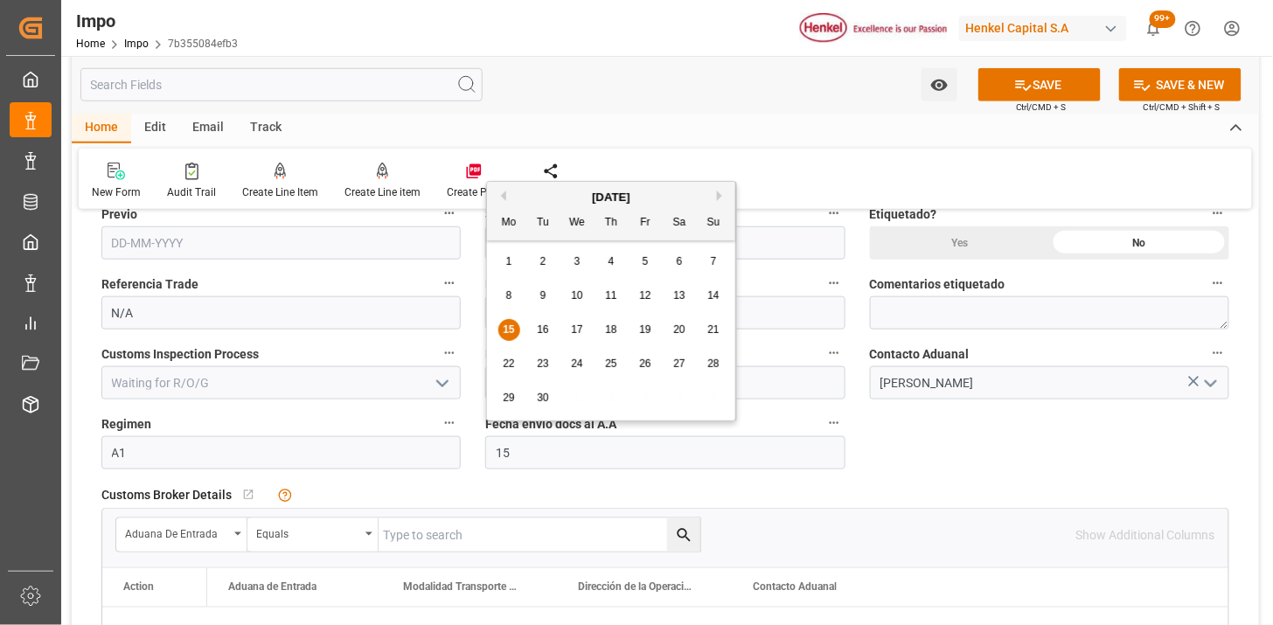
type input "[DATE]"
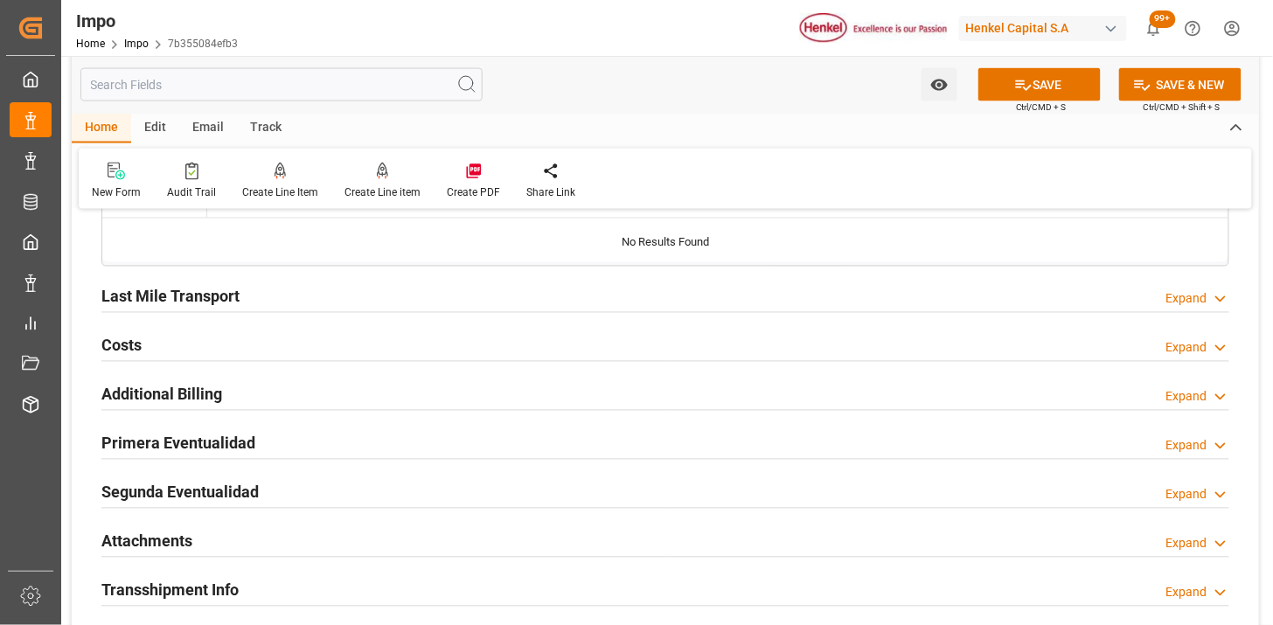
scroll to position [2816, 0]
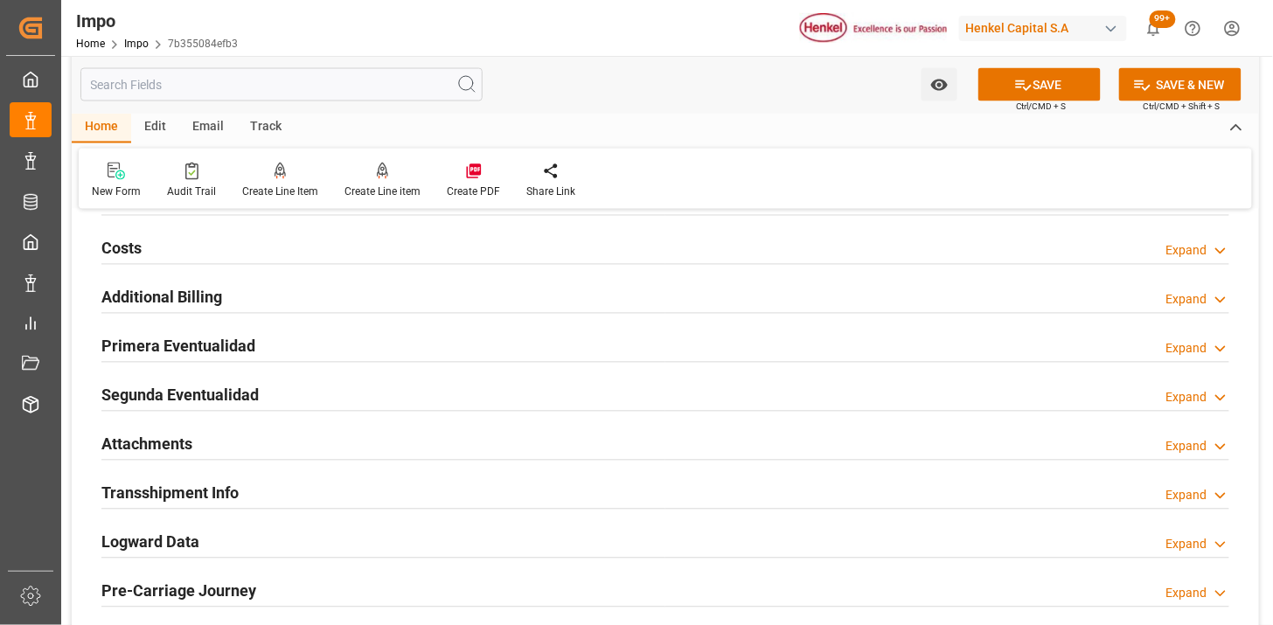
drag, startPoint x: 246, startPoint y: 440, endPoint x: 389, endPoint y: 421, distance: 144.5
click at [249, 440] on div "Attachments Expand" at bounding box center [665, 443] width 1128 height 33
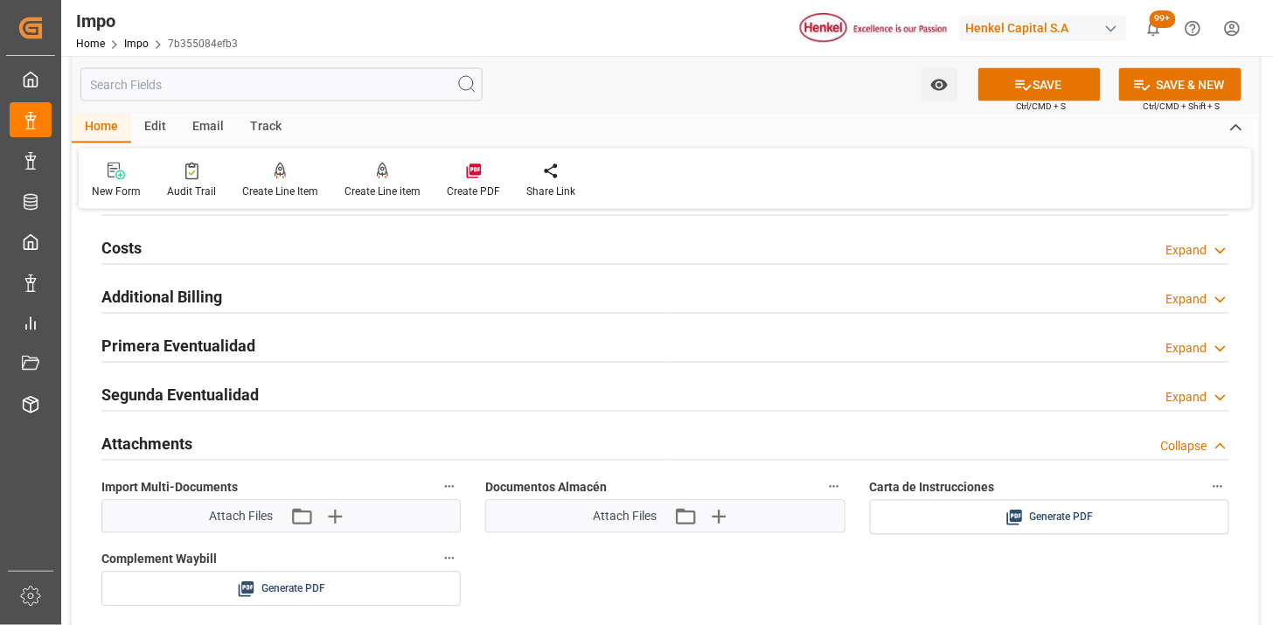
scroll to position [2913, 0]
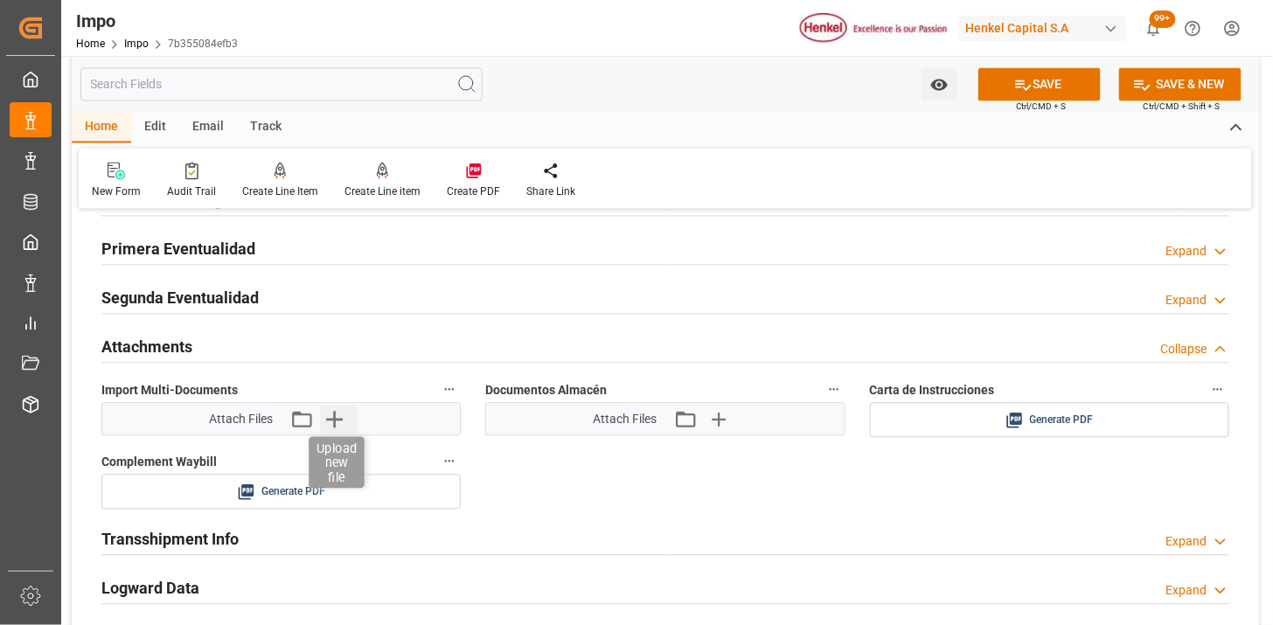
click at [336, 417] on icon "button" at bounding box center [334, 420] width 28 height 28
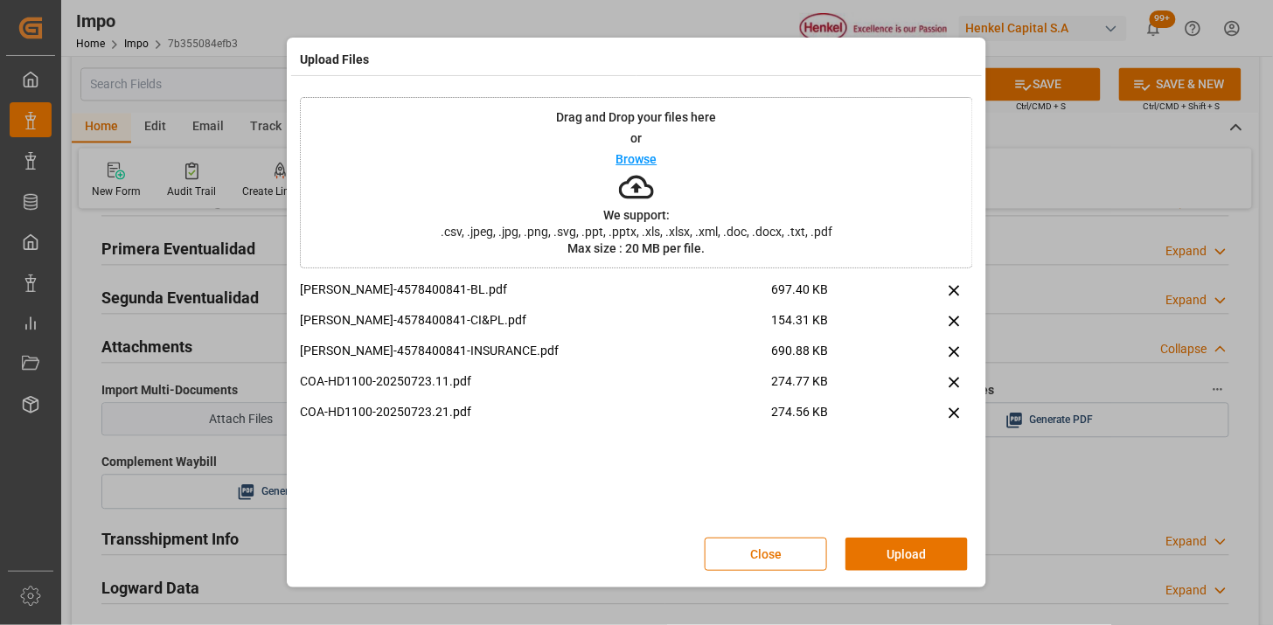
click at [894, 559] on button "Upload" at bounding box center [906, 554] width 122 height 33
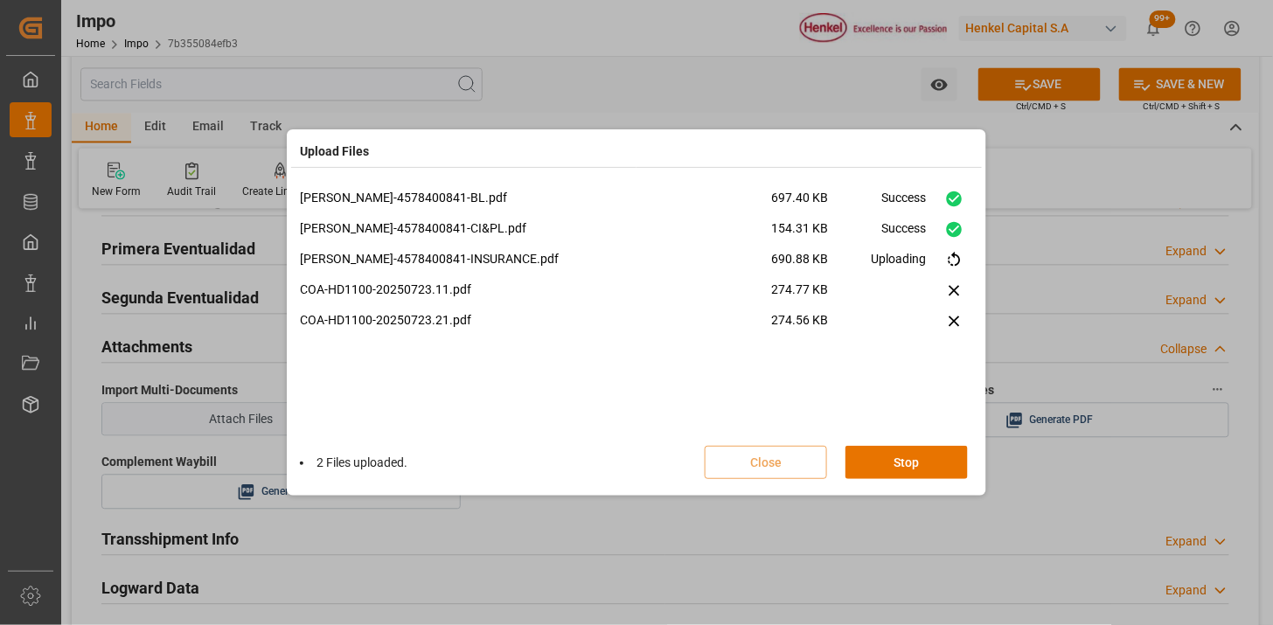
click at [662, 372] on div "HENKEL-4578400841-BL.pdf 697.40 KB Success HENKEL-4578400841-CI&PL.pdf 154.31 K…" at bounding box center [636, 311] width 673 height 245
click at [887, 464] on button "Done" at bounding box center [906, 462] width 122 height 33
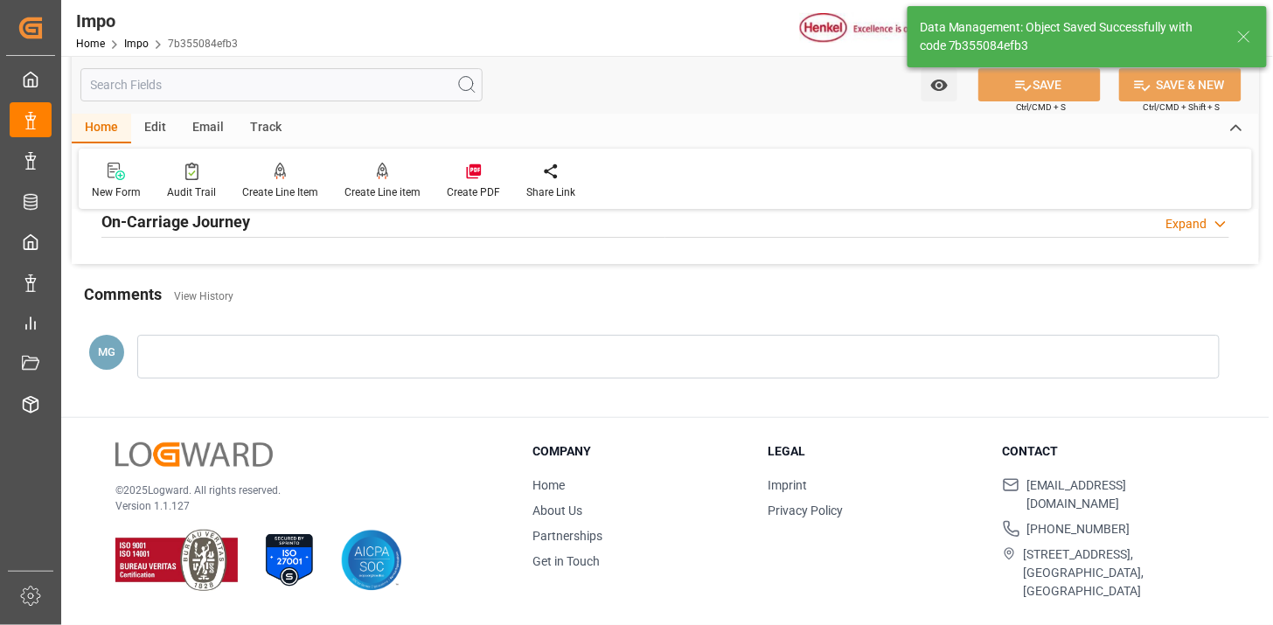
type textarea "AA"
type input "1"
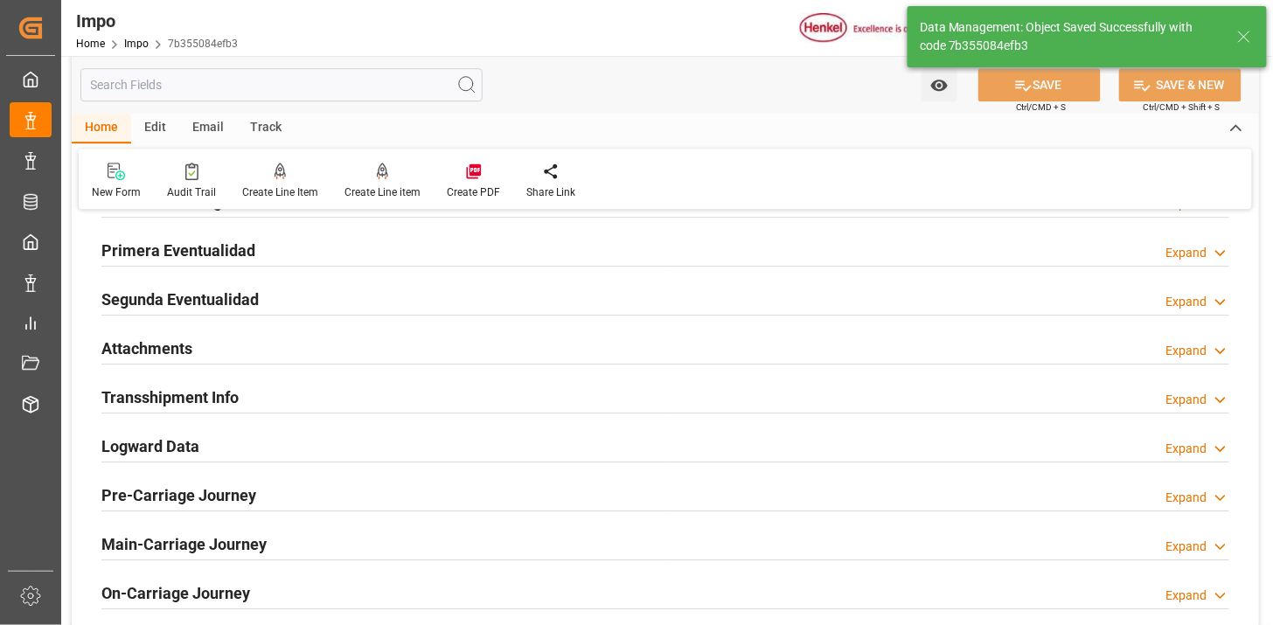
drag, startPoint x: 194, startPoint y: 343, endPoint x: 1143, endPoint y: 398, distance: 950.8
click at [193, 344] on div "Attachments Expand" at bounding box center [665, 346] width 1128 height 33
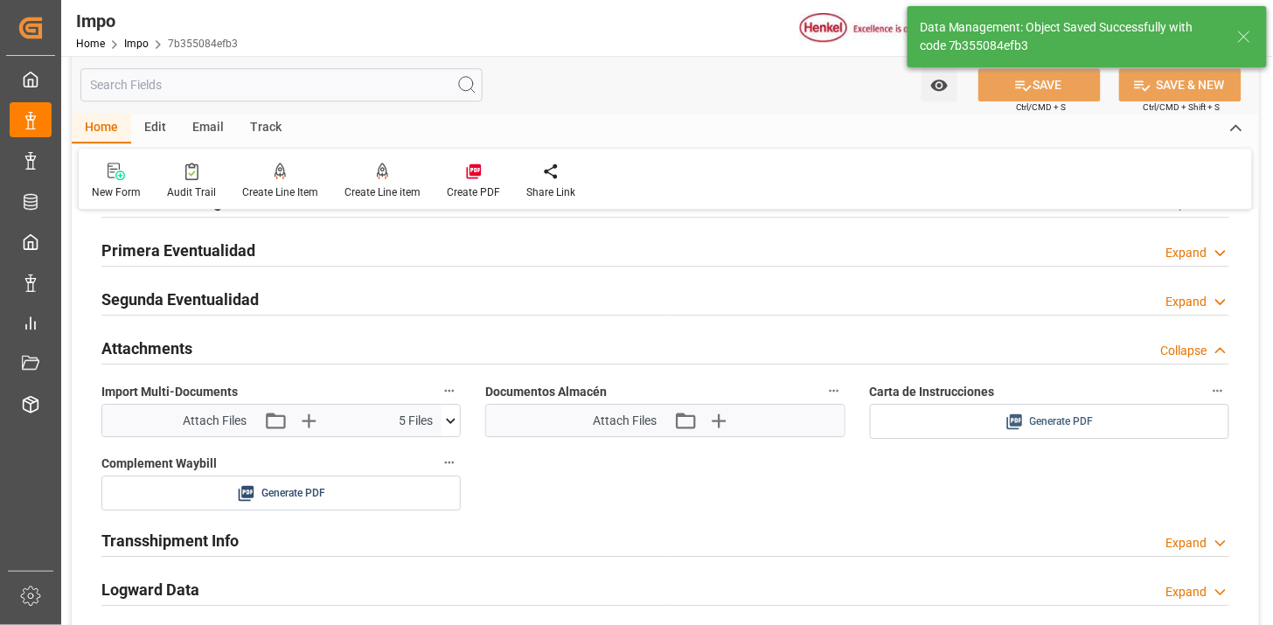
click at [1059, 424] on span "Generate PDF" at bounding box center [1062, 422] width 64 height 22
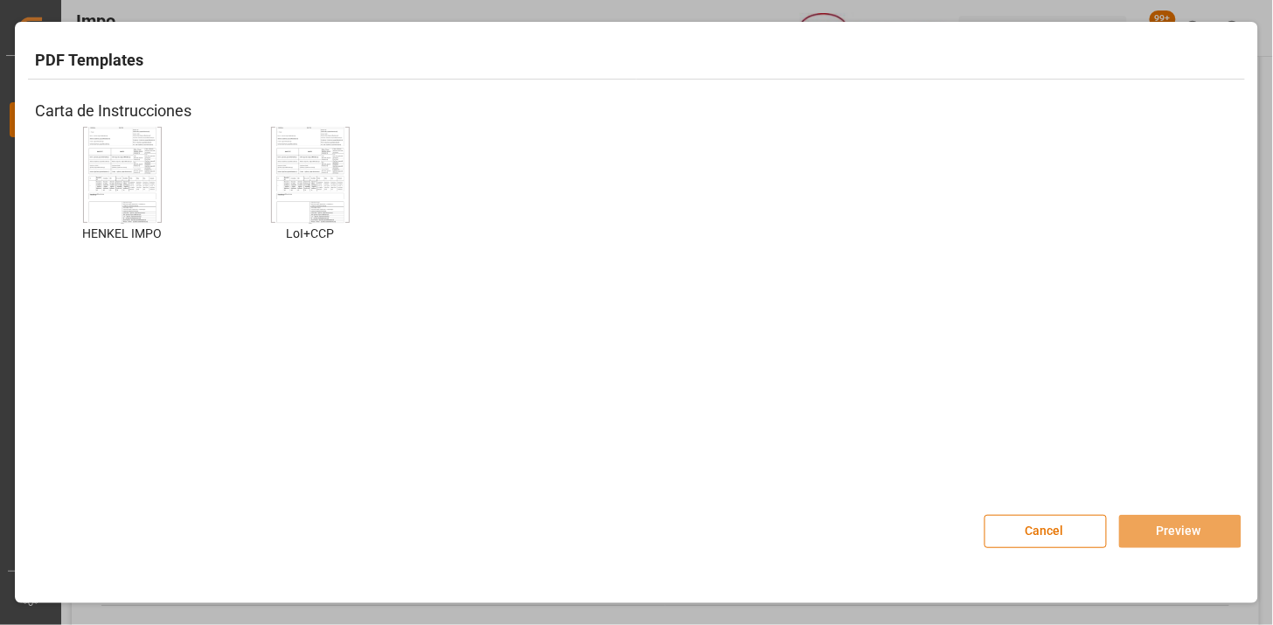
click at [145, 164] on img at bounding box center [122, 175] width 70 height 99
click at [88, 188] on img at bounding box center [122, 175] width 70 height 99
click at [1177, 540] on button "Preview" at bounding box center [1180, 531] width 122 height 33
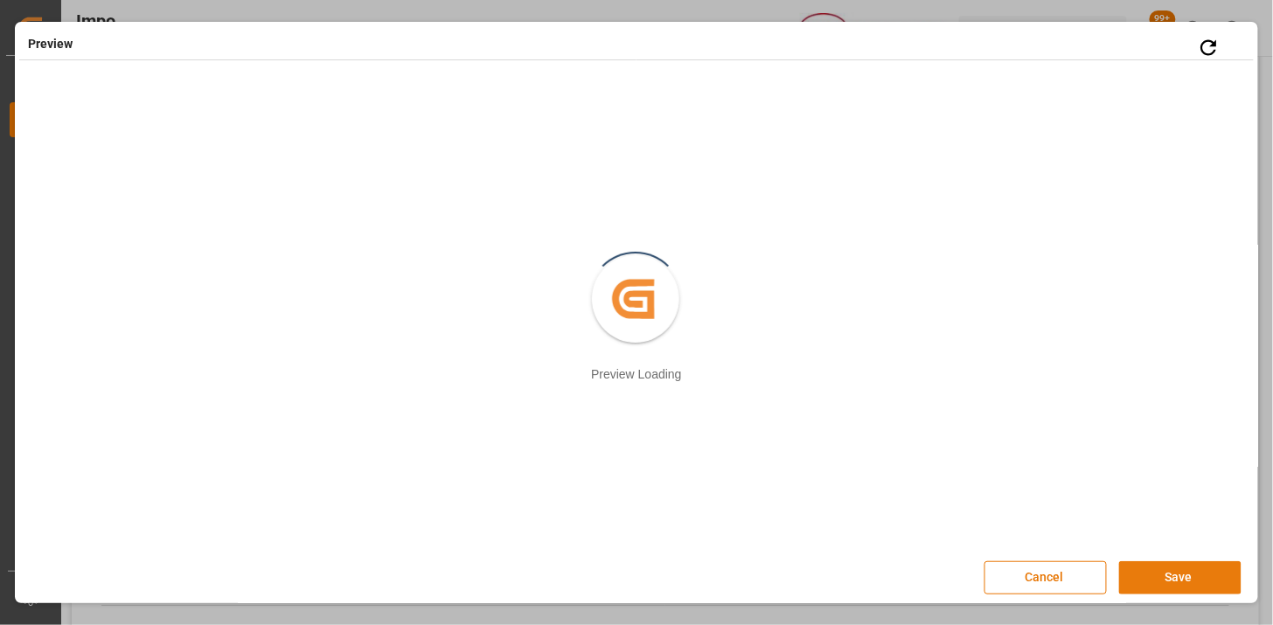
click at [1171, 581] on button "Save" at bounding box center [1180, 577] width 122 height 33
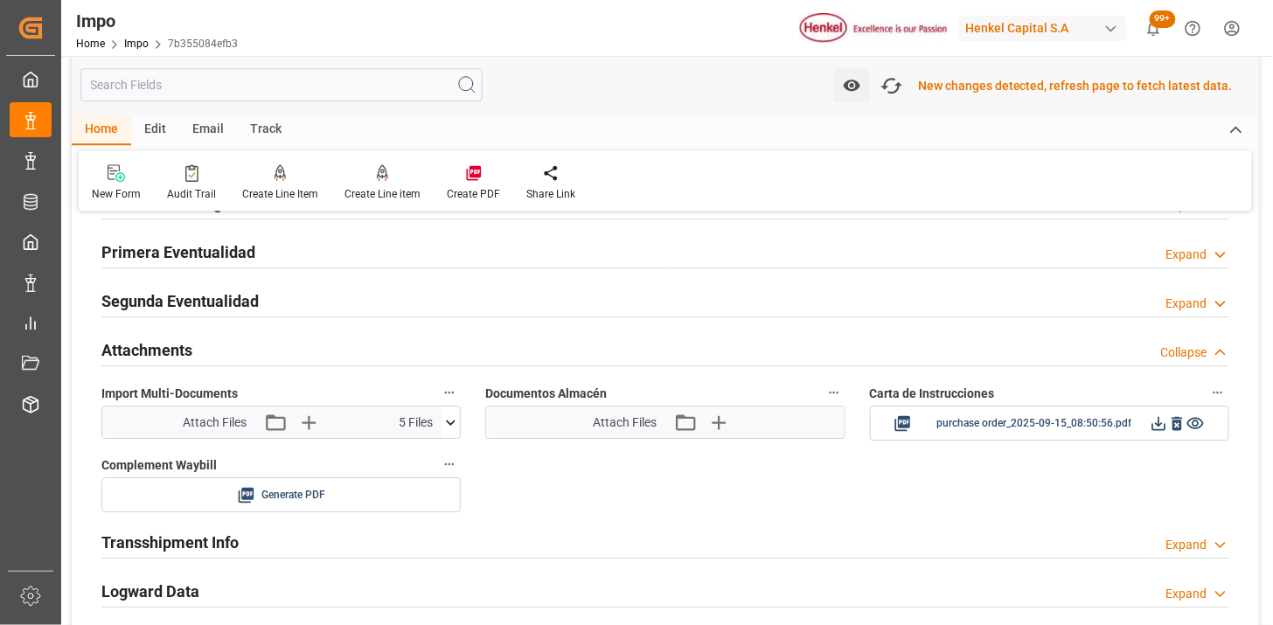
scroll to position [1423, 0]
click at [1162, 423] on icon at bounding box center [1158, 422] width 18 height 18
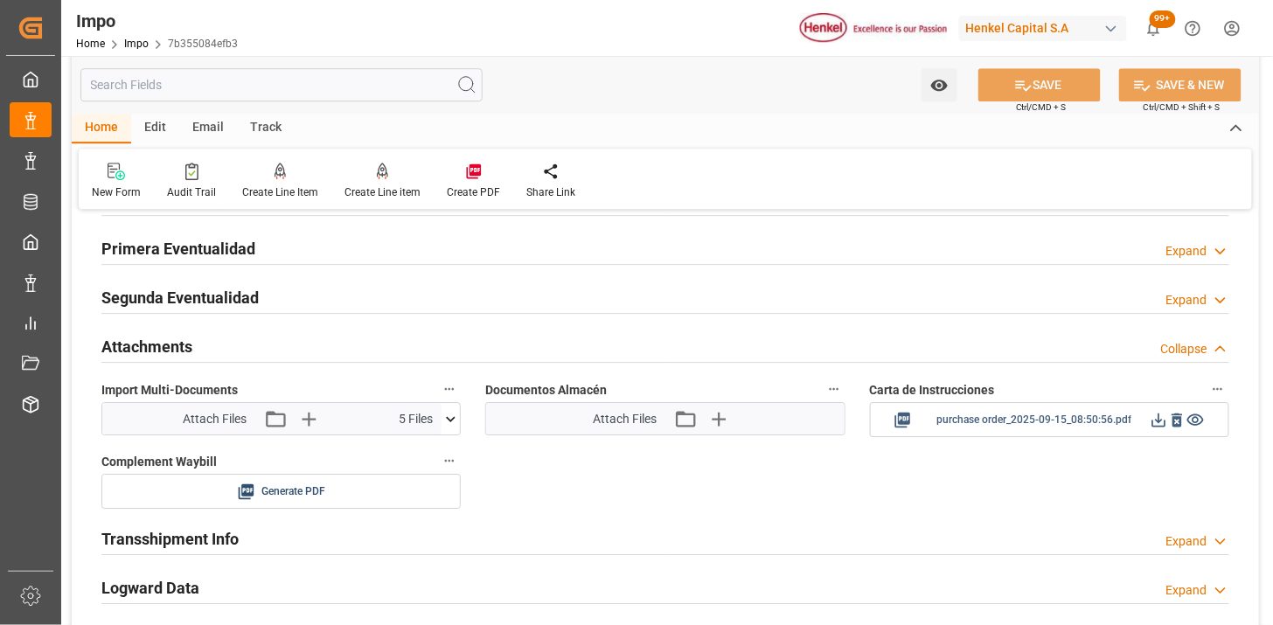
scroll to position [1421, 0]
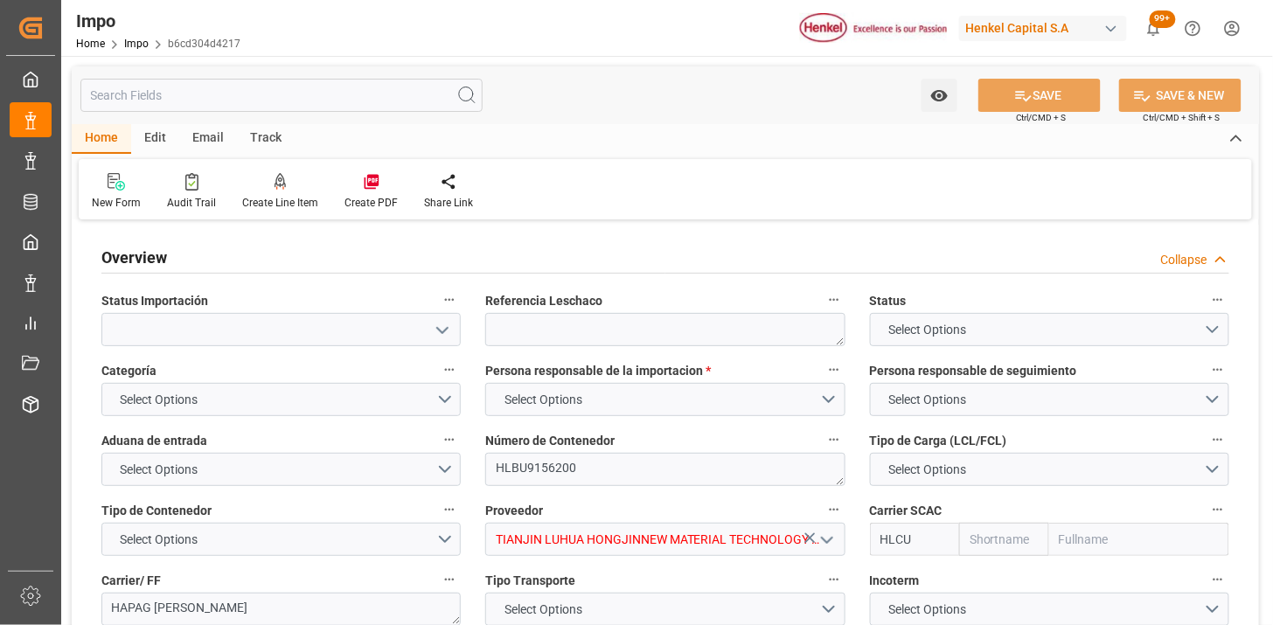
type input "Hapag [PERSON_NAME]"
type input "Hapag Lloyd Aktiengesellschaft"
type input "50"
type input "20"
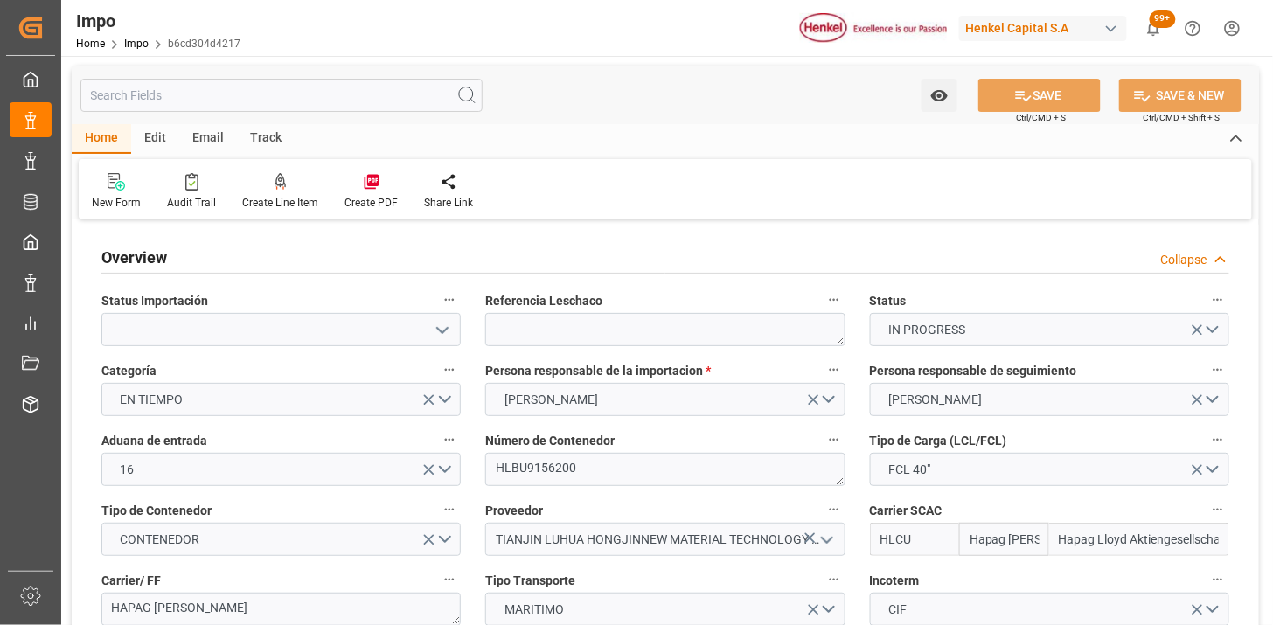
type input "[DATE]"
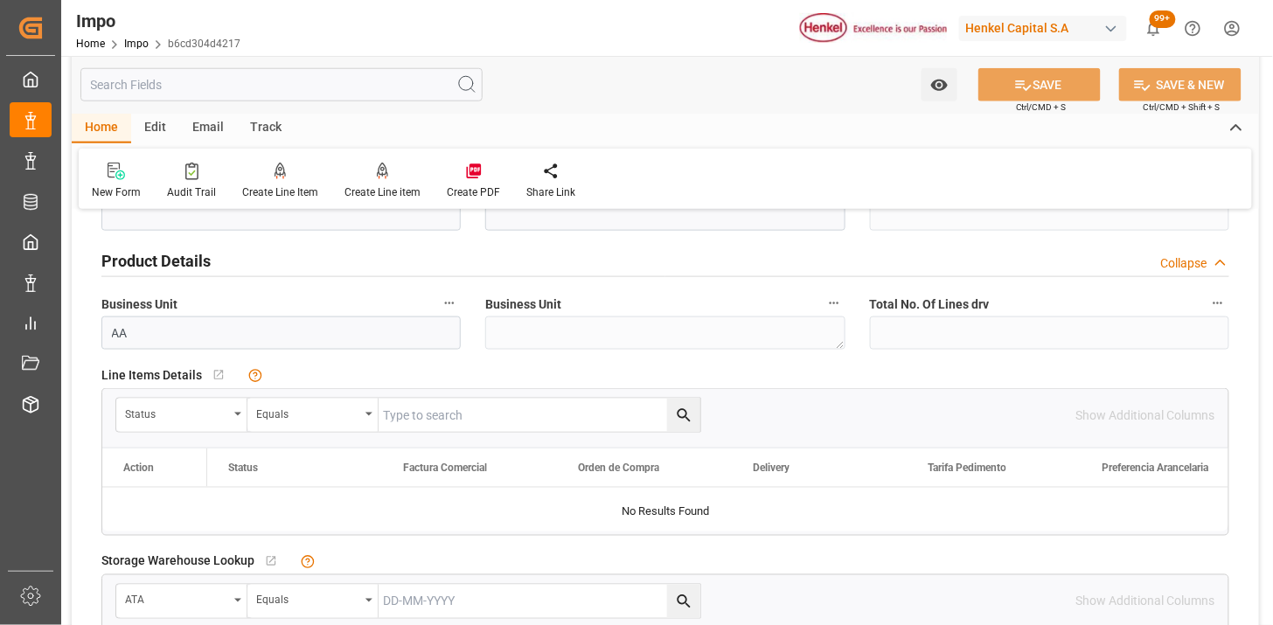
scroll to position [582, 0]
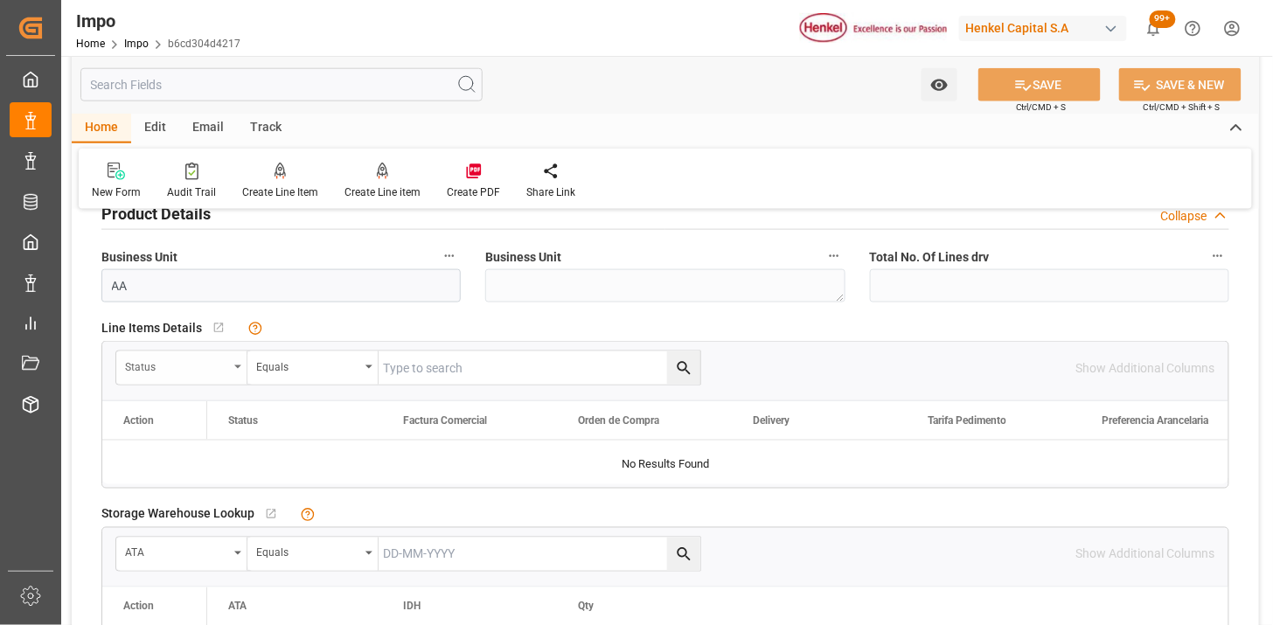
click at [207, 364] on div "Status" at bounding box center [176, 365] width 103 height 20
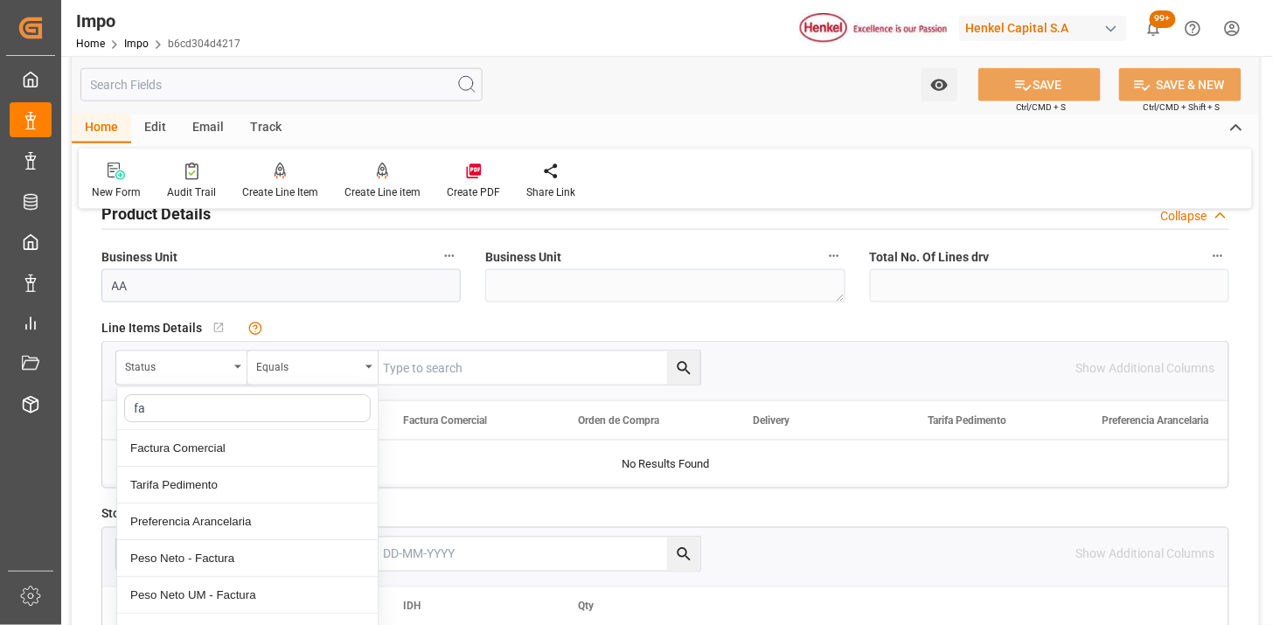
type input "fac"
drag, startPoint x: 217, startPoint y: 455, endPoint x: 474, endPoint y: 365, distance: 272.0
click at [224, 451] on div "Factura Comercial" at bounding box center [247, 448] width 260 height 37
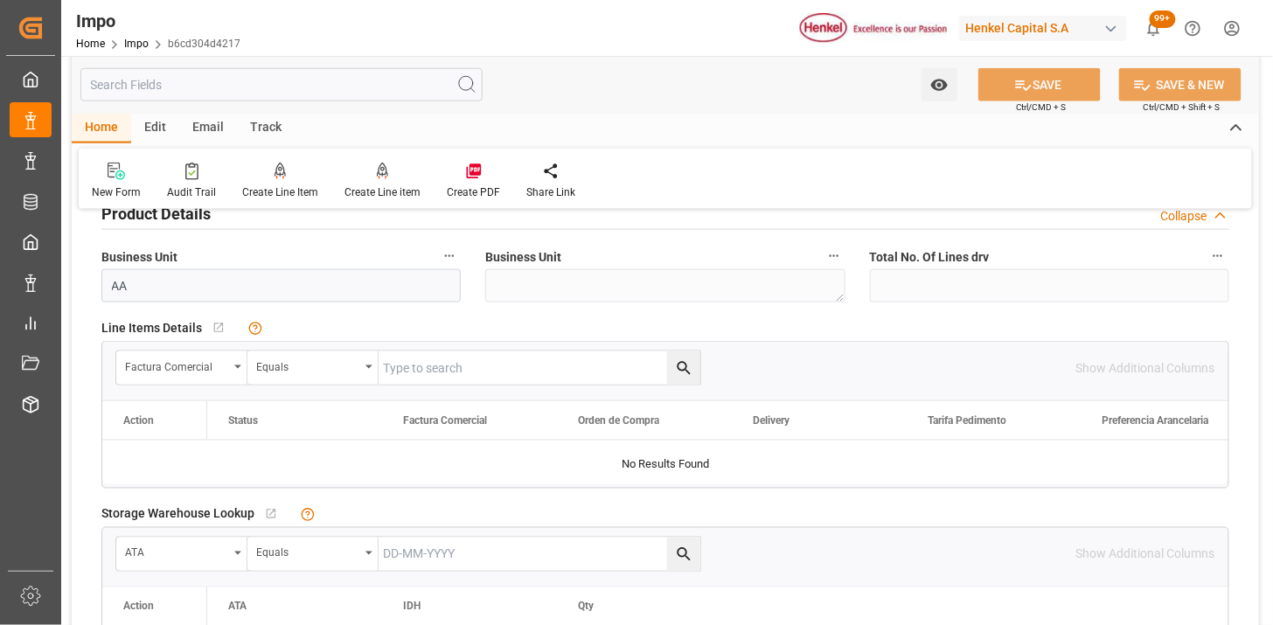
click at [484, 360] on input "text" at bounding box center [539, 367] width 322 height 33
paste input "LH4578400840"
type input "LH4578400840"
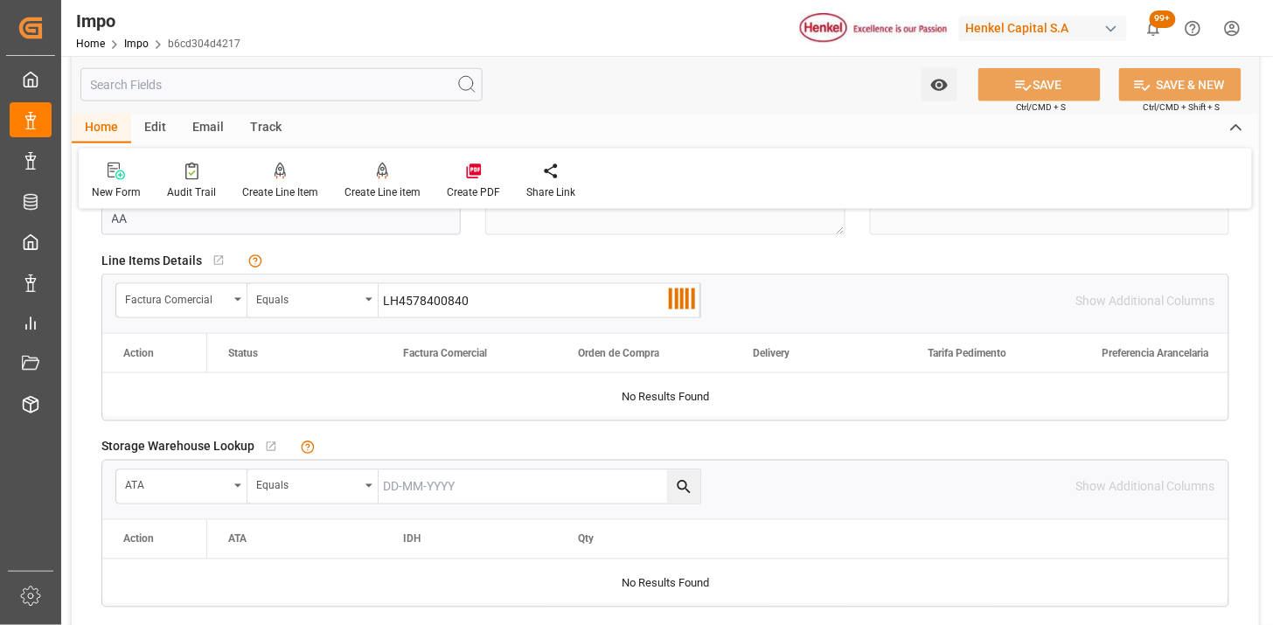
scroll to position [679, 0]
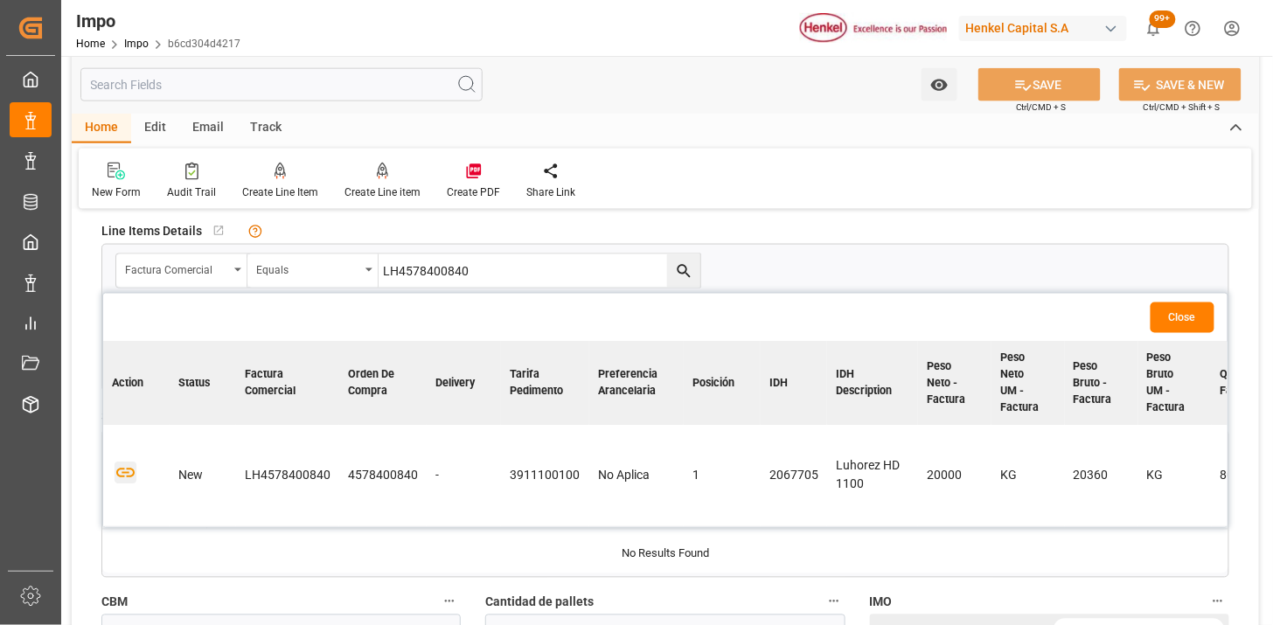
click at [125, 479] on icon "button" at bounding box center [126, 473] width 22 height 22
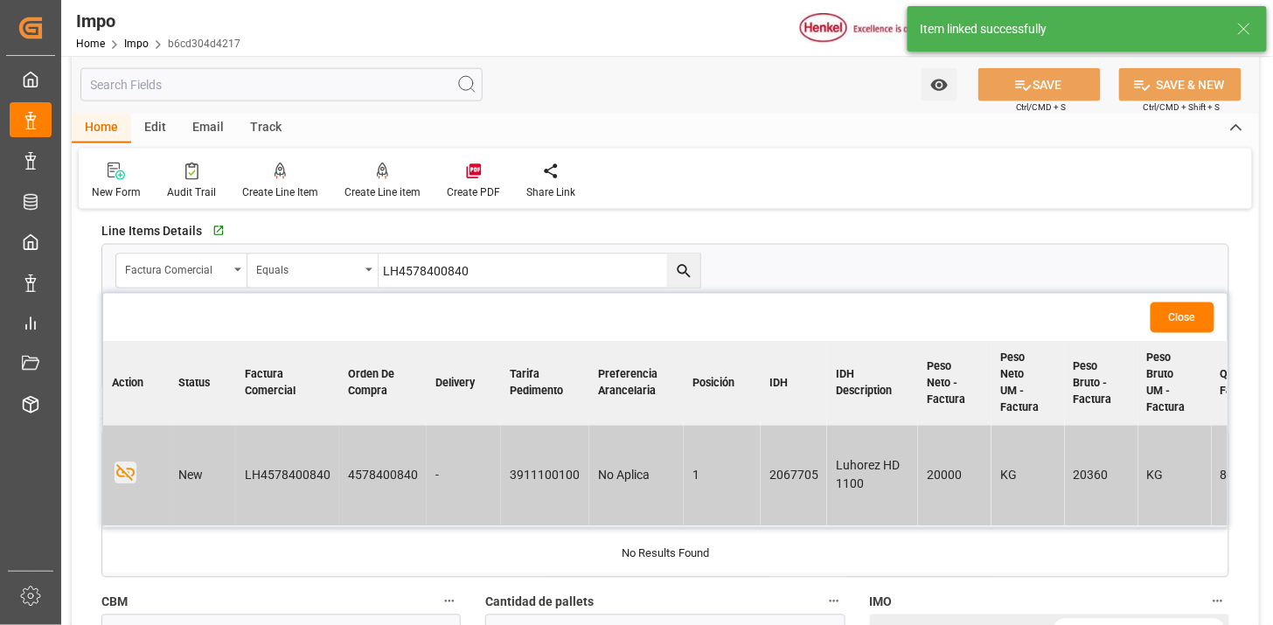
click at [1178, 310] on button "Close" at bounding box center [1182, 317] width 64 height 31
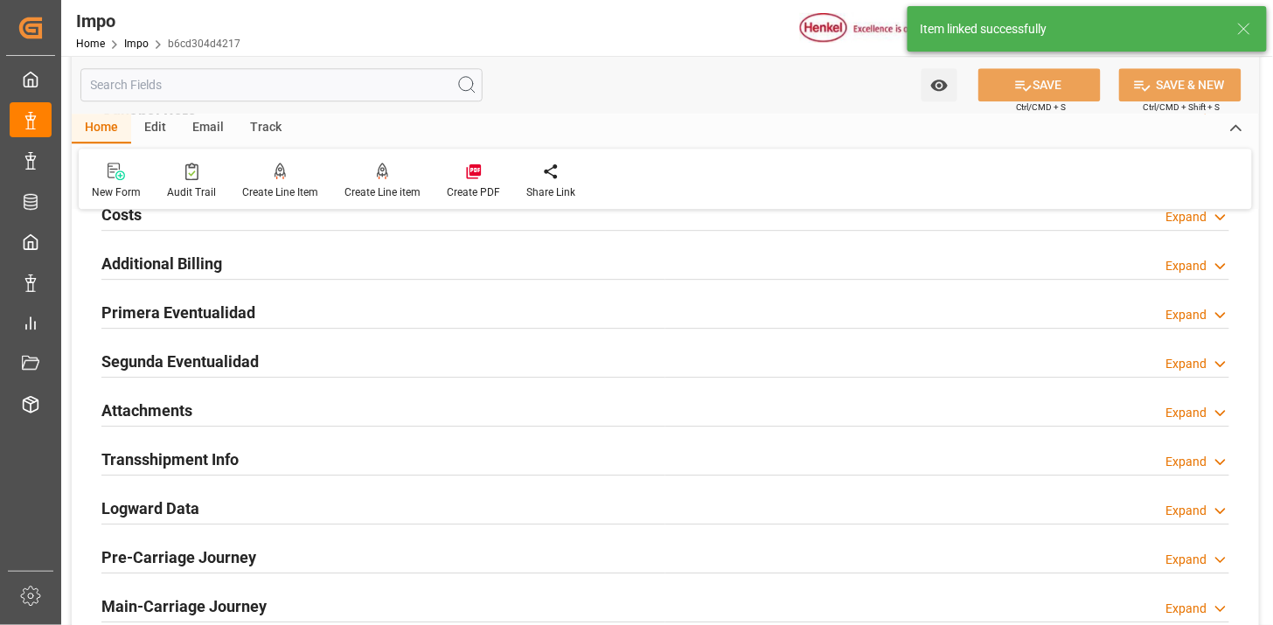
scroll to position [1456, 0]
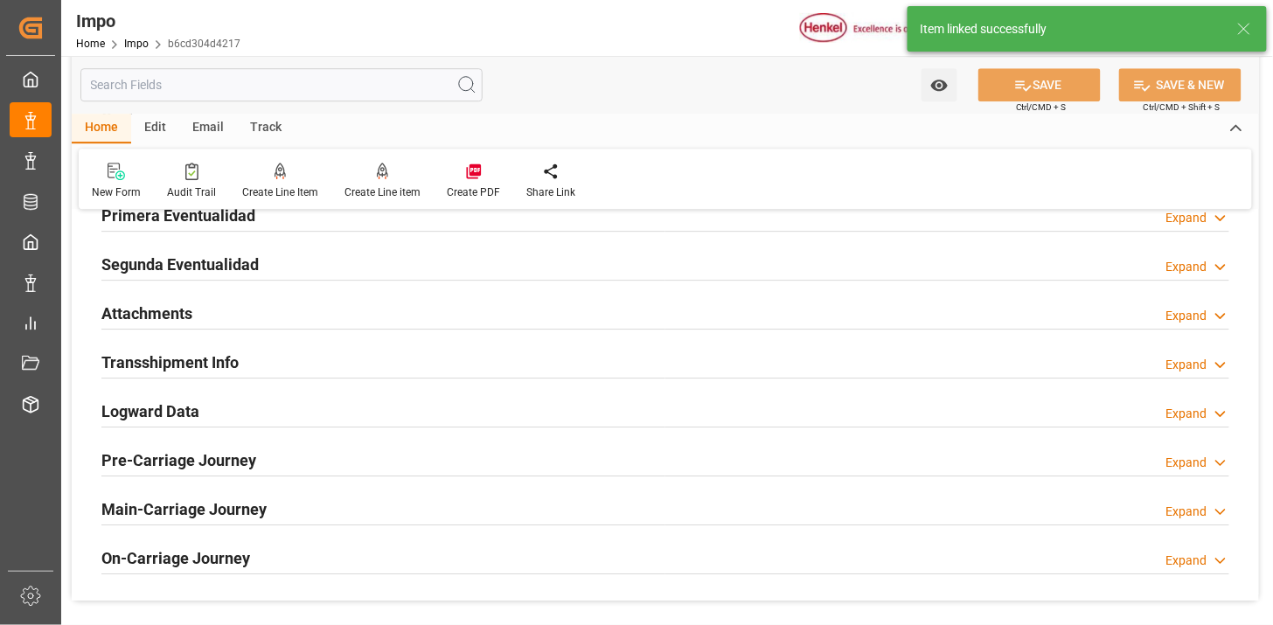
click at [281, 315] on div "Attachments Expand" at bounding box center [665, 311] width 1128 height 33
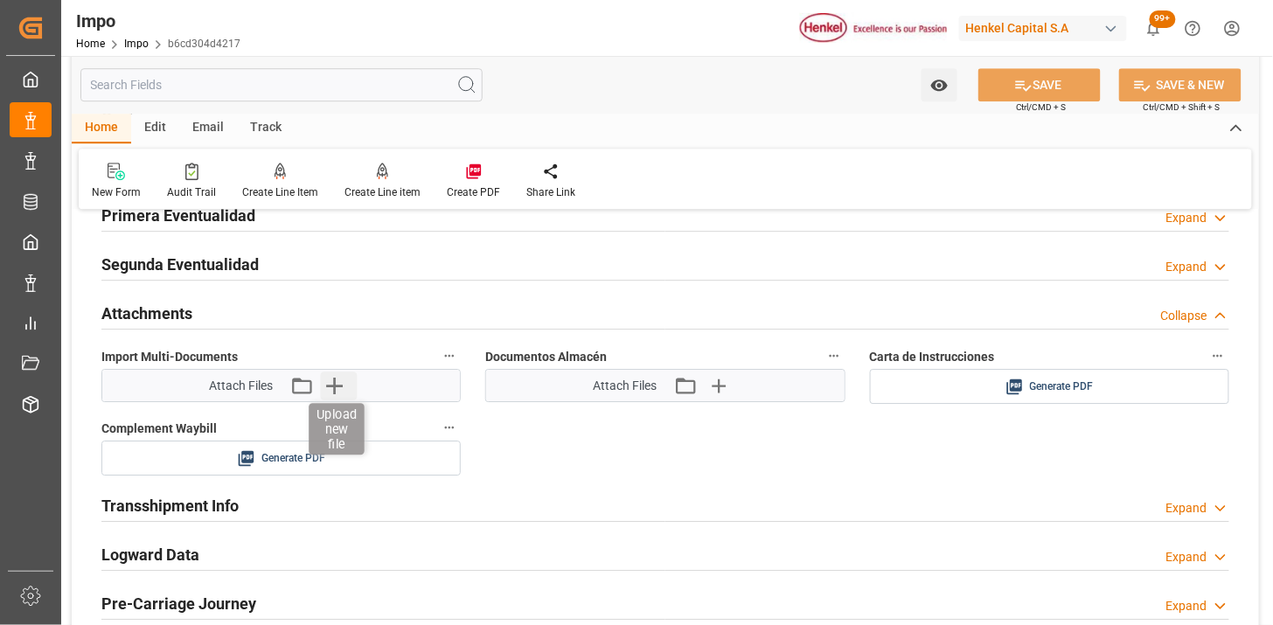
click at [342, 387] on icon "button" at bounding box center [334, 385] width 28 height 28
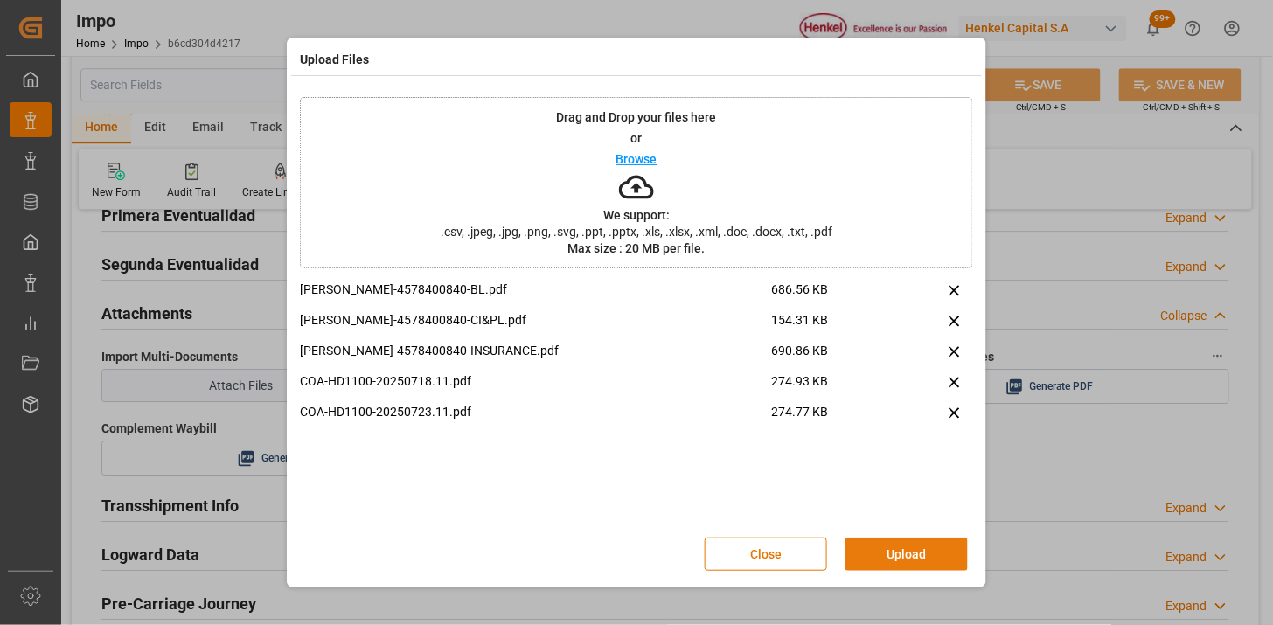
click at [914, 546] on button "Upload" at bounding box center [906, 554] width 122 height 33
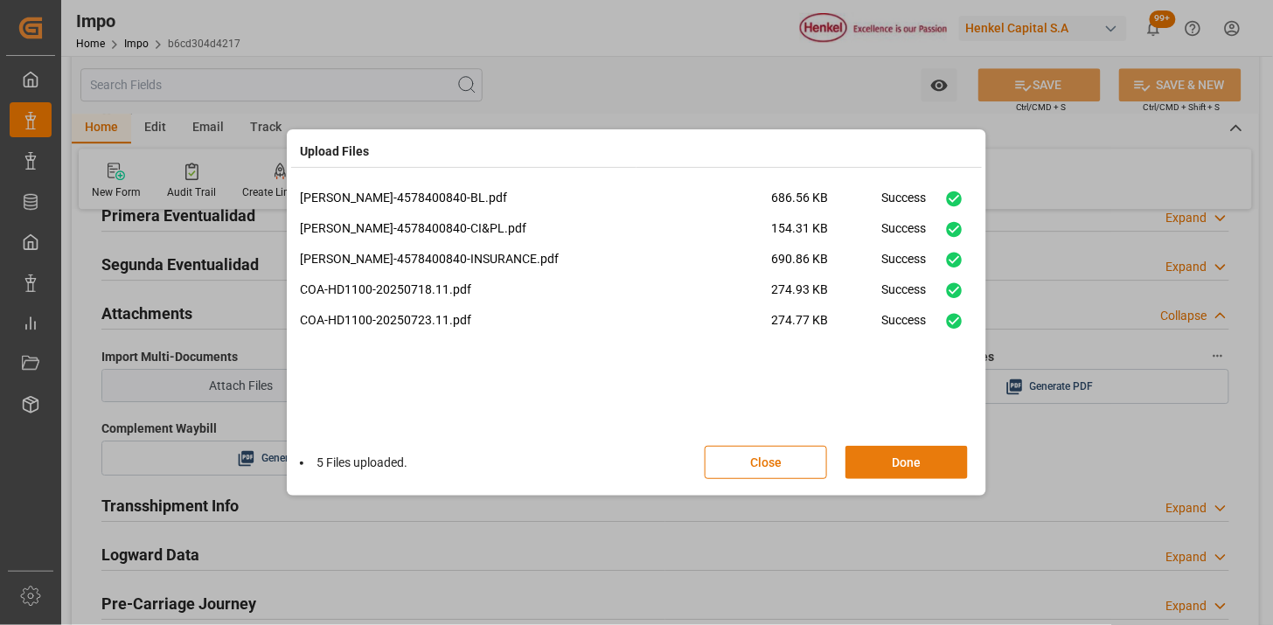
click at [940, 463] on button "Done" at bounding box center [906, 462] width 122 height 33
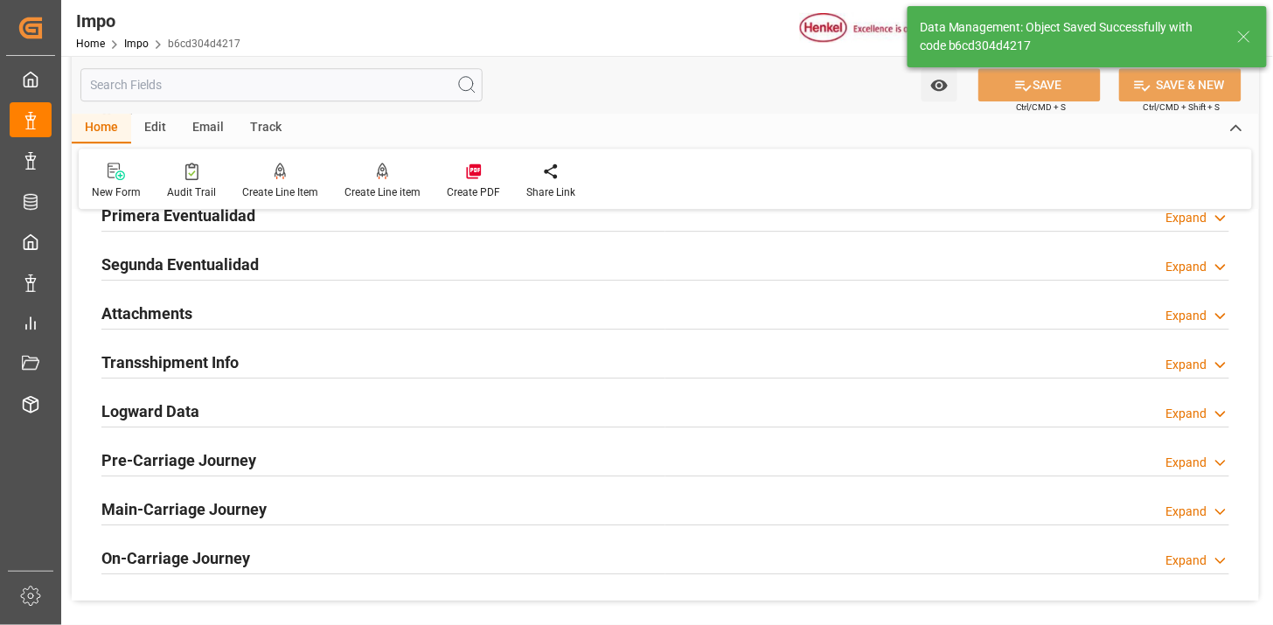
type textarea "AA"
type input "1"
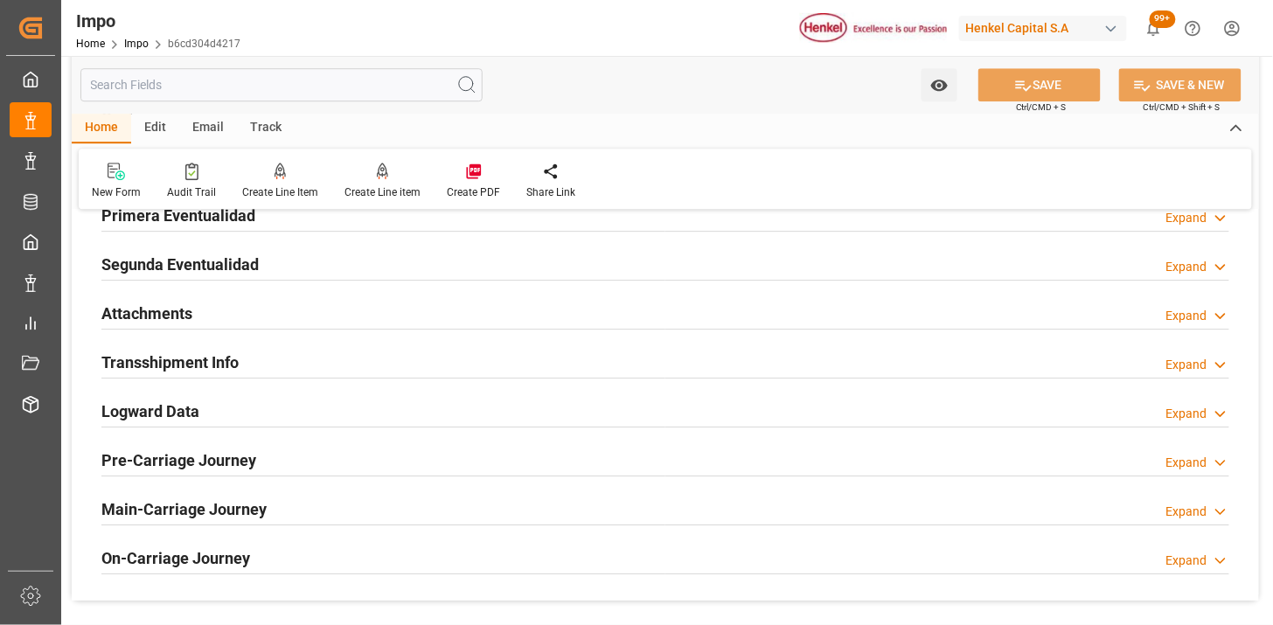
click at [220, 315] on div "Attachments Expand" at bounding box center [665, 311] width 1128 height 33
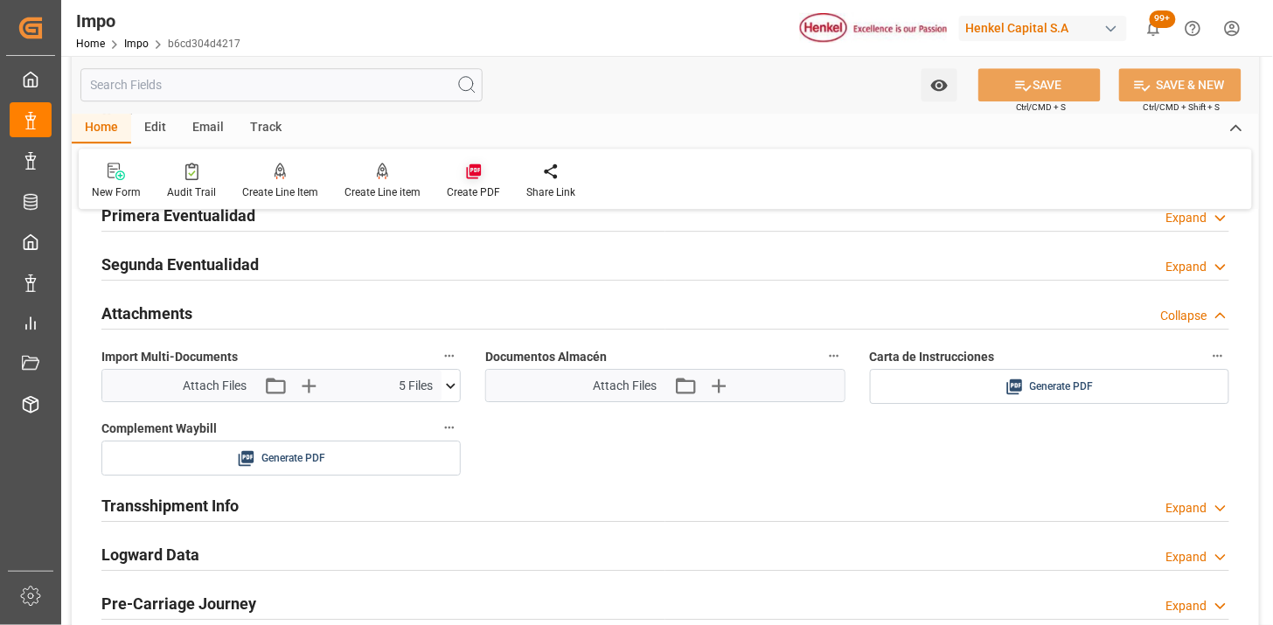
click at [468, 176] on icon at bounding box center [473, 171] width 17 height 17
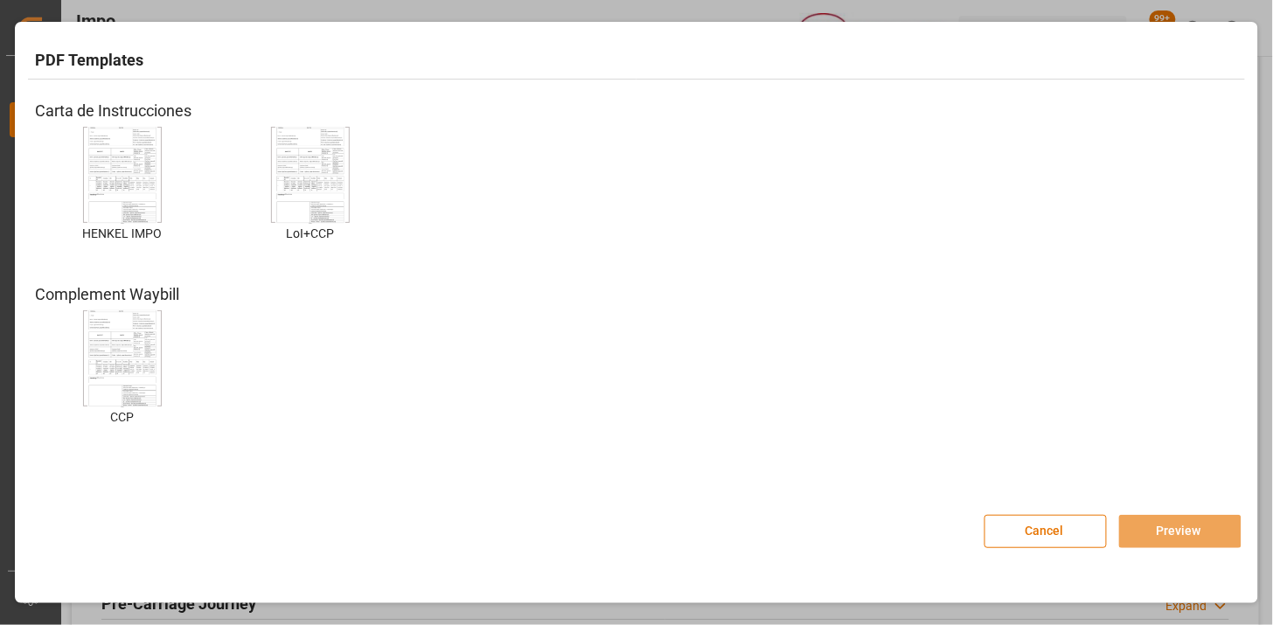
click at [118, 181] on img at bounding box center [122, 175] width 70 height 99
click at [118, 180] on img at bounding box center [122, 175] width 70 height 99
click at [1182, 522] on button "Preview" at bounding box center [1180, 531] width 122 height 33
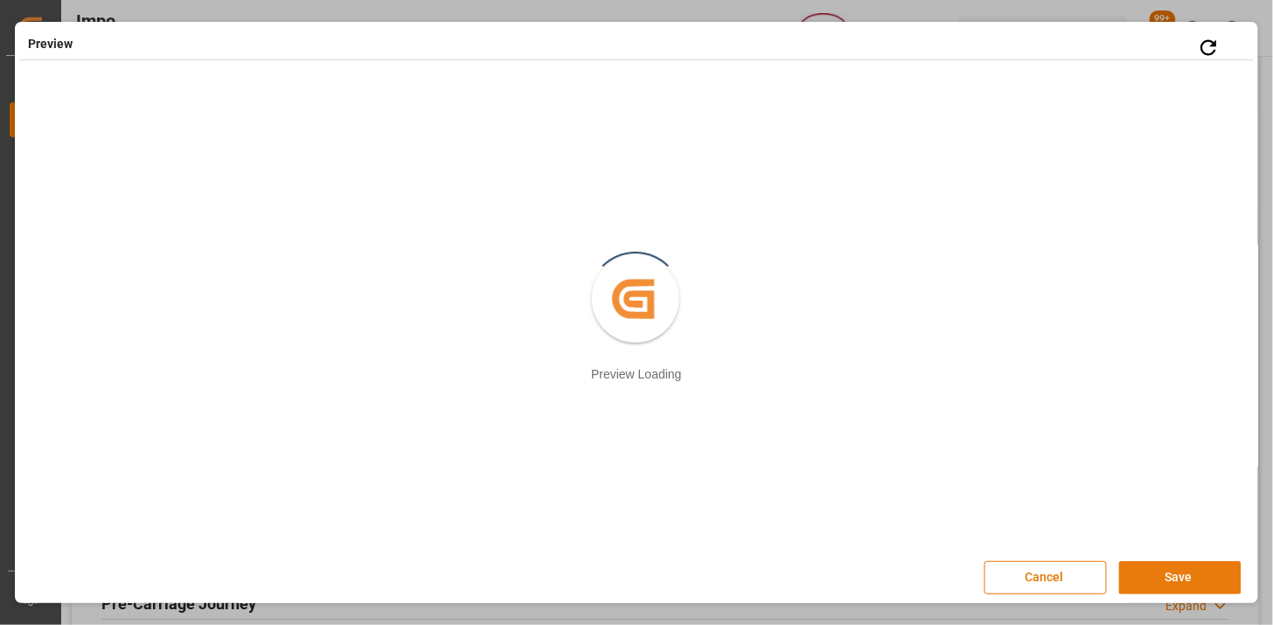
click at [1169, 586] on button "Save" at bounding box center [1180, 577] width 122 height 33
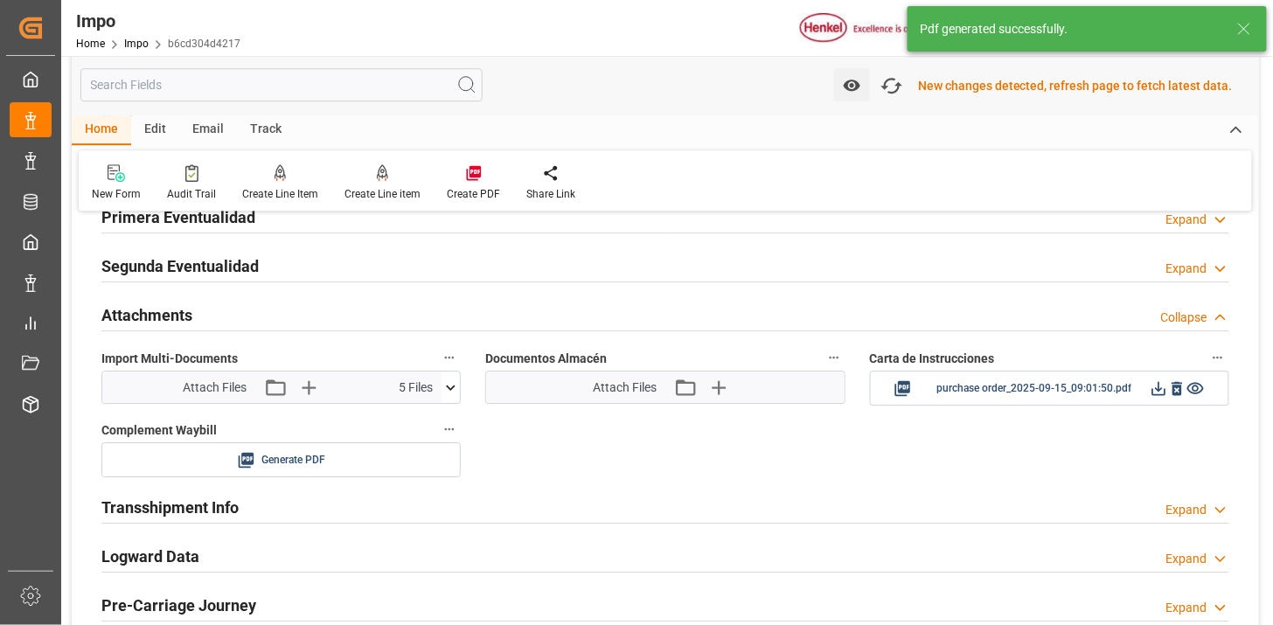
scroll to position [1556, 0]
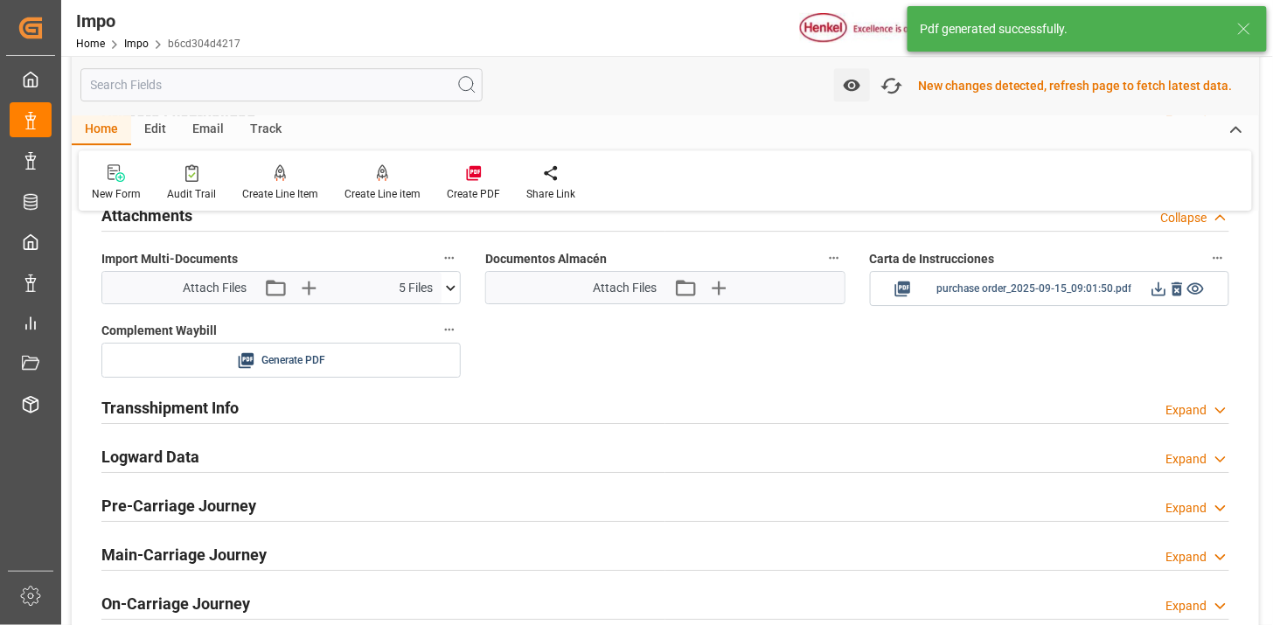
click at [1158, 287] on icon at bounding box center [1159, 289] width 14 height 14
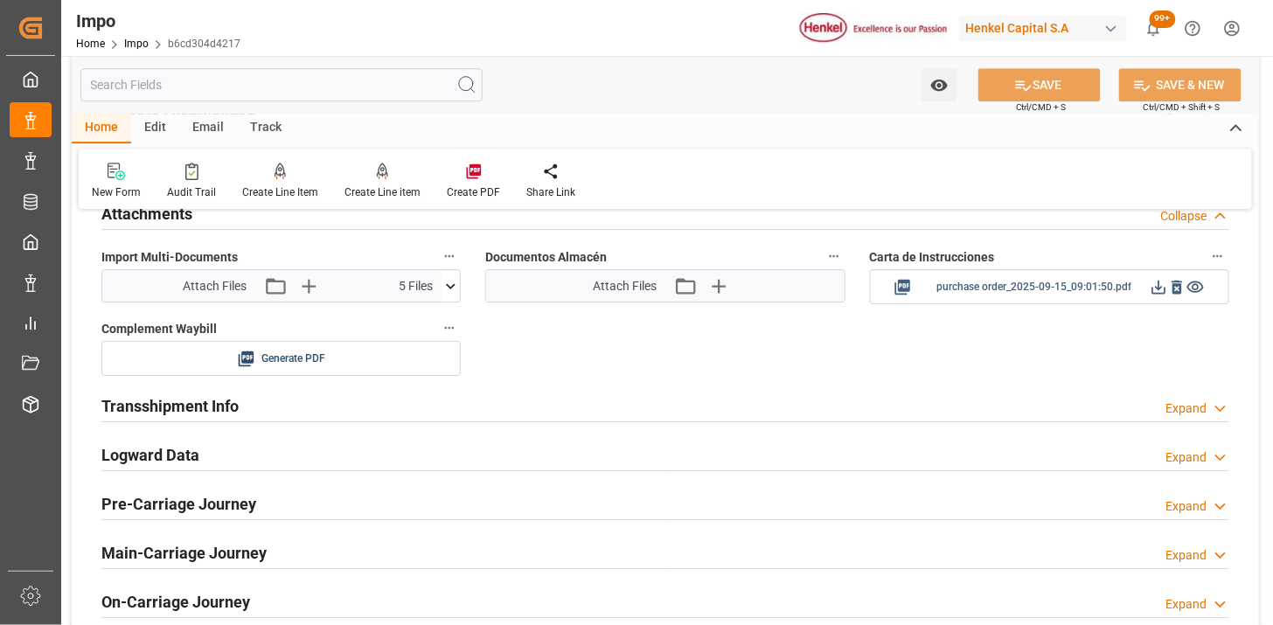
scroll to position [1553, 0]
